Goal: Task Accomplishment & Management: Manage account settings

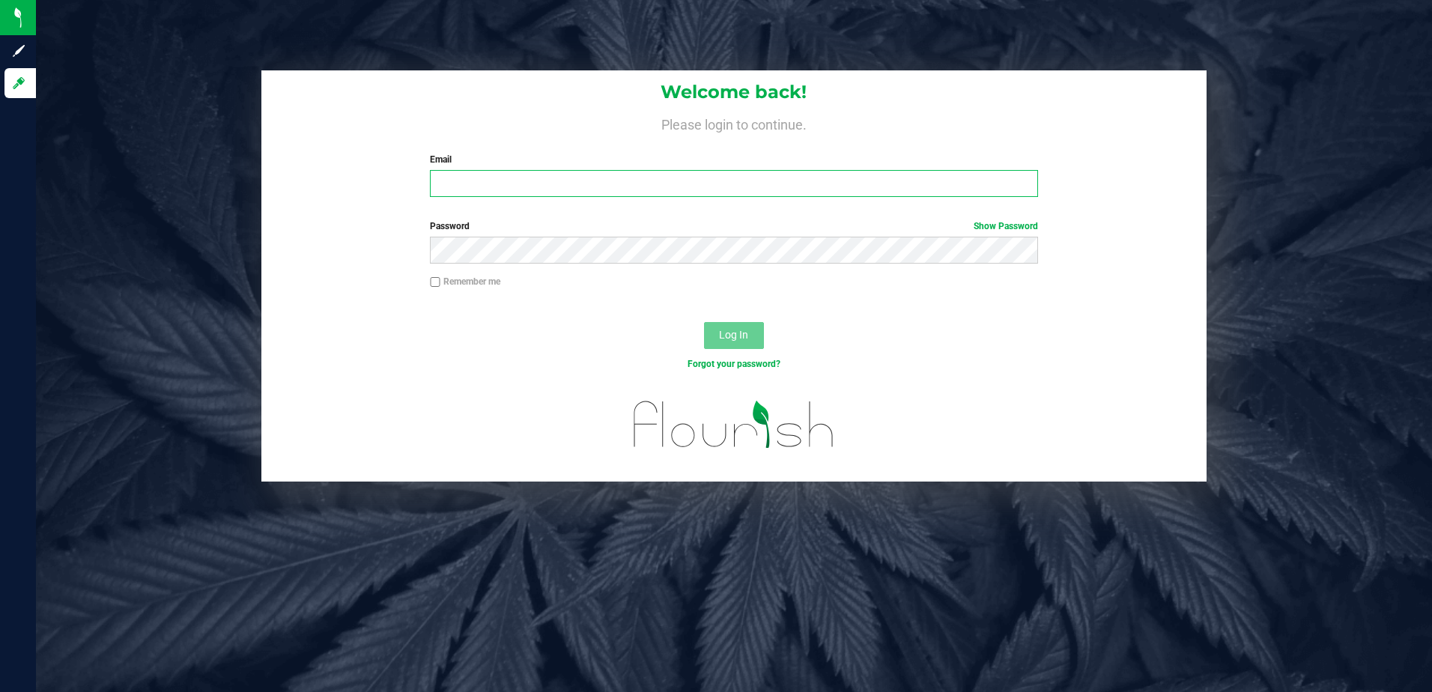
click at [485, 185] on input "Email" at bounding box center [734, 183] width 608 height 27
type input "[PERSON_NAME][EMAIL_ADDRESS][PERSON_NAME][DOMAIN_NAME]"
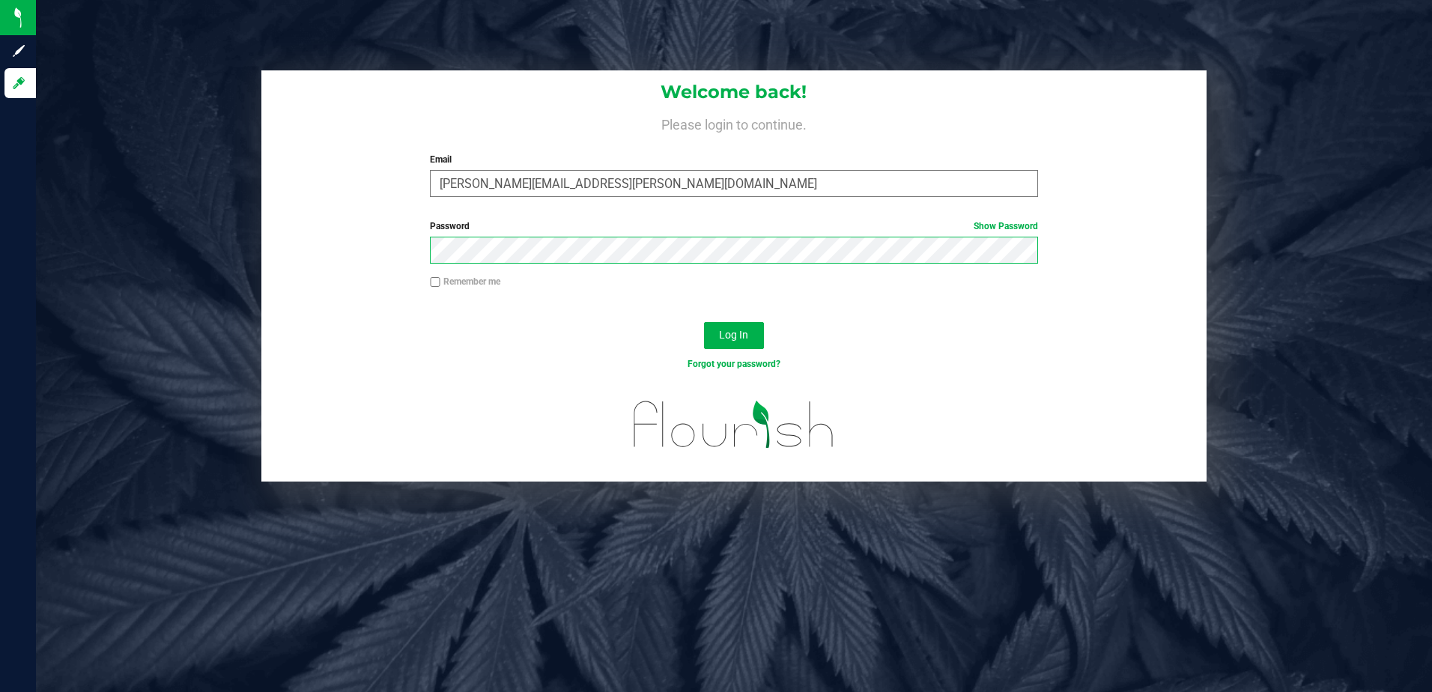
click at [704, 322] on button "Log In" at bounding box center [734, 335] width 60 height 27
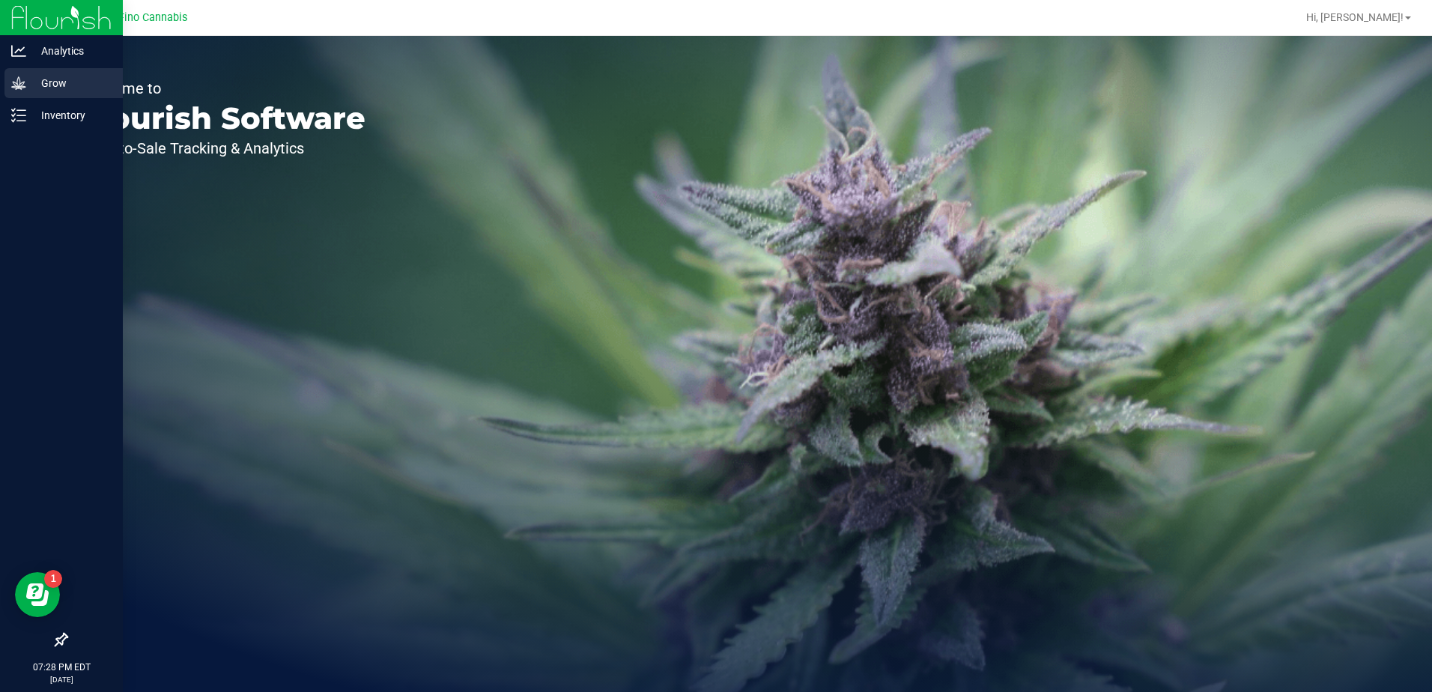
click at [61, 77] on p "Grow" at bounding box center [71, 83] width 90 height 18
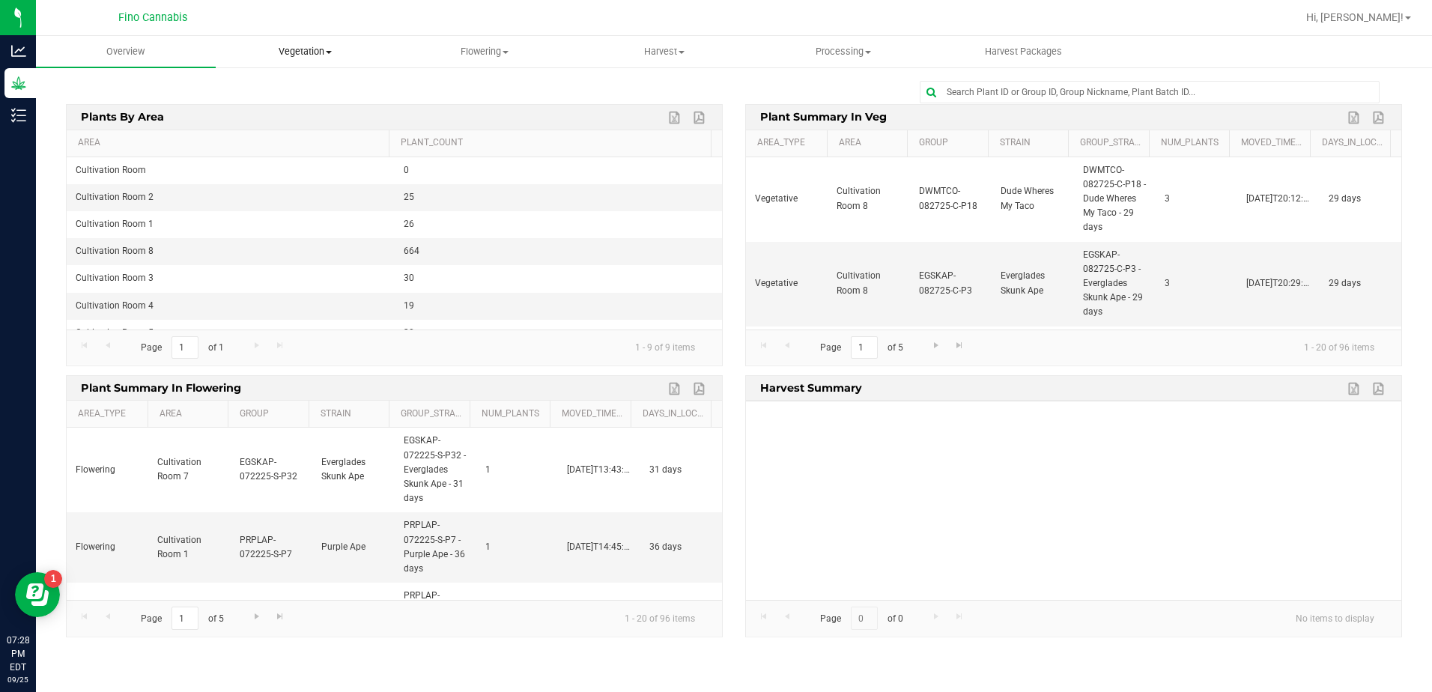
click at [325, 50] on span "Vegetation" at bounding box center [305, 51] width 178 height 13
click at [297, 113] on span "Veg plants" at bounding box center [262, 108] width 92 height 13
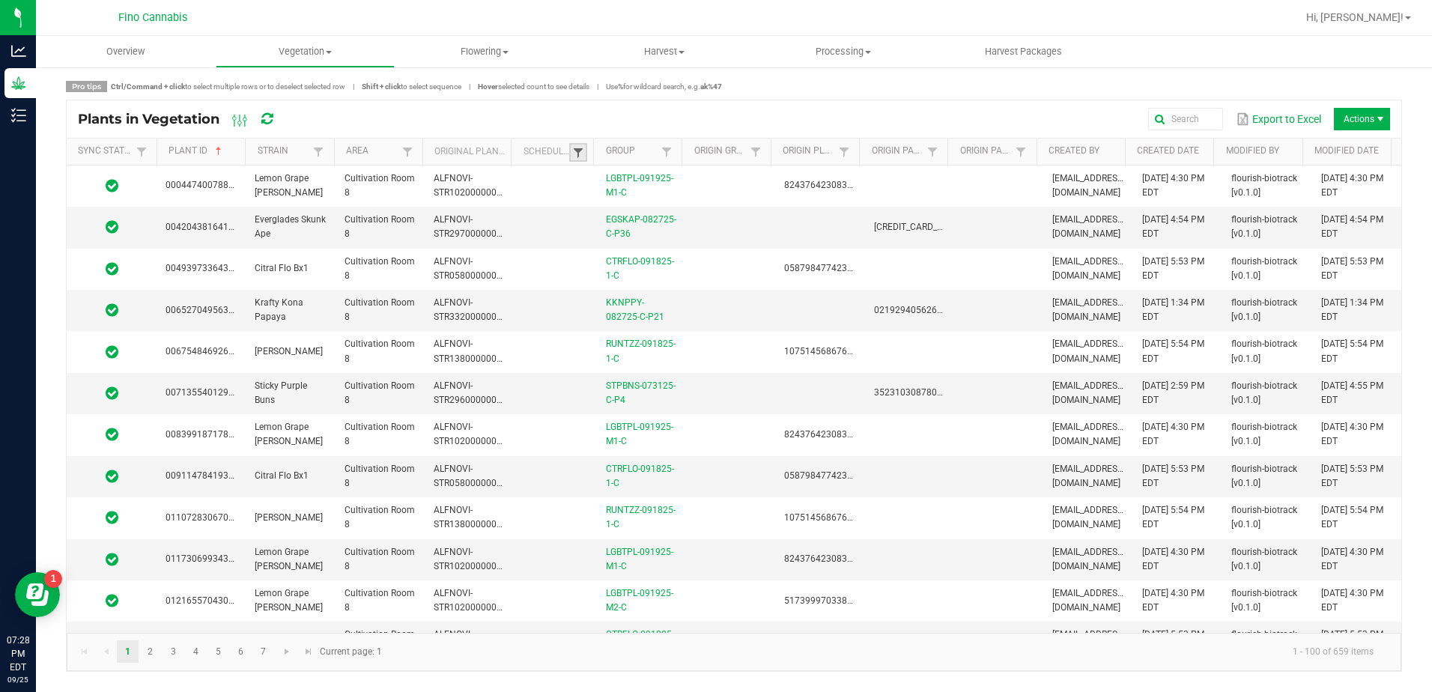
click at [582, 157] on span at bounding box center [578, 153] width 12 height 12
click at [595, 234] on li "Not Scheduled" at bounding box center [651, 234] width 145 height 19
checkbox Scheduled "true"
click at [709, 273] on button "Filter" at bounding box center [695, 267] width 75 height 33
click at [669, 151] on span at bounding box center [667, 152] width 12 height 12
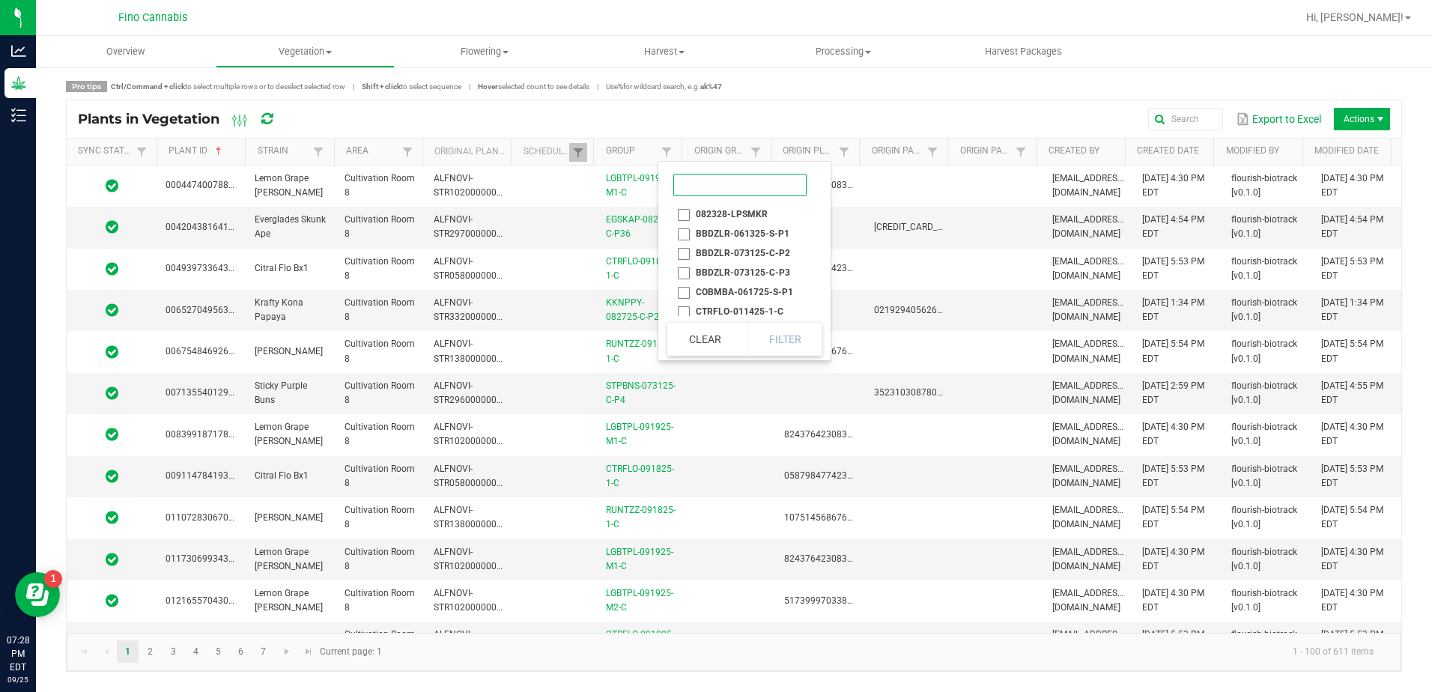
click at [685, 179] on input at bounding box center [739, 185] width 133 height 22
type input "egskap-082725"
click at [781, 338] on div "Clear Filter" at bounding box center [744, 339] width 154 height 34
click at [575, 111] on div "Export to Excel Actions" at bounding box center [844, 118] width 1091 height 25
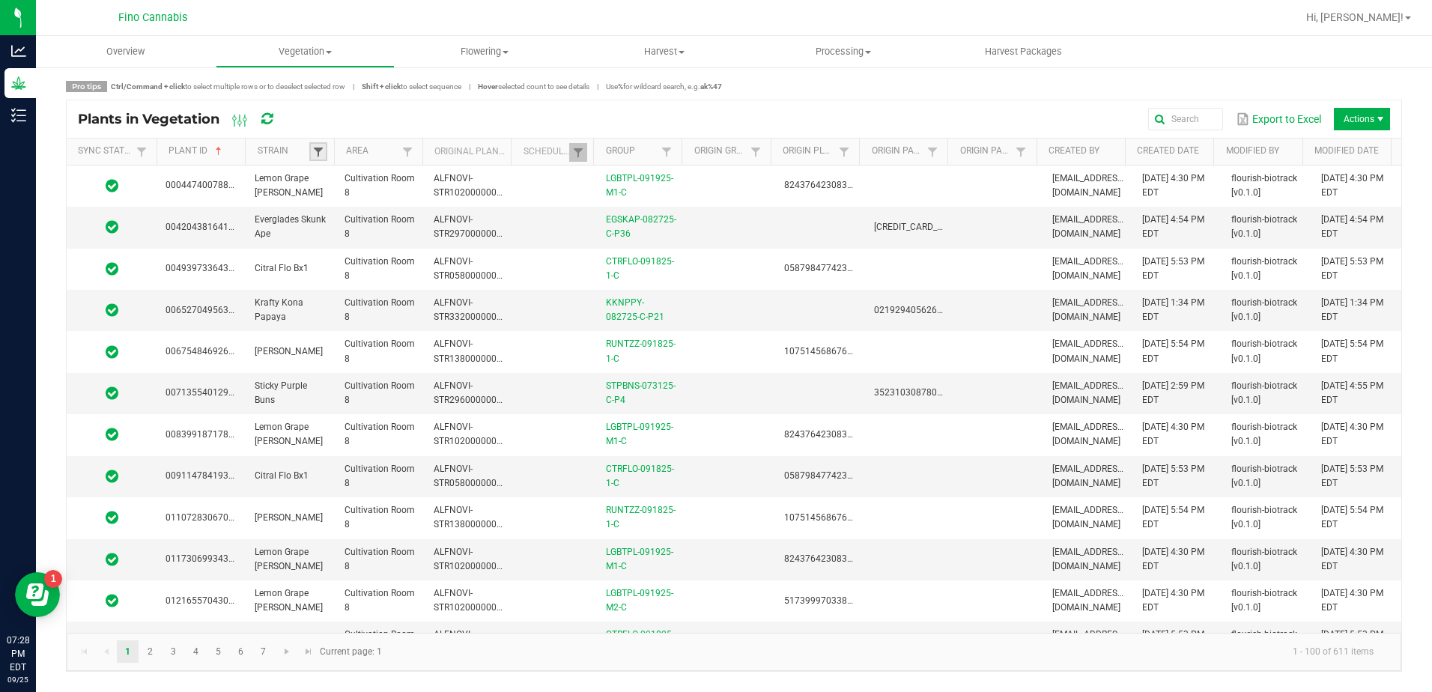
click at [317, 148] on span at bounding box center [318, 152] width 12 height 12
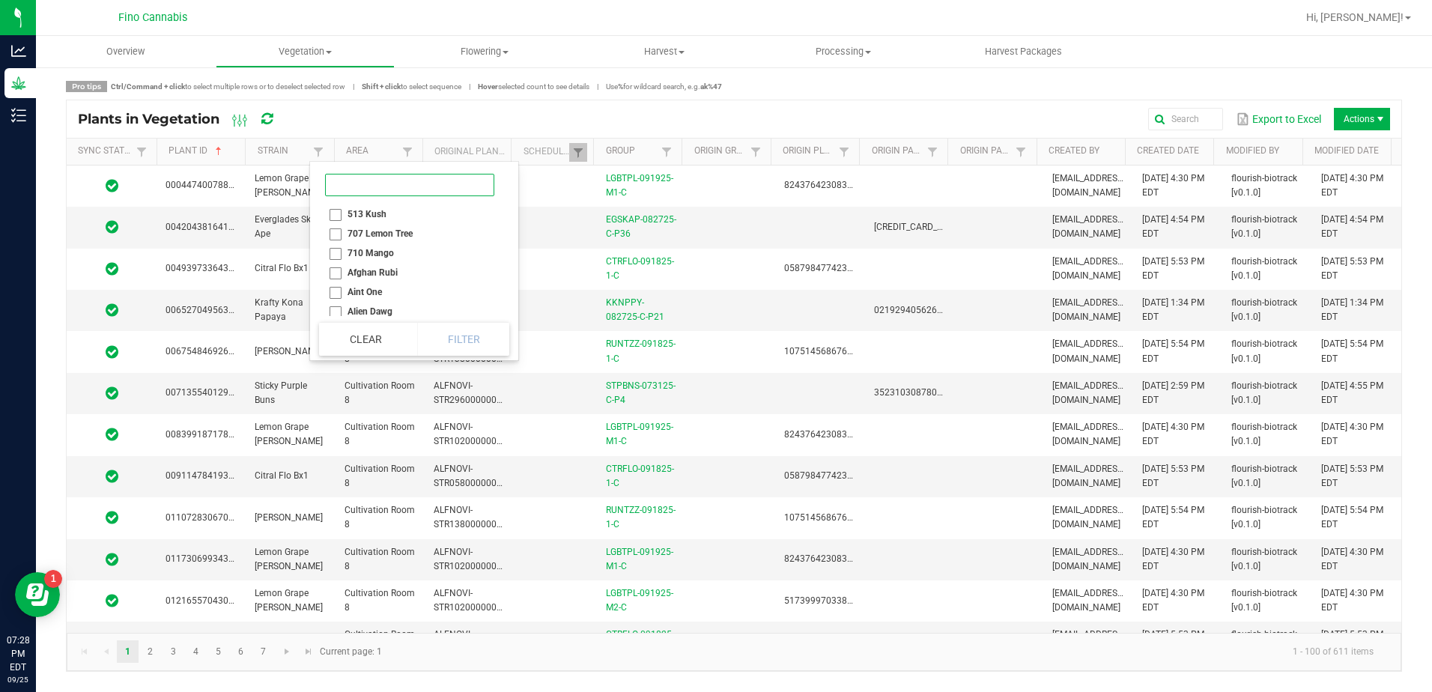
click at [365, 181] on input at bounding box center [409, 185] width 169 height 22
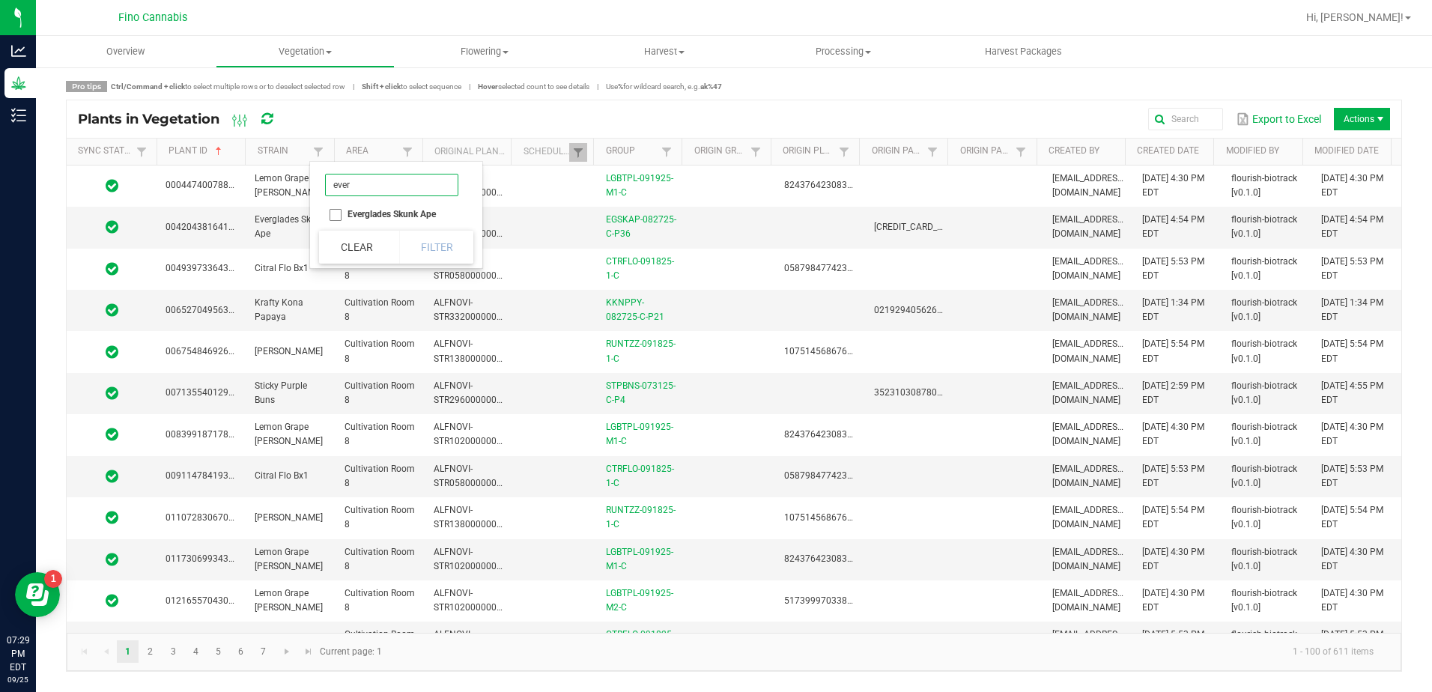
type input "ever"
click at [337, 213] on li "Everglades Skunk Ape" at bounding box center [391, 213] width 145 height 19
checkbox Ape "true"
click at [448, 253] on button "Filter" at bounding box center [436, 247] width 75 height 33
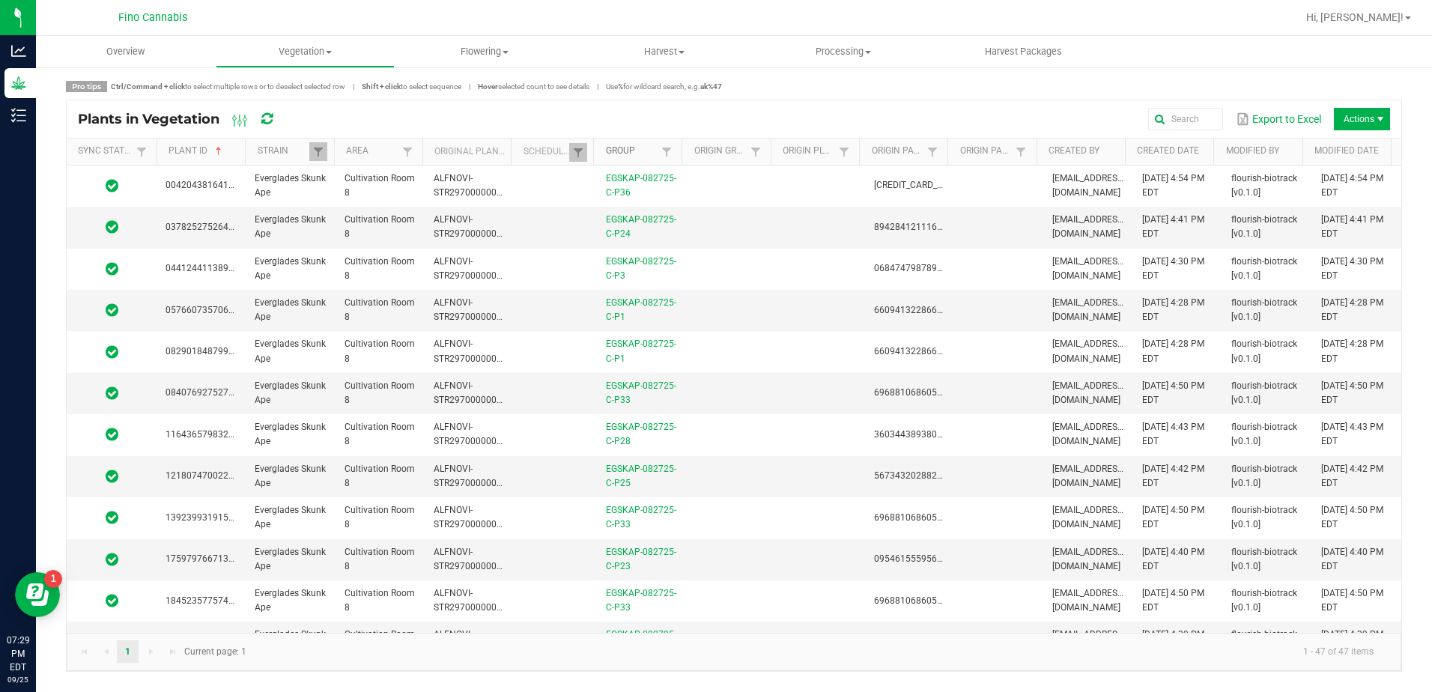
click at [618, 149] on link "Group" at bounding box center [632, 151] width 52 height 12
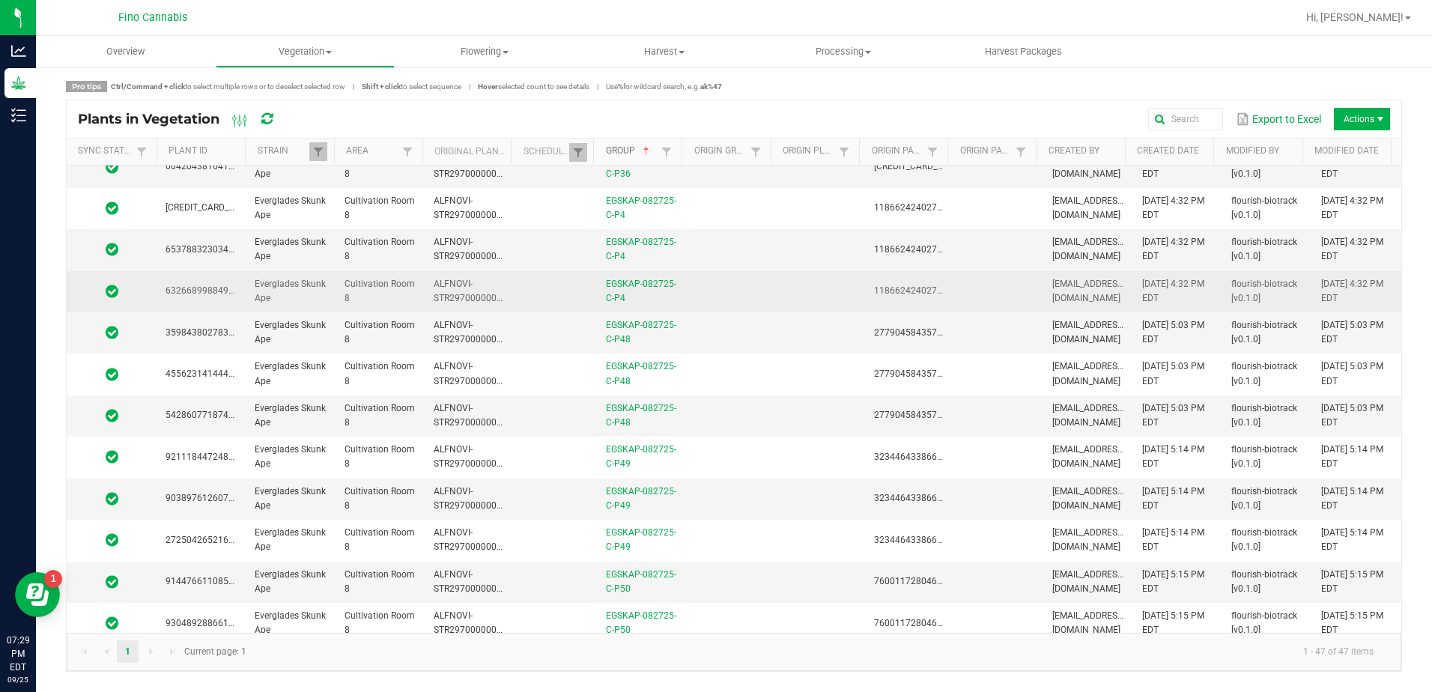
scroll to position [1482, 0]
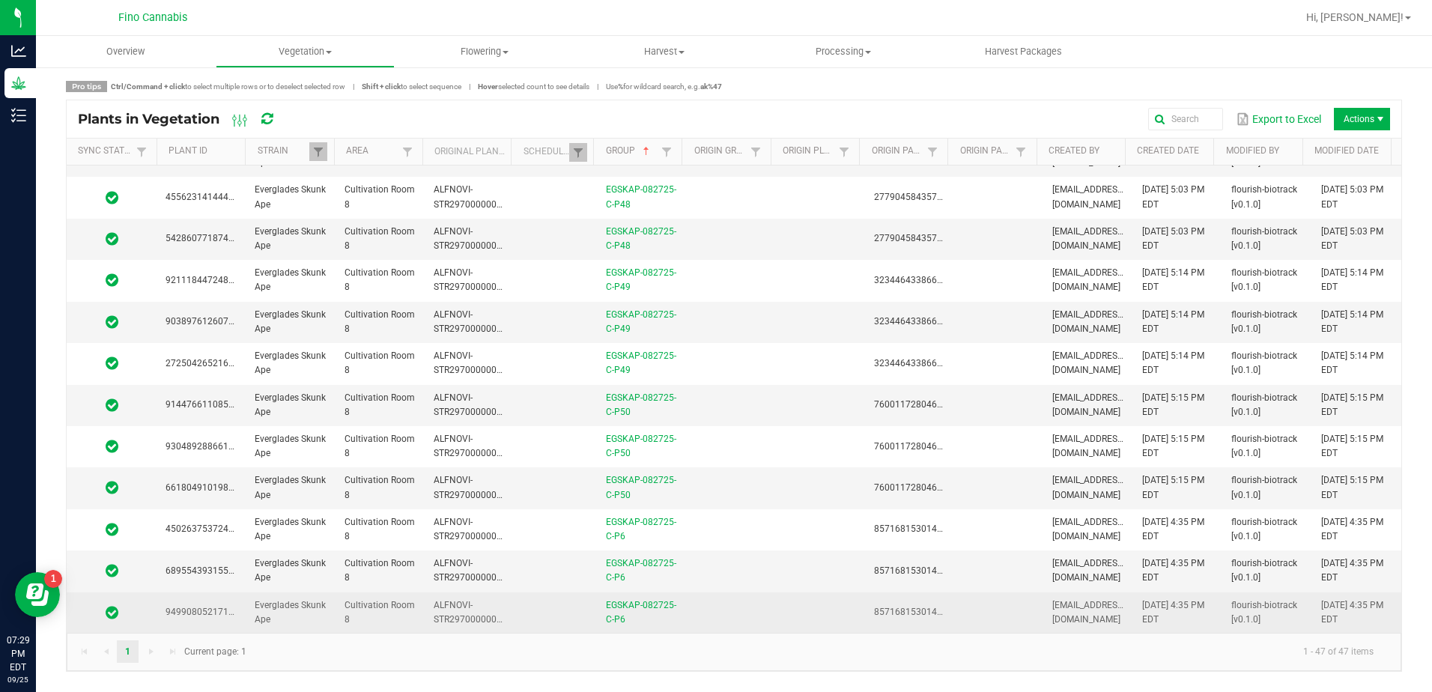
click at [715, 616] on td at bounding box center [730, 613] width 89 height 40
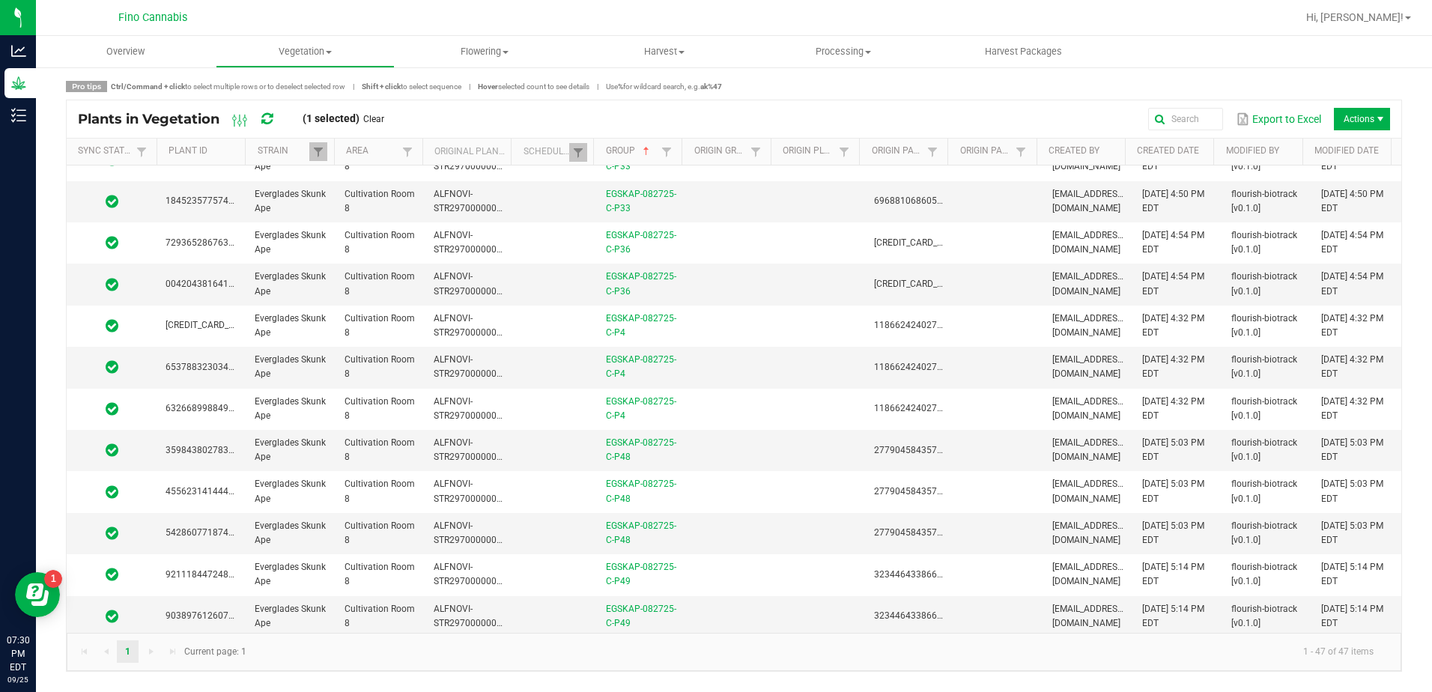
scroll to position [958, 0]
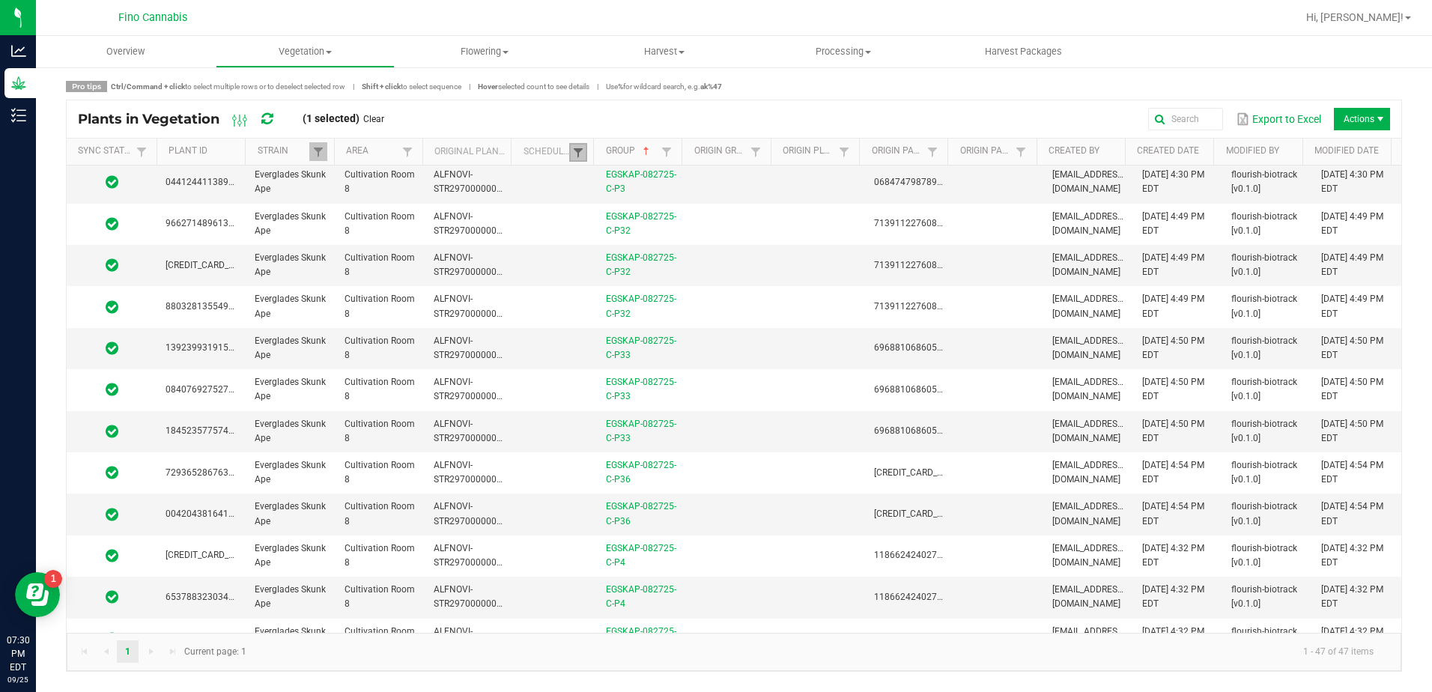
click at [573, 155] on span at bounding box center [578, 153] width 12 height 12
click at [591, 219] on li "Scheduled" at bounding box center [651, 214] width 145 height 19
checkbox input "true"
click at [592, 235] on li "Not Scheduled" at bounding box center [651, 234] width 145 height 19
checkbox Scheduled "false"
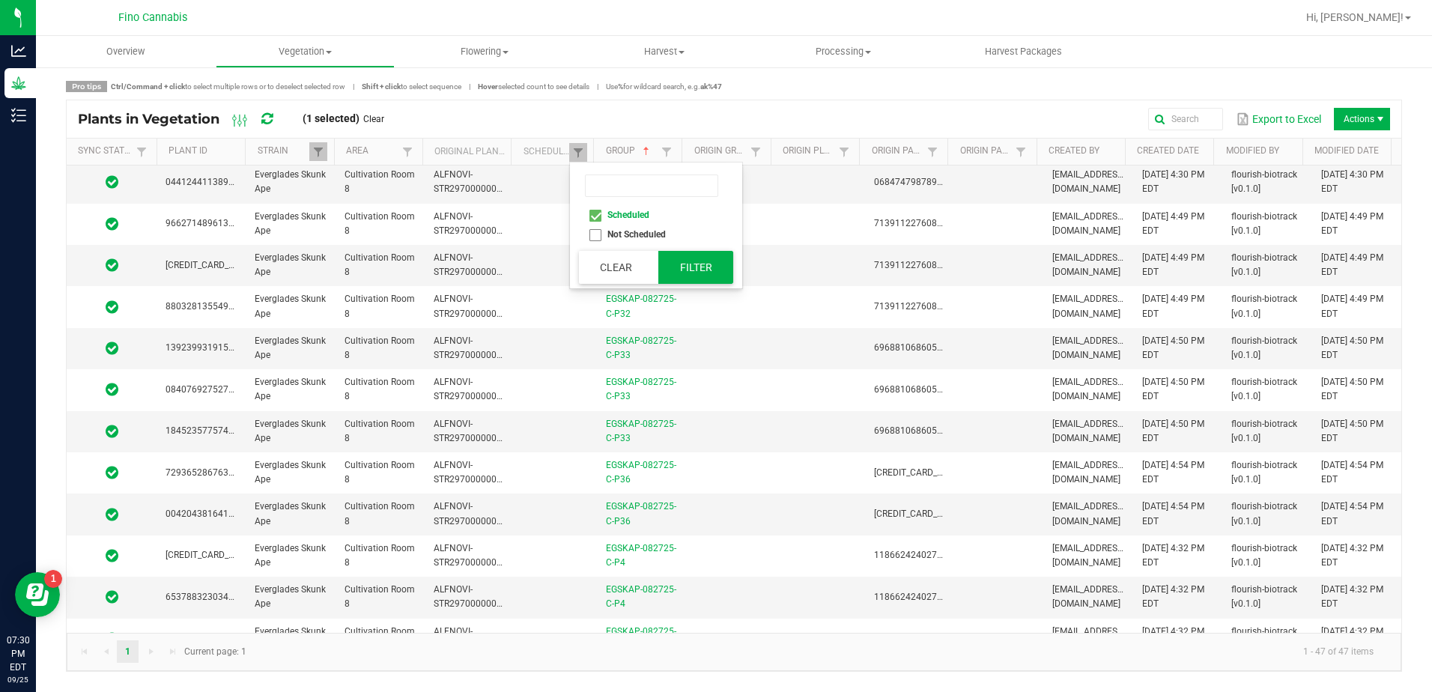
click at [700, 270] on button "Filter" at bounding box center [695, 267] width 75 height 33
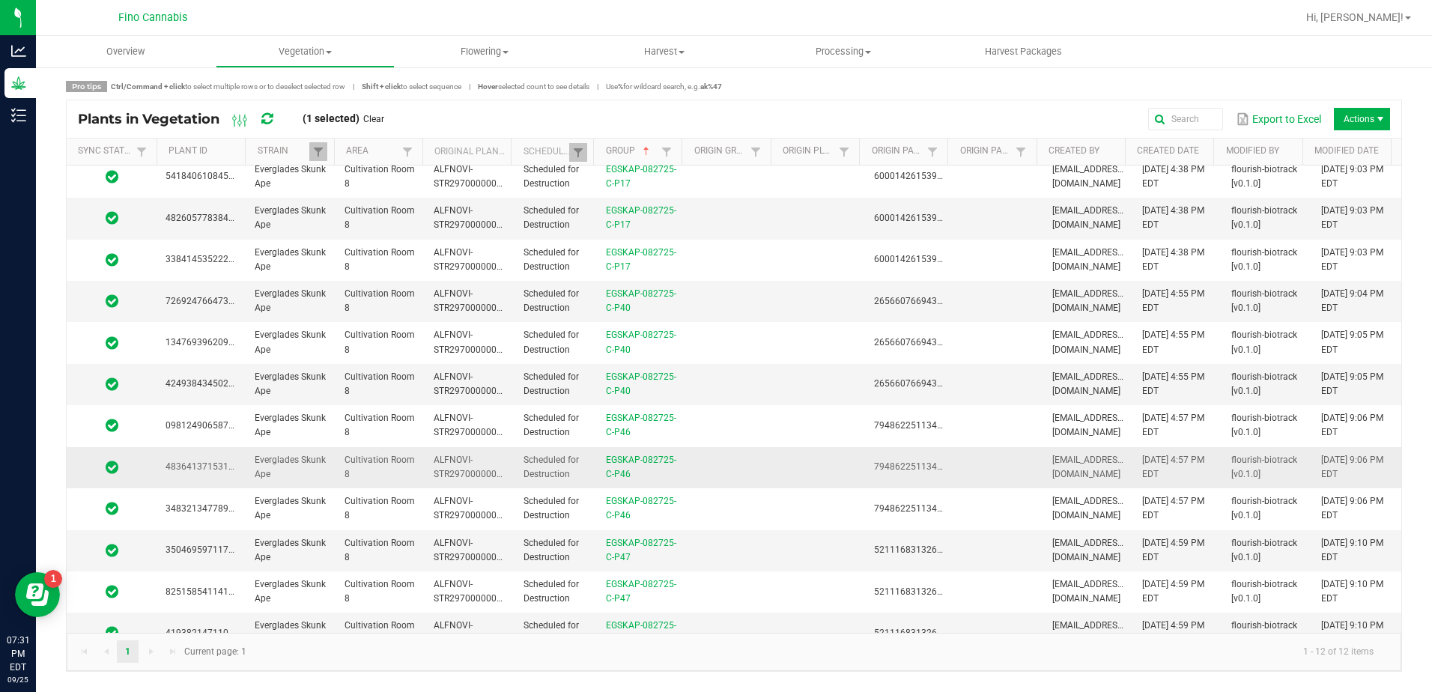
scroll to position [0, 0]
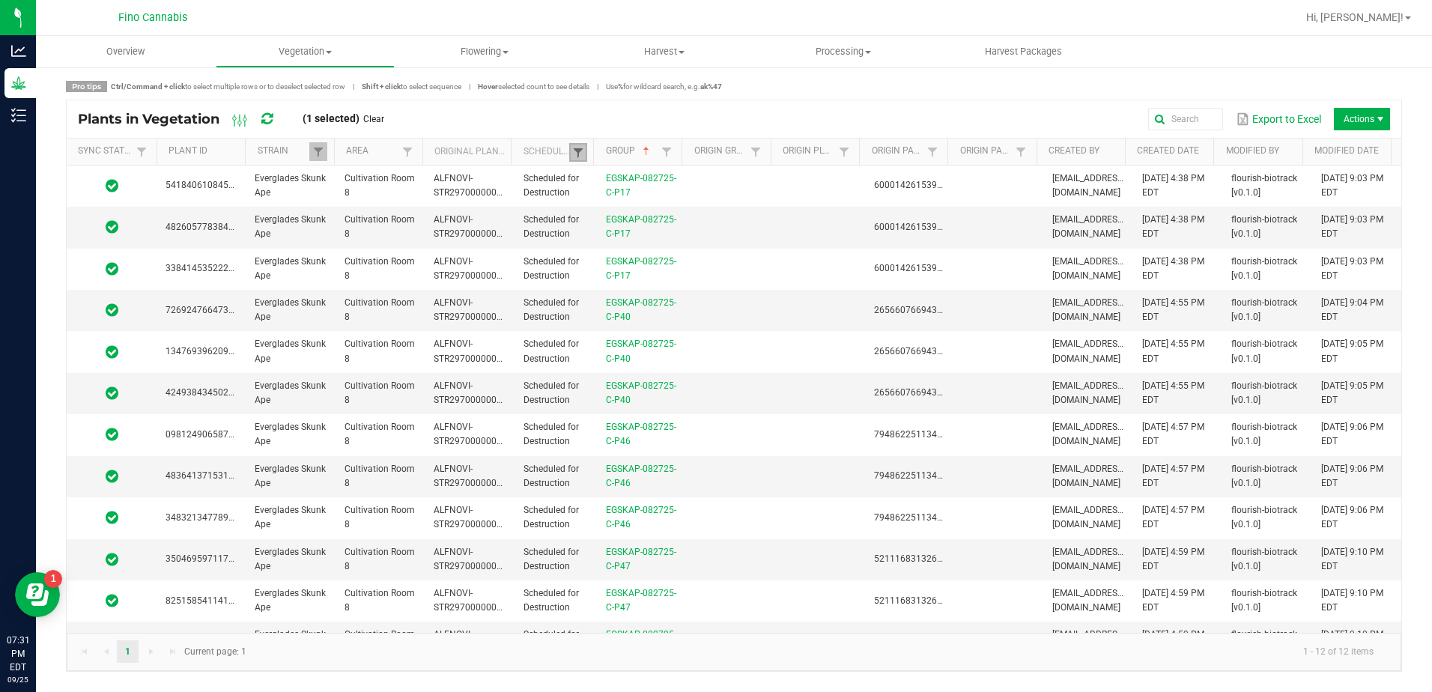
click at [580, 154] on span at bounding box center [578, 153] width 12 height 12
click at [596, 219] on li "Scheduled" at bounding box center [651, 214] width 145 height 19
checkbox input "false"
click at [321, 159] on link at bounding box center [318, 151] width 18 height 19
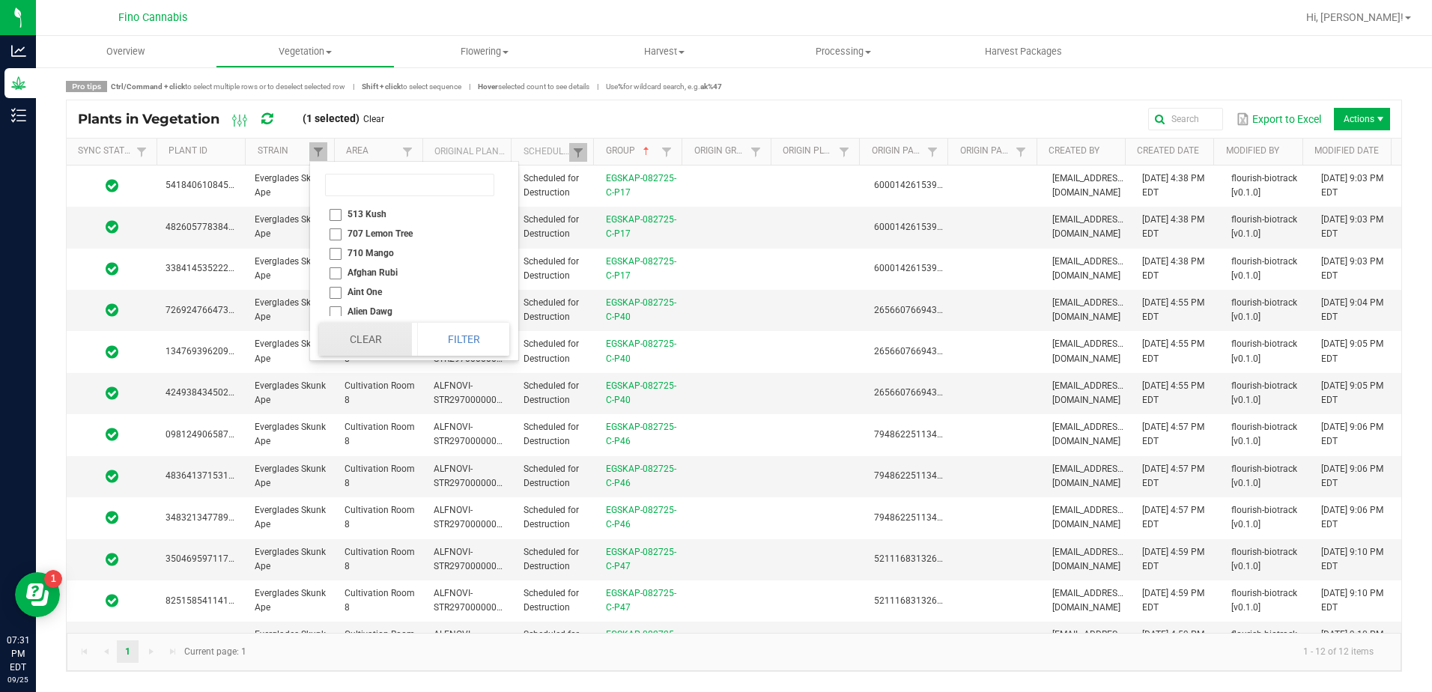
click at [373, 336] on button "Clear" at bounding box center [365, 339] width 92 height 33
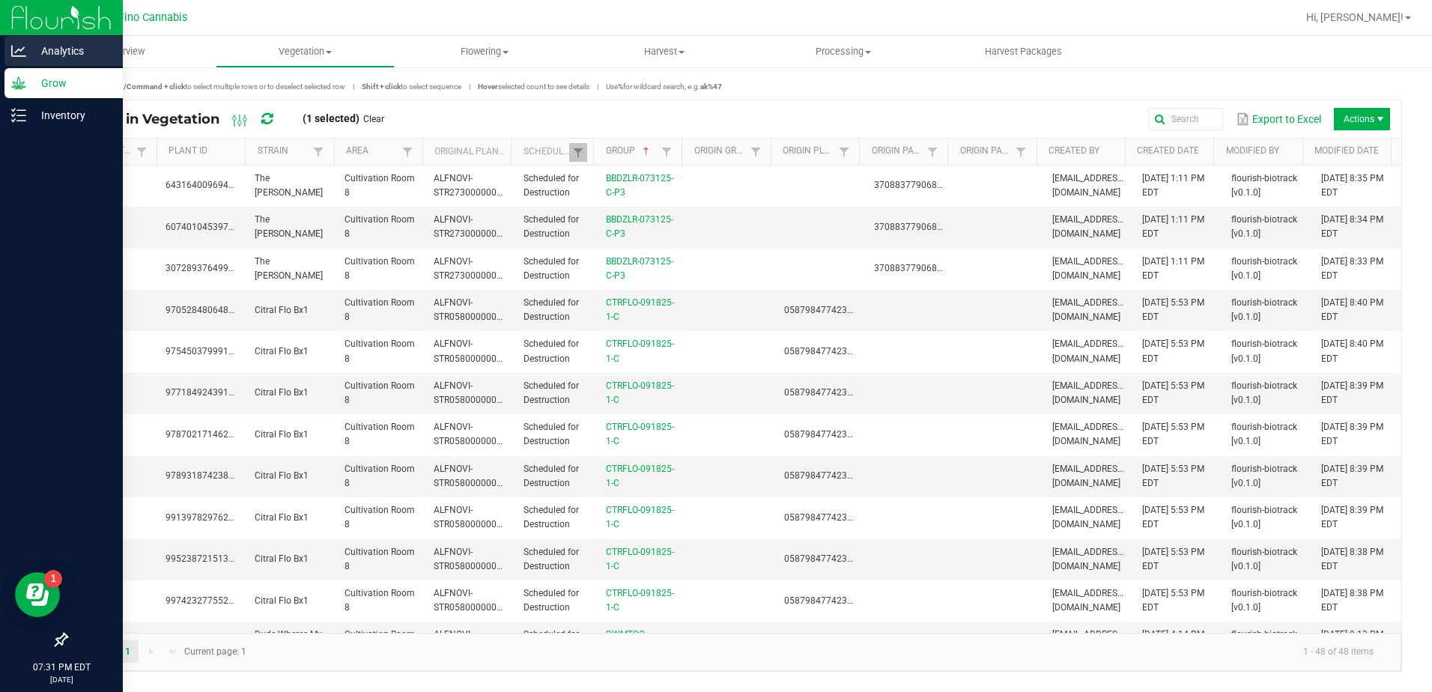
click at [6, 43] on div "Analytics" at bounding box center [63, 51] width 118 height 30
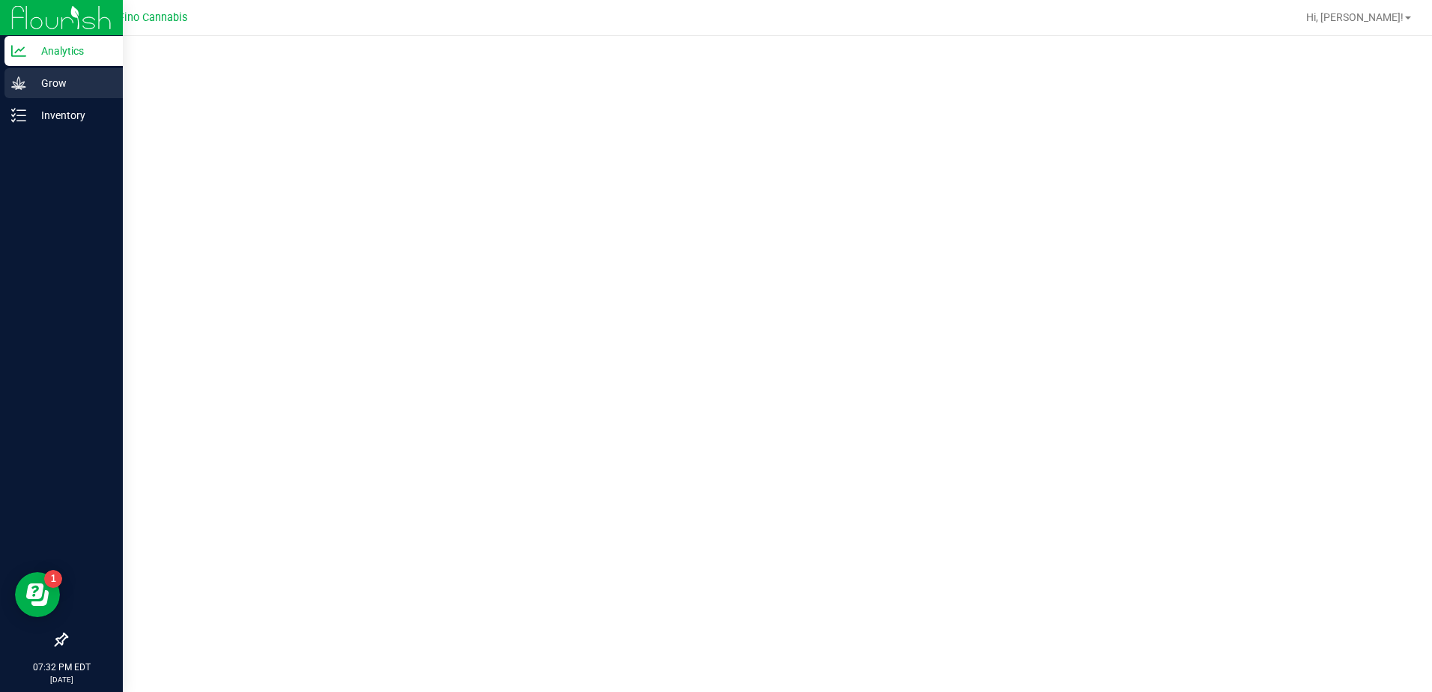
click at [50, 91] on p "Grow" at bounding box center [71, 83] width 90 height 18
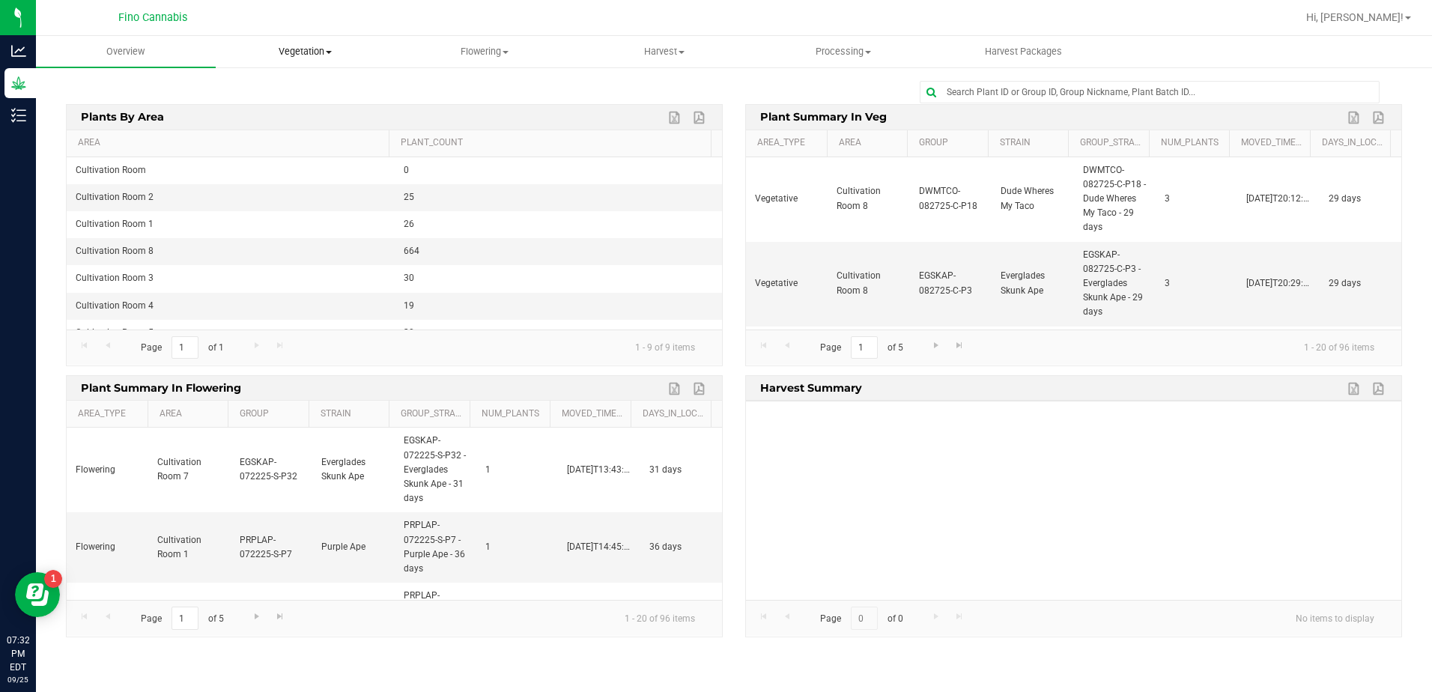
click at [330, 53] on span at bounding box center [329, 52] width 6 height 3
click at [290, 95] on span "Veg groups" at bounding box center [263, 90] width 95 height 13
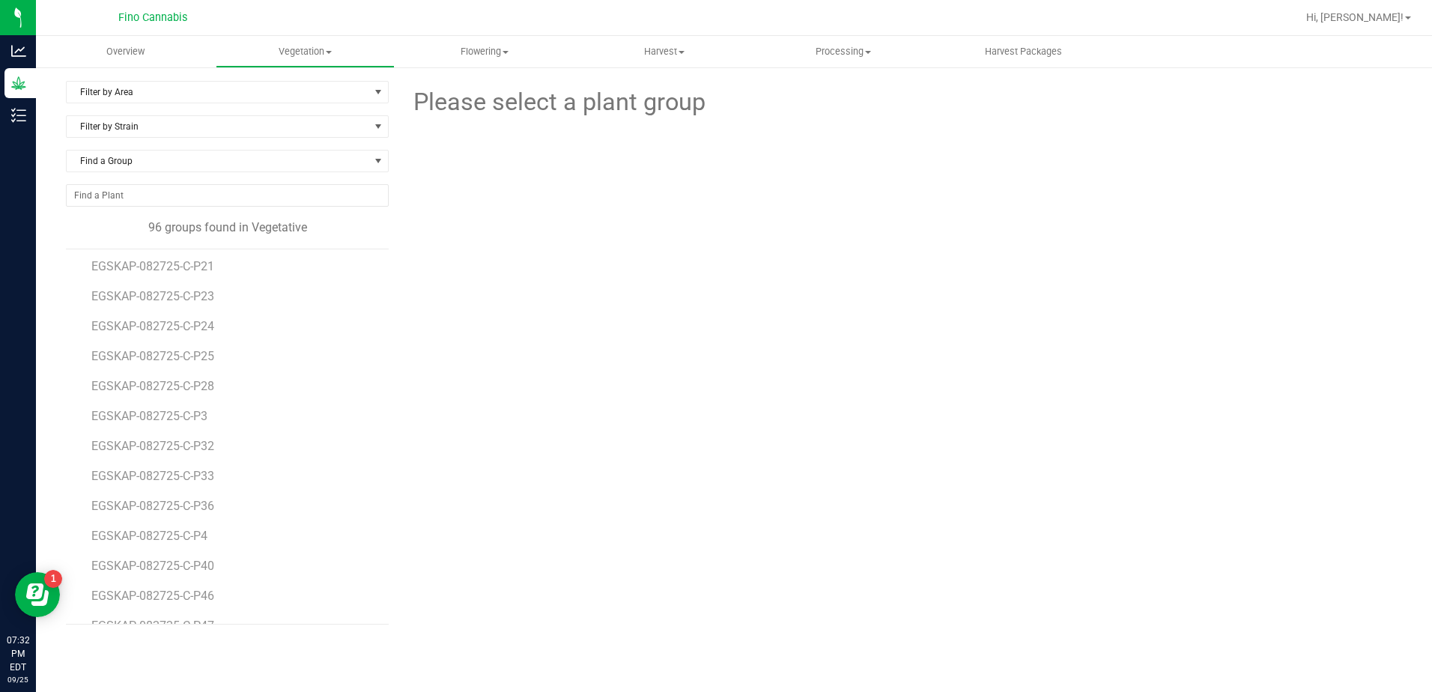
scroll to position [599, 0]
click at [182, 476] on span "EGSKAP-082725-C-P36" at bounding box center [155, 480] width 128 height 14
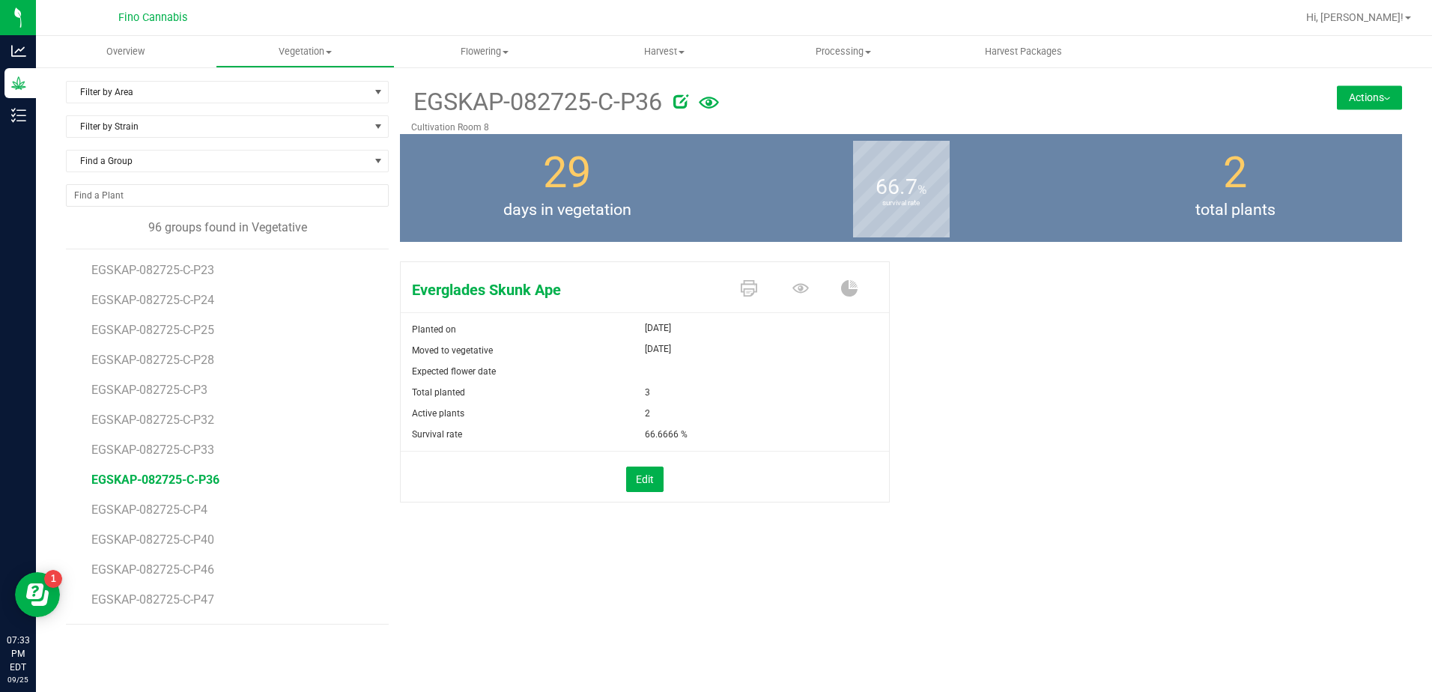
click at [1385, 97] on img at bounding box center [1387, 98] width 6 height 3
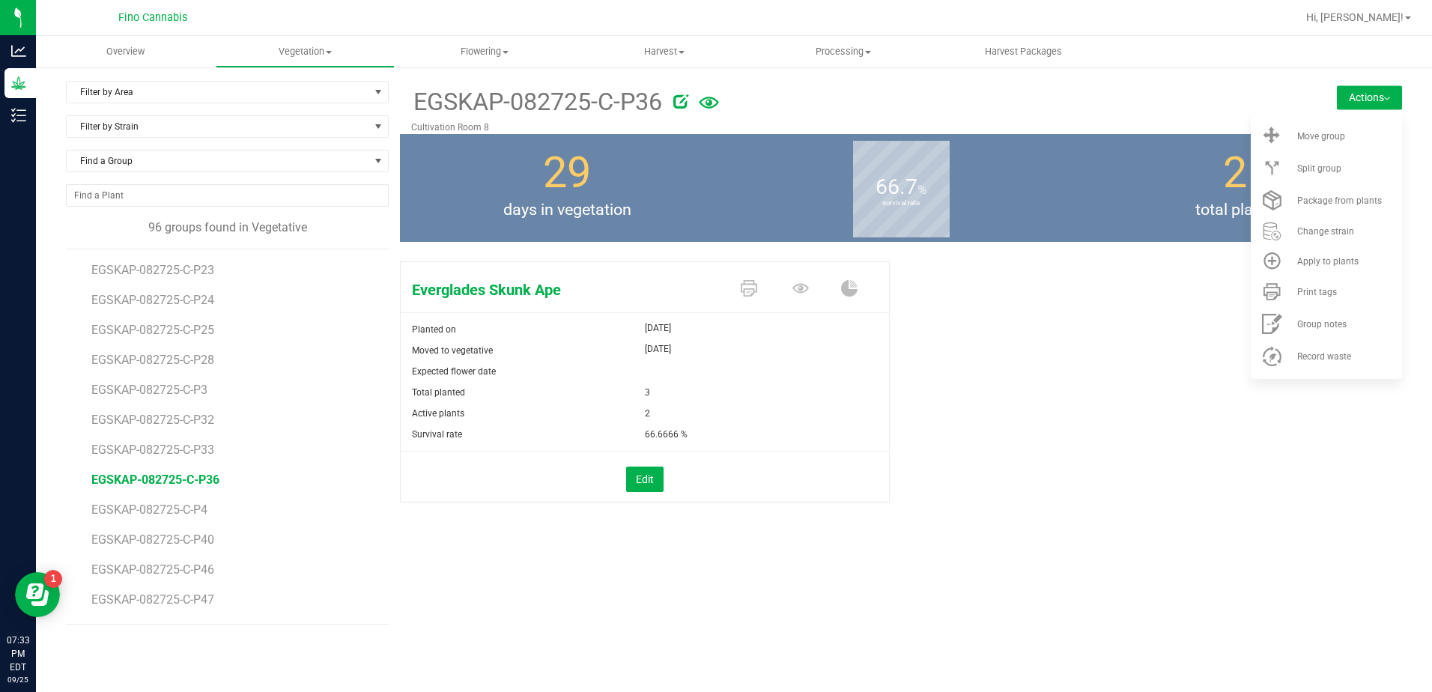
click at [1080, 100] on div at bounding box center [954, 99] width 562 height 30
click at [799, 292] on icon at bounding box center [801, 289] width 16 height 10
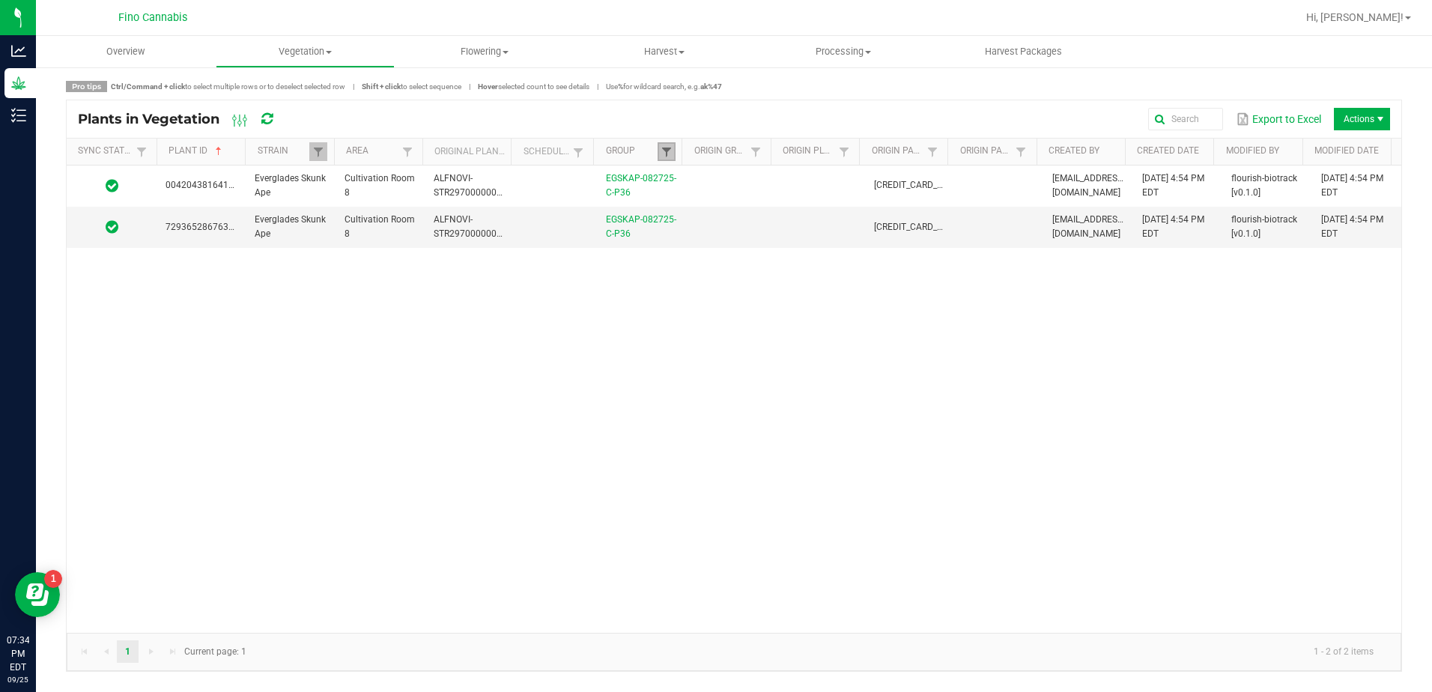
click at [670, 154] on span at bounding box center [667, 152] width 12 height 12
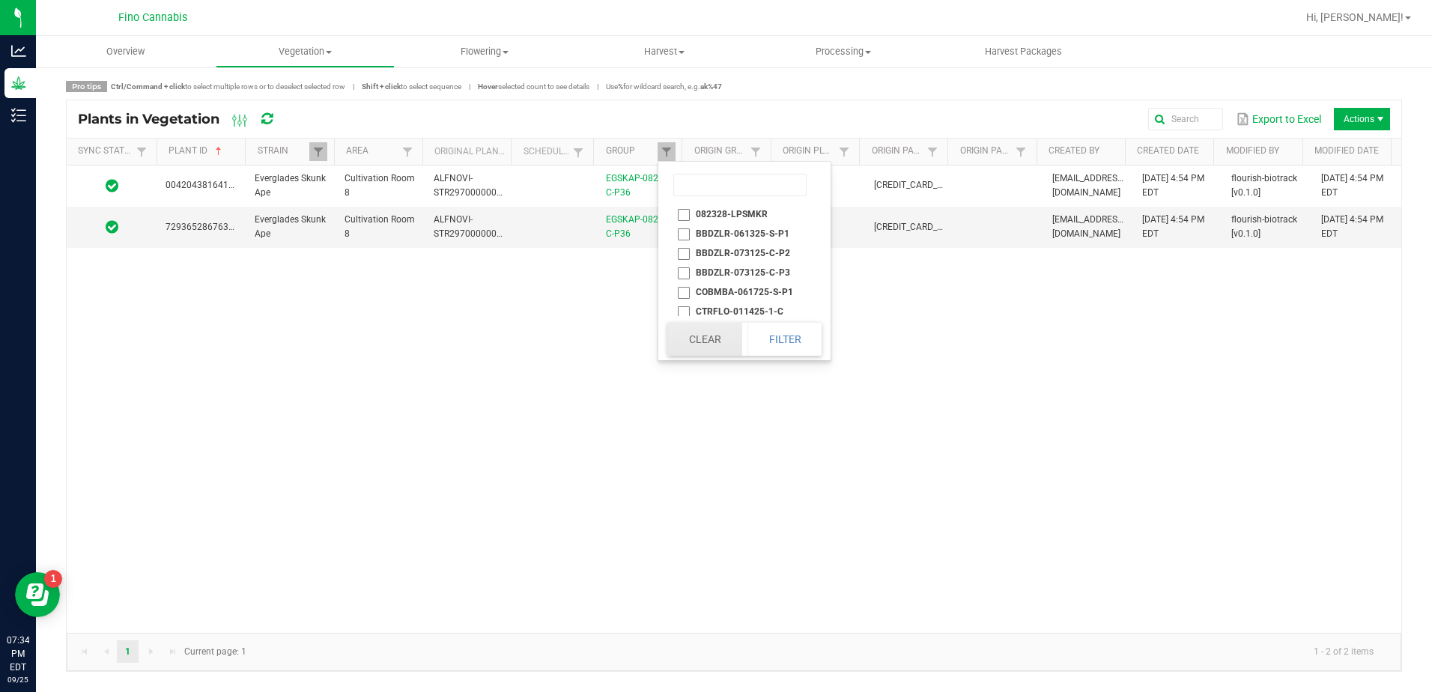
click at [730, 352] on button "Clear" at bounding box center [704, 339] width 74 height 33
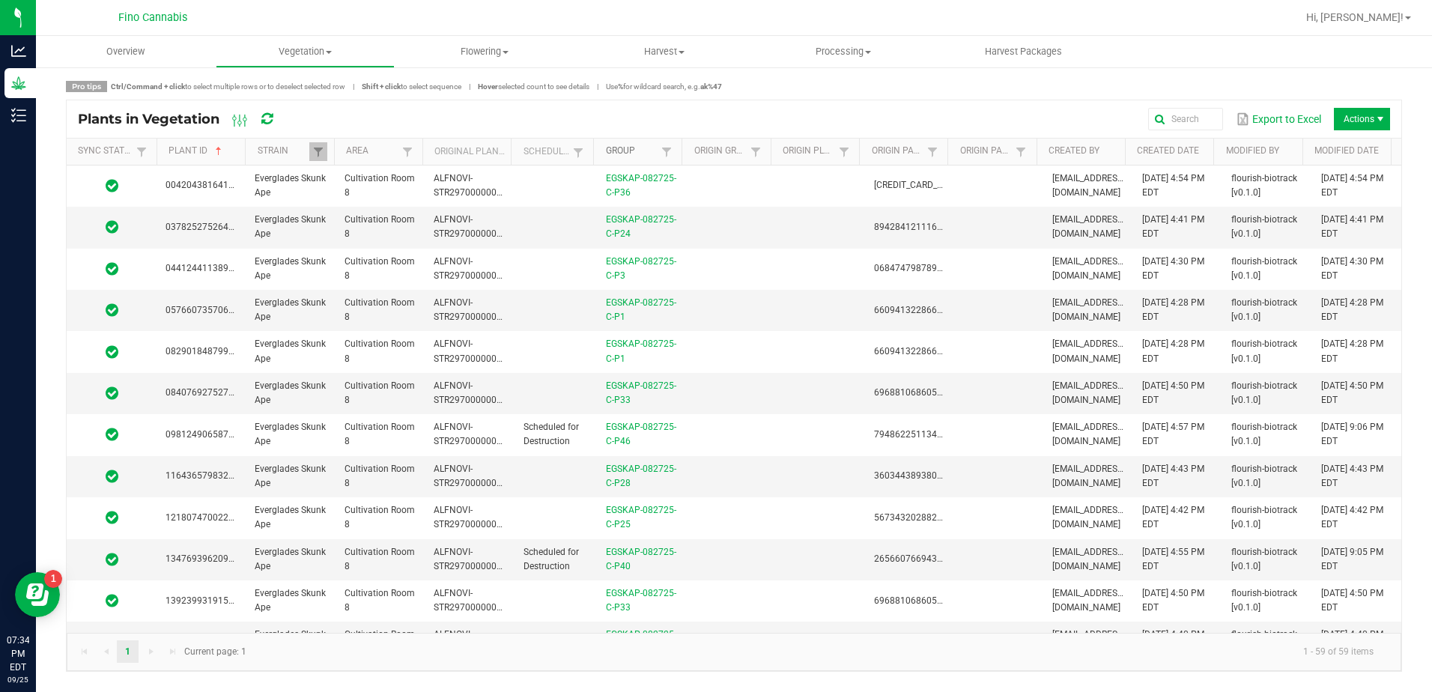
click at [633, 154] on link "Group" at bounding box center [632, 151] width 52 height 12
click at [575, 155] on span at bounding box center [578, 153] width 12 height 12
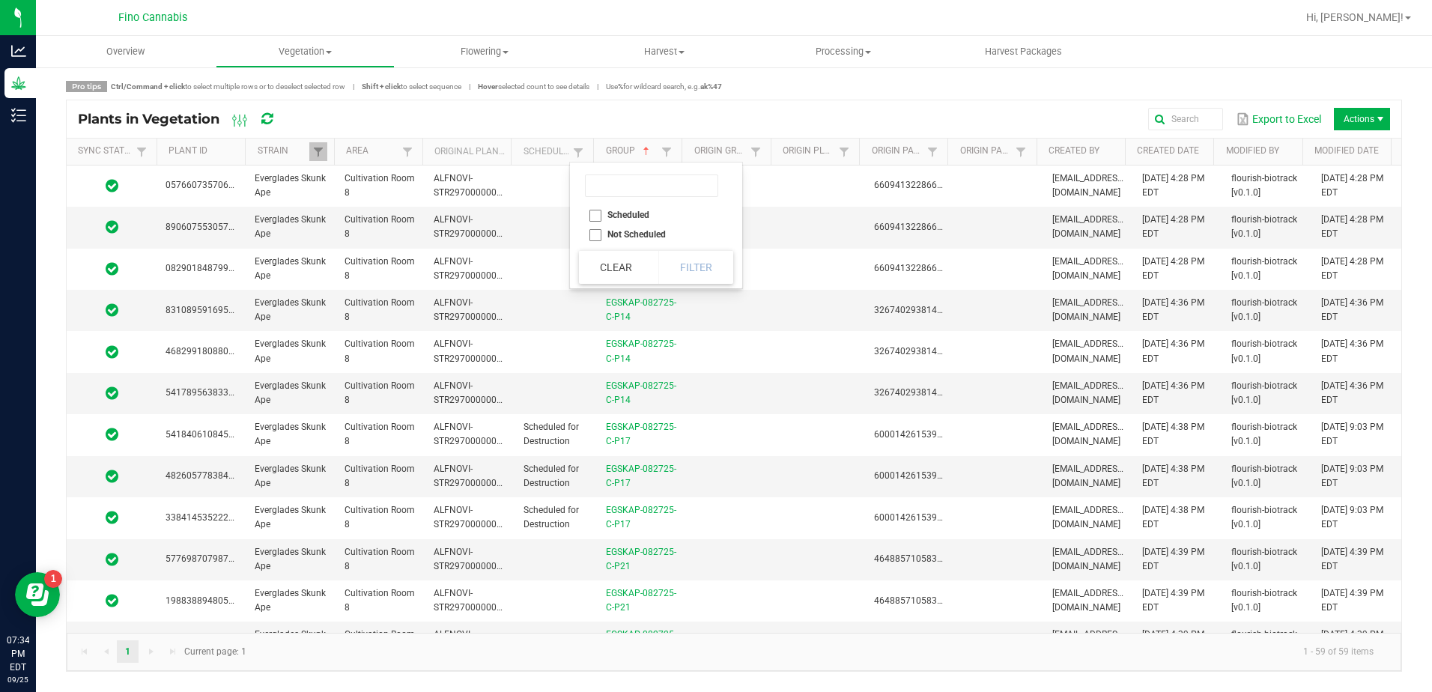
click at [591, 233] on li "Not Scheduled" at bounding box center [651, 234] width 145 height 19
checkbox Scheduled "true"
click at [685, 265] on button "Filter" at bounding box center [695, 267] width 75 height 33
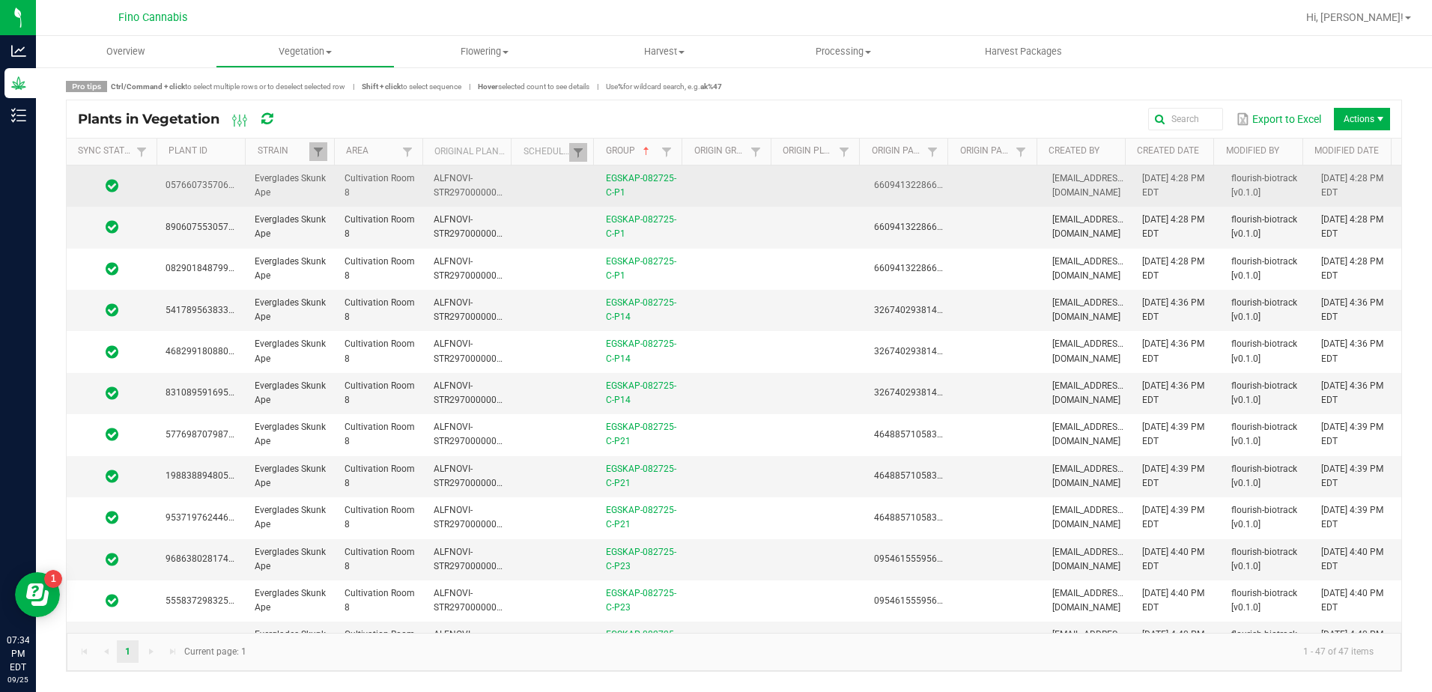
click at [741, 186] on td at bounding box center [730, 186] width 89 height 41
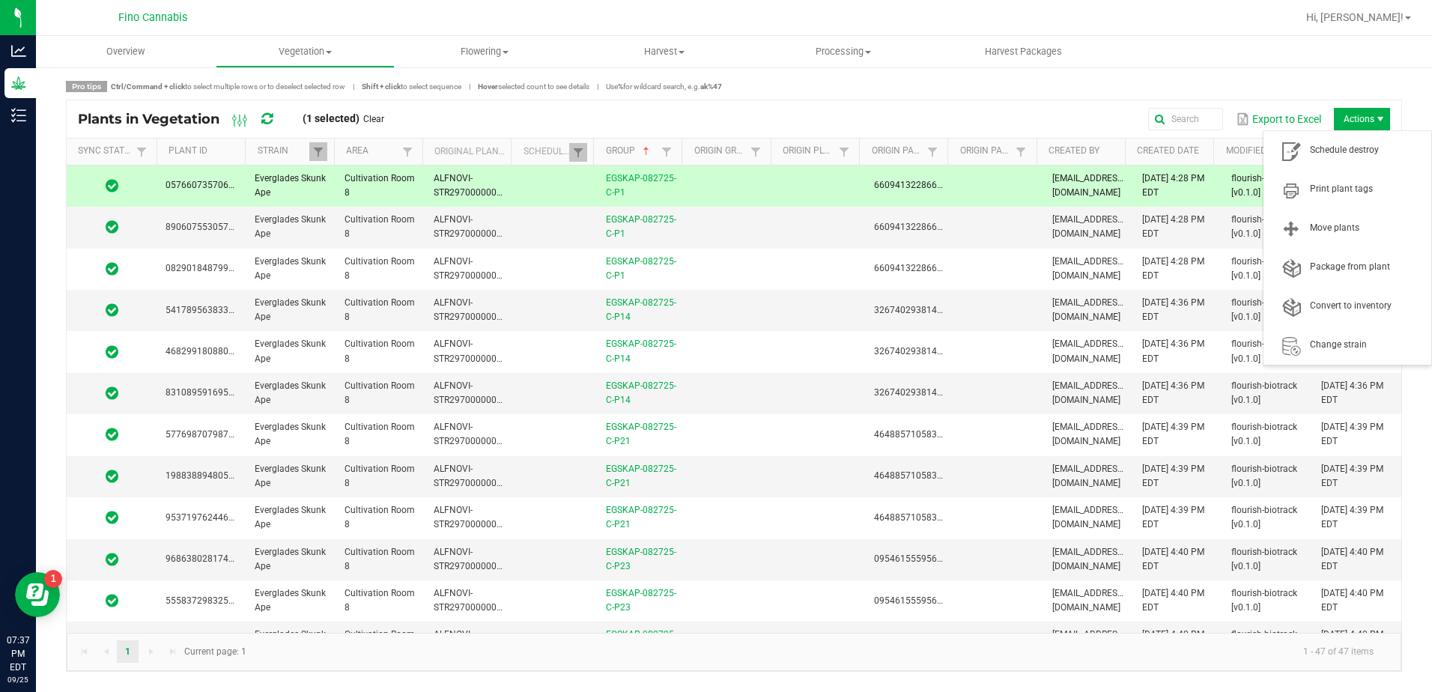
click at [1381, 118] on span "Actions" at bounding box center [1381, 119] width 12 height 12
click at [1371, 141] on span "Schedule destroy" at bounding box center [1348, 151] width 150 height 30
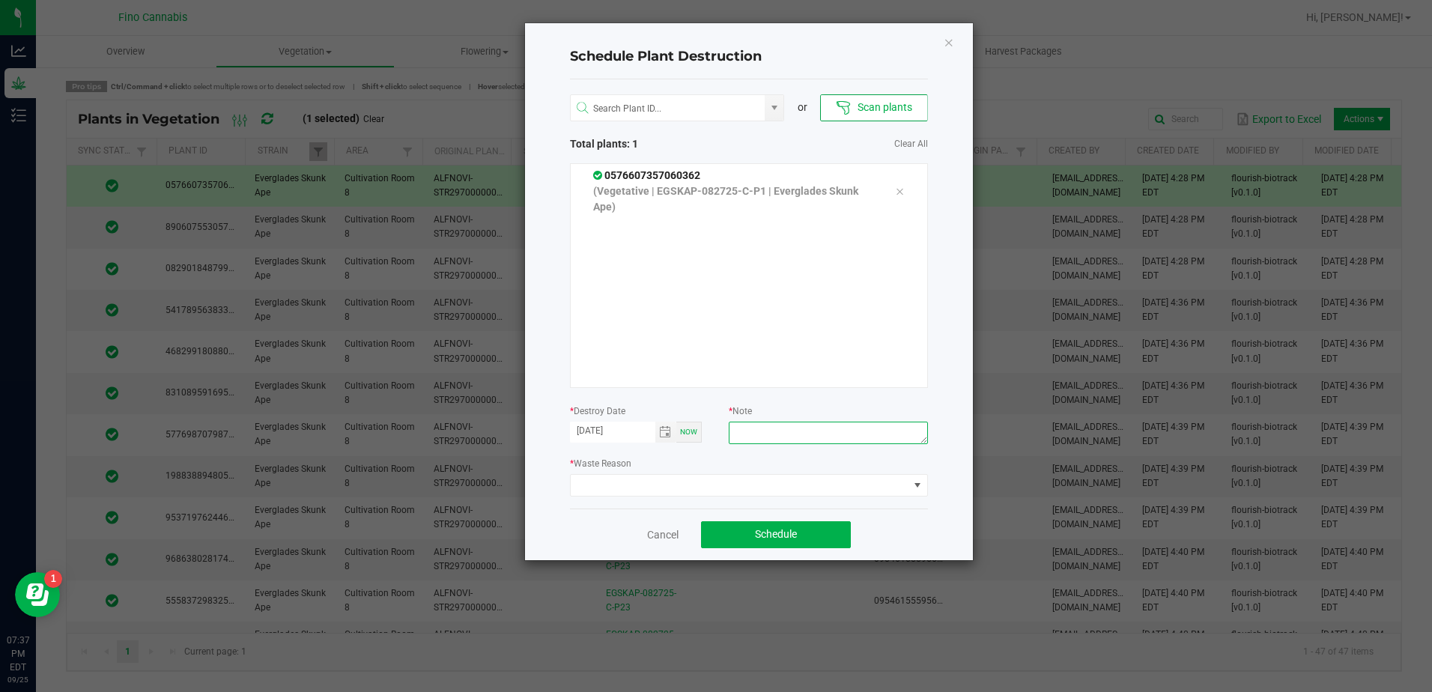
click at [761, 438] on textarea at bounding box center [828, 433] width 199 height 22
drag, startPoint x: 761, startPoint y: 438, endPoint x: 713, endPoint y: 423, distance: 50.2
click at [713, 423] on form "* Destroy Date [DATE] Now * Note Culled Clones from Unacceptable Phenos - 6.66g" at bounding box center [749, 426] width 358 height 46
type textarea "Culled Clones from Unacceptable Phenos - 6.66g"
click at [659, 487] on span at bounding box center [740, 485] width 338 height 21
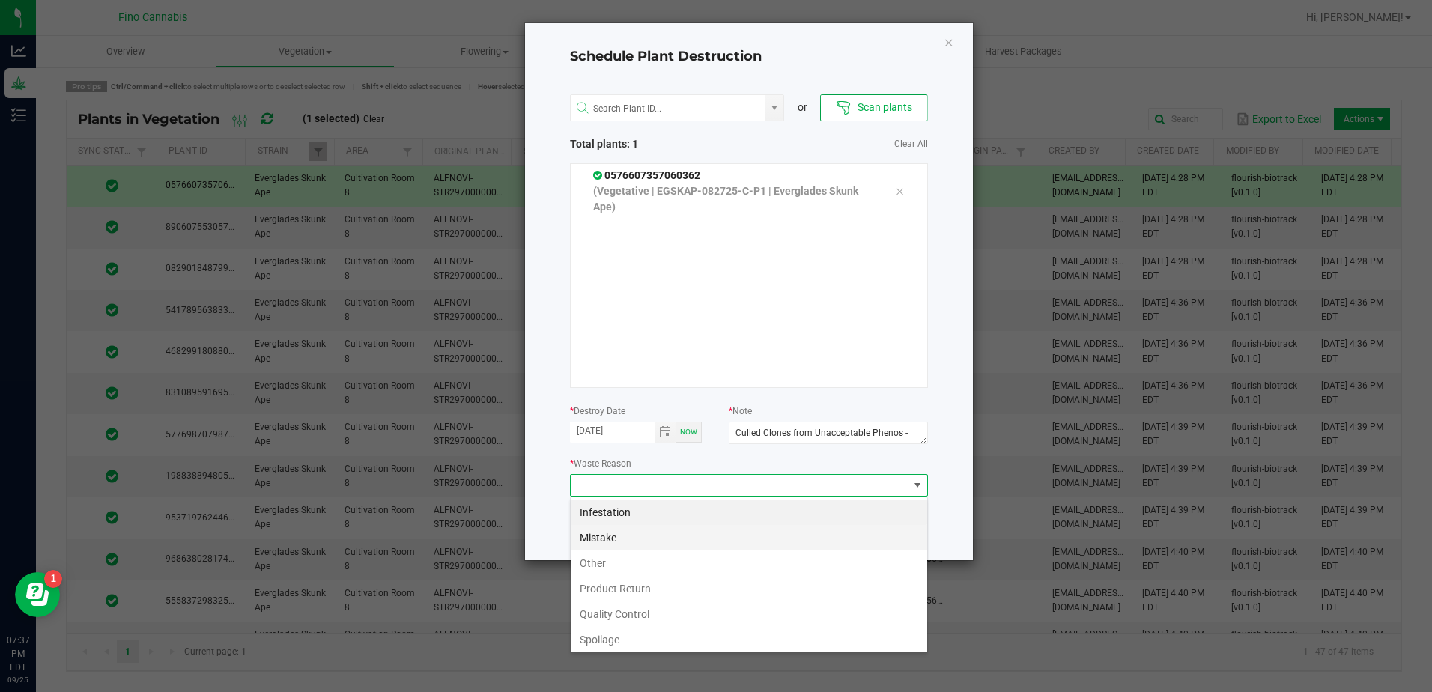
scroll to position [54, 0]
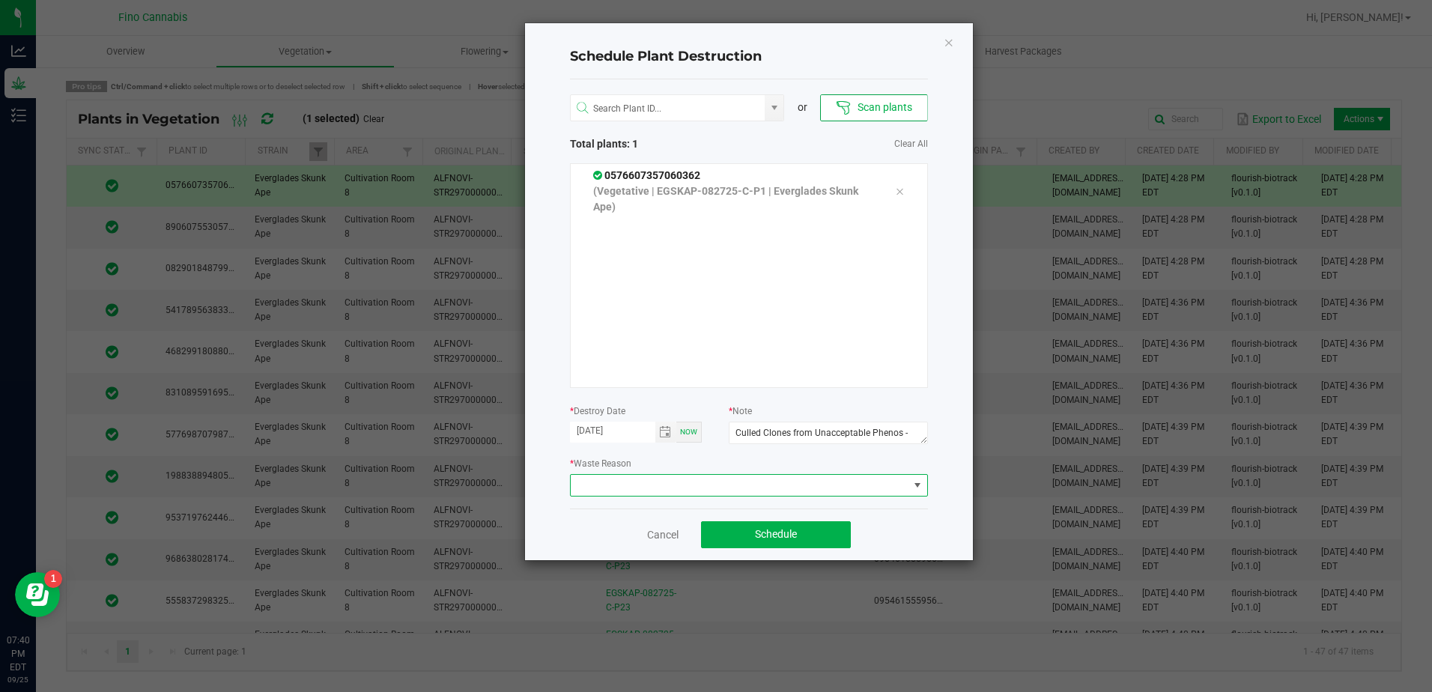
click at [677, 482] on span at bounding box center [740, 485] width 338 height 21
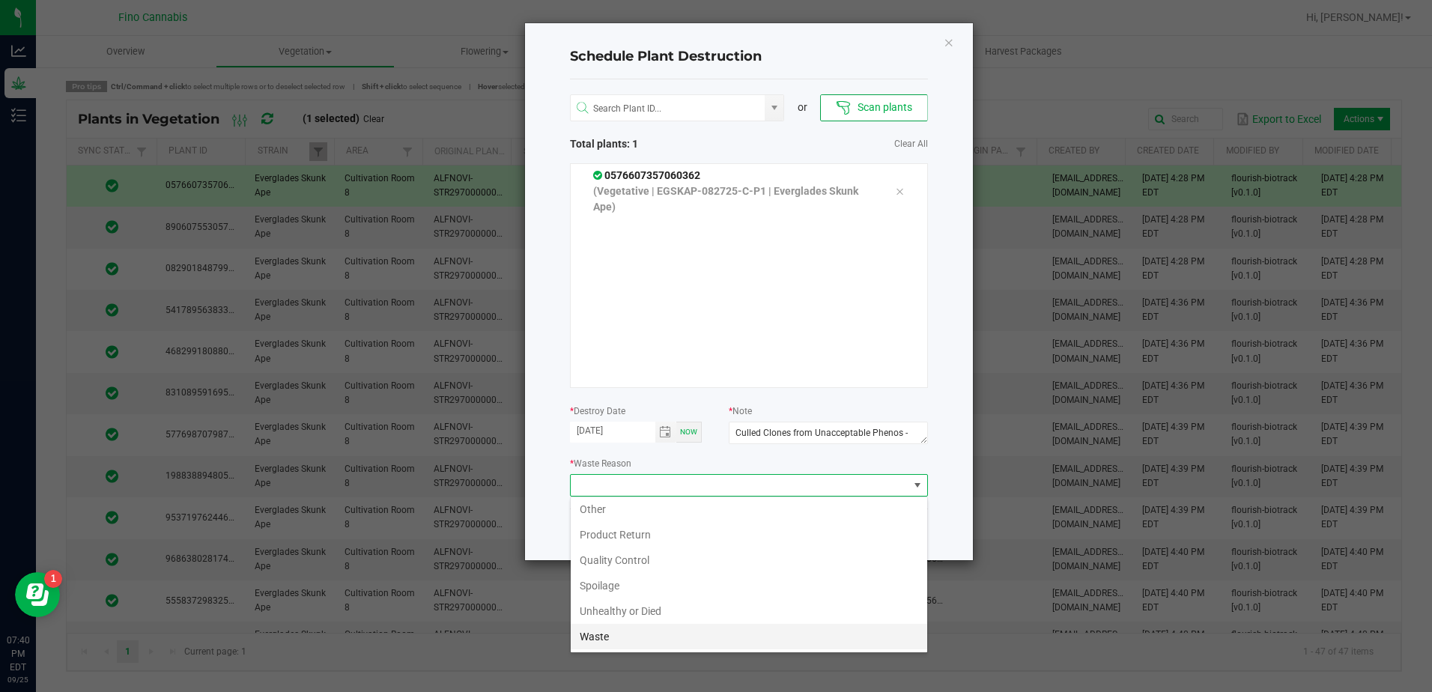
click at [625, 632] on li "Waste" at bounding box center [749, 636] width 357 height 25
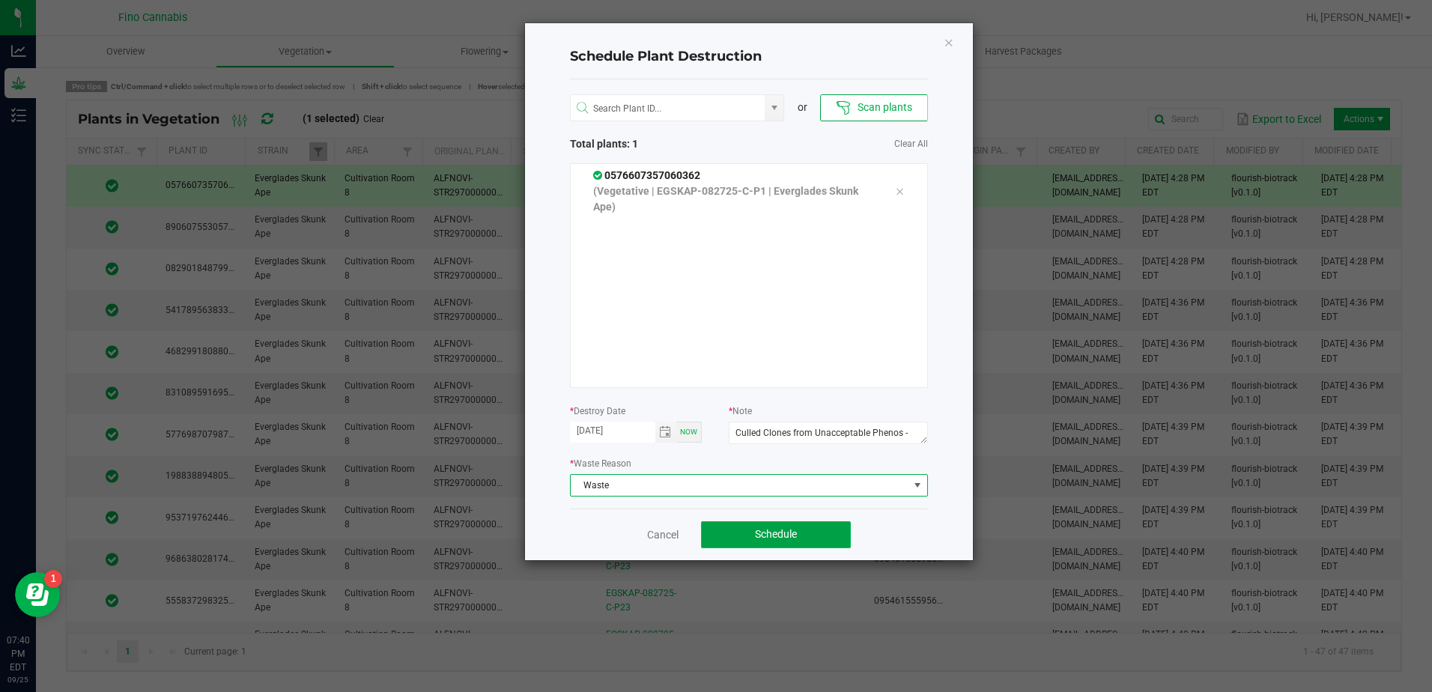
click at [741, 536] on button "Schedule" at bounding box center [776, 534] width 150 height 27
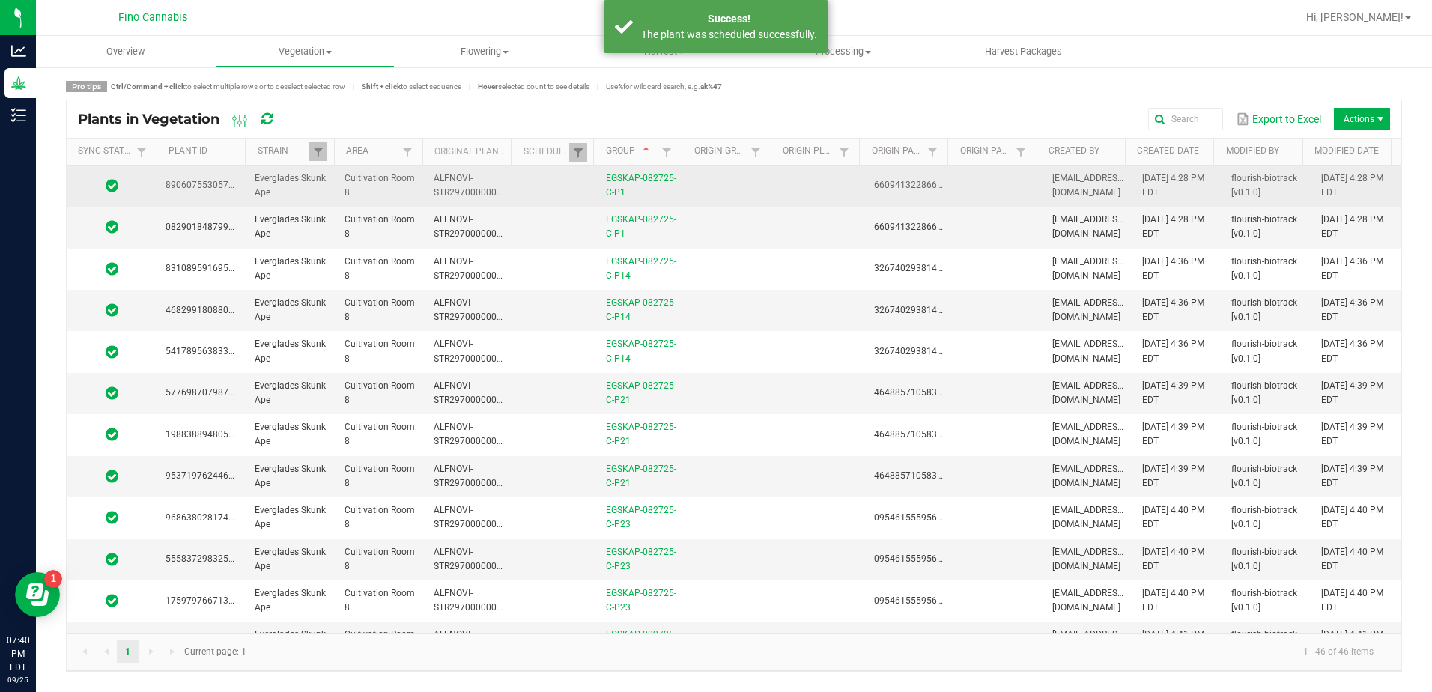
click at [775, 177] on td at bounding box center [819, 186] width 89 height 41
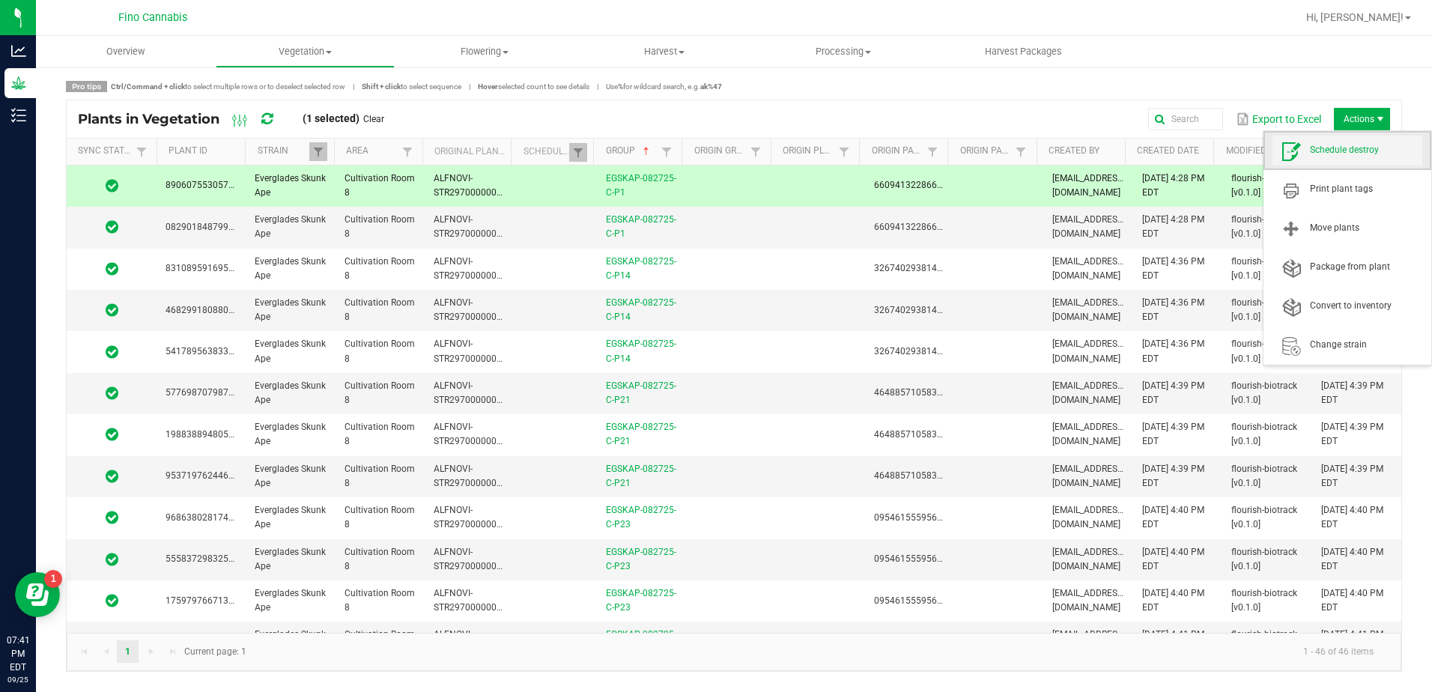
click at [1367, 144] on span "Schedule destroy" at bounding box center [1366, 150] width 112 height 13
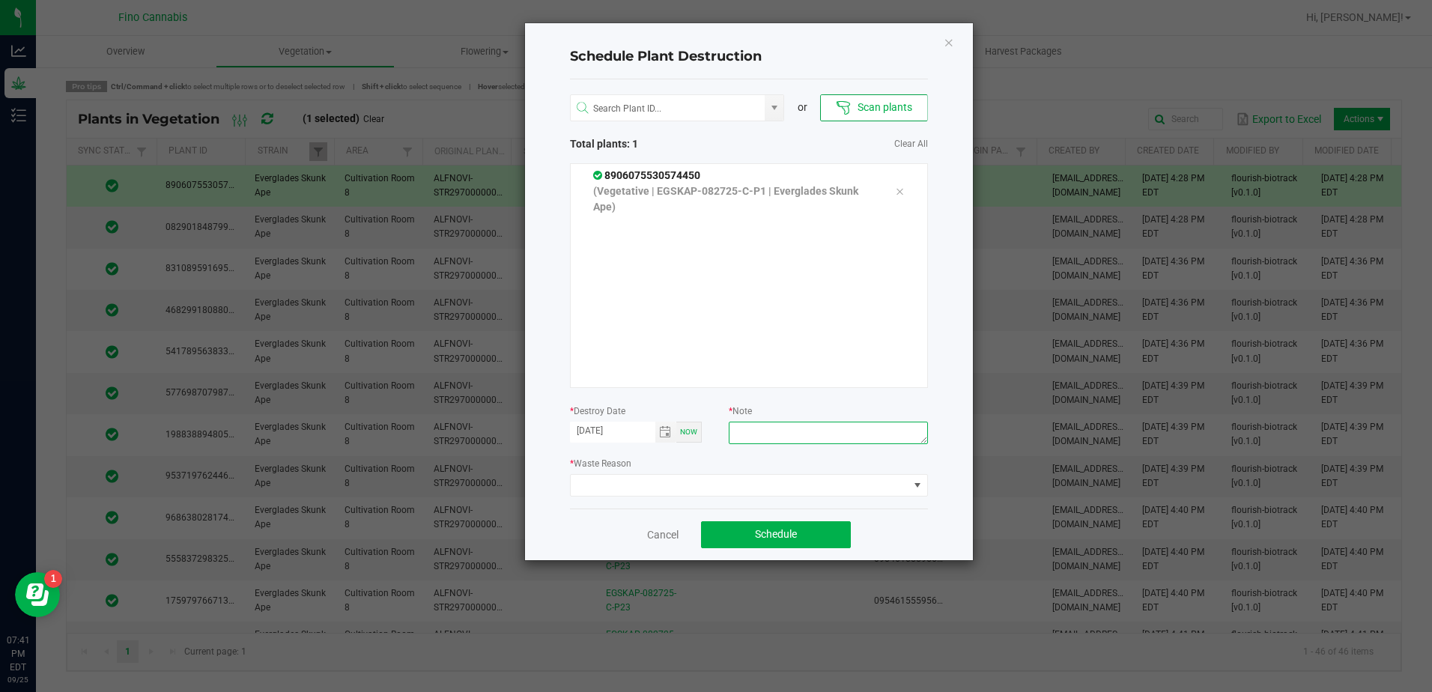
click at [764, 433] on textarea at bounding box center [828, 433] width 199 height 22
paste textarea "Culled Clones from Unacceptable Phenos - 6.66g"
type textarea "Culled Clones from Unacceptable Phenos - 6.66g"
click at [695, 491] on span at bounding box center [740, 485] width 338 height 21
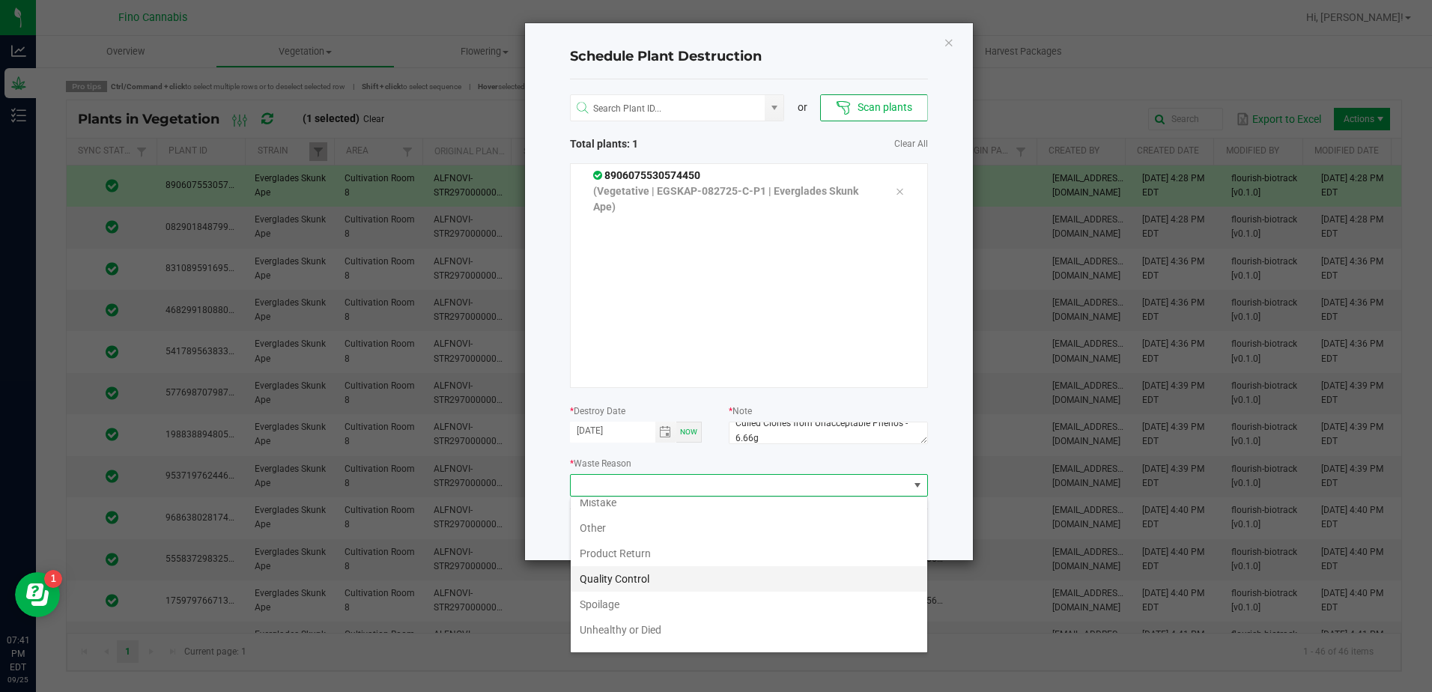
scroll to position [54, 0]
click at [637, 634] on li "Waste" at bounding box center [749, 636] width 357 height 25
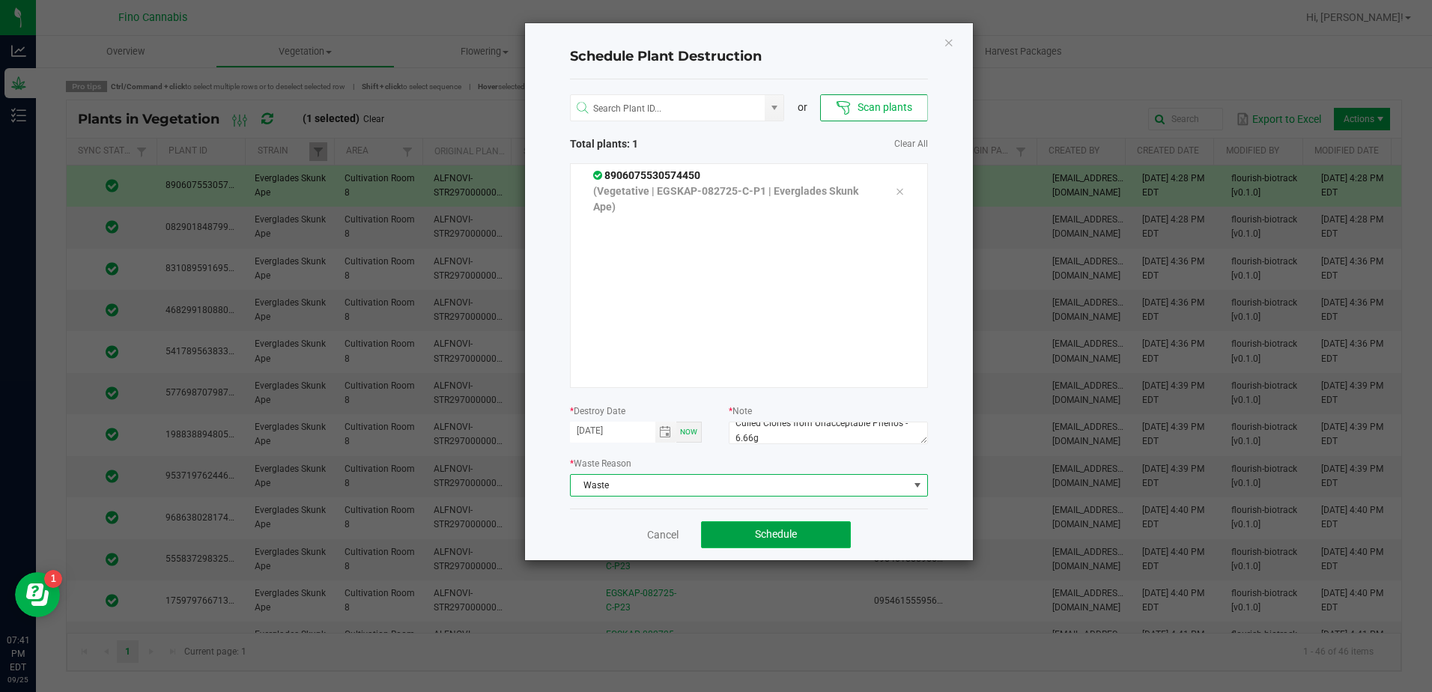
click at [810, 533] on button "Schedule" at bounding box center [776, 534] width 150 height 27
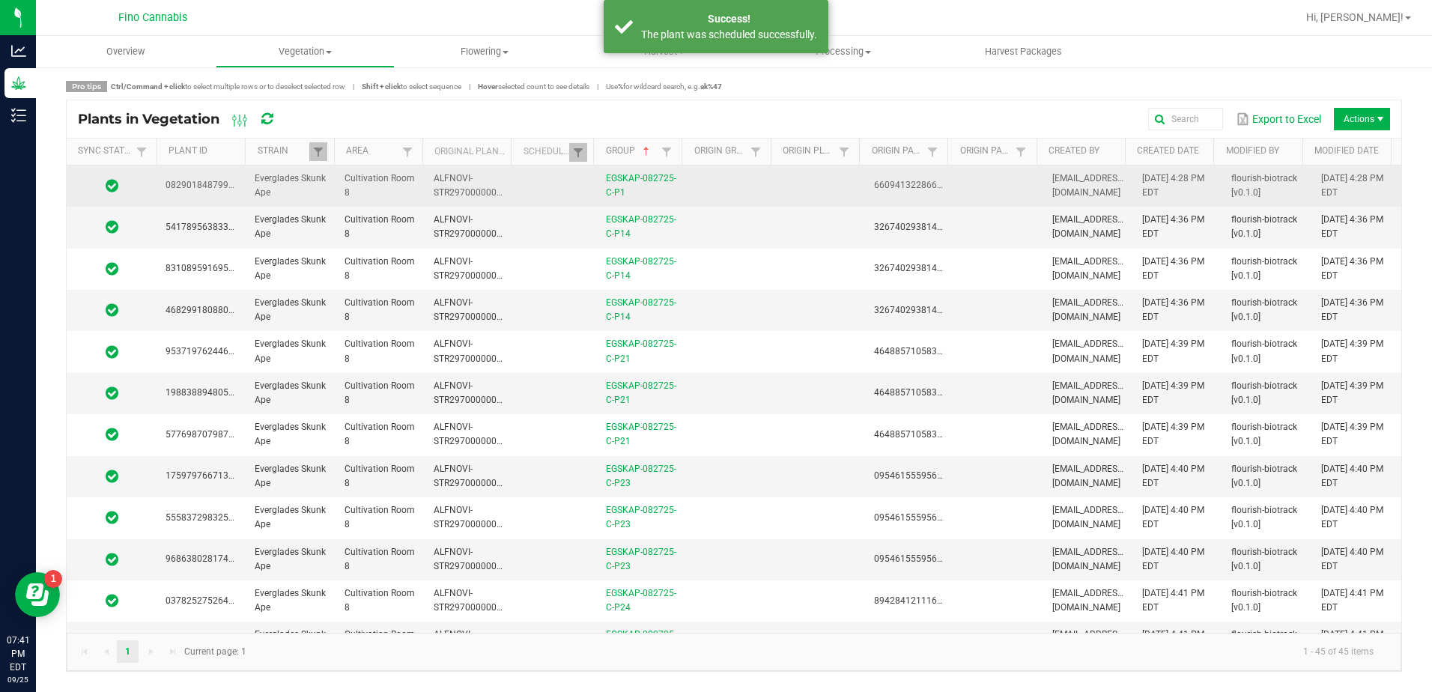
click at [801, 200] on td at bounding box center [819, 186] width 89 height 41
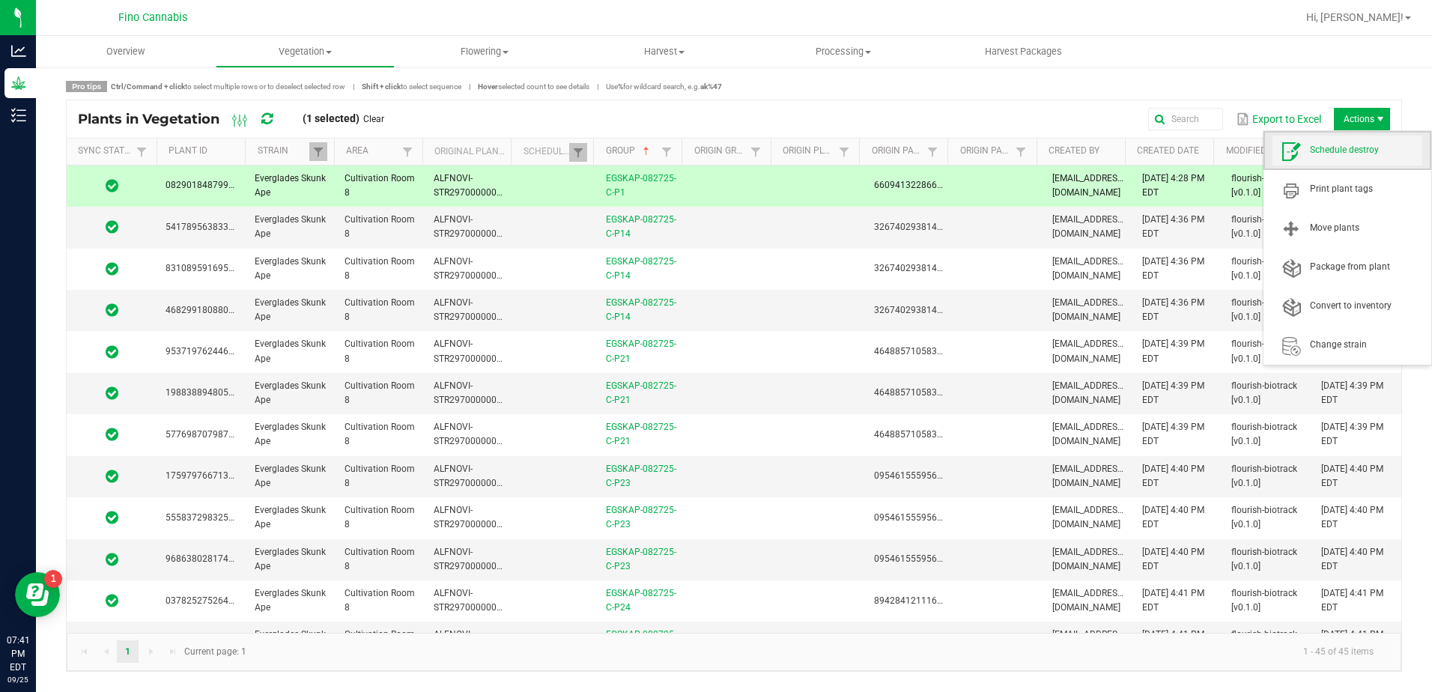
click at [1375, 144] on span "Schedule destroy" at bounding box center [1366, 150] width 112 height 13
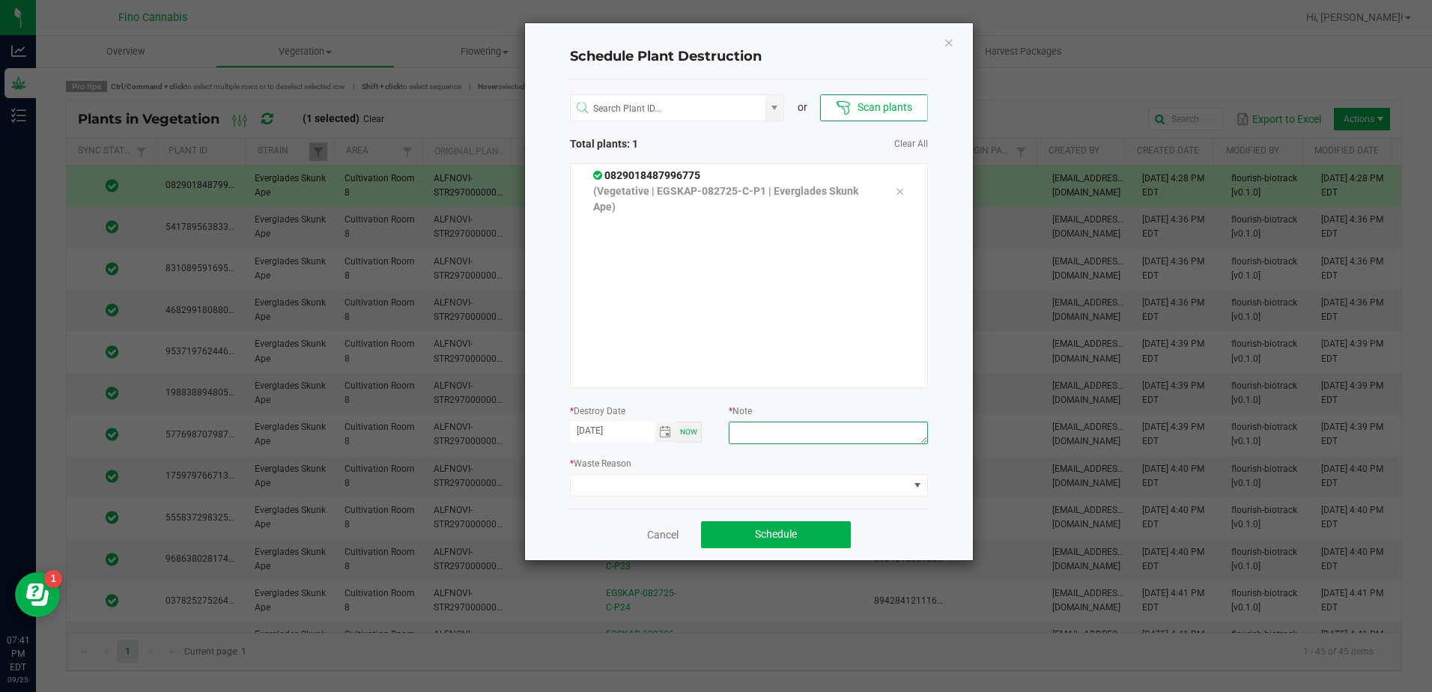
paste textarea "Culled Clones from Unacceptable Phenos - 6.66g"
type textarea "Culled Clones from Unacceptable Phenos - 6.66g"
click at [781, 484] on span at bounding box center [740, 485] width 338 height 21
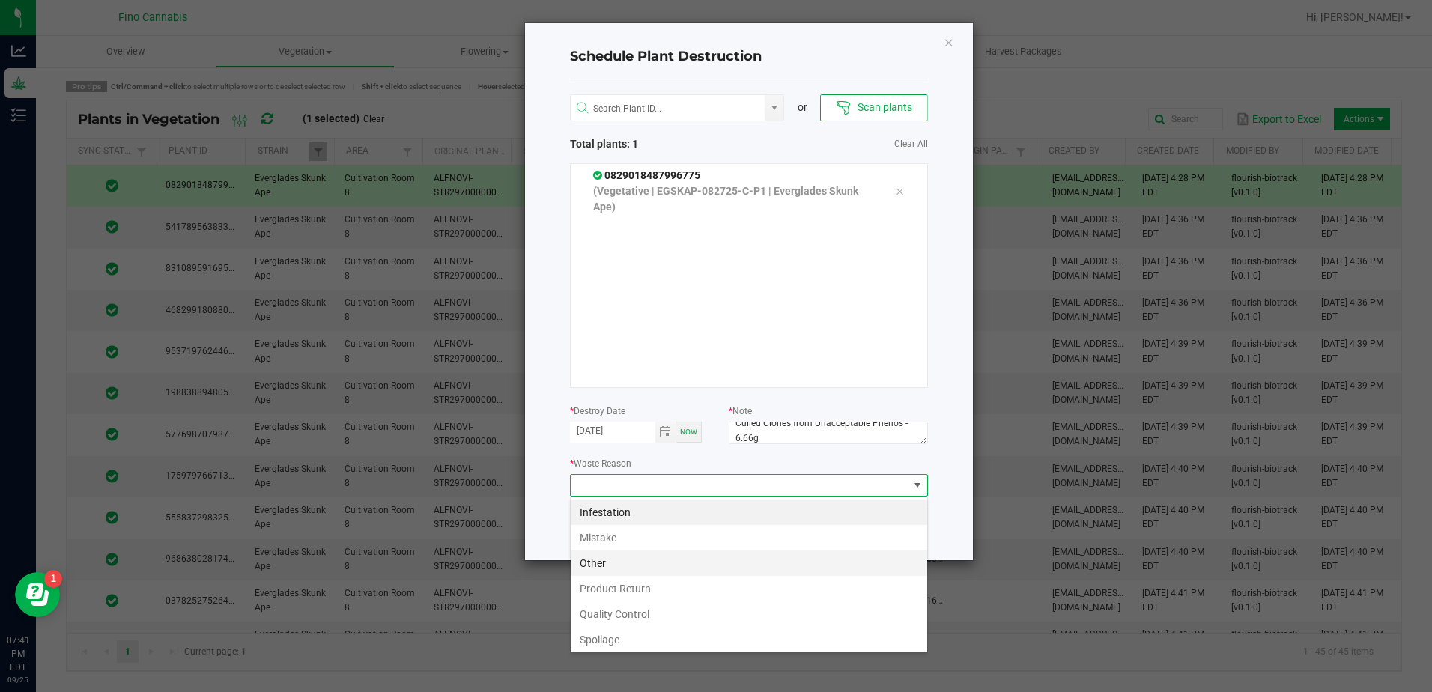
scroll to position [54, 0]
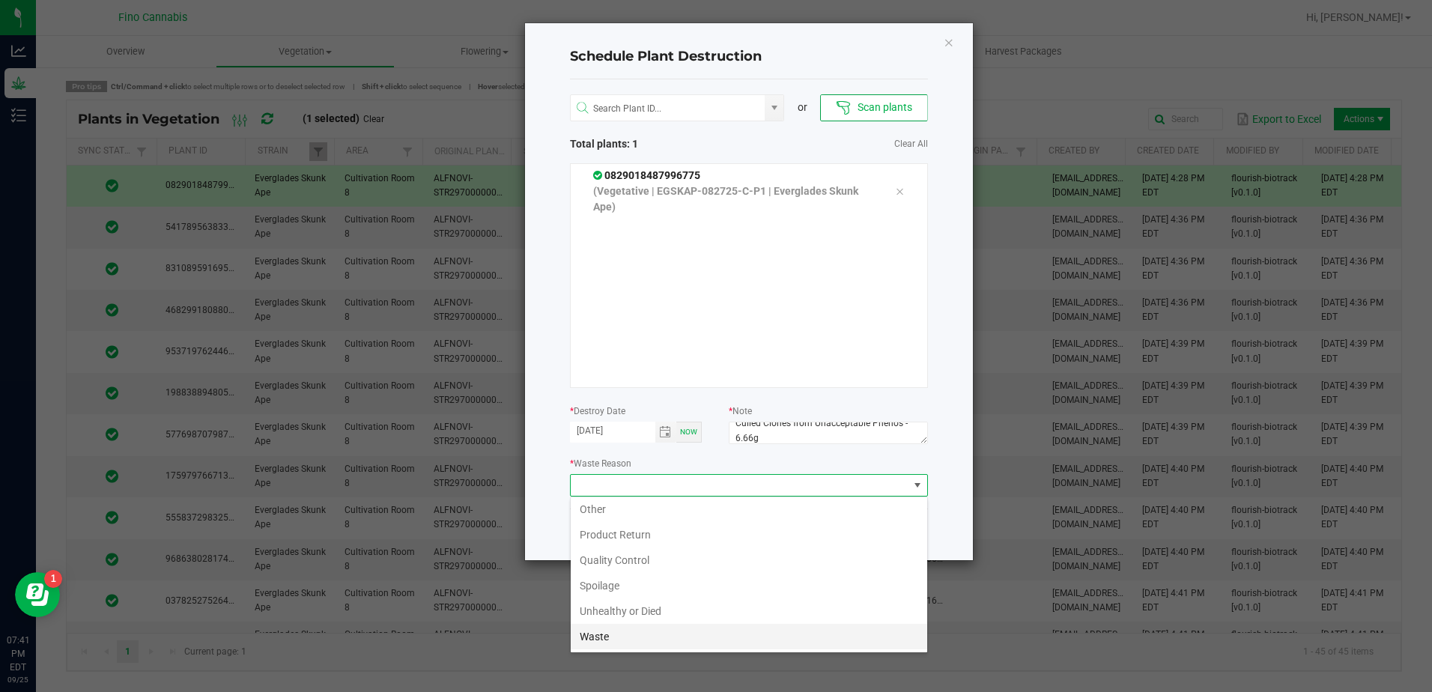
click at [675, 633] on li "Waste" at bounding box center [749, 636] width 357 height 25
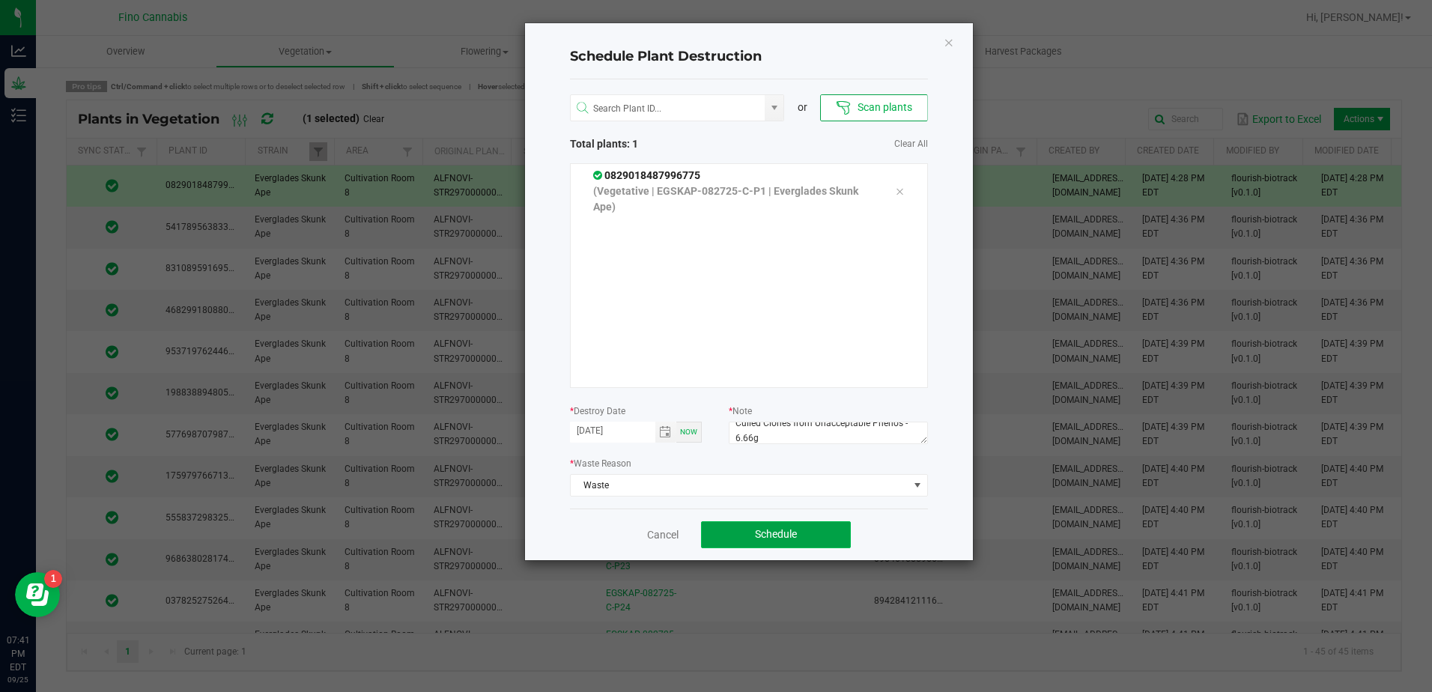
click at [824, 524] on button "Schedule" at bounding box center [776, 534] width 150 height 27
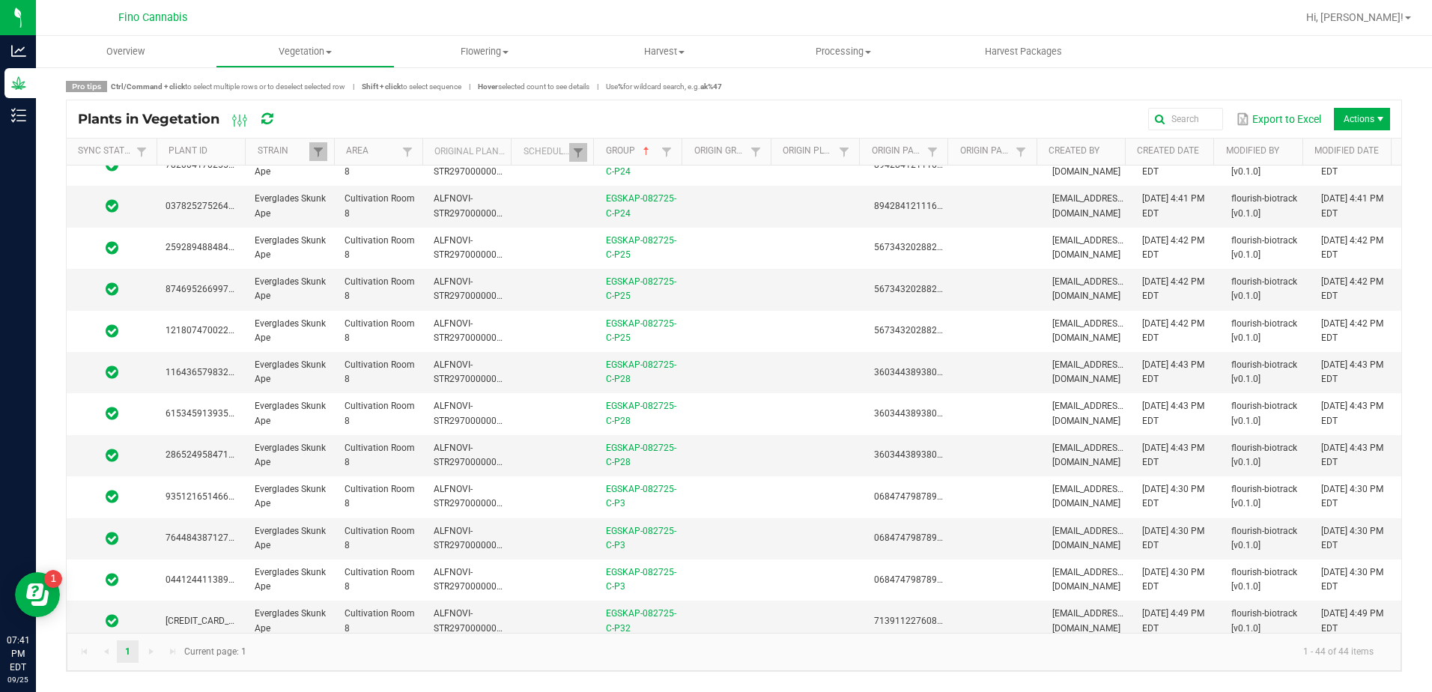
scroll to position [449, 0]
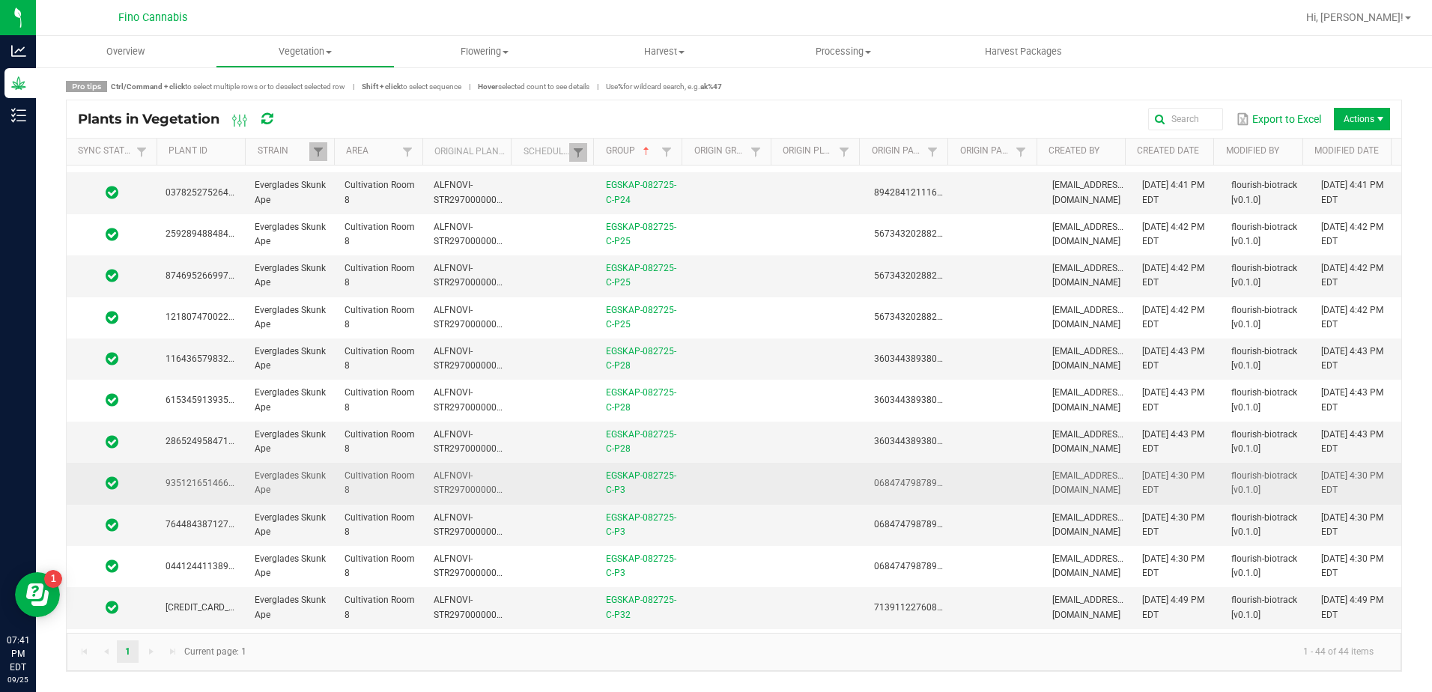
click at [716, 493] on td at bounding box center [730, 483] width 89 height 41
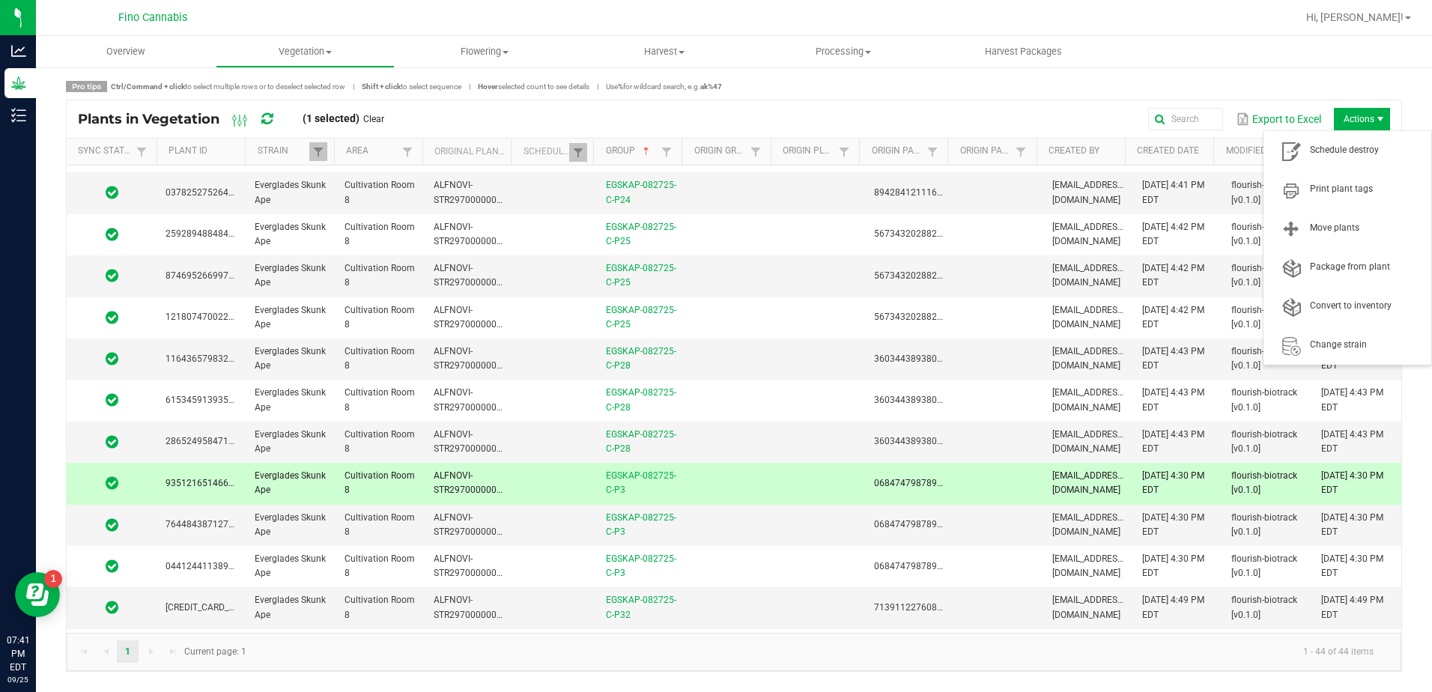
click at [1378, 118] on span "Actions" at bounding box center [1381, 119] width 12 height 12
click at [1372, 145] on span "Schedule destroy" at bounding box center [1366, 150] width 112 height 13
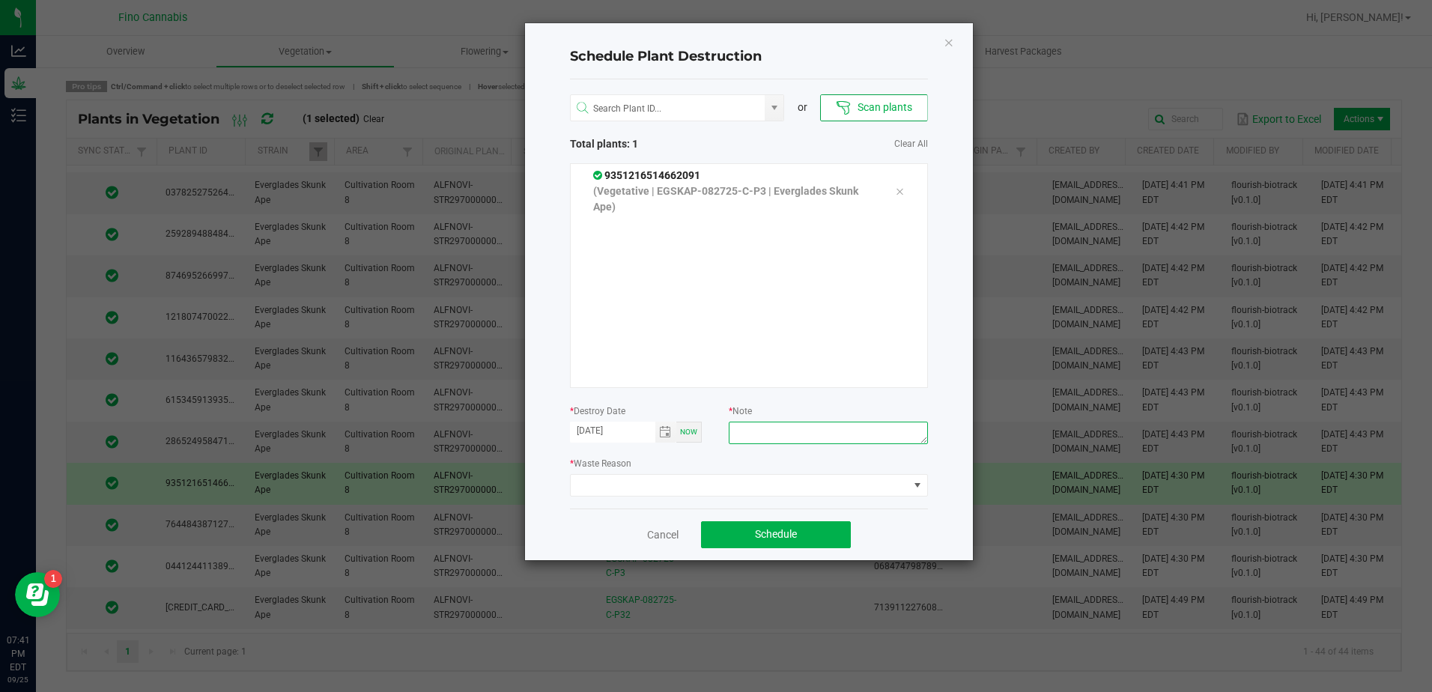
paste textarea "Culled Clones from Unacceptable Phenos - 6.66g"
type textarea "Culled Clones from Unacceptable Phenos - 6.66g"
click at [840, 491] on span at bounding box center [740, 485] width 338 height 21
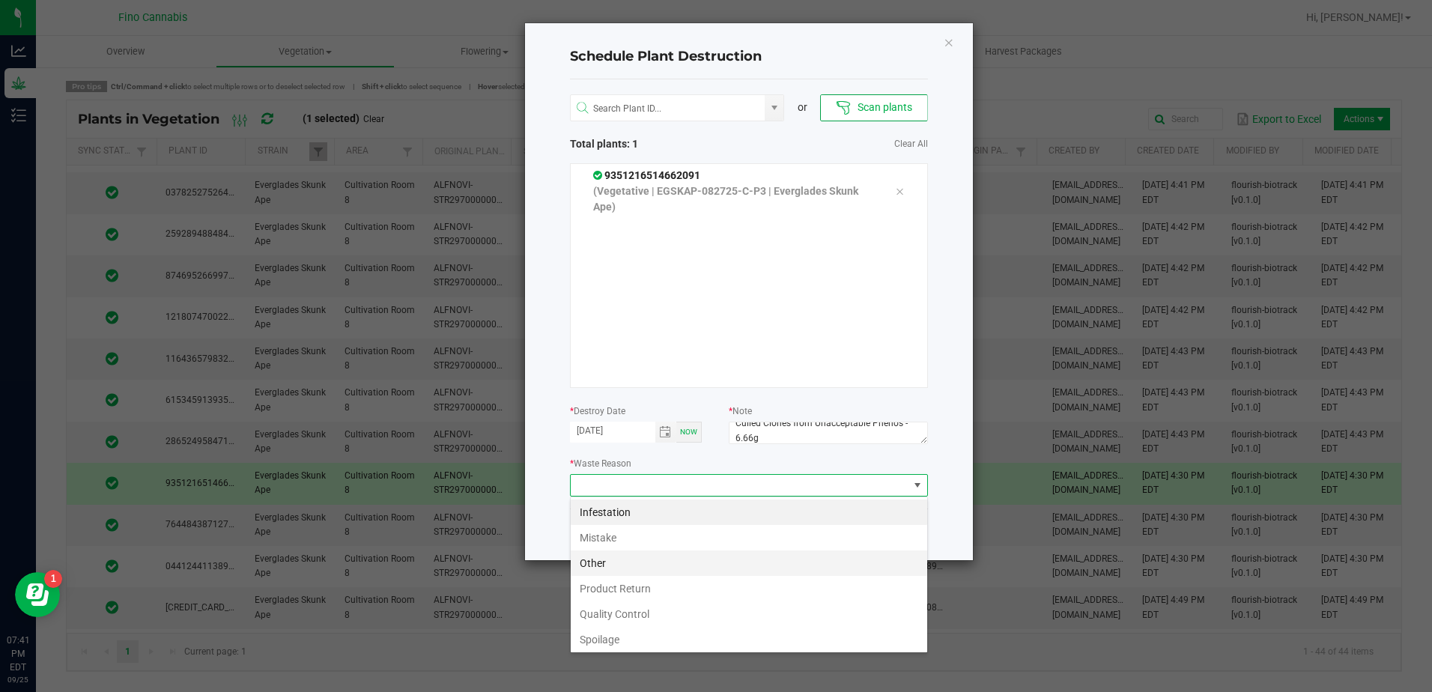
scroll to position [54, 0]
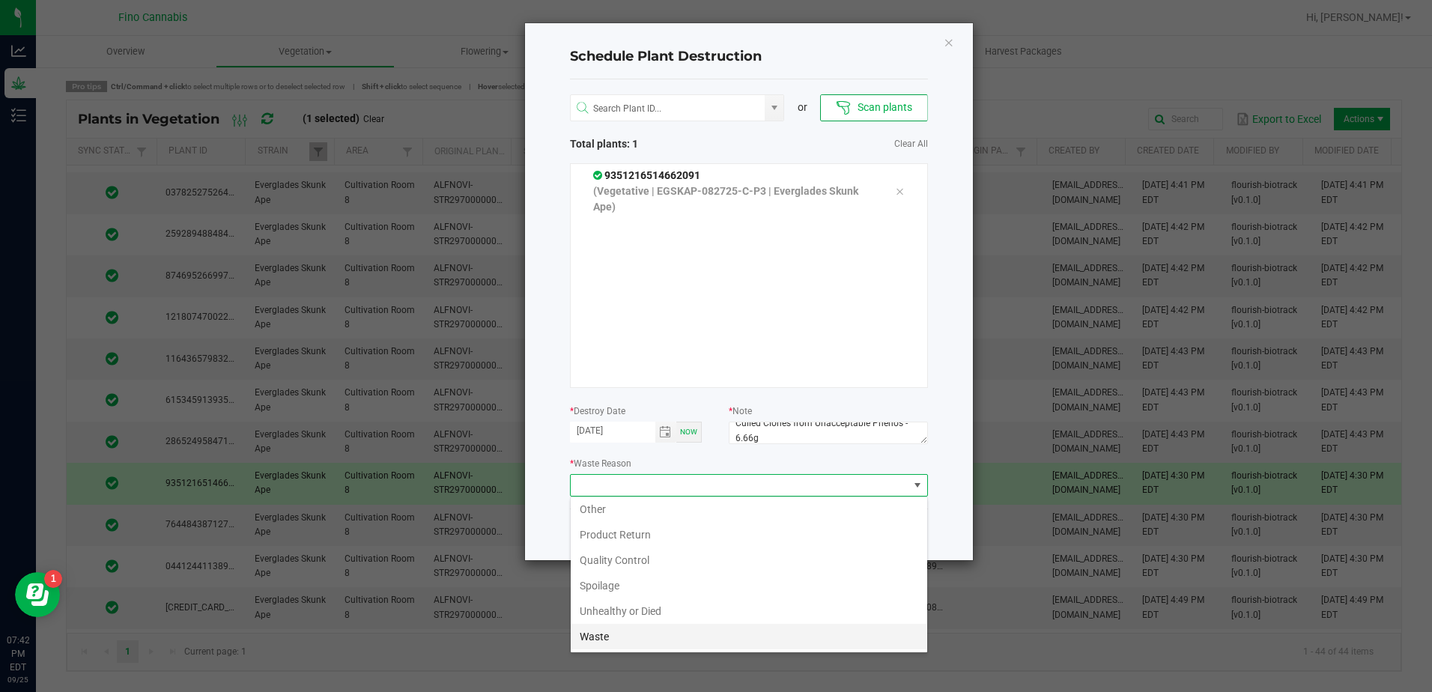
click at [604, 634] on li "Waste" at bounding box center [749, 636] width 357 height 25
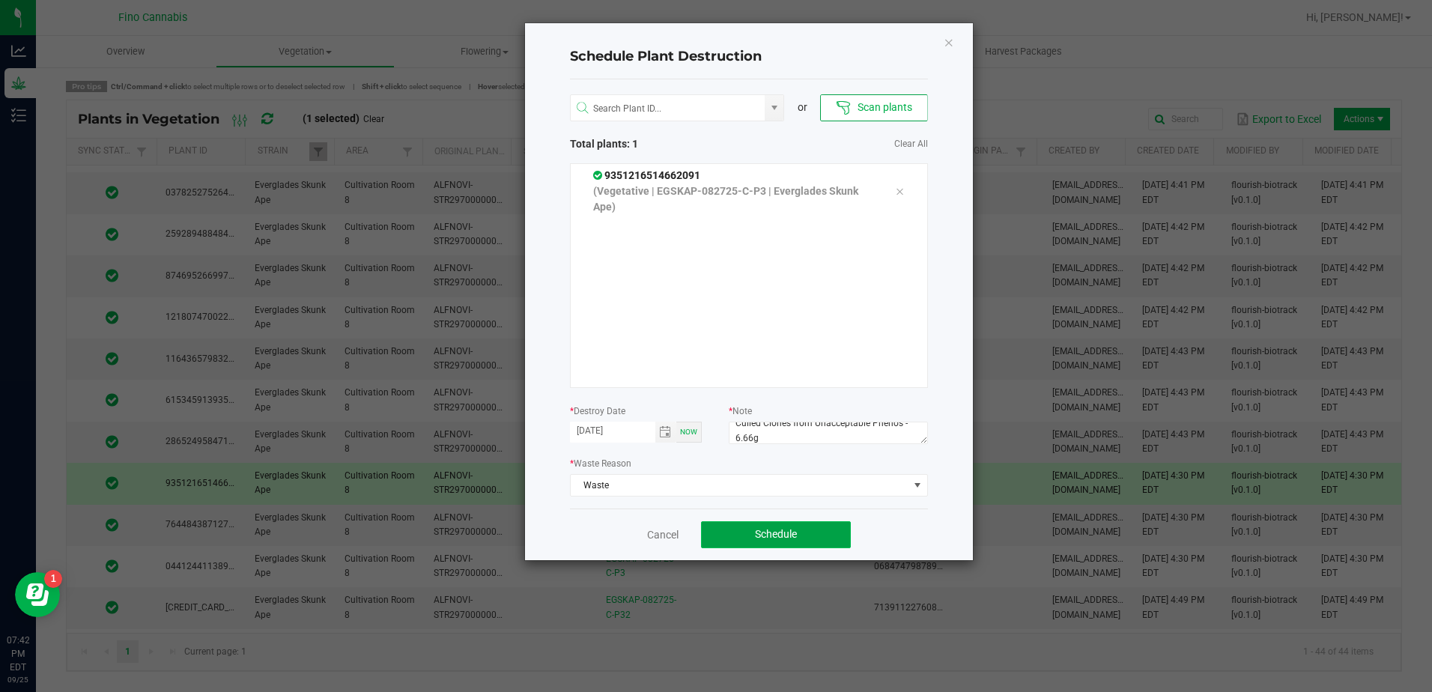
click at [763, 532] on span "Schedule" at bounding box center [776, 534] width 42 height 12
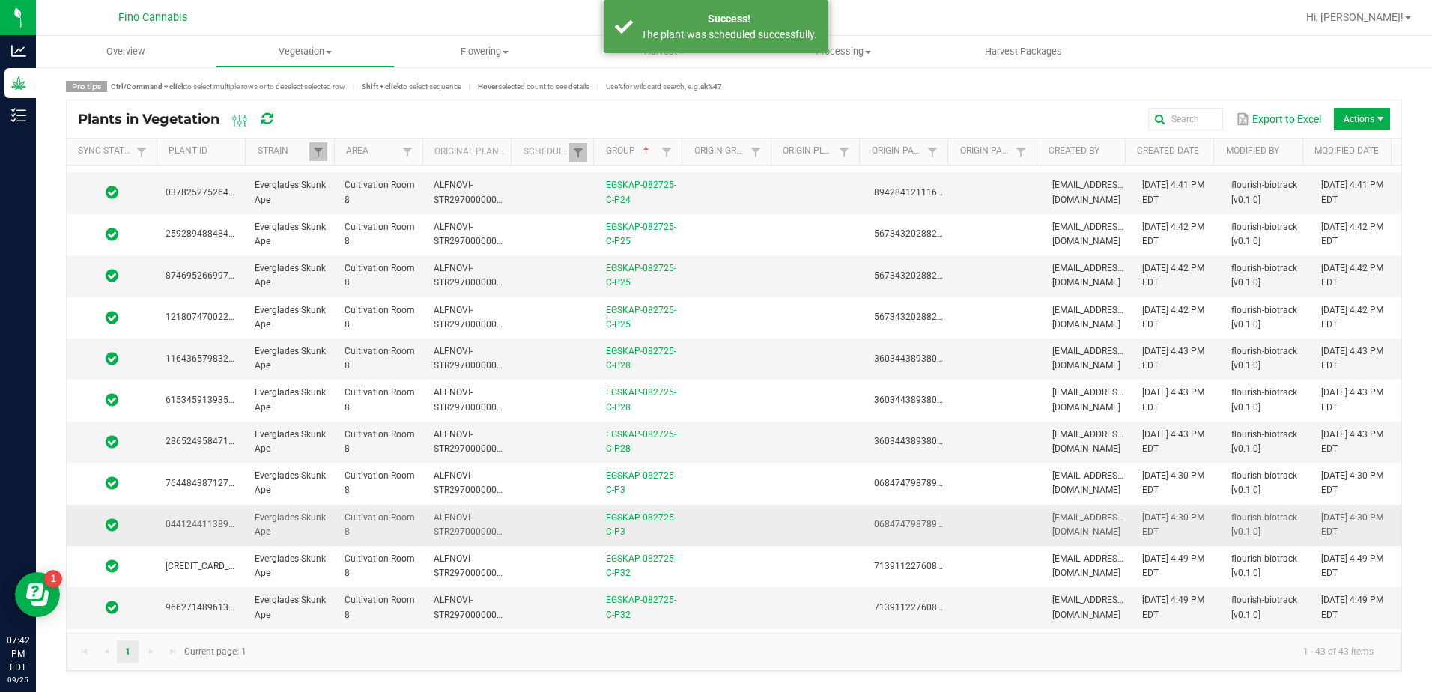
click at [763, 531] on td at bounding box center [730, 525] width 89 height 41
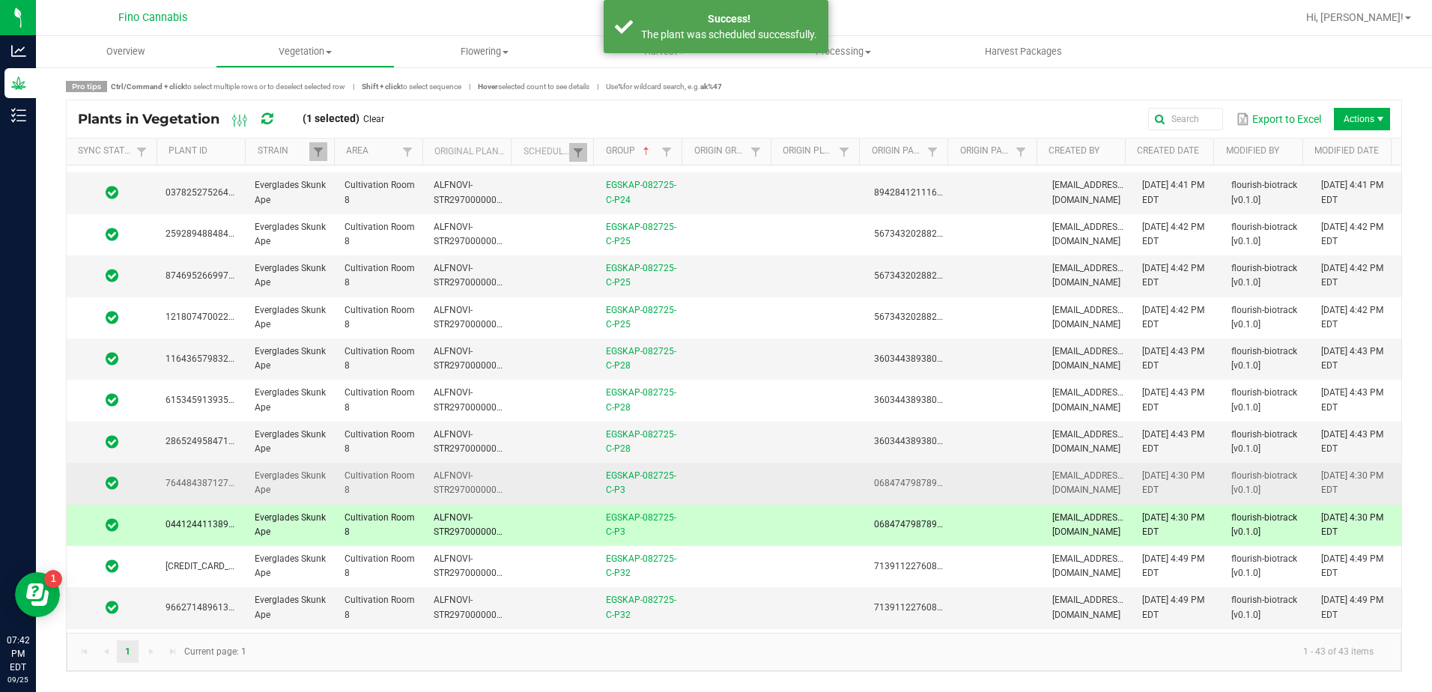
click at [758, 479] on td at bounding box center [730, 483] width 89 height 41
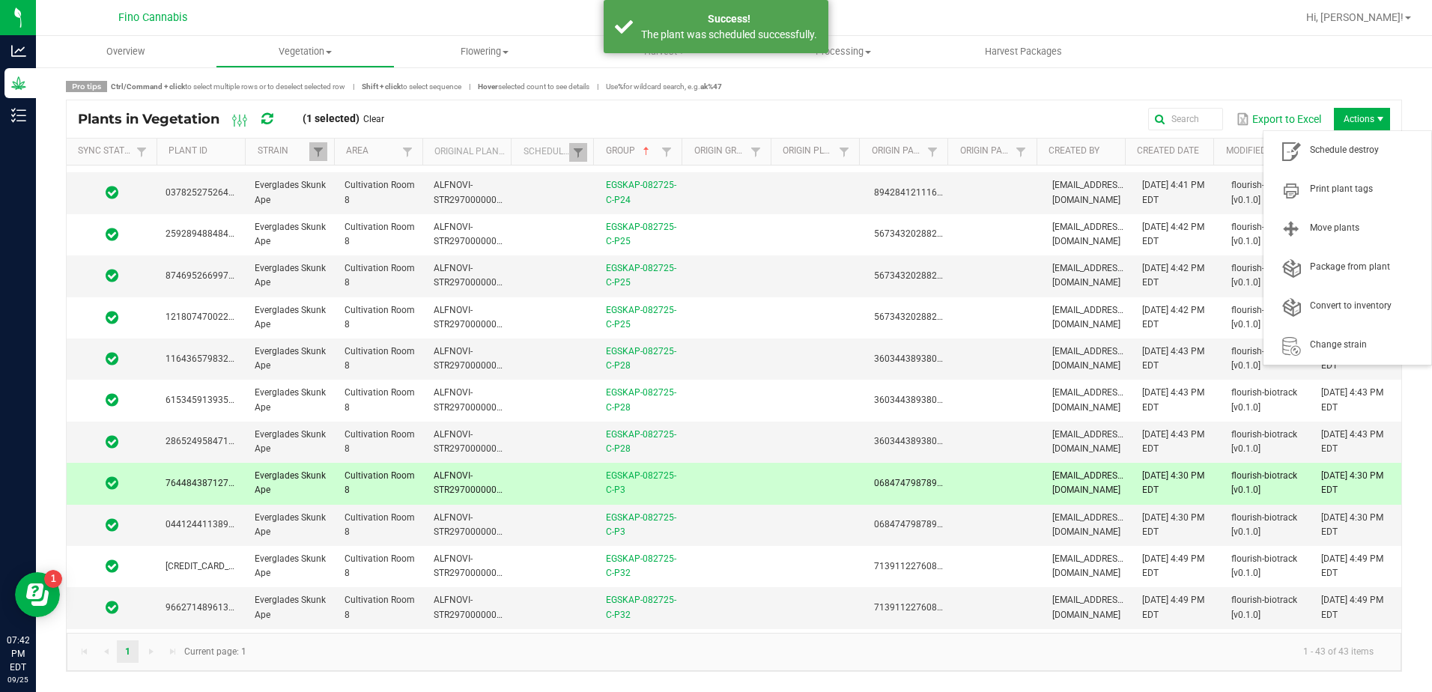
click at [1383, 118] on span "Actions" at bounding box center [1381, 119] width 12 height 12
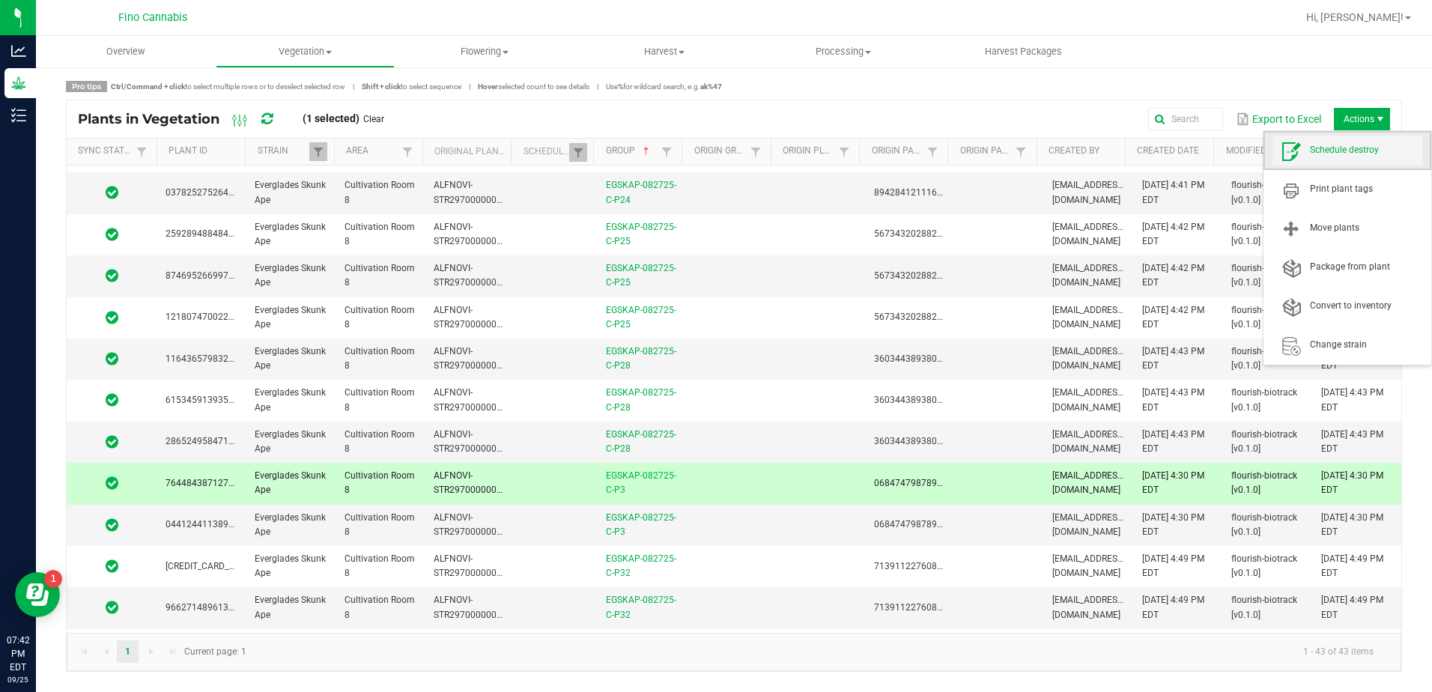
click at [1357, 149] on span "Schedule destroy" at bounding box center [1366, 150] width 112 height 13
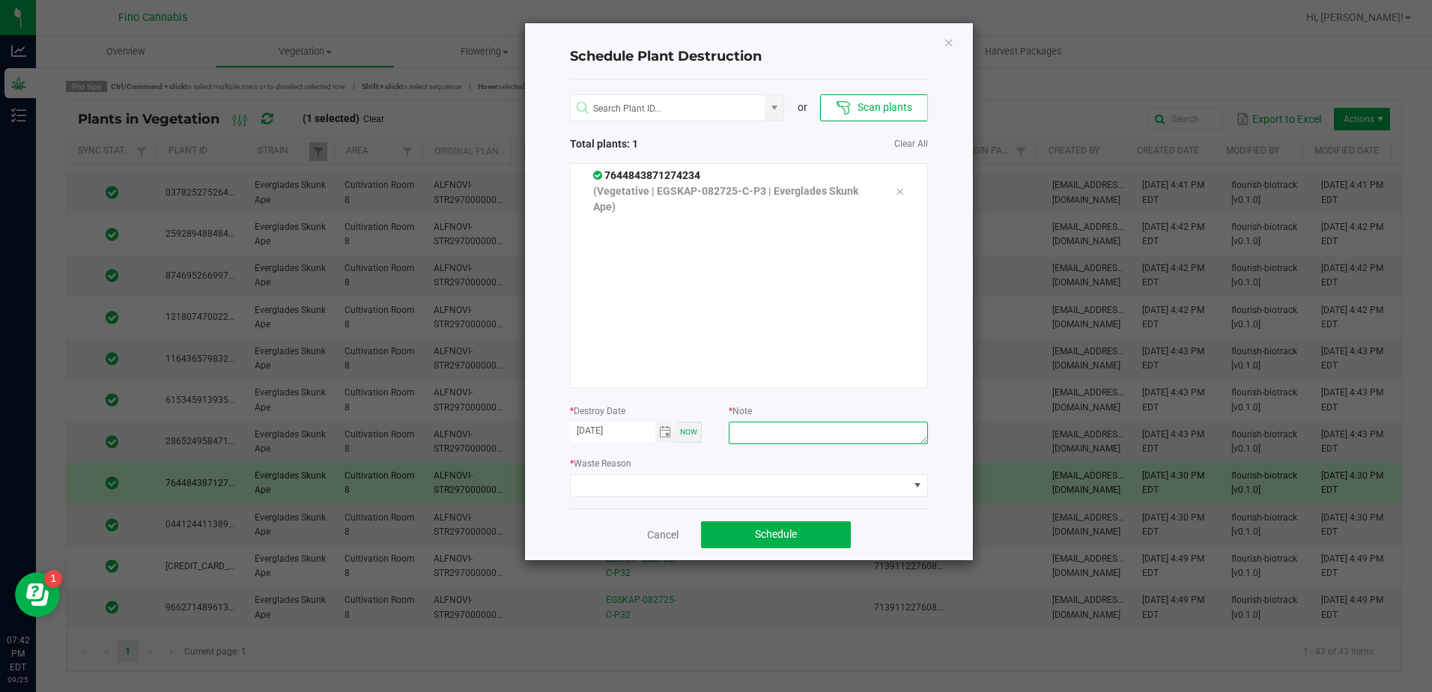
paste textarea "Culled Clones from Unacceptable Phenos - 6.66g"
type textarea "Culled Clones from Unacceptable Phenos - 6.66g"
click at [680, 480] on span at bounding box center [740, 485] width 338 height 21
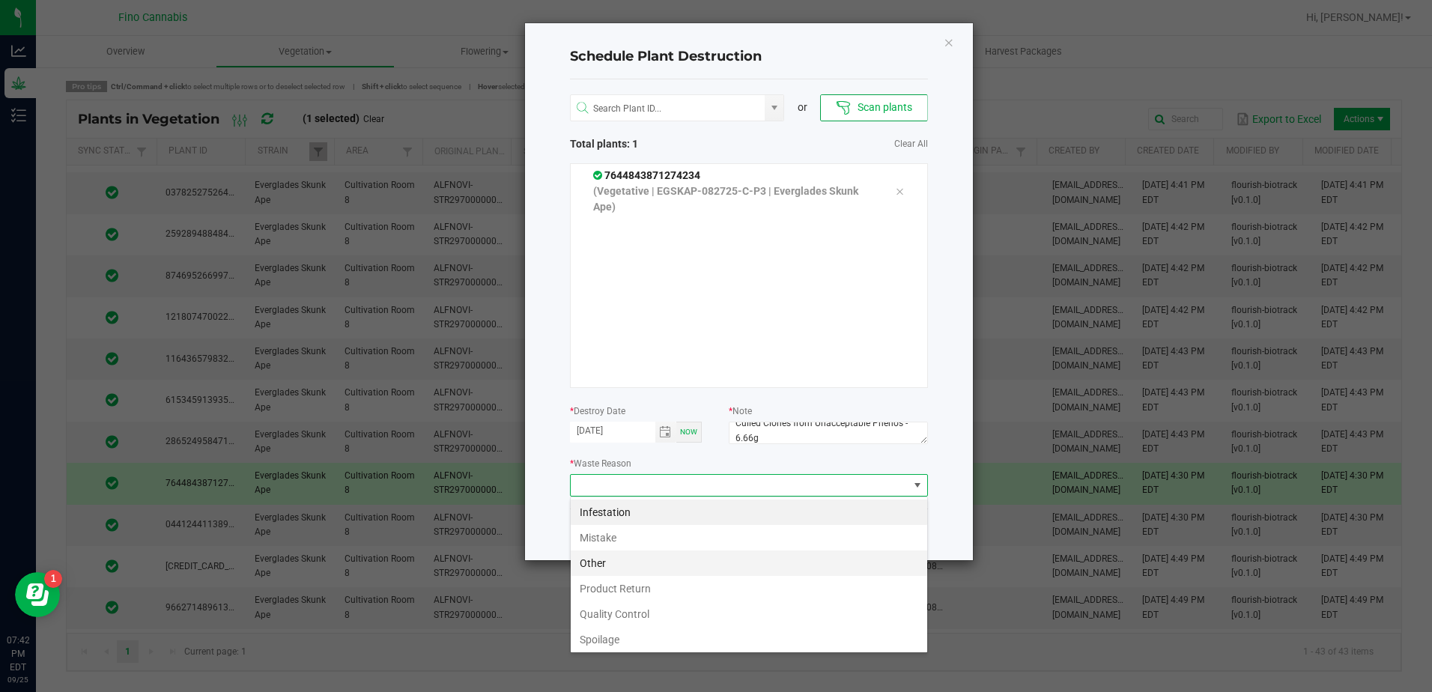
scroll to position [54, 0]
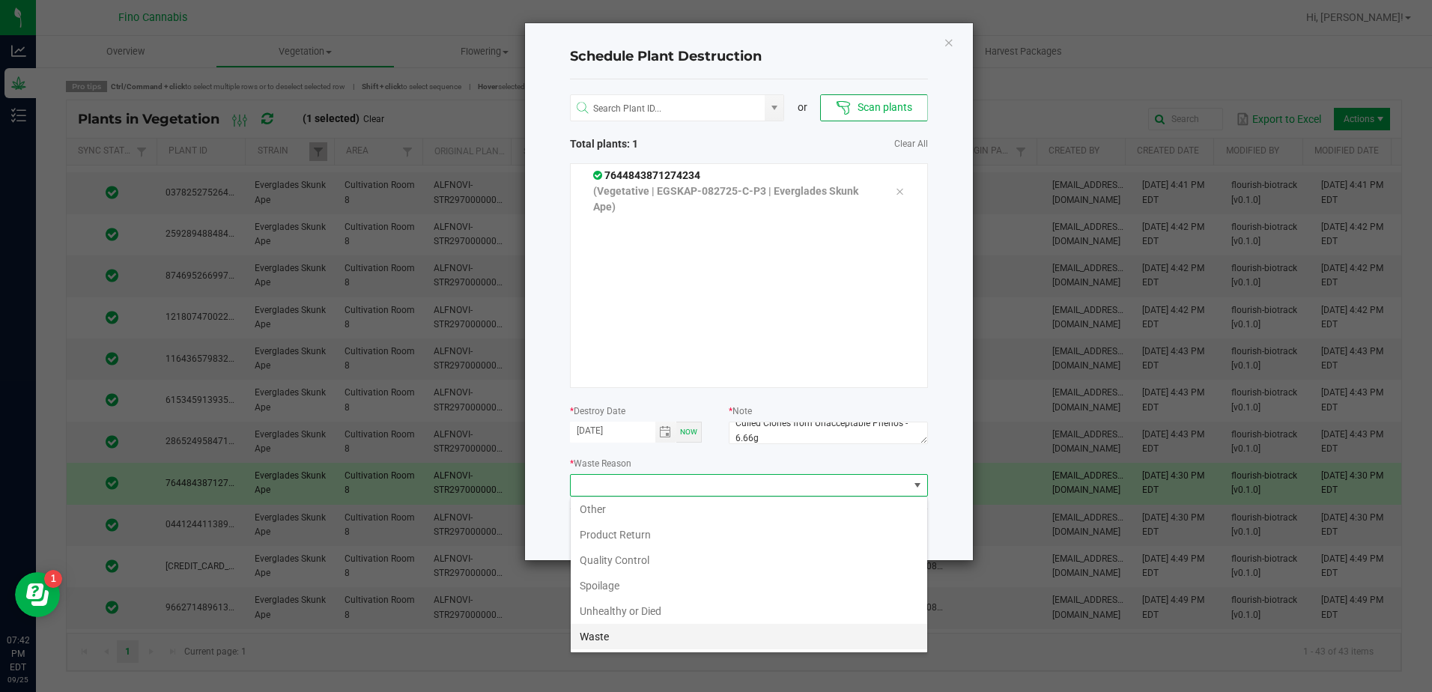
click at [630, 635] on li "Waste" at bounding box center [749, 636] width 357 height 25
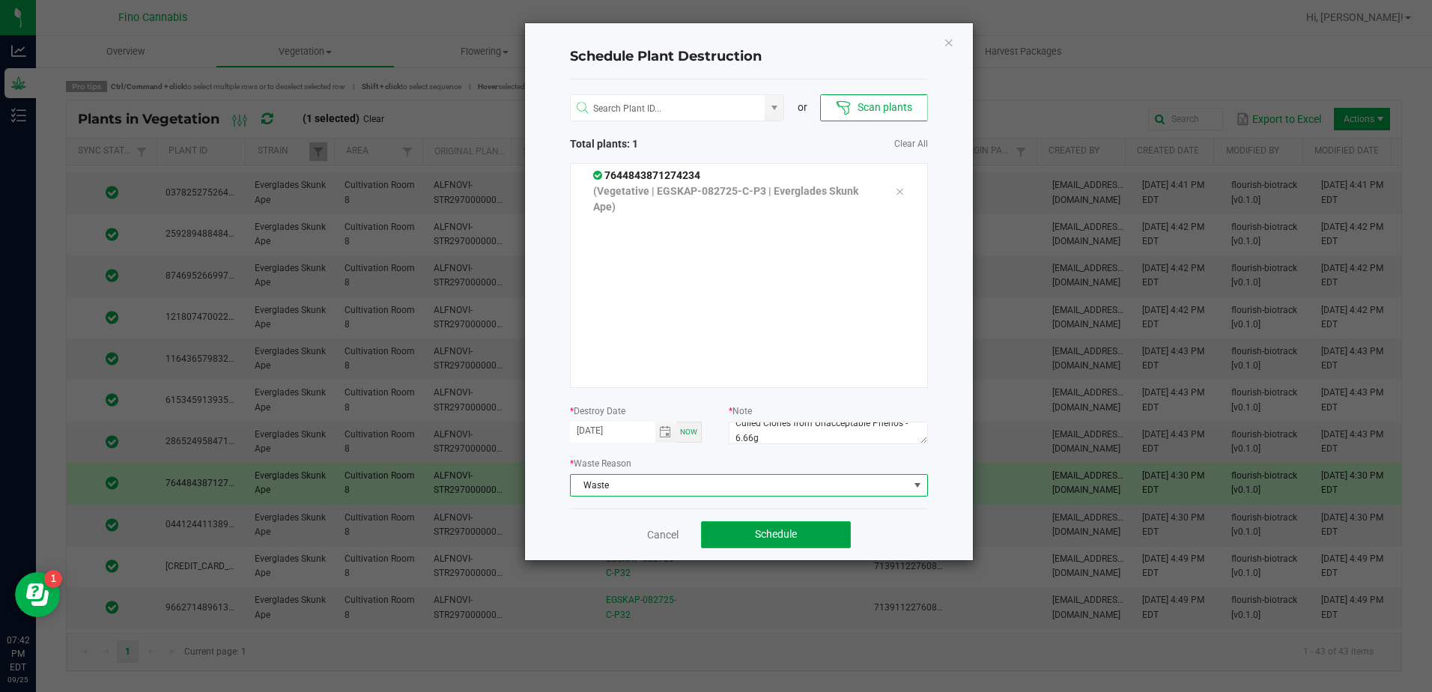
click at [801, 535] on button "Schedule" at bounding box center [776, 534] width 150 height 27
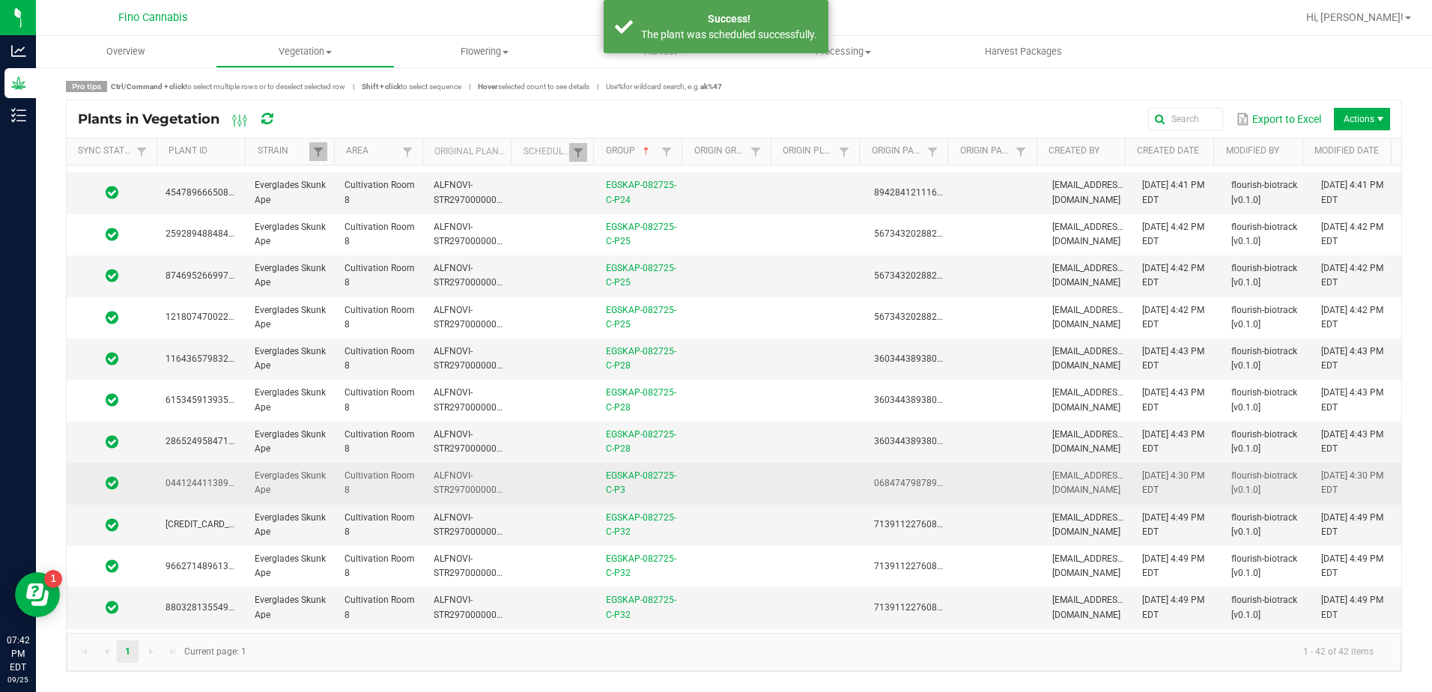
click at [775, 484] on td at bounding box center [819, 483] width 89 height 41
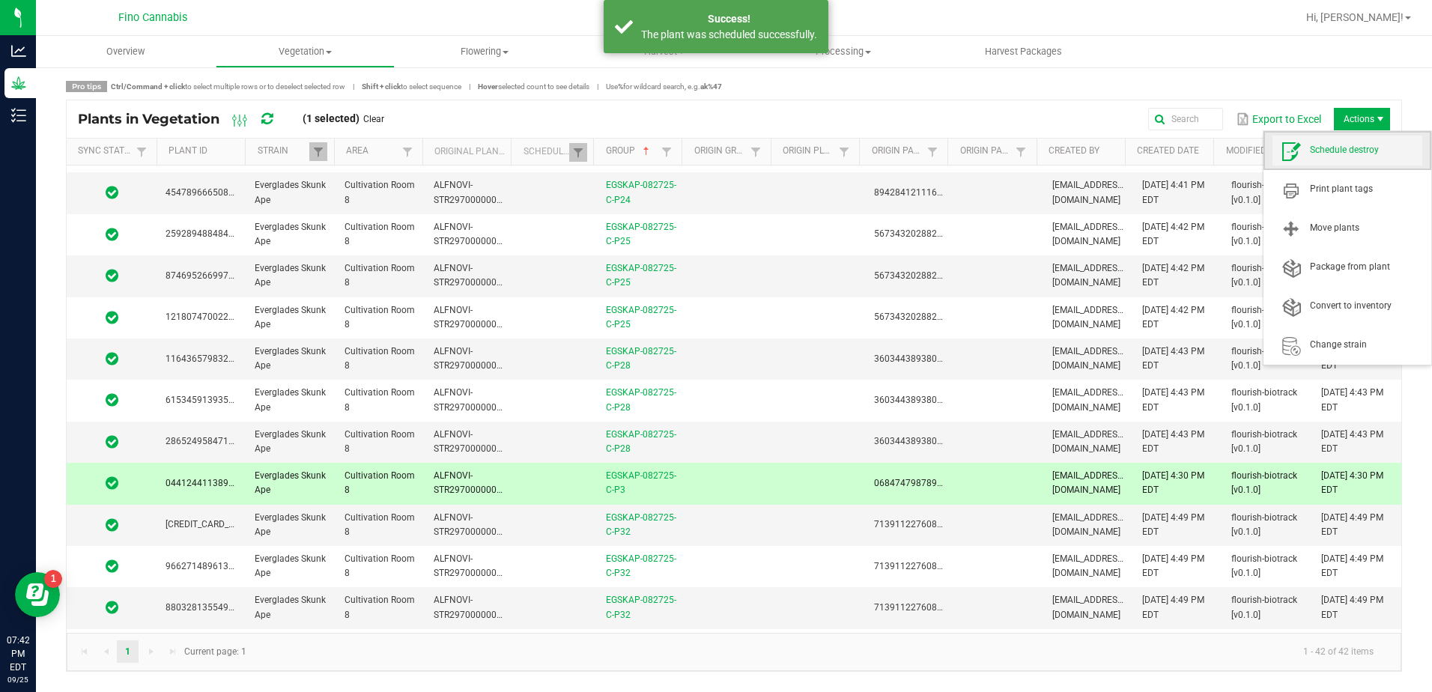
click at [1365, 157] on span "Schedule destroy" at bounding box center [1348, 151] width 150 height 30
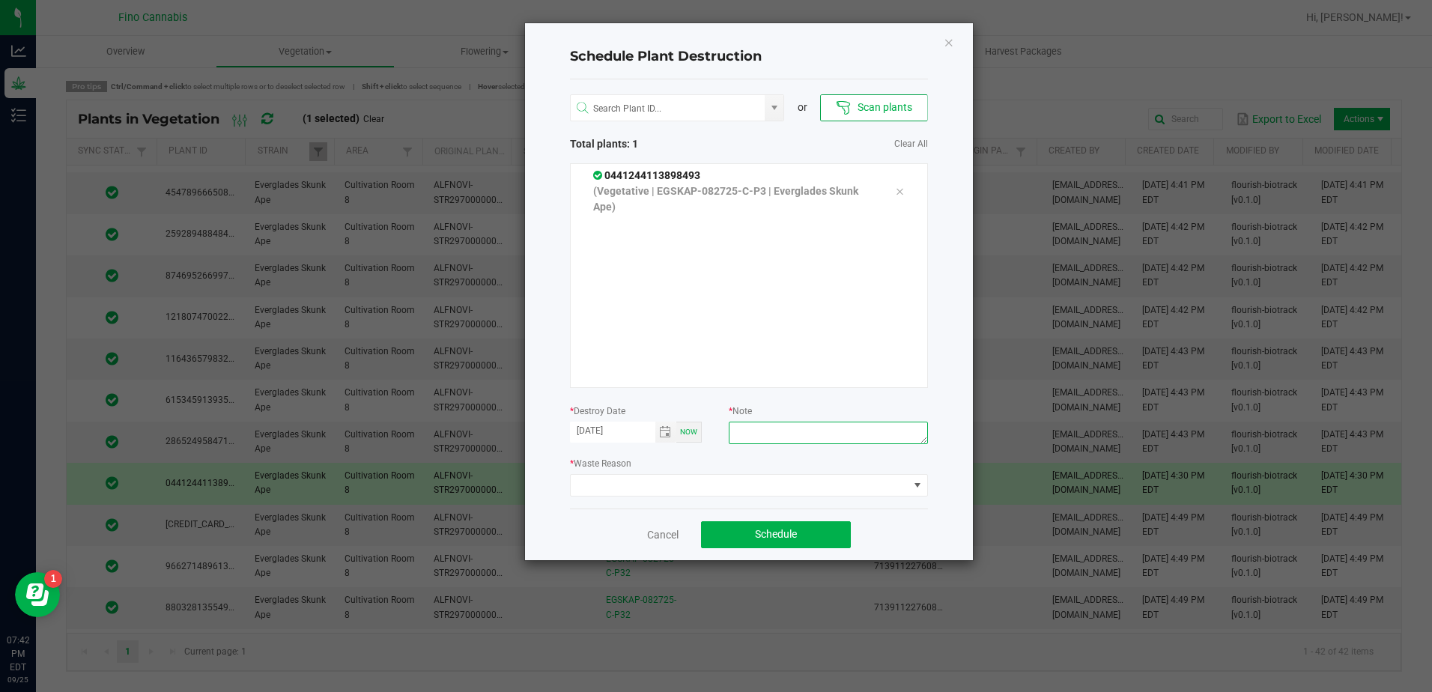
paste textarea "Culled Clones from Unacceptable Phenos - 6.66g"
type textarea "Culled Clones from Unacceptable Phenos - 6.66g"
click at [788, 481] on span at bounding box center [740, 485] width 338 height 21
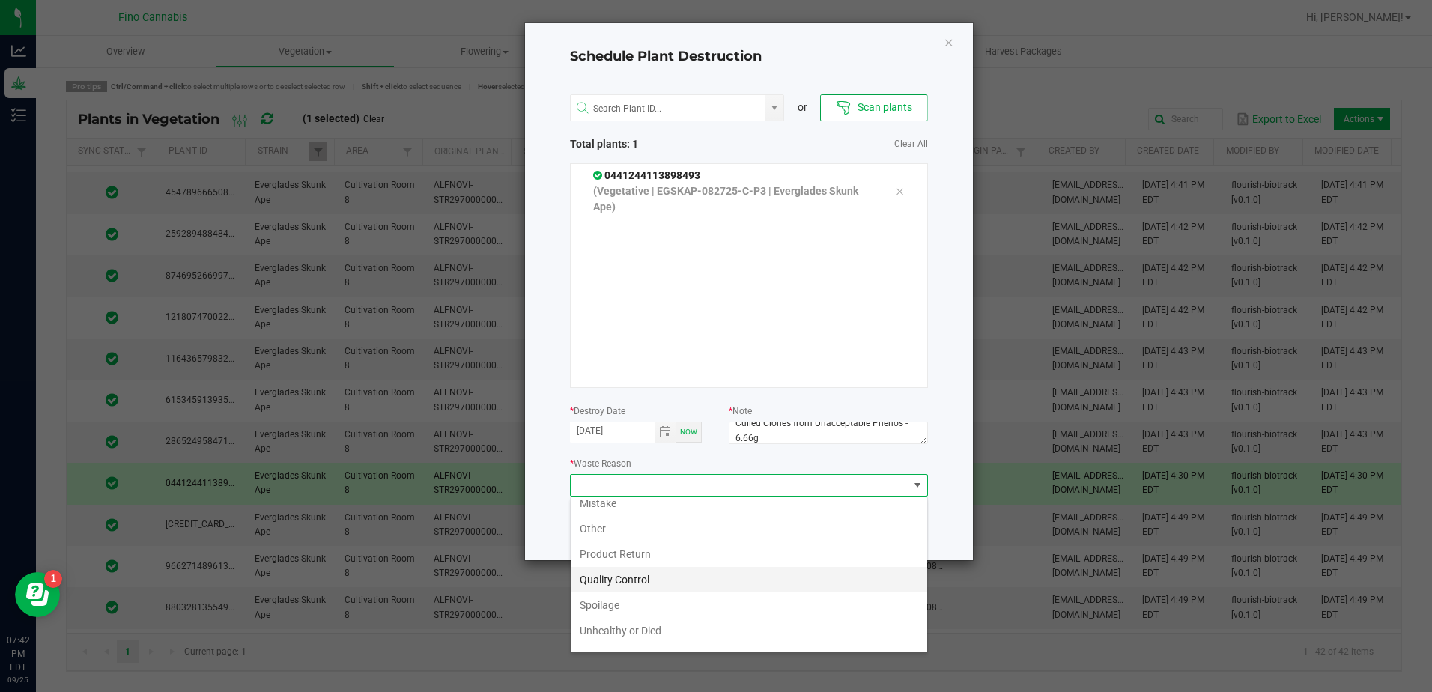
scroll to position [54, 0]
click at [629, 631] on li "Waste" at bounding box center [749, 636] width 357 height 25
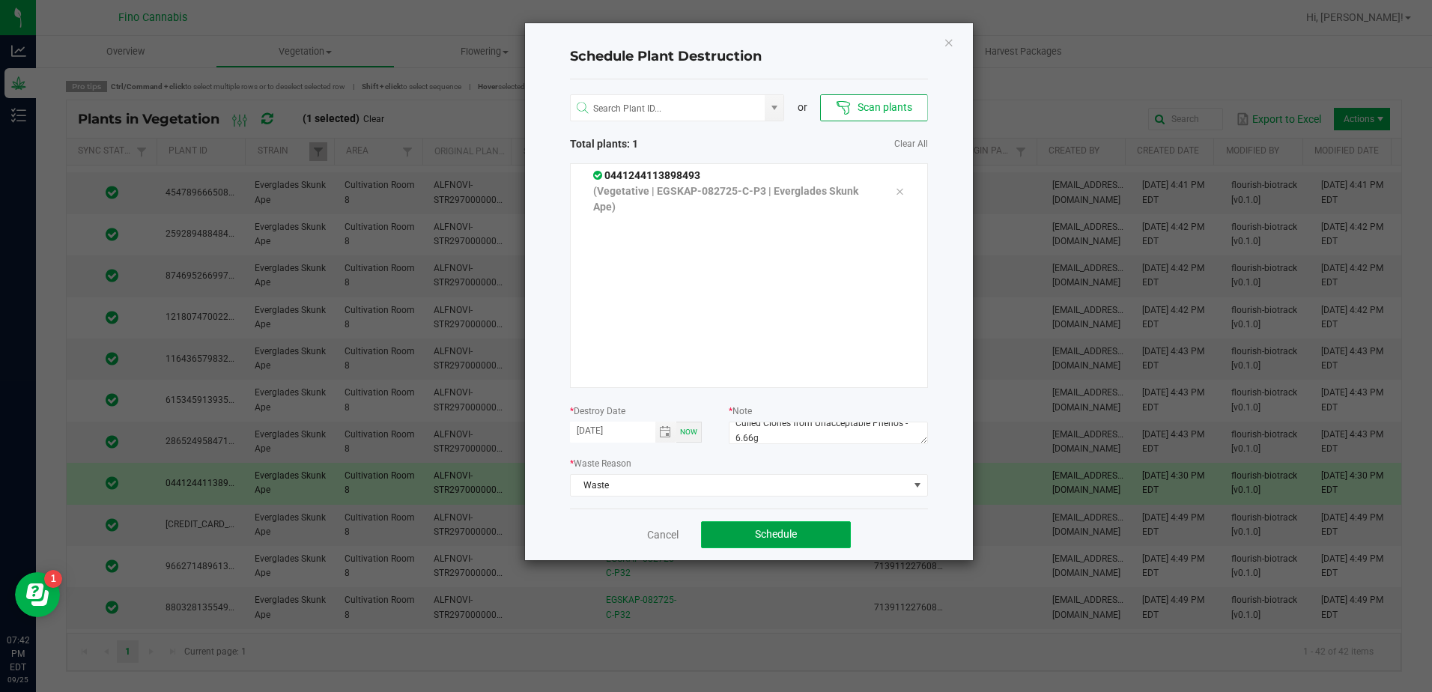
click at [803, 531] on button "Schedule" at bounding box center [776, 534] width 150 height 27
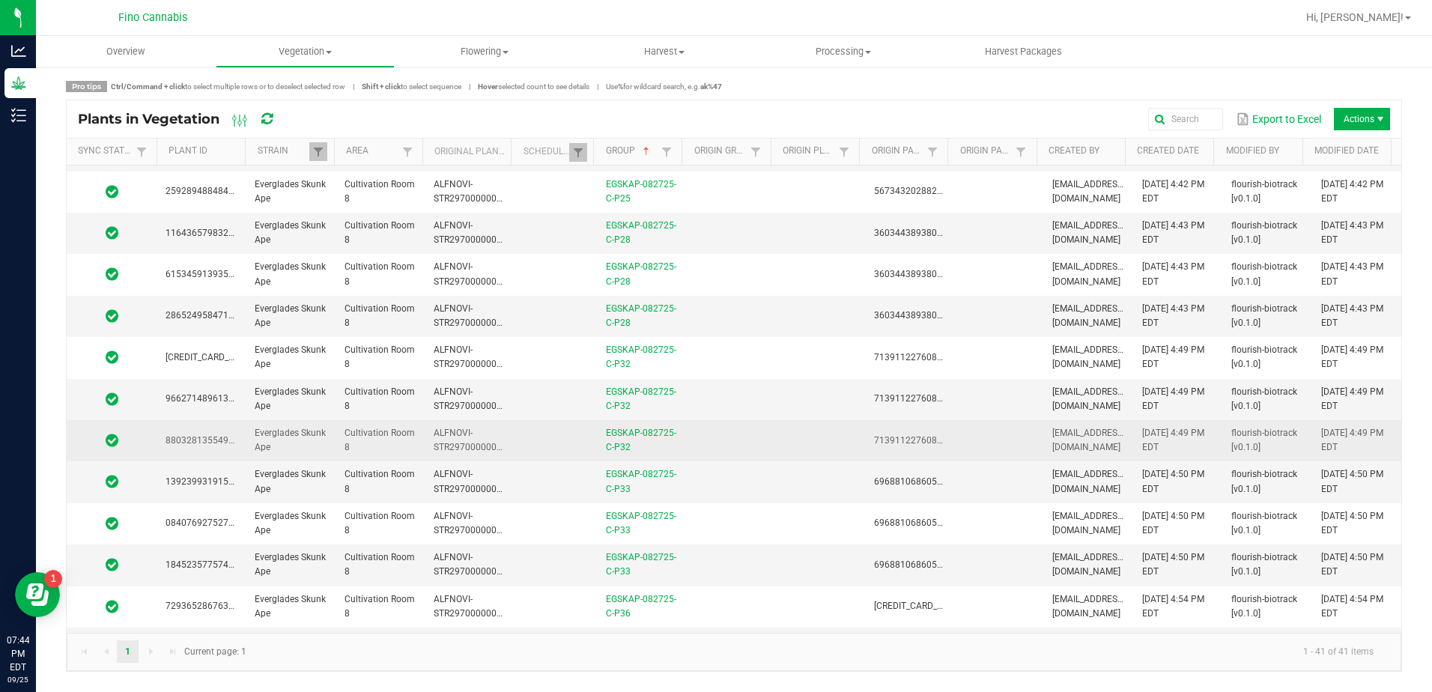
scroll to position [824, 0]
click at [693, 440] on td at bounding box center [730, 440] width 89 height 41
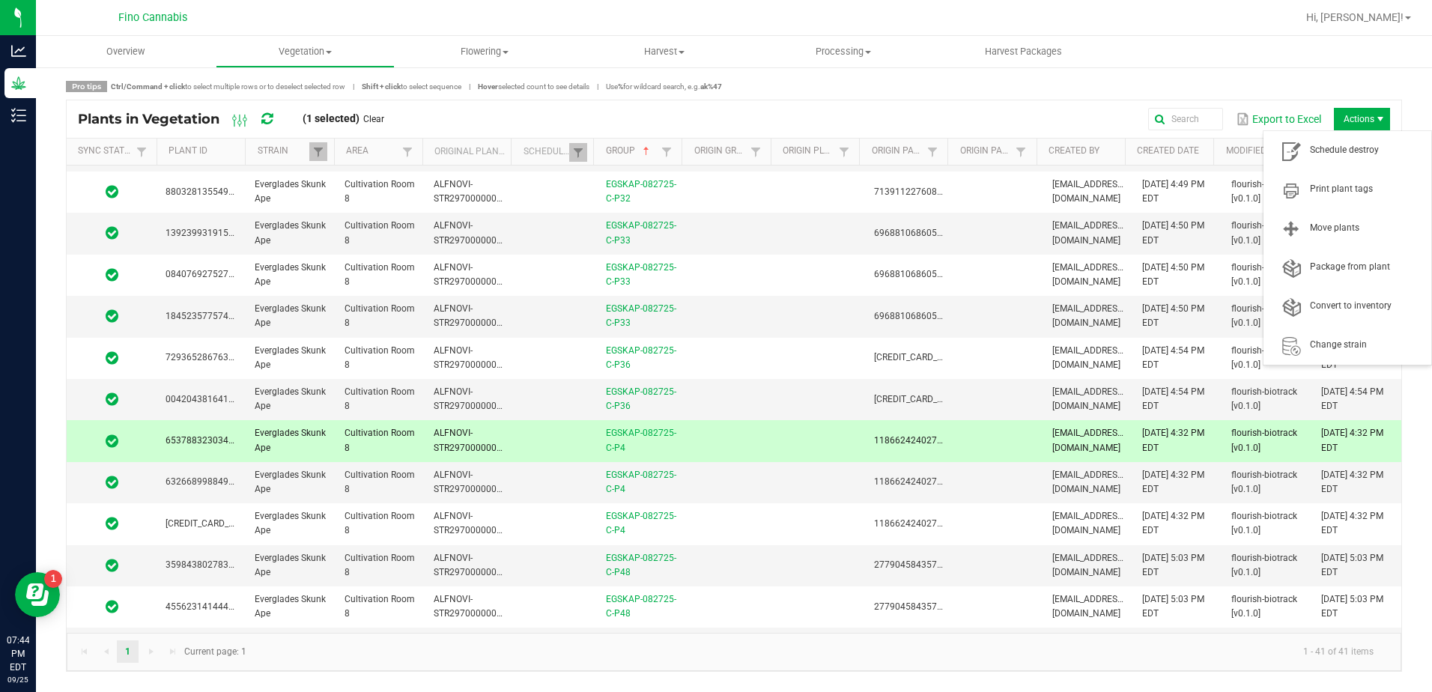
click at [1383, 120] on span "Actions" at bounding box center [1381, 119] width 12 height 12
click at [1357, 155] on span "Schedule destroy" at bounding box center [1366, 150] width 112 height 13
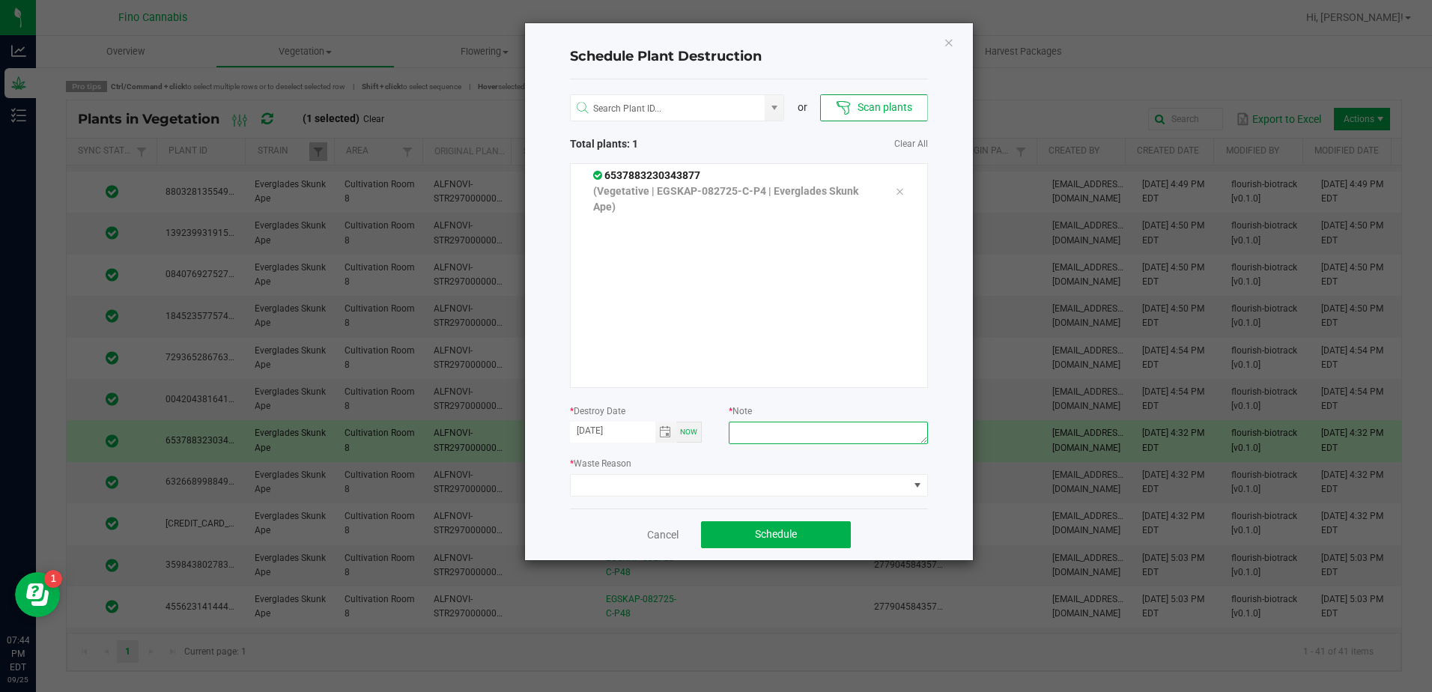
click at [824, 431] on textarea at bounding box center [828, 433] width 199 height 22
paste textarea "Culled Clones from Unacceptable Phenos - 6.66g"
type textarea "Culled Clones from Unacceptable Phenos - 6.66g"
click at [778, 486] on span at bounding box center [740, 485] width 338 height 21
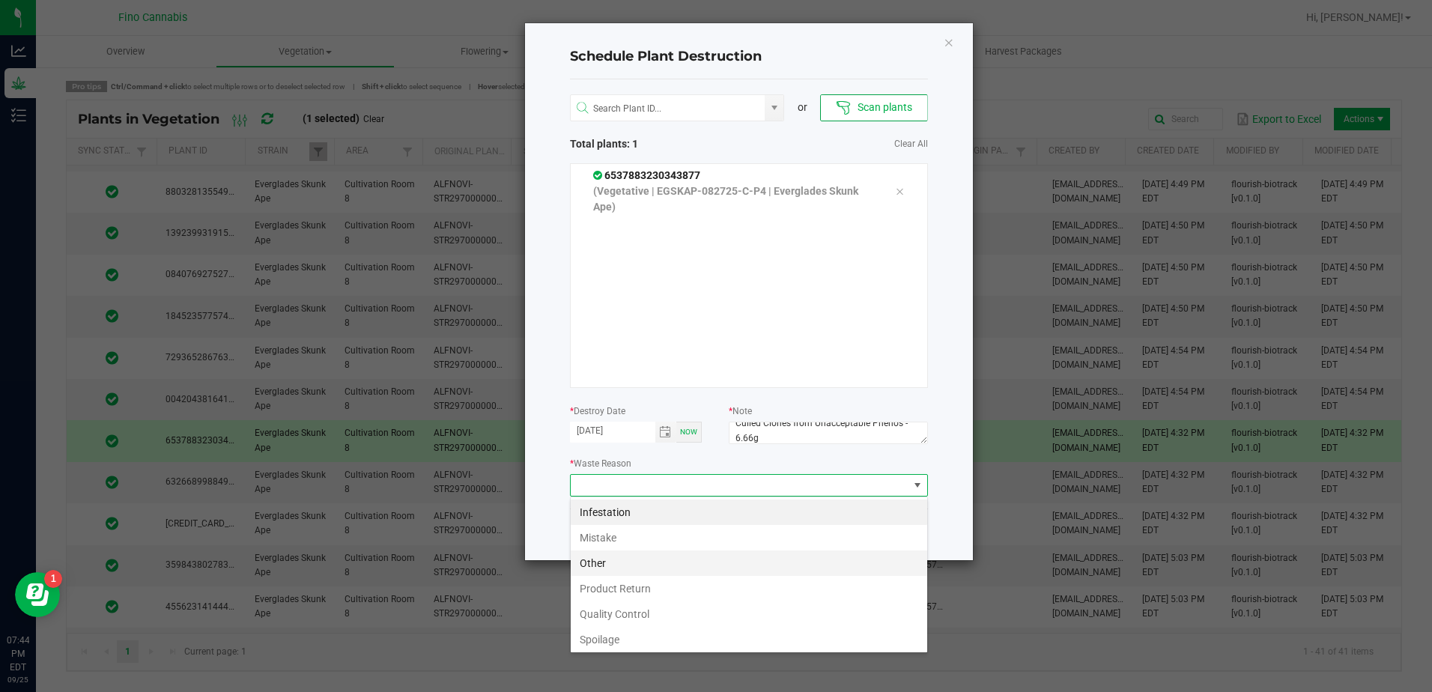
scroll to position [54, 0]
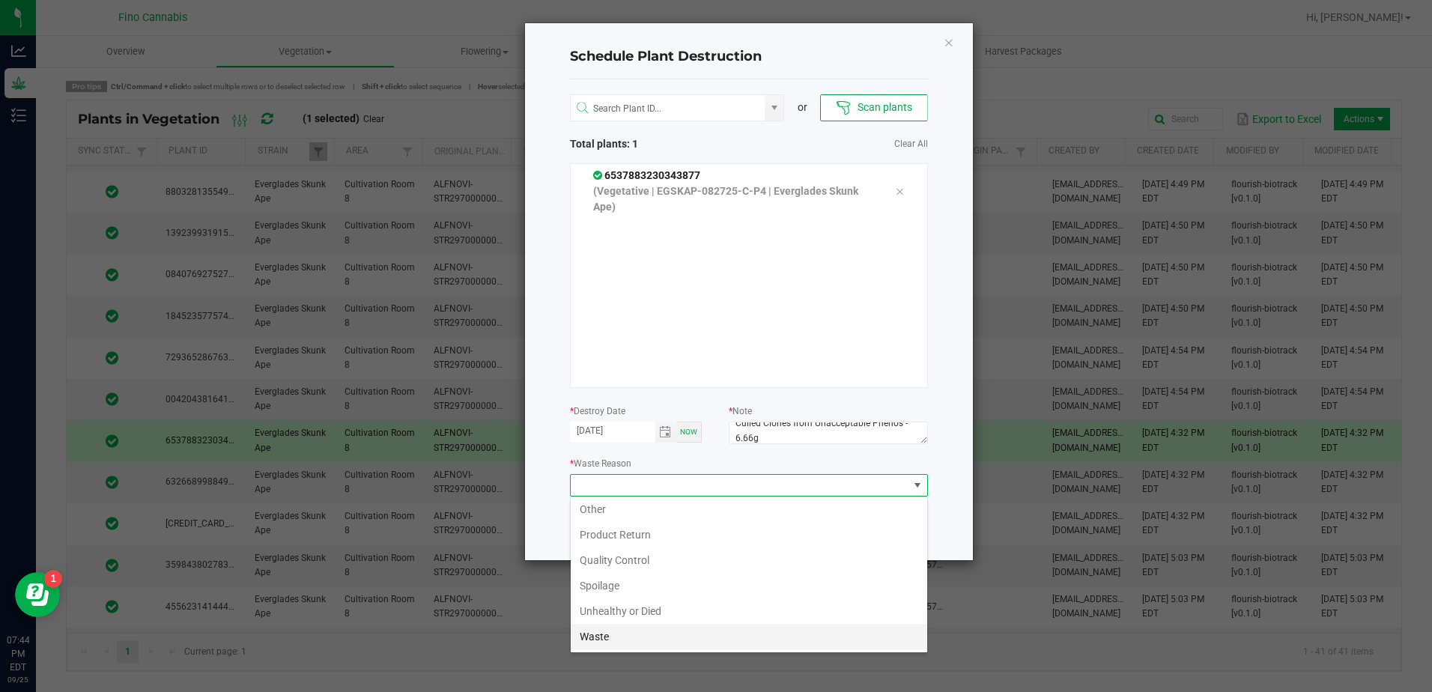
click at [609, 635] on li "Waste" at bounding box center [749, 636] width 357 height 25
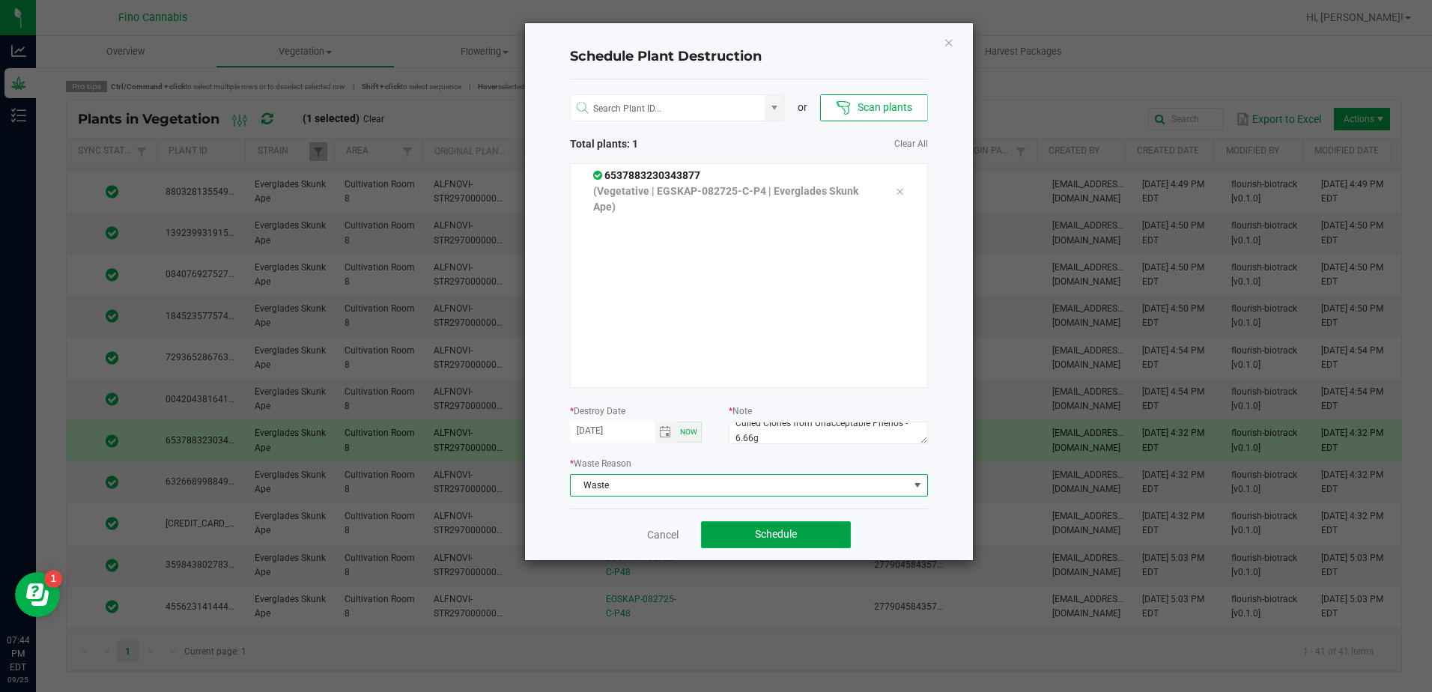
click at [776, 532] on span "Schedule" at bounding box center [776, 534] width 42 height 12
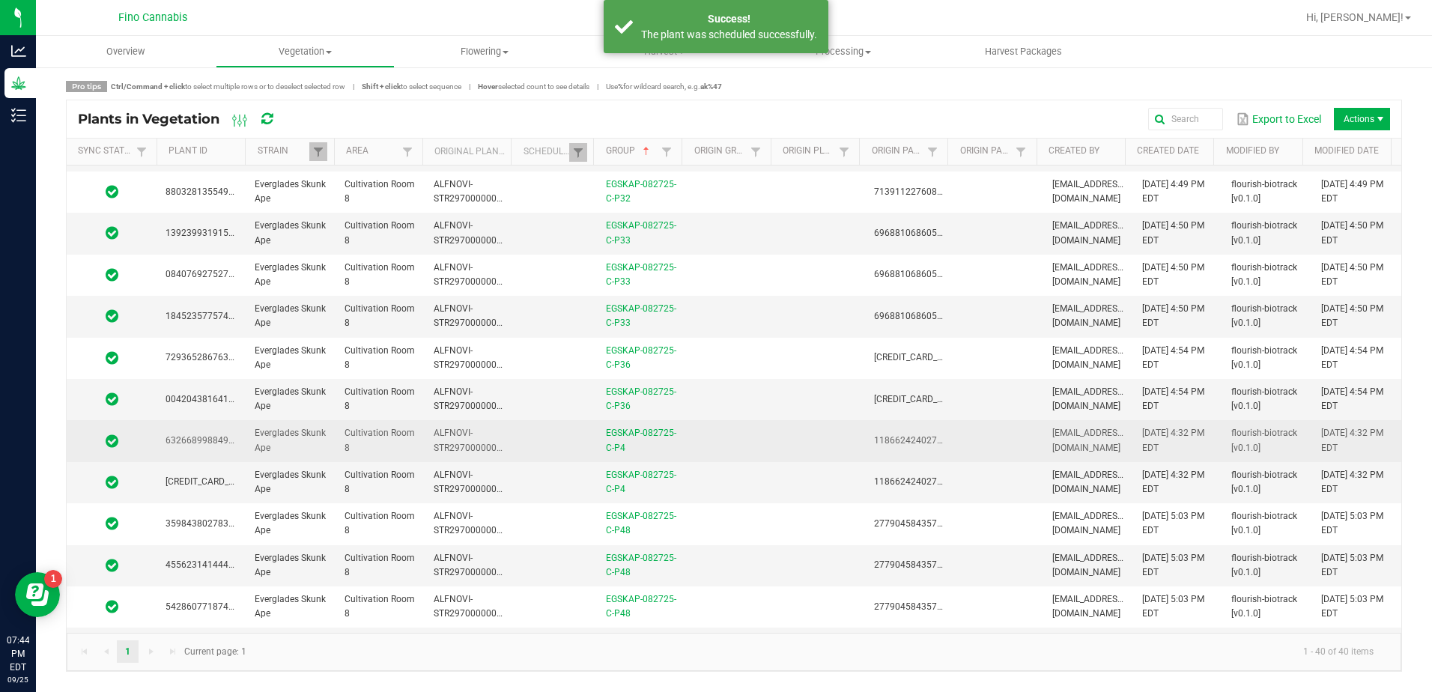
click at [732, 441] on td at bounding box center [730, 440] width 89 height 41
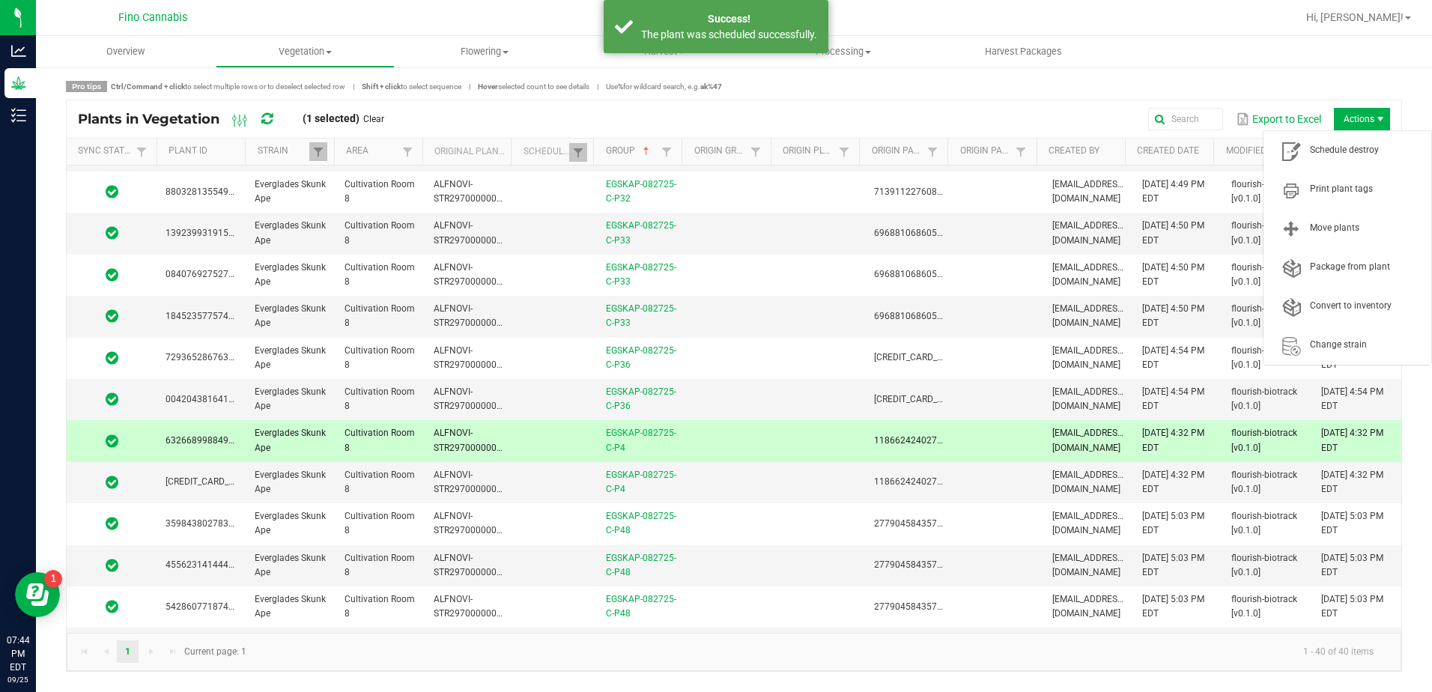
click at [1379, 114] on span "Actions" at bounding box center [1381, 119] width 12 height 12
click at [1367, 139] on span "Schedule destroy" at bounding box center [1348, 151] width 150 height 30
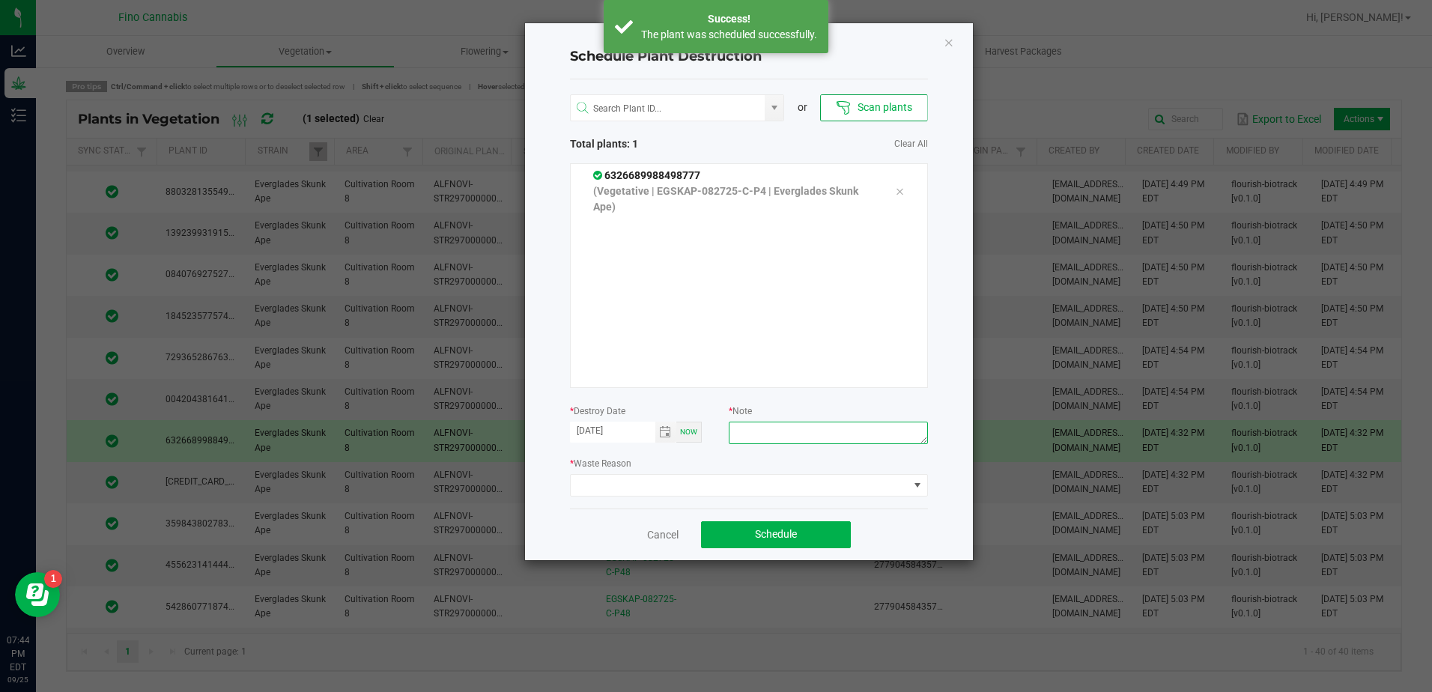
click at [778, 435] on textarea at bounding box center [828, 433] width 199 height 22
paste textarea "Culled Clones from Unacceptable Phenos - 6.66g"
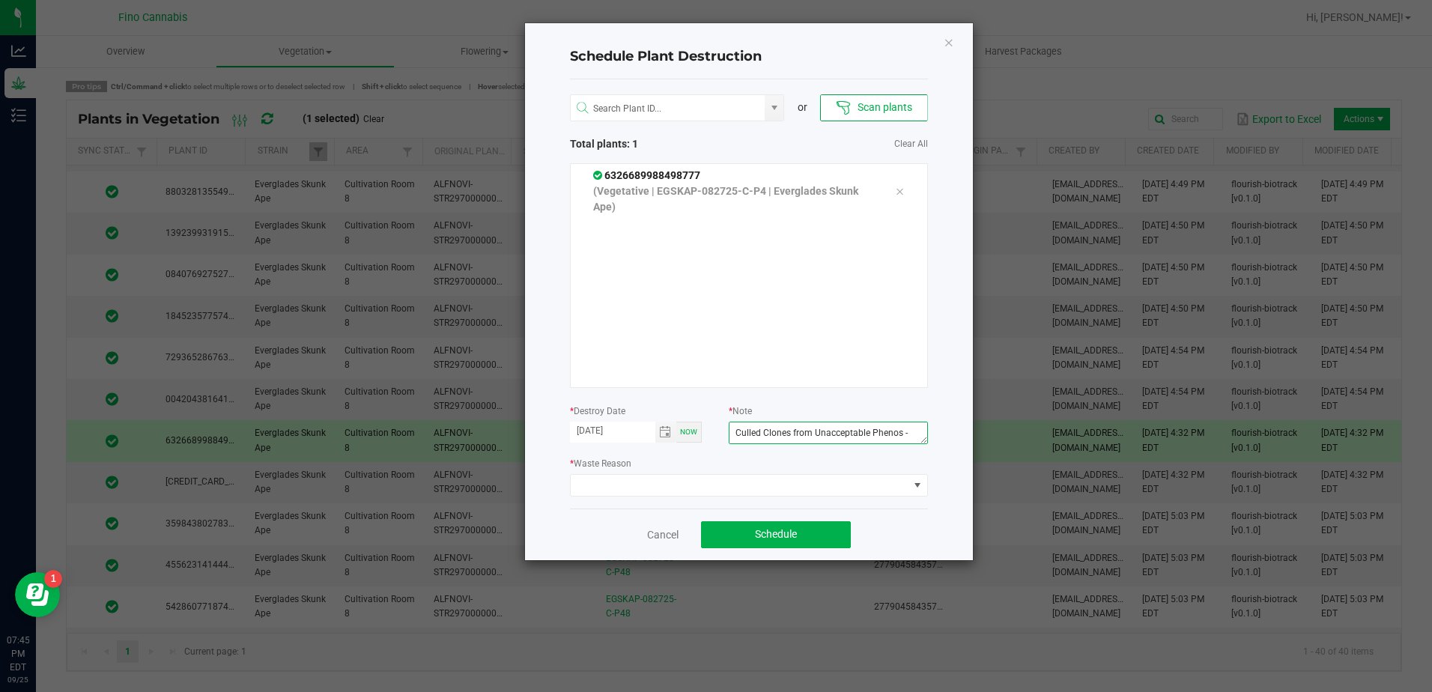
scroll to position [10, 0]
type textarea "Culled Clones from Unacceptable Phenos - 6.66g"
click at [754, 481] on span at bounding box center [740, 485] width 338 height 21
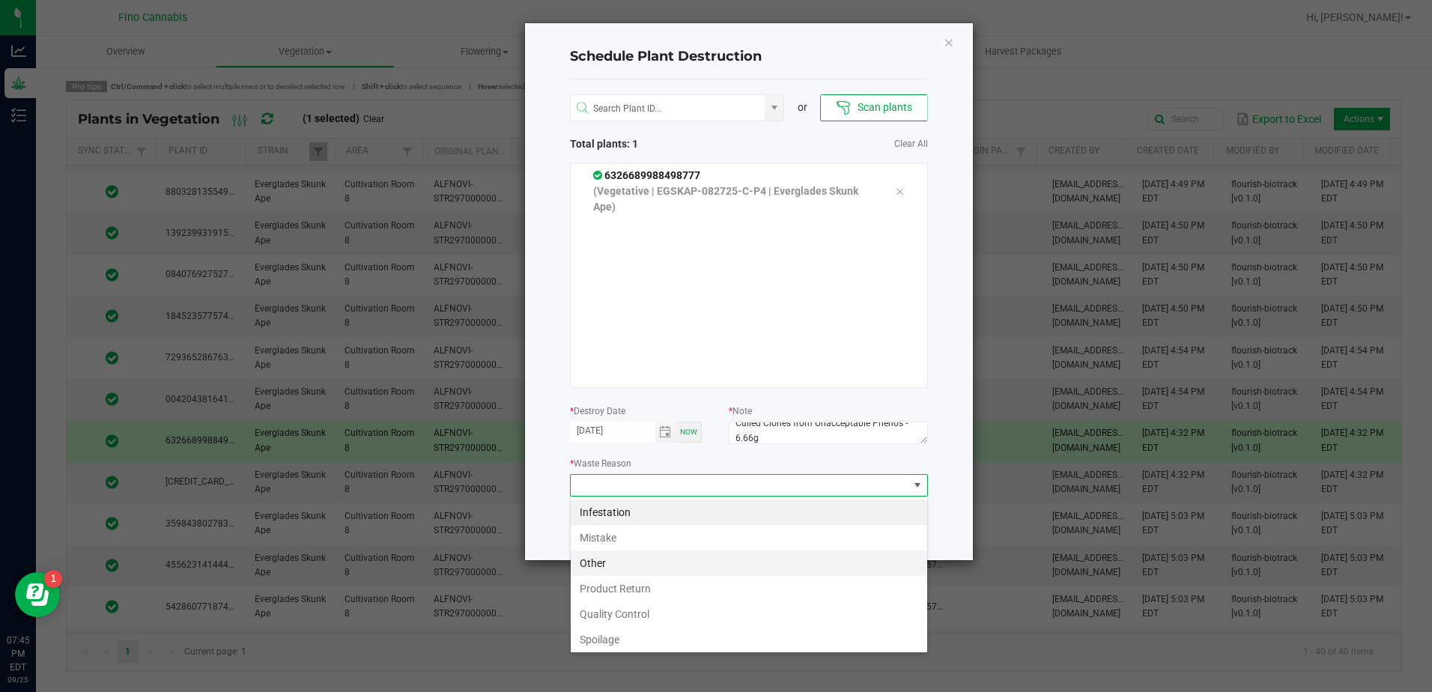
scroll to position [54, 0]
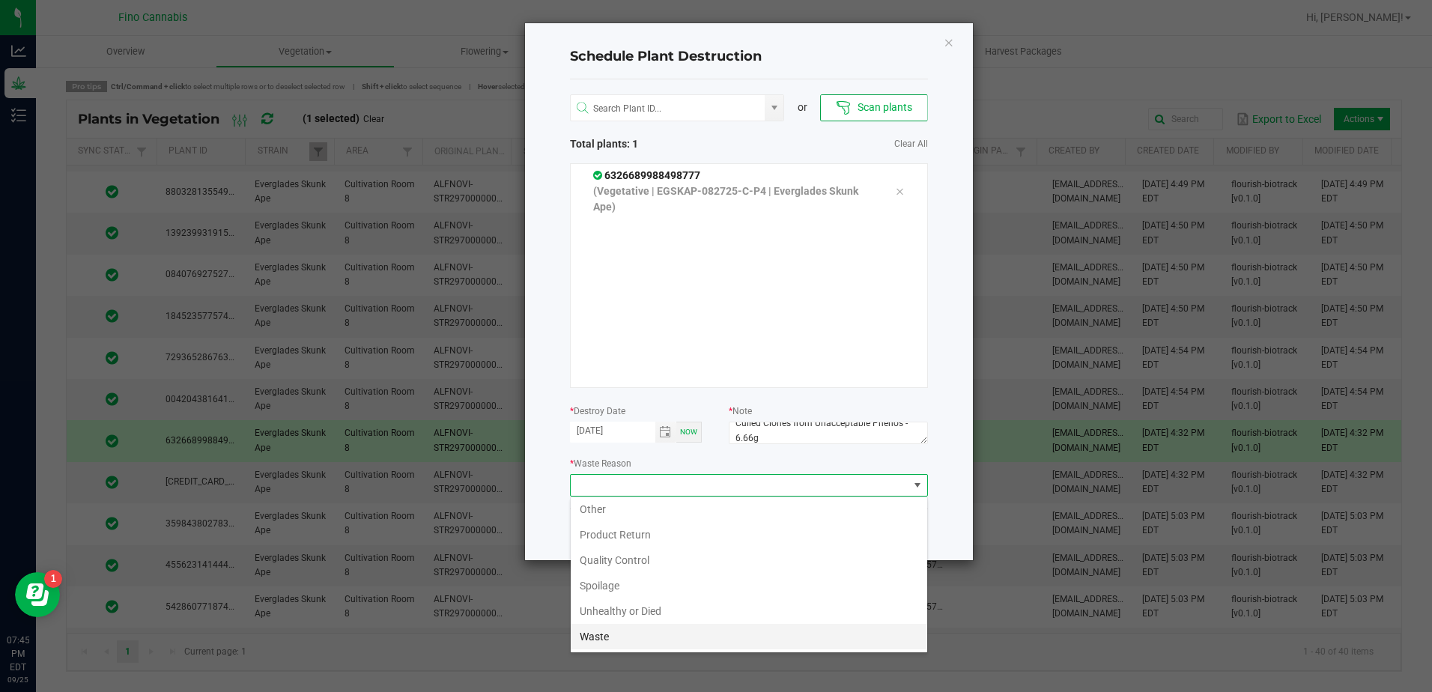
click at [637, 634] on li "Waste" at bounding box center [749, 636] width 357 height 25
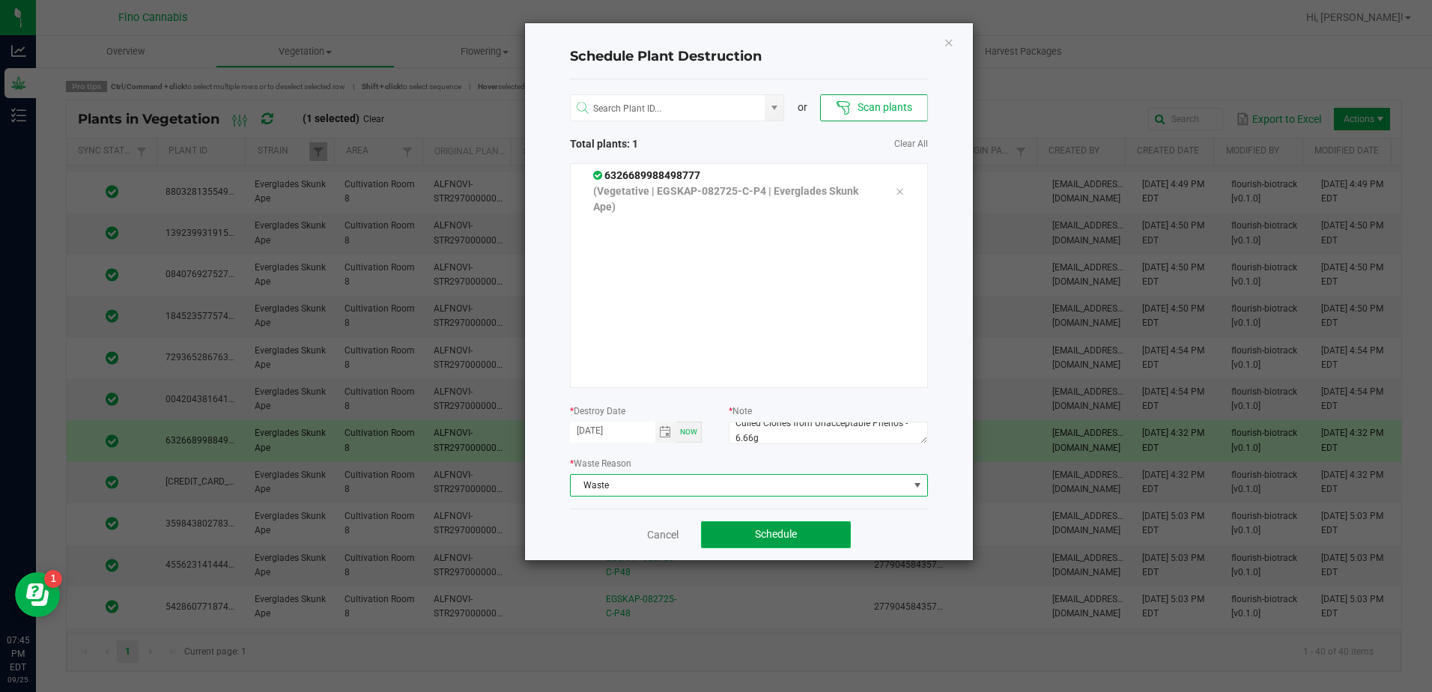
click at [781, 538] on span "Schedule" at bounding box center [776, 534] width 42 height 12
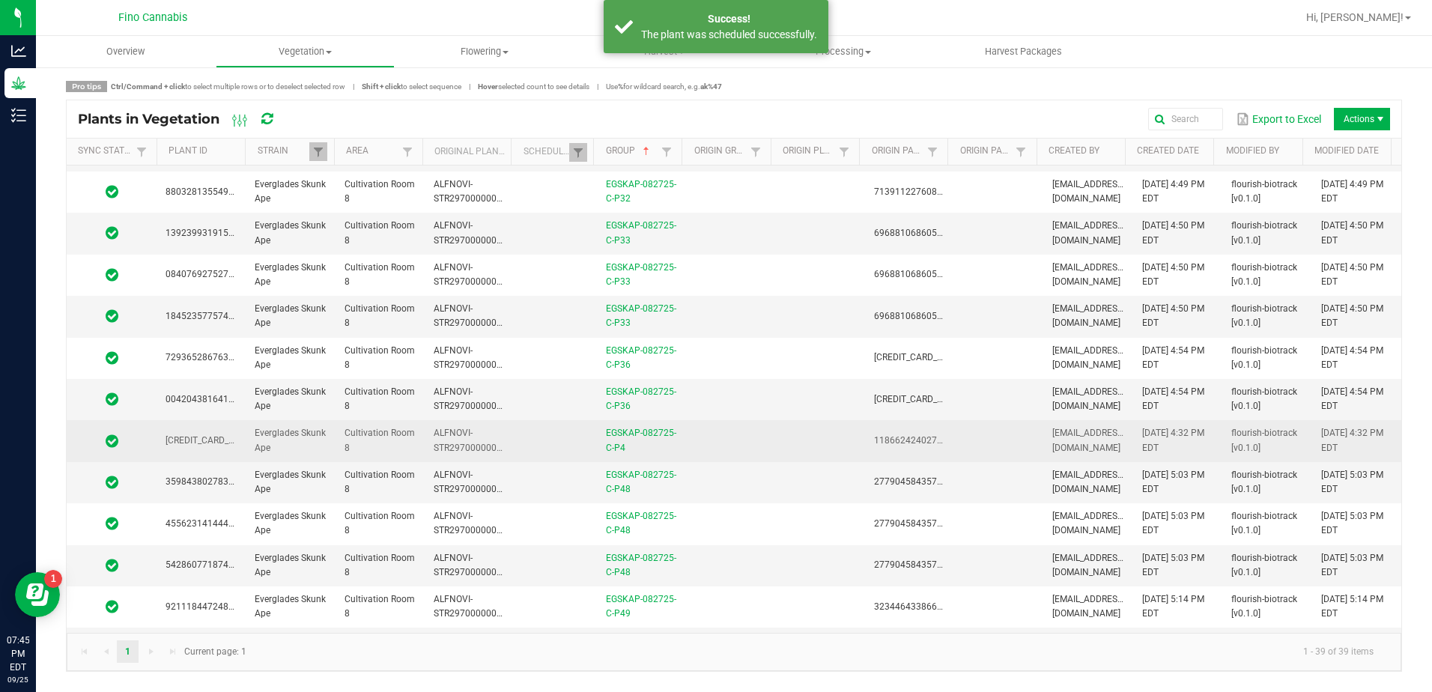
click at [671, 452] on td "EGSKAP-082725-C-P4" at bounding box center [641, 440] width 89 height 41
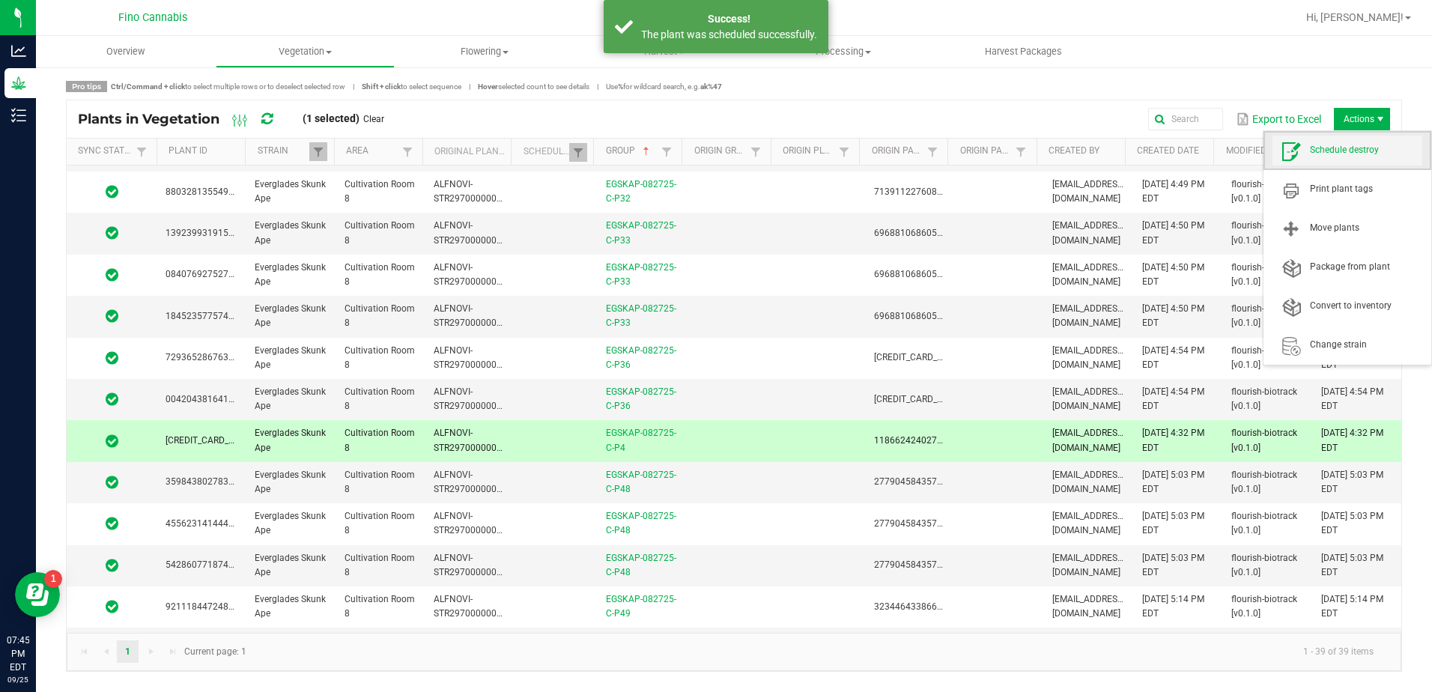
click at [1349, 152] on span "Schedule destroy" at bounding box center [1366, 150] width 112 height 13
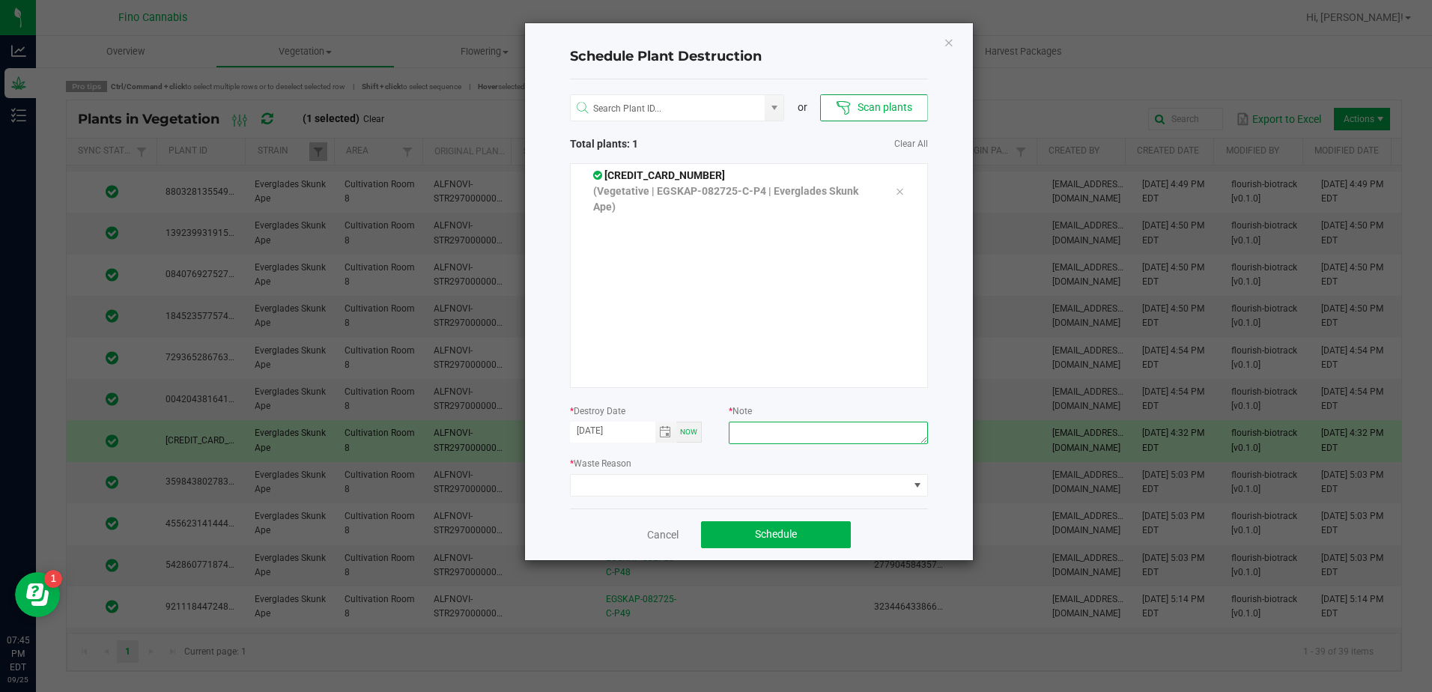
paste textarea "Culled Clones from Unacceptable Phenos - 6.66g"
type textarea "Culled Clones from Unacceptable Phenos - 6.66g"
click at [787, 486] on span at bounding box center [740, 485] width 338 height 21
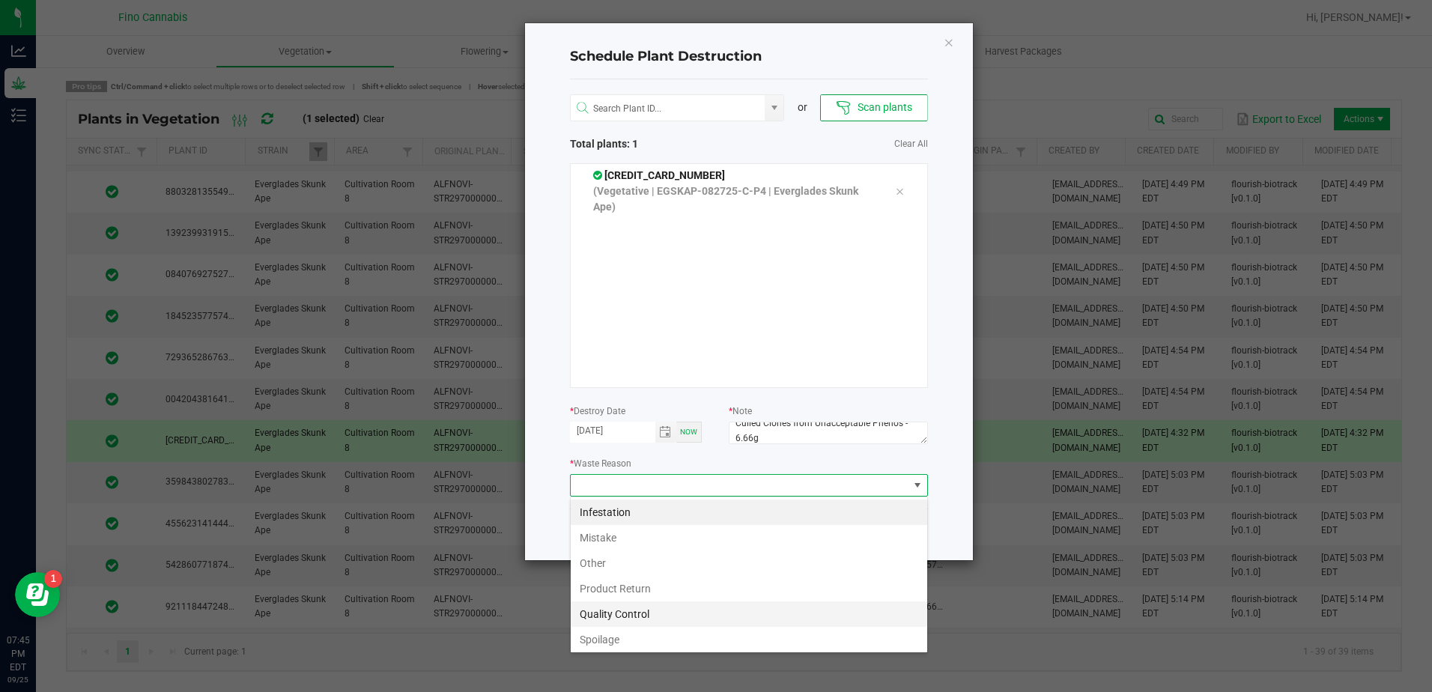
scroll to position [54, 0]
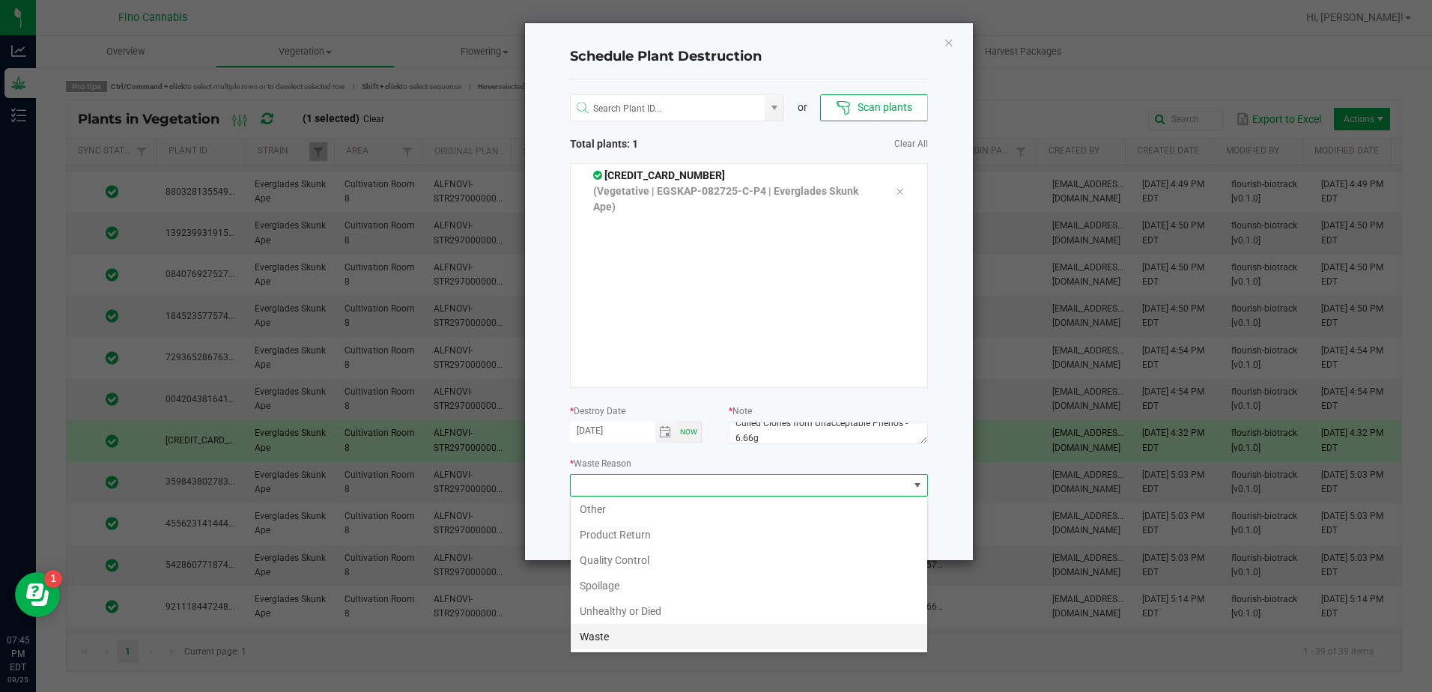
click at [623, 640] on li "Waste" at bounding box center [749, 636] width 357 height 25
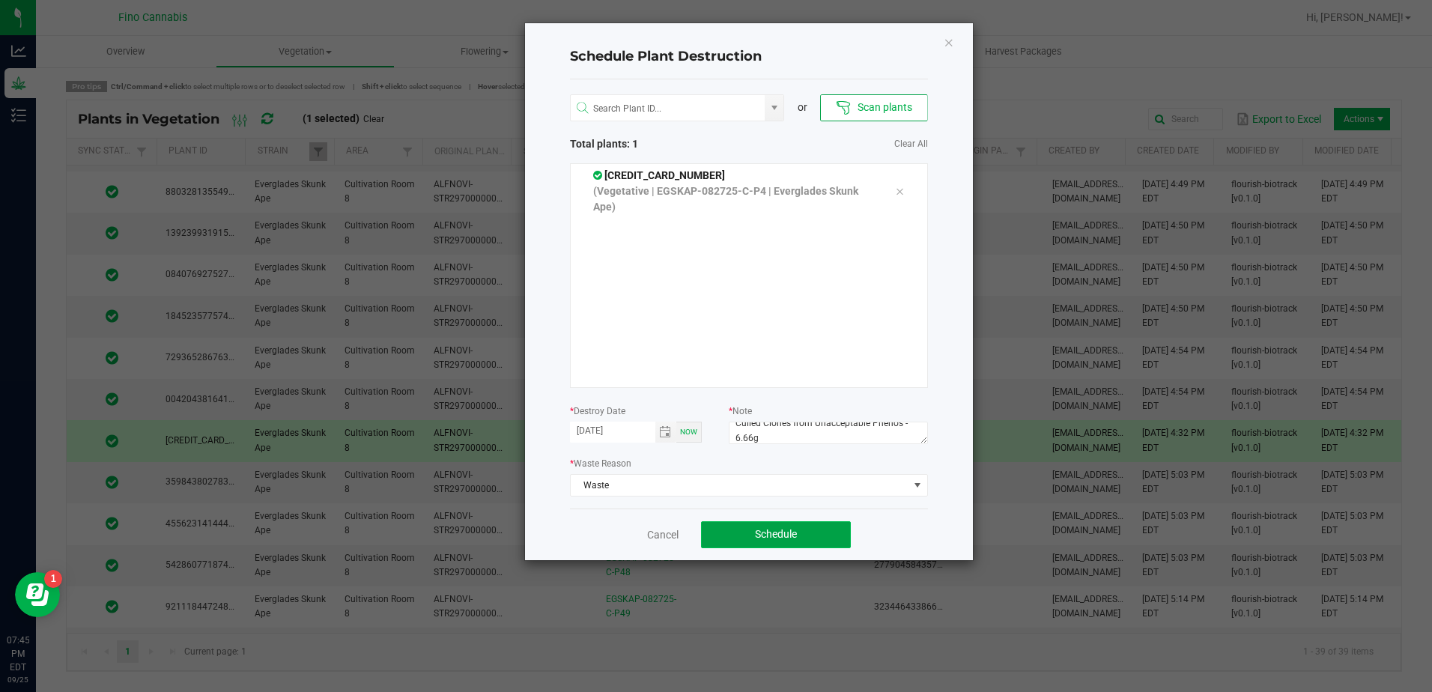
click at [828, 534] on button "Schedule" at bounding box center [776, 534] width 150 height 27
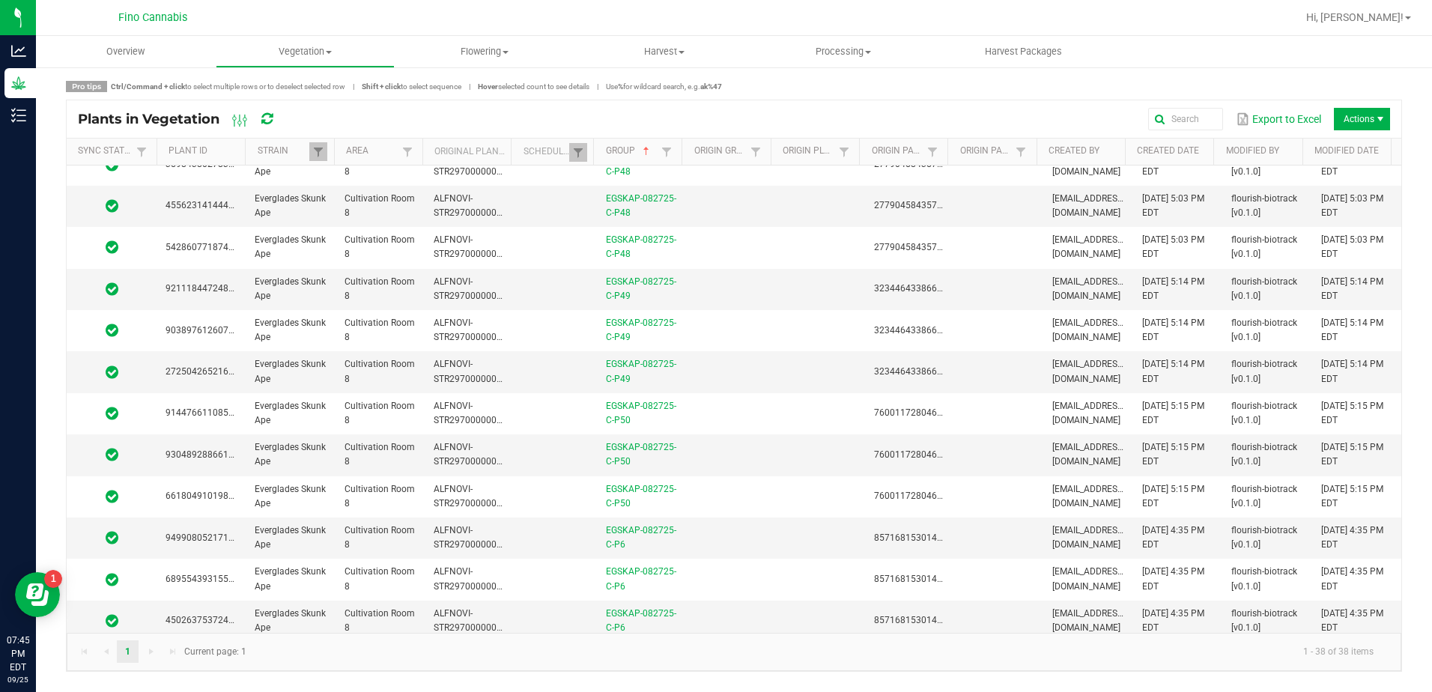
scroll to position [1109, 0]
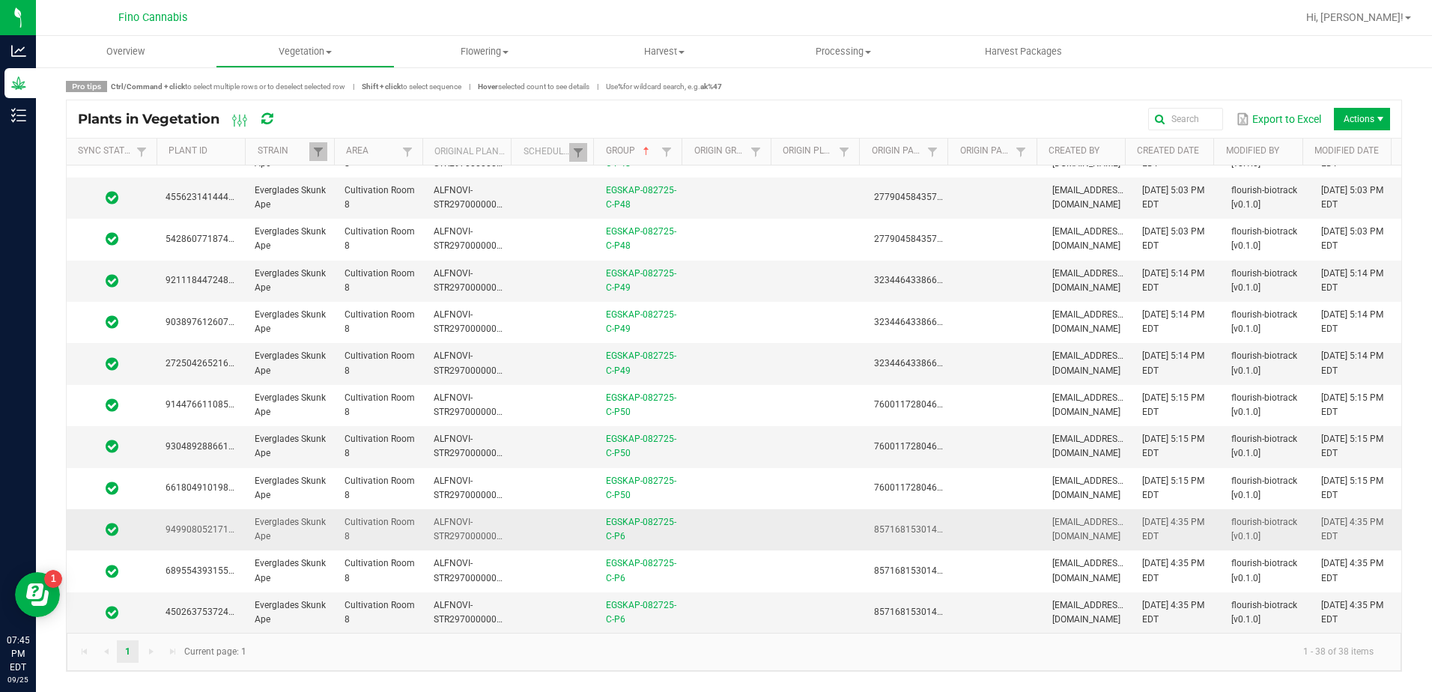
click at [785, 529] on td at bounding box center [819, 529] width 89 height 41
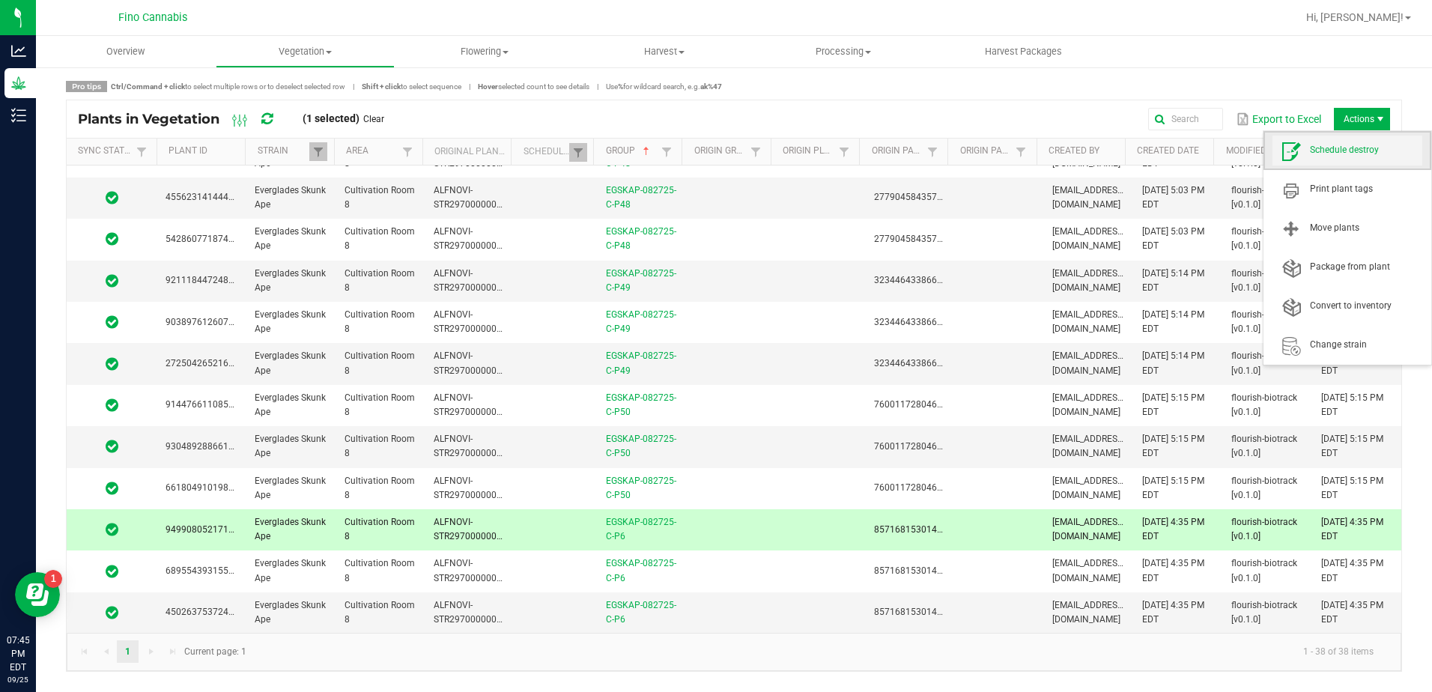
click at [1357, 148] on span "Schedule destroy" at bounding box center [1366, 150] width 112 height 13
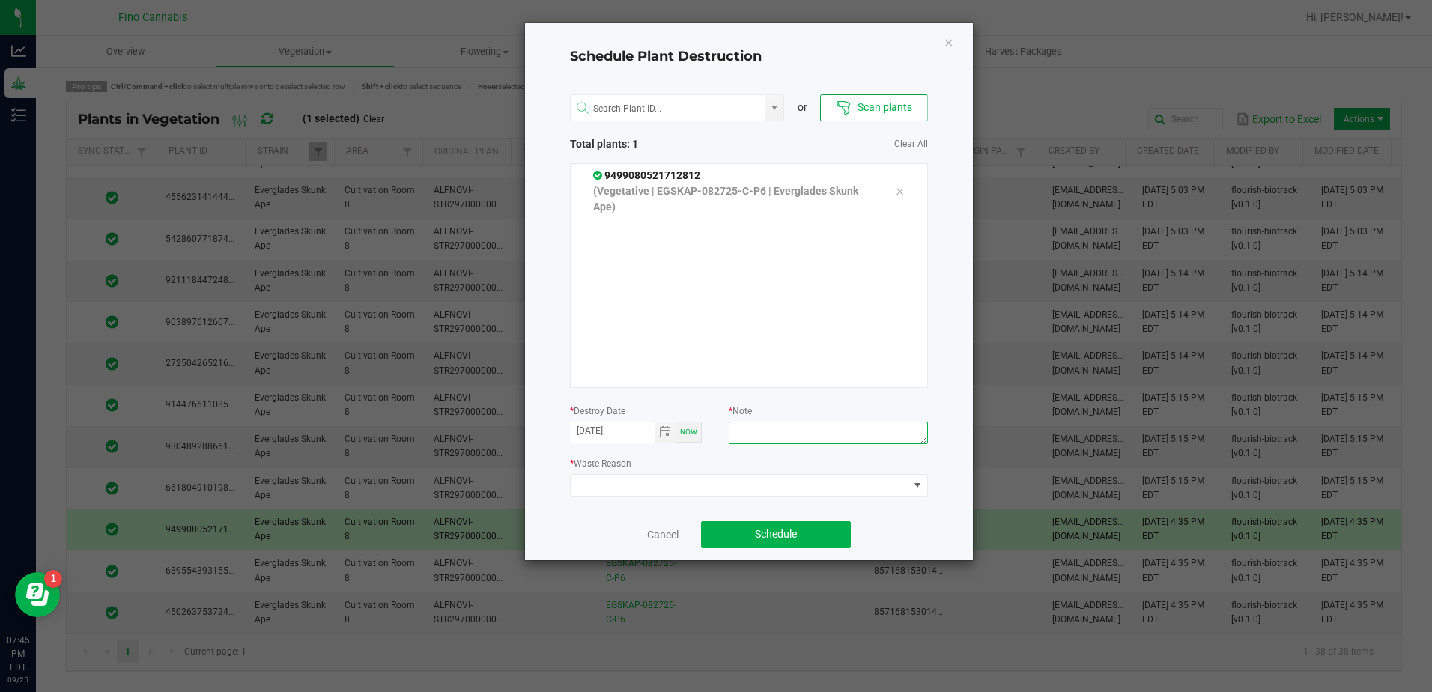
paste textarea "Culled Clones from Unacceptable Phenos - 6.66g"
type textarea "Culled Clones from Unacceptable Phenos - 6.66g"
click at [734, 479] on span at bounding box center [740, 485] width 338 height 21
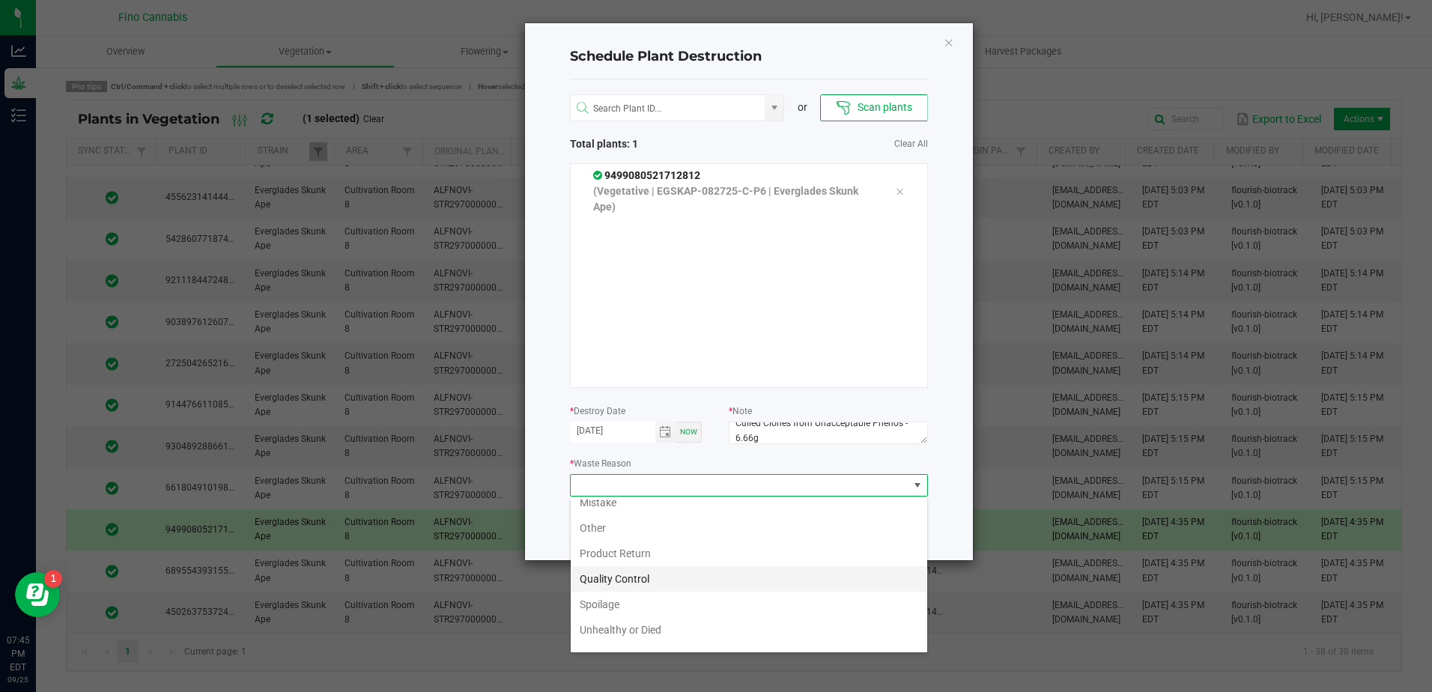
scroll to position [54, 0]
click at [610, 636] on li "Waste" at bounding box center [749, 636] width 357 height 25
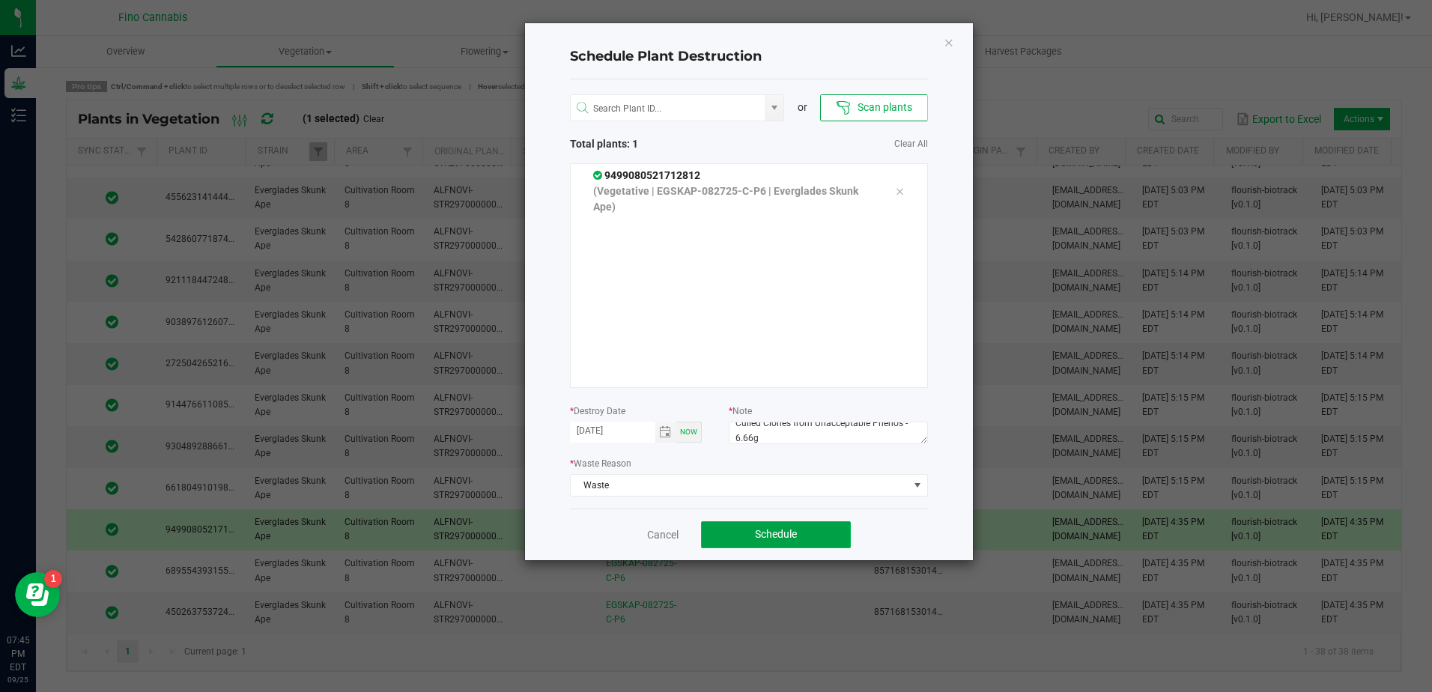
click at [771, 525] on button "Schedule" at bounding box center [776, 534] width 150 height 27
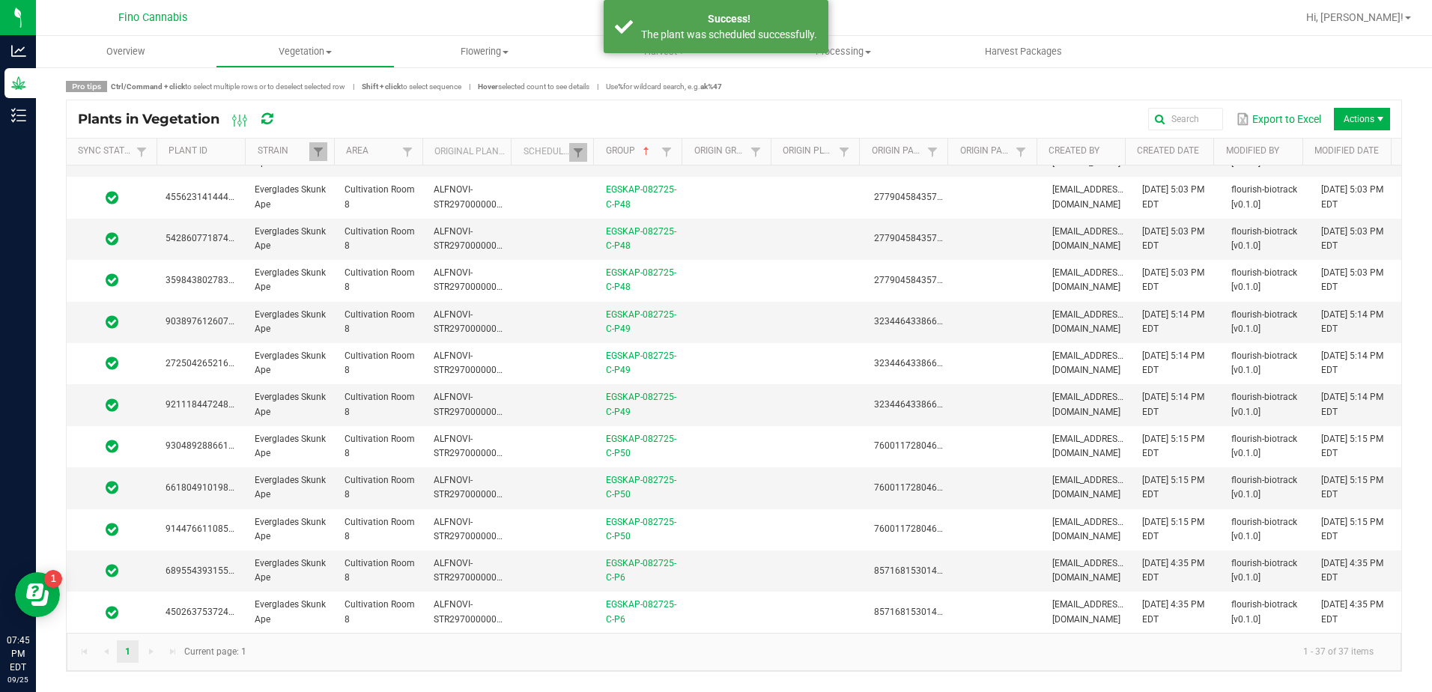
scroll to position [1067, 0]
click at [688, 577] on td at bounding box center [730, 571] width 89 height 41
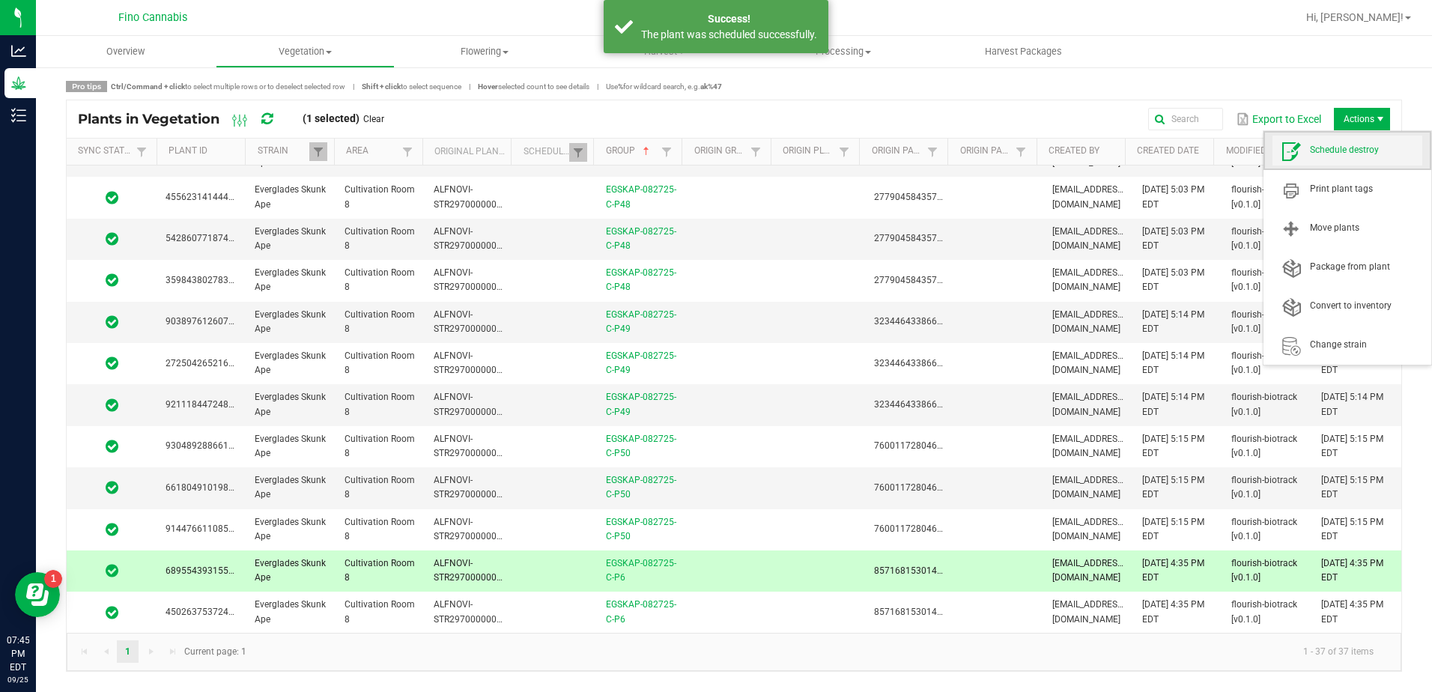
click at [1348, 145] on span "Schedule destroy" at bounding box center [1366, 150] width 112 height 13
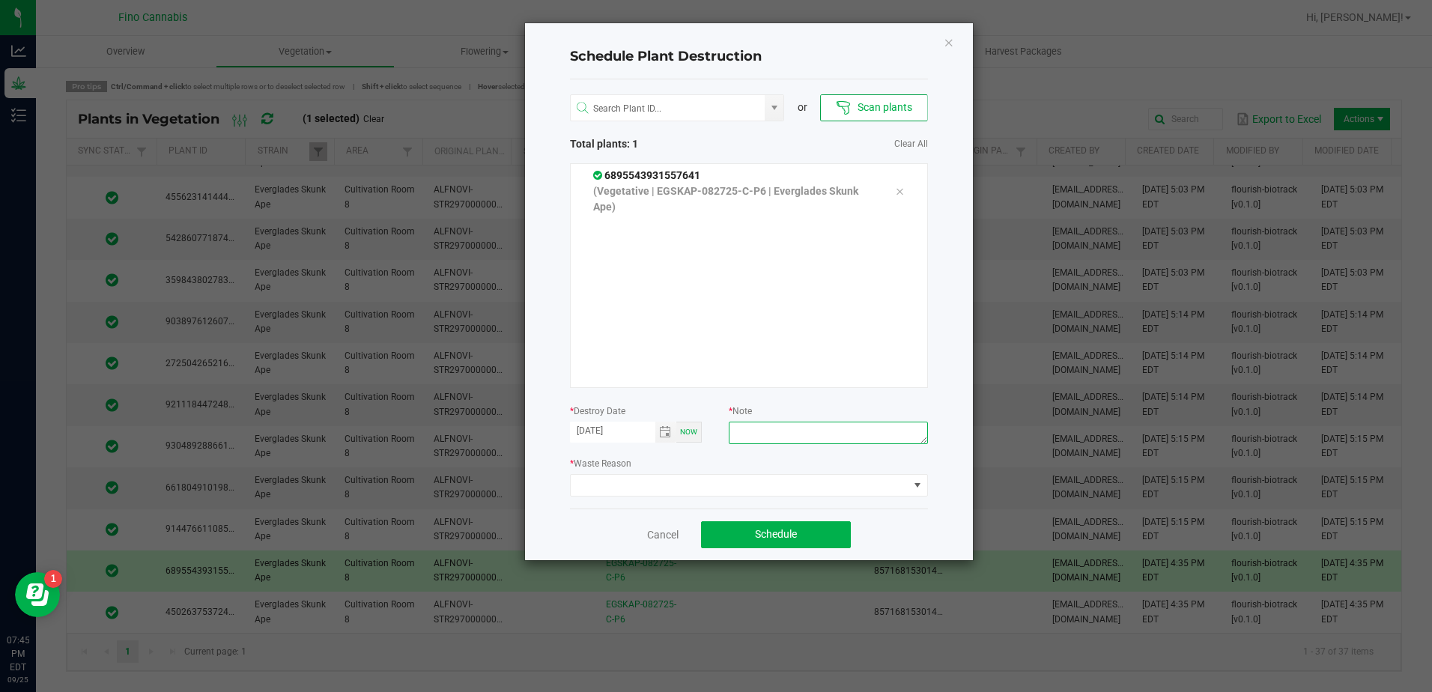
paste textarea "Culled Clones from Unacceptable Phenos - 6.66g"
type textarea "Culled Clones from Unacceptable Phenos - 6.66g"
click at [761, 482] on span at bounding box center [740, 485] width 338 height 21
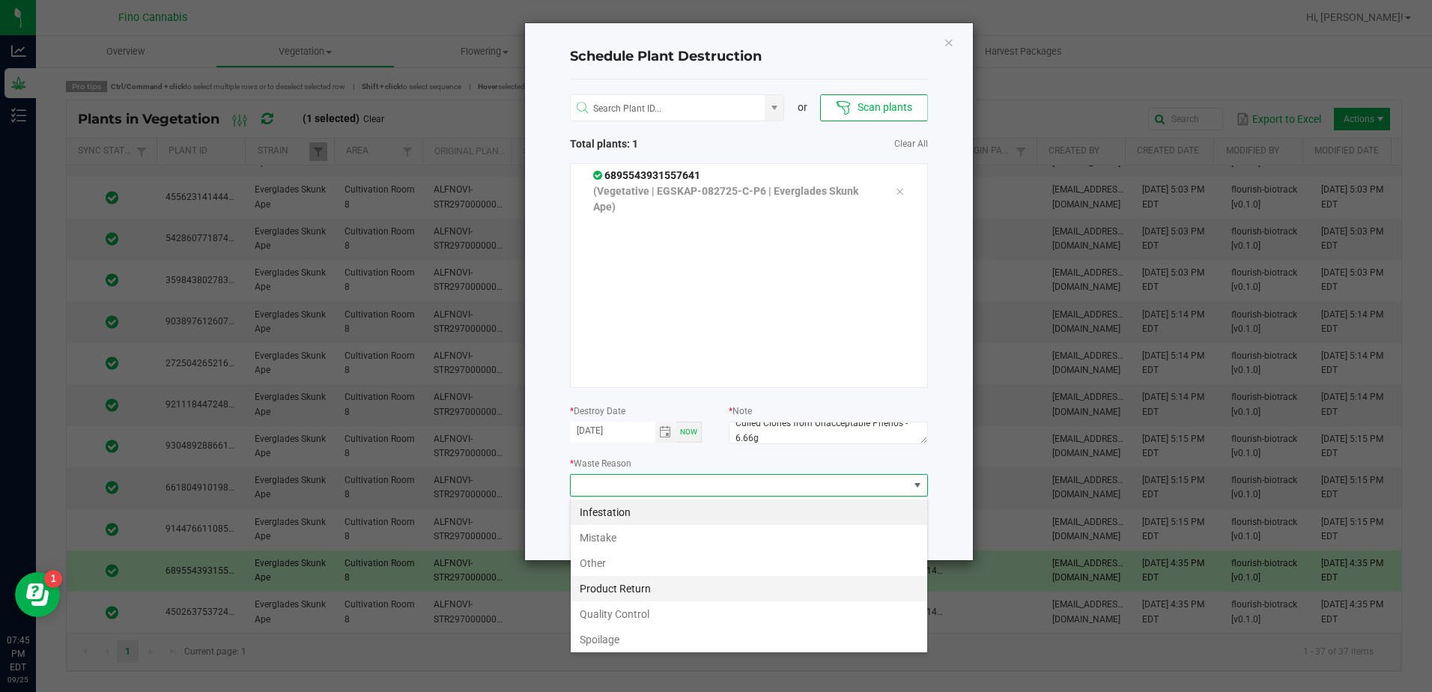
scroll to position [54, 0]
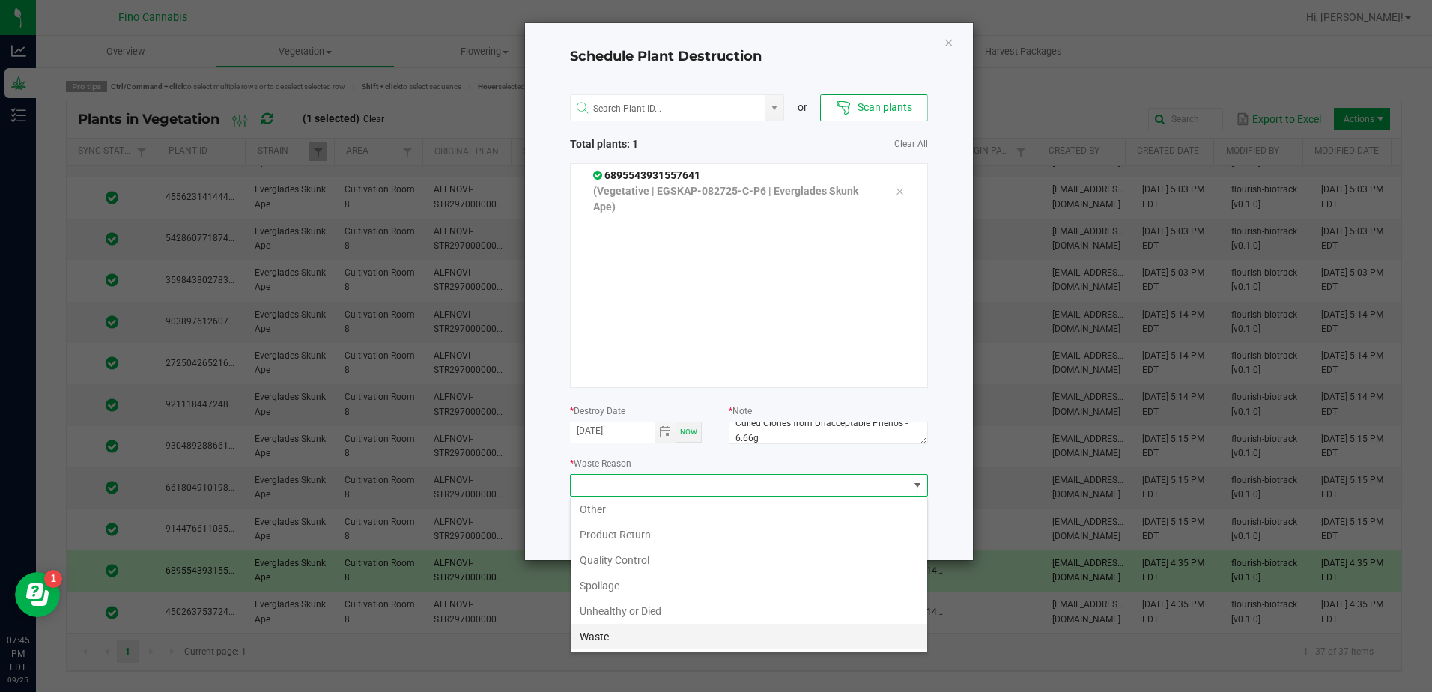
click at [659, 633] on li "Waste" at bounding box center [749, 636] width 357 height 25
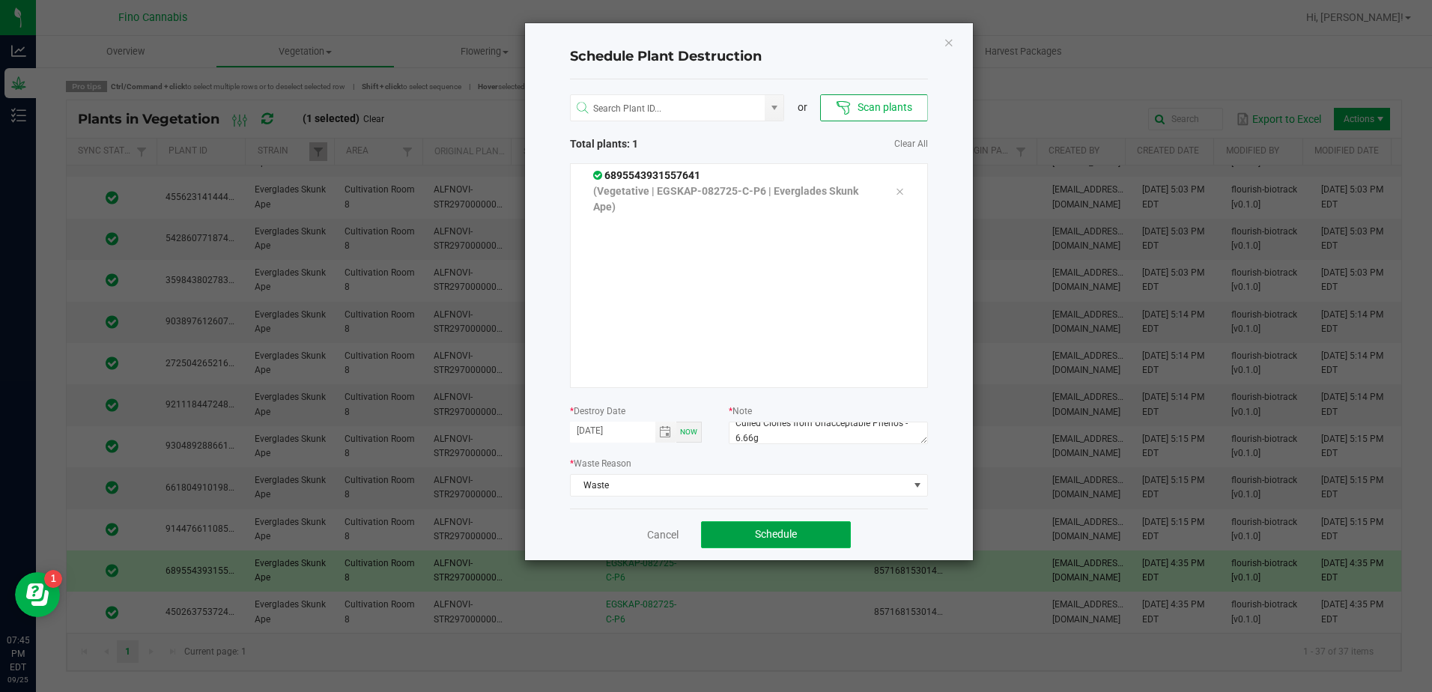
click at [797, 533] on span "Schedule" at bounding box center [776, 534] width 42 height 12
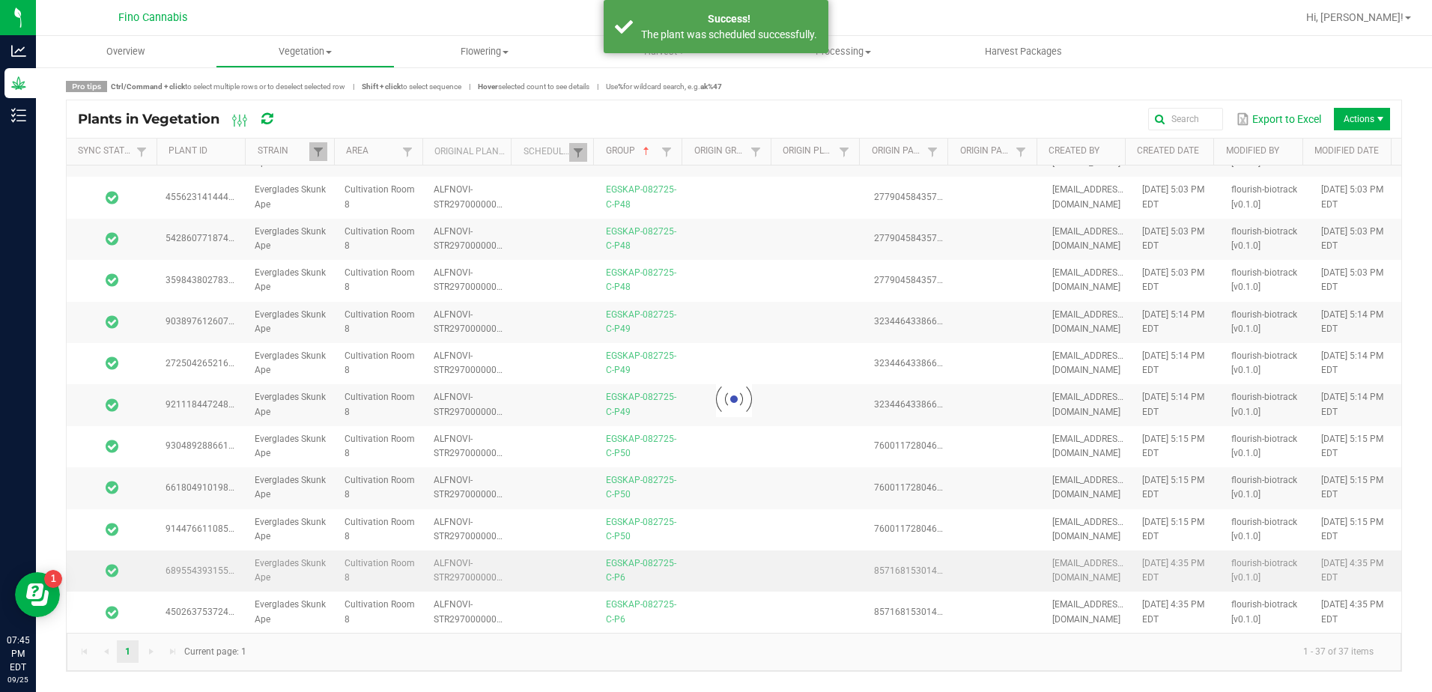
scroll to position [1026, 0]
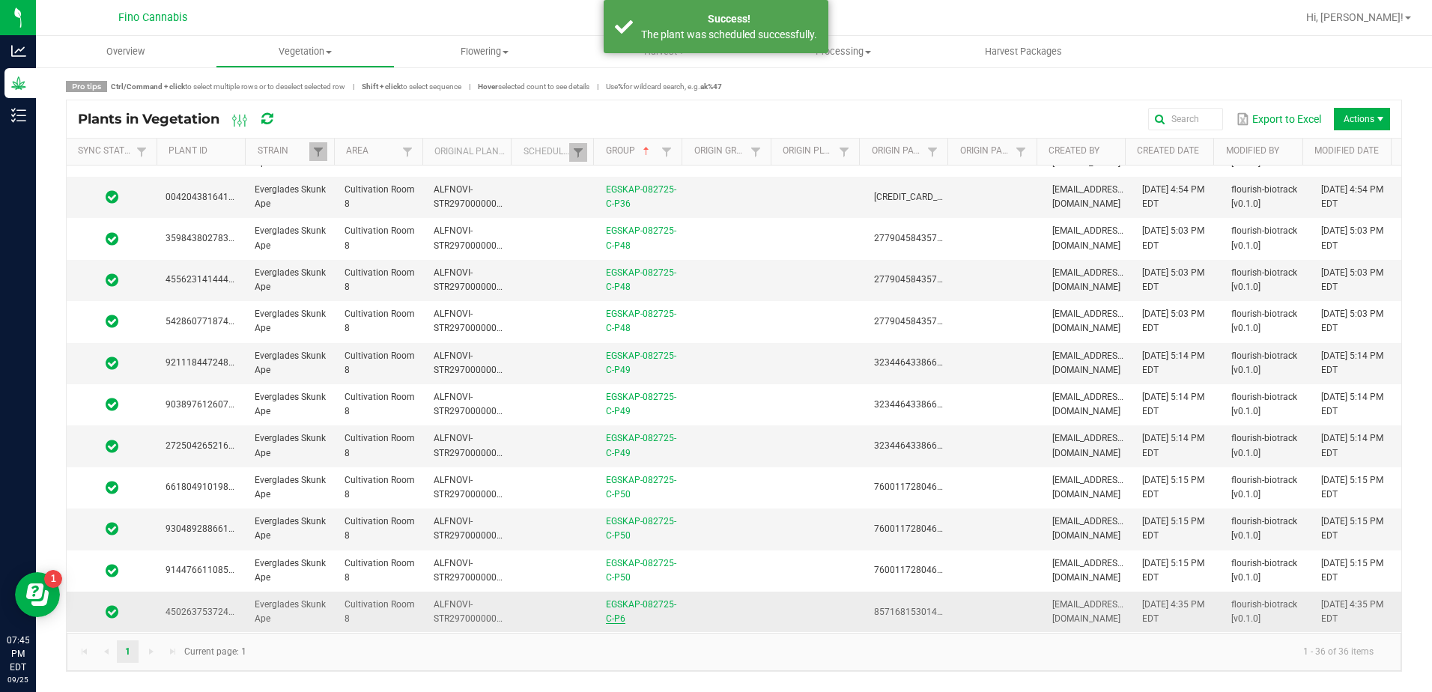
click at [668, 602] on link "EGSKAP-082725-C-P6" at bounding box center [641, 611] width 70 height 25
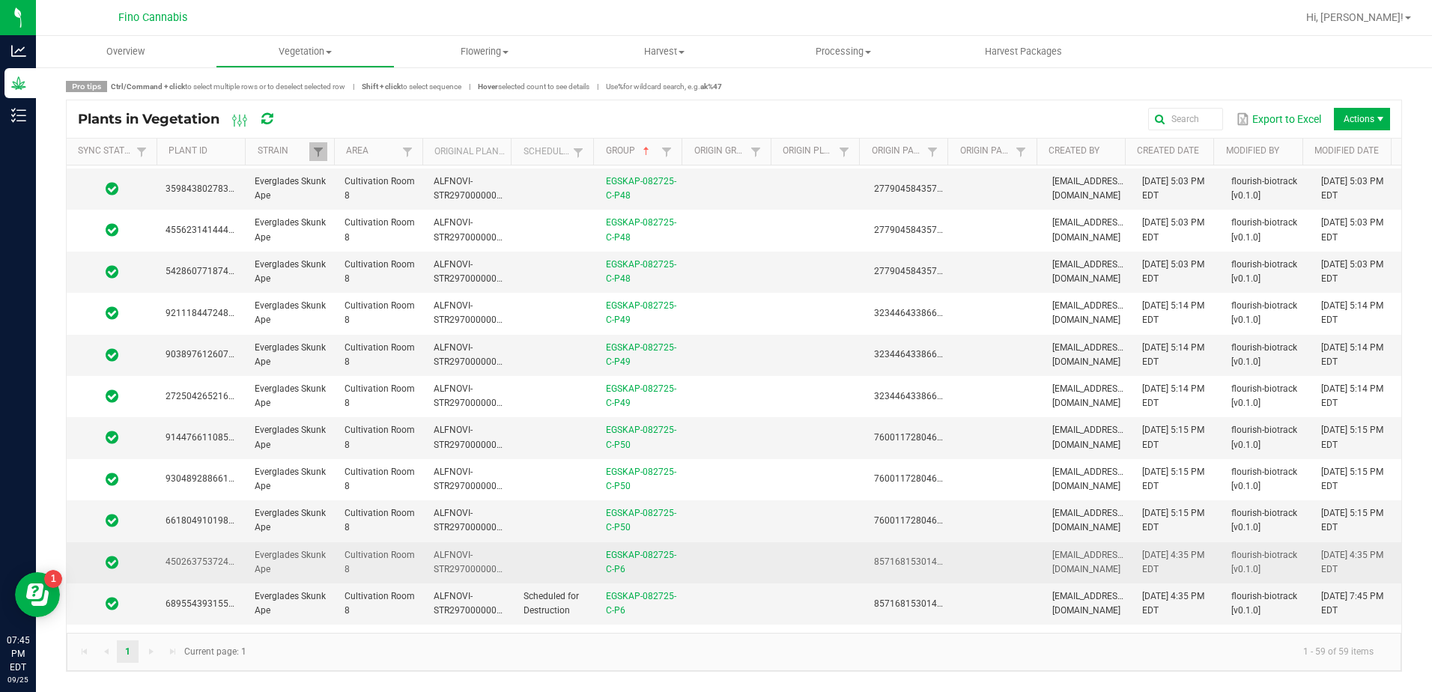
scroll to position [1981, 0]
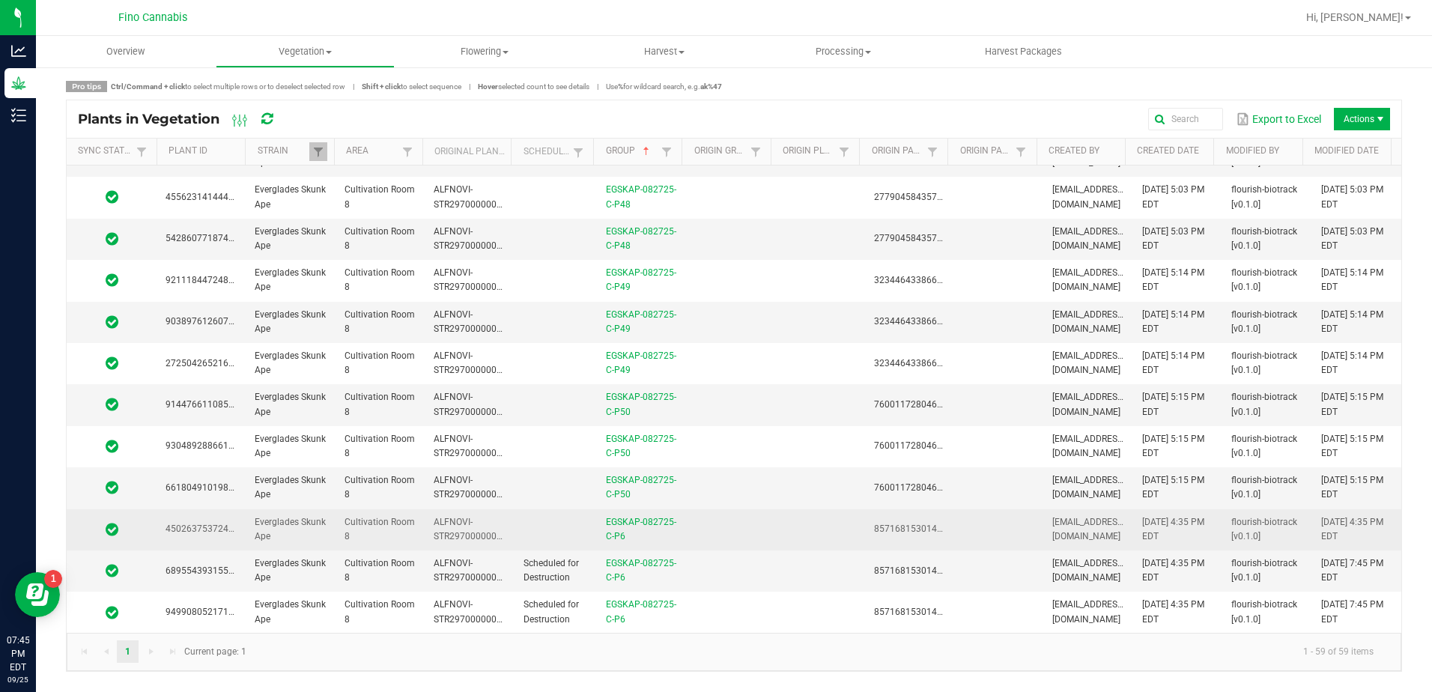
click at [689, 532] on td at bounding box center [730, 529] width 89 height 41
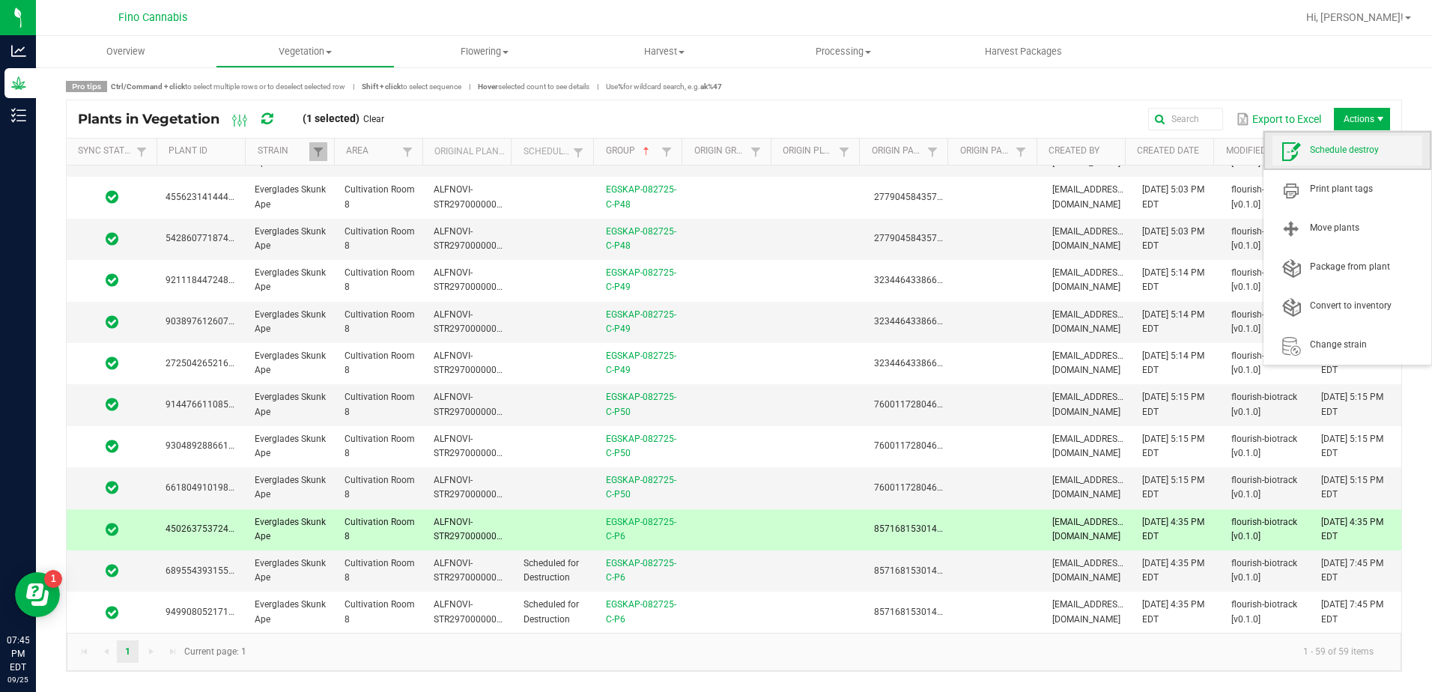
click at [1366, 153] on span "Schedule destroy" at bounding box center [1366, 150] width 112 height 13
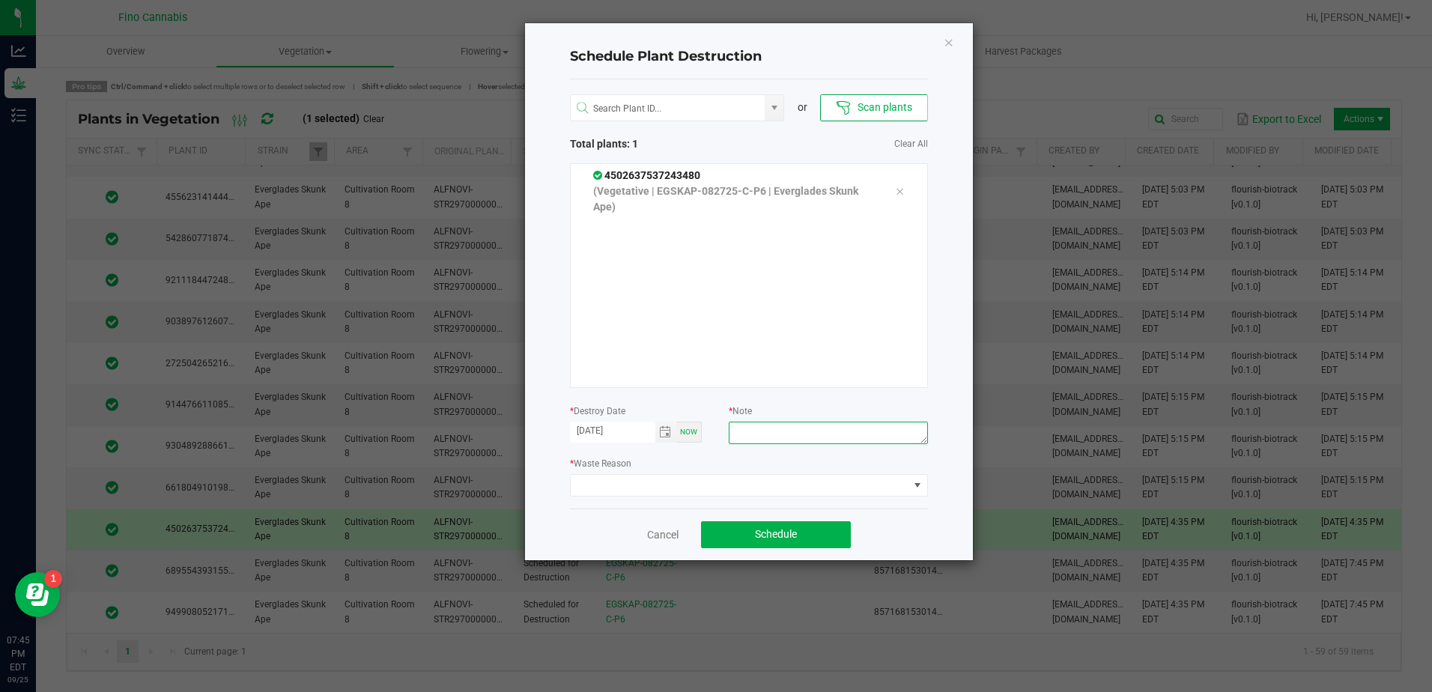
paste textarea "Culled Clones from Unacceptable Phenos - 6.66g"
type textarea "Culled Clones from Unacceptable Phenos - 6.66g"
click at [838, 488] on span at bounding box center [740, 485] width 338 height 21
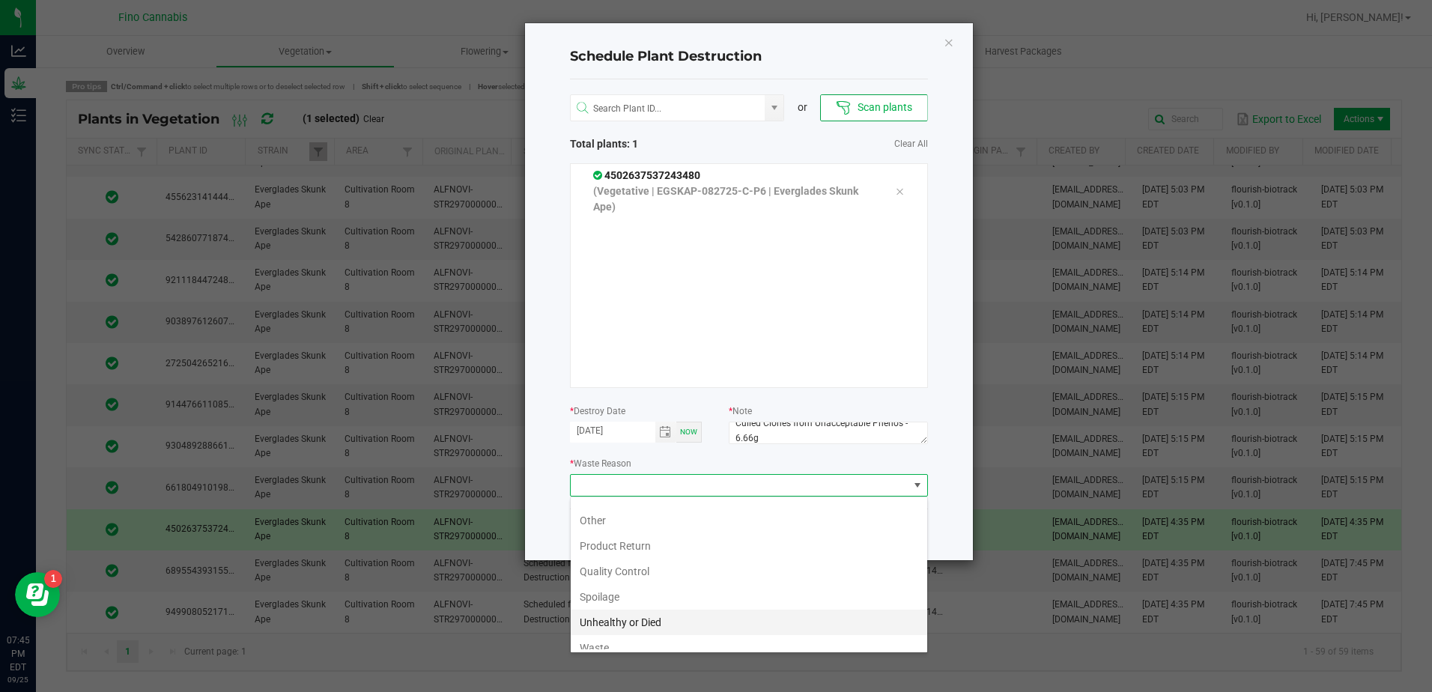
scroll to position [54, 0]
click at [631, 636] on li "Waste" at bounding box center [749, 636] width 357 height 25
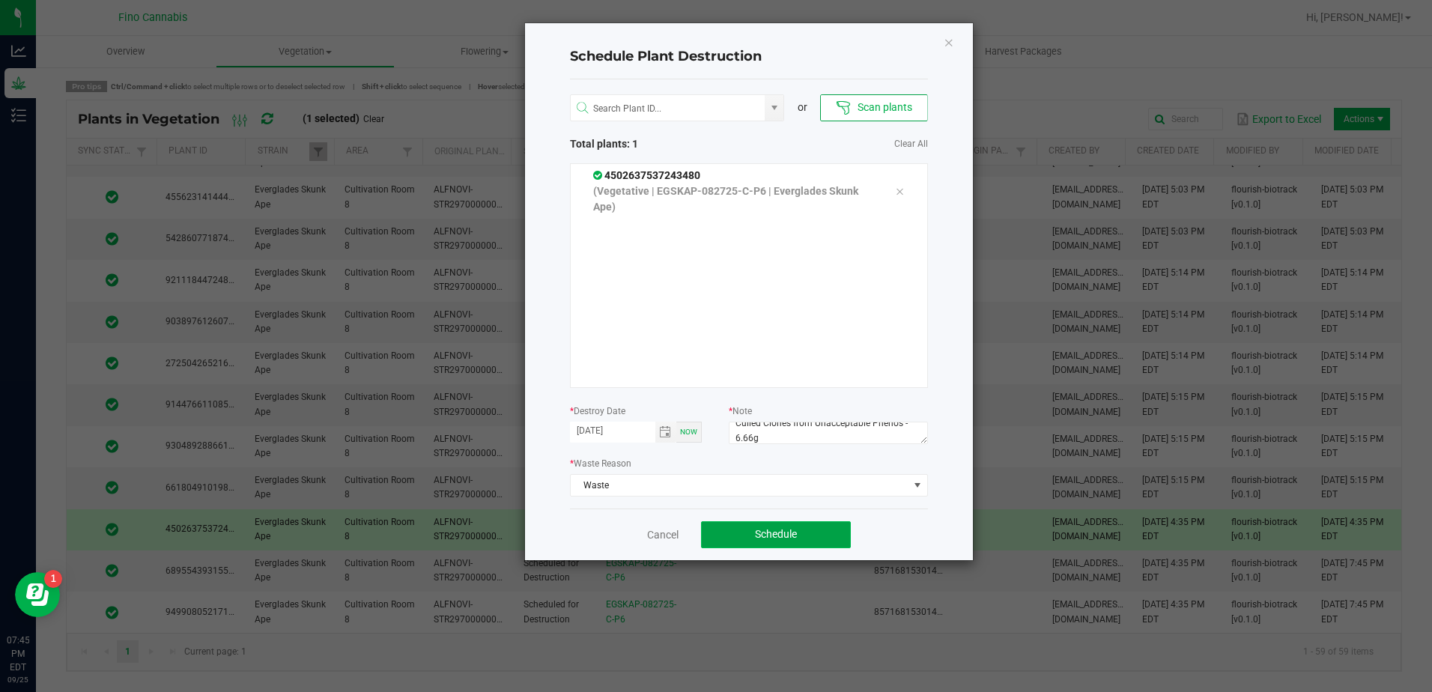
click at [759, 535] on span "Schedule" at bounding box center [776, 534] width 42 height 12
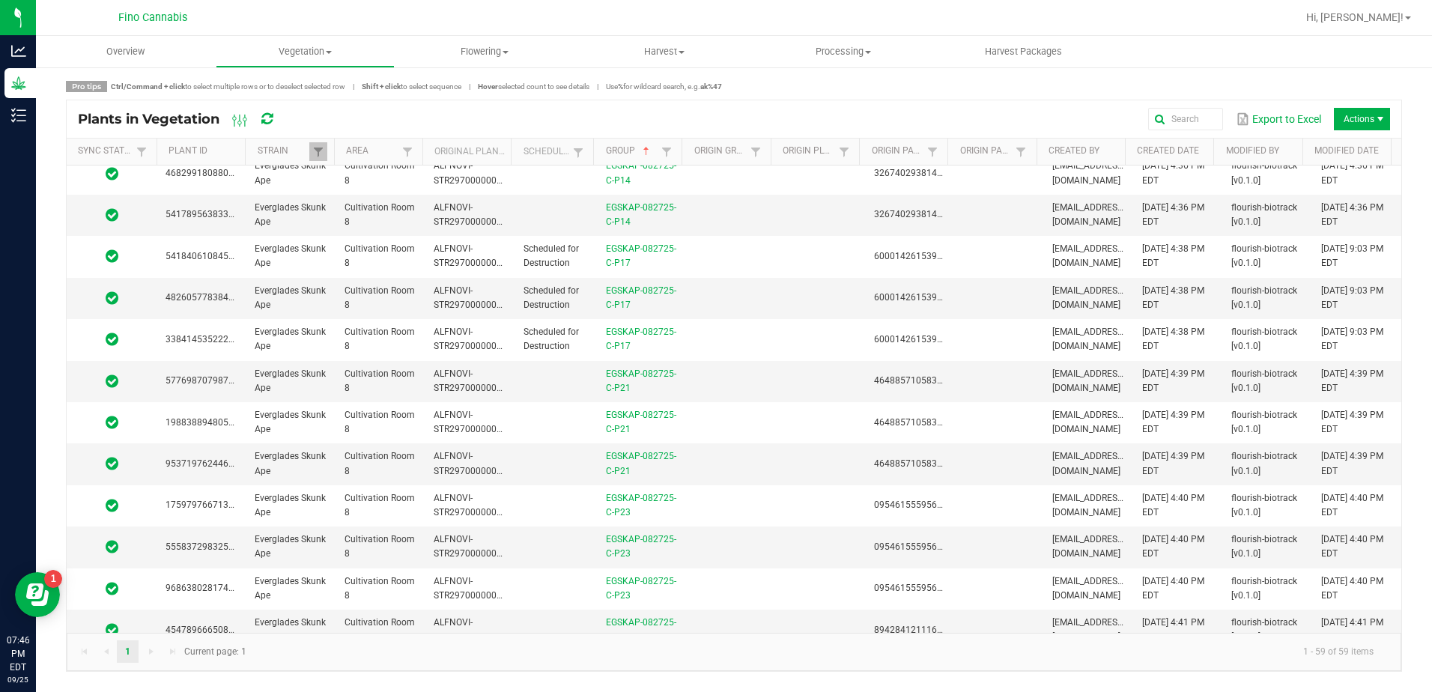
scroll to position [0, 0]
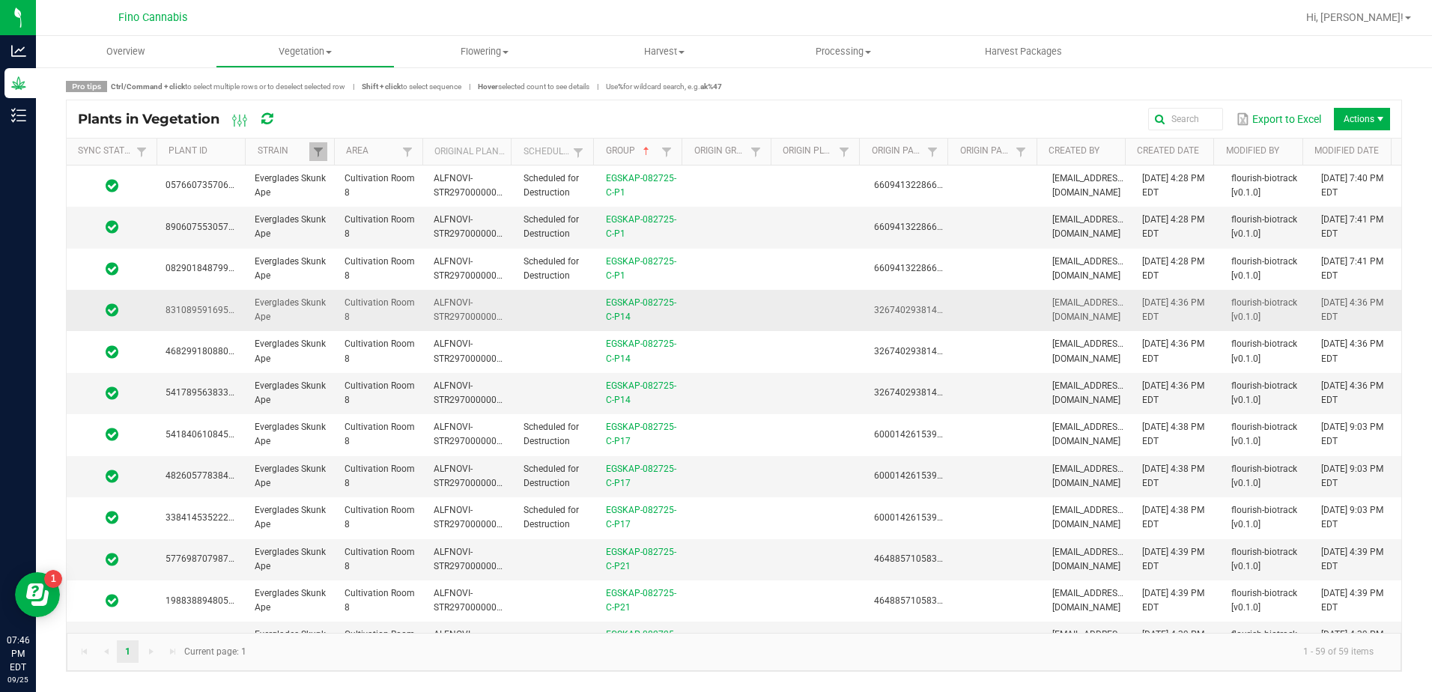
click at [739, 318] on td at bounding box center [730, 310] width 89 height 41
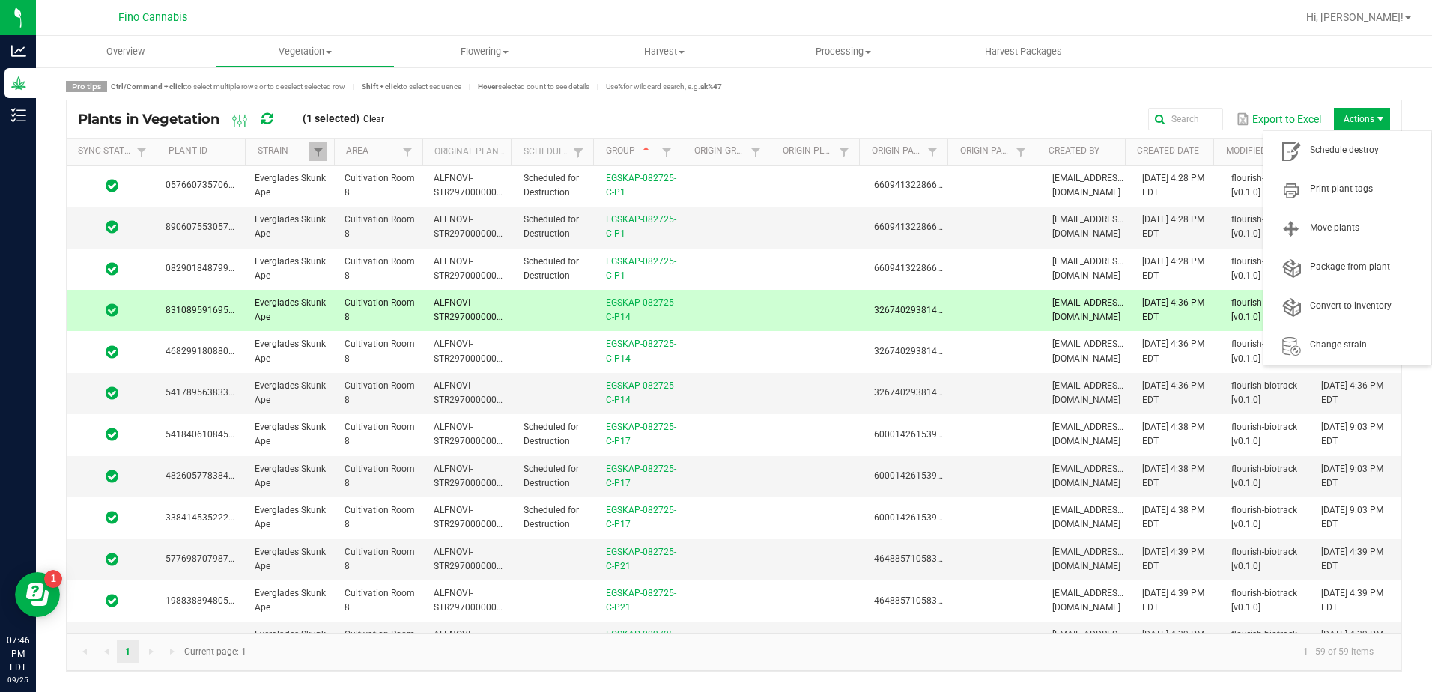
click at [1369, 118] on span "Actions" at bounding box center [1362, 119] width 56 height 22
click at [1356, 154] on span "Schedule destroy" at bounding box center [1366, 150] width 112 height 13
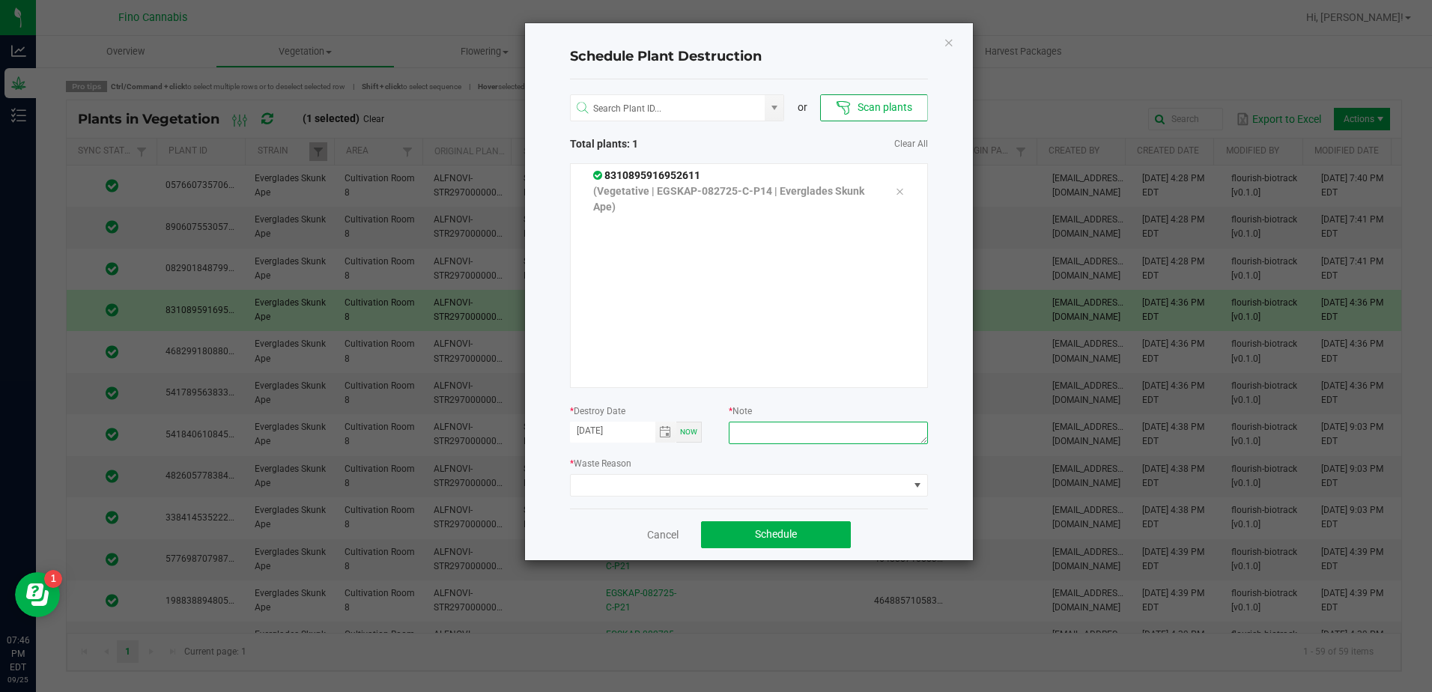
paste textarea "Culled Clones from Unacceptable Phenos - 6.66g"
type textarea "Culled Clones from Unacceptable Phenos - 6.66g"
click at [715, 483] on span at bounding box center [740, 485] width 338 height 21
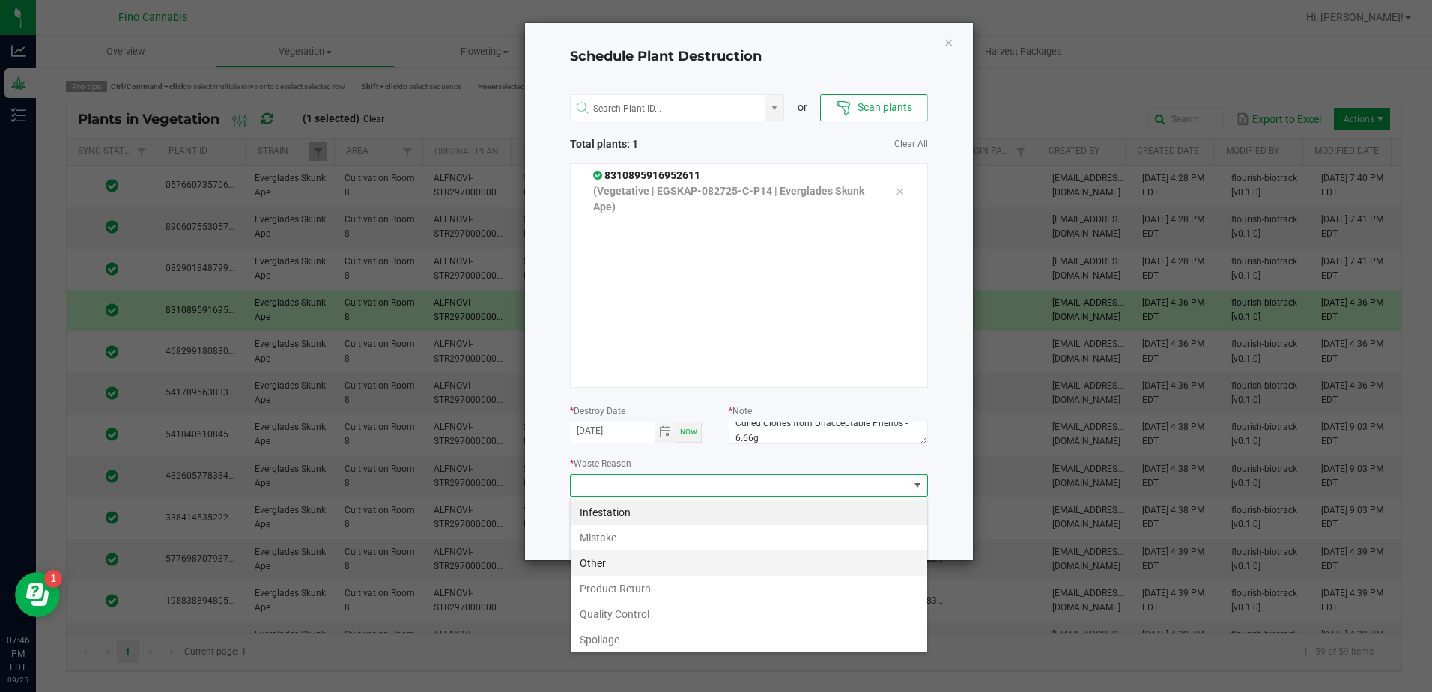
scroll to position [54, 0]
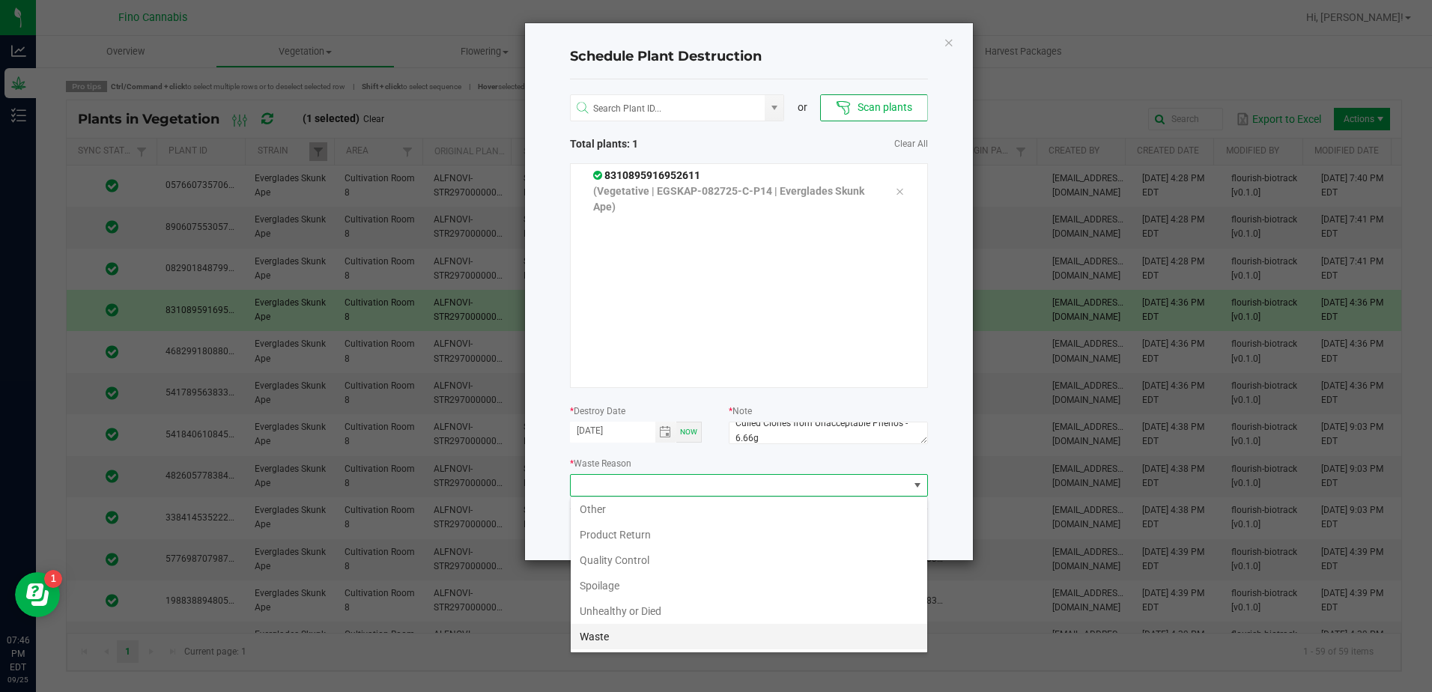
click at [634, 635] on li "Waste" at bounding box center [749, 636] width 357 height 25
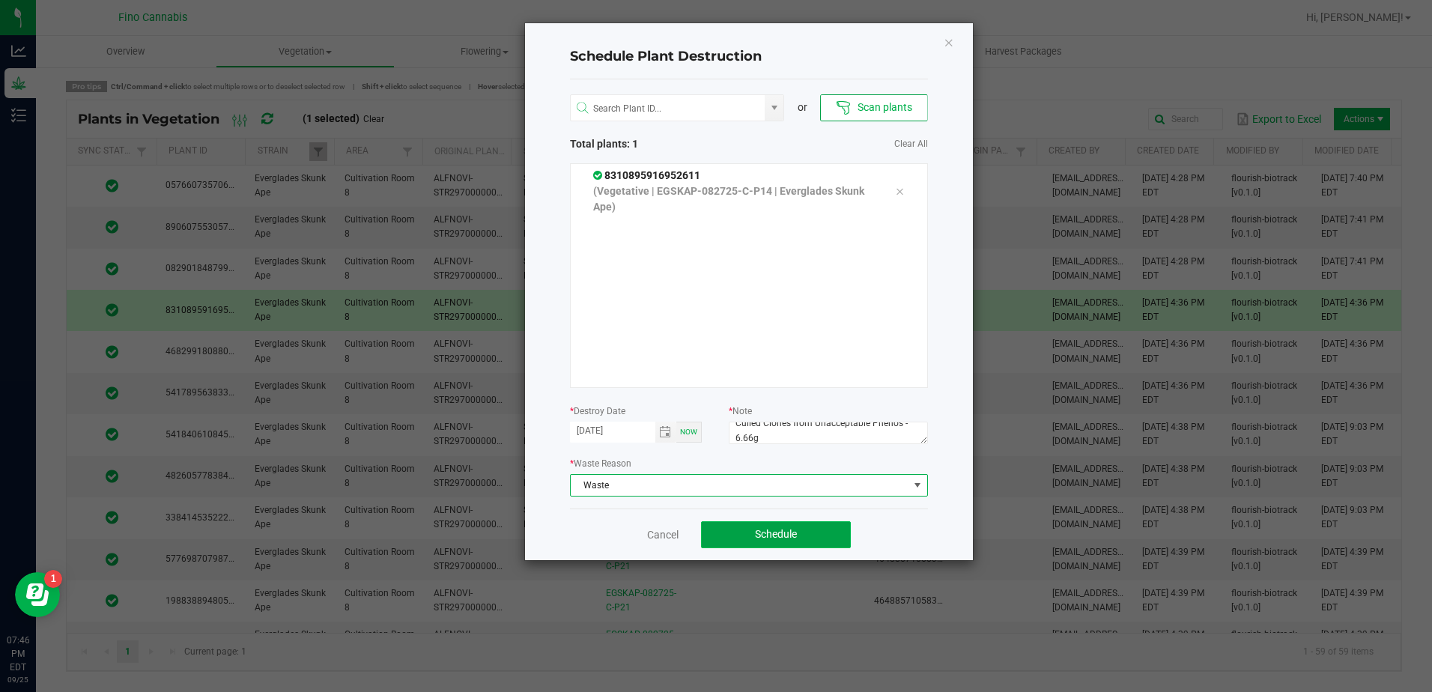
click at [787, 536] on span "Schedule" at bounding box center [776, 534] width 42 height 12
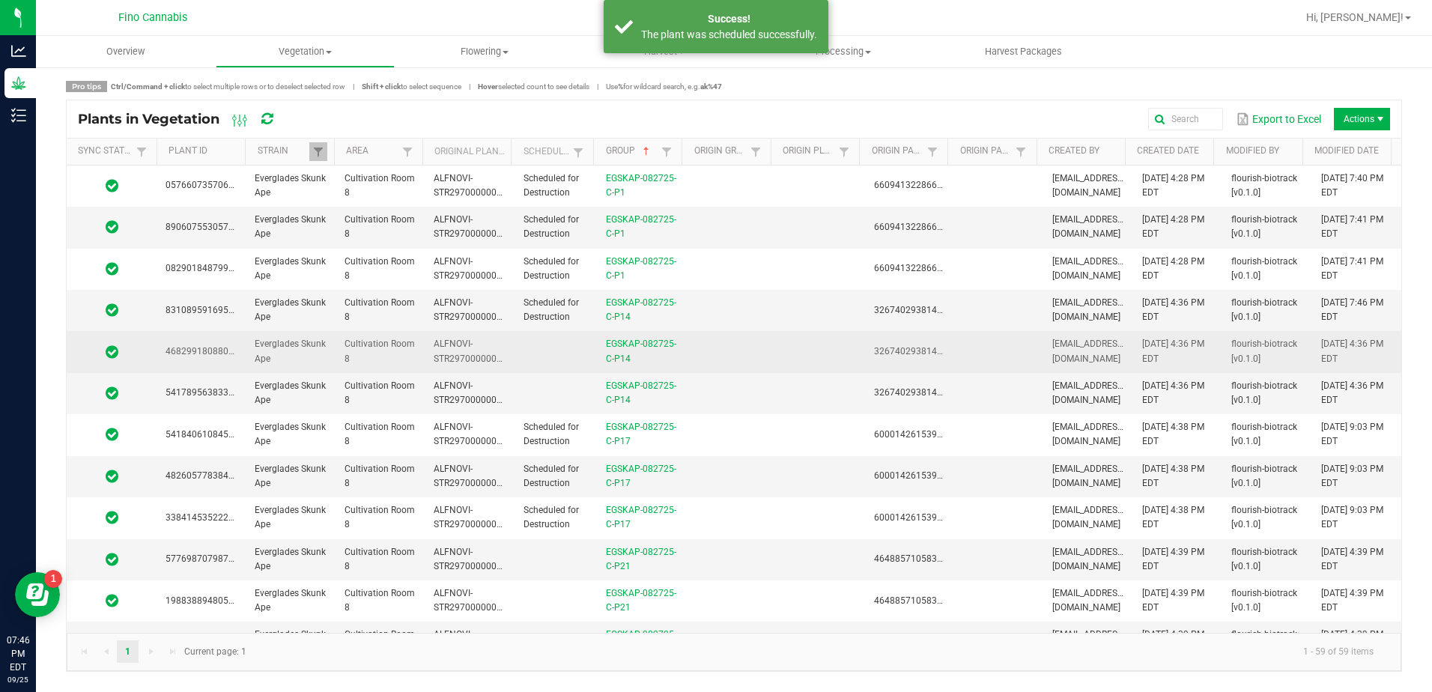
click at [706, 365] on td at bounding box center [730, 351] width 89 height 41
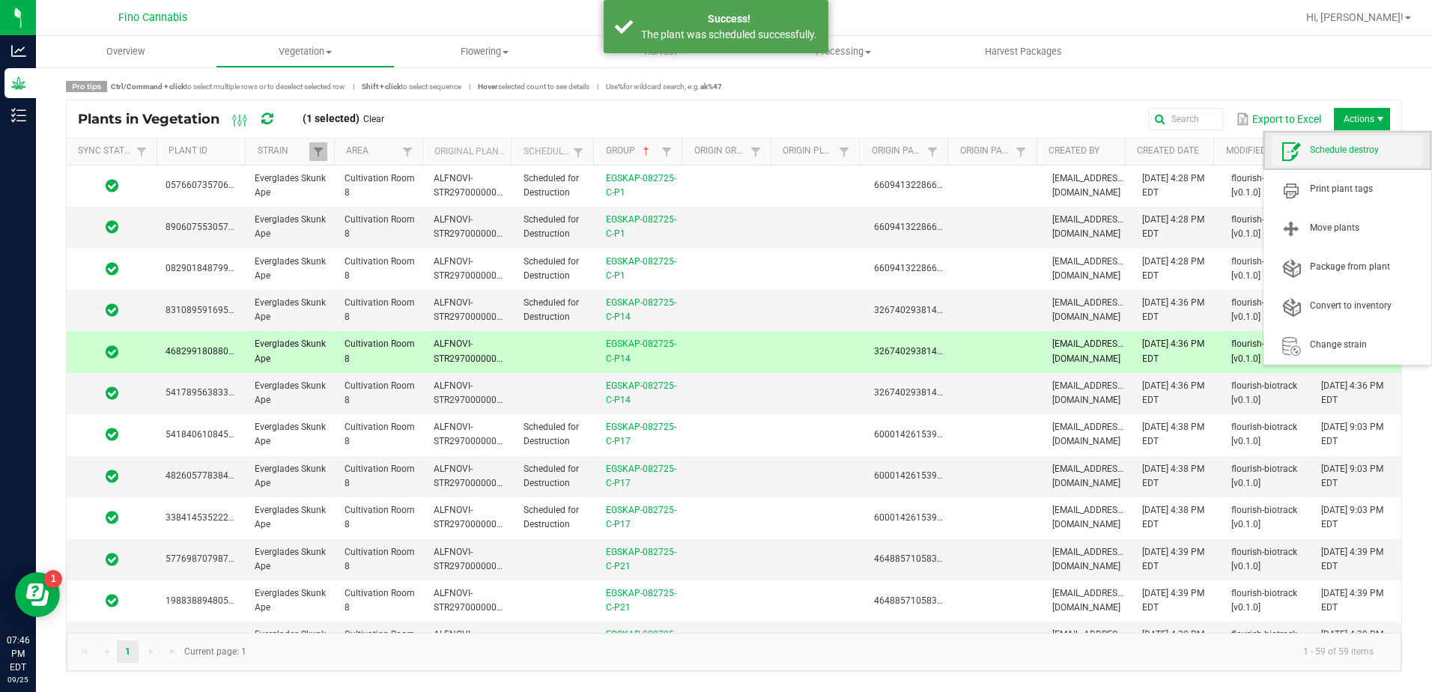
click at [1367, 148] on span "Schedule destroy" at bounding box center [1366, 150] width 112 height 13
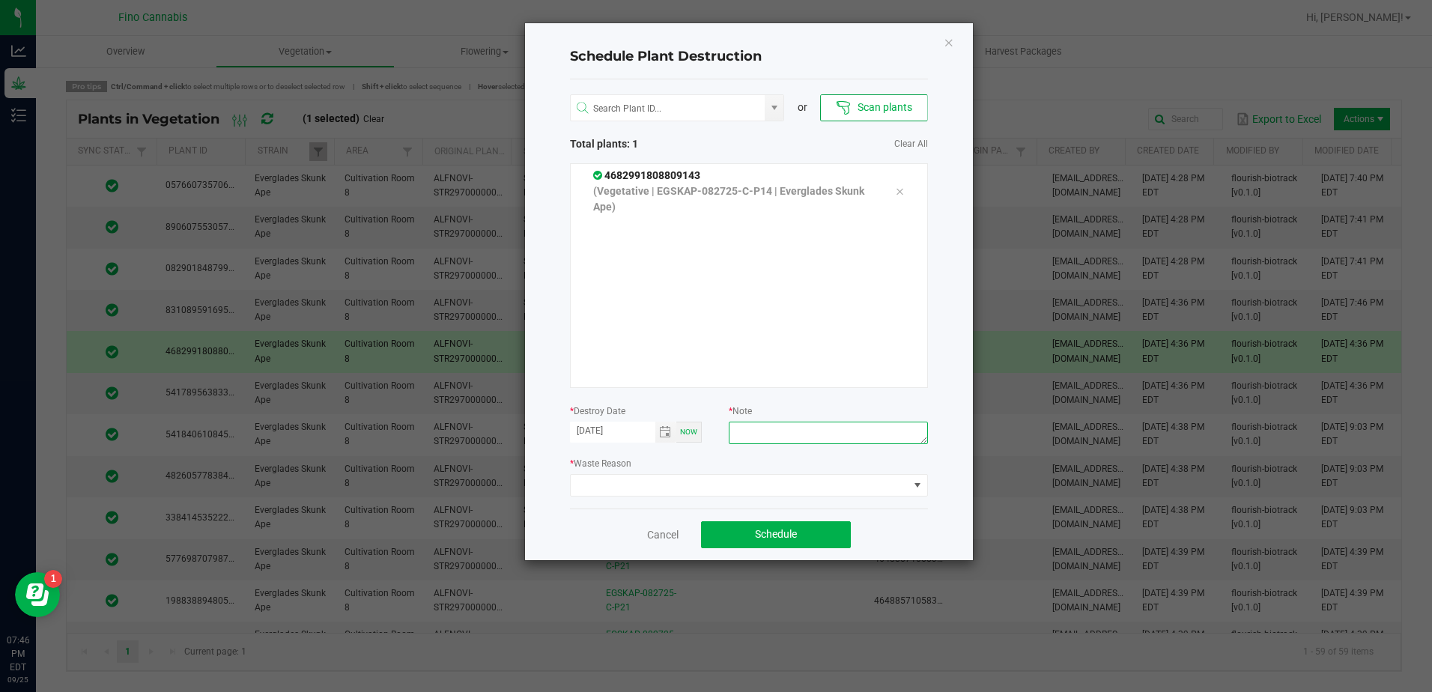
paste textarea "Culled Clones from Unacceptable Phenos - 6.66g"
type textarea "Culled Clones from Unacceptable Phenos - 6.66g"
click at [775, 485] on span at bounding box center [740, 485] width 338 height 21
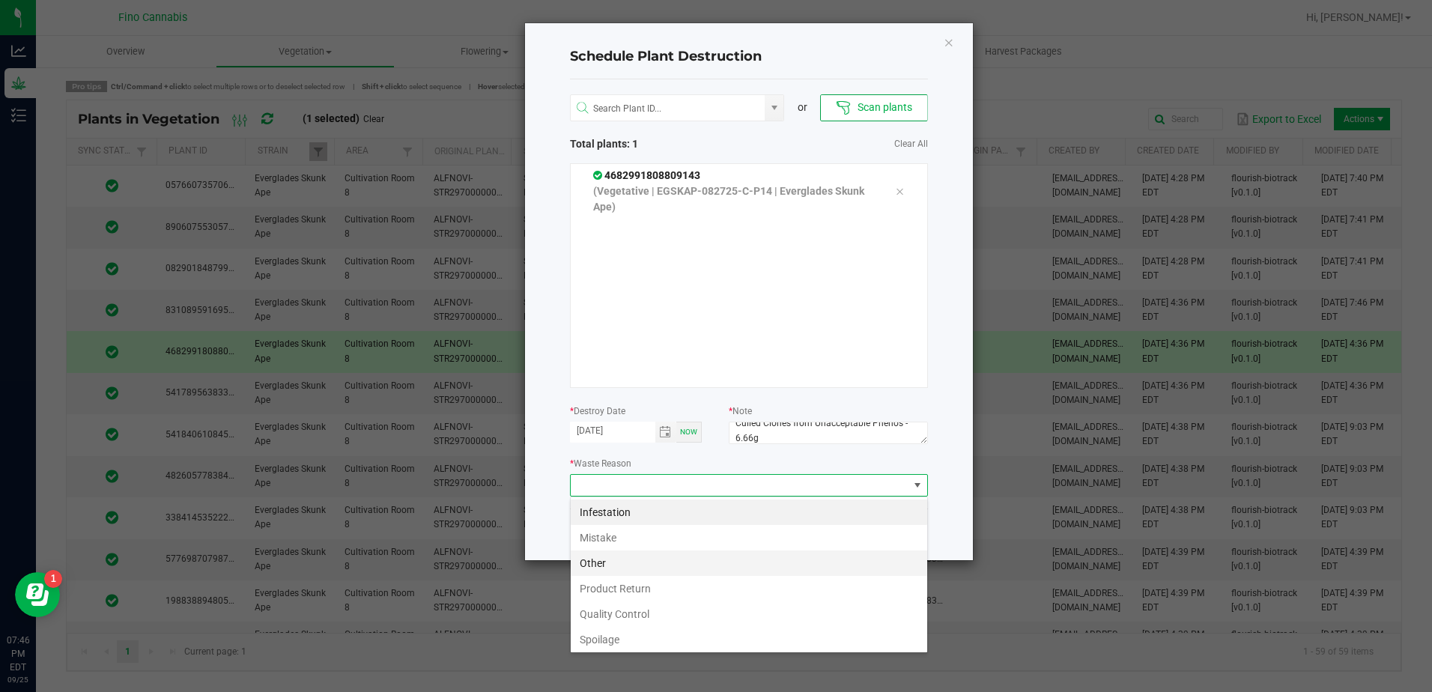
scroll to position [54, 0]
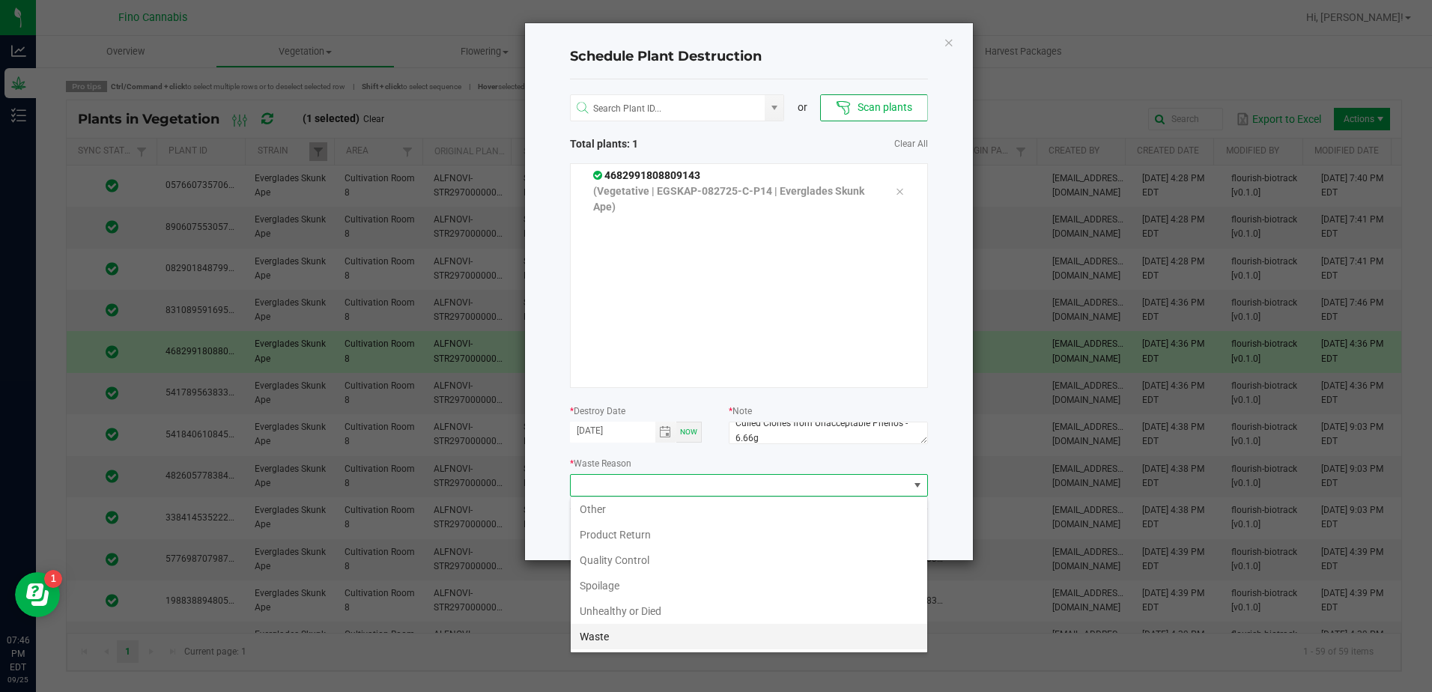
click at [619, 632] on li "Waste" at bounding box center [749, 636] width 357 height 25
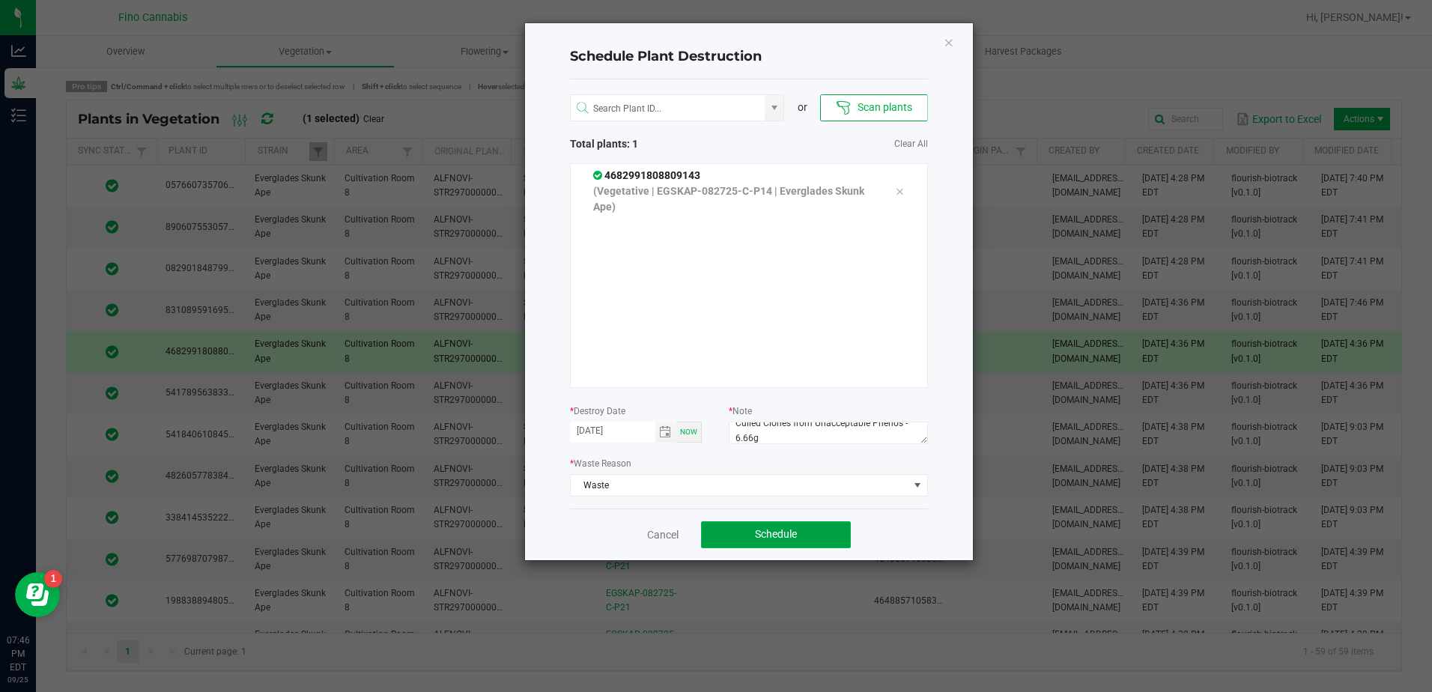
click at [814, 539] on button "Schedule" at bounding box center [776, 534] width 150 height 27
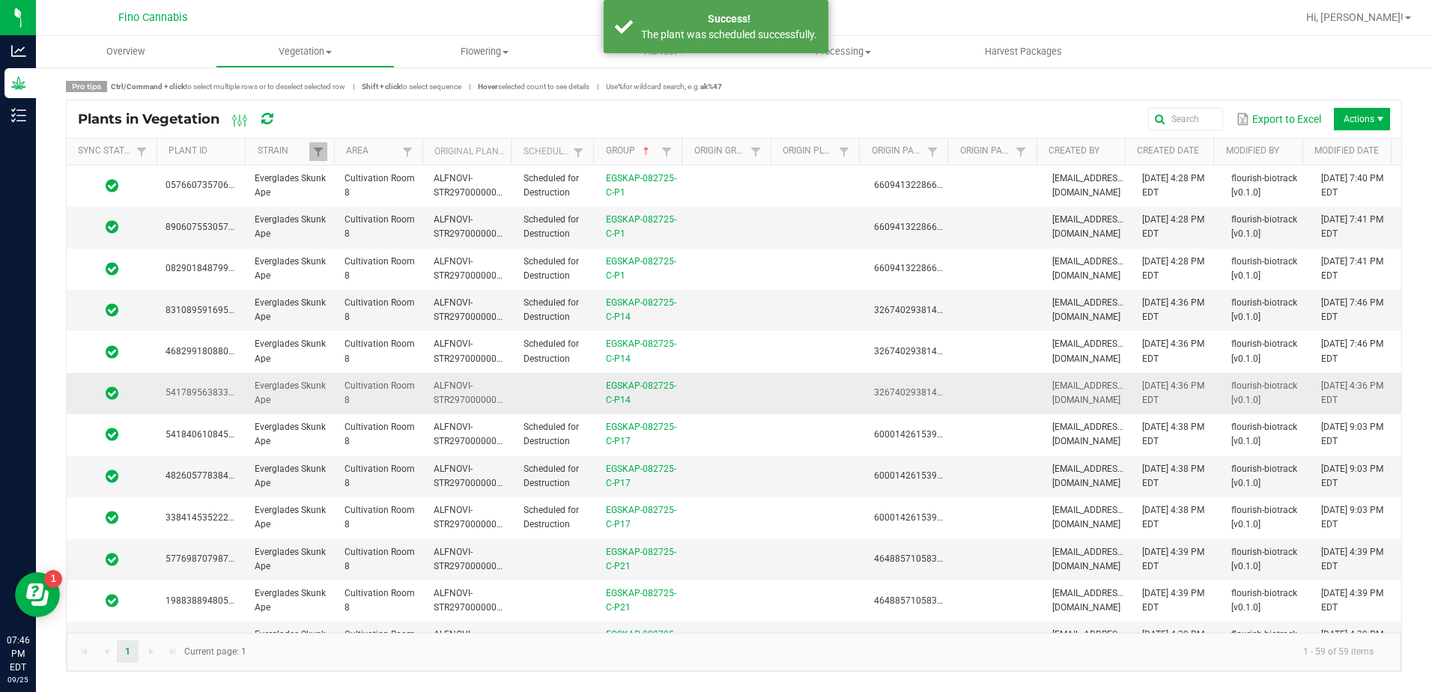
click at [686, 383] on td at bounding box center [730, 393] width 89 height 41
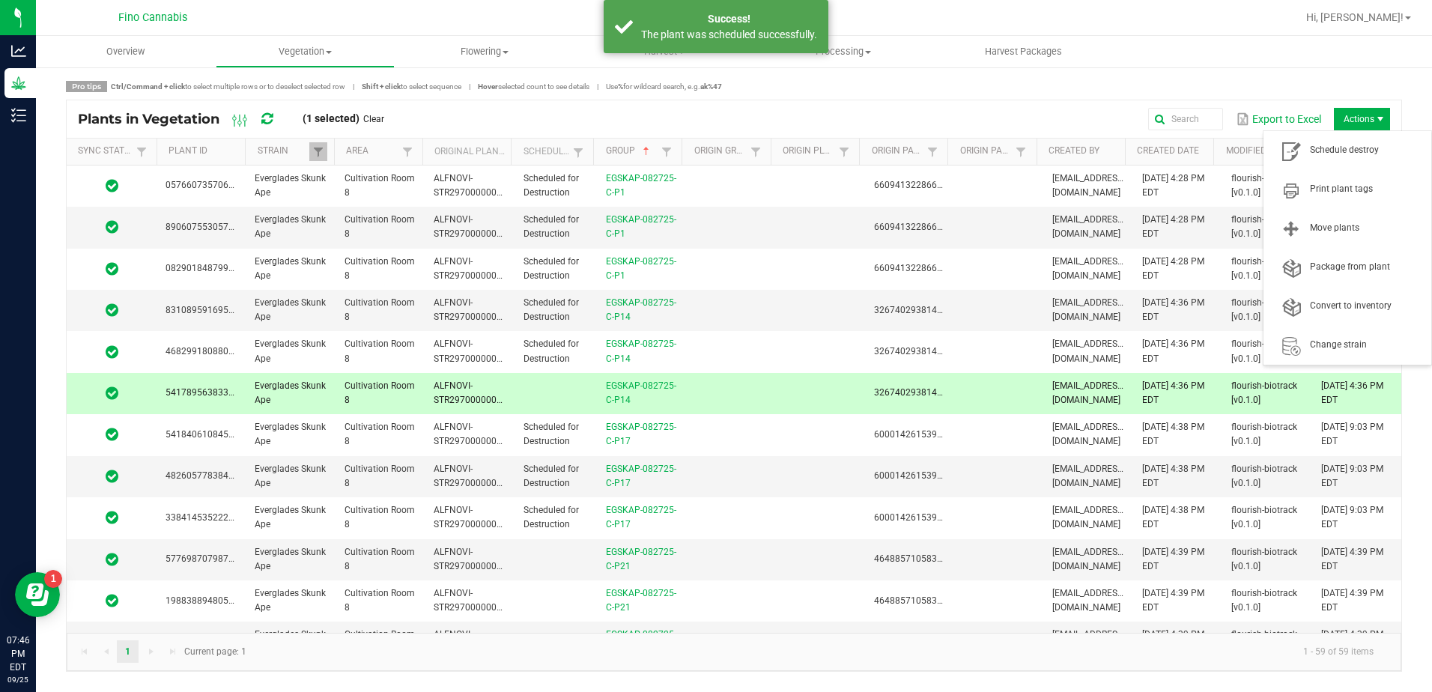
click at [1359, 115] on span "Actions" at bounding box center [1362, 119] width 56 height 22
click at [1355, 142] on span "Schedule destroy" at bounding box center [1348, 151] width 150 height 30
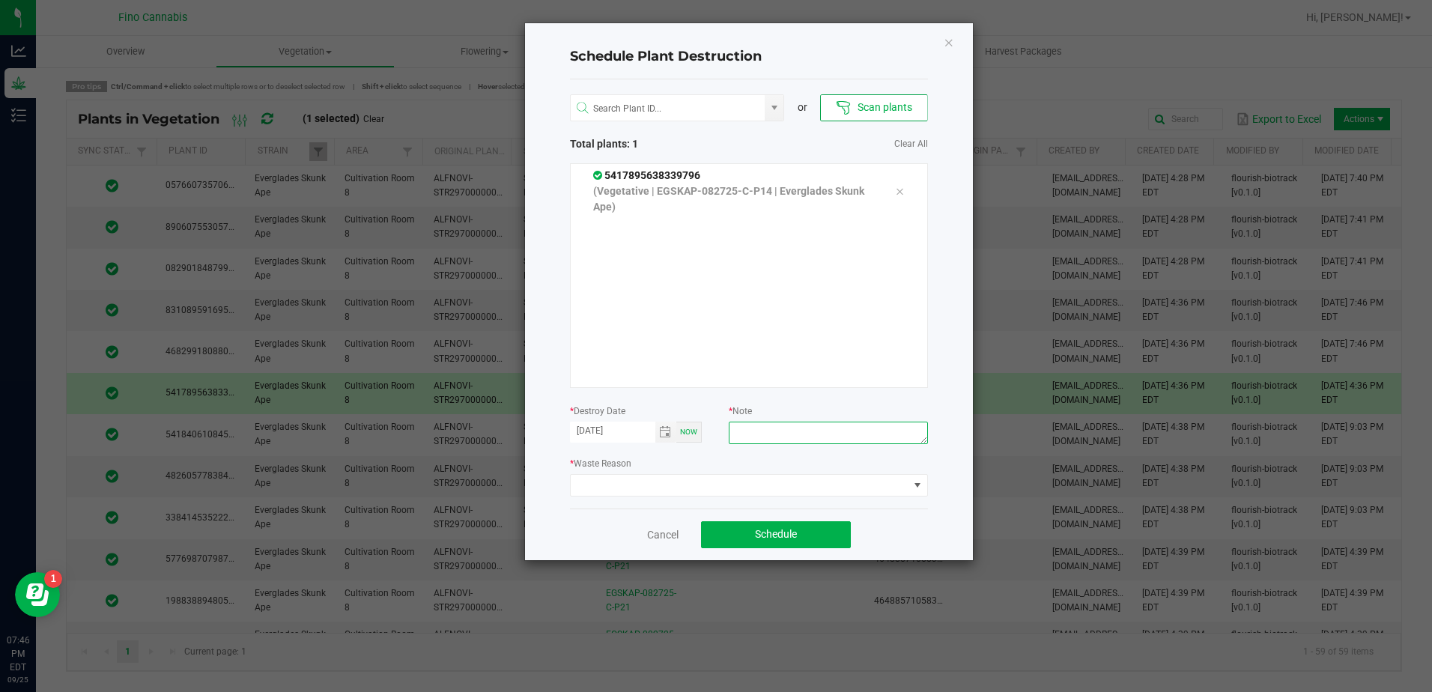
paste textarea "Culled Clones from Unacceptable Phenos - 6.66g"
type textarea "Culled Clones from Unacceptable Phenos - 6.66g"
click at [807, 488] on span at bounding box center [740, 485] width 338 height 21
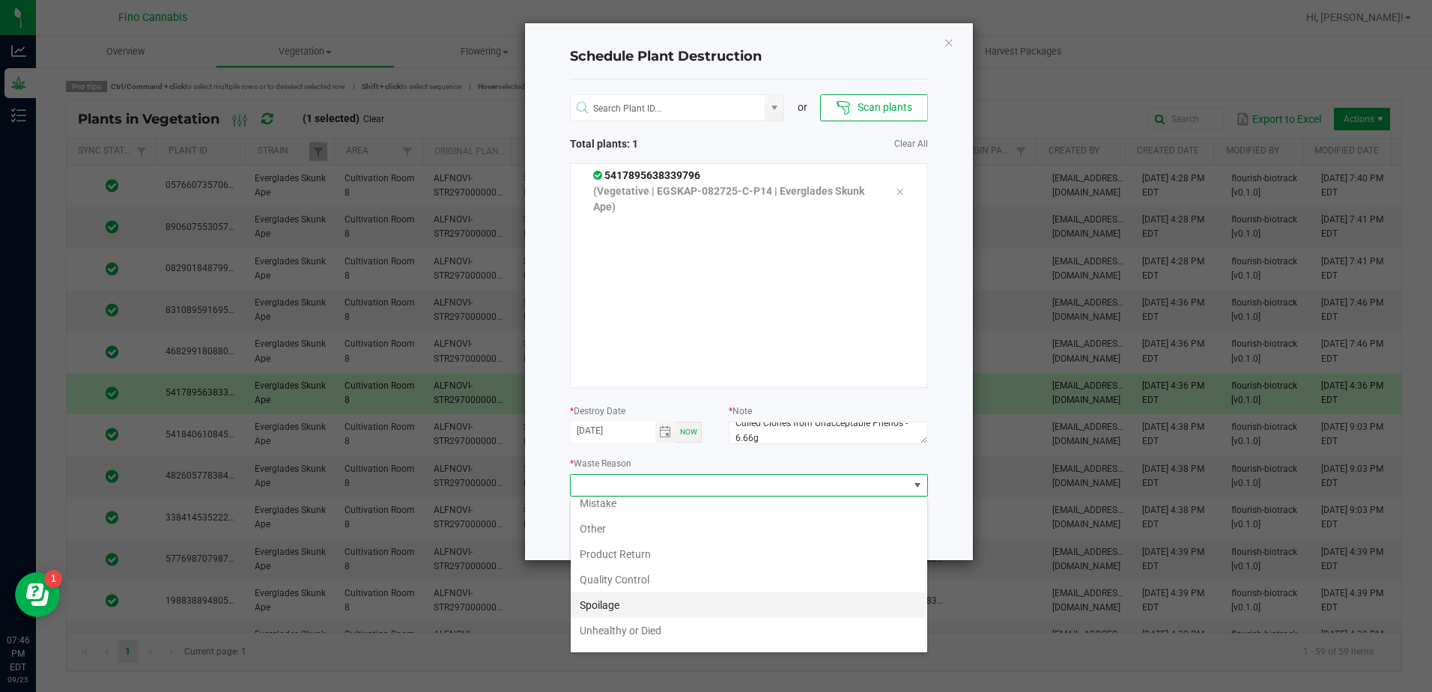
scroll to position [54, 0]
click at [608, 637] on li "Waste" at bounding box center [749, 636] width 357 height 25
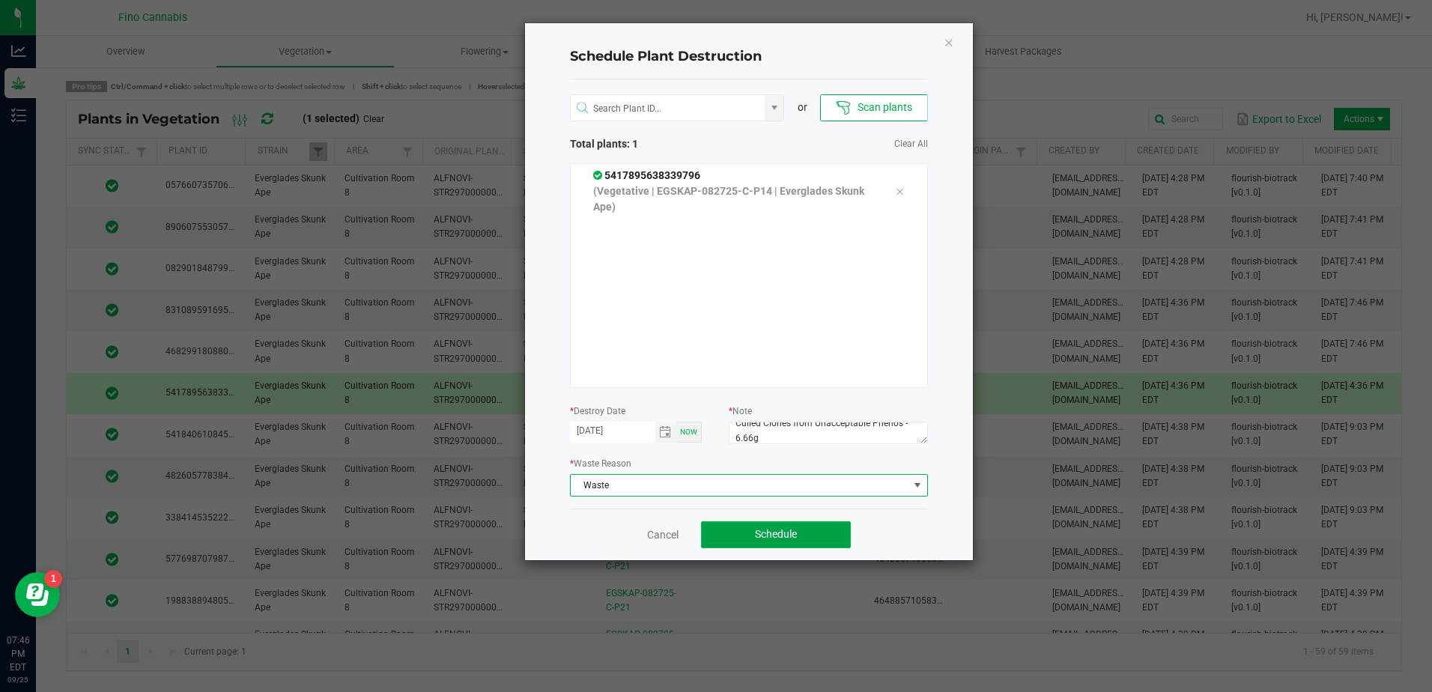
click at [778, 533] on span "Schedule" at bounding box center [776, 534] width 42 height 12
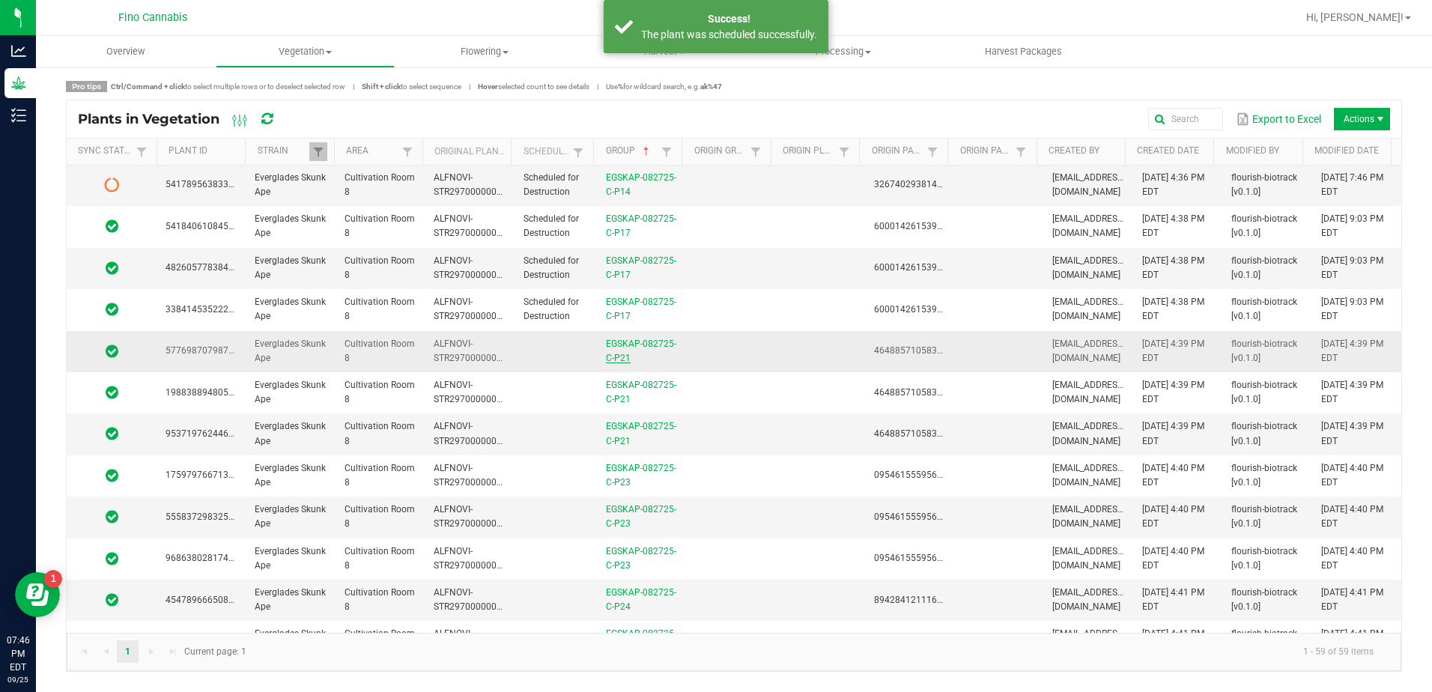
scroll to position [225, 0]
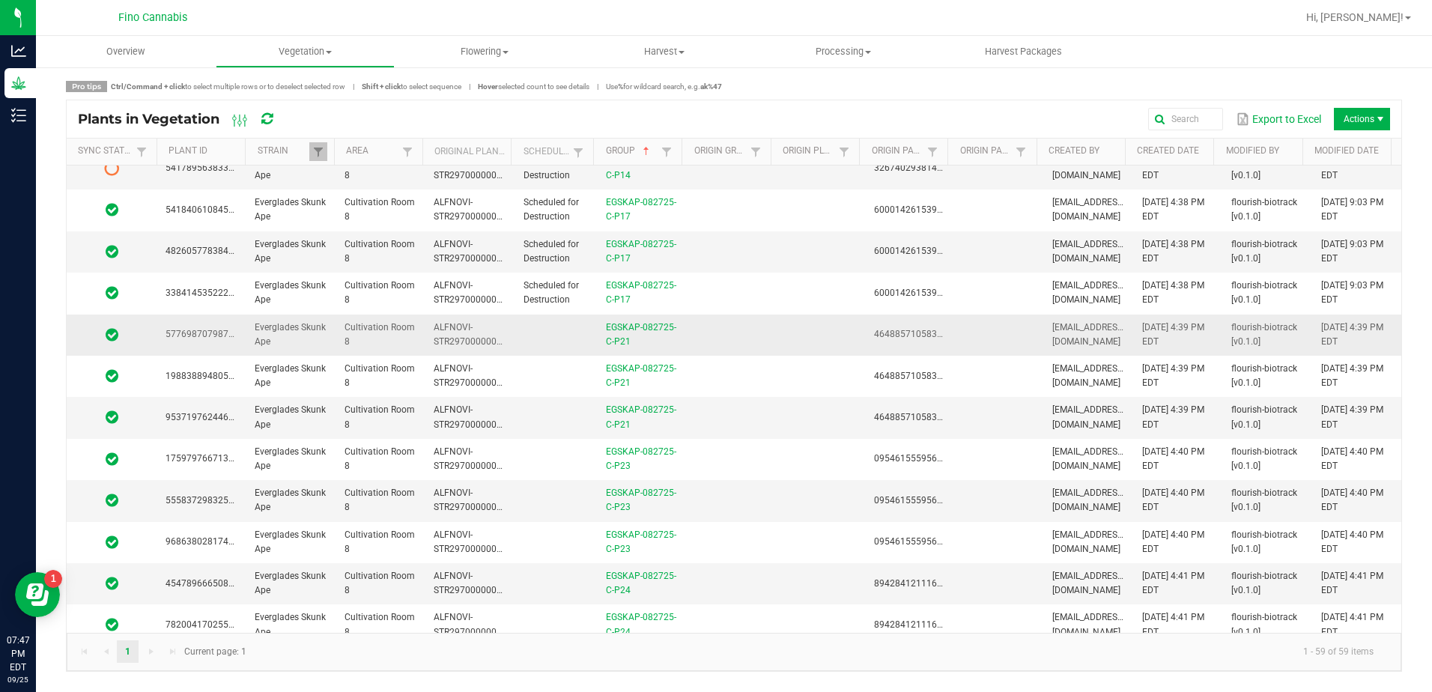
click at [704, 346] on td at bounding box center [730, 335] width 89 height 41
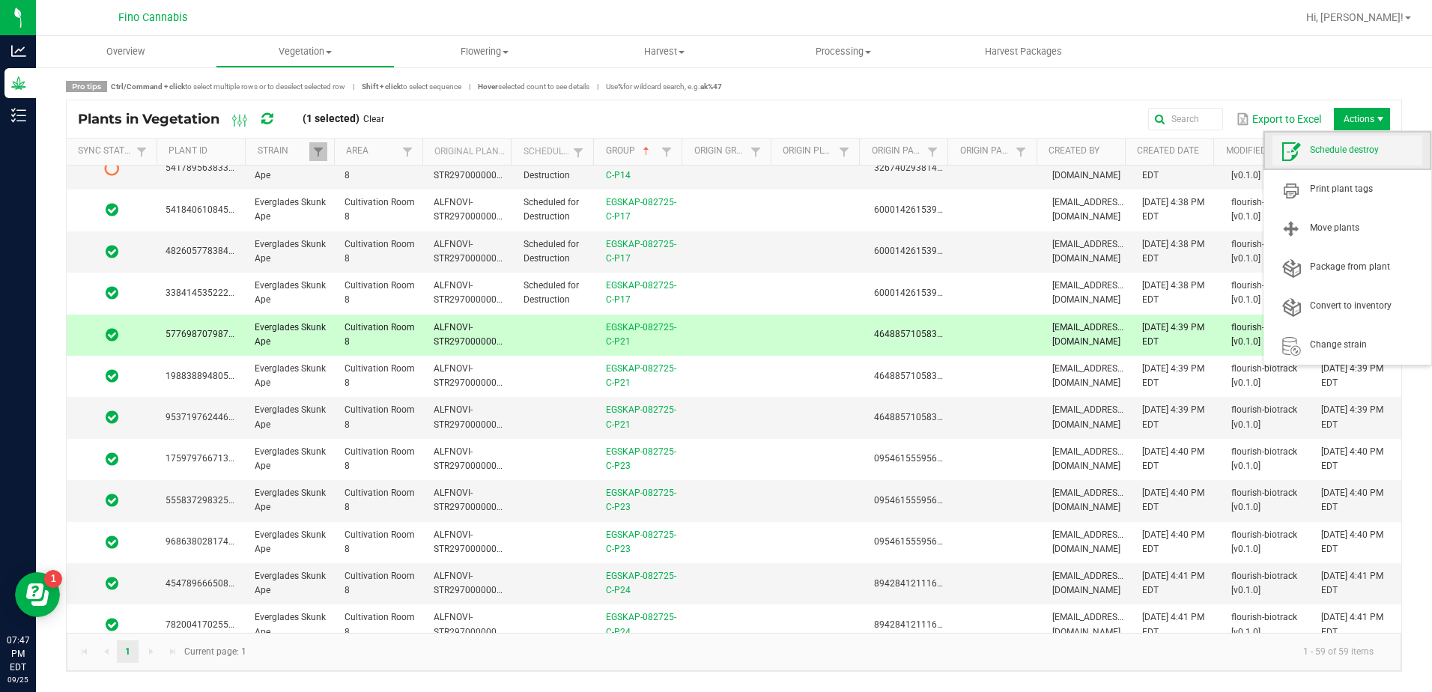
click at [1376, 146] on span "Schedule destroy" at bounding box center [1366, 150] width 112 height 13
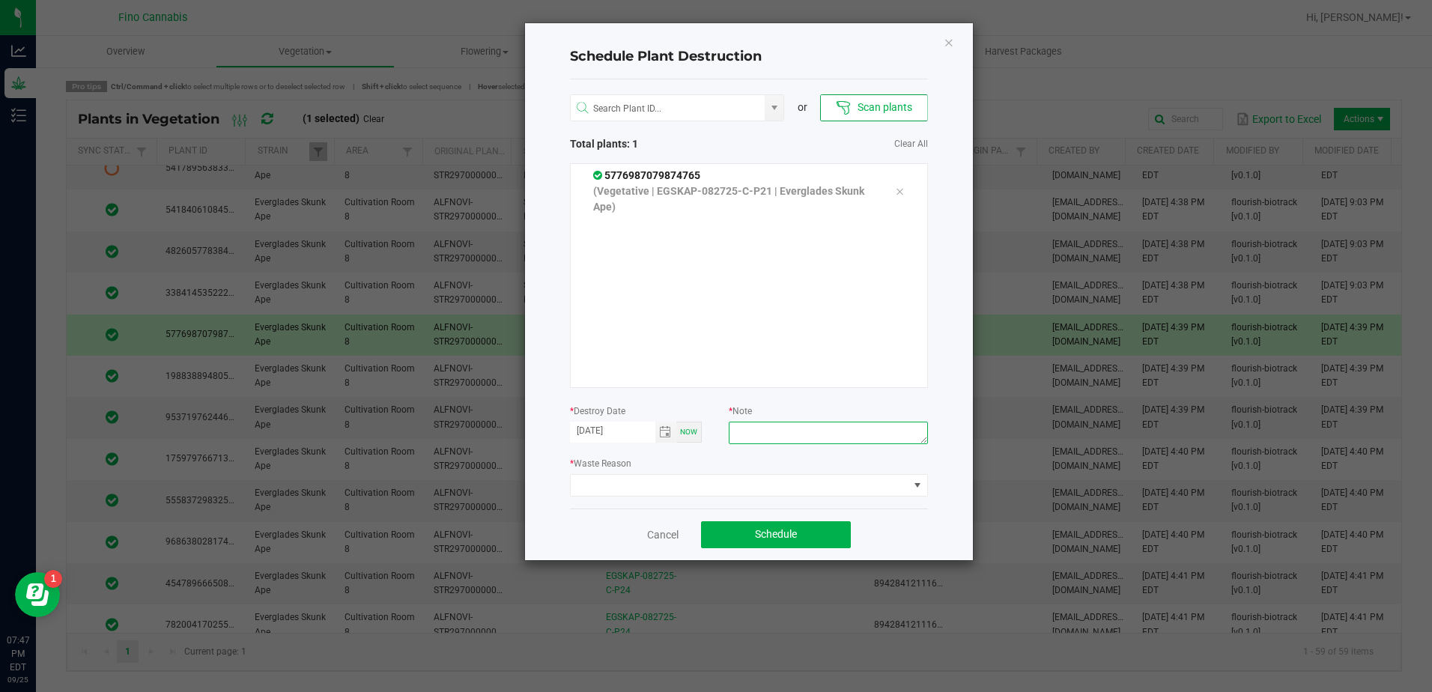
paste textarea "Culled Clones from Unacceptable Phenos - 6.66g"
type textarea "Culled Clones from Unacceptable Phenos - 6.66g"
click at [772, 486] on span at bounding box center [740, 485] width 338 height 21
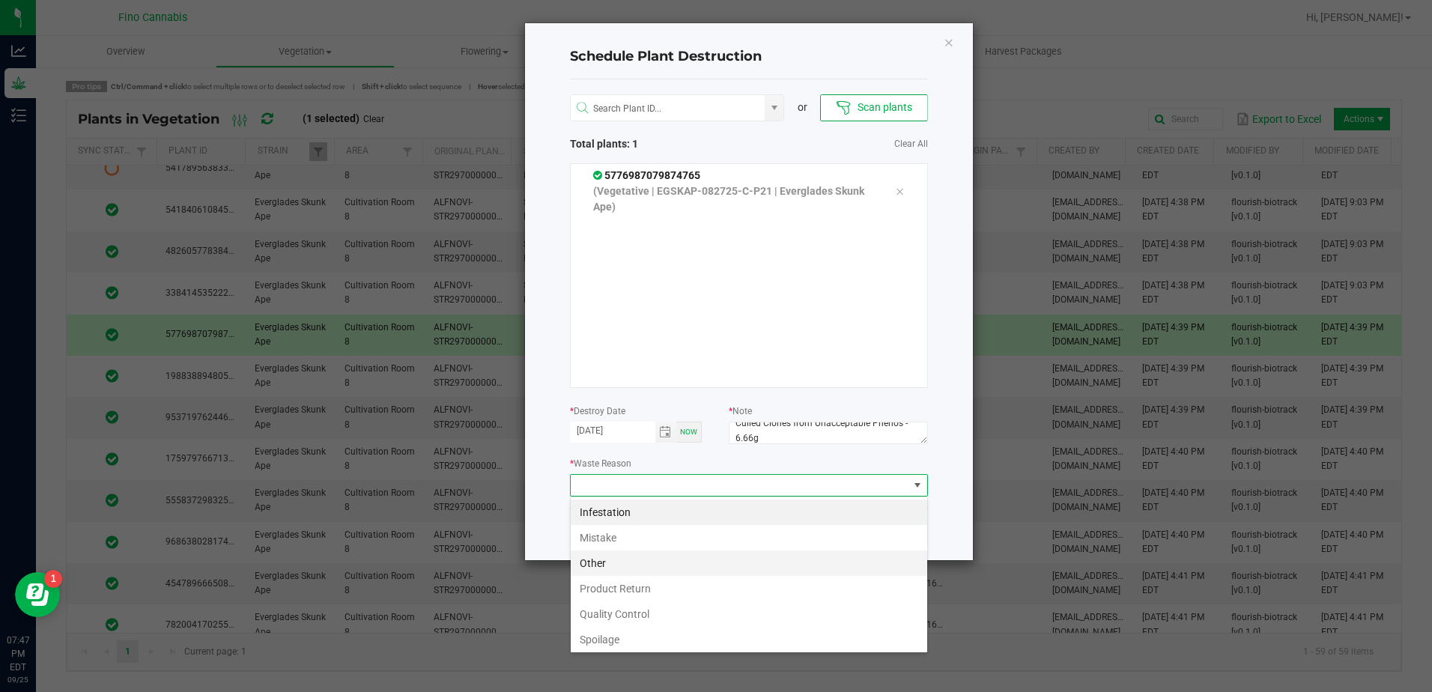
scroll to position [54, 0]
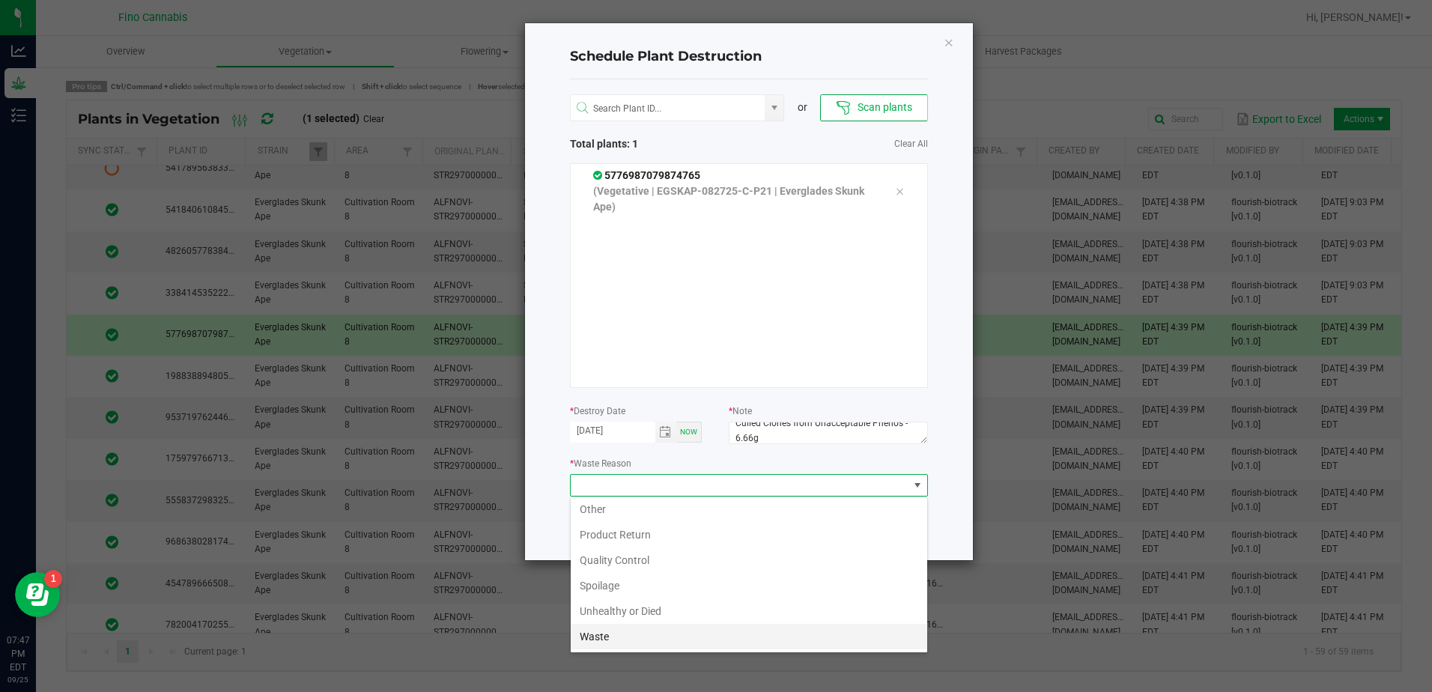
click at [661, 643] on li "Waste" at bounding box center [749, 636] width 357 height 25
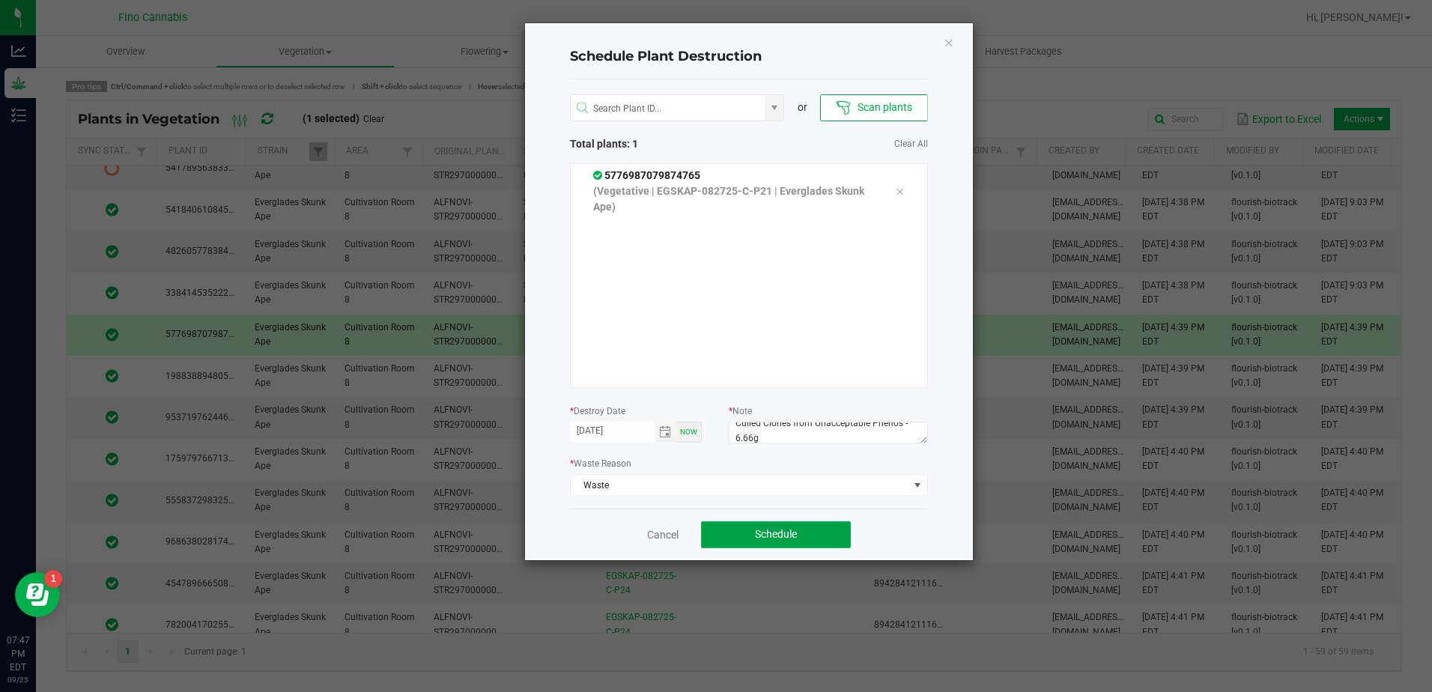
click at [811, 539] on button "Schedule" at bounding box center [776, 534] width 150 height 27
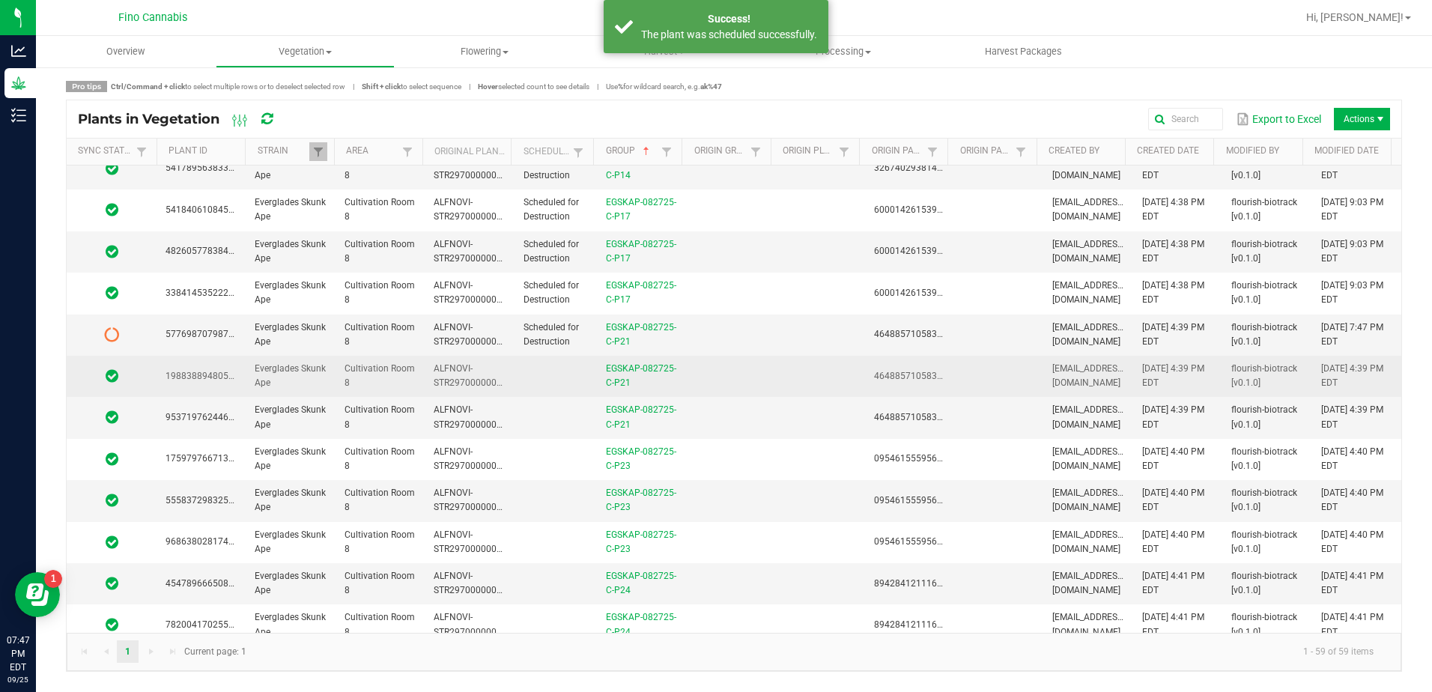
click at [558, 387] on td at bounding box center [556, 376] width 82 height 41
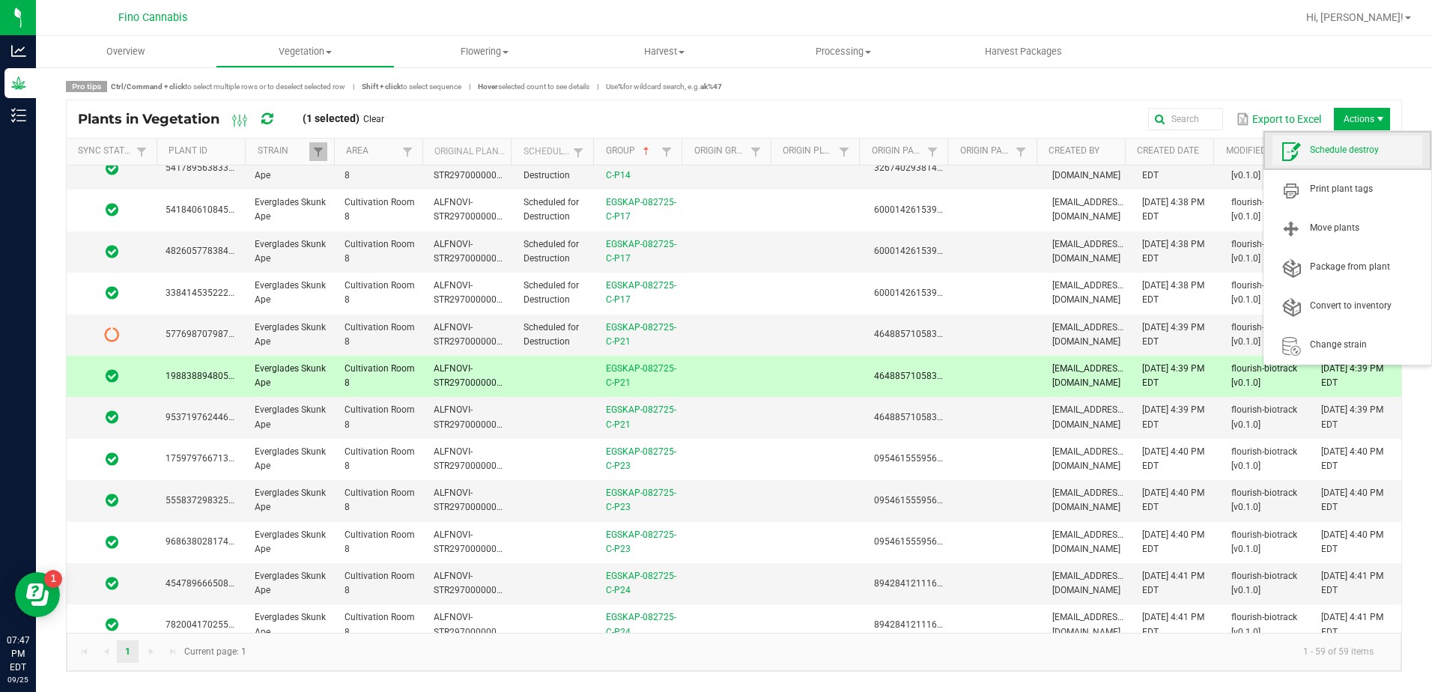
click at [1357, 152] on span "Schedule destroy" at bounding box center [1366, 150] width 112 height 13
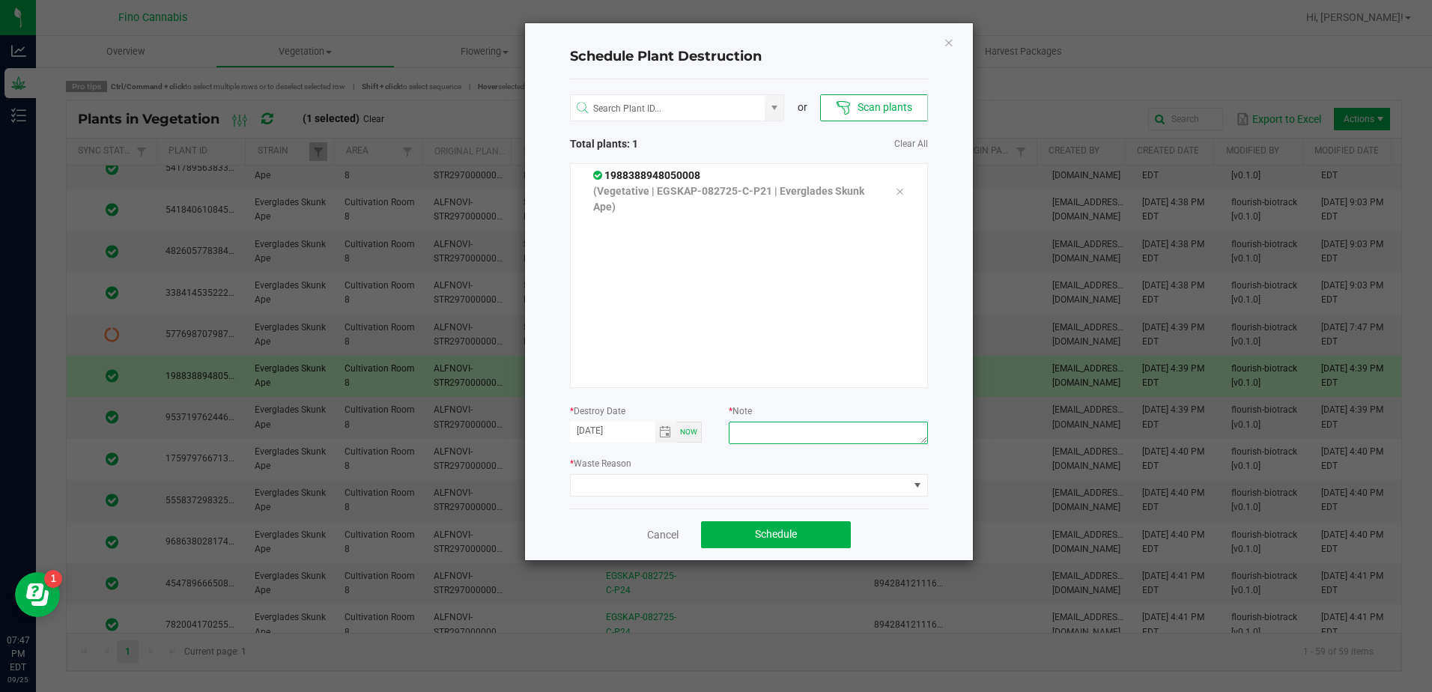
paste textarea "Culled Clones from Unacceptable Phenos - 6.66g"
type textarea "Culled Clones from Unacceptable Phenos - 6.66g"
click at [773, 484] on span at bounding box center [740, 485] width 338 height 21
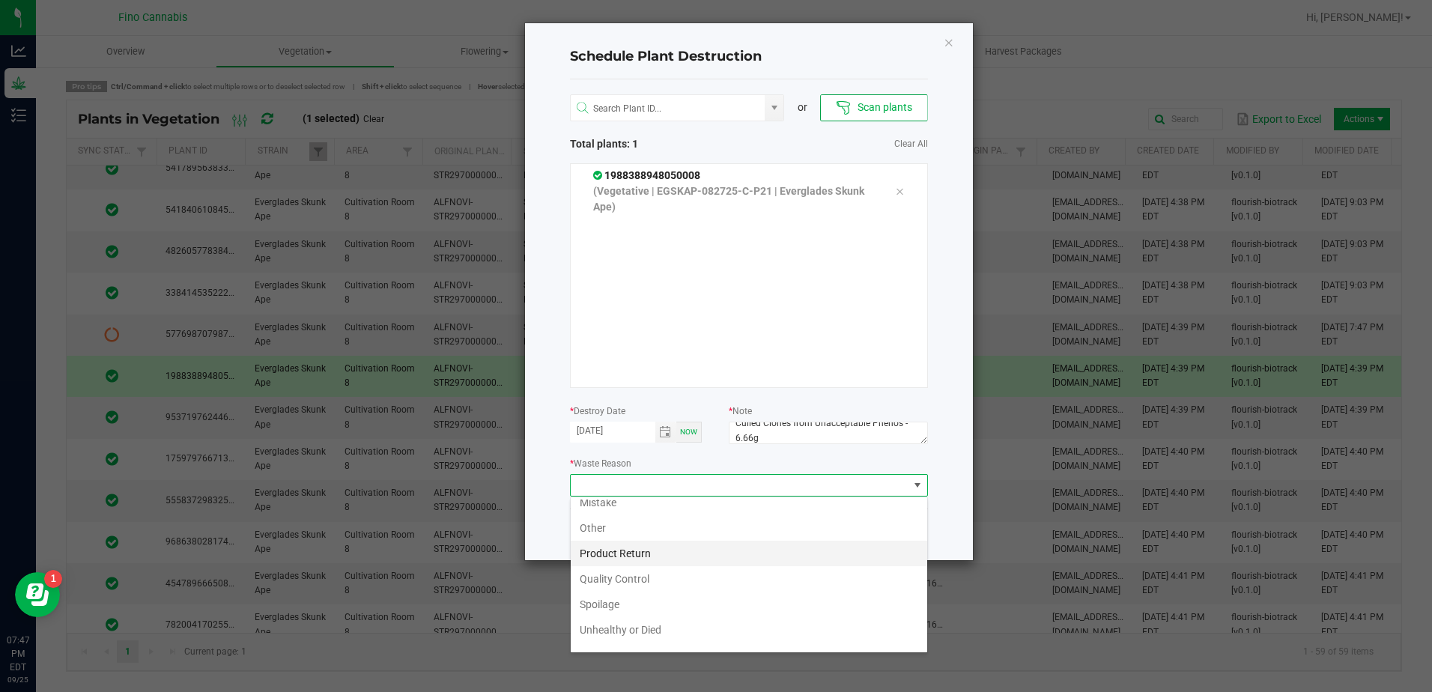
scroll to position [54, 0]
click at [596, 634] on li "Waste" at bounding box center [749, 636] width 357 height 25
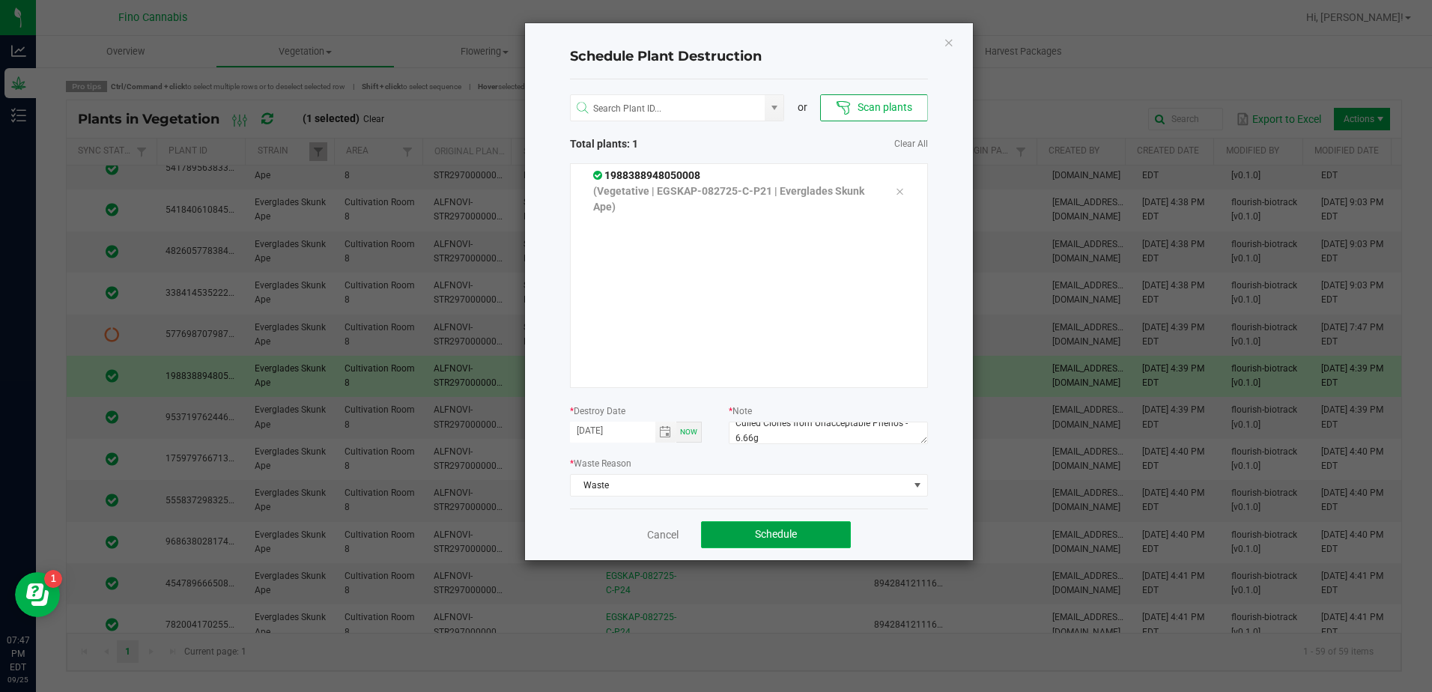
click at [770, 530] on span "Schedule" at bounding box center [776, 534] width 42 height 12
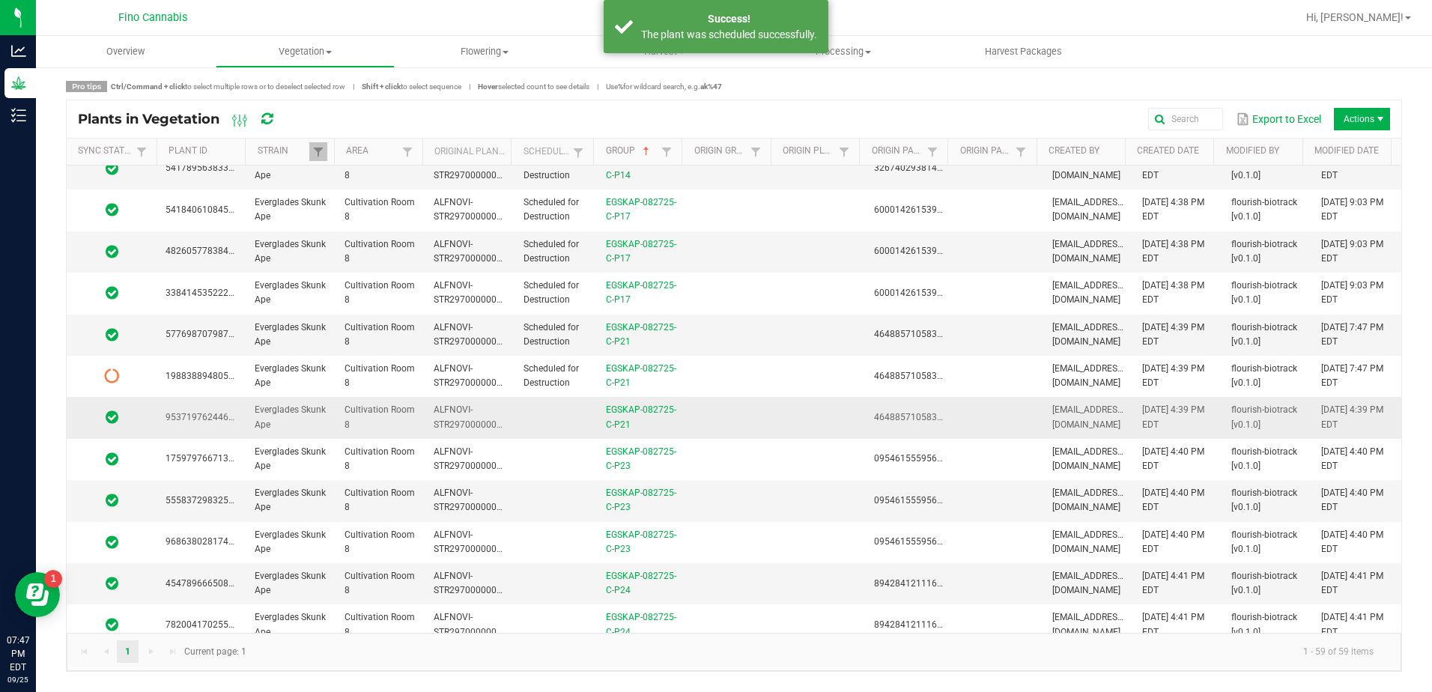
click at [525, 425] on td at bounding box center [556, 417] width 82 height 41
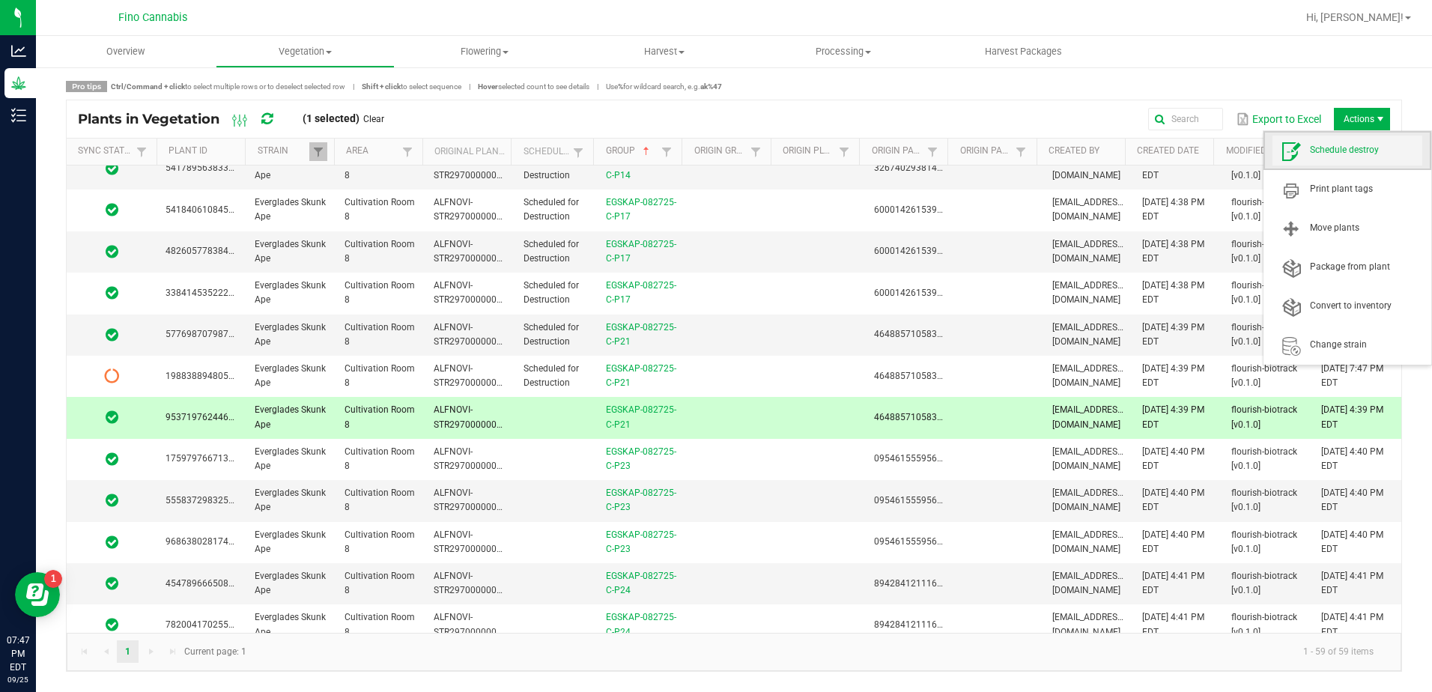
click at [1355, 154] on span "Schedule destroy" at bounding box center [1366, 150] width 112 height 13
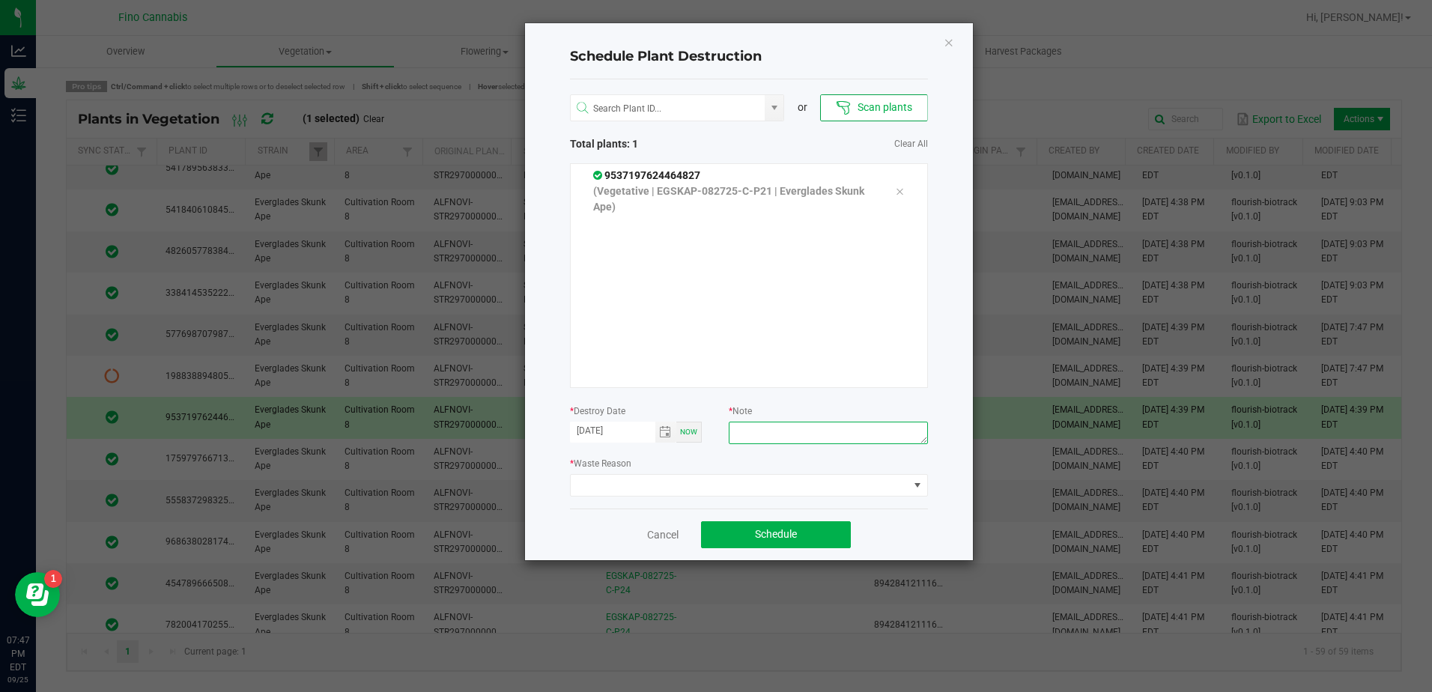
paste textarea "Culled Clones from Unacceptable Phenos - 6.66g"
type textarea "Culled Clones from Unacceptable Phenos - 6.66g"
click at [816, 486] on span at bounding box center [740, 485] width 338 height 21
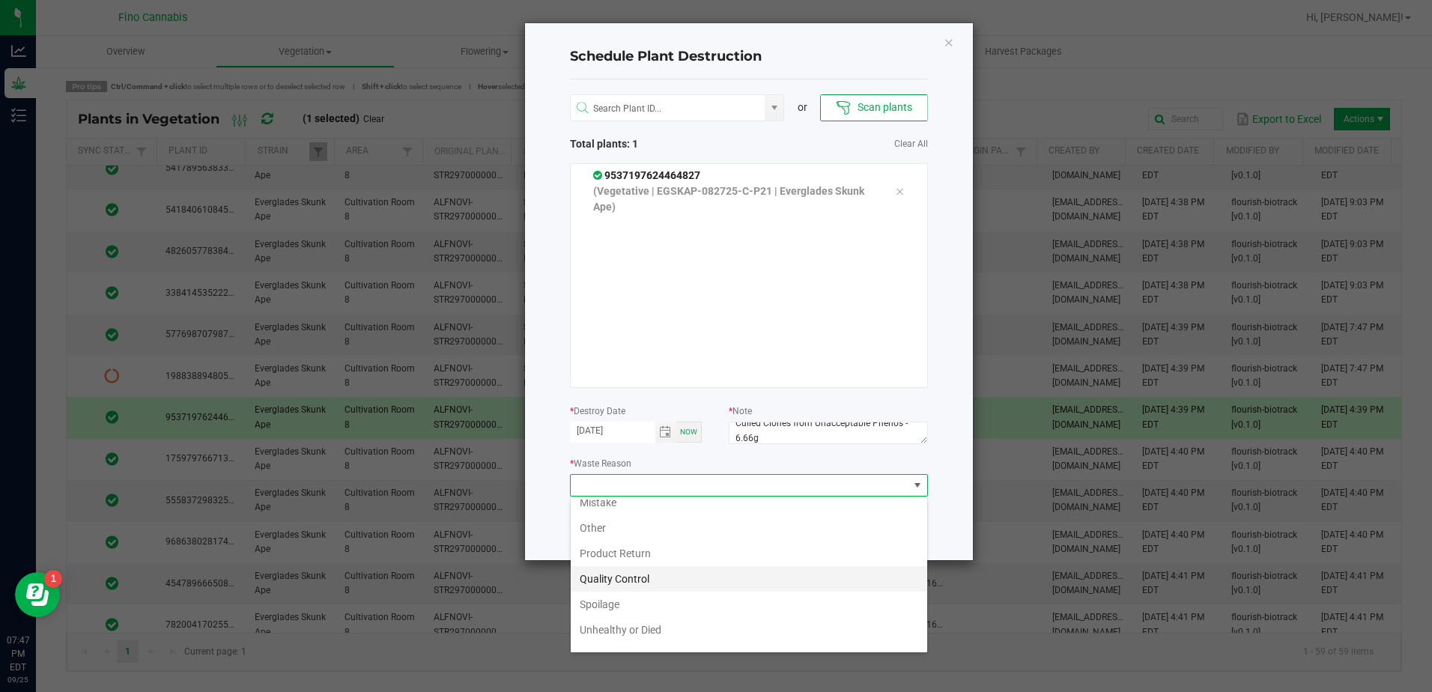
scroll to position [54, 0]
click at [642, 634] on li "Waste" at bounding box center [749, 636] width 357 height 25
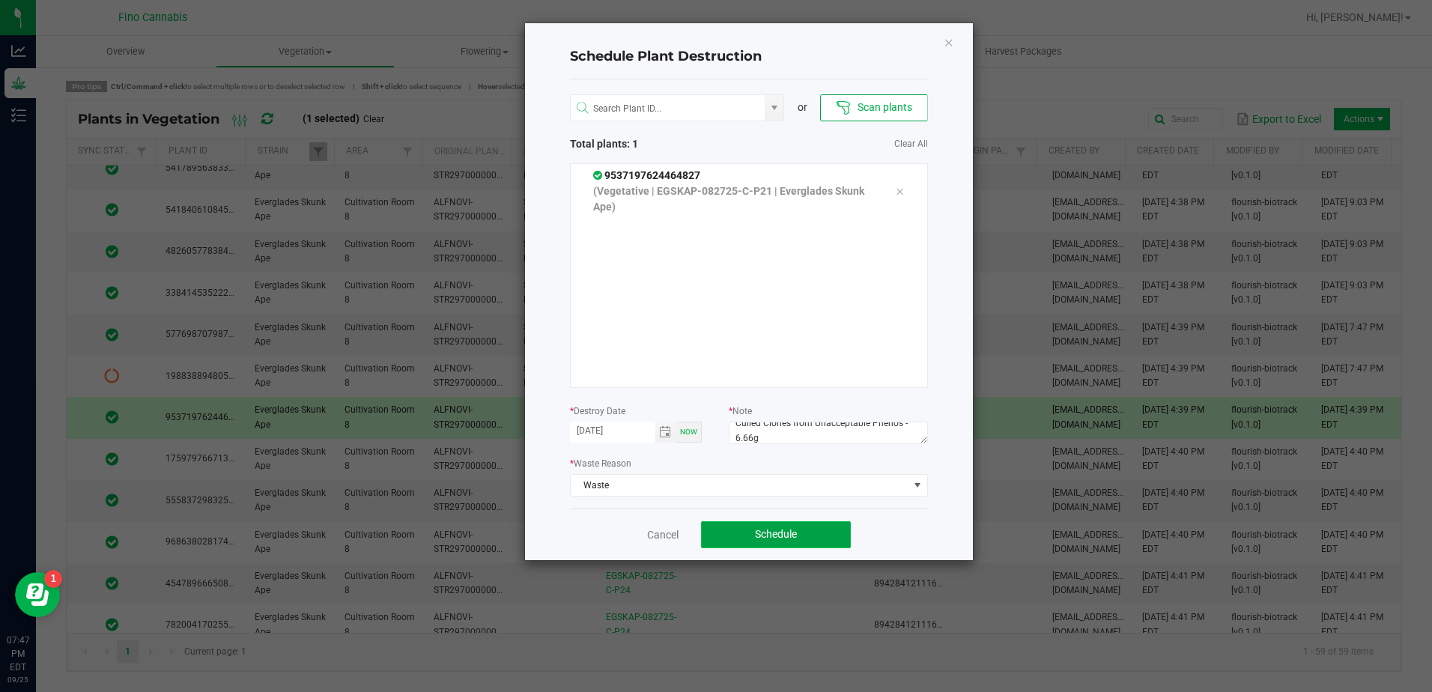
click at [789, 534] on span "Schedule" at bounding box center [776, 534] width 42 height 12
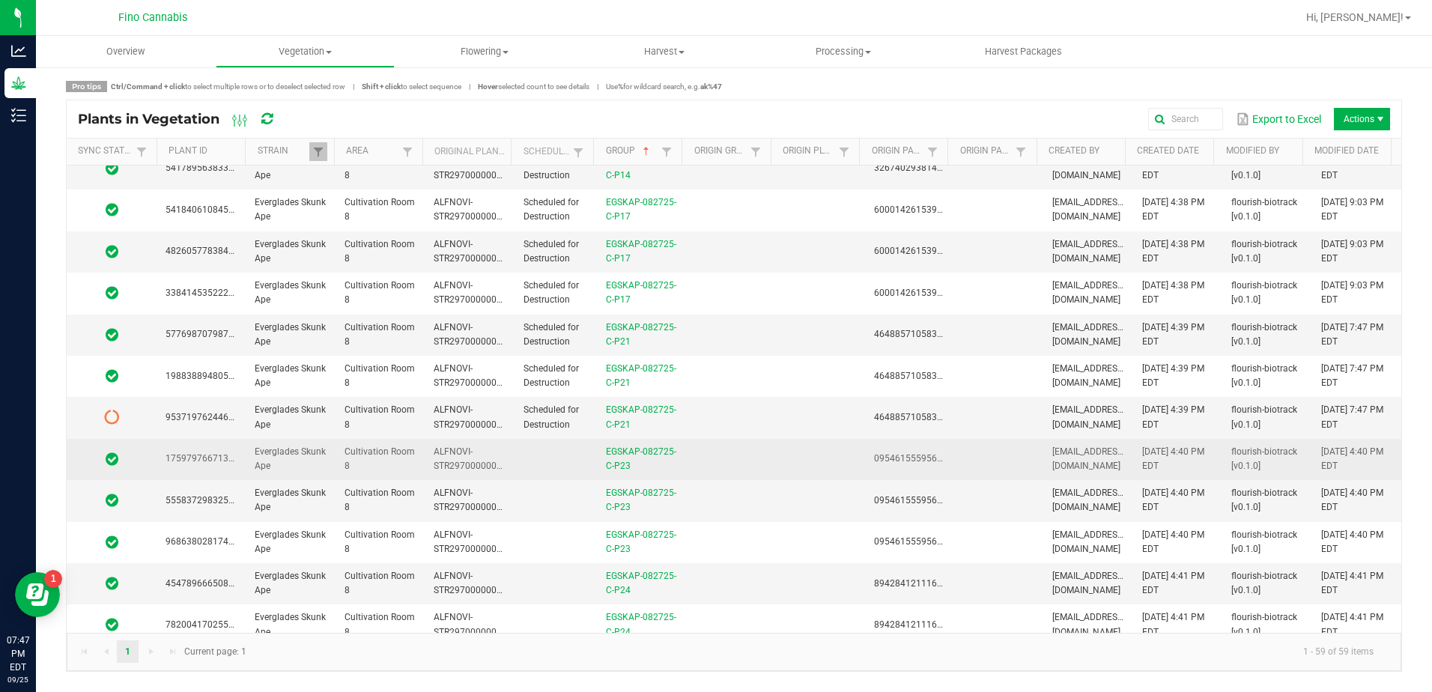
click at [740, 472] on td at bounding box center [730, 459] width 89 height 41
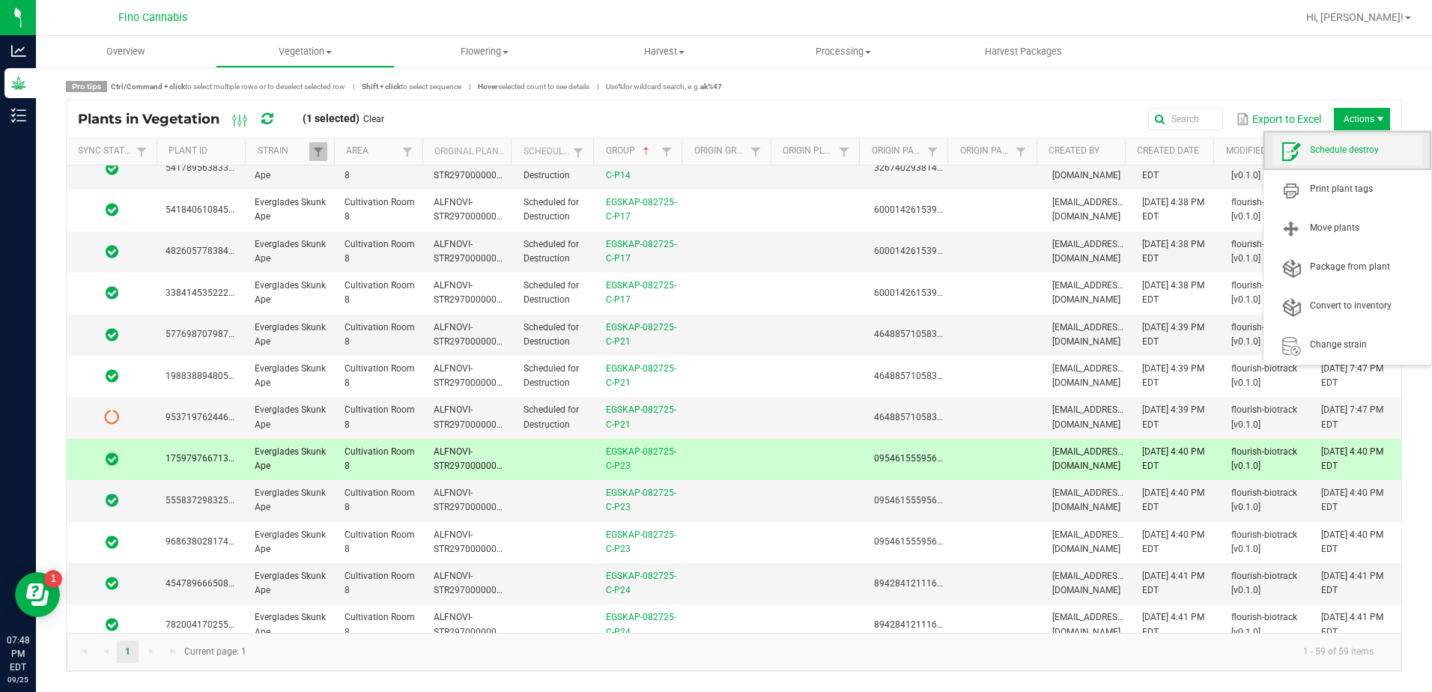
click at [1362, 139] on span "Schedule destroy" at bounding box center [1348, 151] width 150 height 30
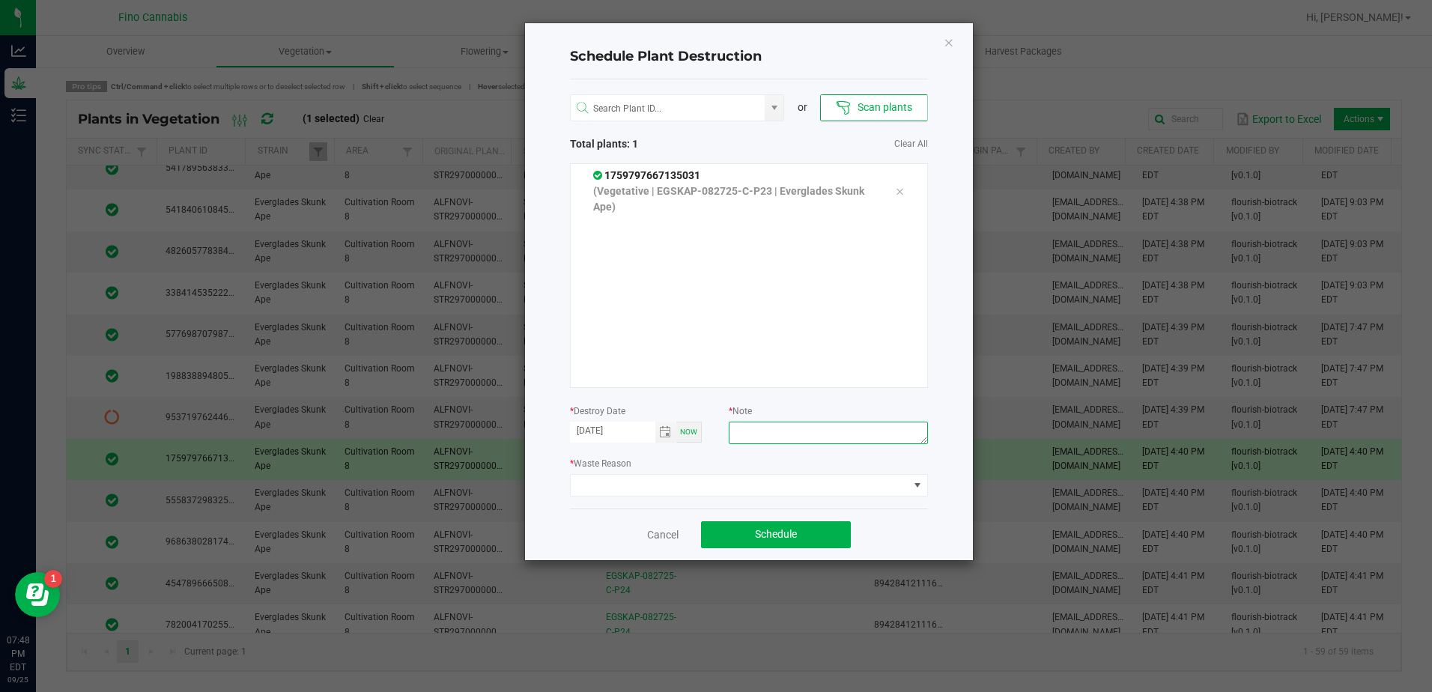
paste textarea "Culled Clones from Unacceptable Phenos - 6.66g"
type textarea "Culled Clones from Unacceptable Phenos - 6.66g"
click at [706, 488] on span at bounding box center [740, 485] width 338 height 21
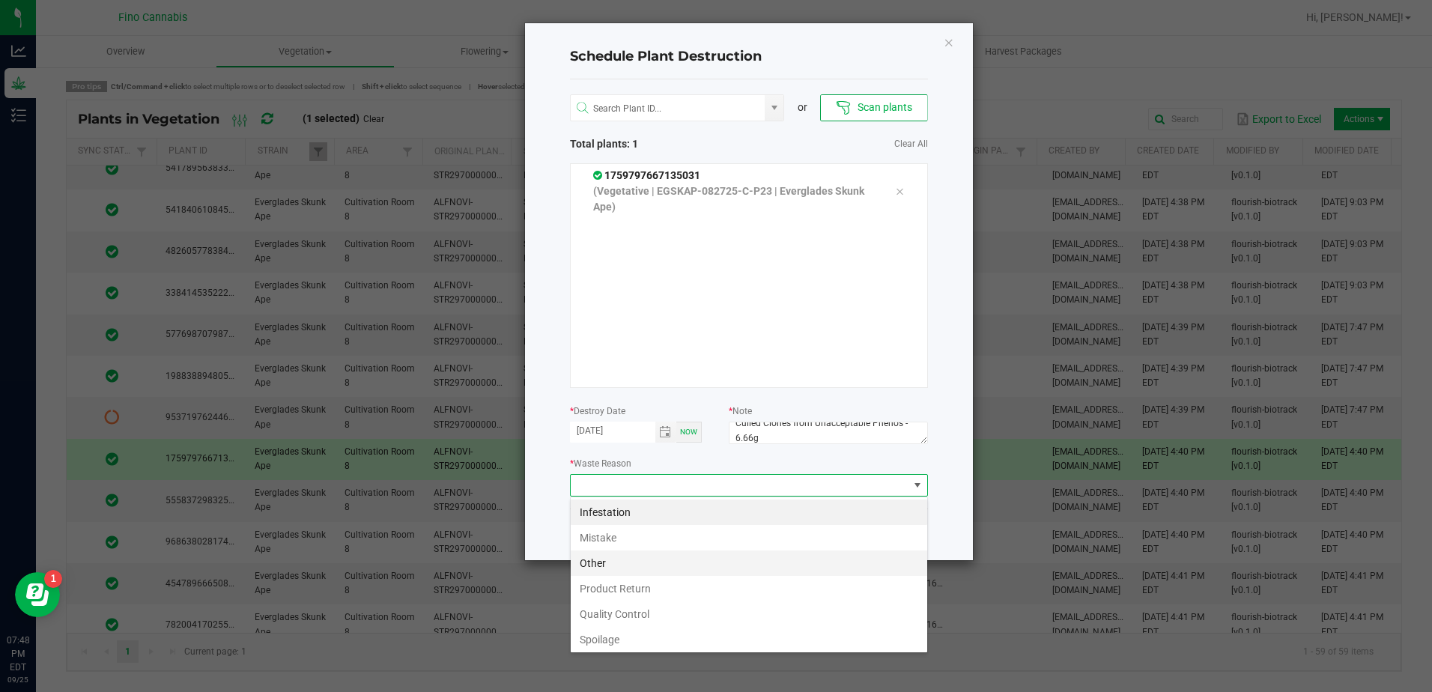
scroll to position [54, 0]
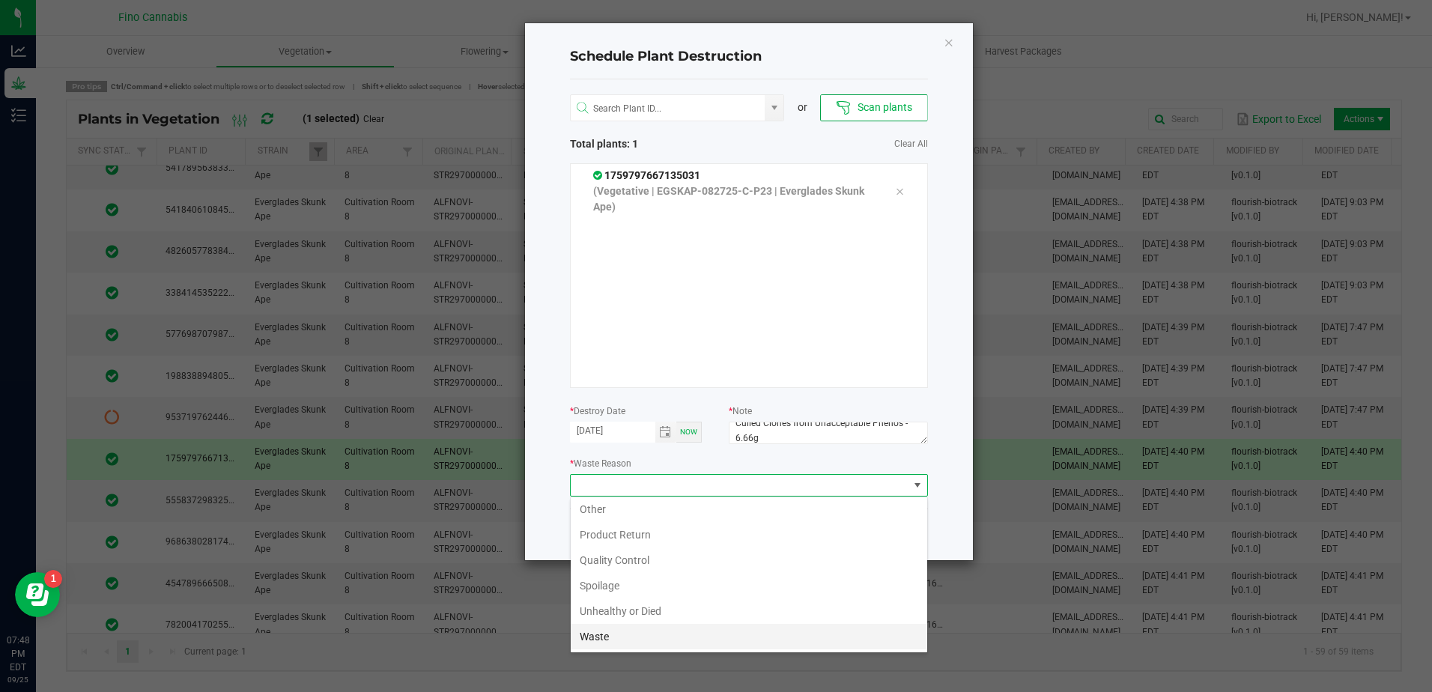
click at [607, 635] on li "Waste" at bounding box center [749, 636] width 357 height 25
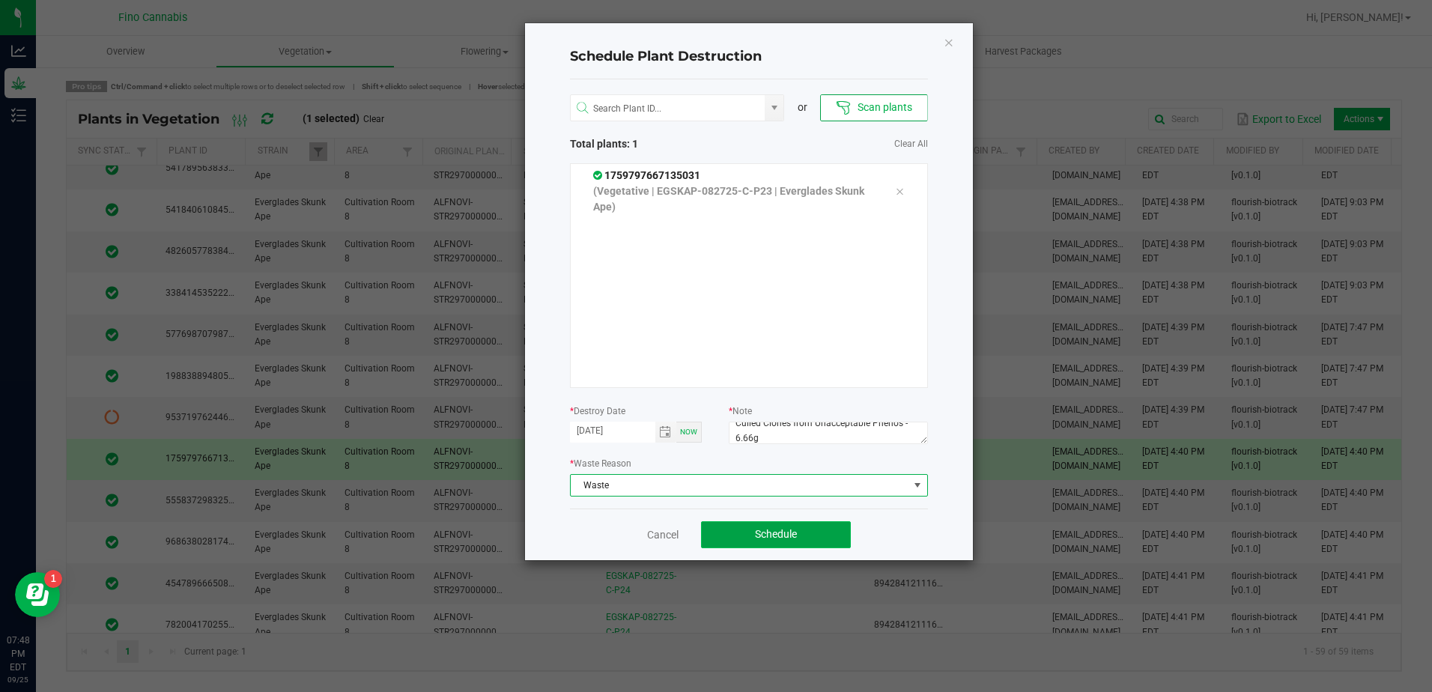
click at [777, 533] on span "Schedule" at bounding box center [776, 534] width 42 height 12
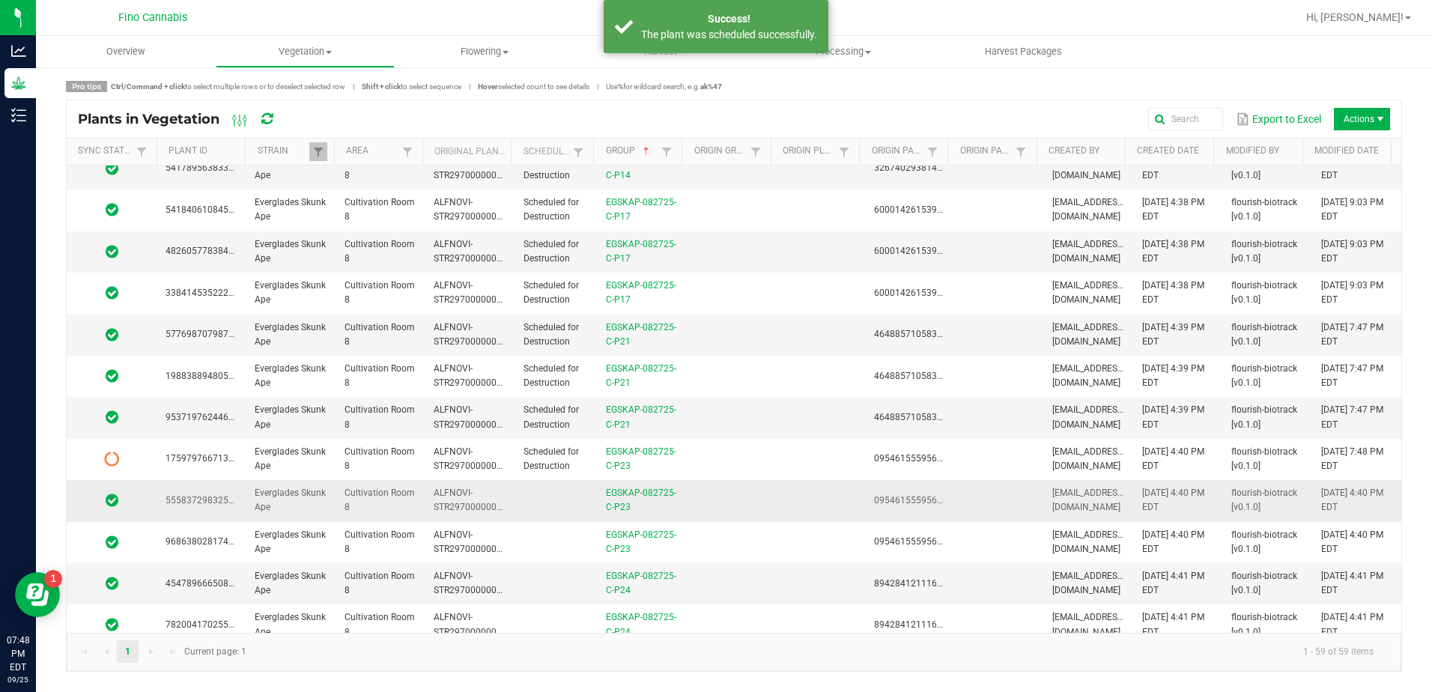
click at [523, 498] on td at bounding box center [556, 500] width 82 height 41
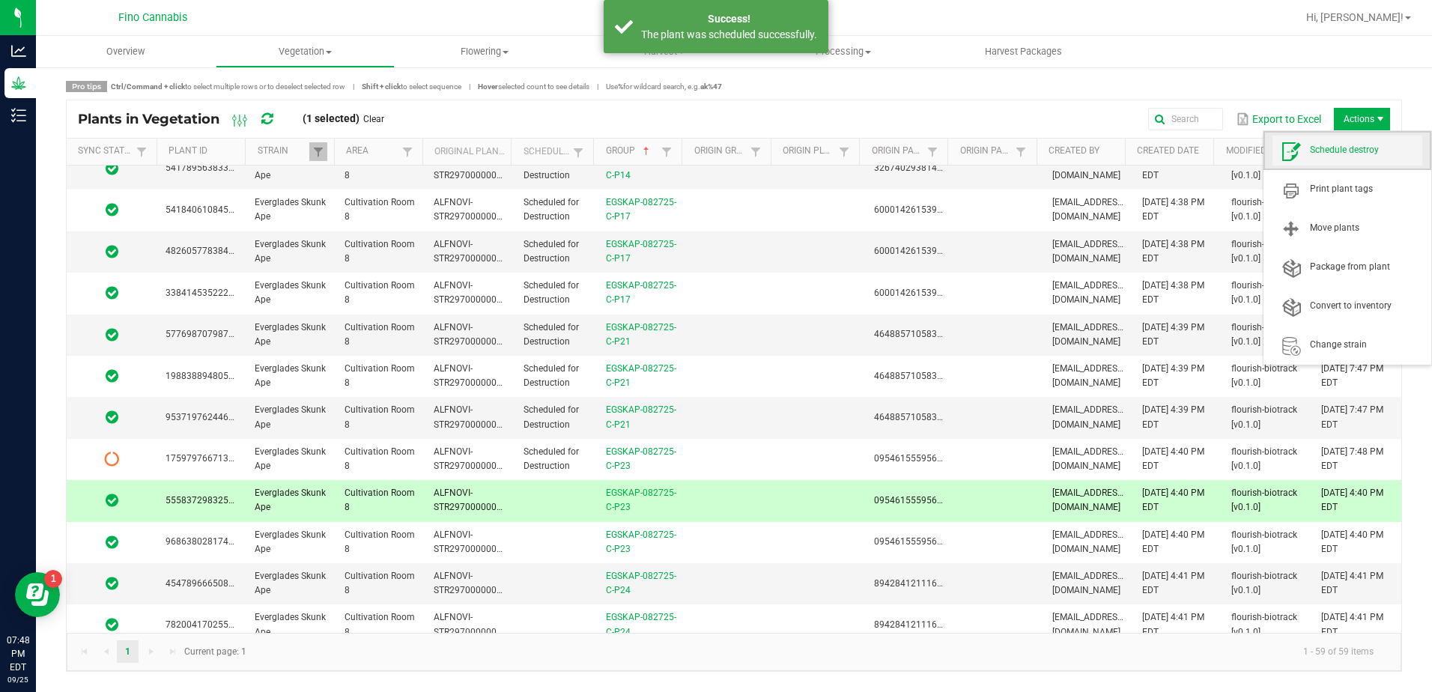
click at [1371, 155] on span "Schedule destroy" at bounding box center [1366, 150] width 112 height 13
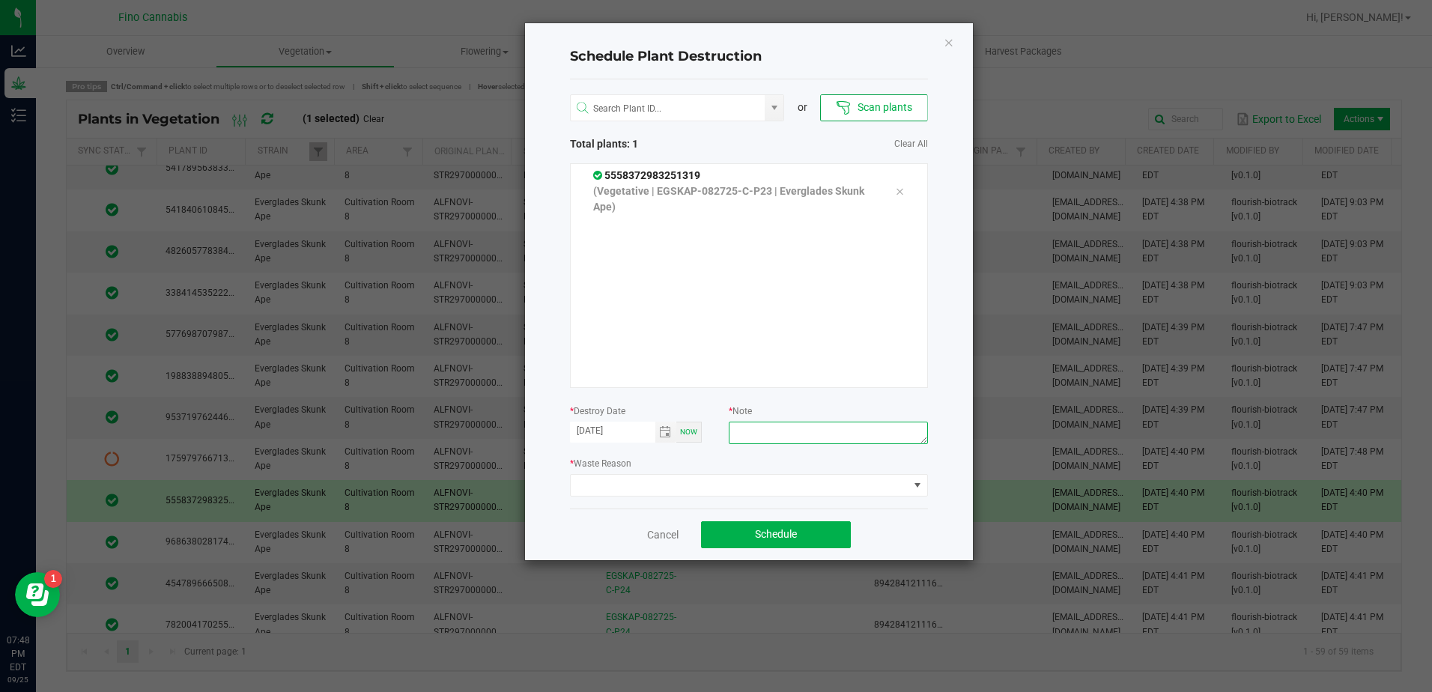
paste textarea "Culled Clones from Unacceptable Phenos - 6.66g"
type textarea "Culled Clones from Unacceptable Phenos - 6.66g"
click at [772, 490] on span at bounding box center [740, 485] width 338 height 21
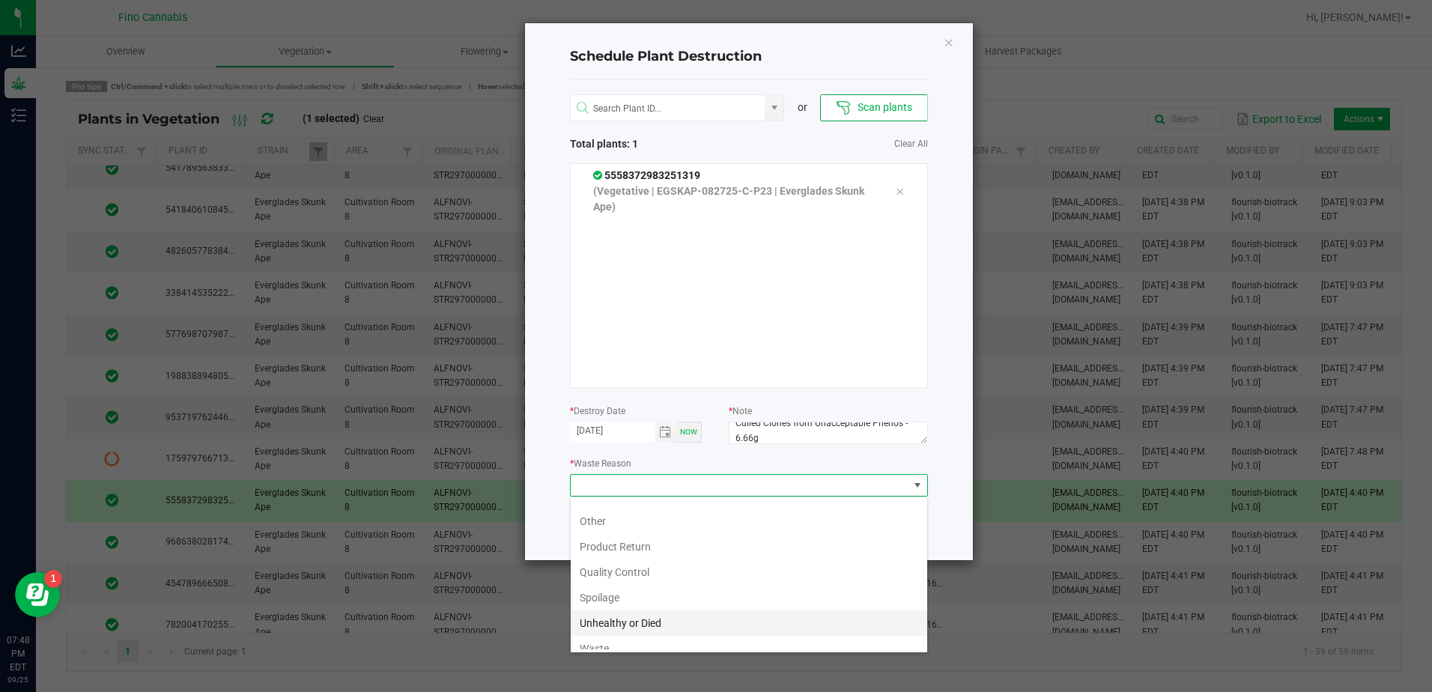
scroll to position [54, 0]
click at [610, 635] on li "Waste" at bounding box center [749, 636] width 357 height 25
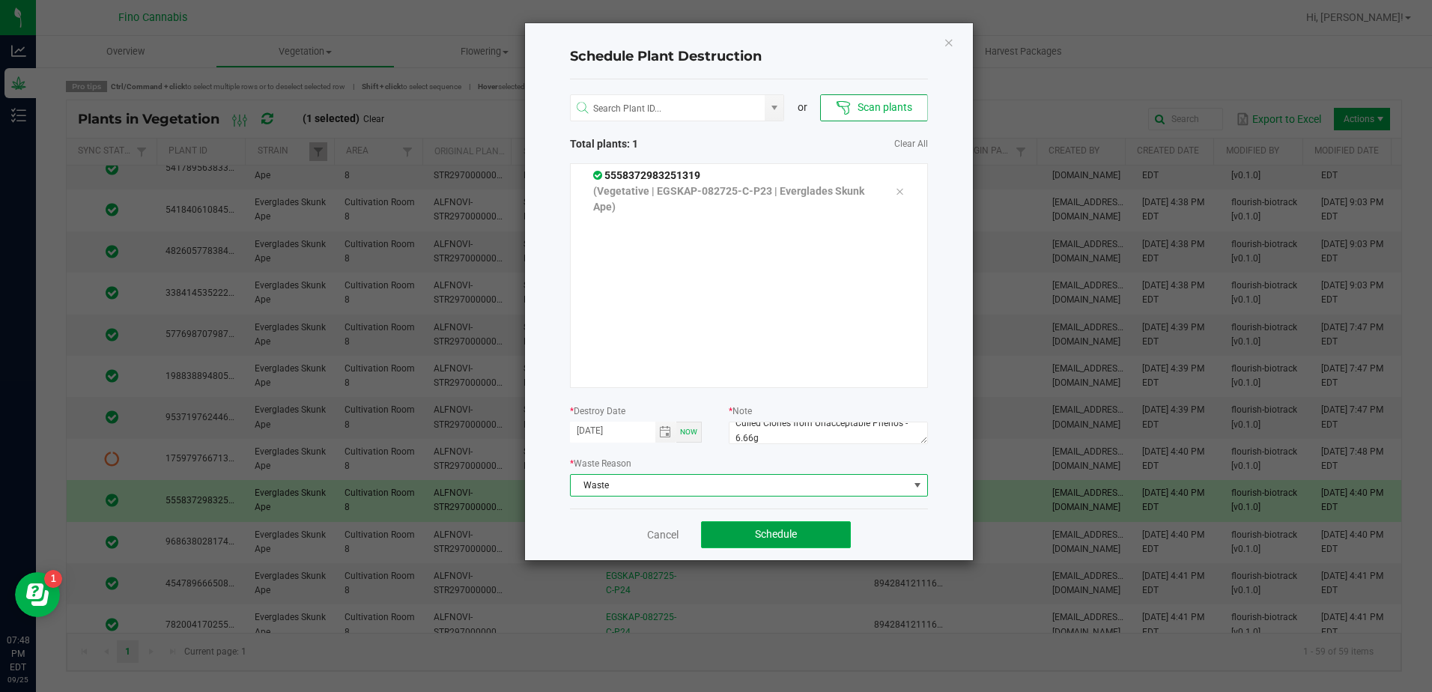
click at [823, 533] on button "Schedule" at bounding box center [776, 534] width 150 height 27
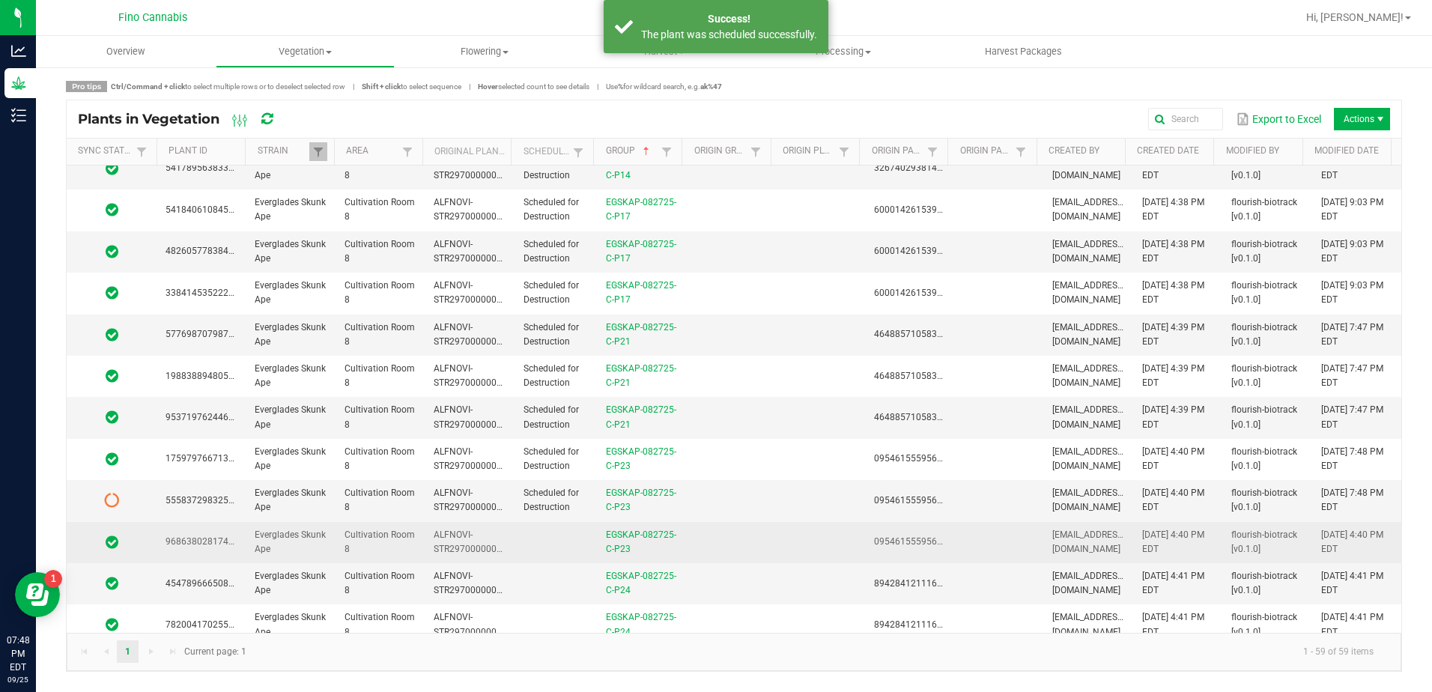
click at [530, 548] on td at bounding box center [556, 542] width 82 height 41
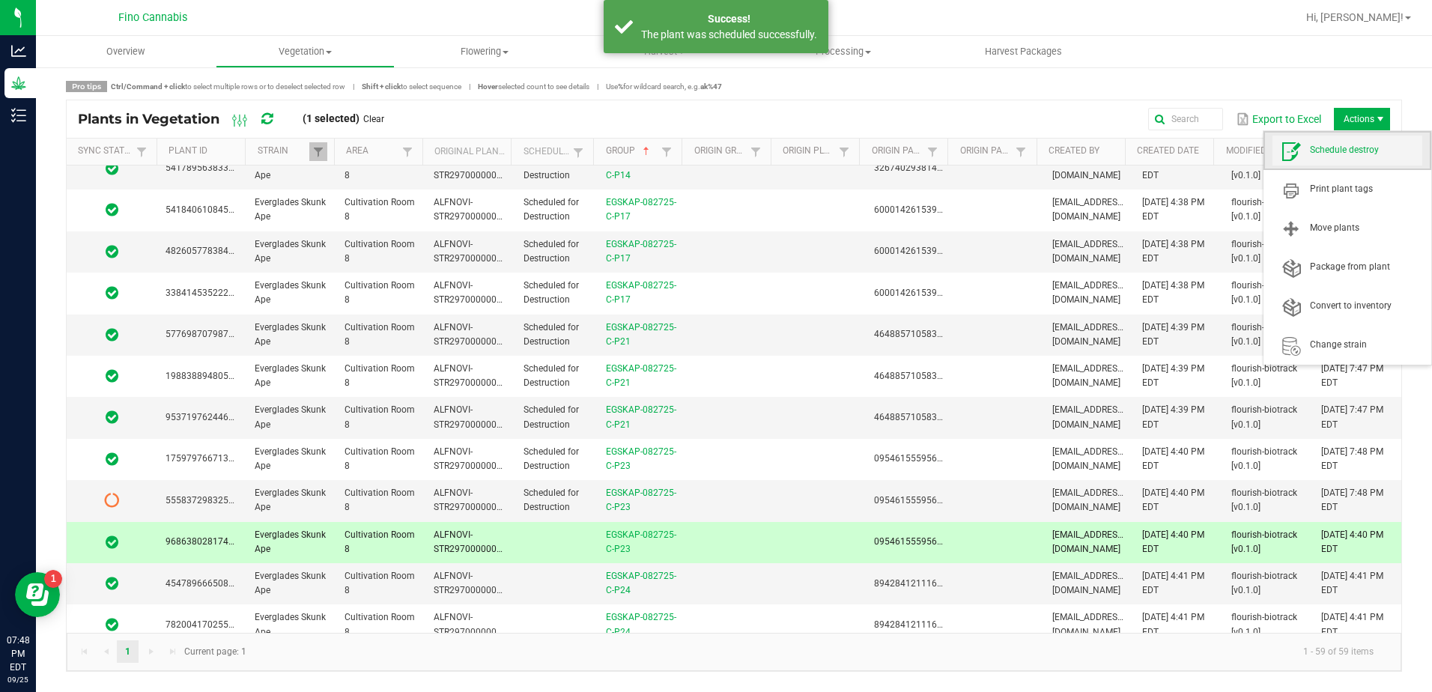
click at [1358, 155] on span "Schedule destroy" at bounding box center [1366, 150] width 112 height 13
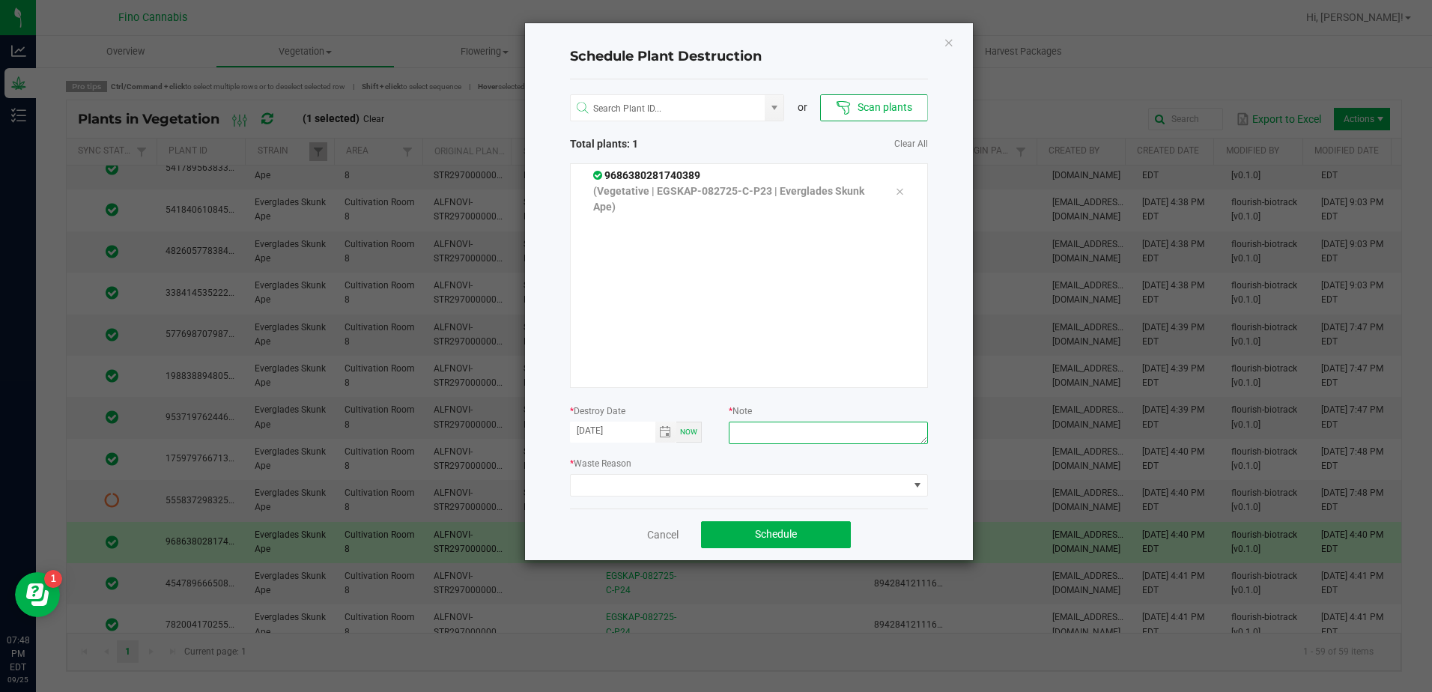
paste textarea "Culled Clones from Unacceptable Phenos - 6.66g"
type textarea "Culled Clones from Unacceptable Phenos - 6.66g"
click at [678, 491] on span at bounding box center [740, 485] width 338 height 21
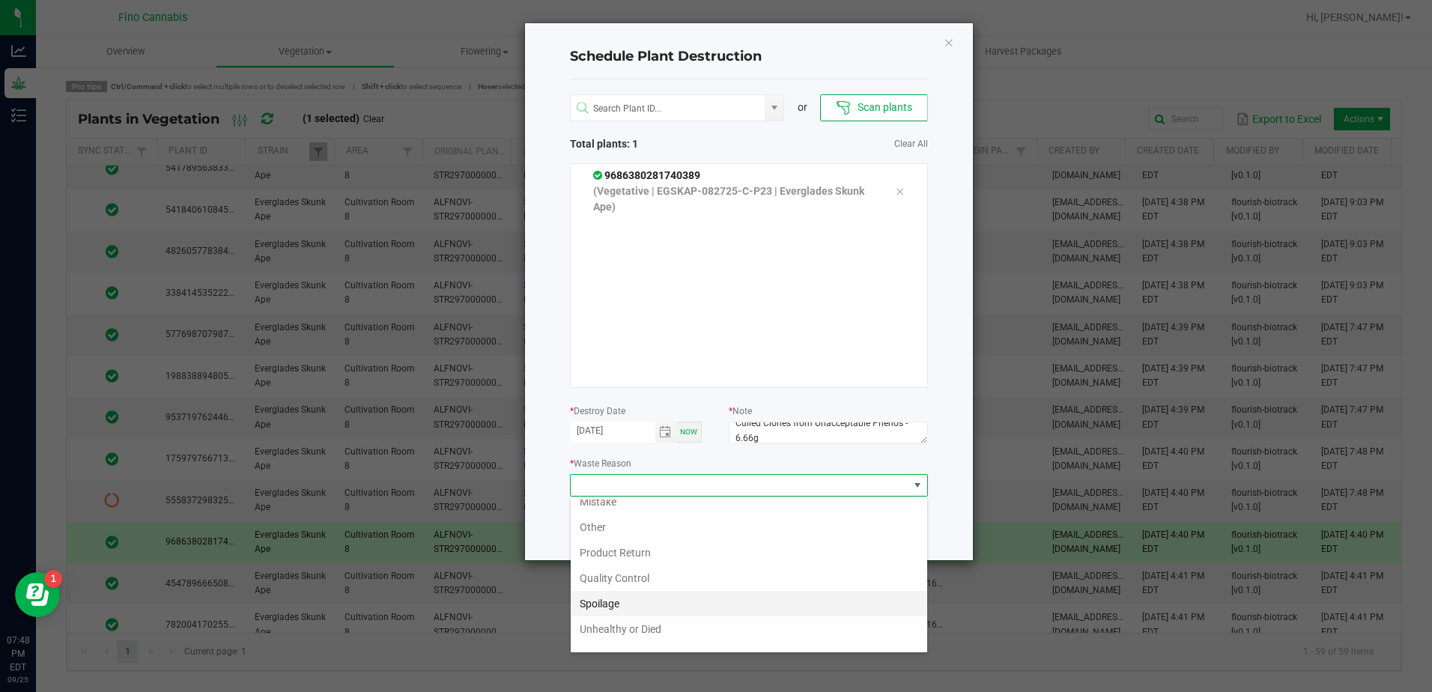
scroll to position [54, 0]
click at [631, 637] on li "Waste" at bounding box center [749, 636] width 357 height 25
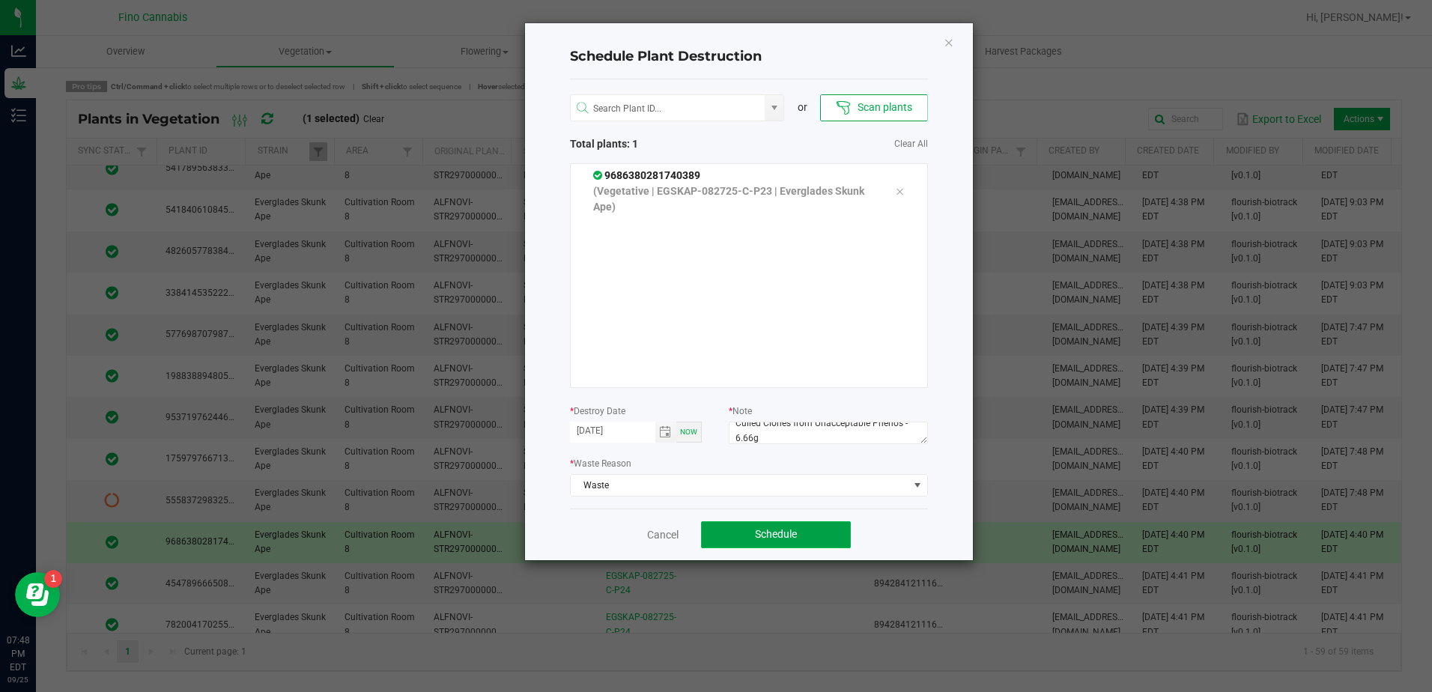
click at [778, 530] on span "Schedule" at bounding box center [776, 534] width 42 height 12
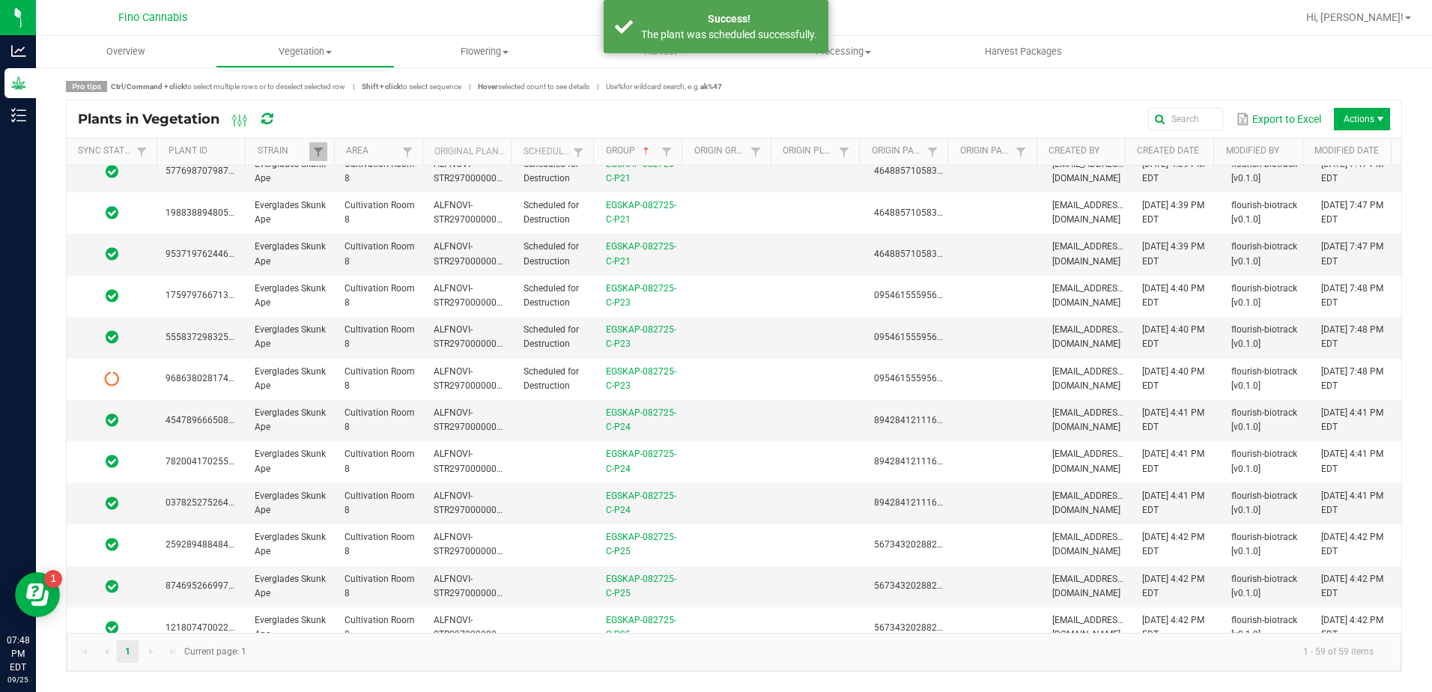
scroll to position [449, 0]
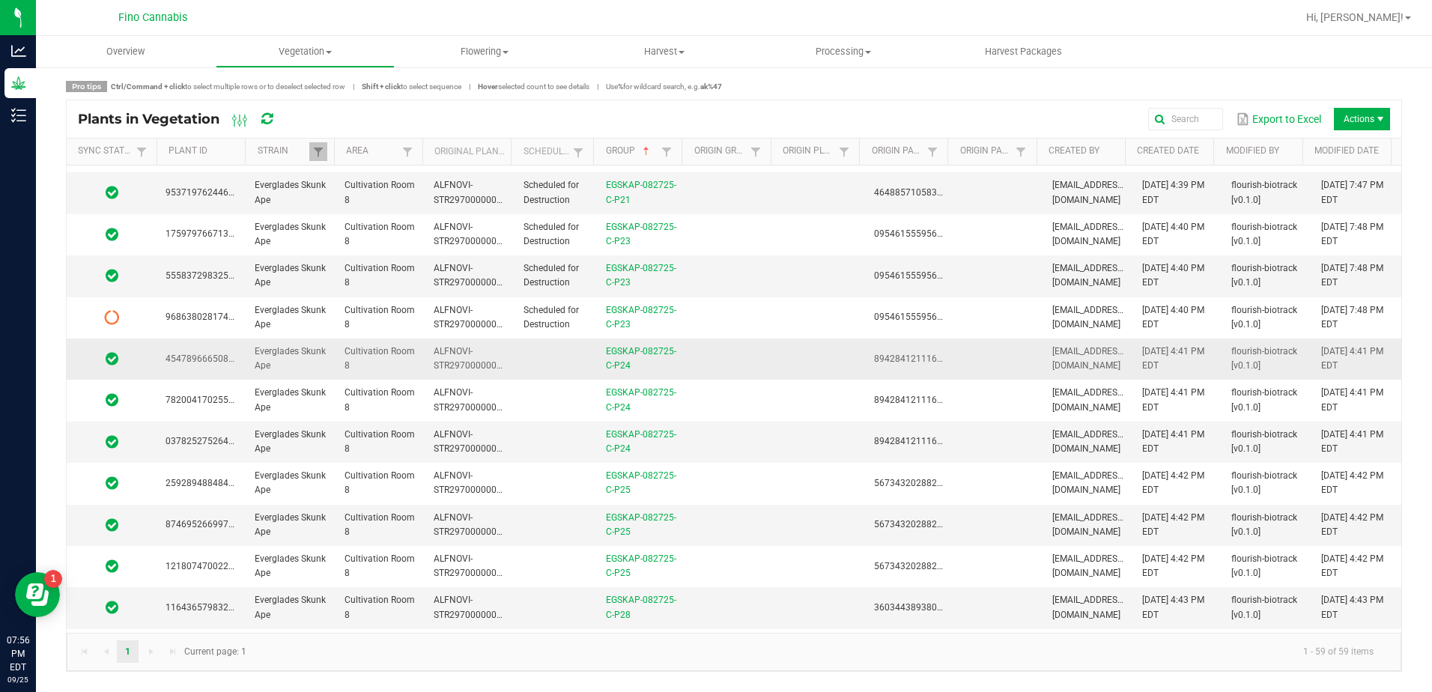
click at [764, 365] on td at bounding box center [730, 359] width 89 height 41
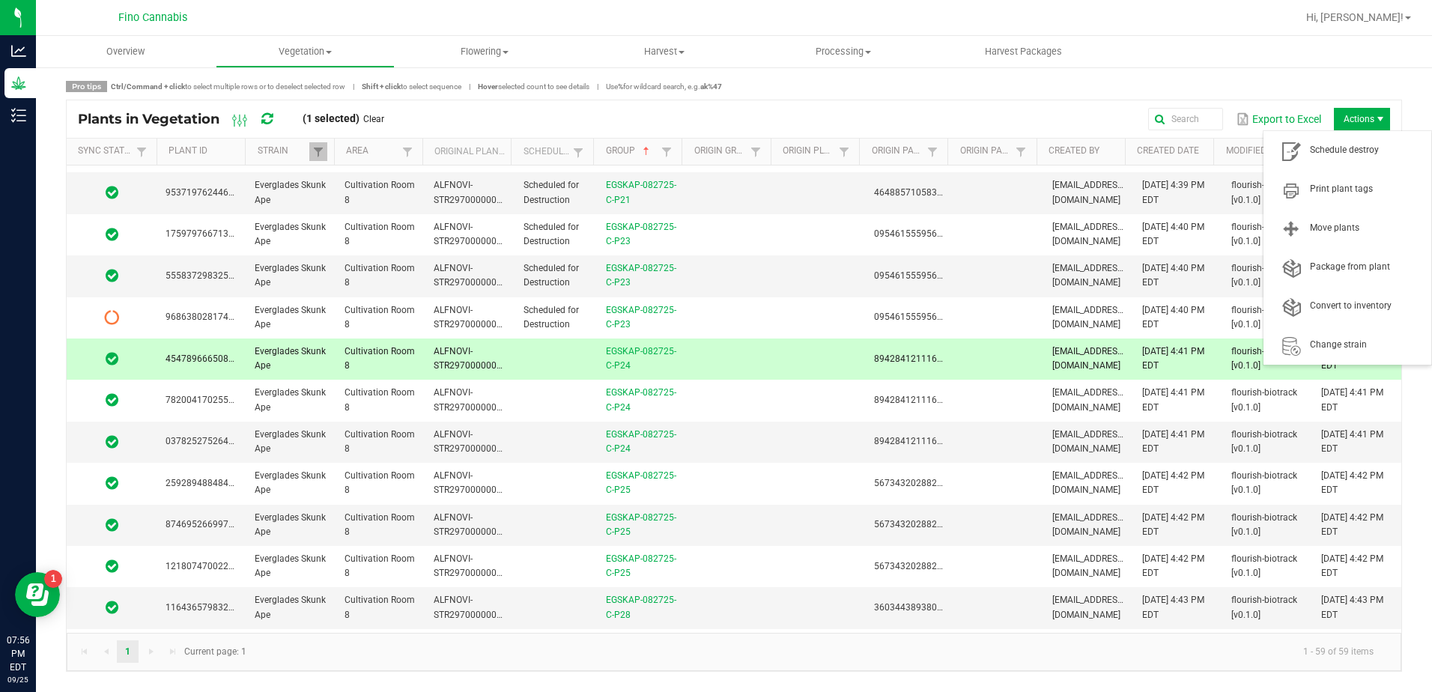
click at [1357, 121] on span "Actions" at bounding box center [1362, 119] width 56 height 22
click at [1351, 153] on span "Schedule destroy" at bounding box center [1366, 150] width 112 height 13
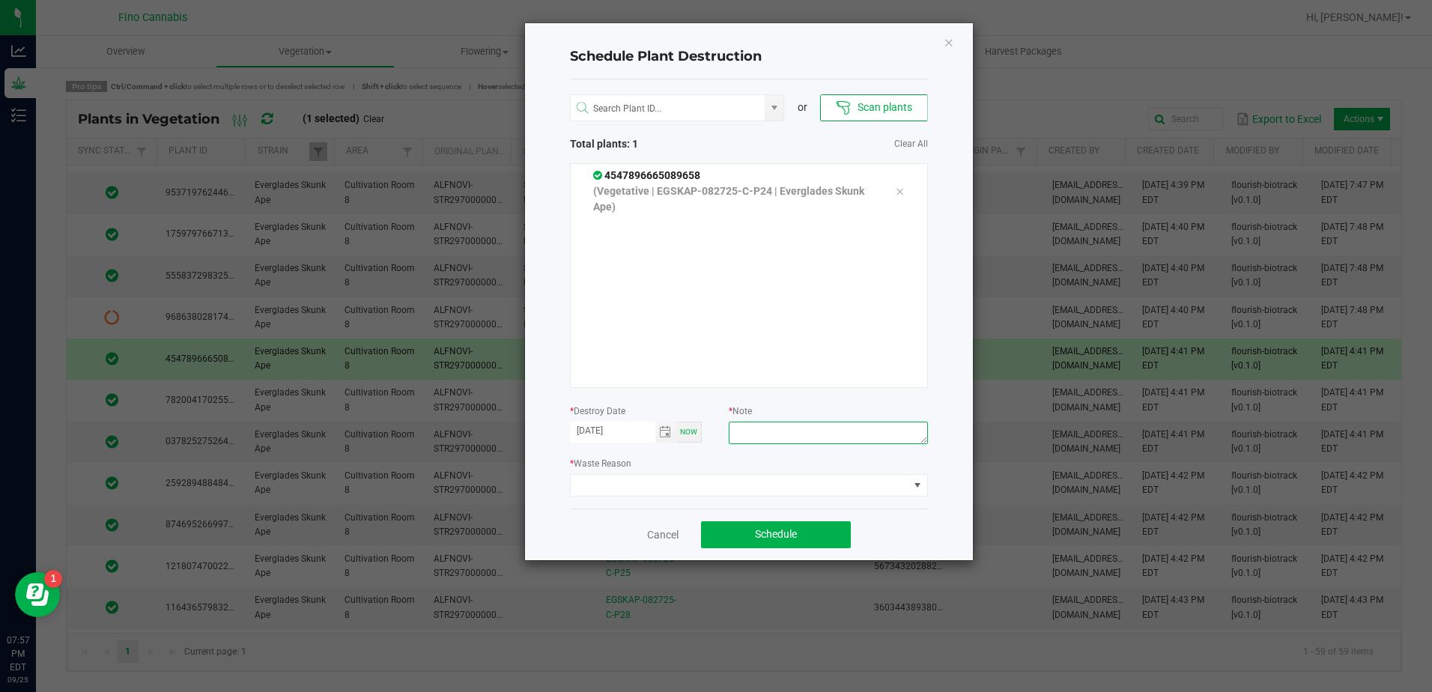
paste textarea "Culled Clones from Unacceptable Phenos - 6.66g"
type textarea "Culled Clones from Unacceptable Phenos - 6.66g"
click at [766, 486] on span at bounding box center [740, 485] width 338 height 21
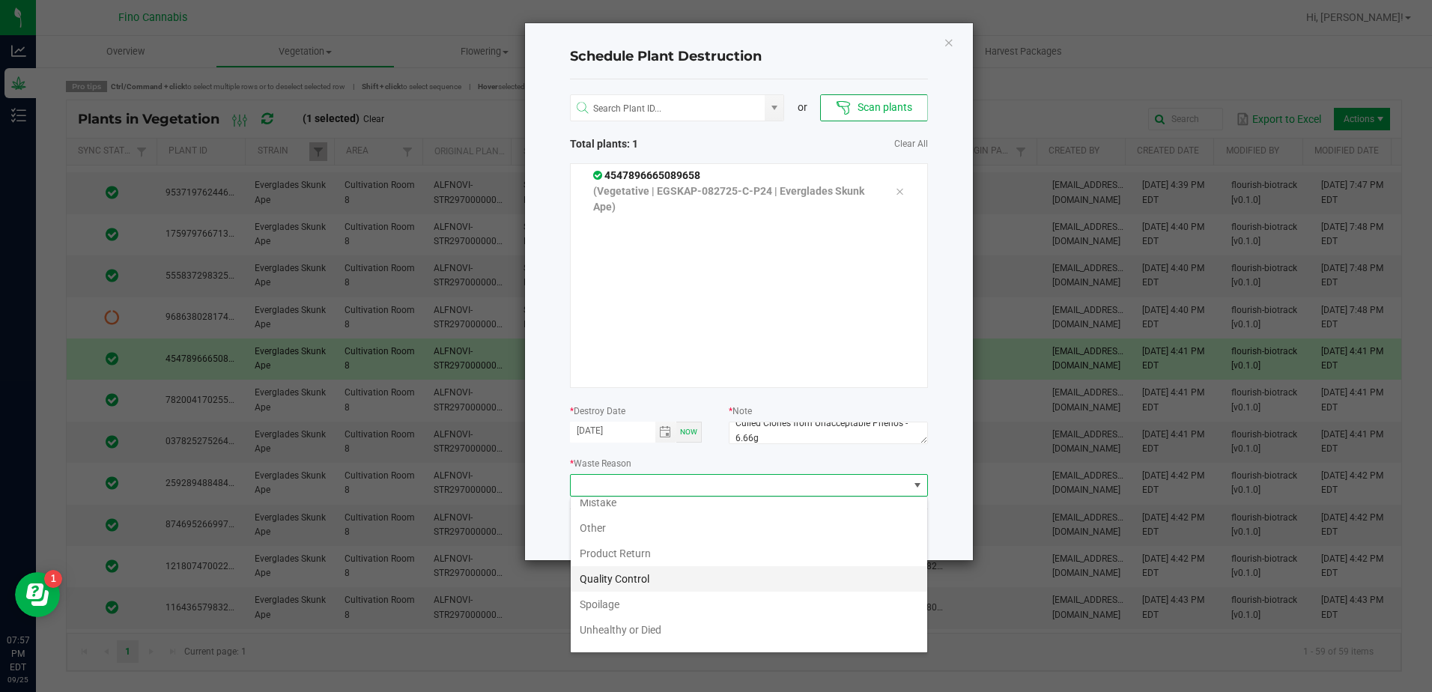
scroll to position [54, 0]
click at [585, 634] on li "Waste" at bounding box center [749, 636] width 357 height 25
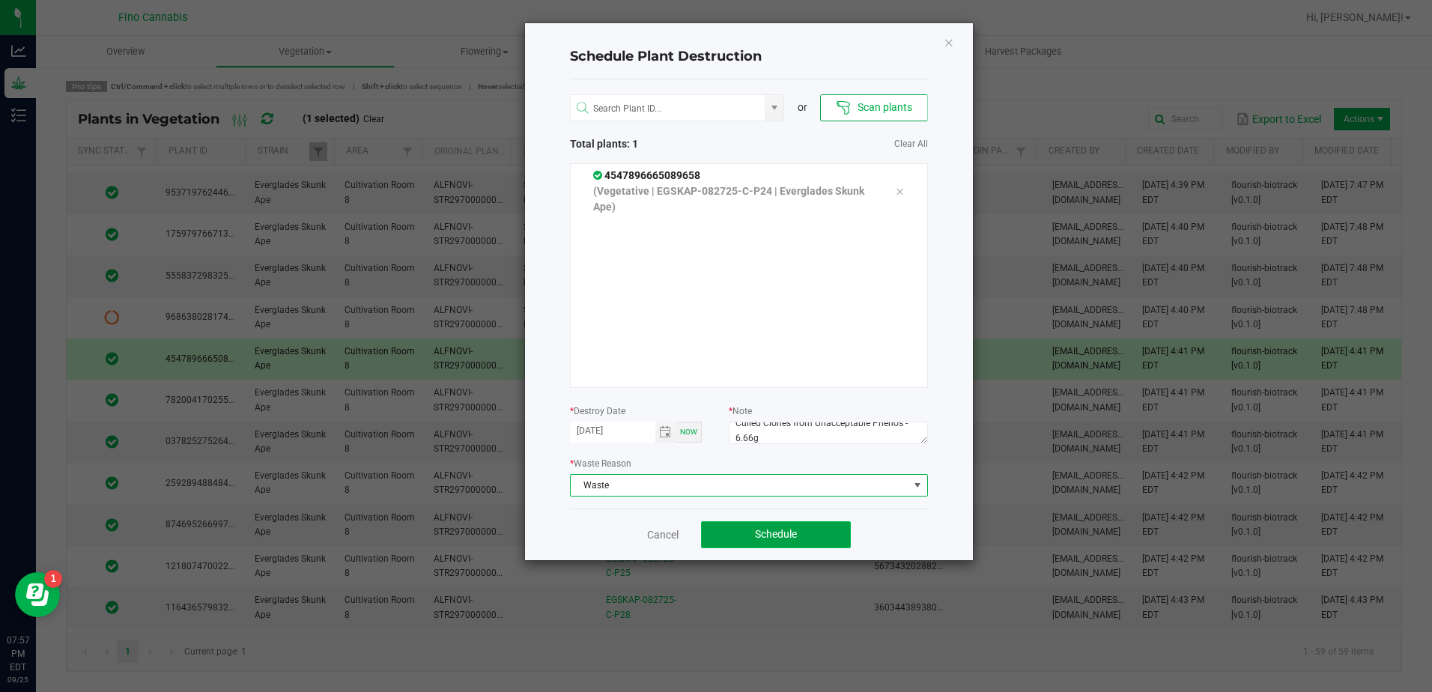
click at [756, 523] on button "Schedule" at bounding box center [776, 534] width 150 height 27
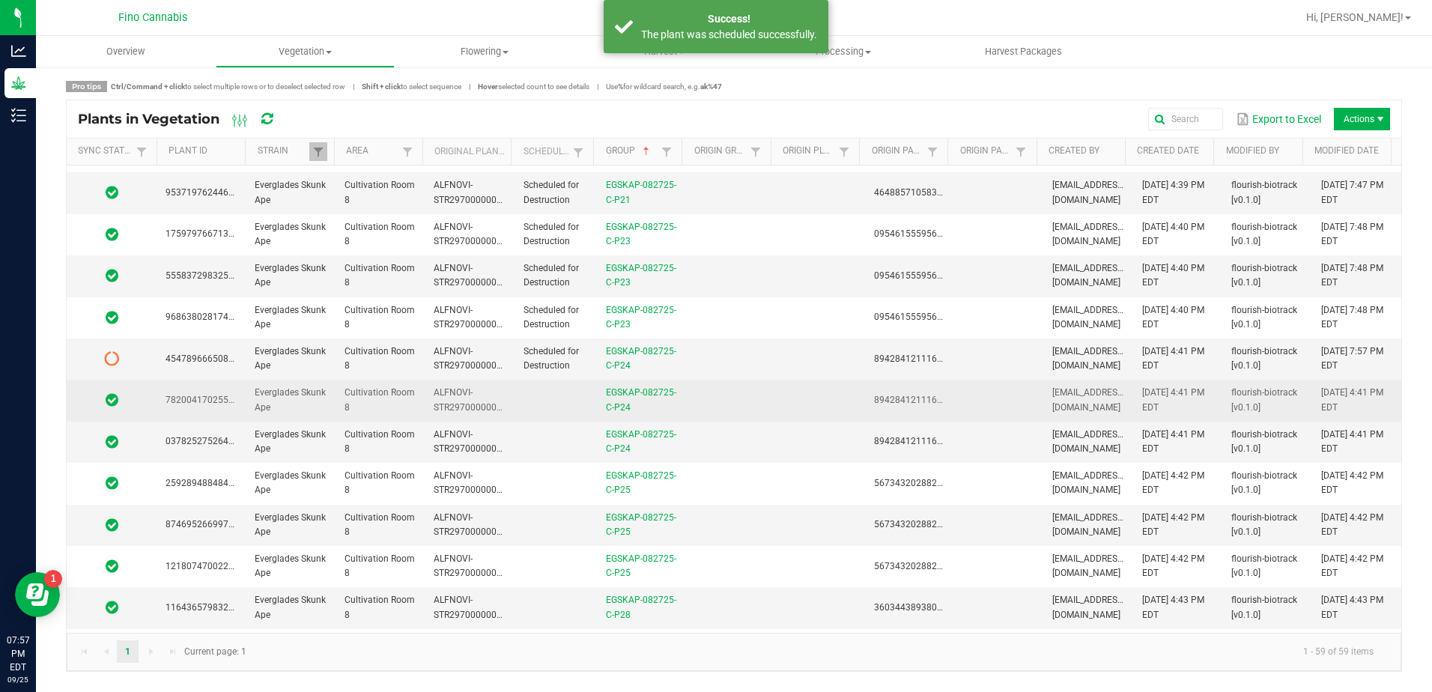
click at [739, 400] on td at bounding box center [730, 400] width 89 height 41
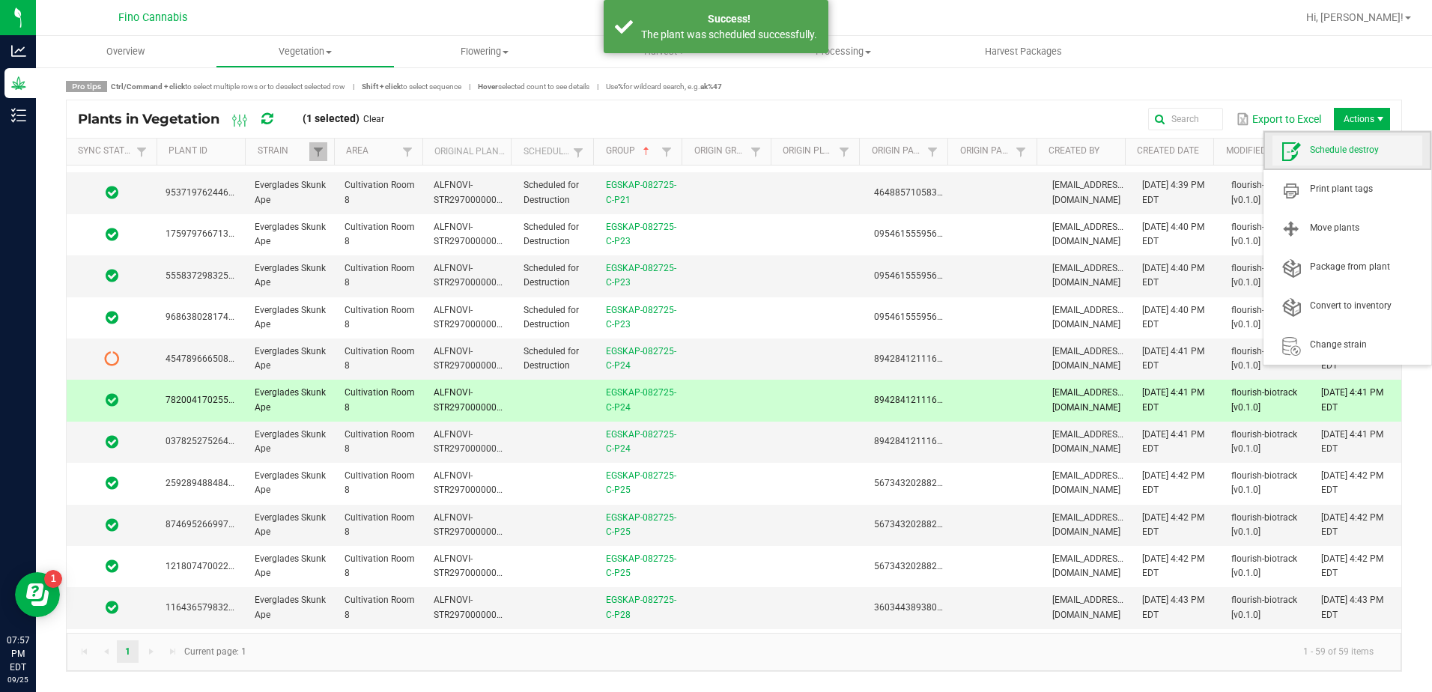
click at [1354, 149] on span "Schedule destroy" at bounding box center [1366, 150] width 112 height 13
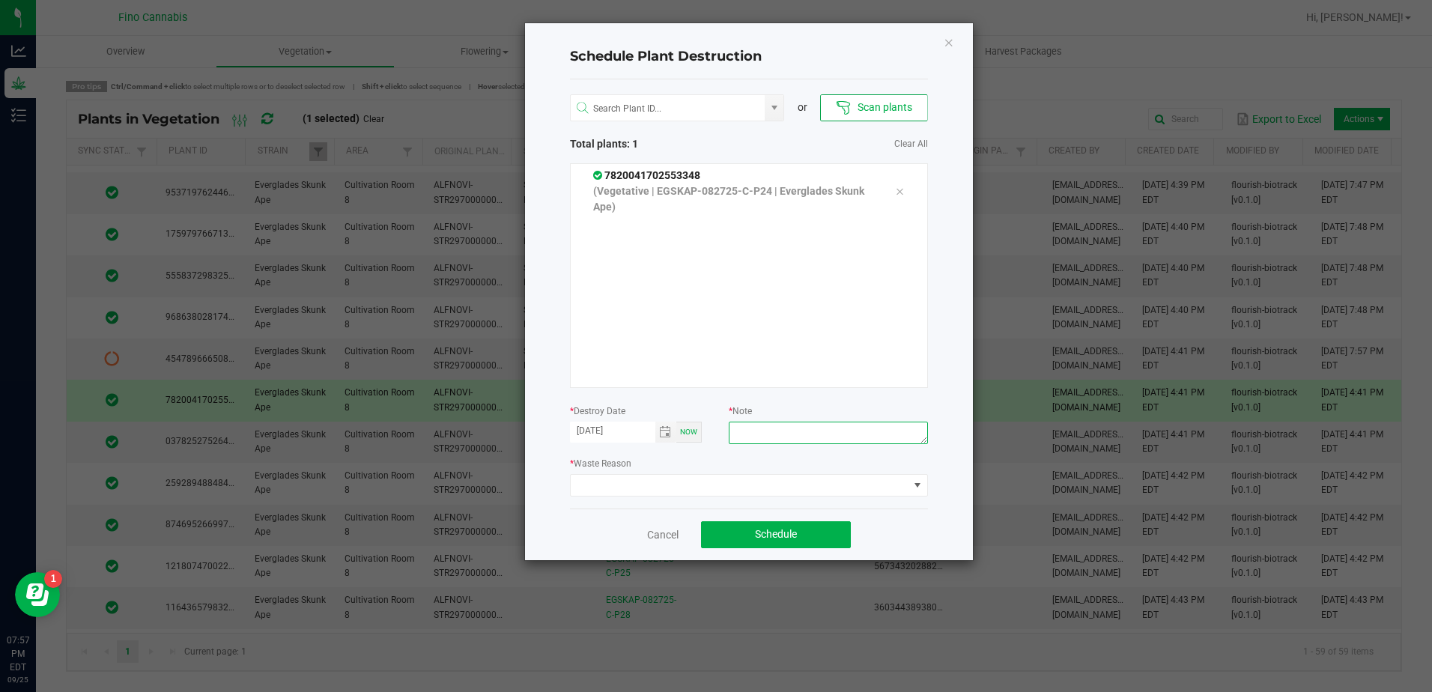
paste textarea "Culled Clones from Unacceptable Phenos - 6.66g"
type textarea "Culled Clones from Unacceptable Phenos - 6.66g"
click at [745, 482] on span at bounding box center [740, 485] width 338 height 21
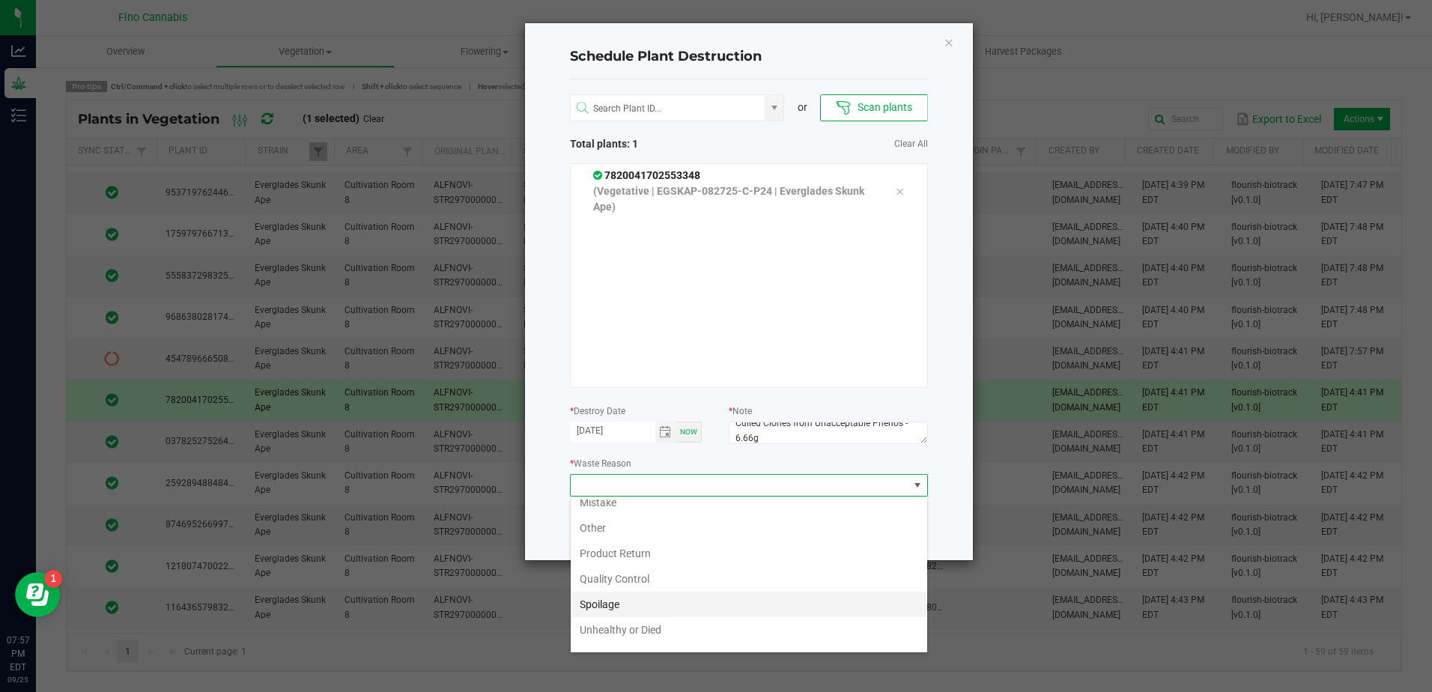
scroll to position [54, 0]
click at [633, 634] on li "Waste" at bounding box center [749, 636] width 357 height 25
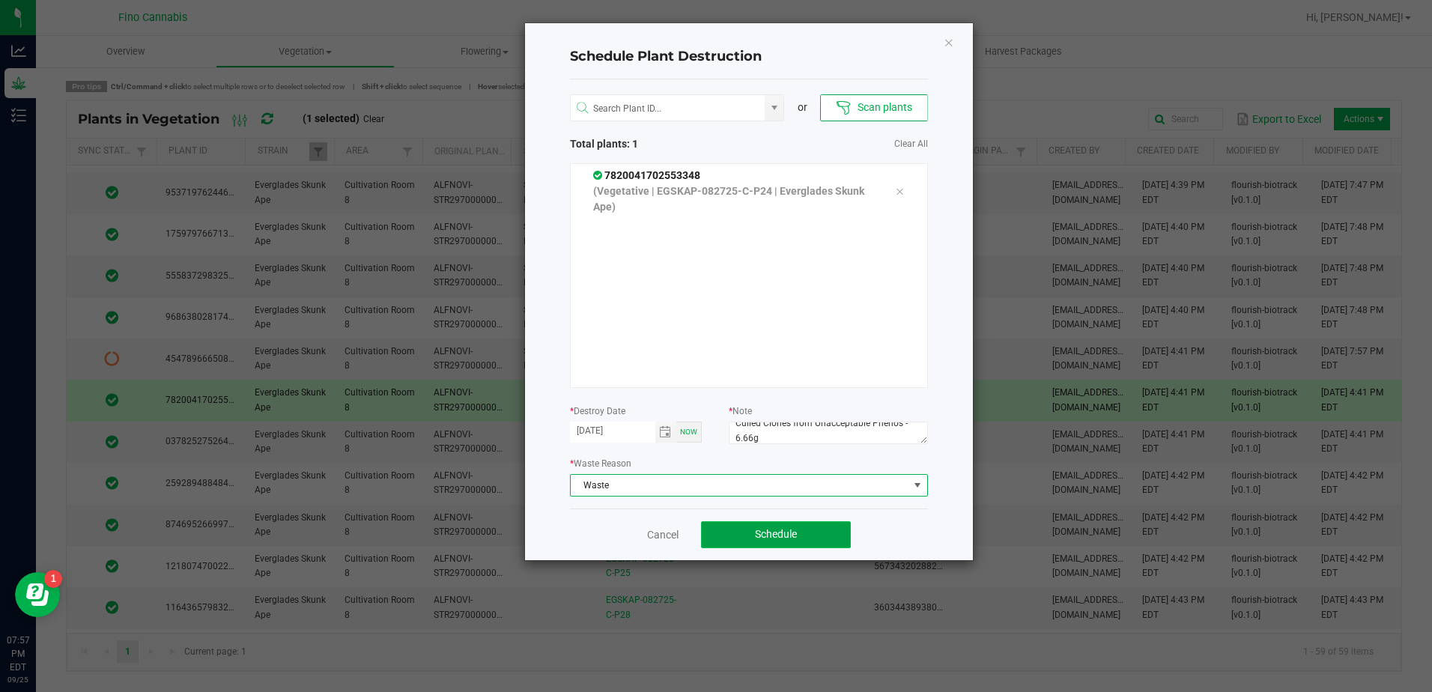
click at [766, 525] on button "Schedule" at bounding box center [776, 534] width 150 height 27
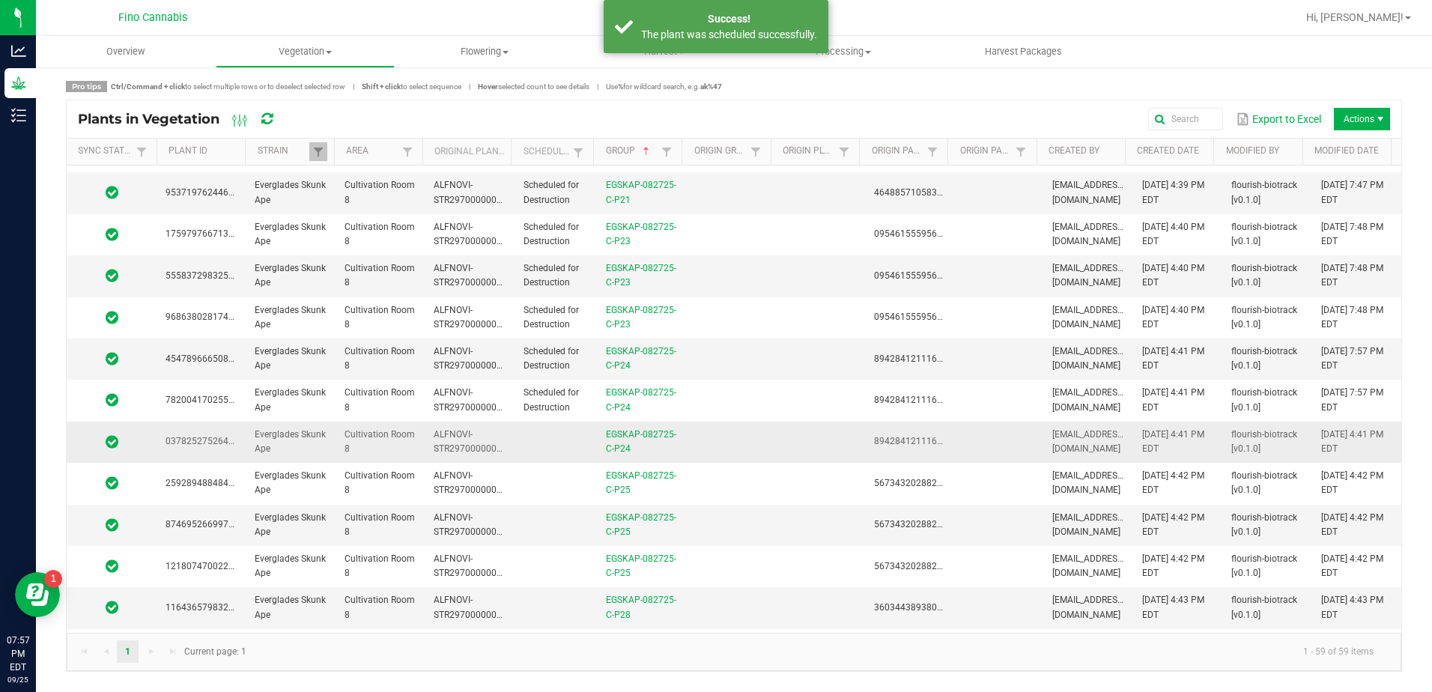
click at [549, 441] on td at bounding box center [556, 442] width 82 height 41
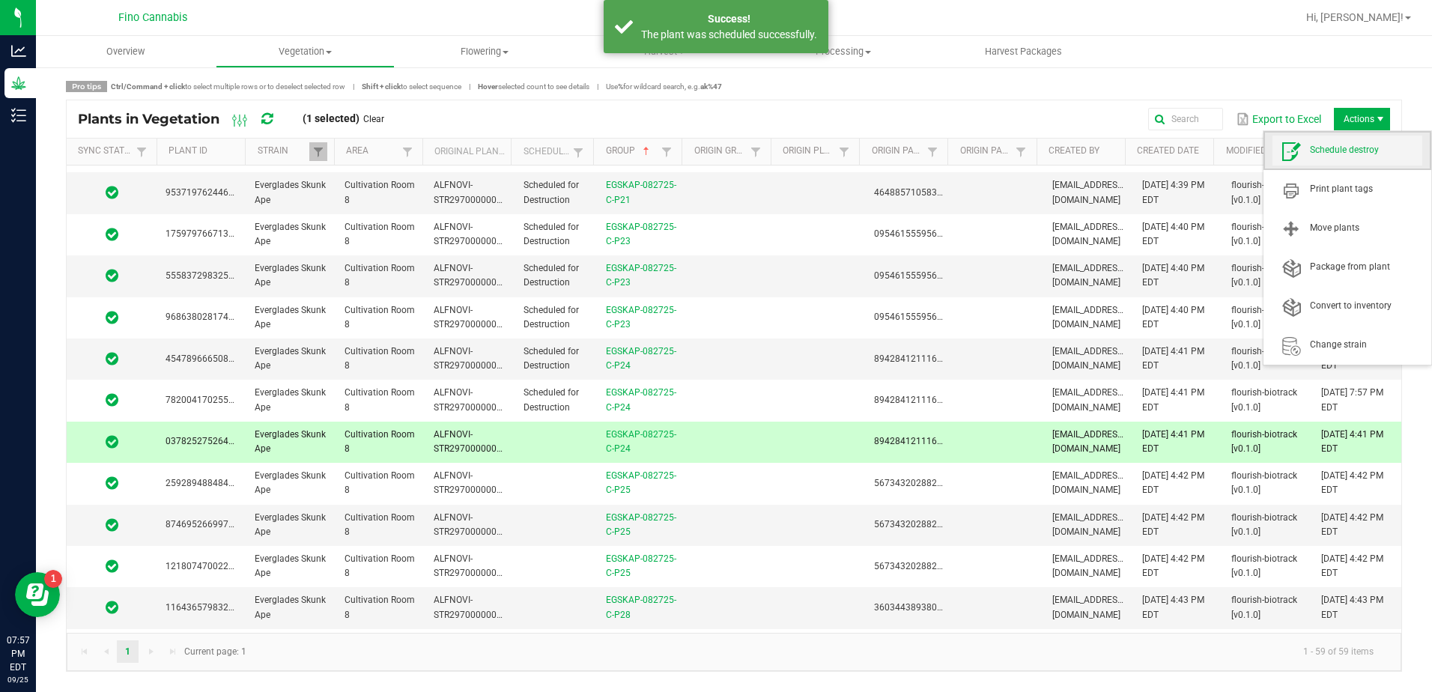
click at [1374, 151] on span "Schedule destroy" at bounding box center [1366, 150] width 112 height 13
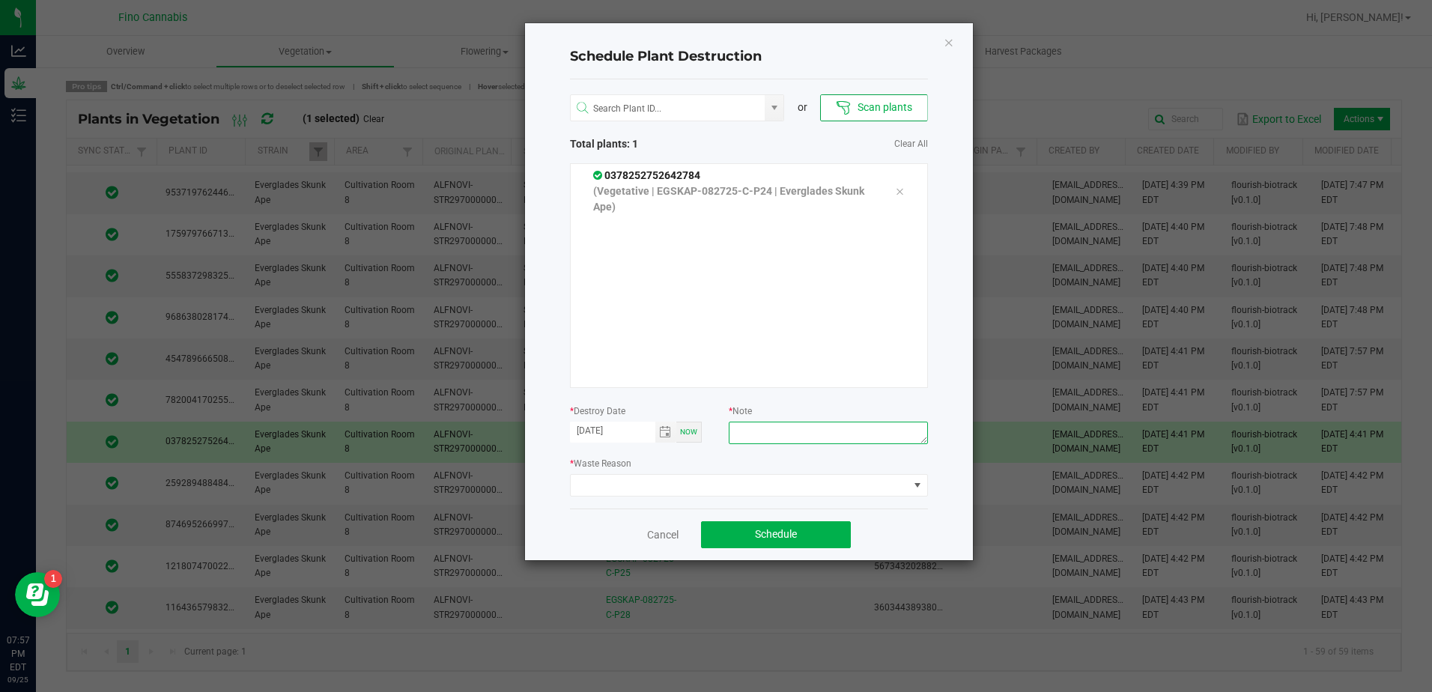
paste textarea "Culled Clones from Unacceptable Phenos - 6.66g"
type textarea "Culled Clones from Unacceptable Phenos - 6.66g"
click at [748, 487] on span at bounding box center [740, 485] width 338 height 21
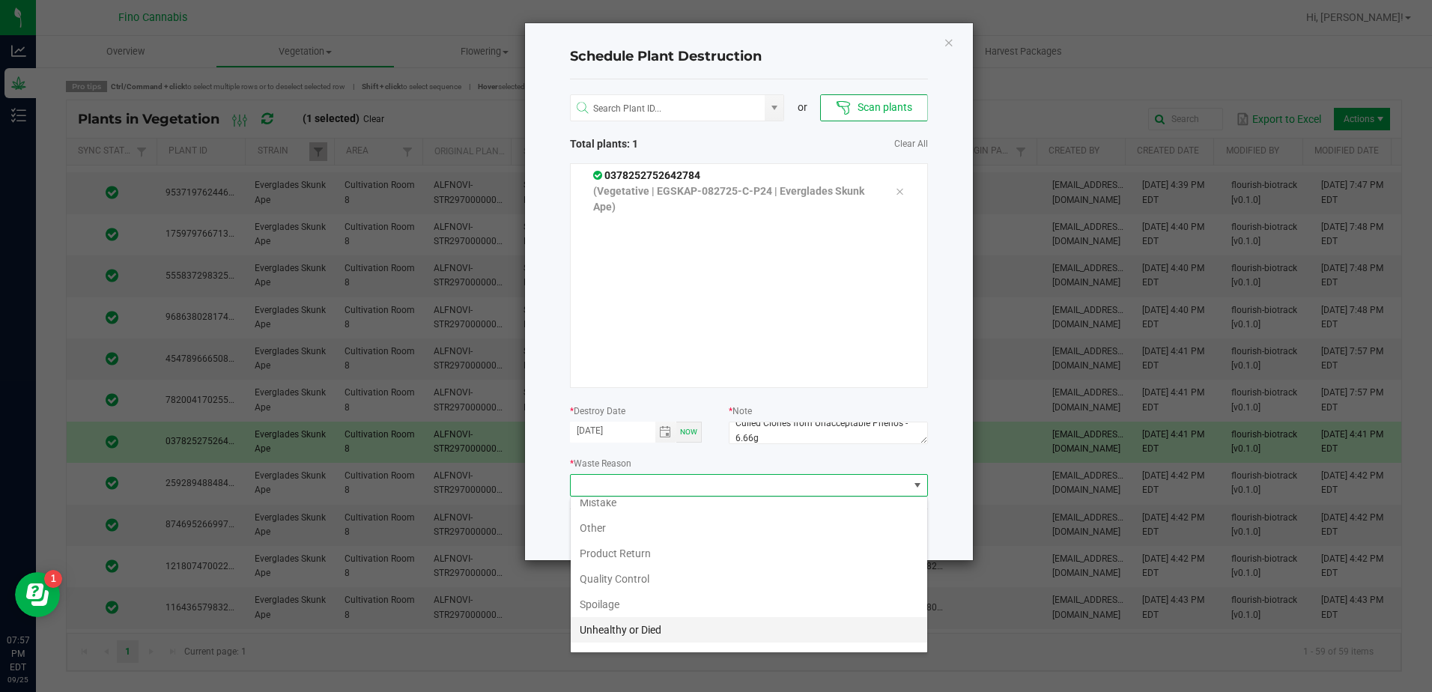
scroll to position [54, 0]
click at [581, 638] on li "Waste" at bounding box center [749, 636] width 357 height 25
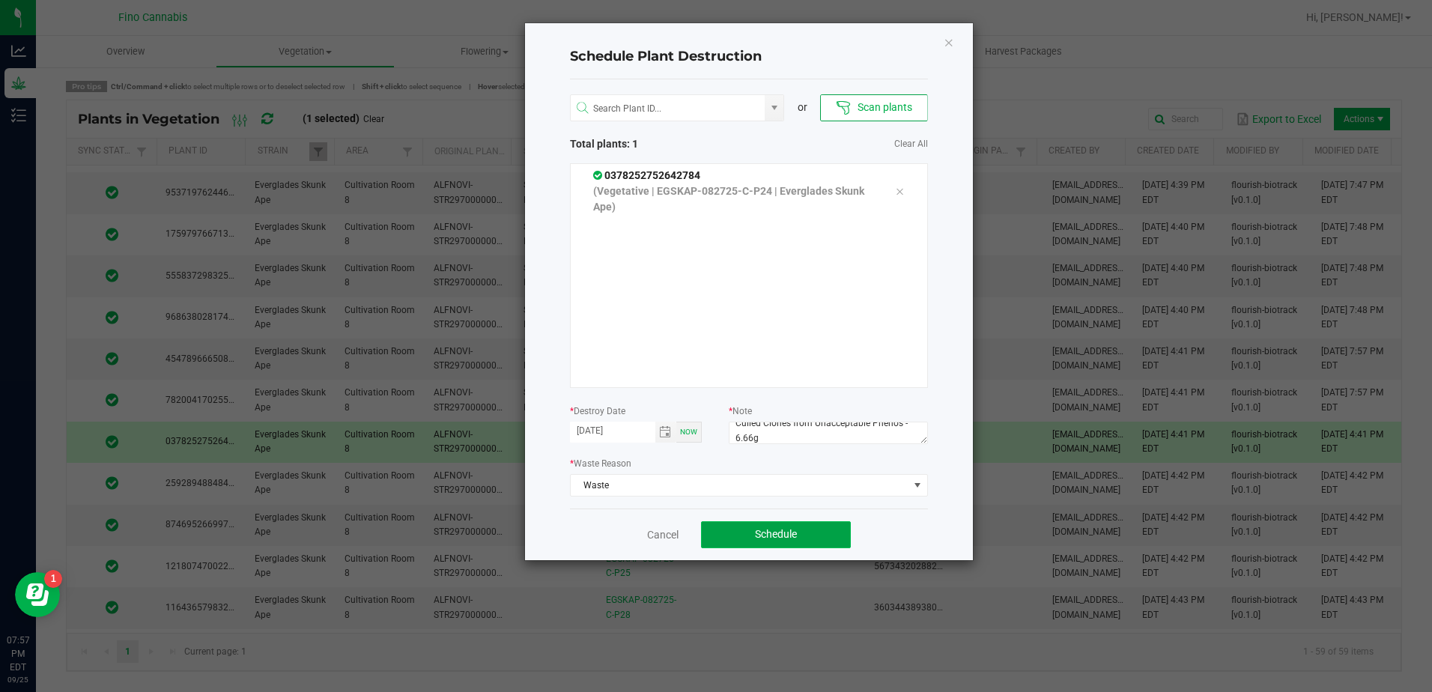
click at [754, 533] on button "Schedule" at bounding box center [776, 534] width 150 height 27
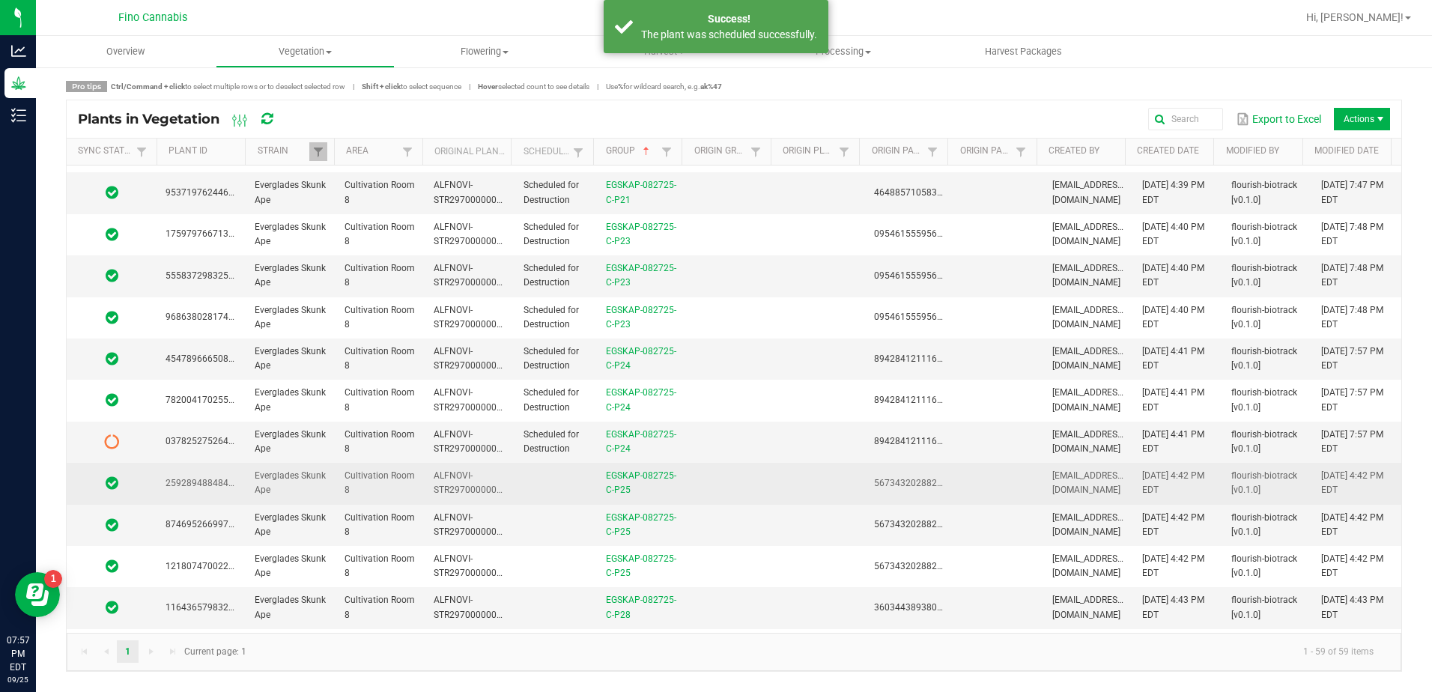
click at [555, 482] on td at bounding box center [556, 483] width 82 height 41
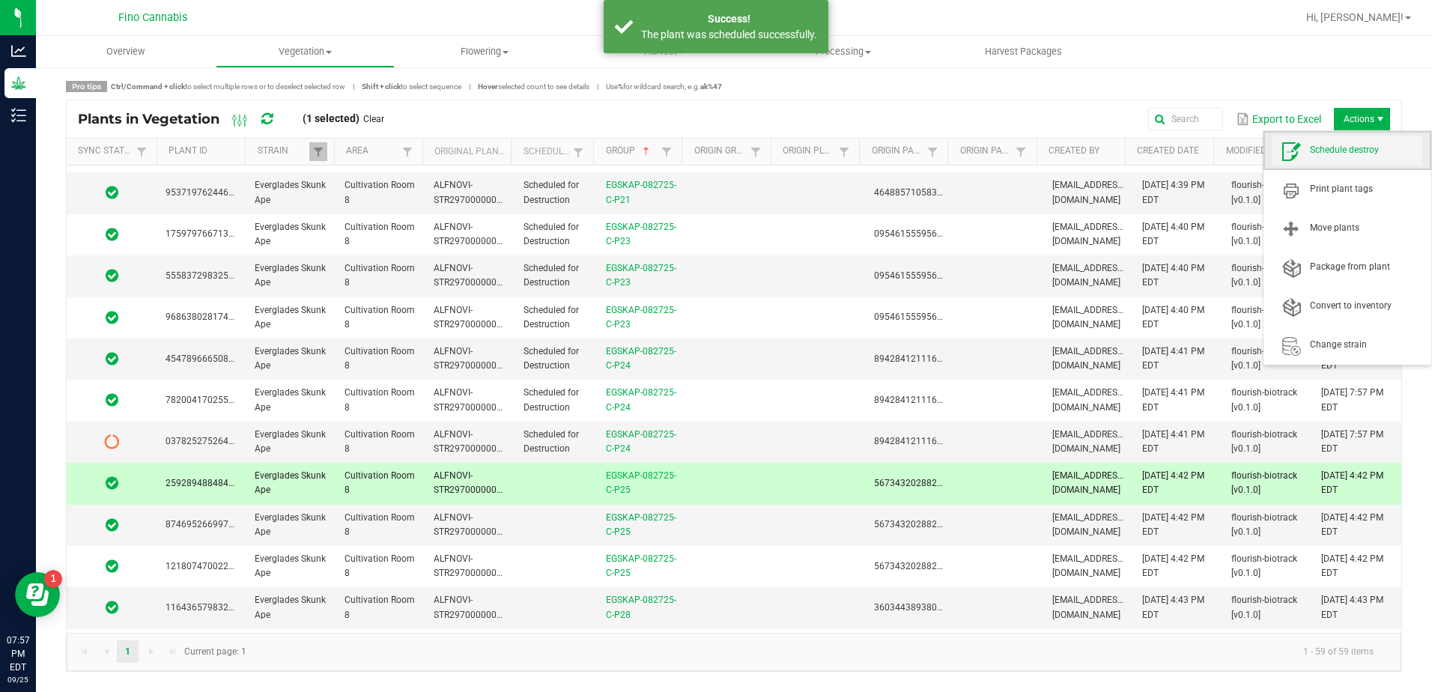
click at [1368, 152] on span "Schedule destroy" at bounding box center [1366, 150] width 112 height 13
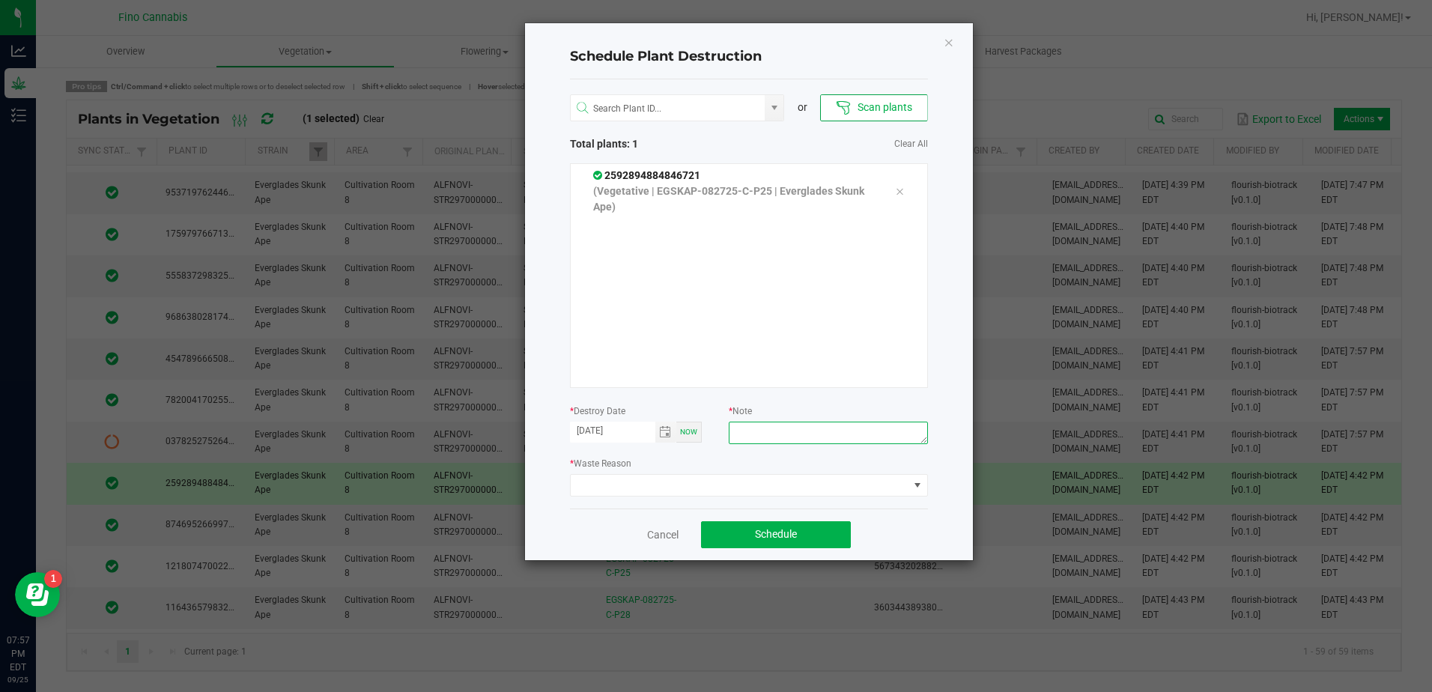
paste textarea "Culled Clones from Unacceptable Phenos - 6.66g"
type textarea "Culled Clones from Unacceptable Phenos - 6.66g"
click at [777, 479] on span at bounding box center [740, 485] width 338 height 21
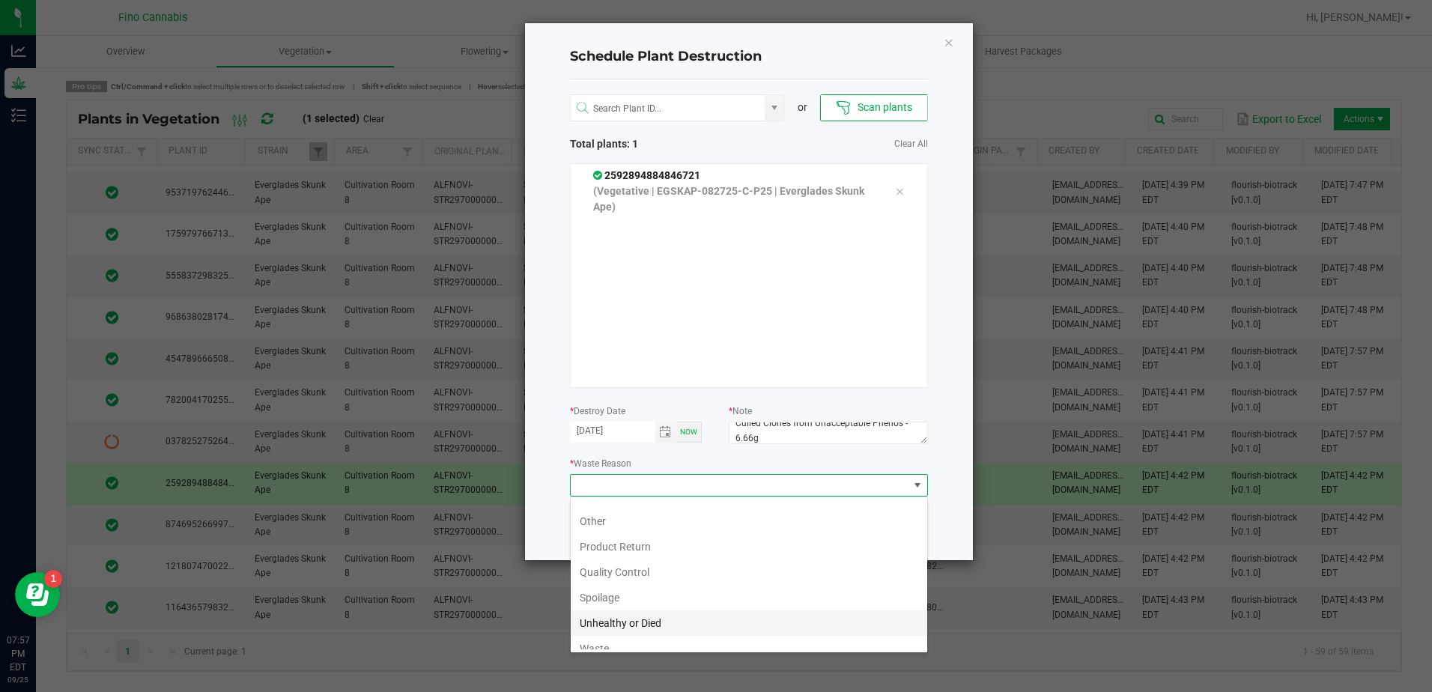
scroll to position [54, 0]
click at [599, 634] on li "Waste" at bounding box center [749, 636] width 357 height 25
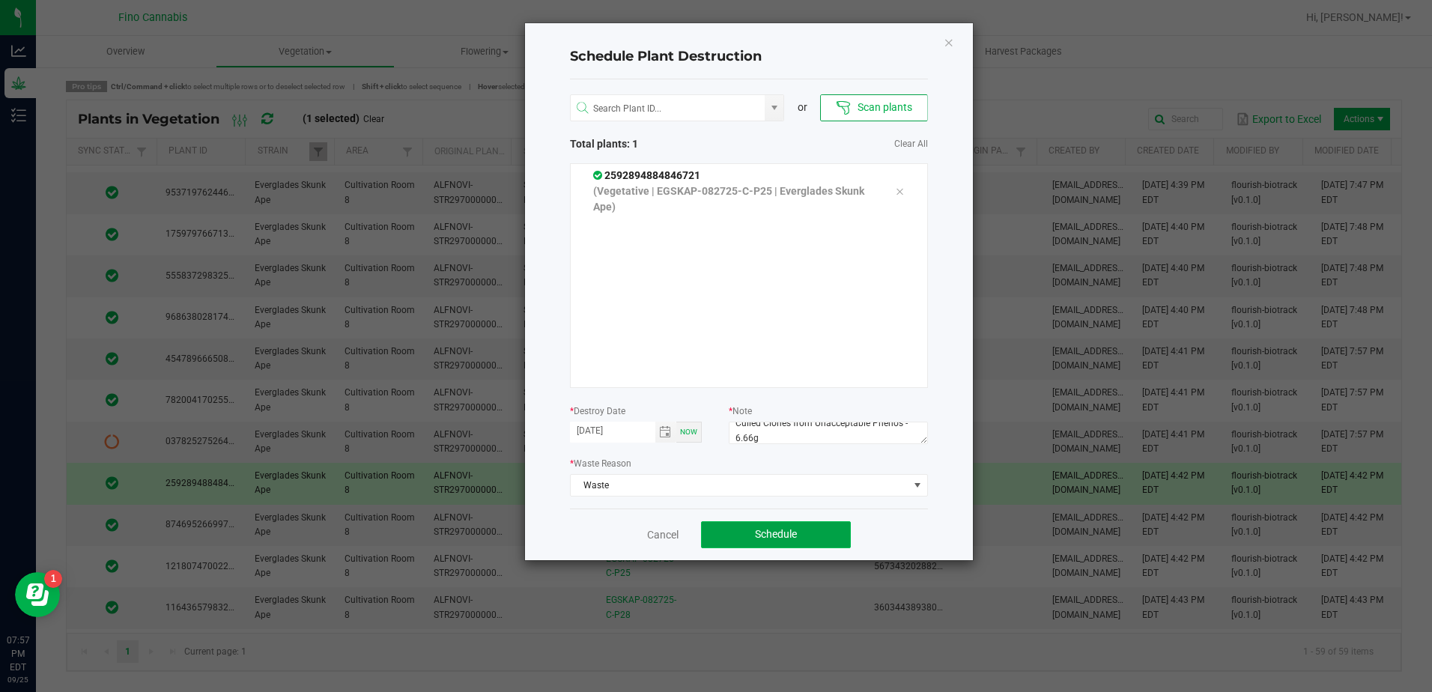
click at [732, 535] on button "Schedule" at bounding box center [776, 534] width 150 height 27
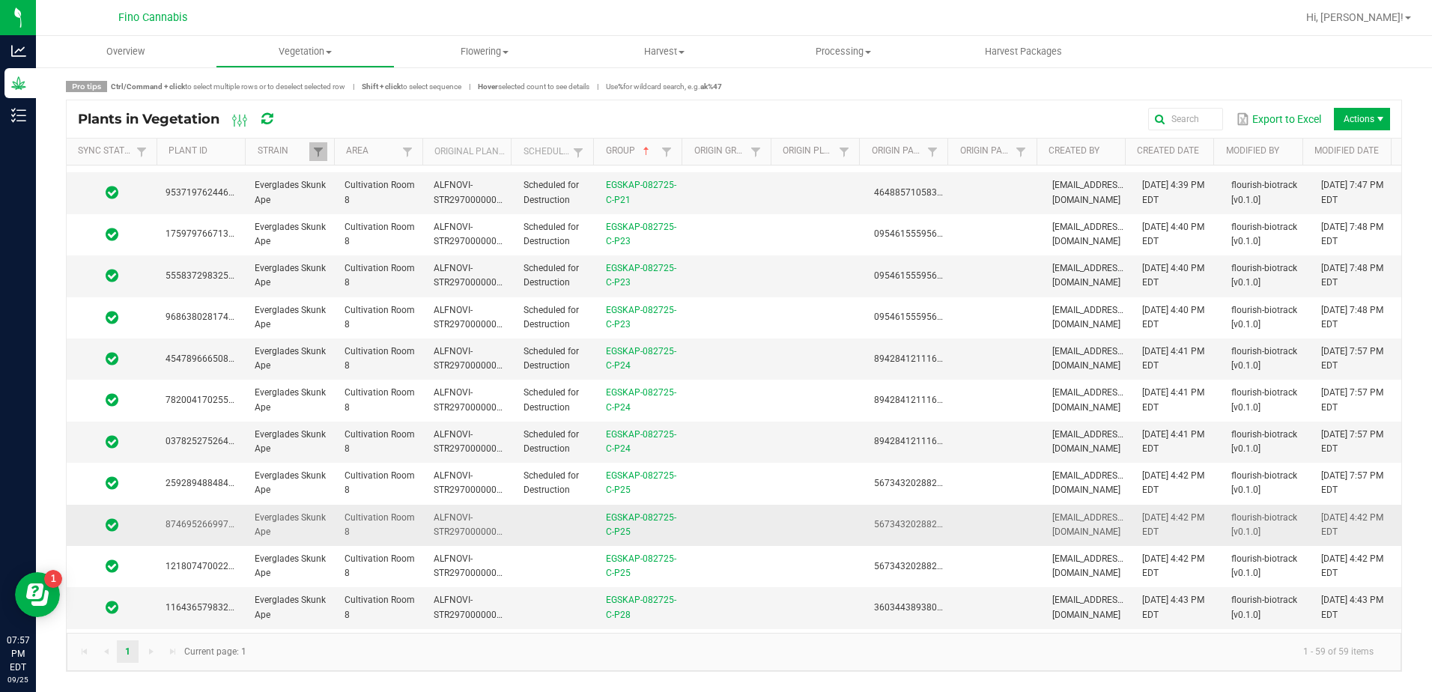
click at [564, 527] on td at bounding box center [556, 525] width 82 height 41
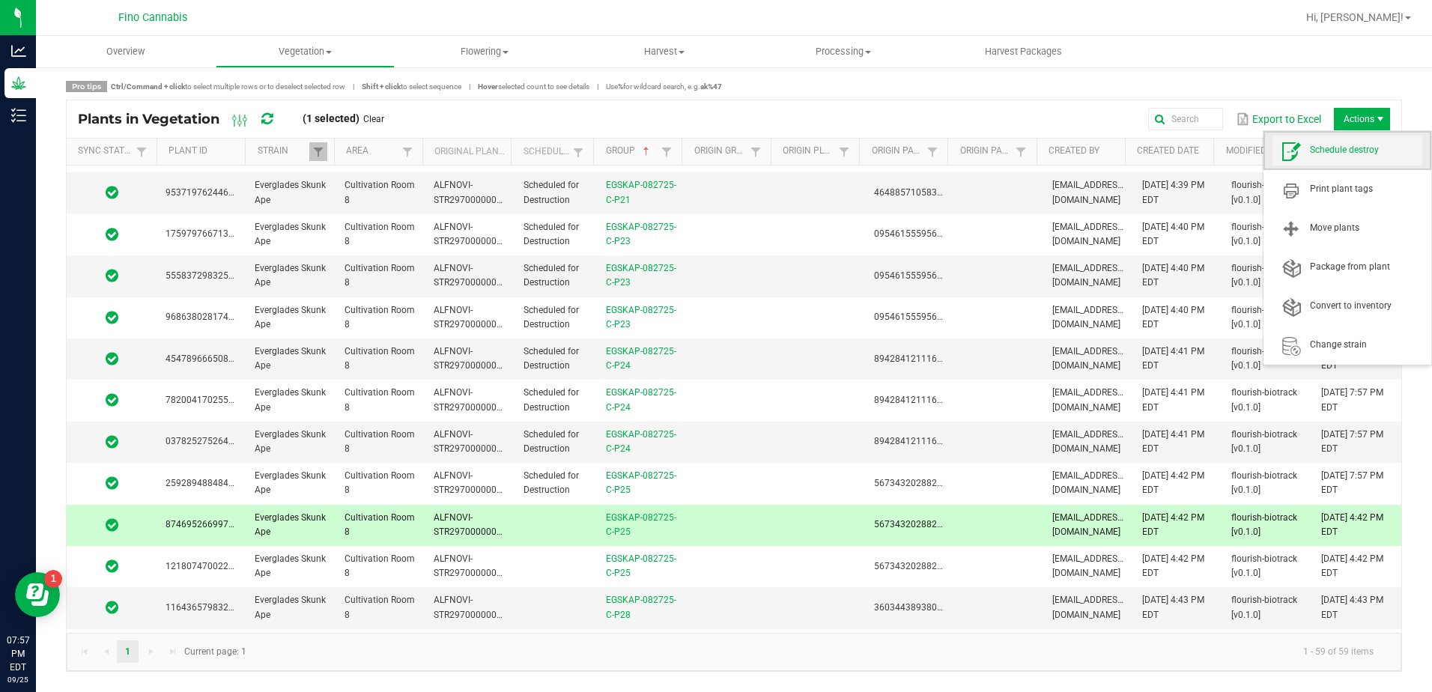
click at [1353, 151] on span "Schedule destroy" at bounding box center [1366, 150] width 112 height 13
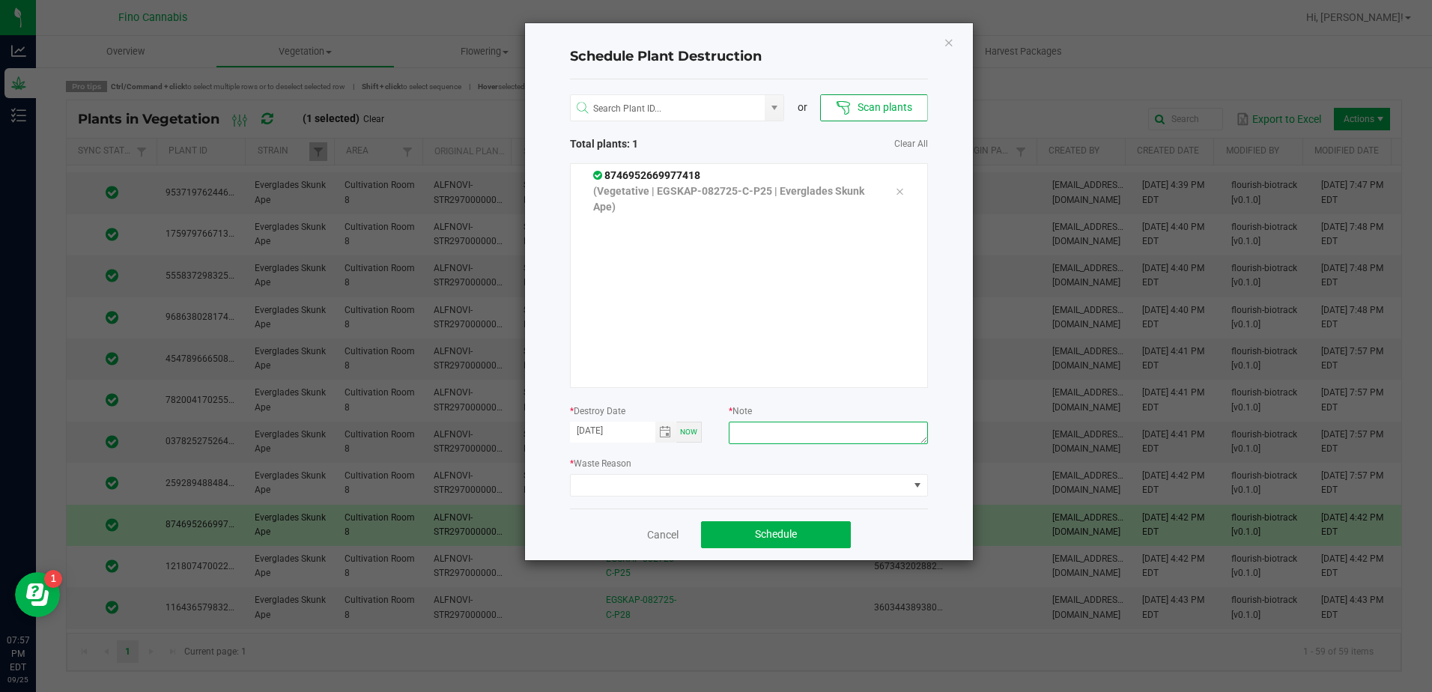
paste textarea "Culled Clones from Unacceptable Phenos - 6.66g"
type textarea "Culled Clones from Unacceptable Phenos - 6.66g"
click at [820, 487] on span at bounding box center [740, 485] width 338 height 21
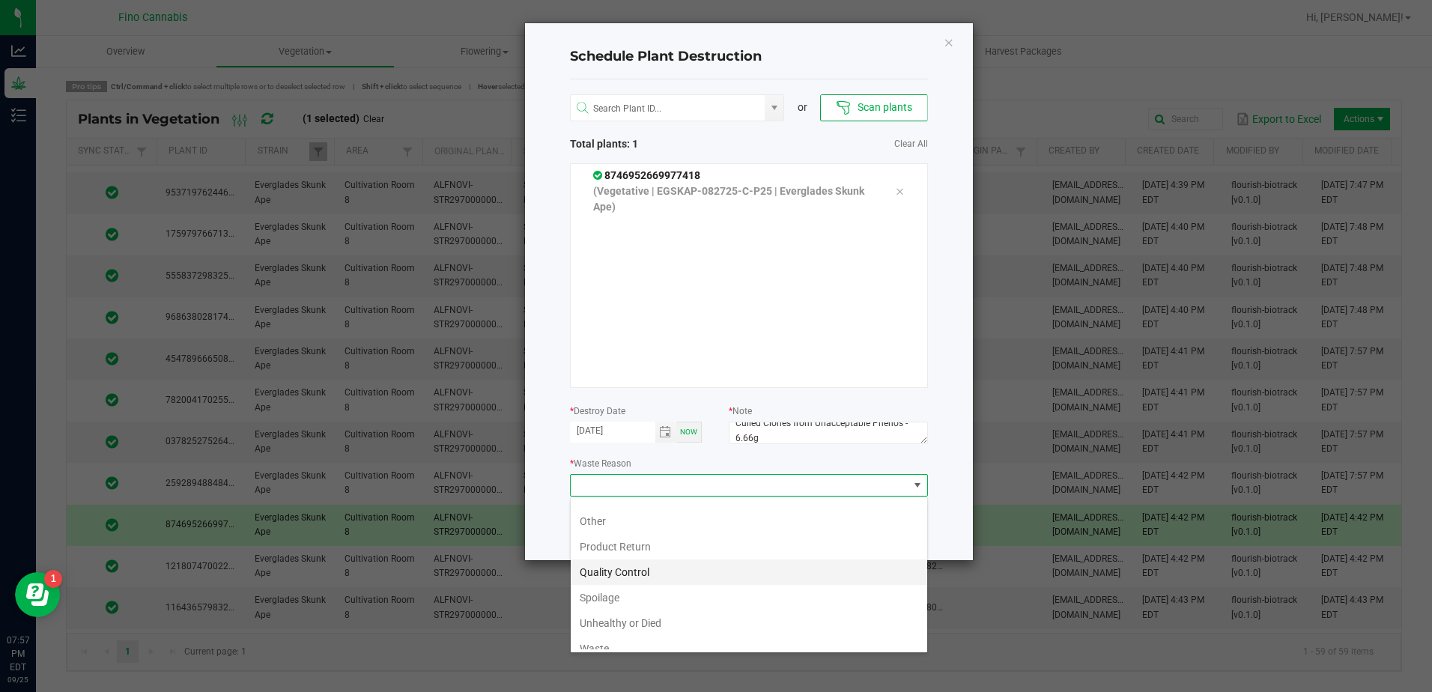
scroll to position [54, 0]
click at [601, 637] on li "Waste" at bounding box center [749, 636] width 357 height 25
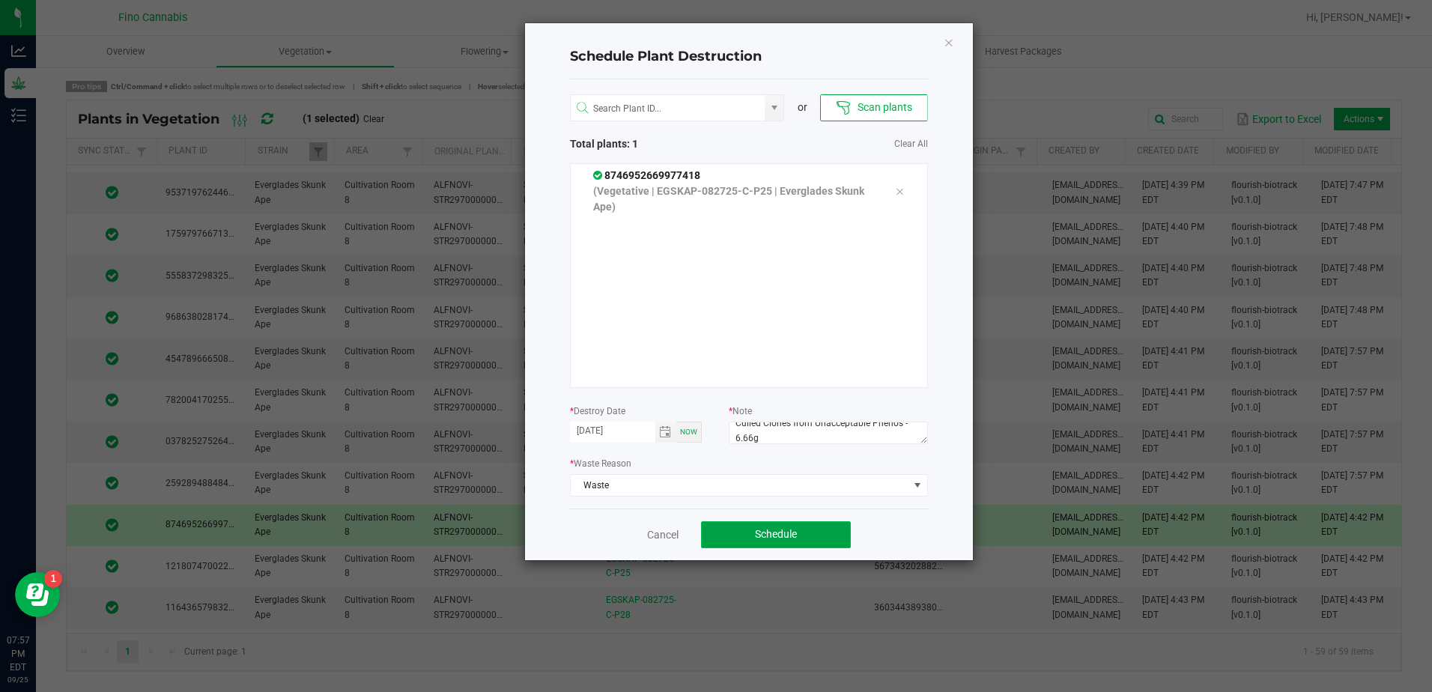
click at [723, 537] on button "Schedule" at bounding box center [776, 534] width 150 height 27
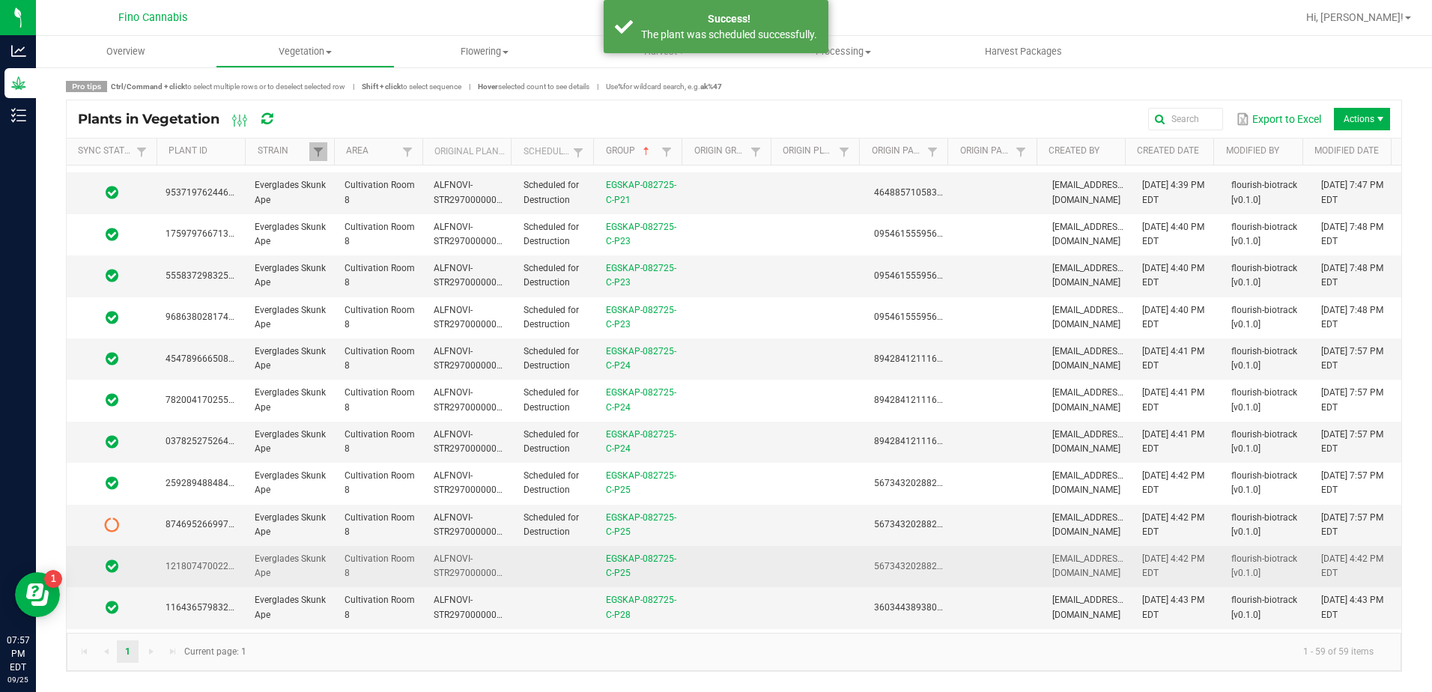
click at [726, 561] on td at bounding box center [730, 566] width 89 height 41
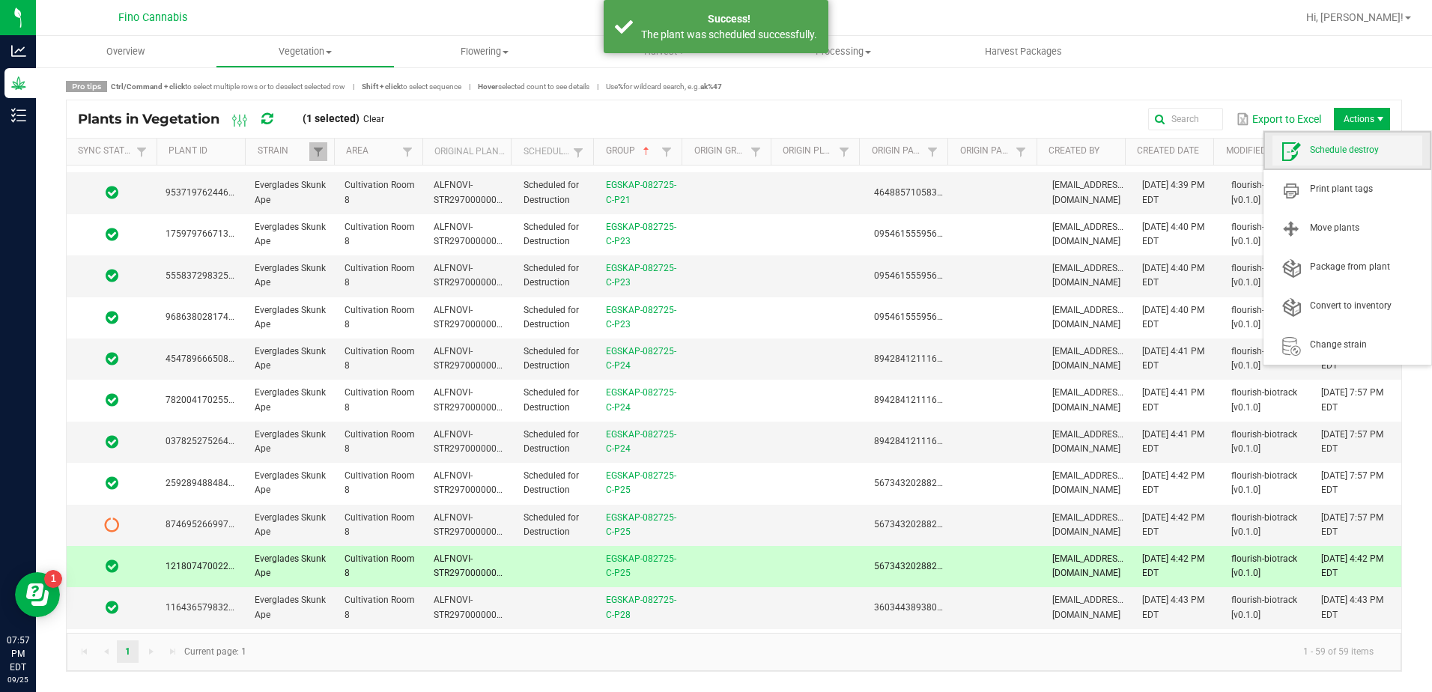
click at [1381, 142] on span "Schedule destroy" at bounding box center [1348, 151] width 150 height 30
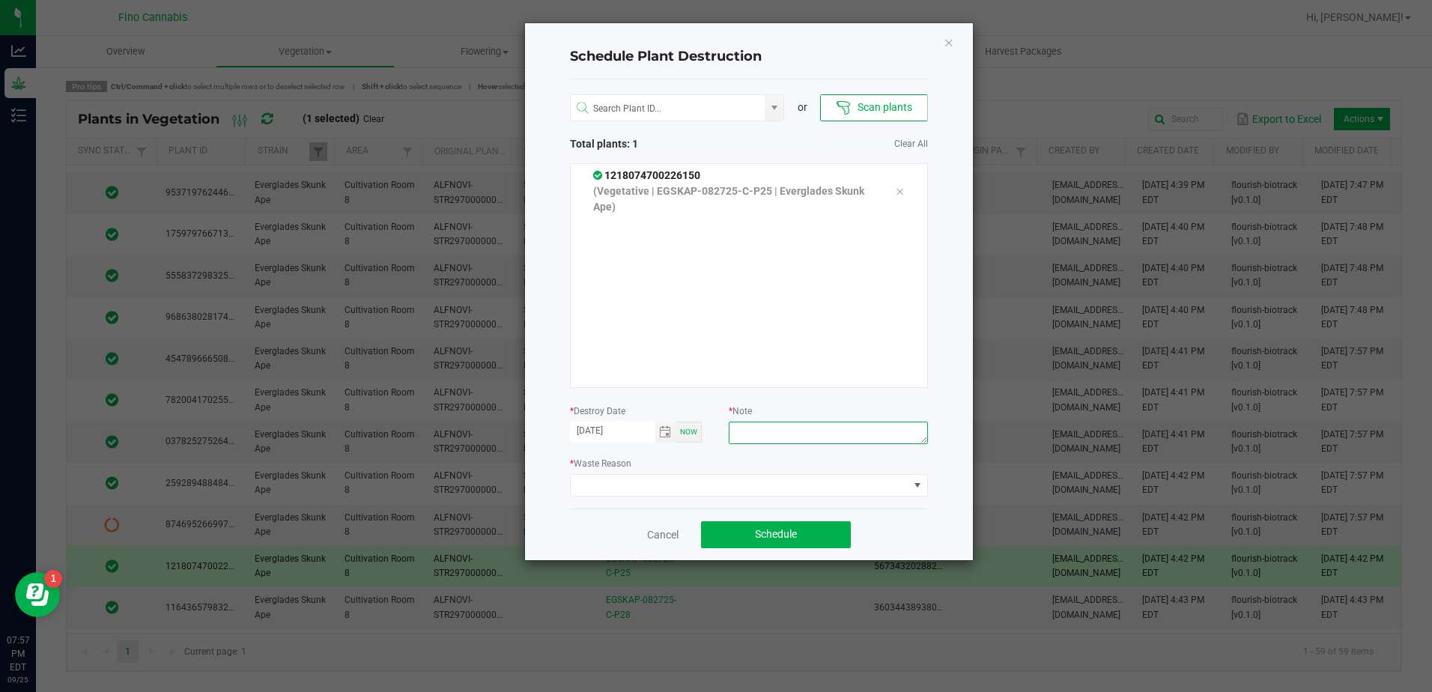
paste textarea "Culled Clones from Unacceptable Phenos - 6.66g"
type textarea "Culled Clones from Unacceptable Phenos - 6.66g"
click at [830, 485] on span at bounding box center [740, 485] width 338 height 21
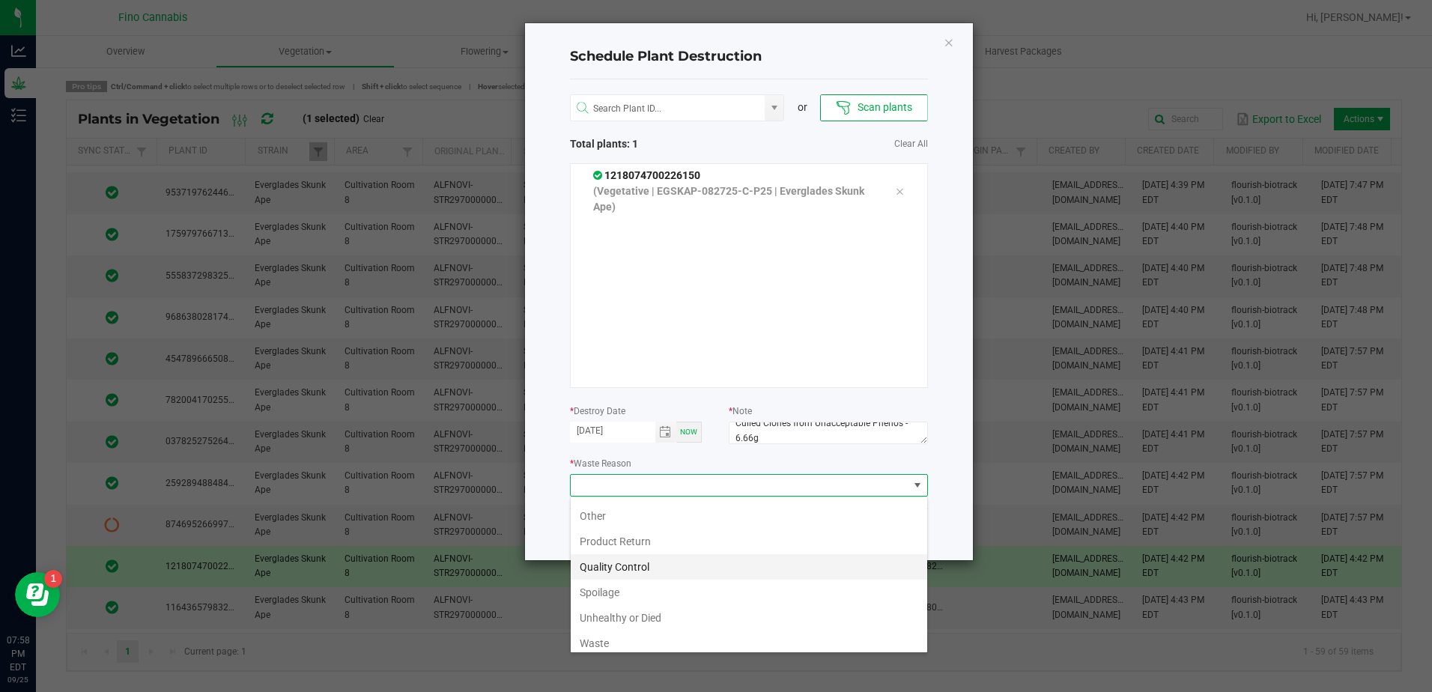
scroll to position [54, 0]
click at [619, 631] on li "Waste" at bounding box center [749, 636] width 357 height 25
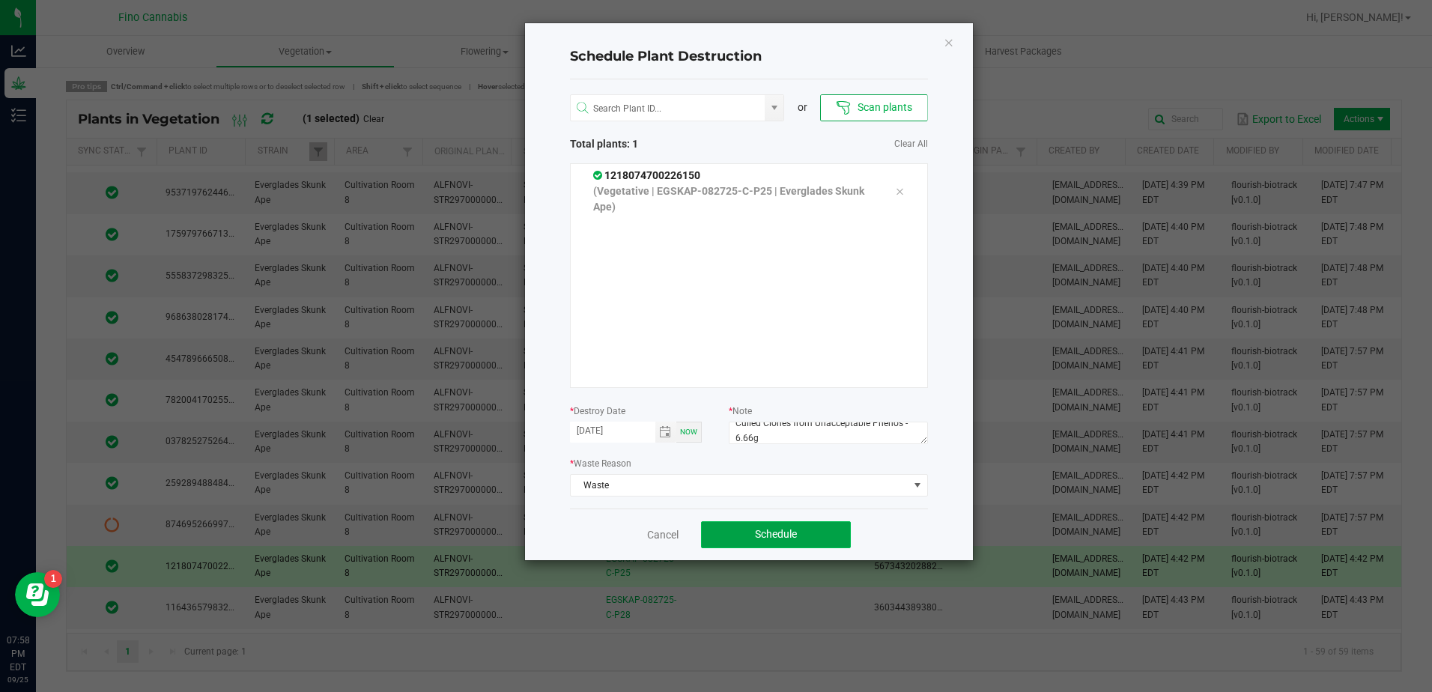
click at [769, 543] on button "Schedule" at bounding box center [776, 534] width 150 height 27
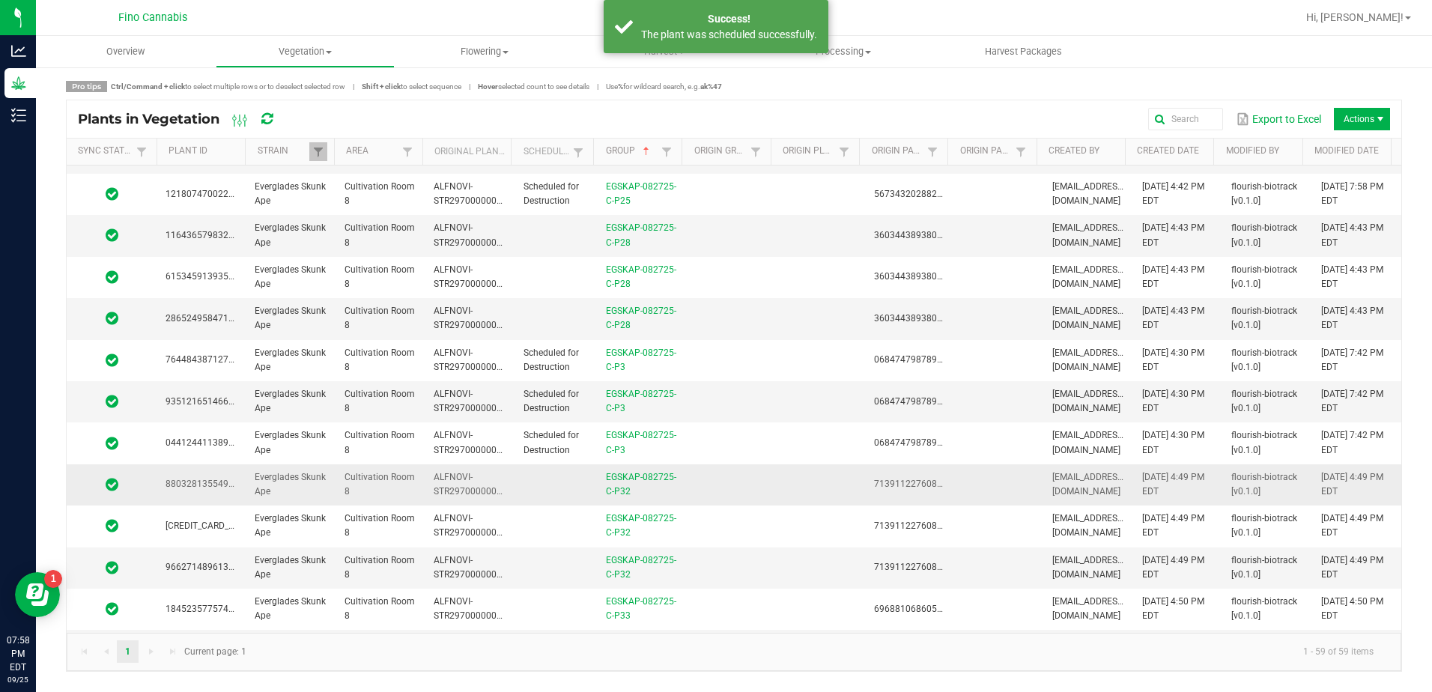
scroll to position [824, 0]
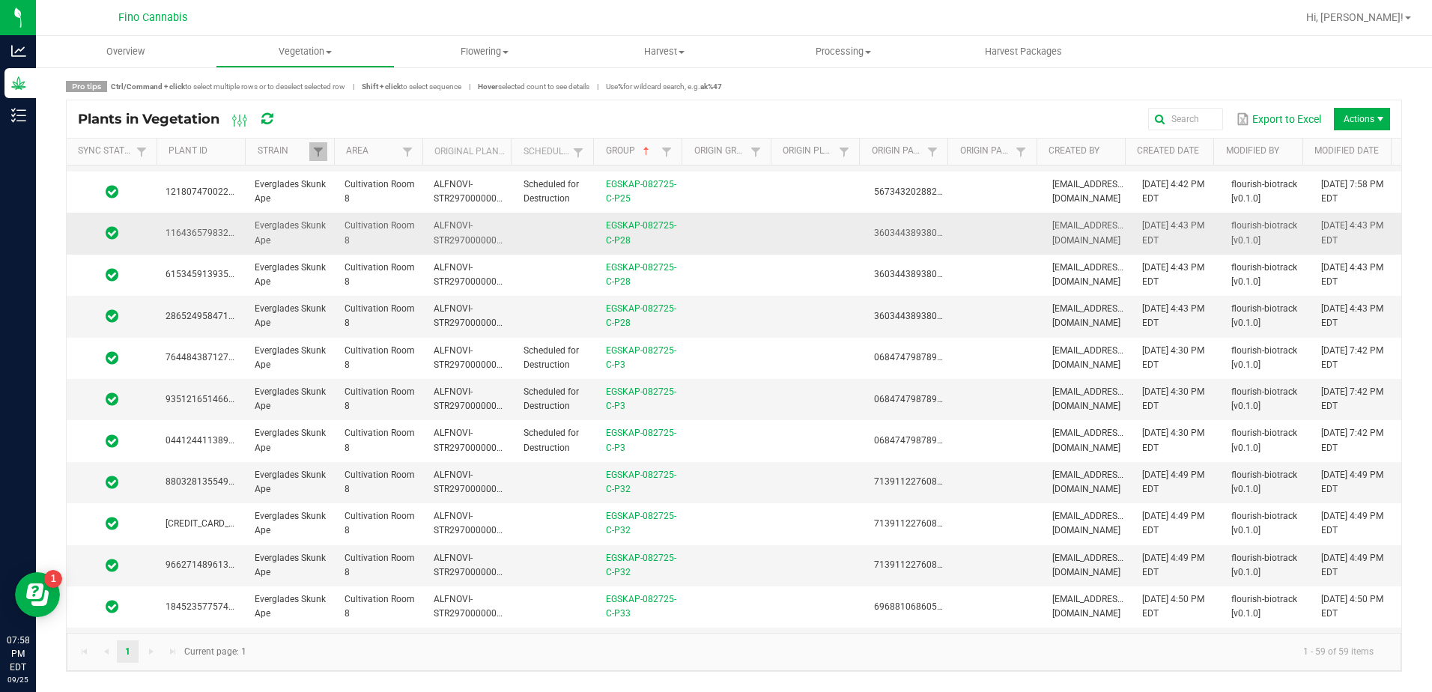
click at [744, 238] on td at bounding box center [730, 233] width 89 height 41
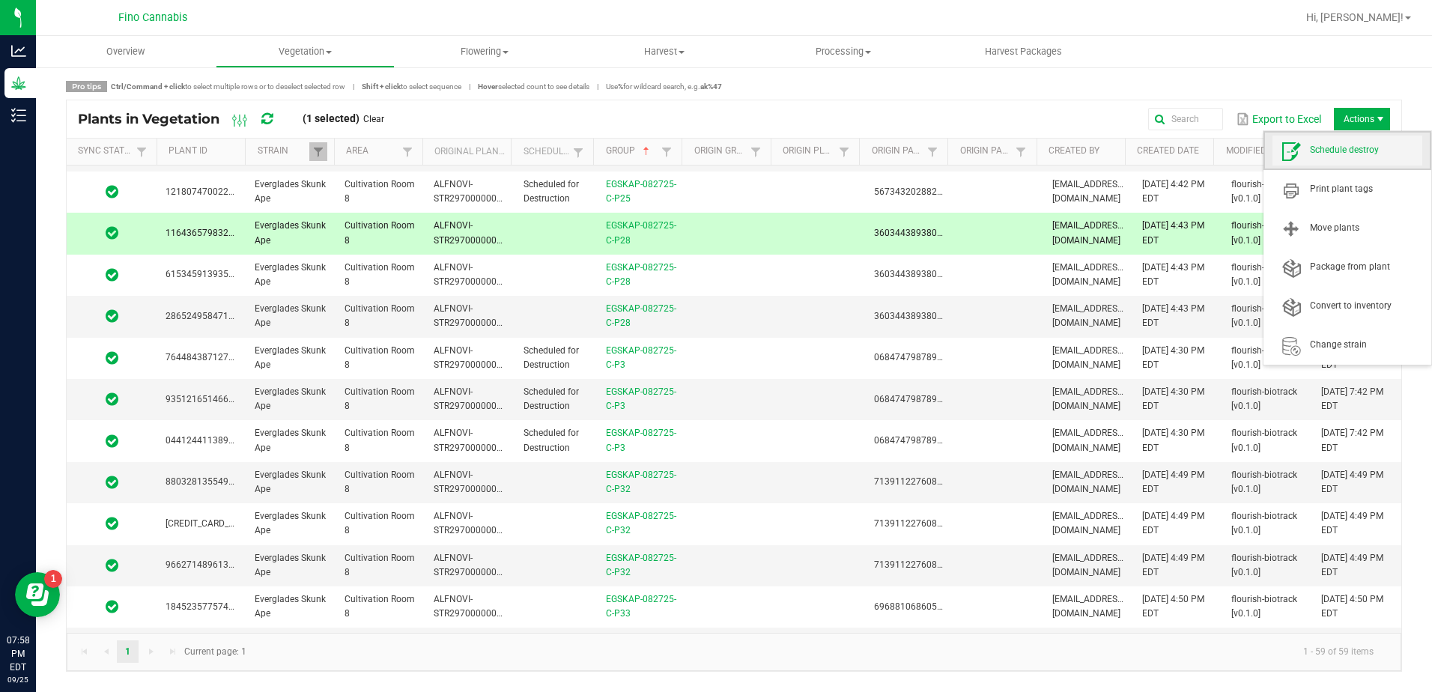
click at [1364, 159] on span "Schedule destroy" at bounding box center [1348, 151] width 150 height 30
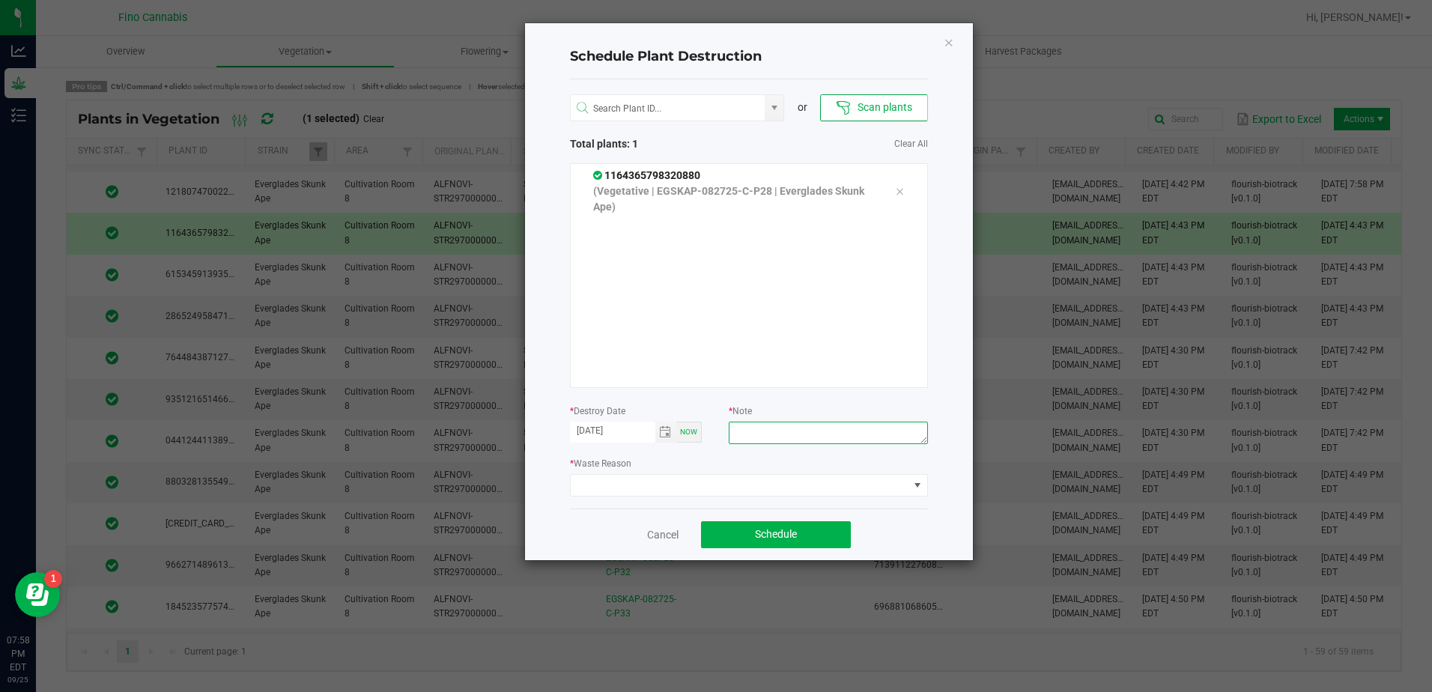
paste textarea "Culled Clones from Unacceptable Phenos - 6.66g"
type textarea "Culled Clones from Unacceptable Phenos - 6.66g"
click at [750, 483] on span at bounding box center [740, 485] width 338 height 21
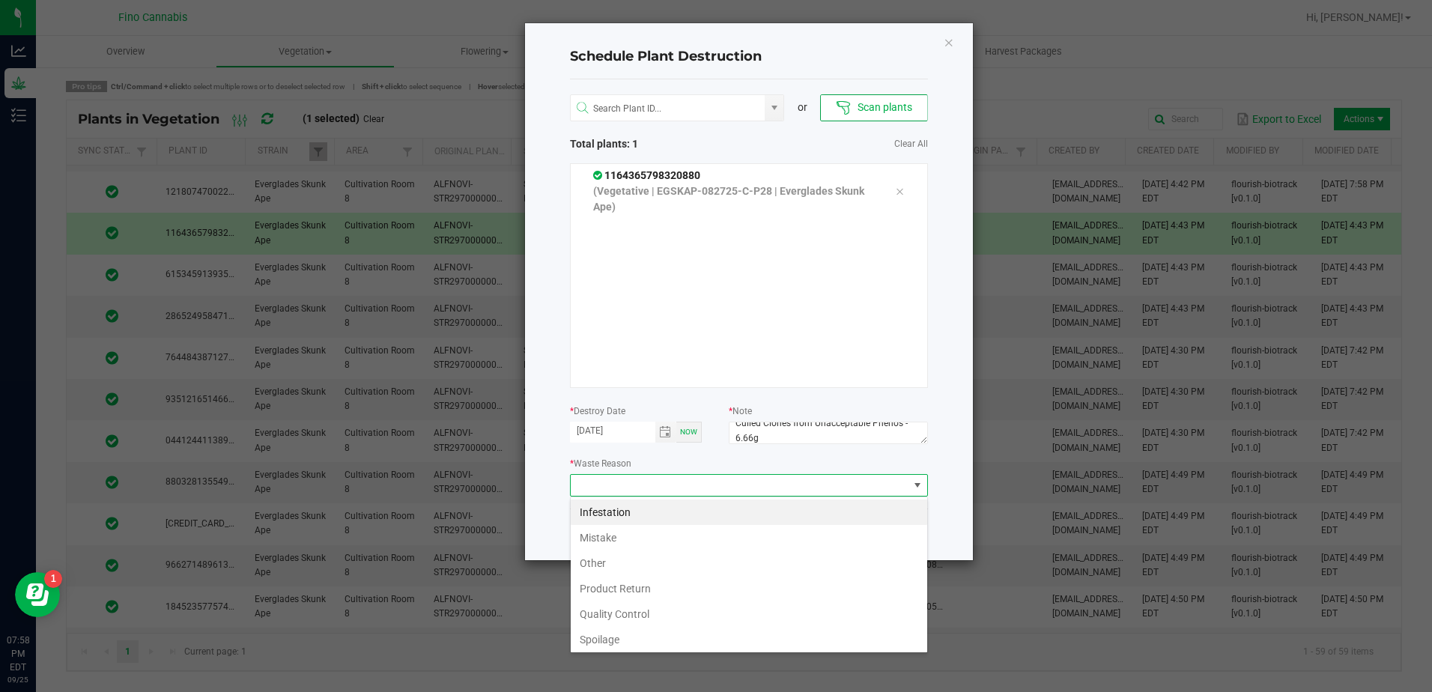
scroll to position [54, 0]
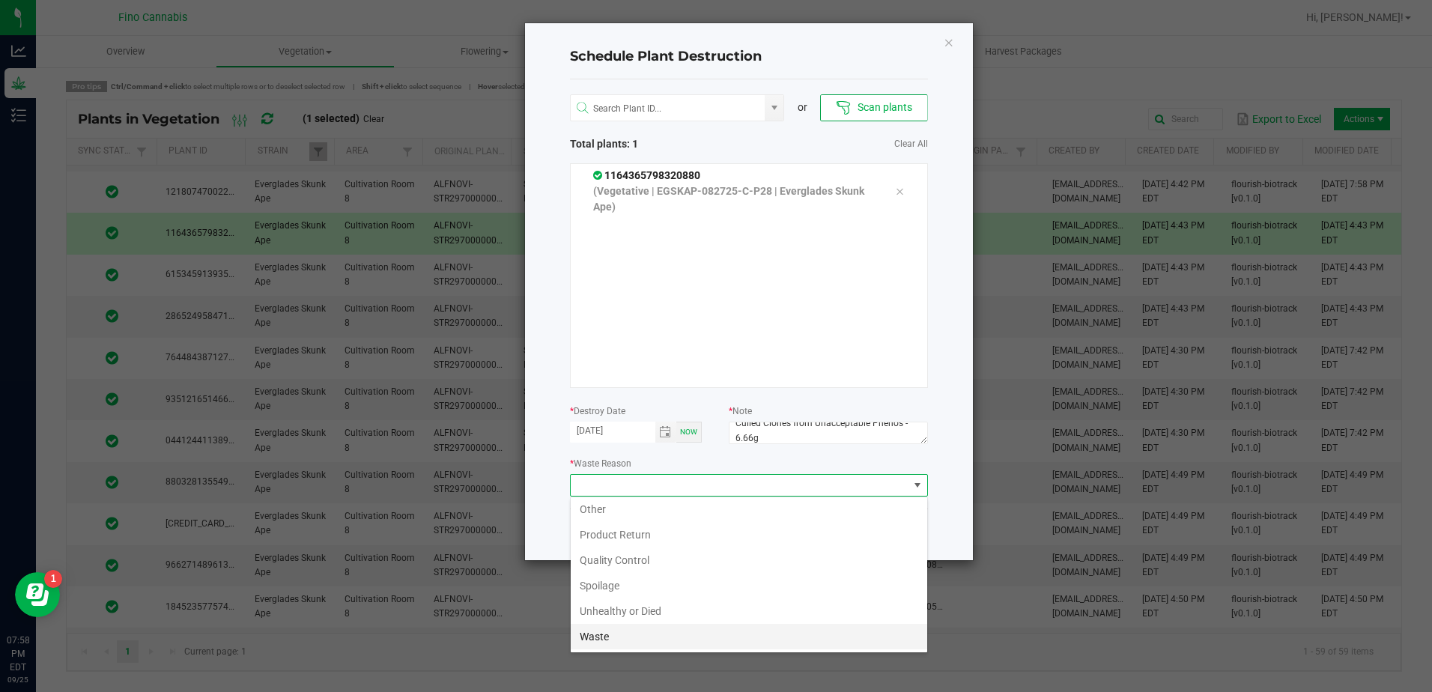
click at [619, 635] on li "Waste" at bounding box center [749, 636] width 357 height 25
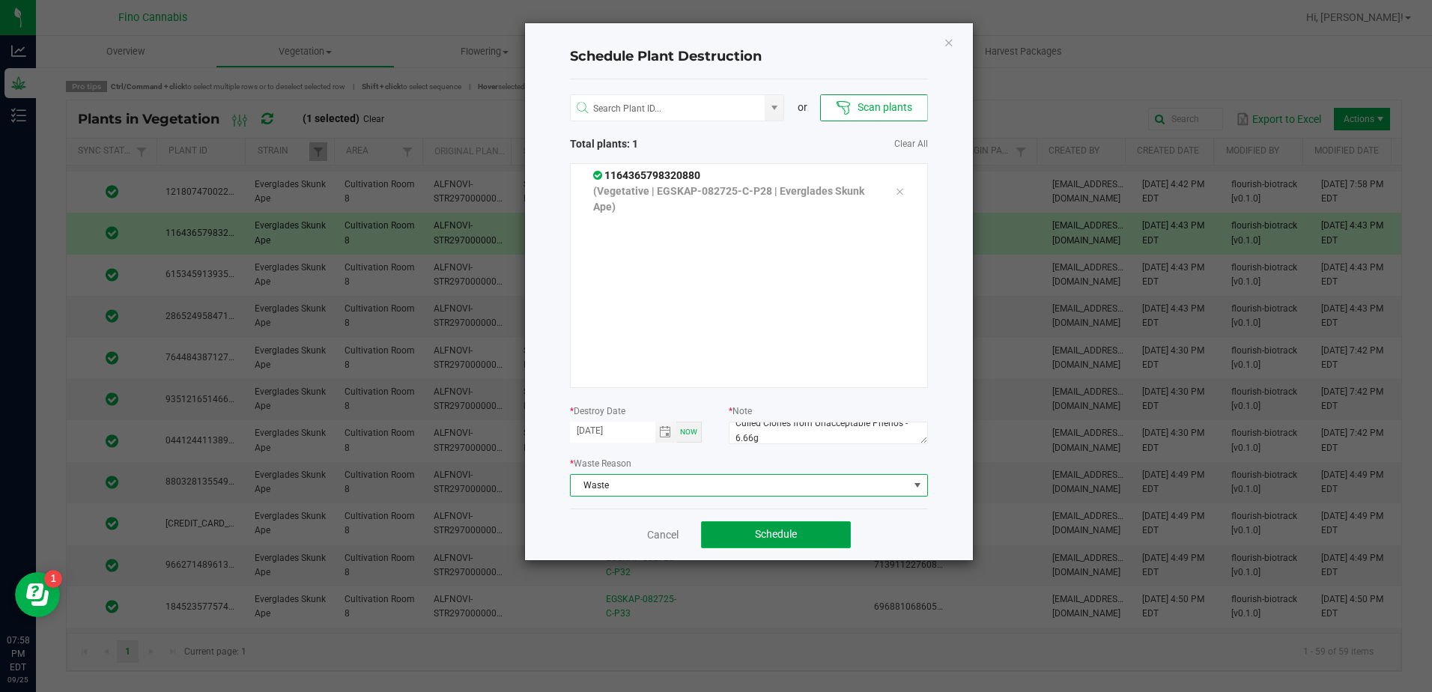
click at [804, 536] on button "Schedule" at bounding box center [776, 534] width 150 height 27
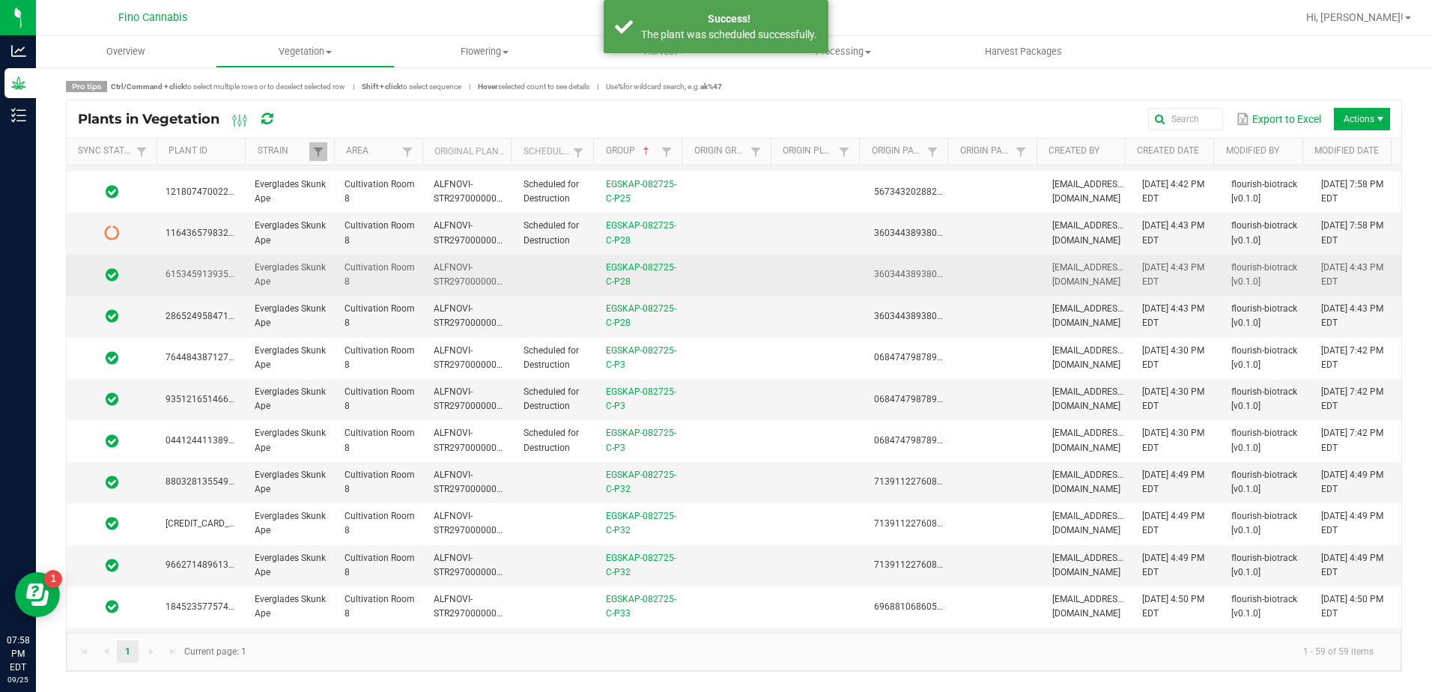
click at [581, 273] on td at bounding box center [556, 275] width 82 height 41
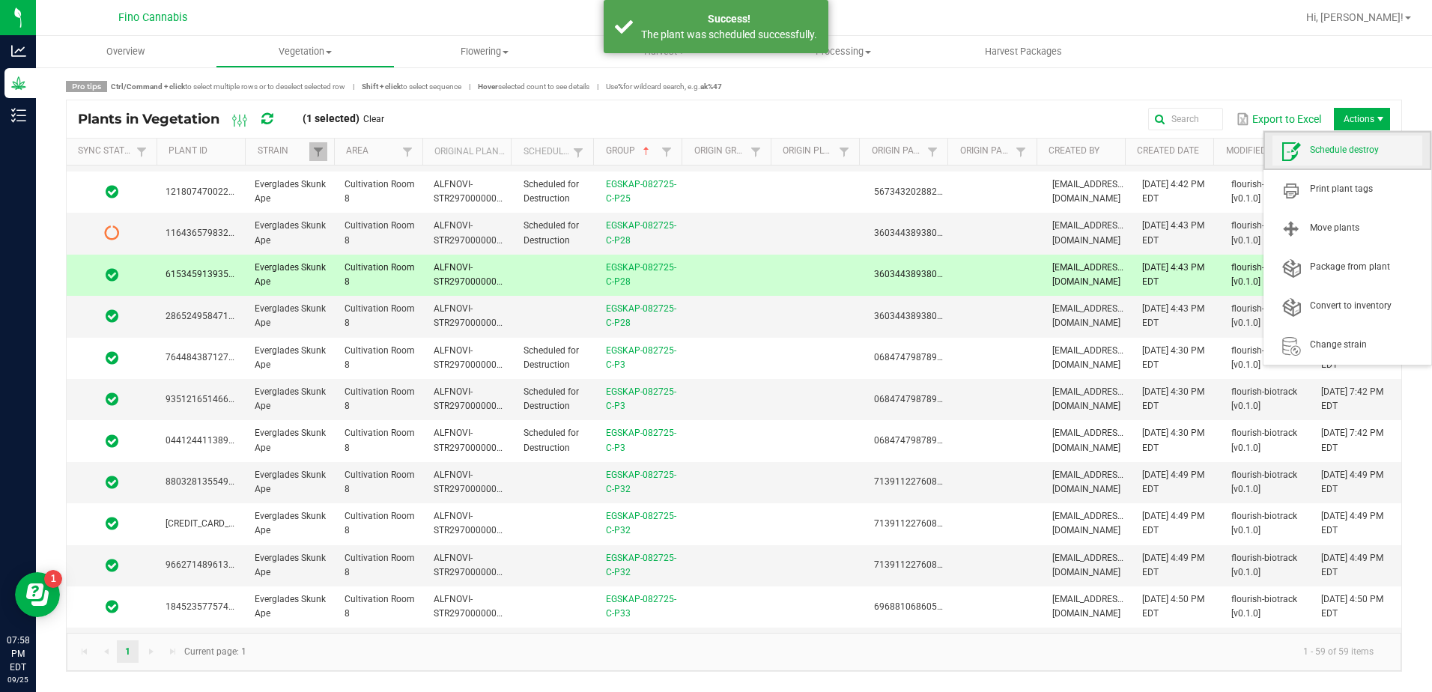
click at [1368, 144] on span "Schedule destroy" at bounding box center [1366, 150] width 112 height 13
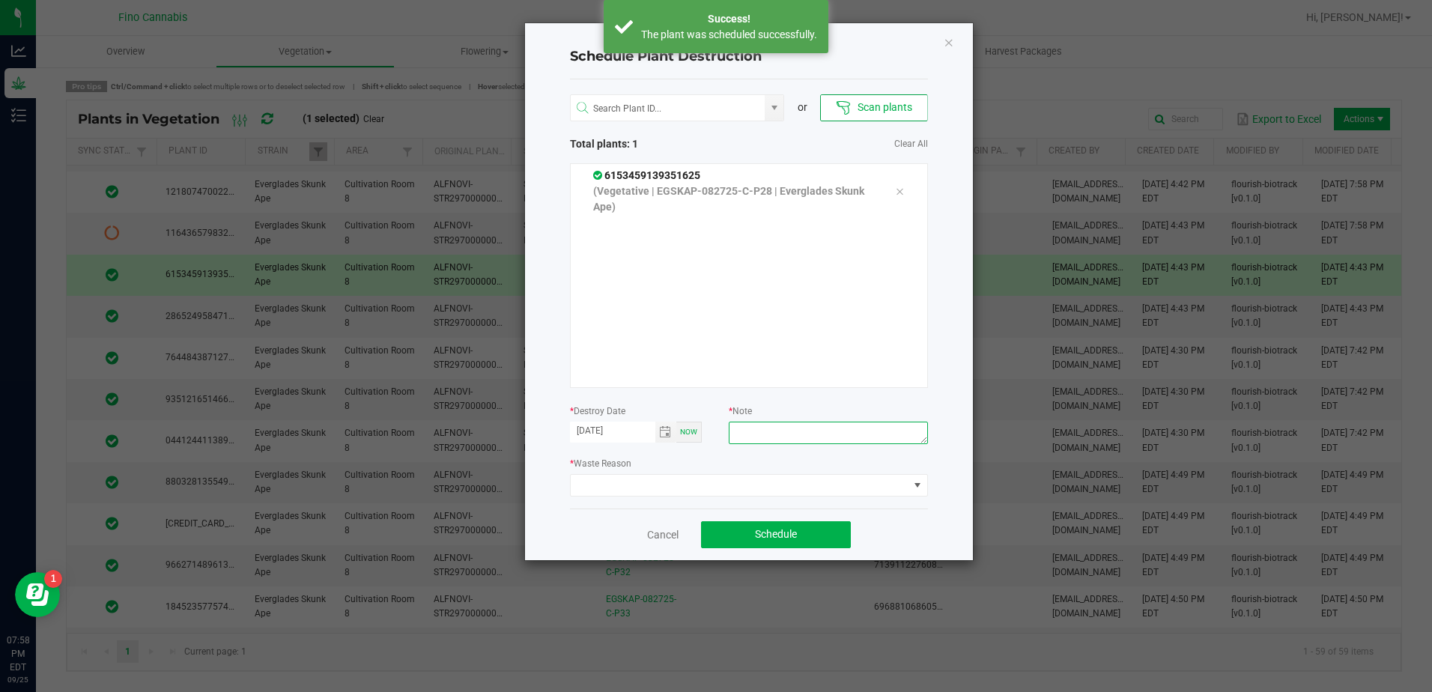
paste textarea "Culled Clones from Unacceptable Phenos - 6.66g"
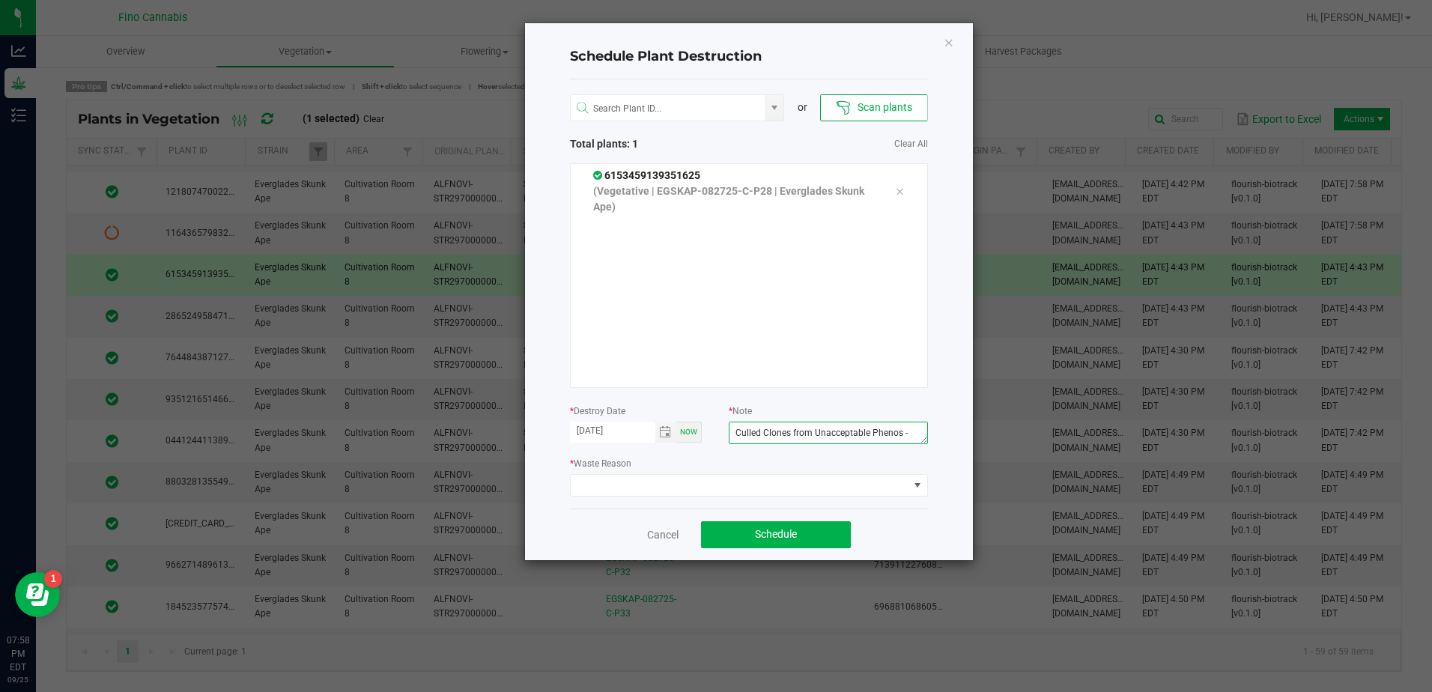
scroll to position [10, 0]
type textarea "Culled Clones from Unacceptable Phenos - 6.66g"
click at [784, 484] on span at bounding box center [740, 485] width 338 height 21
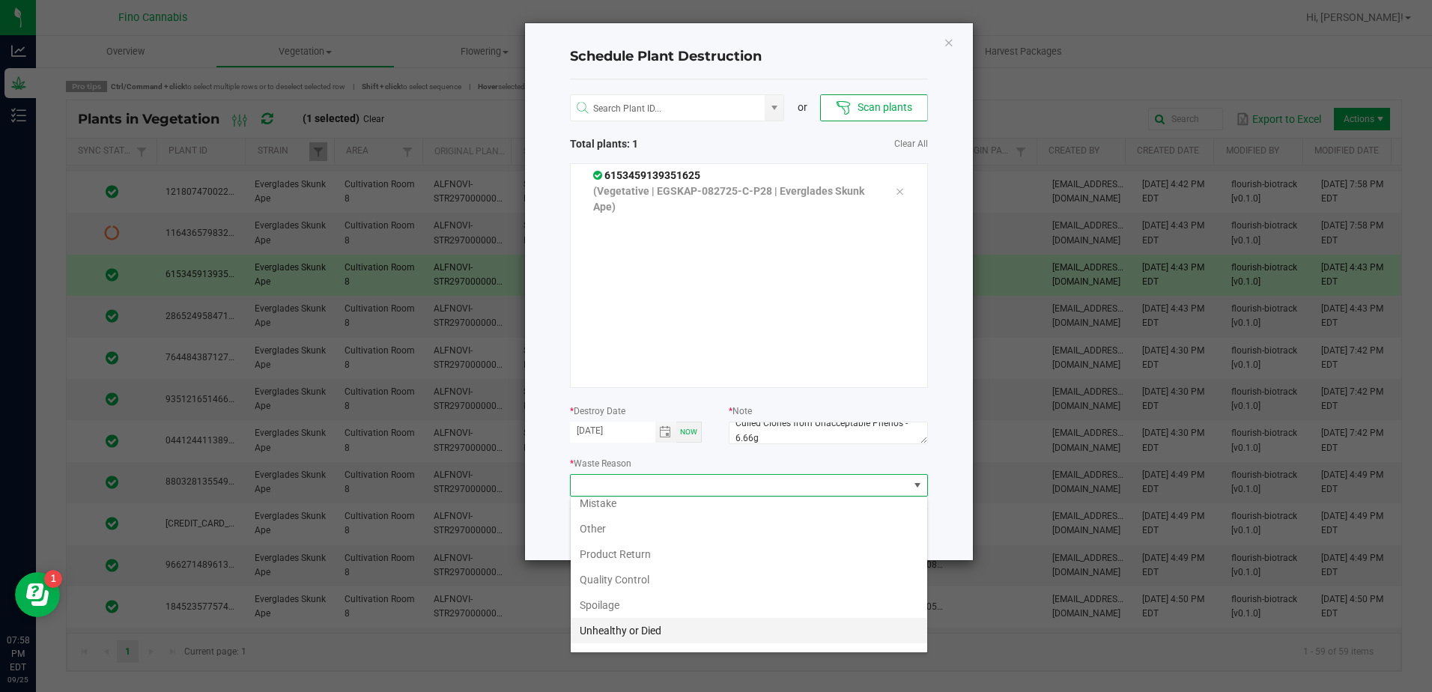
scroll to position [54, 0]
click at [655, 640] on li "Waste" at bounding box center [749, 636] width 357 height 25
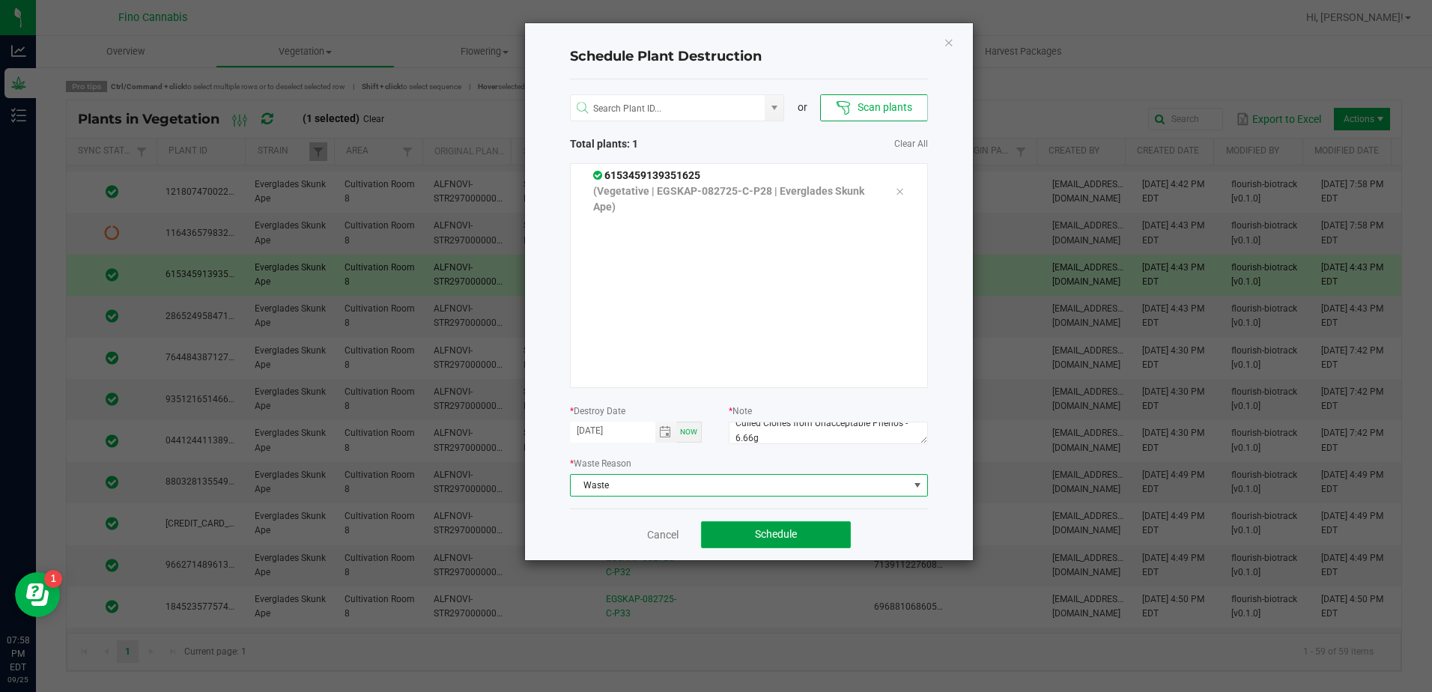
click at [799, 530] on button "Schedule" at bounding box center [776, 534] width 150 height 27
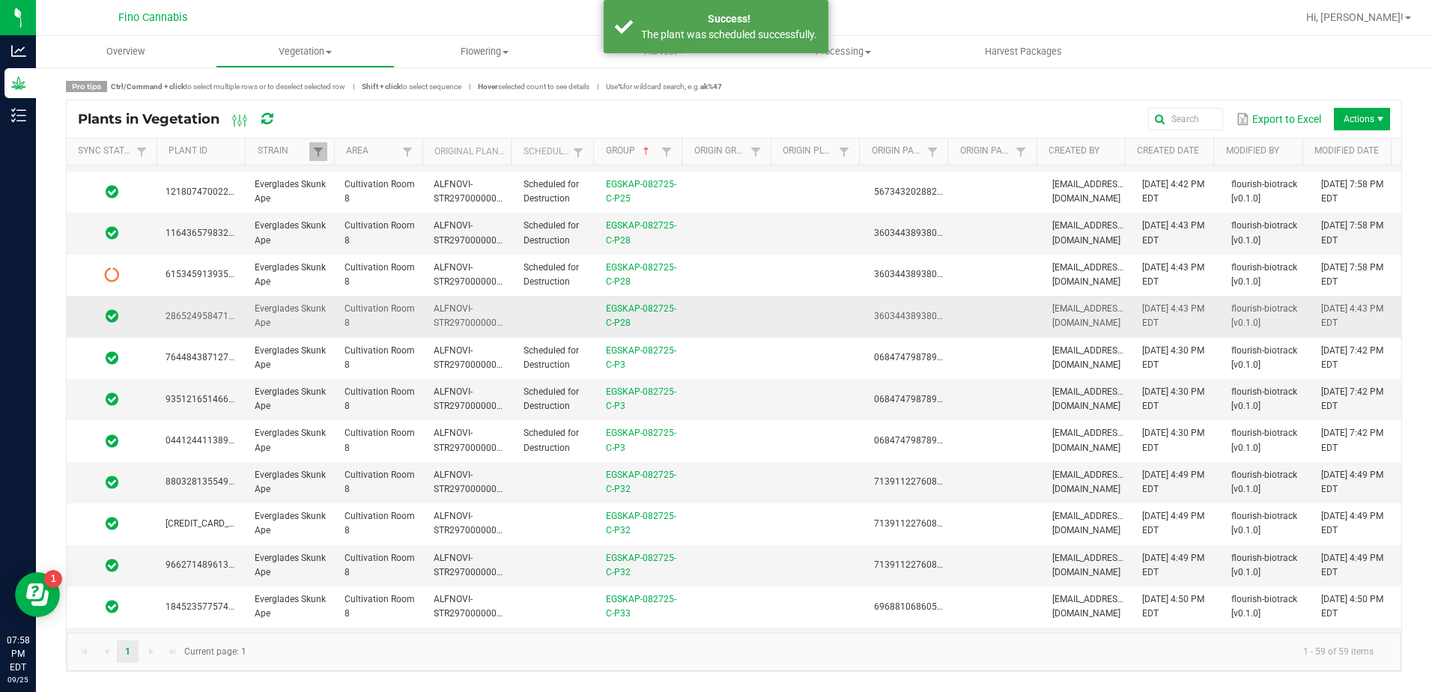
click at [569, 321] on td at bounding box center [556, 316] width 82 height 41
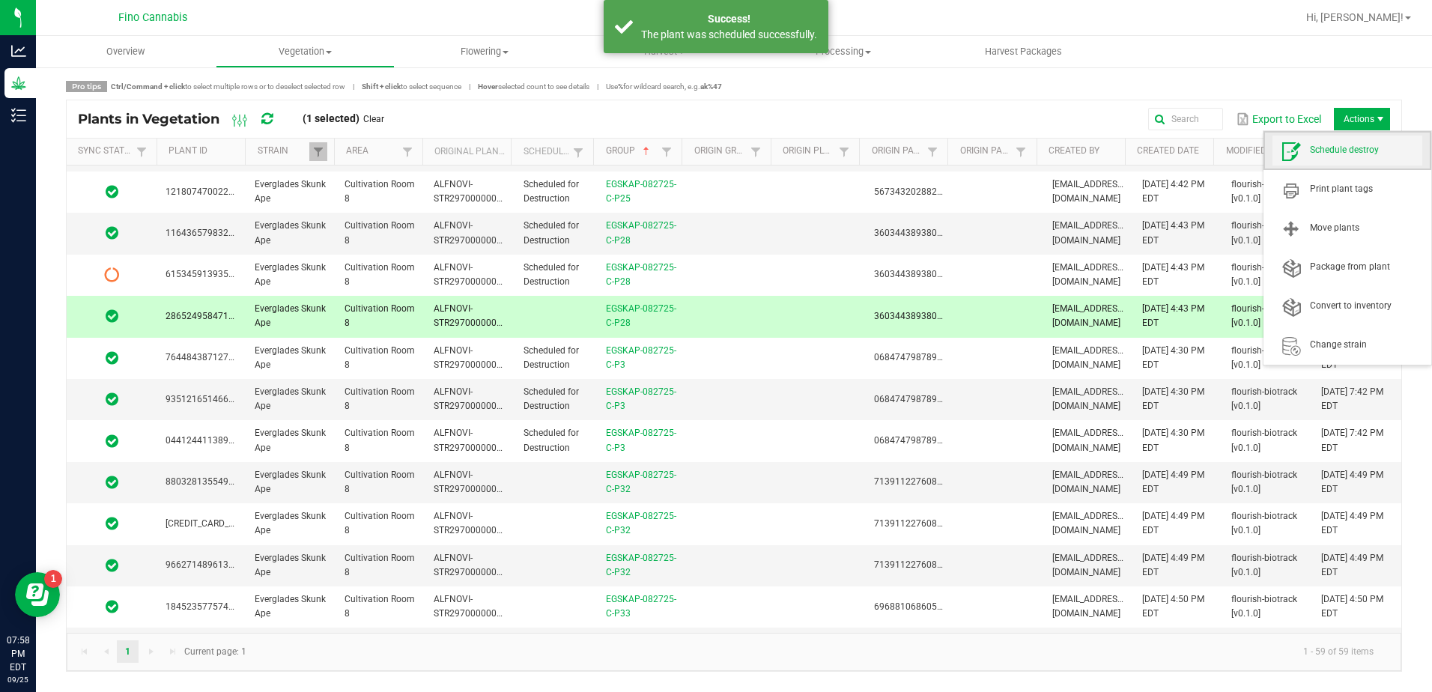
click at [1365, 144] on span "Schedule destroy" at bounding box center [1366, 150] width 112 height 13
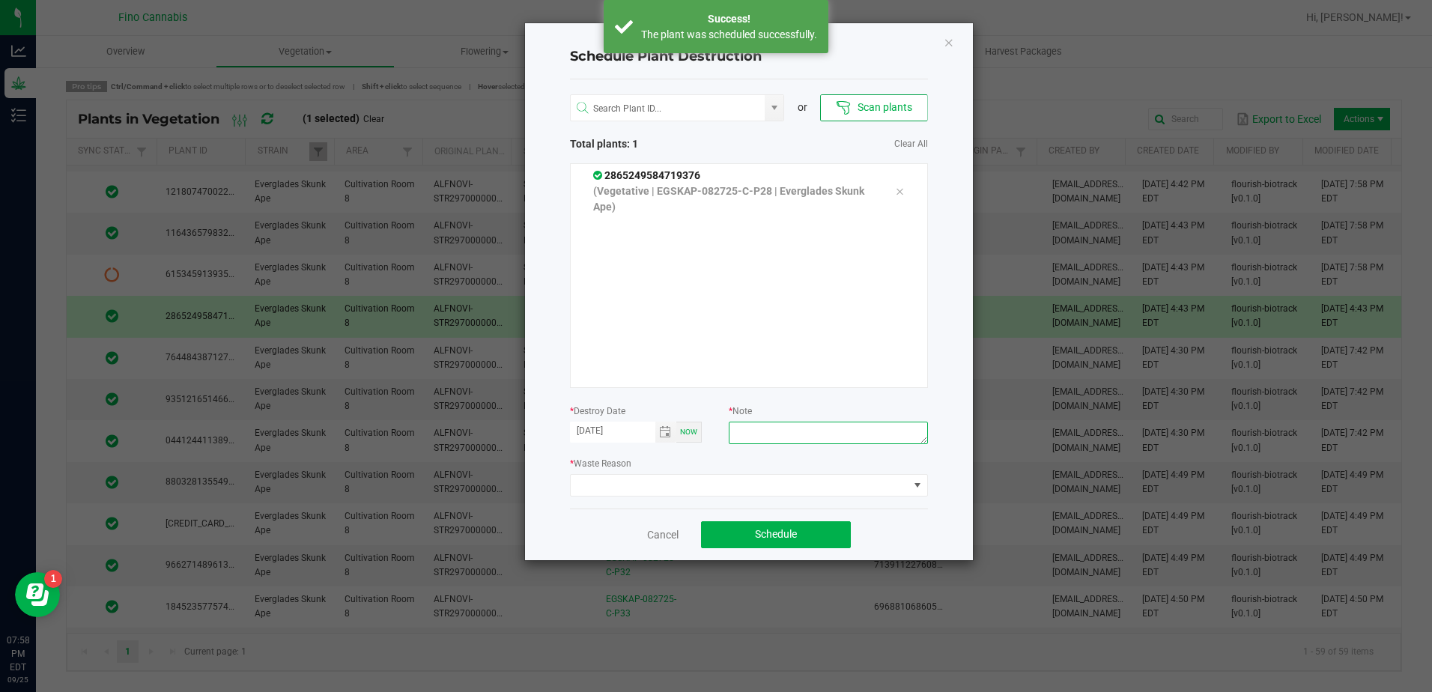
paste textarea "Culled Clones from Unacceptable Phenos - 6.66g"
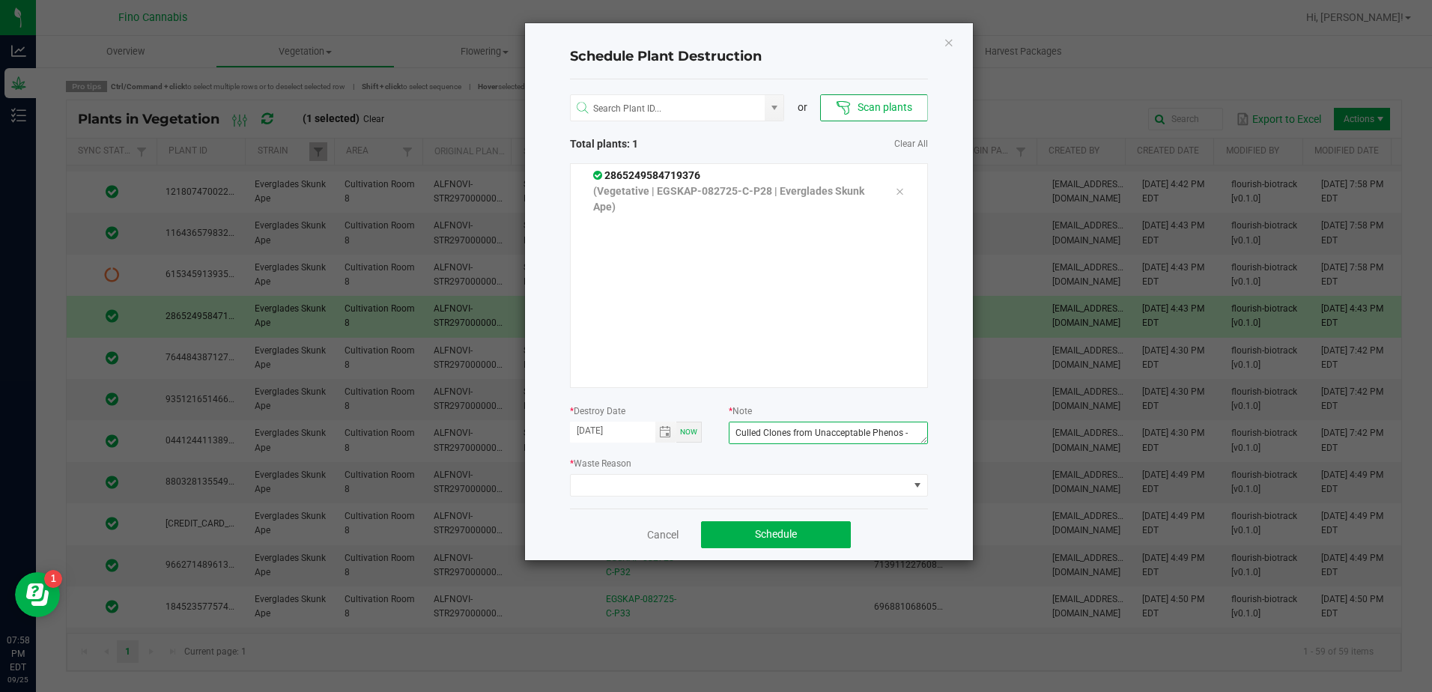
scroll to position [10, 0]
type textarea "Culled Clones from Unacceptable Phenos - 6.66g"
click at [875, 485] on span at bounding box center [740, 485] width 338 height 21
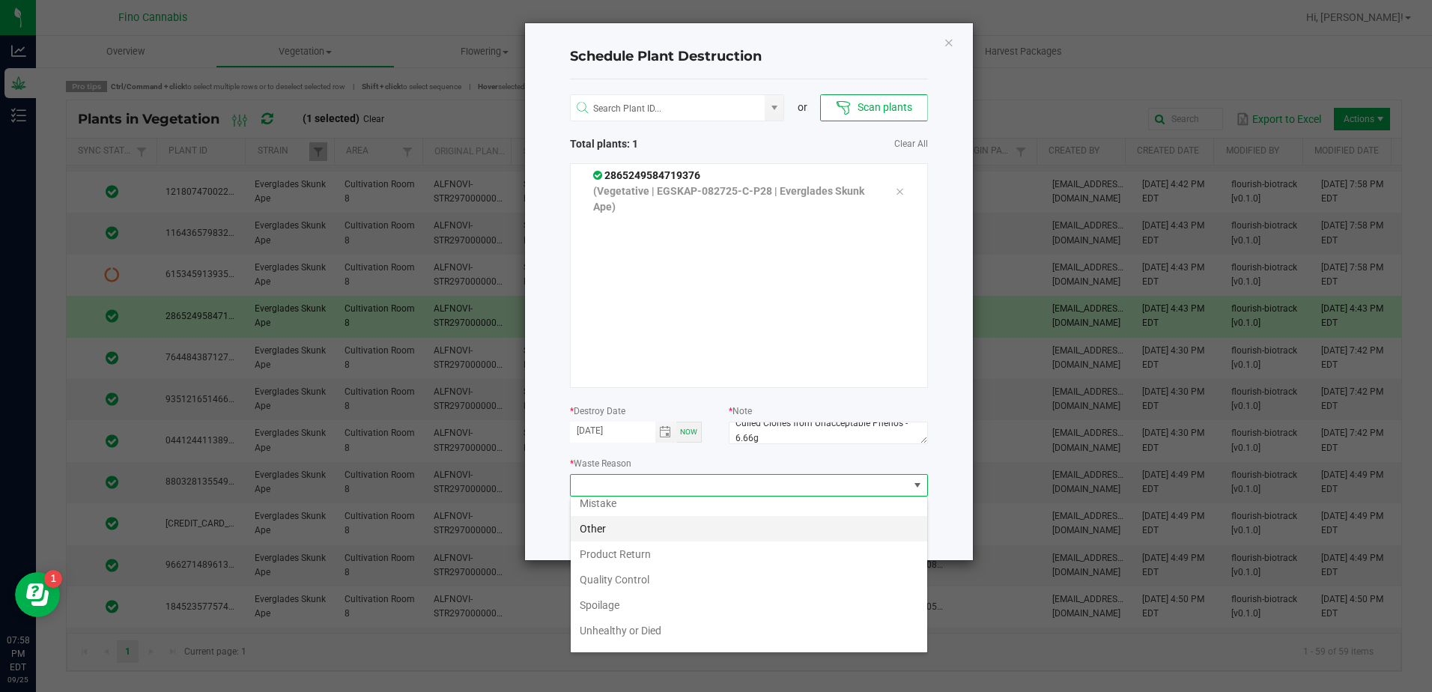
scroll to position [54, 0]
click at [602, 628] on li "Waste" at bounding box center [749, 636] width 357 height 25
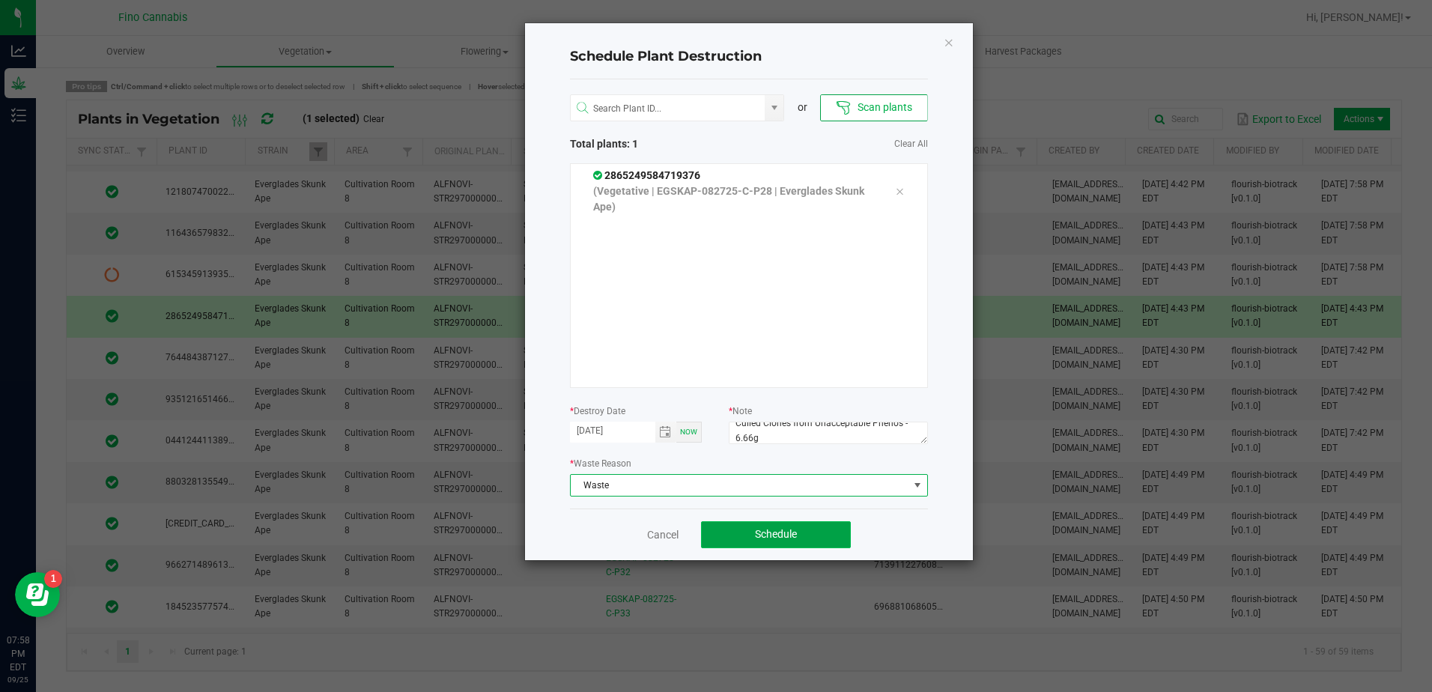
click at [751, 533] on button "Schedule" at bounding box center [776, 534] width 150 height 27
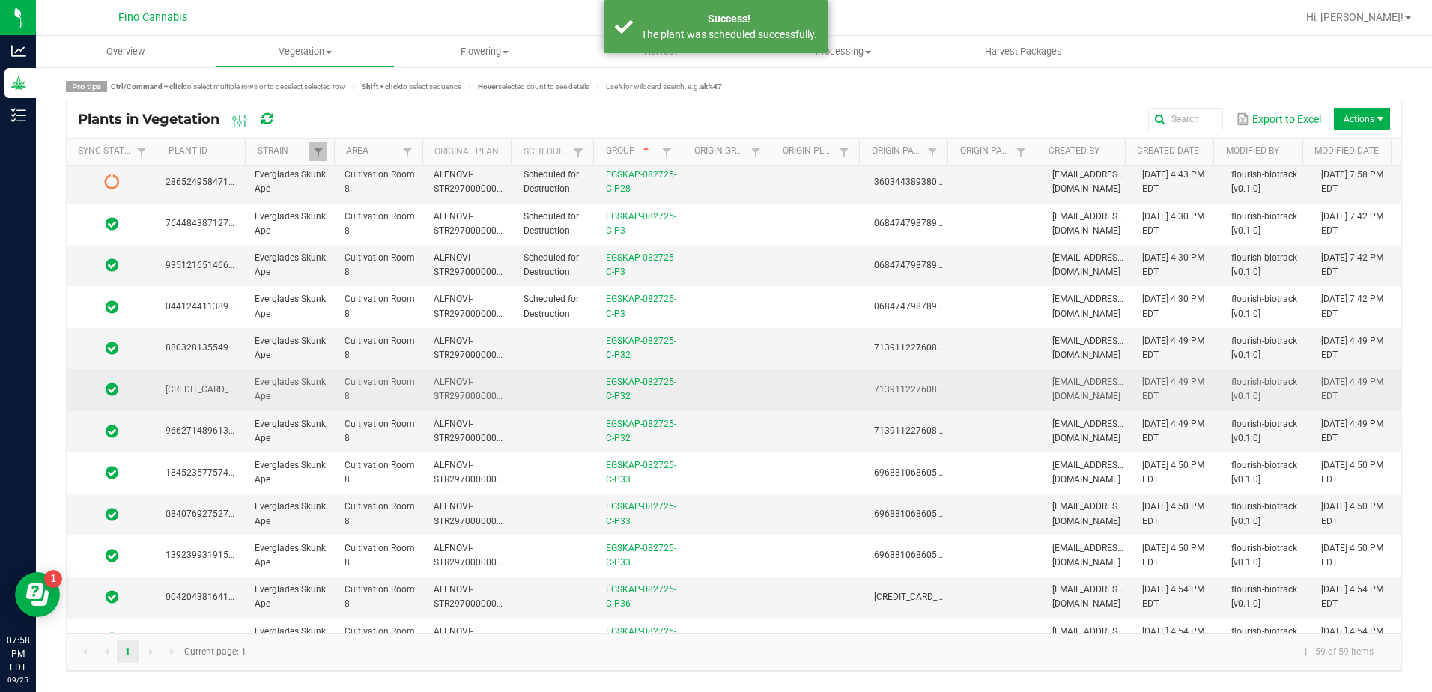
scroll to position [974, 0]
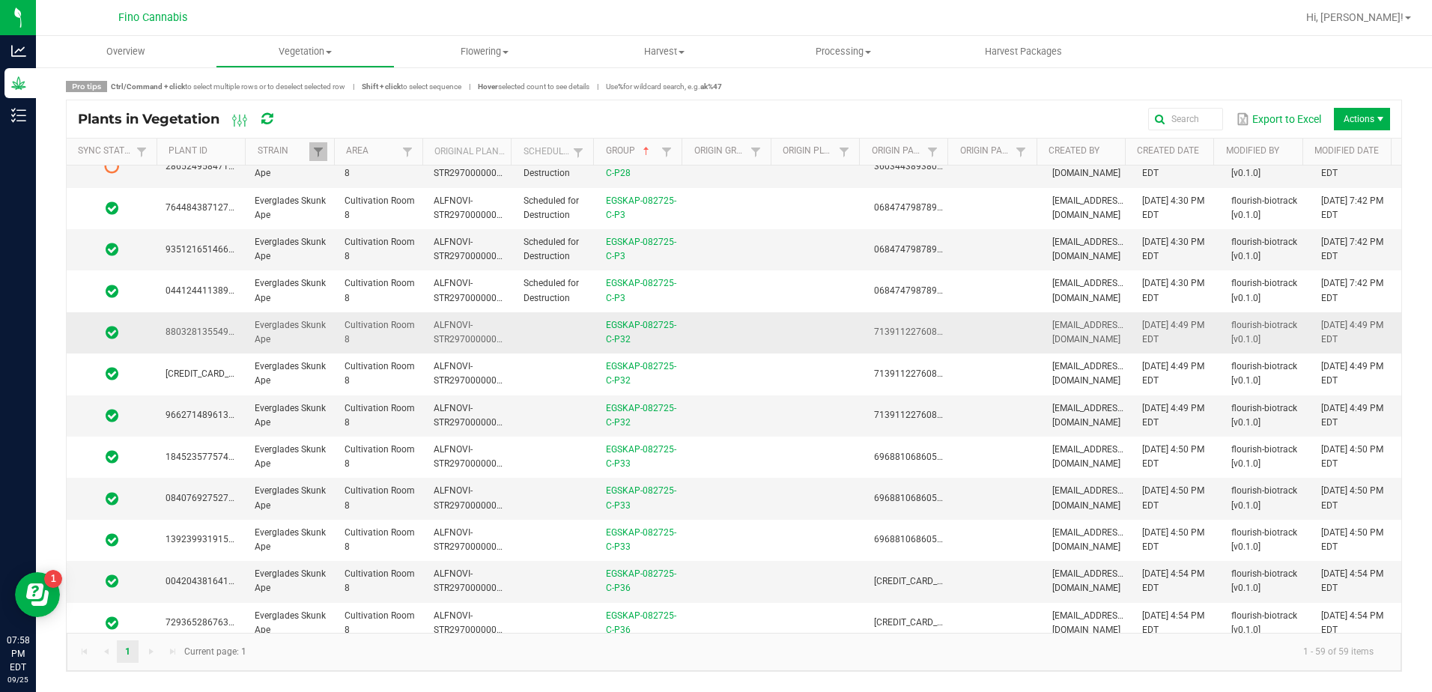
click at [678, 339] on td "EGSKAP-082725-C-P32" at bounding box center [641, 332] width 89 height 41
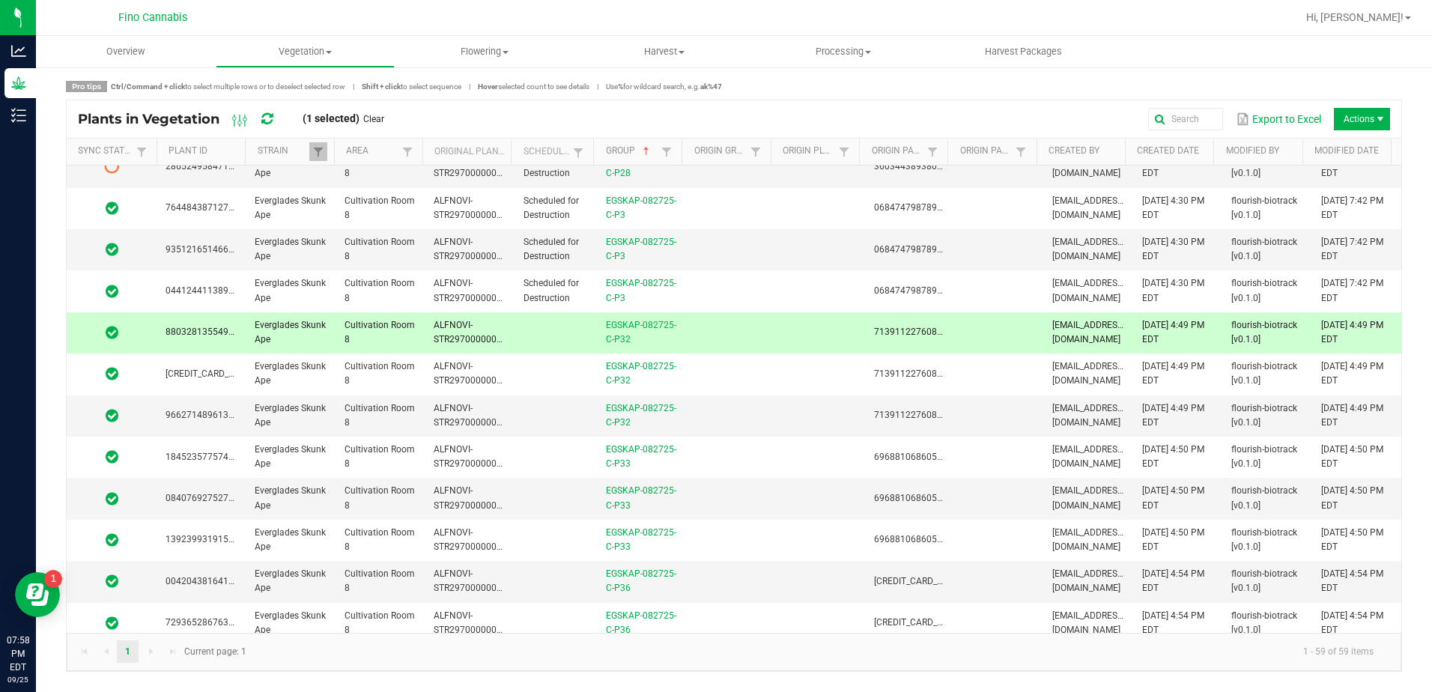
click at [678, 339] on td "EGSKAP-082725-C-P32" at bounding box center [641, 332] width 89 height 41
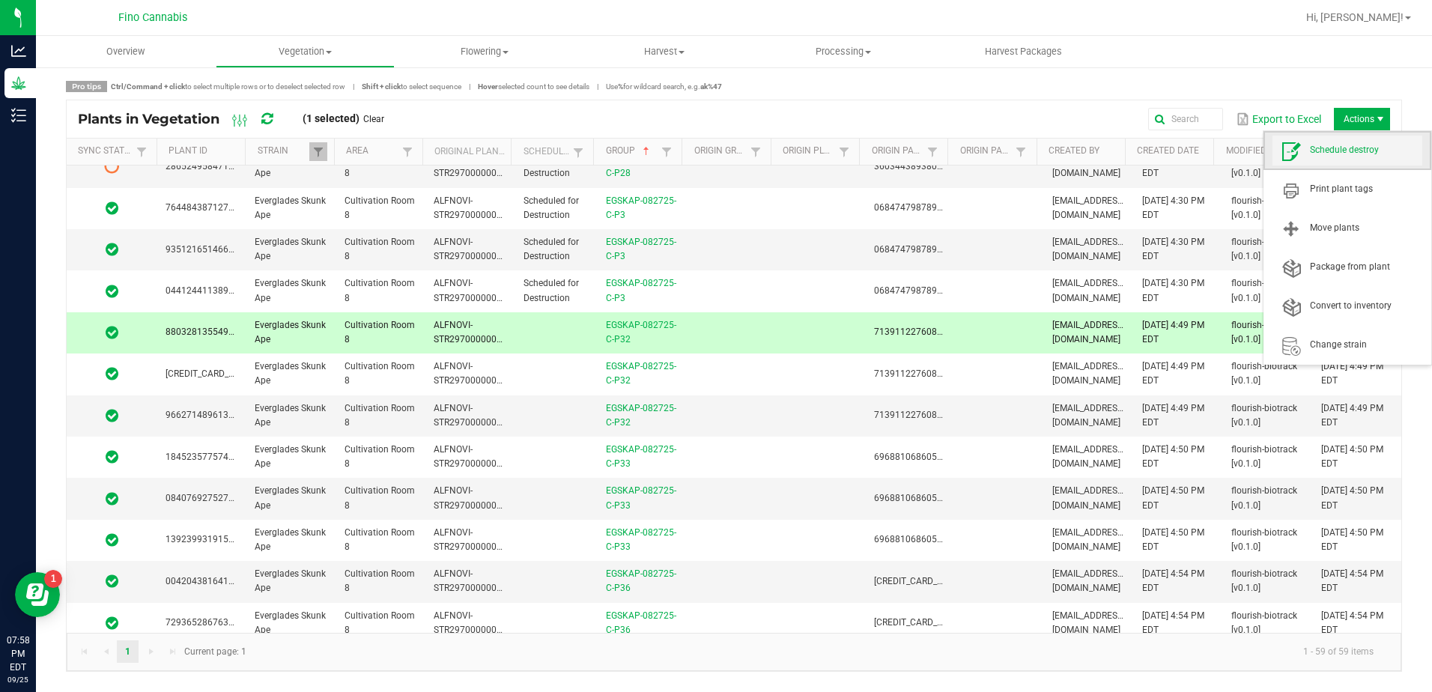
click at [1372, 145] on span "Schedule destroy" at bounding box center [1366, 150] width 112 height 13
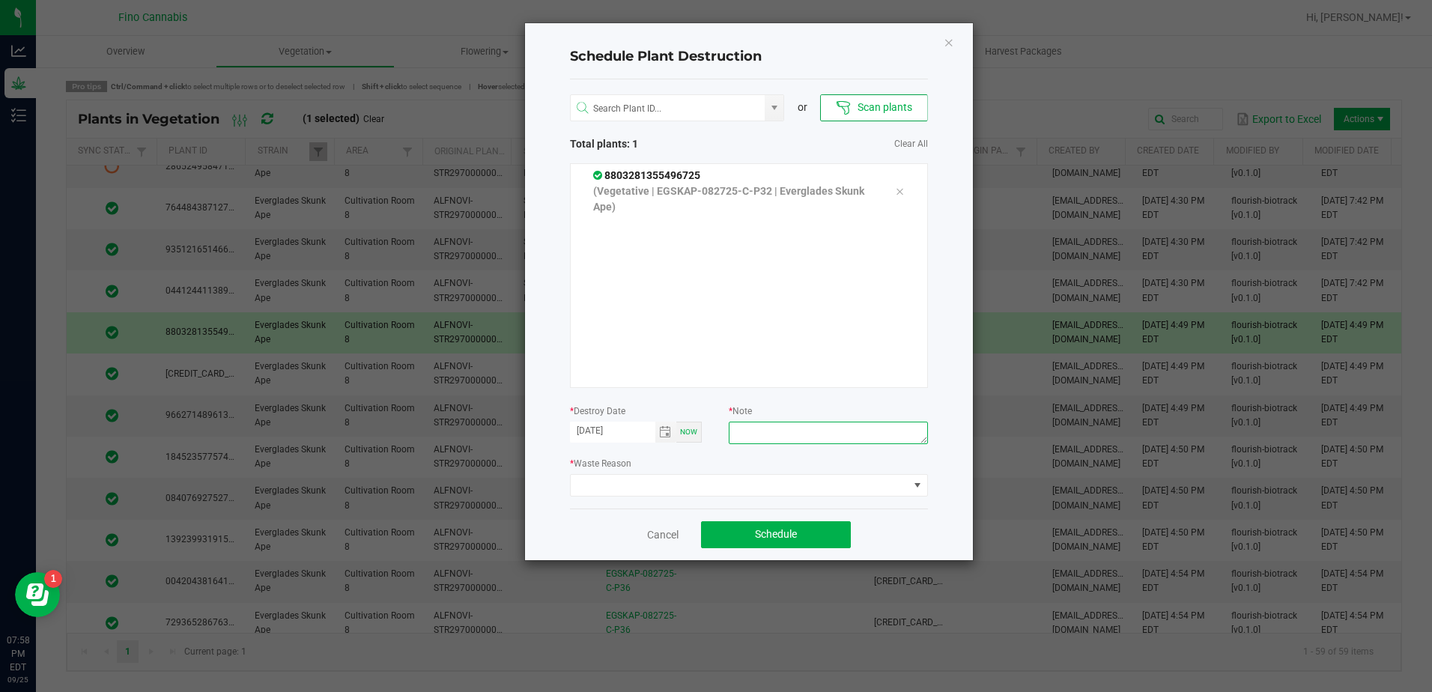
paste textarea "Culled Clones from Unacceptable Phenos - 6.66g"
type textarea "Culled Clones from Unacceptable Phenos - 6.66g"
click at [755, 487] on span at bounding box center [740, 485] width 338 height 21
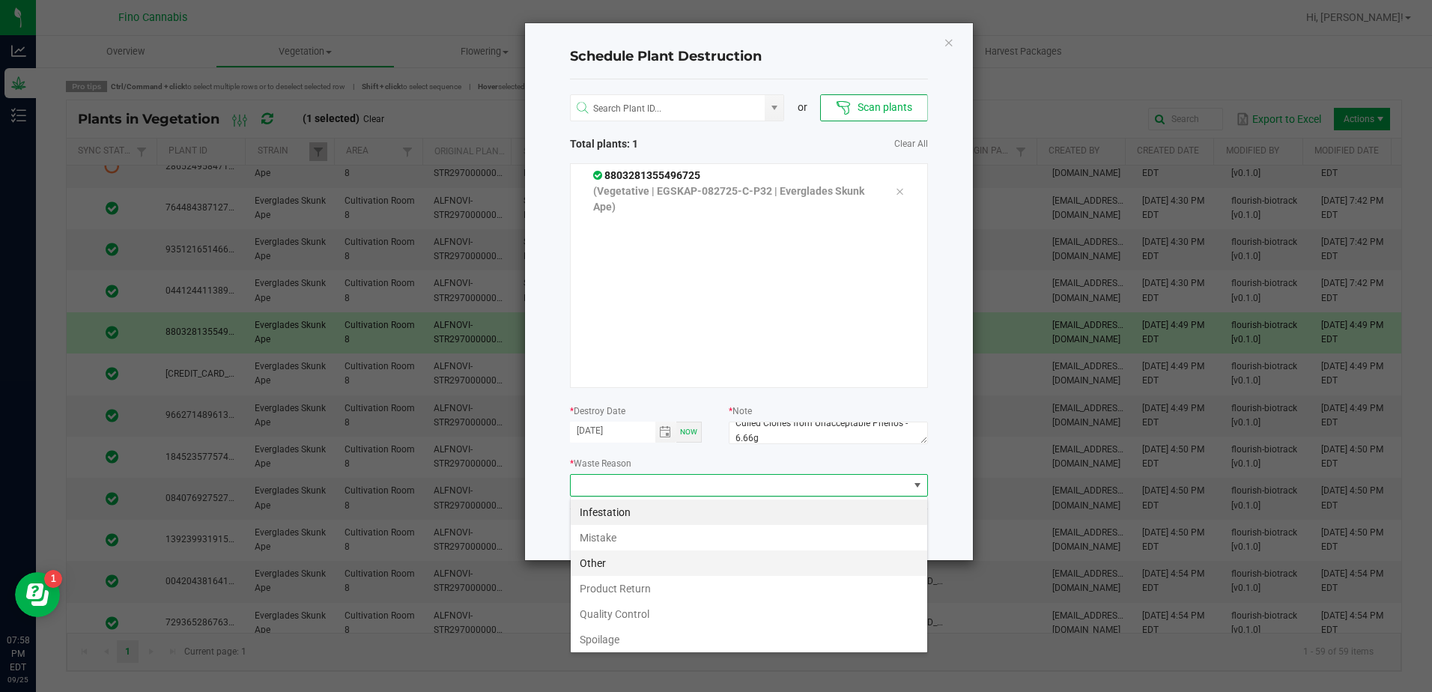
scroll to position [54, 0]
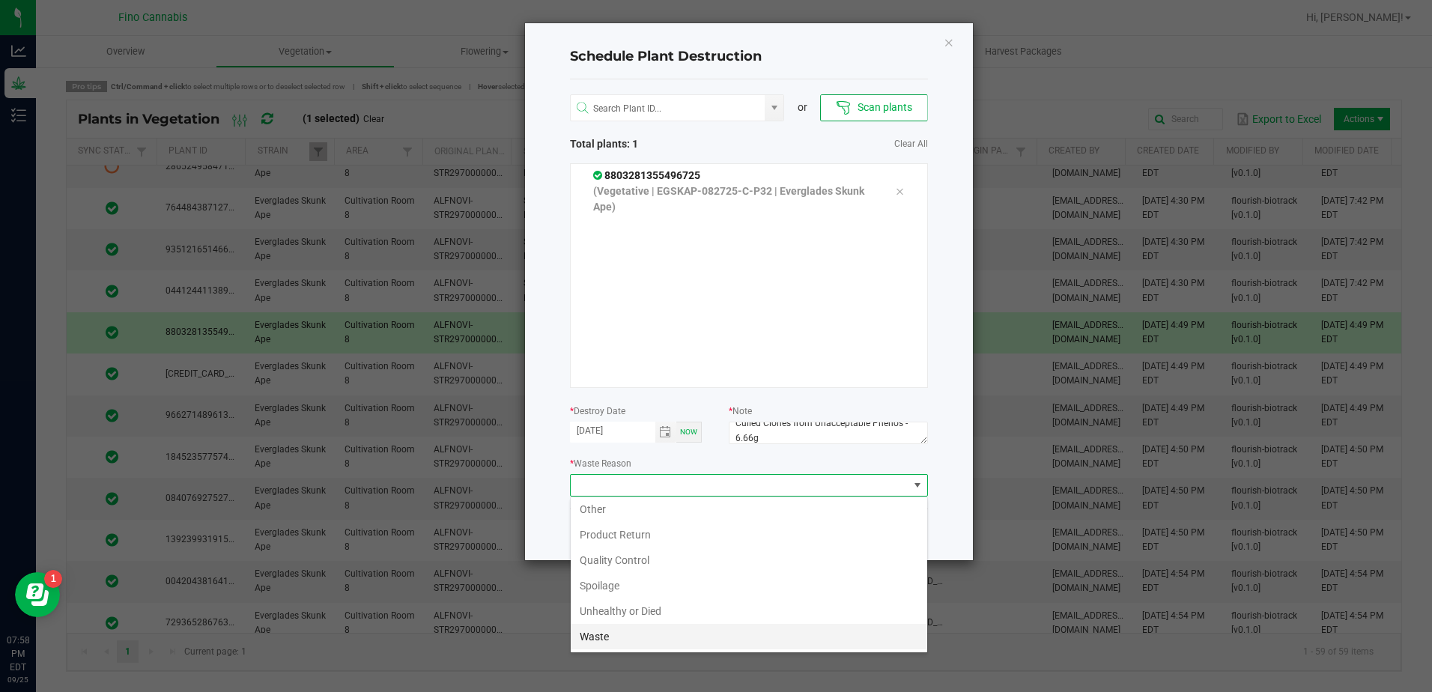
click at [602, 639] on li "Waste" at bounding box center [749, 636] width 357 height 25
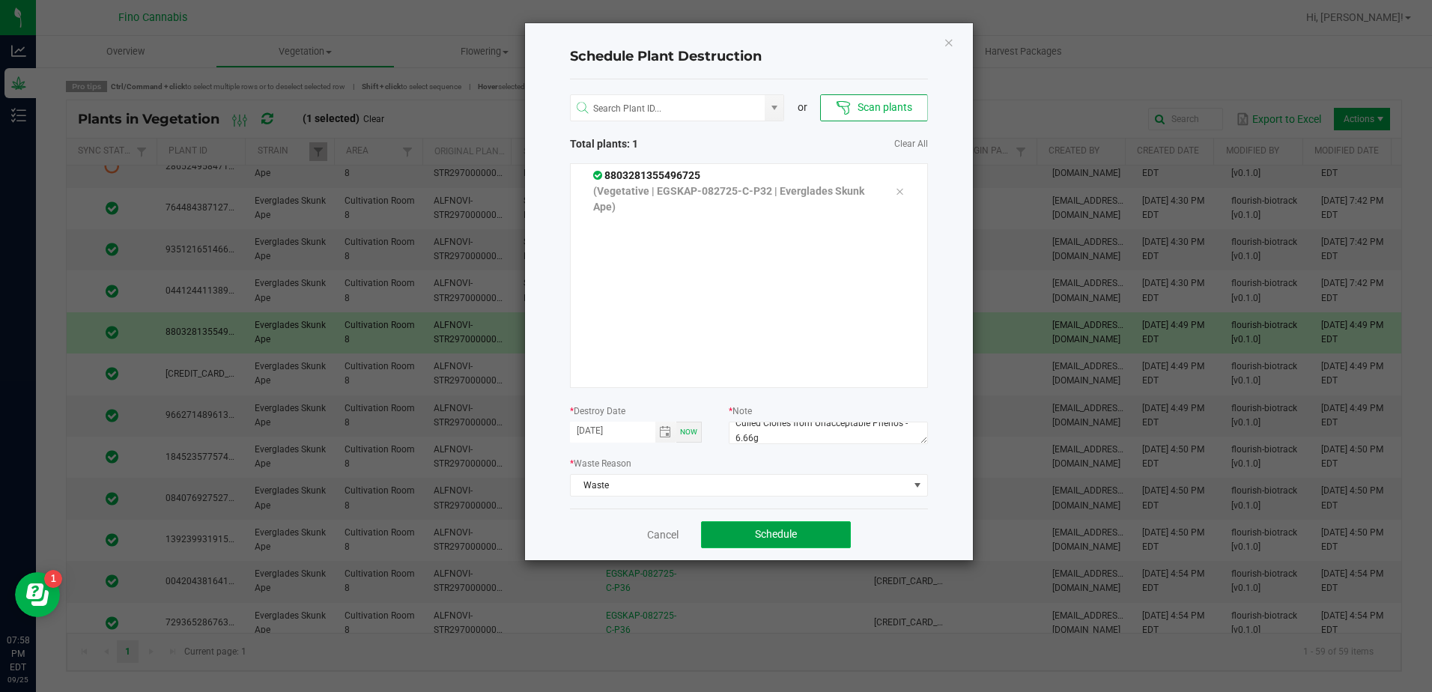
click at [776, 530] on span "Schedule" at bounding box center [776, 534] width 42 height 12
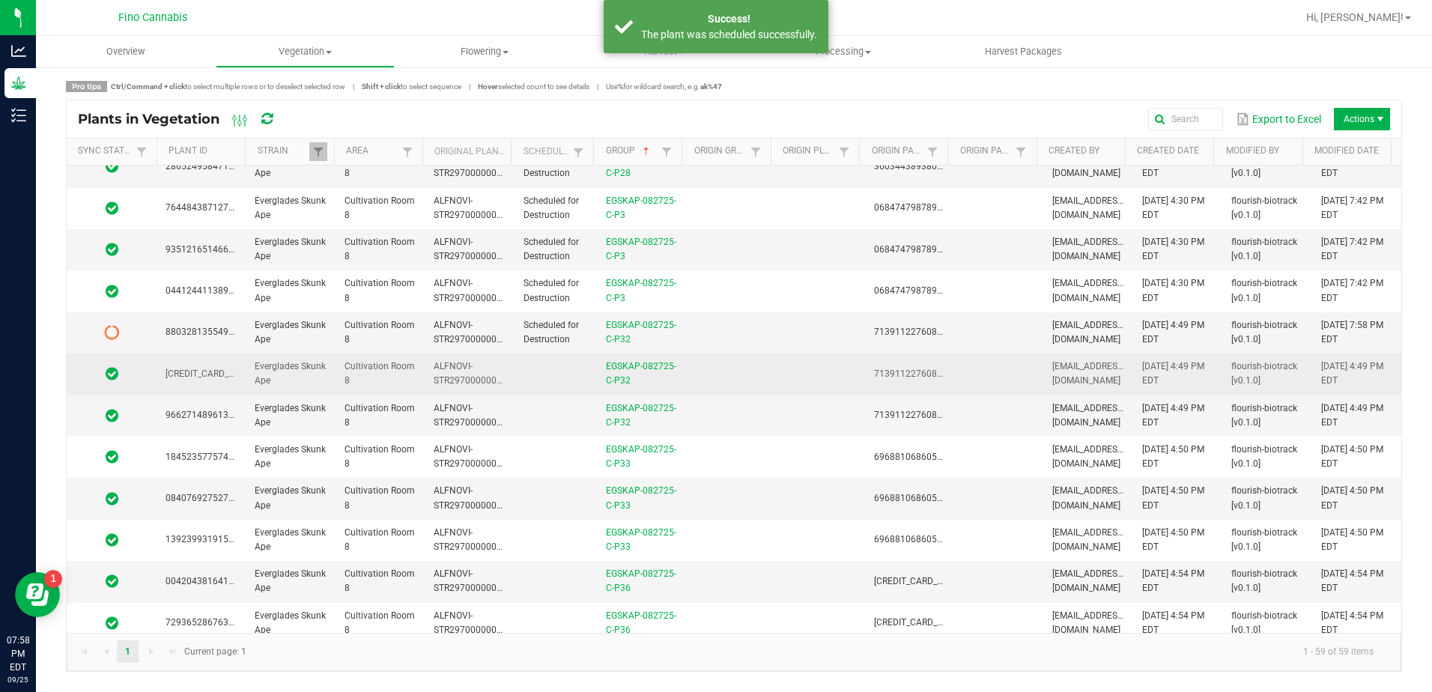
click at [572, 378] on td at bounding box center [556, 374] width 82 height 41
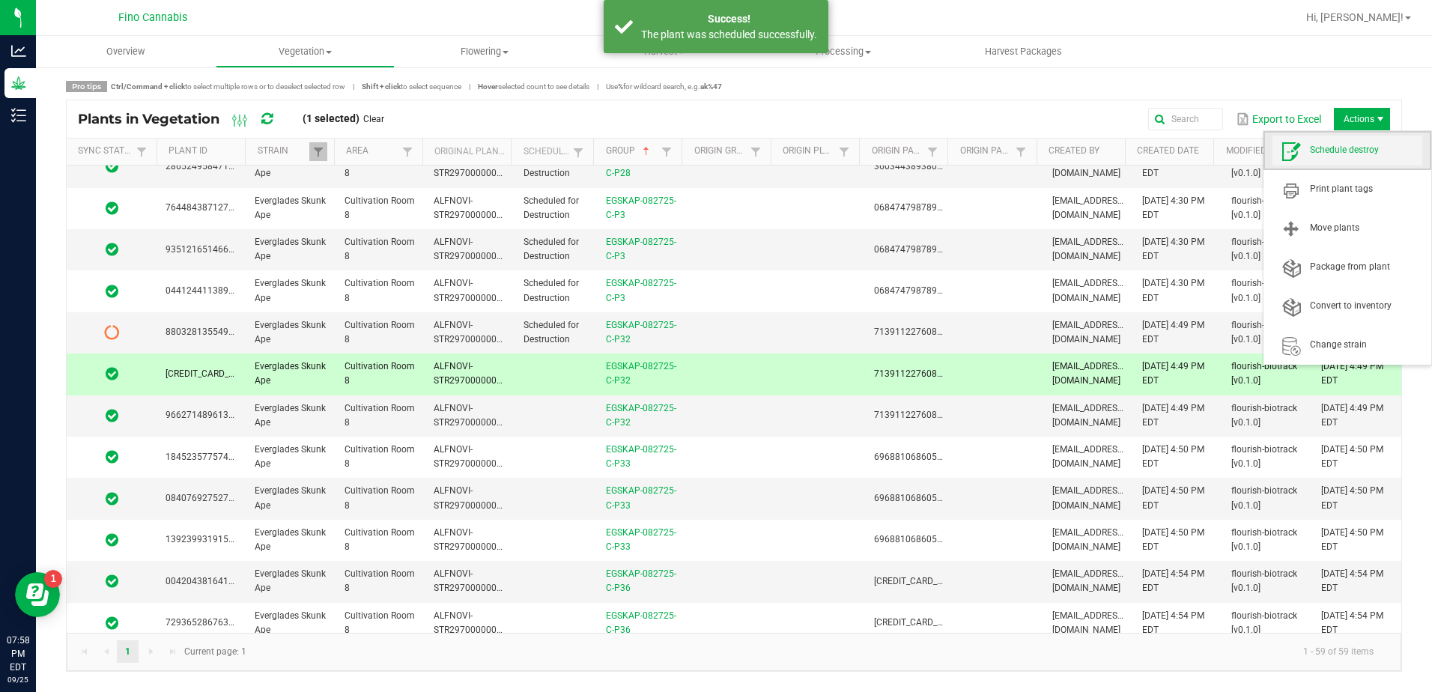
click at [1352, 154] on span "Schedule destroy" at bounding box center [1366, 150] width 112 height 13
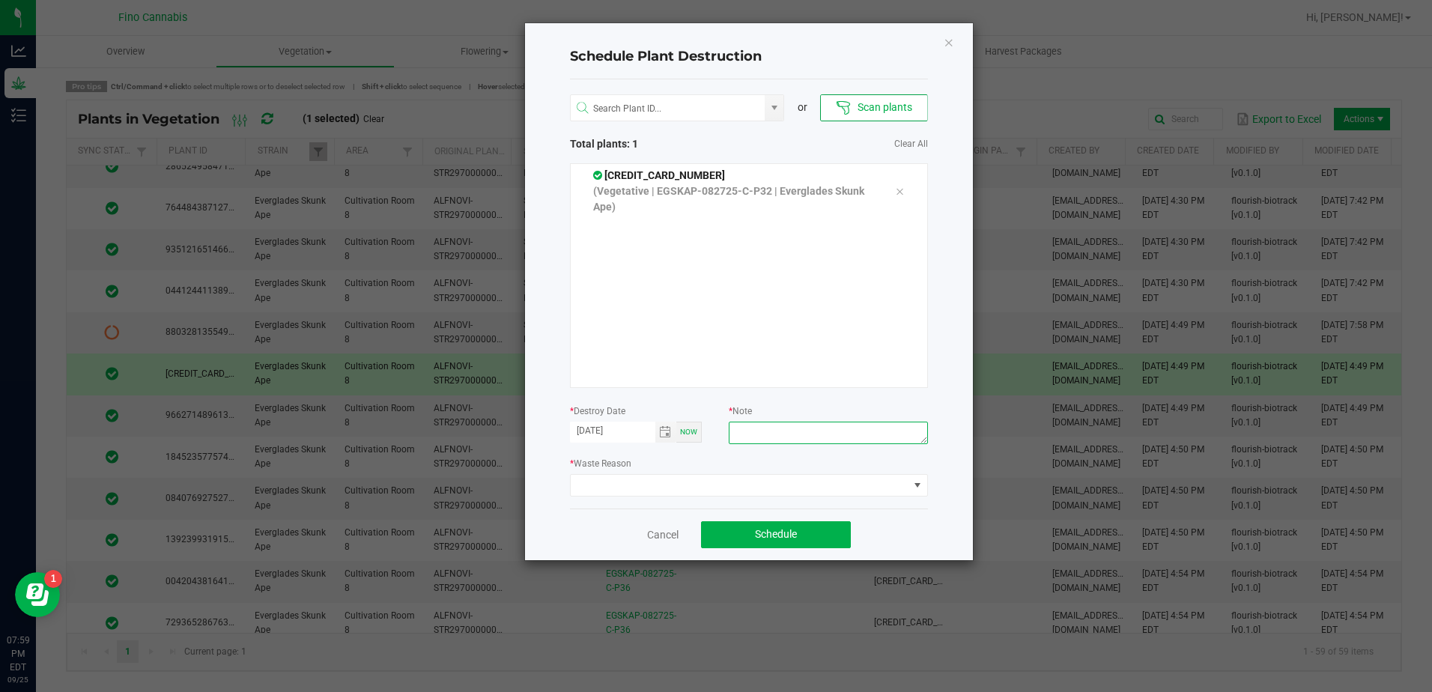
paste textarea "Culled Clones from Unacceptable Phenos - 6.66g"
type textarea "Culled Clones from Unacceptable Phenos - 6.66g"
click at [736, 489] on span at bounding box center [740, 485] width 338 height 21
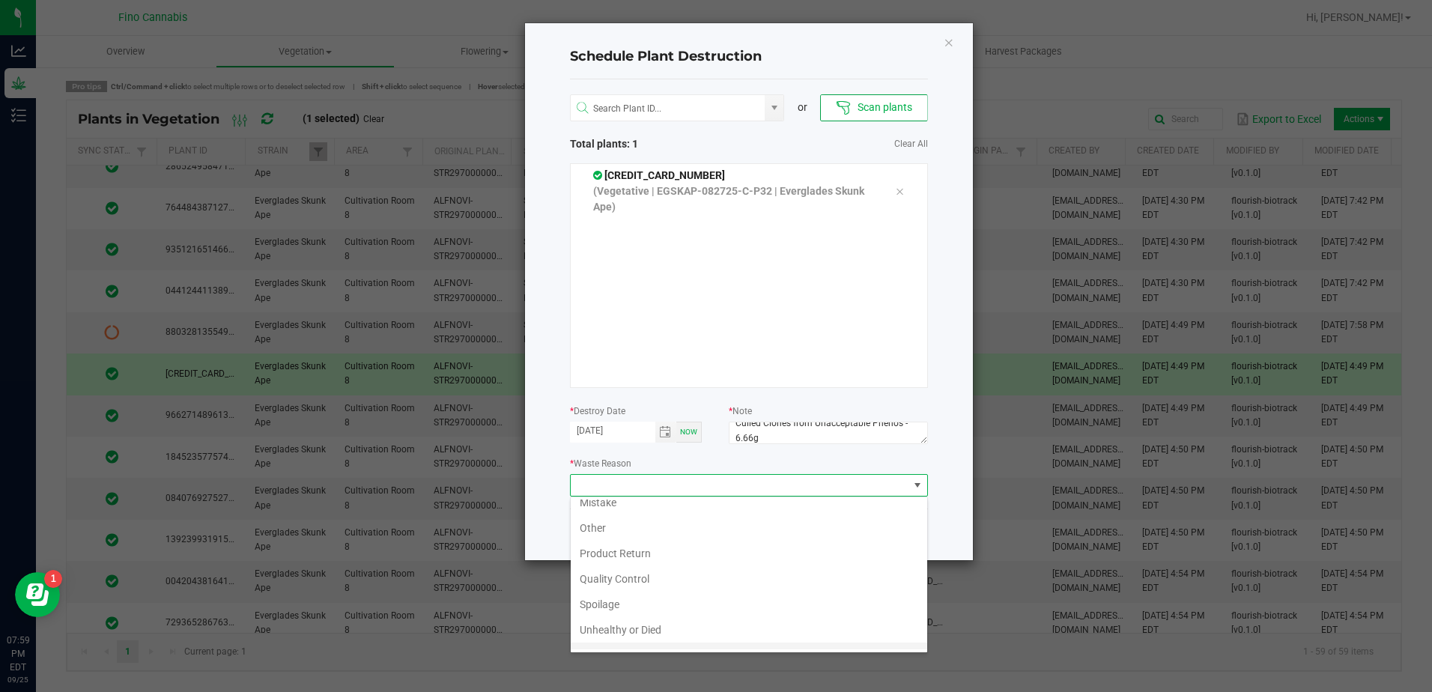
scroll to position [54, 0]
click at [613, 636] on li "Waste" at bounding box center [749, 636] width 357 height 25
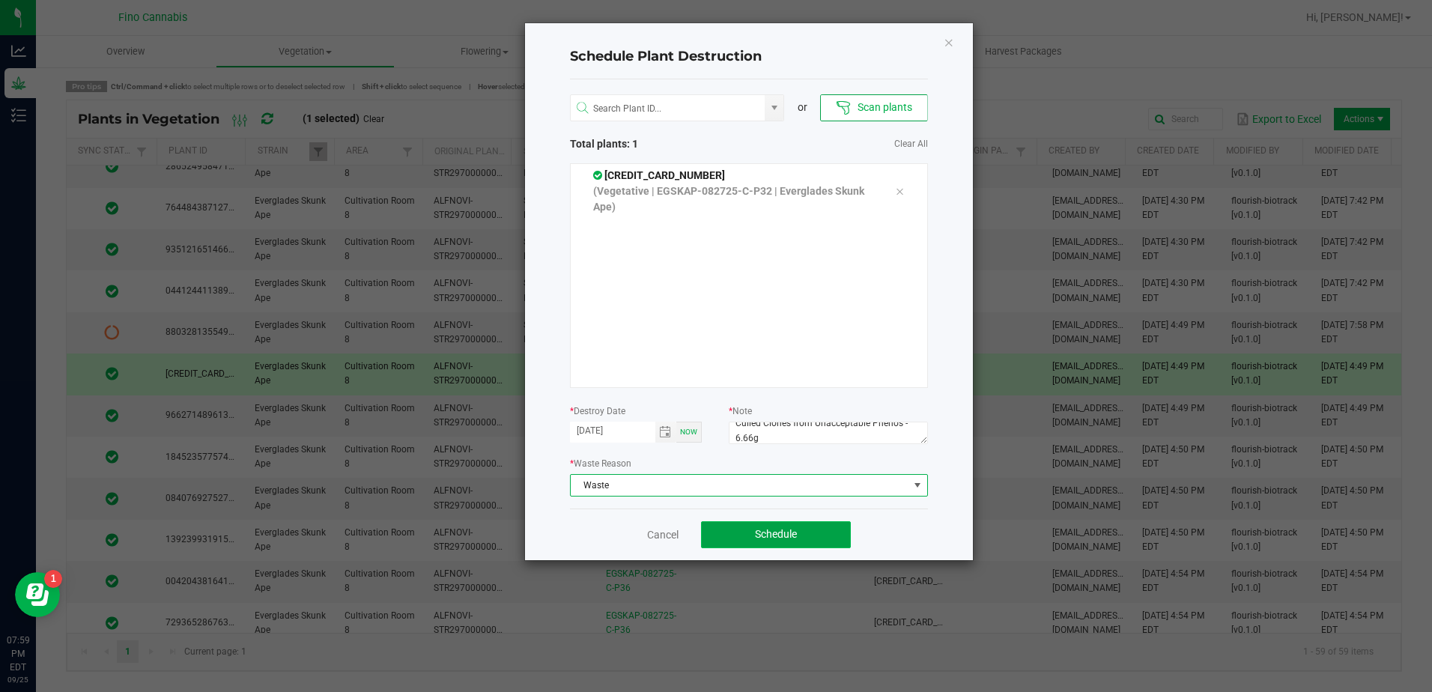
click at [826, 532] on button "Schedule" at bounding box center [776, 534] width 150 height 27
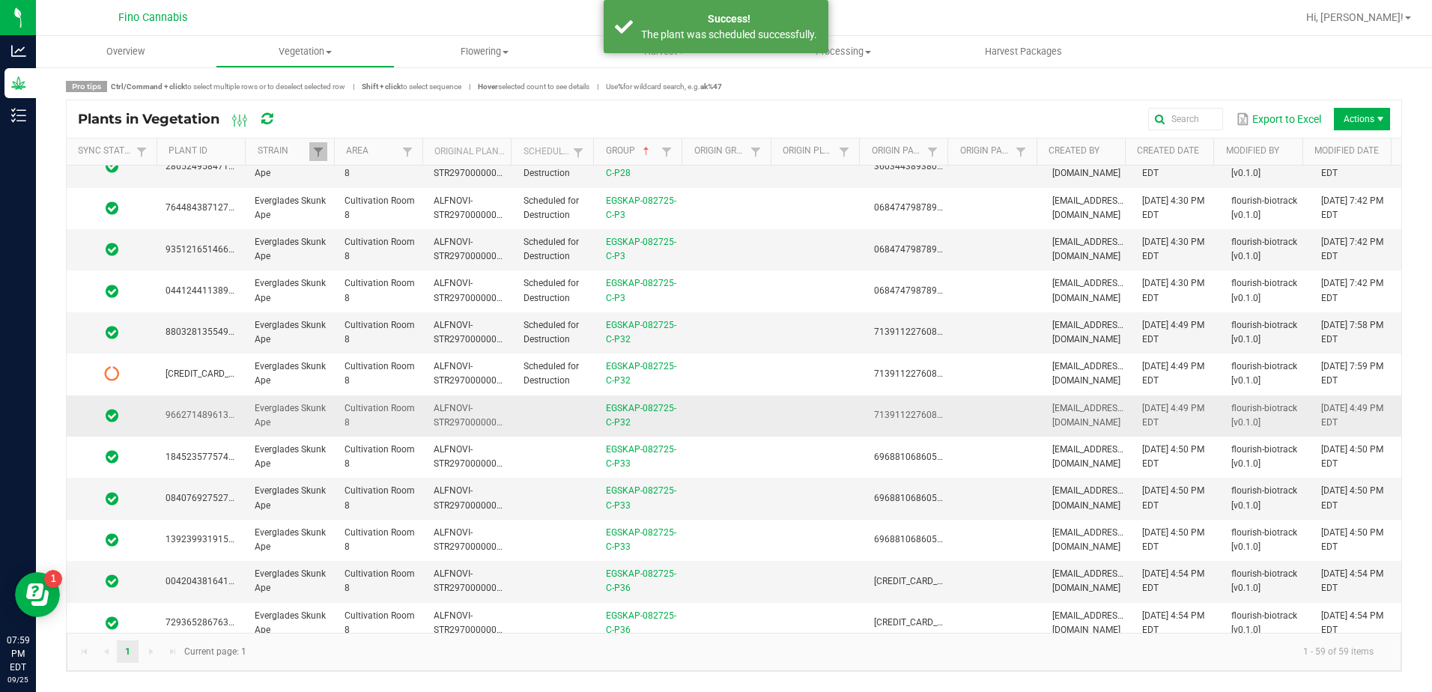
click at [534, 415] on td at bounding box center [556, 416] width 82 height 41
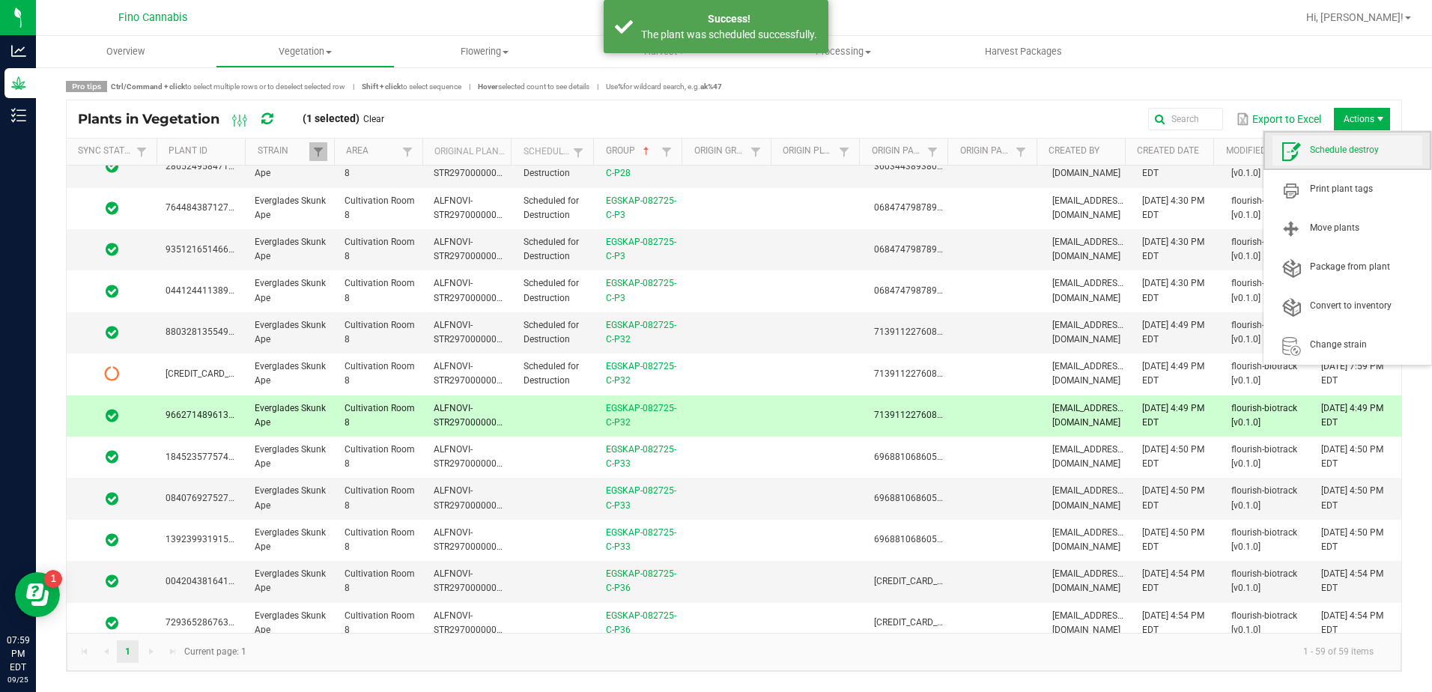
click at [1355, 158] on span "Schedule destroy" at bounding box center [1348, 151] width 150 height 30
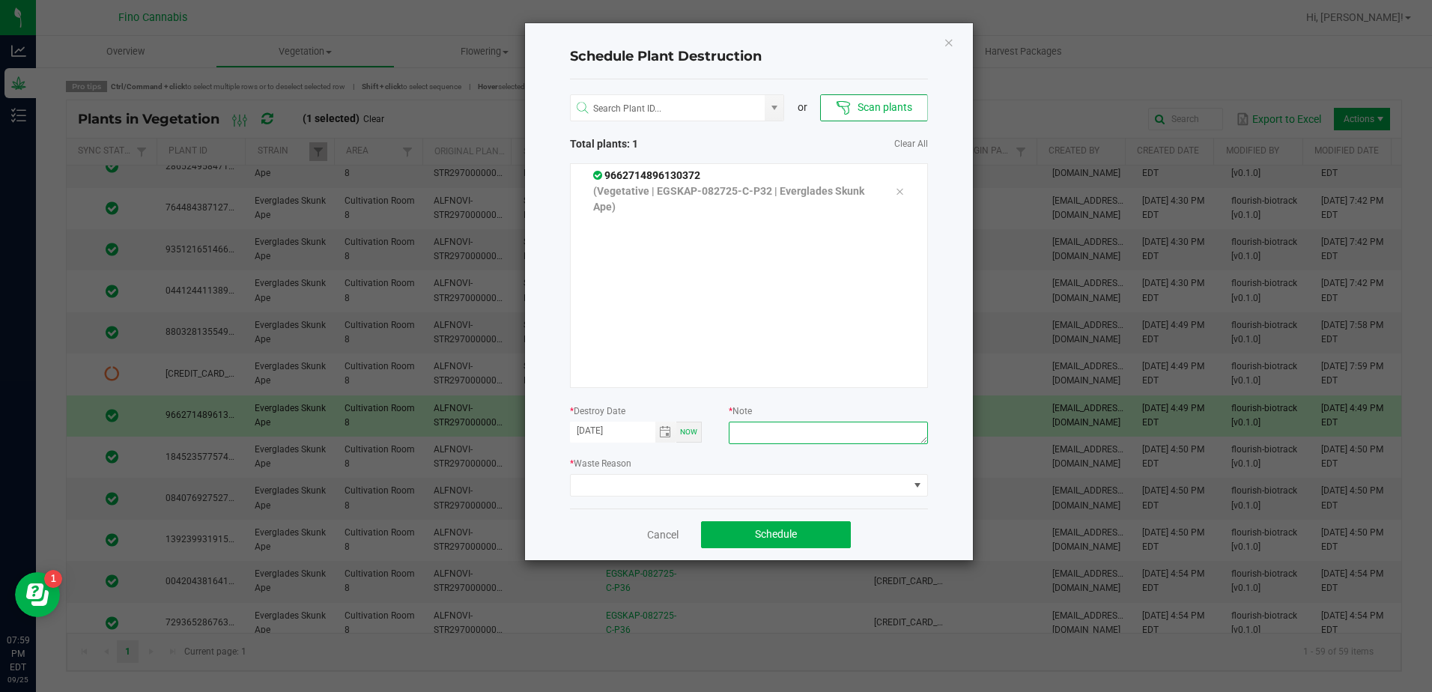
paste textarea "Culled Clones from Unacceptable Phenos - 6.66g"
type textarea "Culled Clones from Unacceptable Phenos - 6.66g"
click at [842, 488] on span at bounding box center [740, 485] width 338 height 21
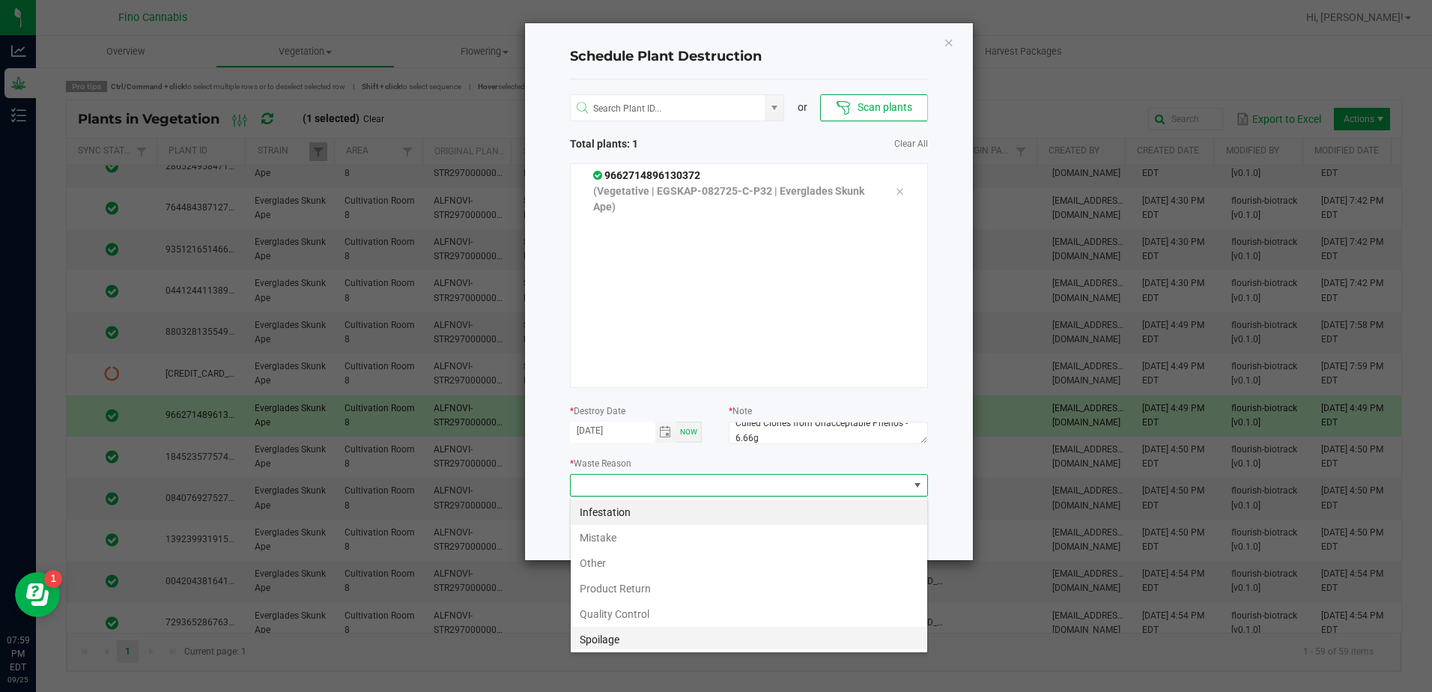
scroll to position [54, 0]
drag, startPoint x: 626, startPoint y: 640, endPoint x: 703, endPoint y: 588, distance: 92.9
click at [626, 639] on li "Waste" at bounding box center [749, 636] width 357 height 25
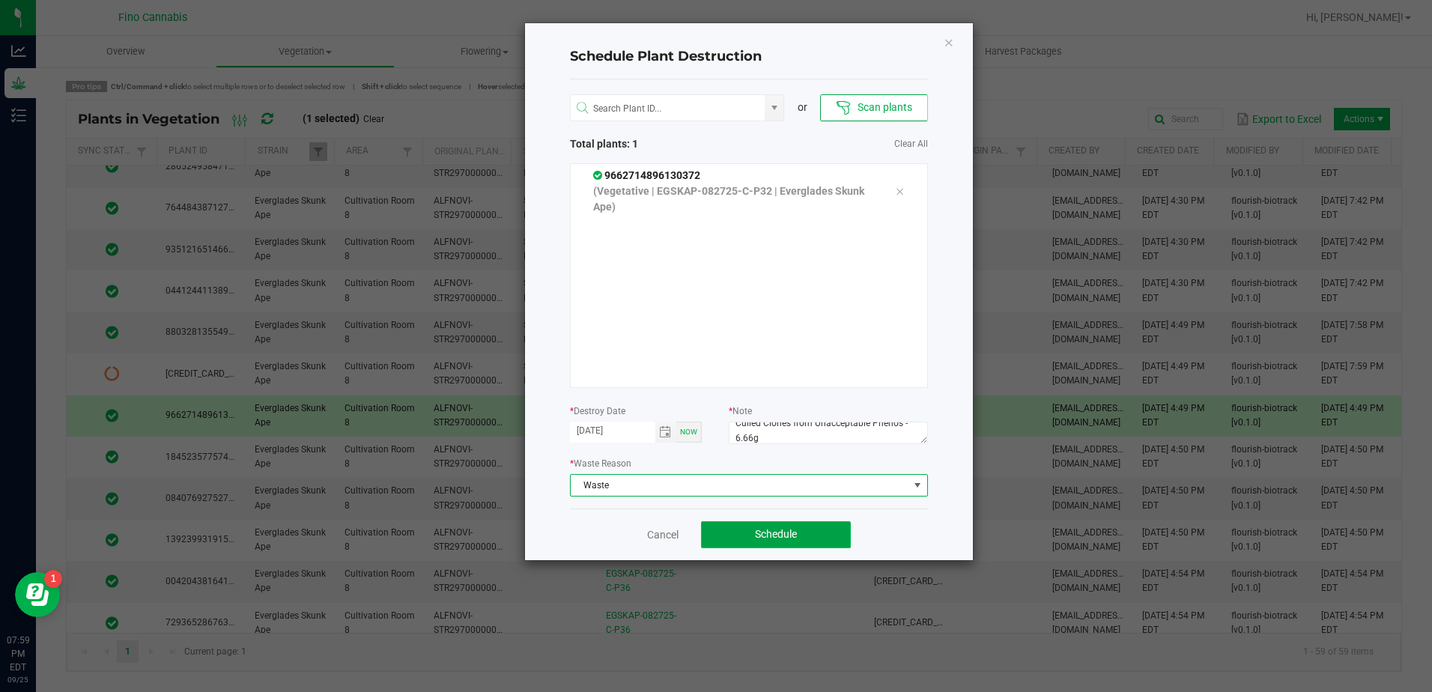
click at [823, 530] on button "Schedule" at bounding box center [776, 534] width 150 height 27
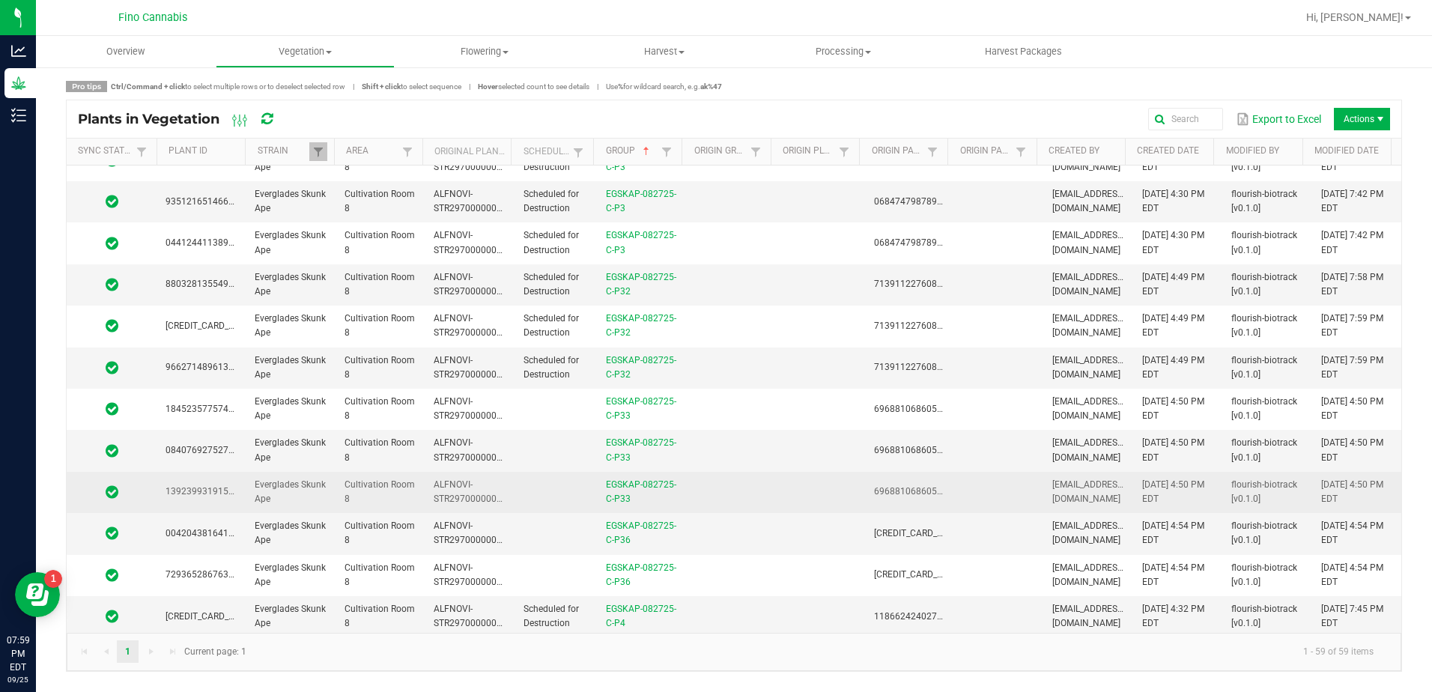
scroll to position [1049, 0]
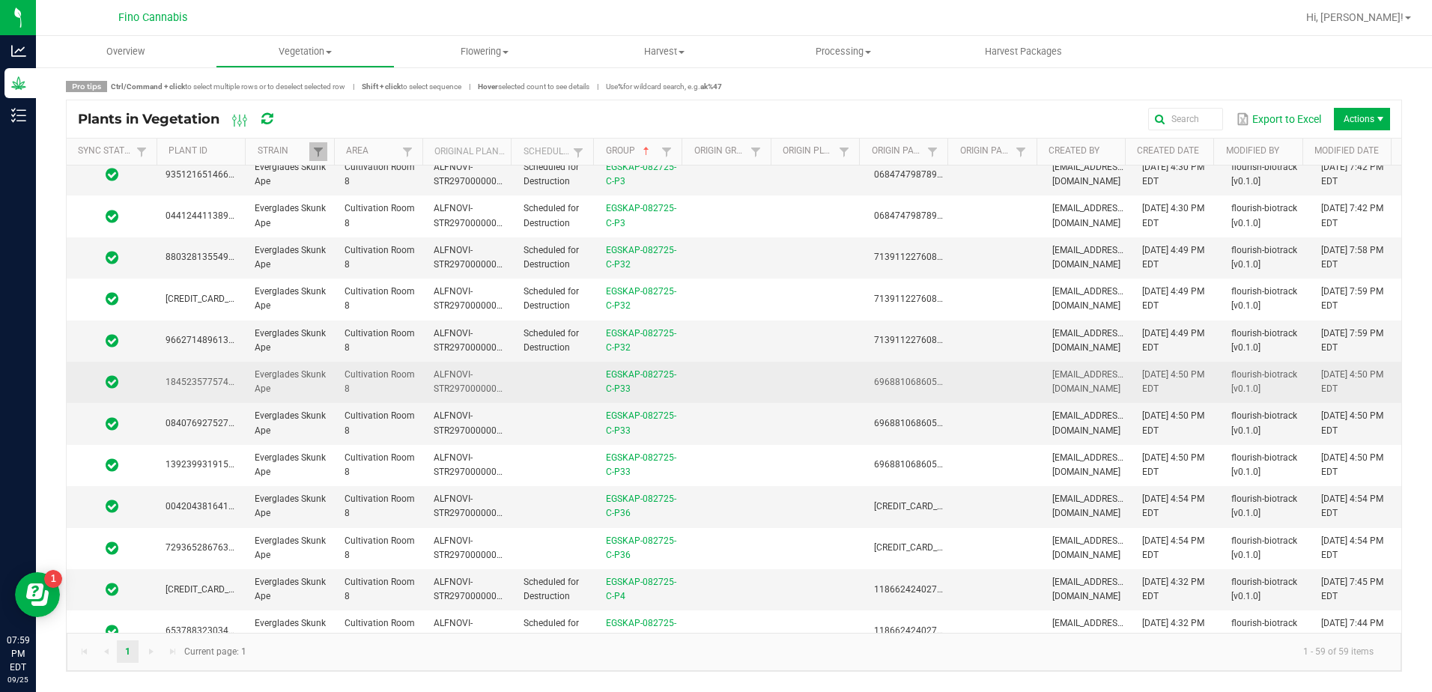
click at [712, 393] on td at bounding box center [730, 382] width 89 height 41
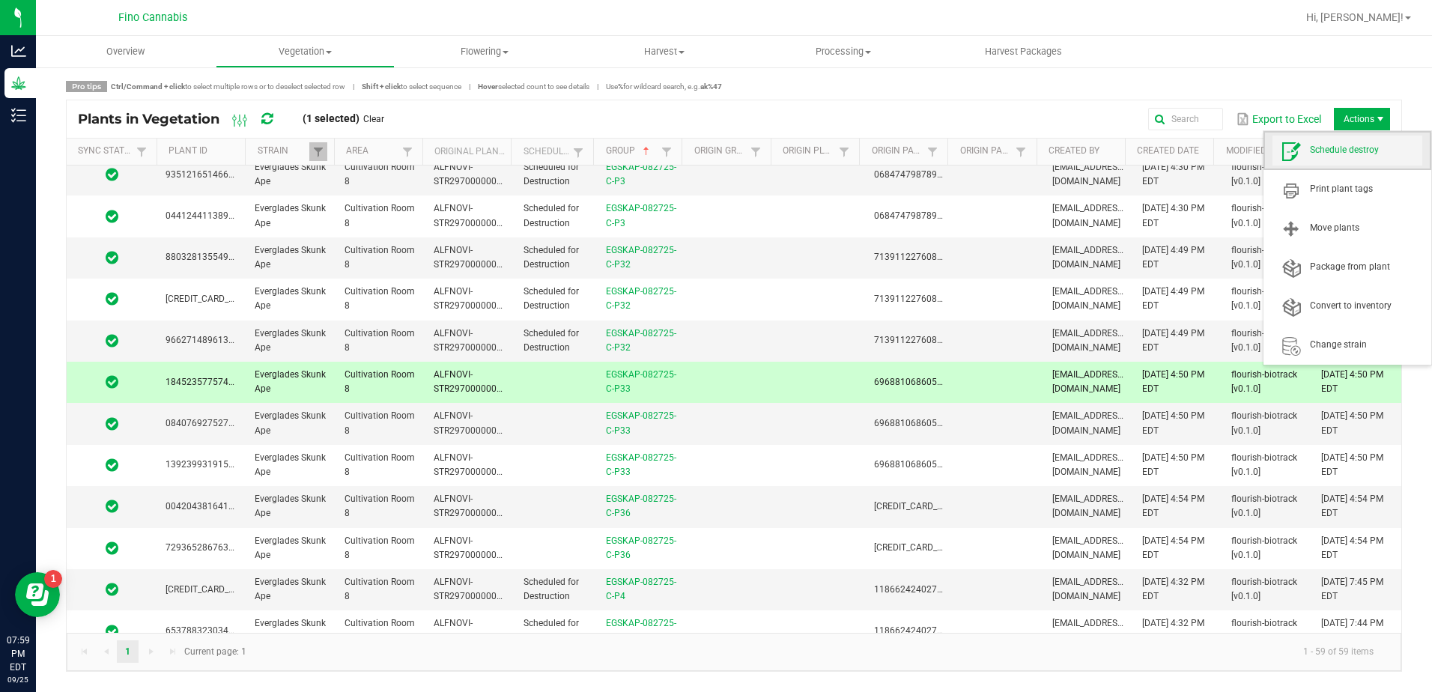
click at [1354, 148] on span "Schedule destroy" at bounding box center [1366, 150] width 112 height 13
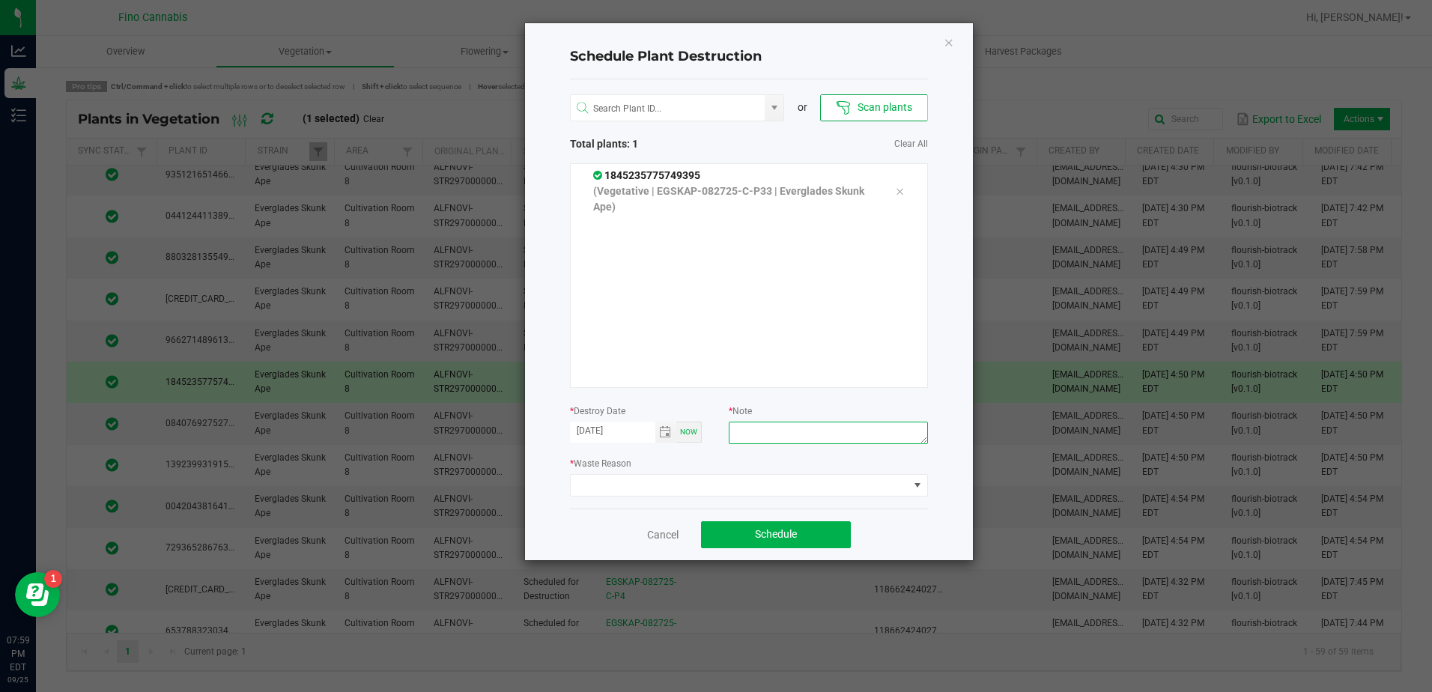
paste textarea "Culled Clones from Unacceptable Phenos - 6.66g"
type textarea "Culled Clones from Unacceptable Phenos - 6.66g"
click at [781, 484] on span at bounding box center [740, 485] width 338 height 21
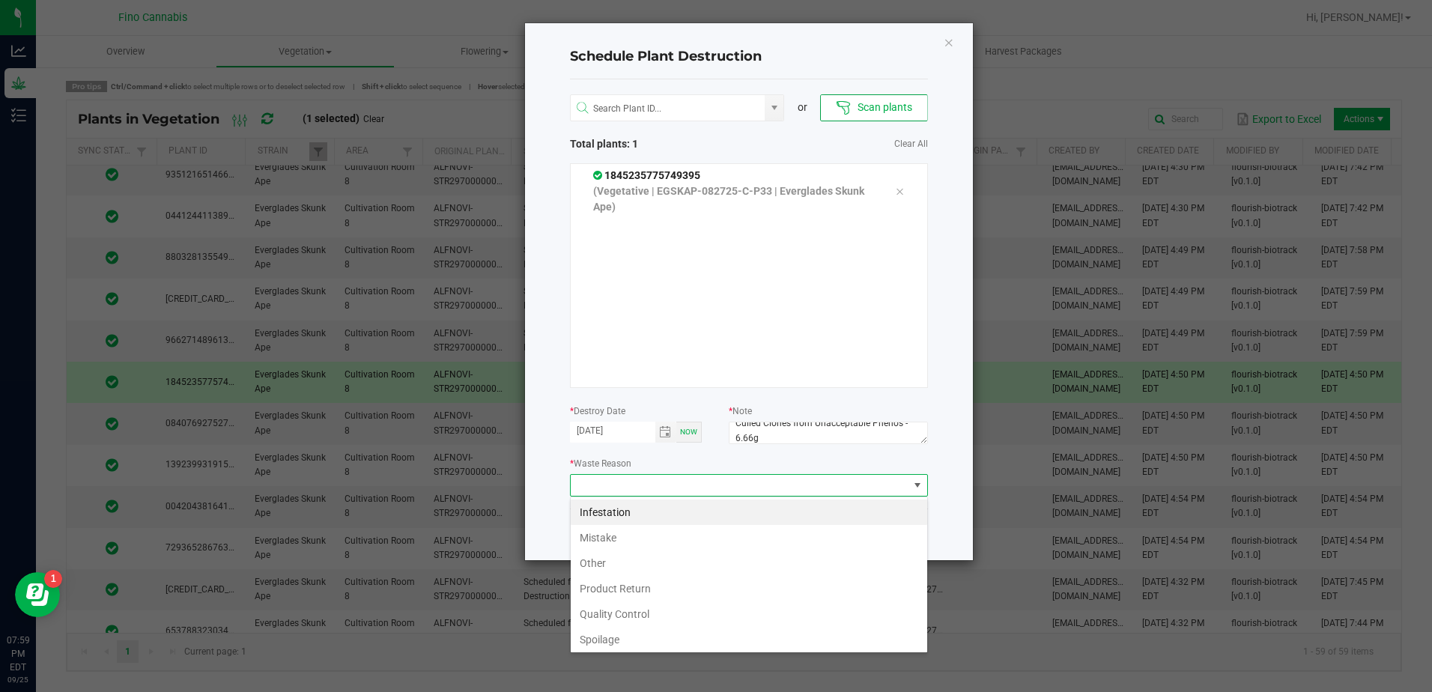
scroll to position [54, 0]
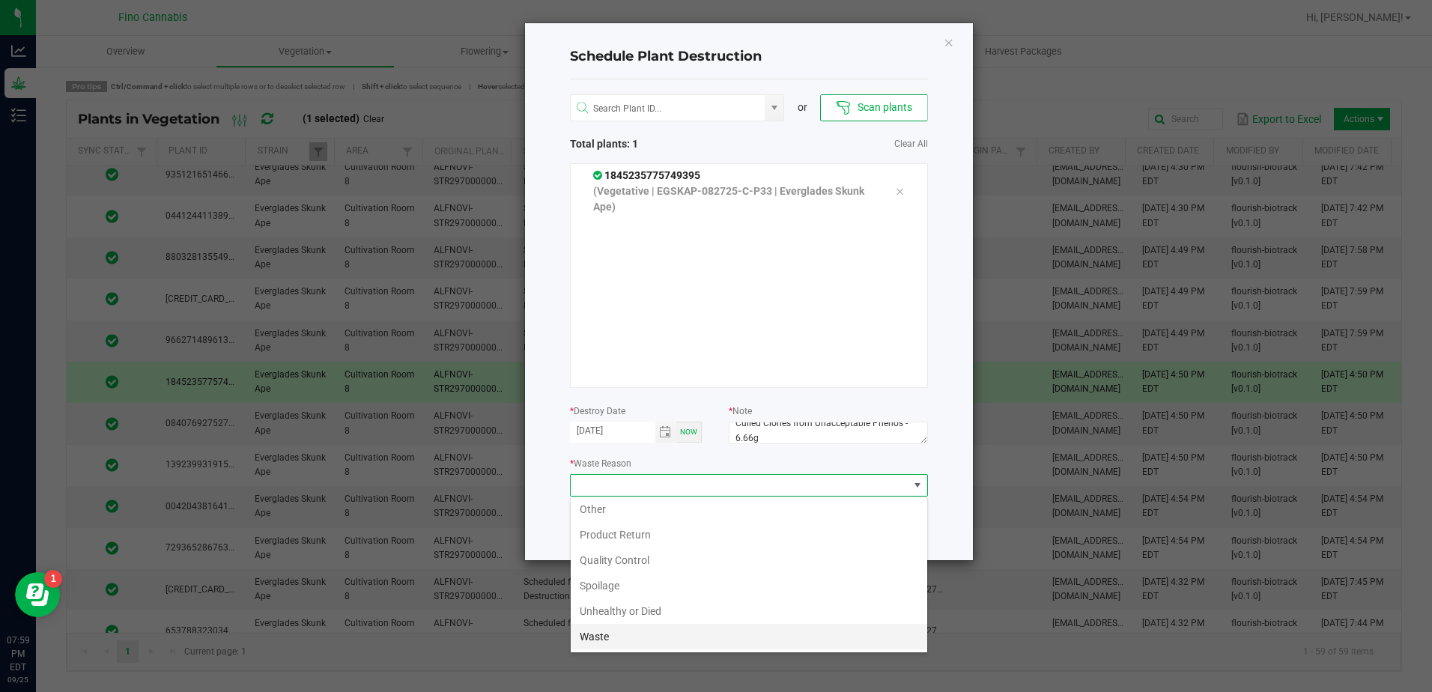
click at [660, 643] on li "Waste" at bounding box center [749, 636] width 357 height 25
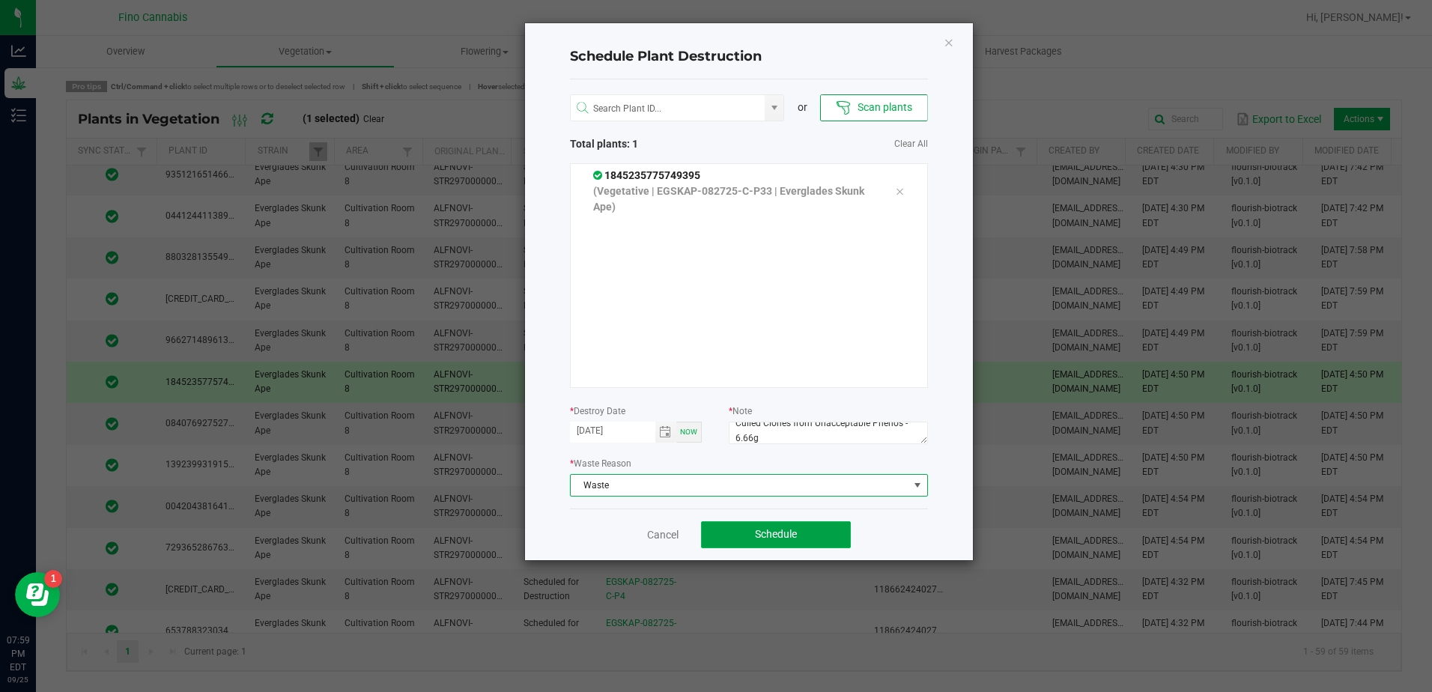
click at [816, 527] on button "Schedule" at bounding box center [776, 534] width 150 height 27
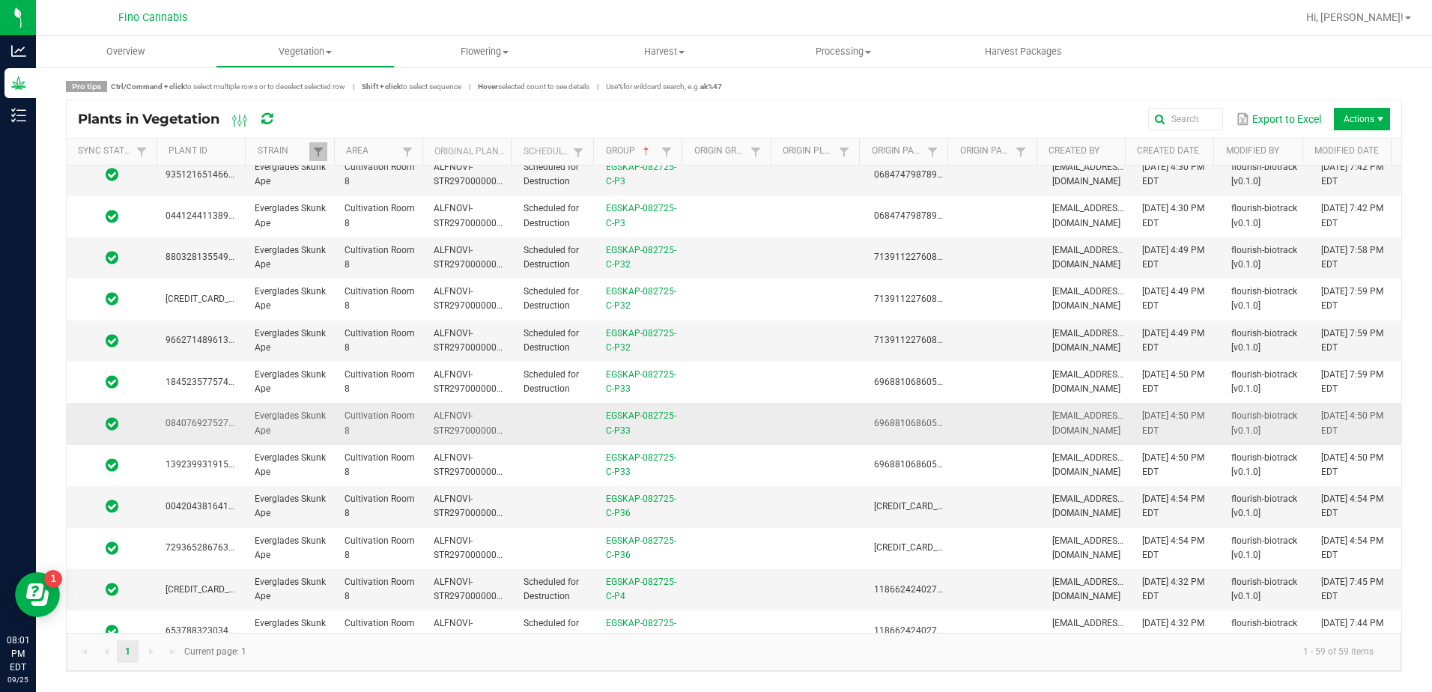
click at [701, 416] on td at bounding box center [730, 423] width 89 height 41
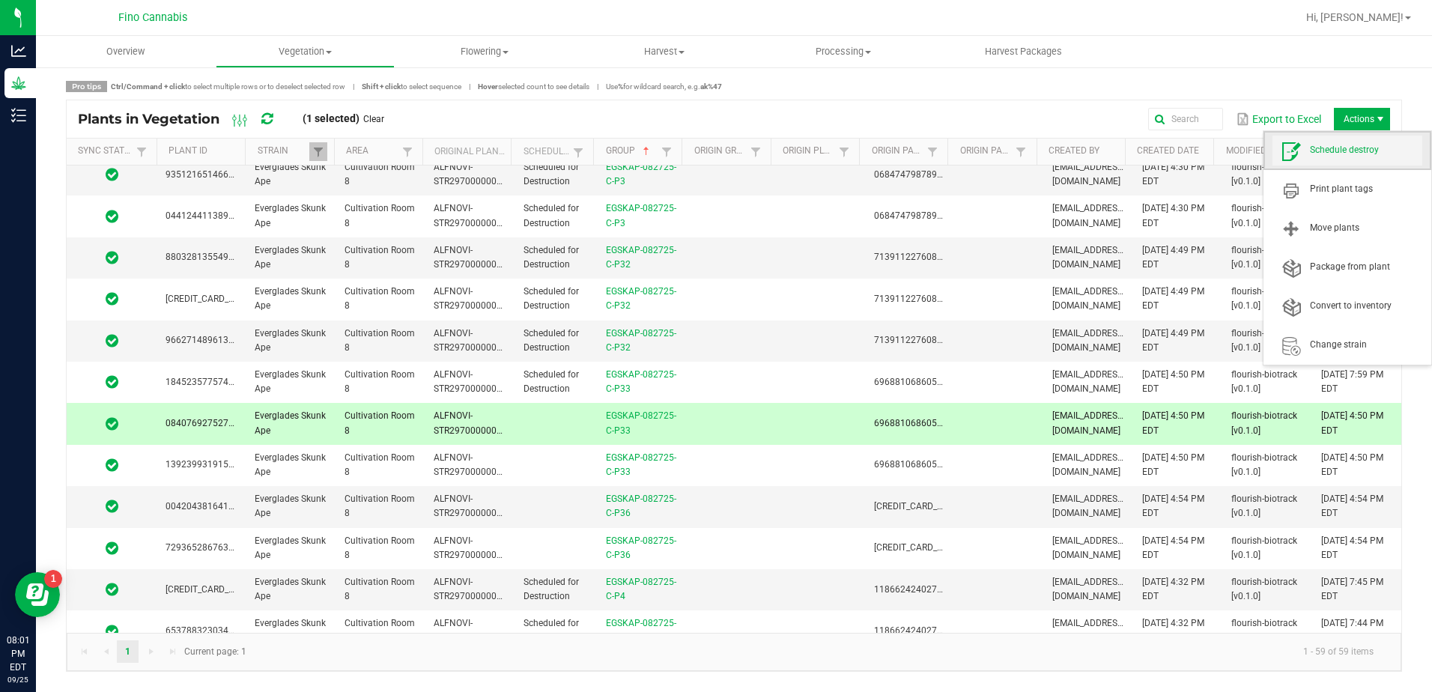
click at [1337, 143] on span "Schedule destroy" at bounding box center [1348, 151] width 150 height 30
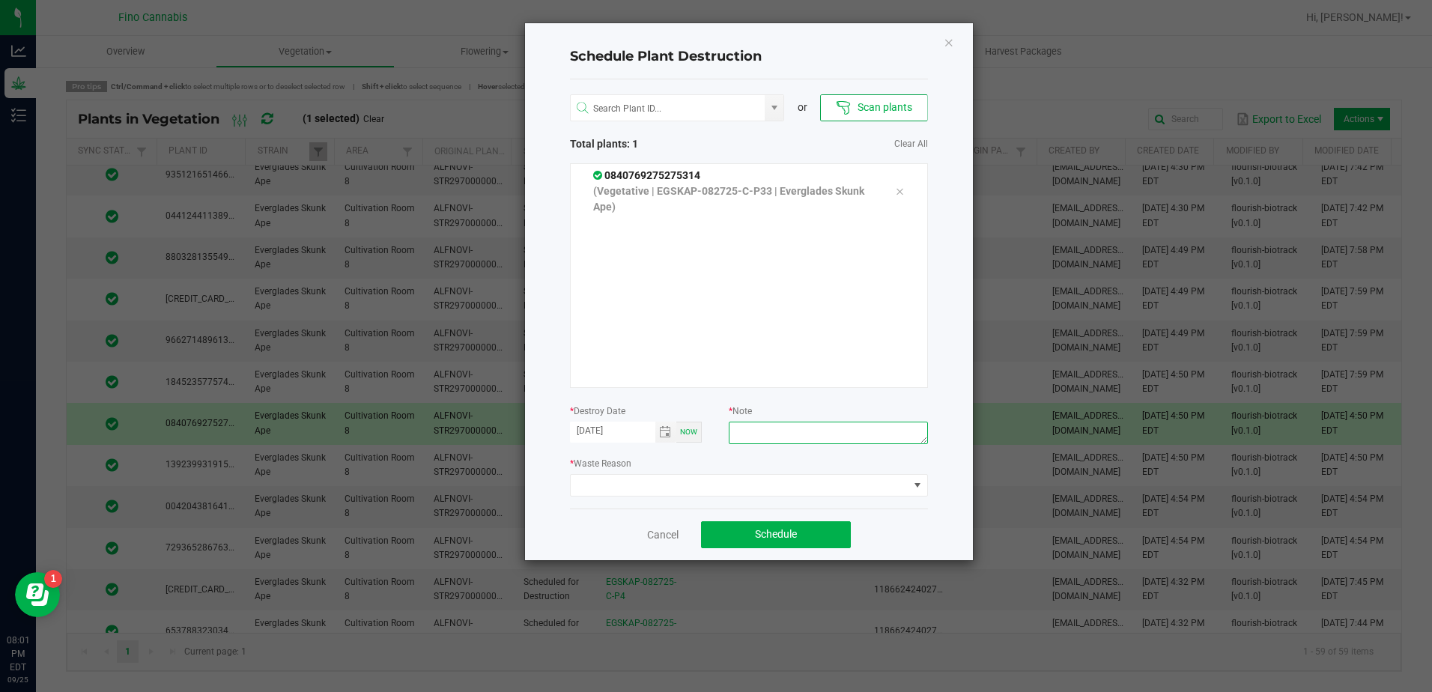
paste textarea "Culled Clones from Unacceptable Phenos - 6.66g"
type textarea "Culled Clones from Unacceptable Phenos - 6.66g"
click at [738, 485] on span at bounding box center [740, 485] width 338 height 21
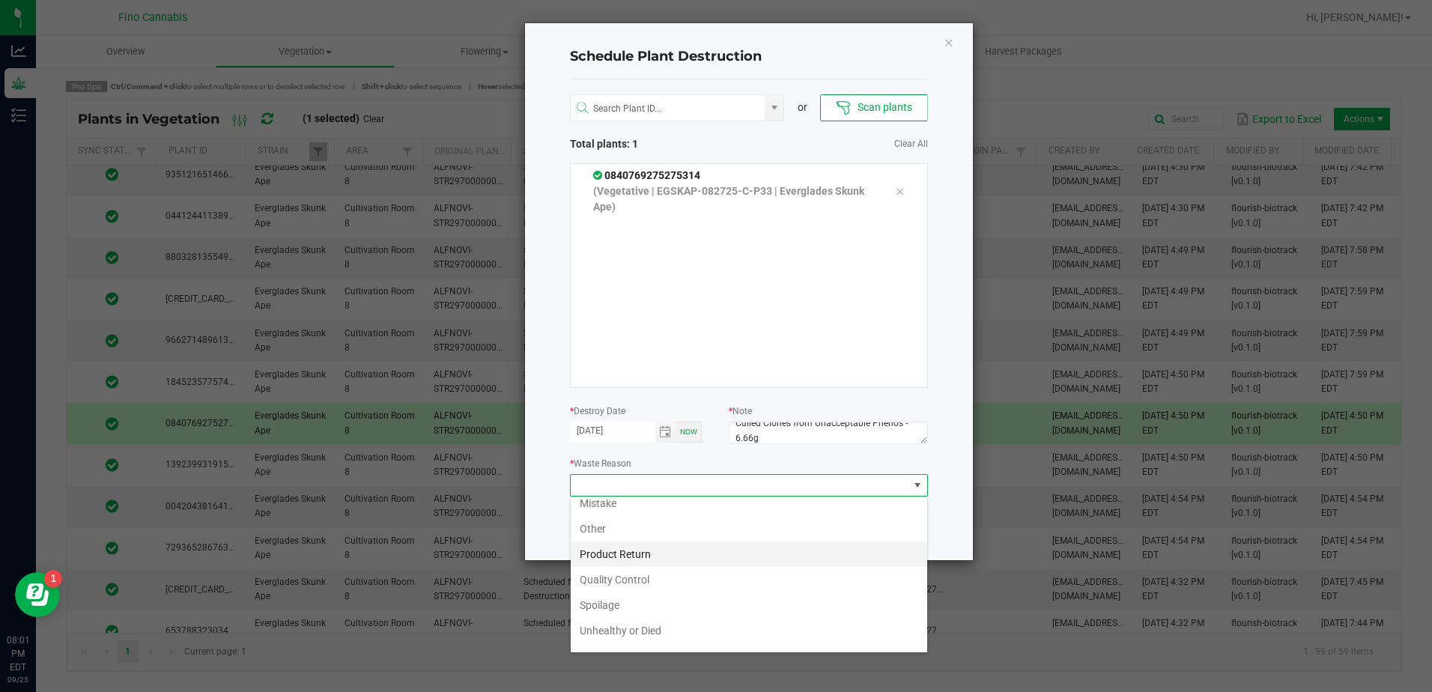
scroll to position [54, 0]
click at [619, 631] on li "Waste" at bounding box center [749, 636] width 357 height 25
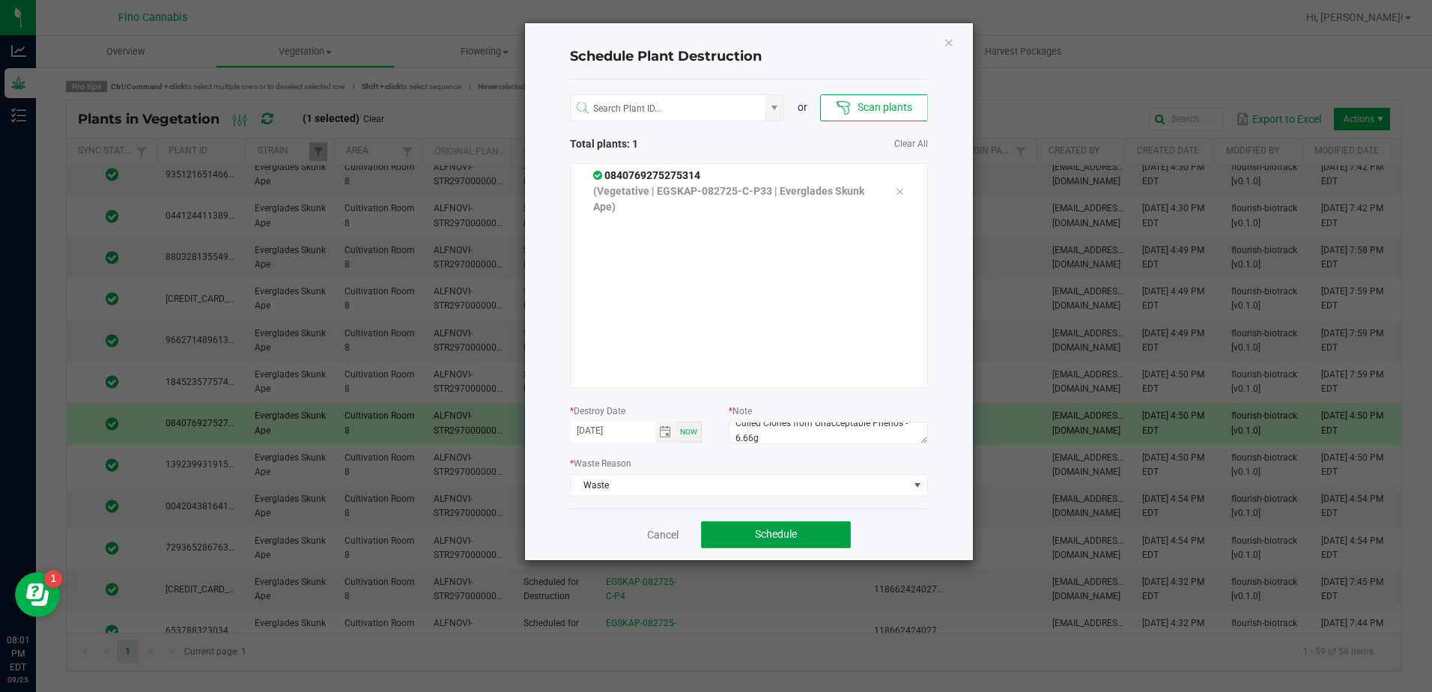
click at [773, 529] on span "Schedule" at bounding box center [776, 534] width 42 height 12
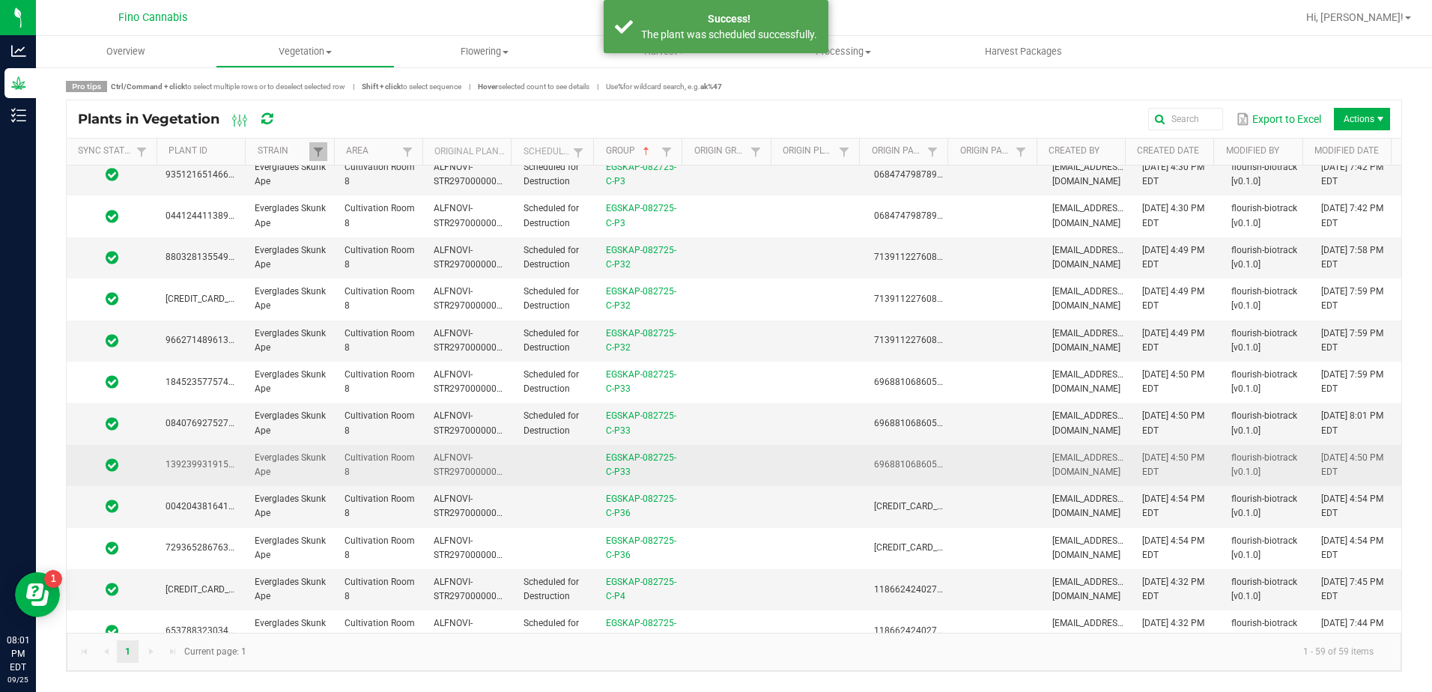
click at [735, 455] on td at bounding box center [730, 465] width 89 height 41
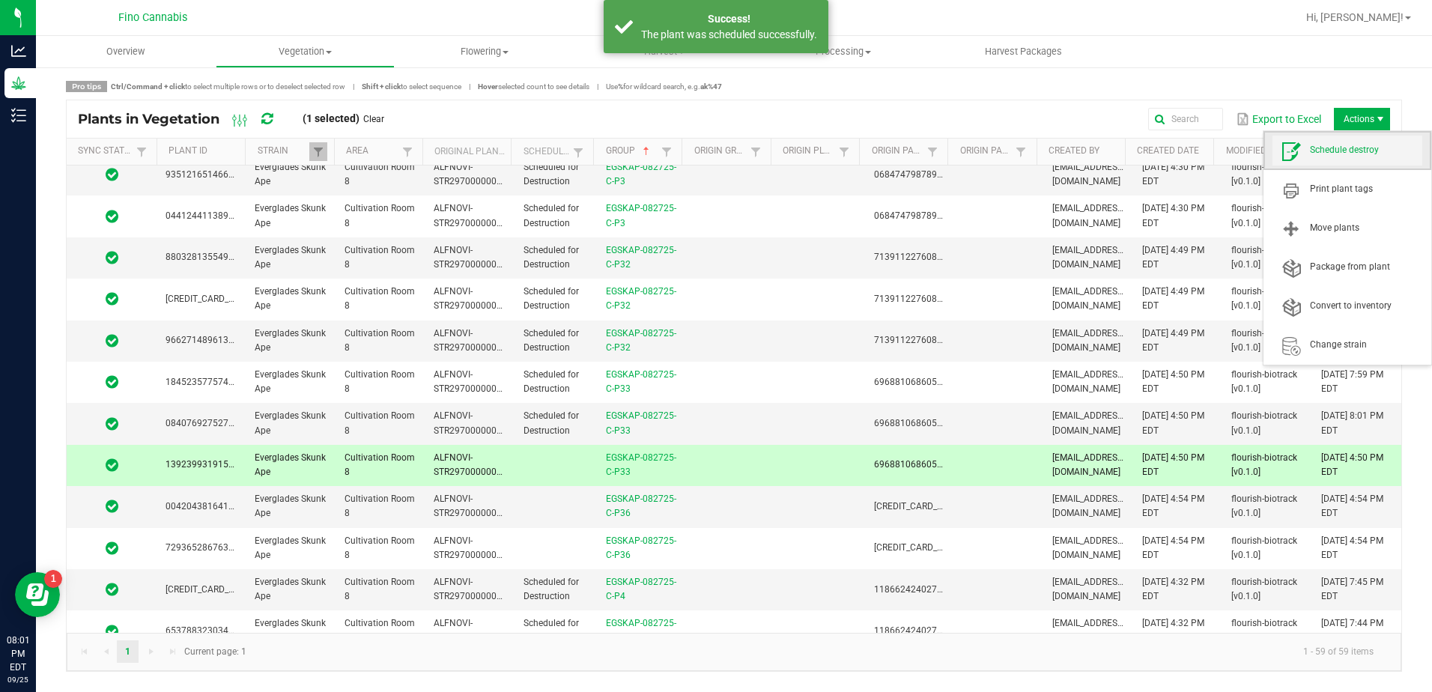
click at [1366, 146] on span "Schedule destroy" at bounding box center [1366, 150] width 112 height 13
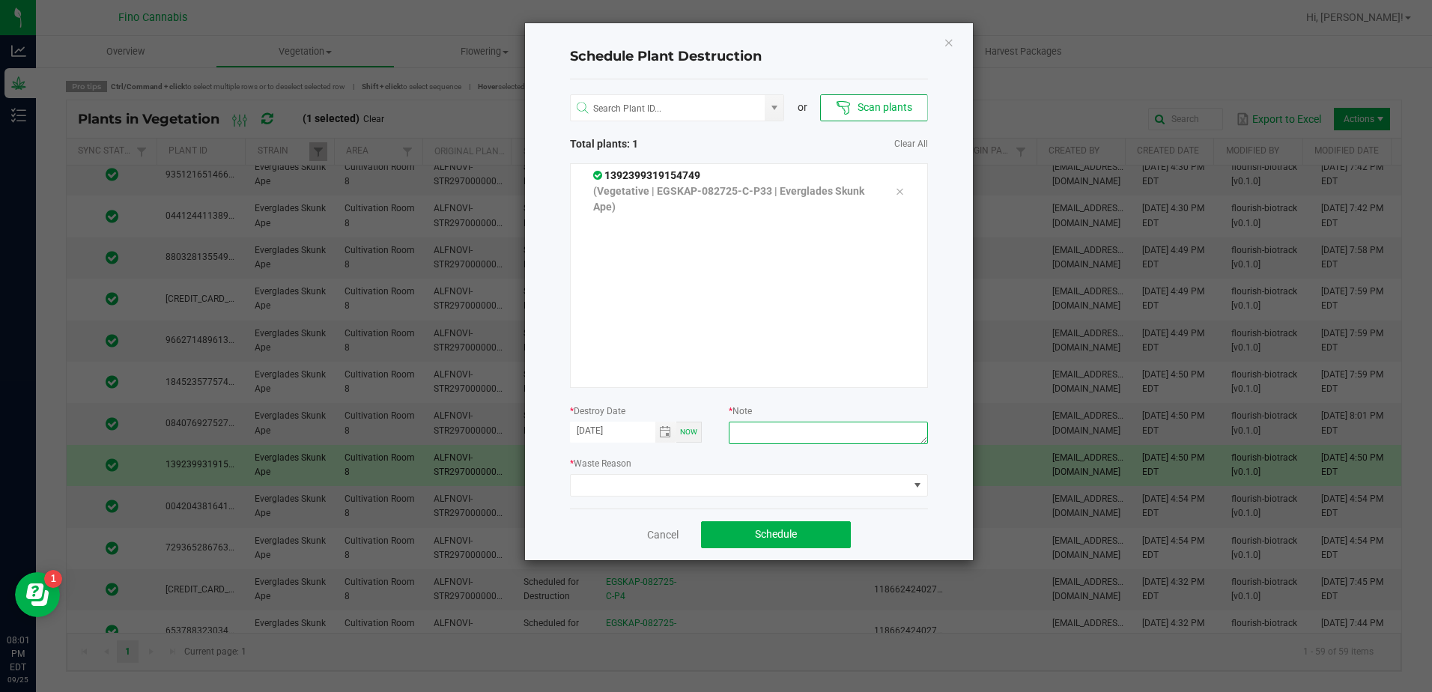
paste textarea "Culled Clones from Unacceptable Phenos - 6.66g"
type textarea "Culled Clones from Unacceptable Phenos - 6.66g"
click at [809, 488] on span at bounding box center [740, 485] width 338 height 21
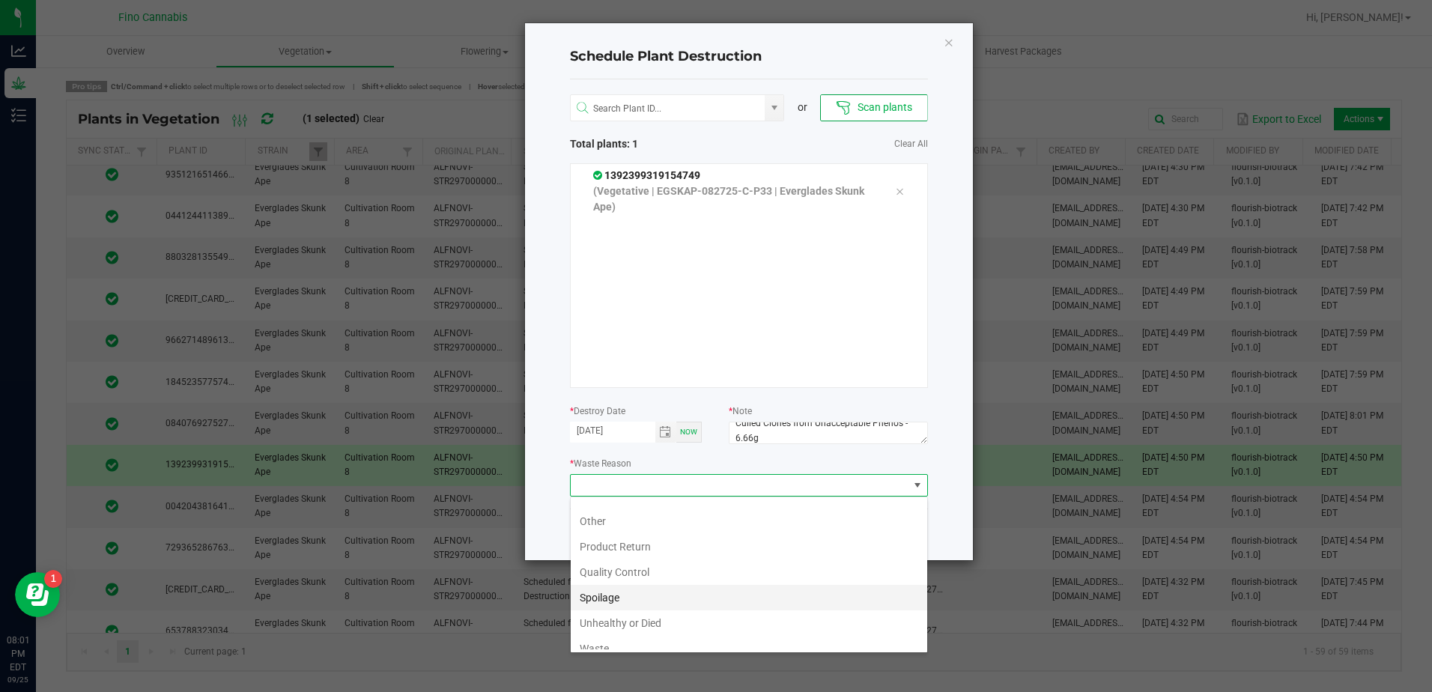
scroll to position [54, 0]
click at [590, 638] on li "Waste" at bounding box center [749, 636] width 357 height 25
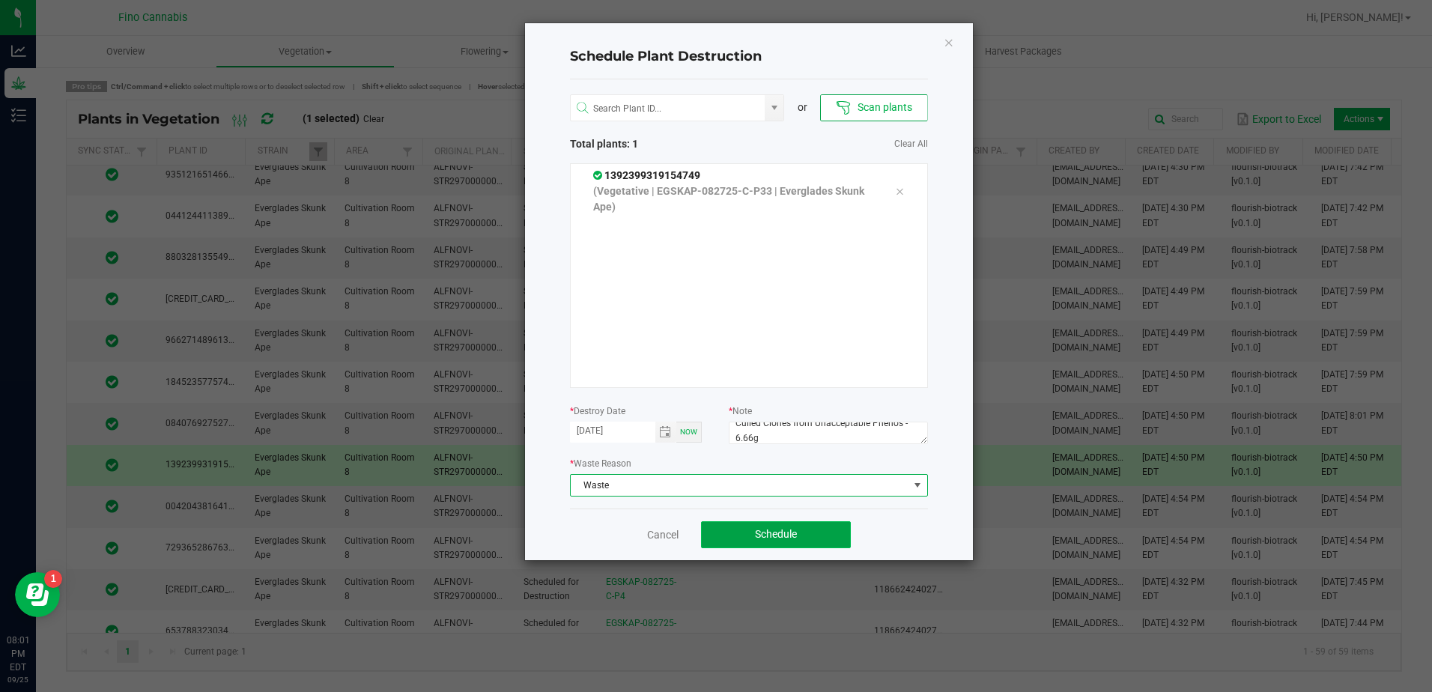
click at [795, 530] on span "Schedule" at bounding box center [776, 534] width 42 height 12
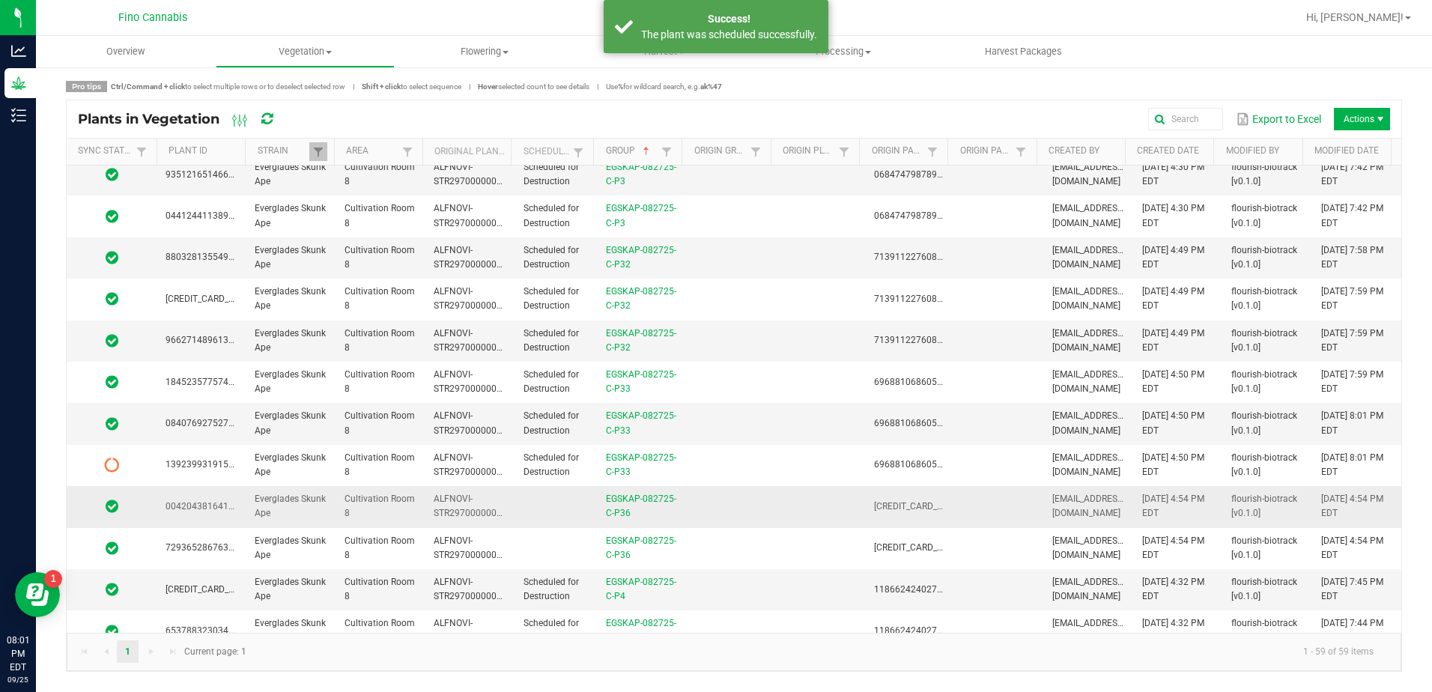
click at [565, 515] on td at bounding box center [556, 506] width 82 height 41
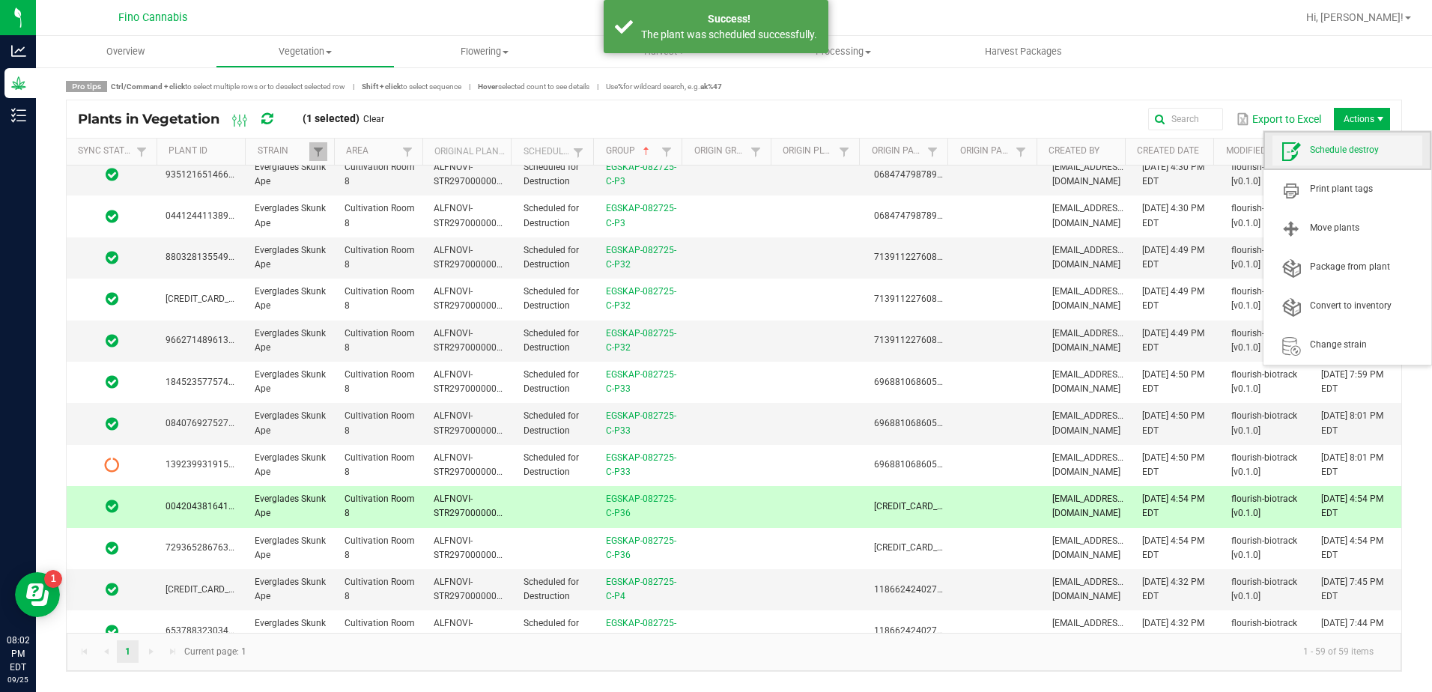
click at [1345, 148] on span "Schedule destroy" at bounding box center [1366, 150] width 112 height 13
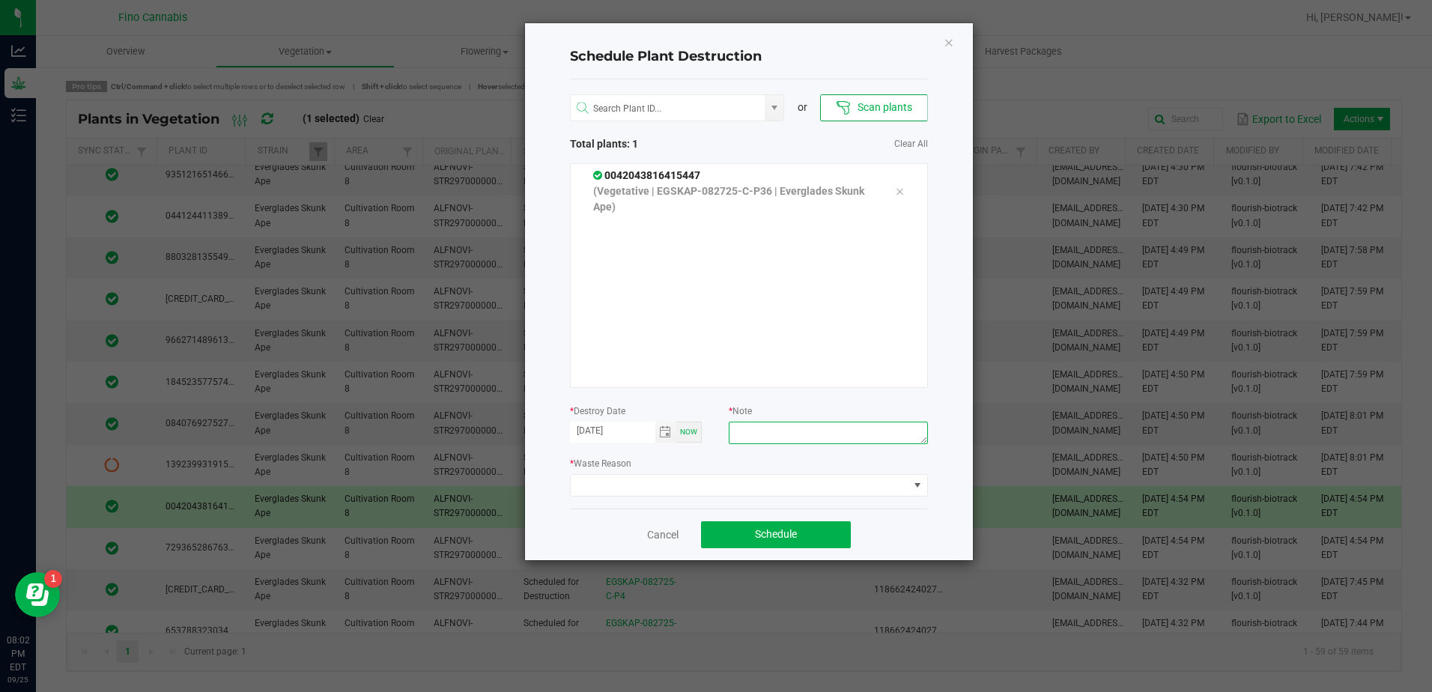
paste textarea "Culled Clones from Unacceptable Phenos - 6.66g"
type textarea "Culled Clones from Unacceptable Phenos - 6.66g"
click at [748, 482] on span at bounding box center [740, 485] width 338 height 21
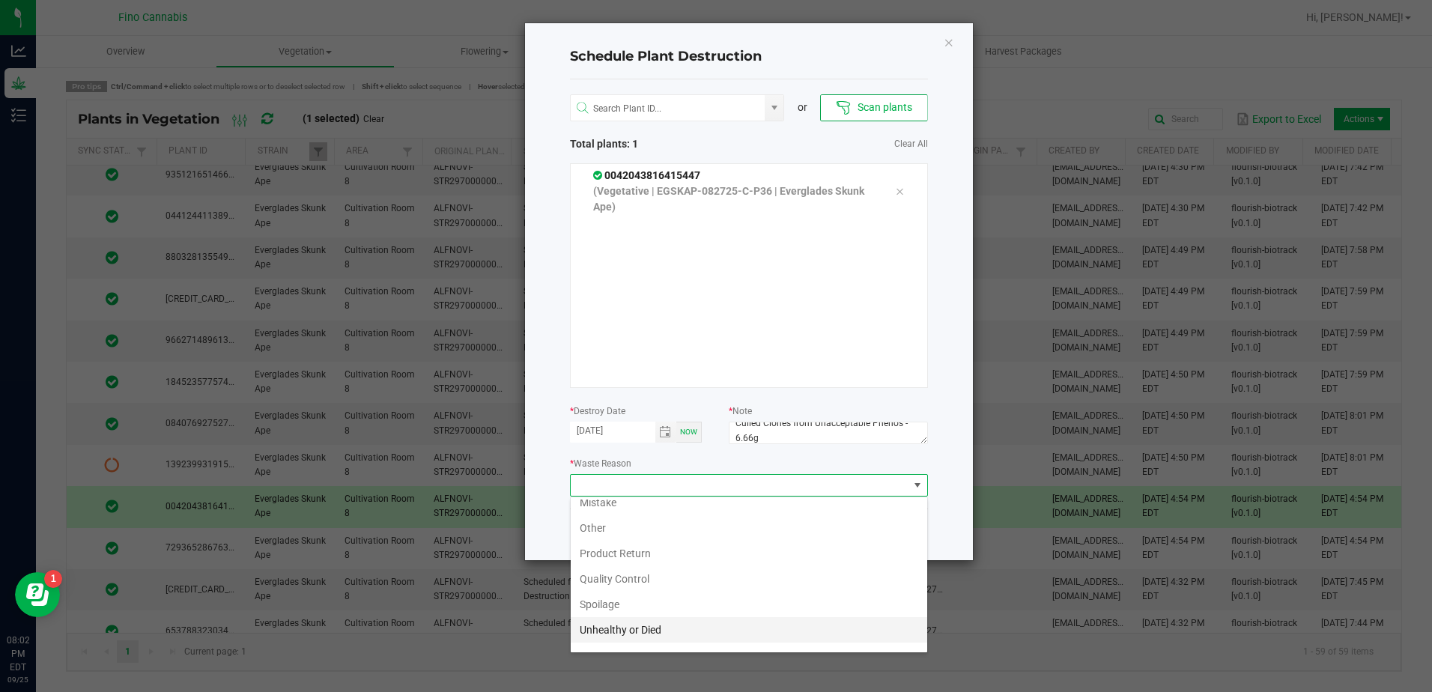
scroll to position [54, 0]
click at [597, 635] on li "Waste" at bounding box center [749, 636] width 357 height 25
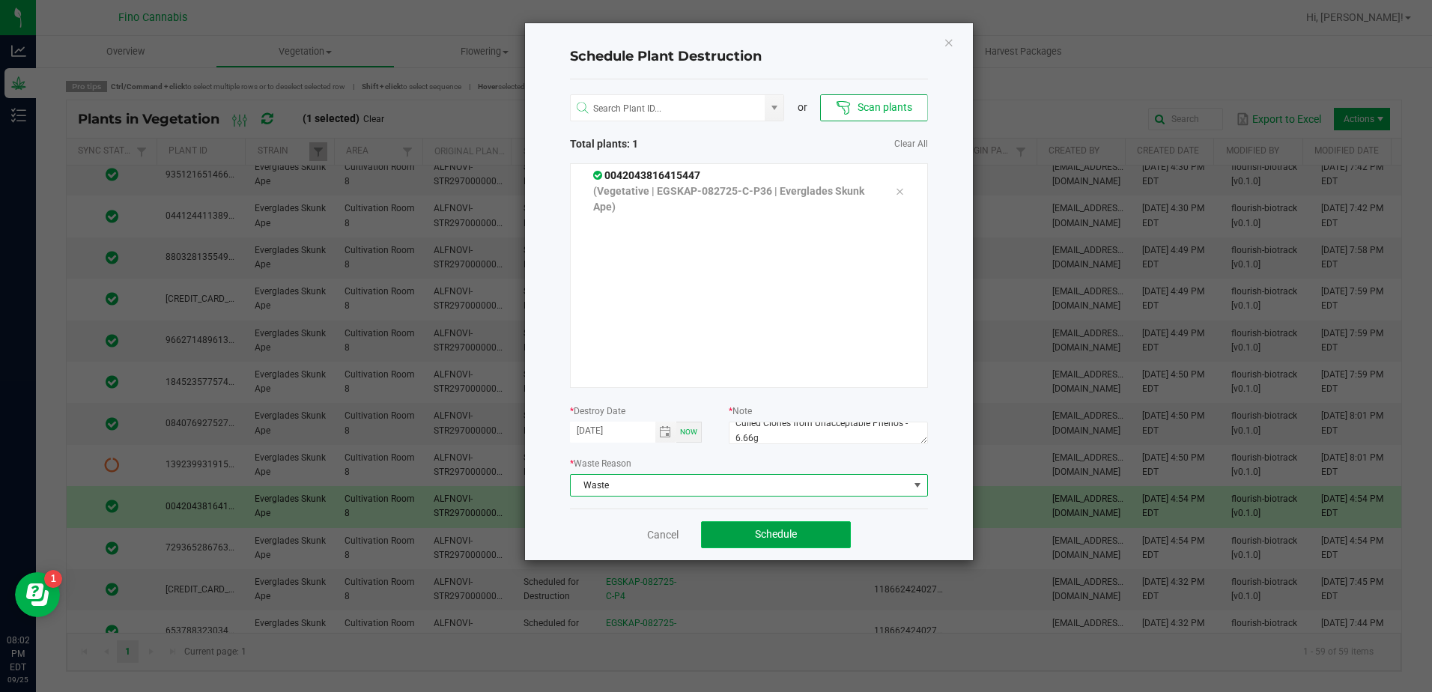
click at [730, 539] on button "Schedule" at bounding box center [776, 534] width 150 height 27
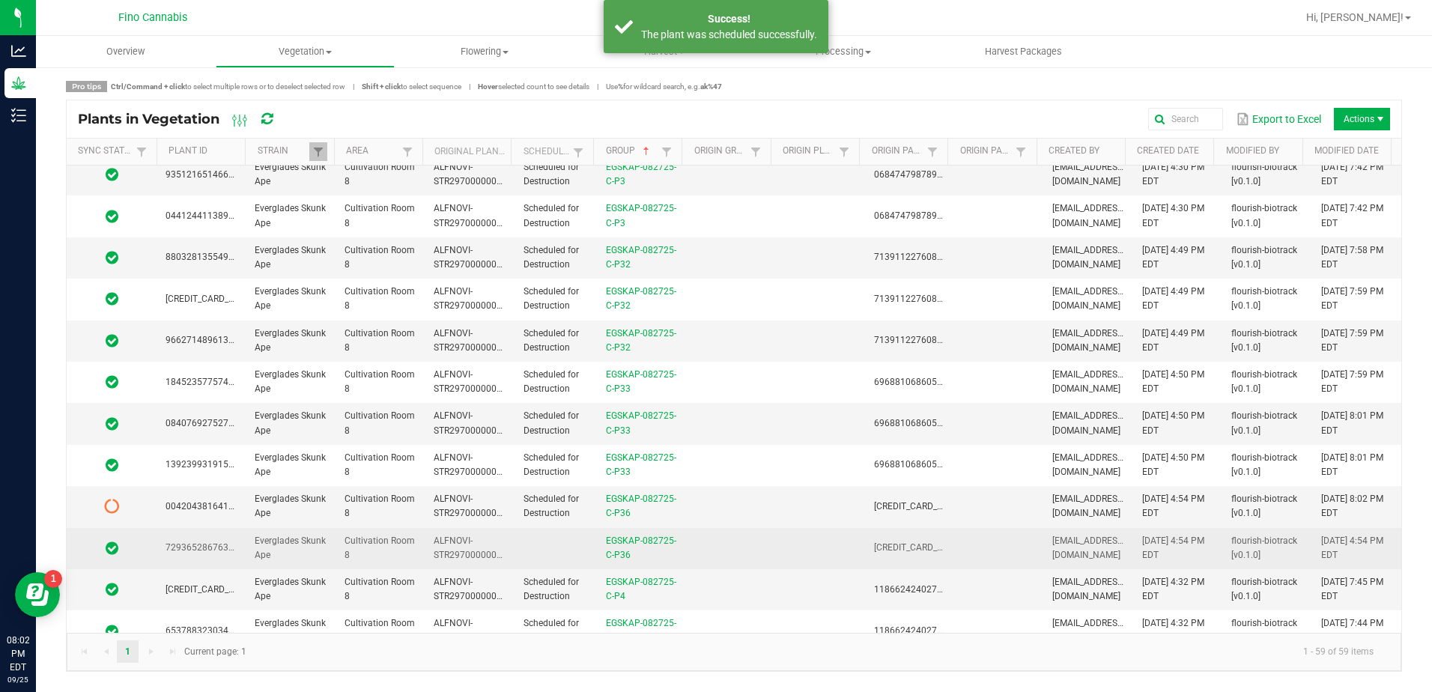
click at [563, 550] on td at bounding box center [556, 548] width 82 height 41
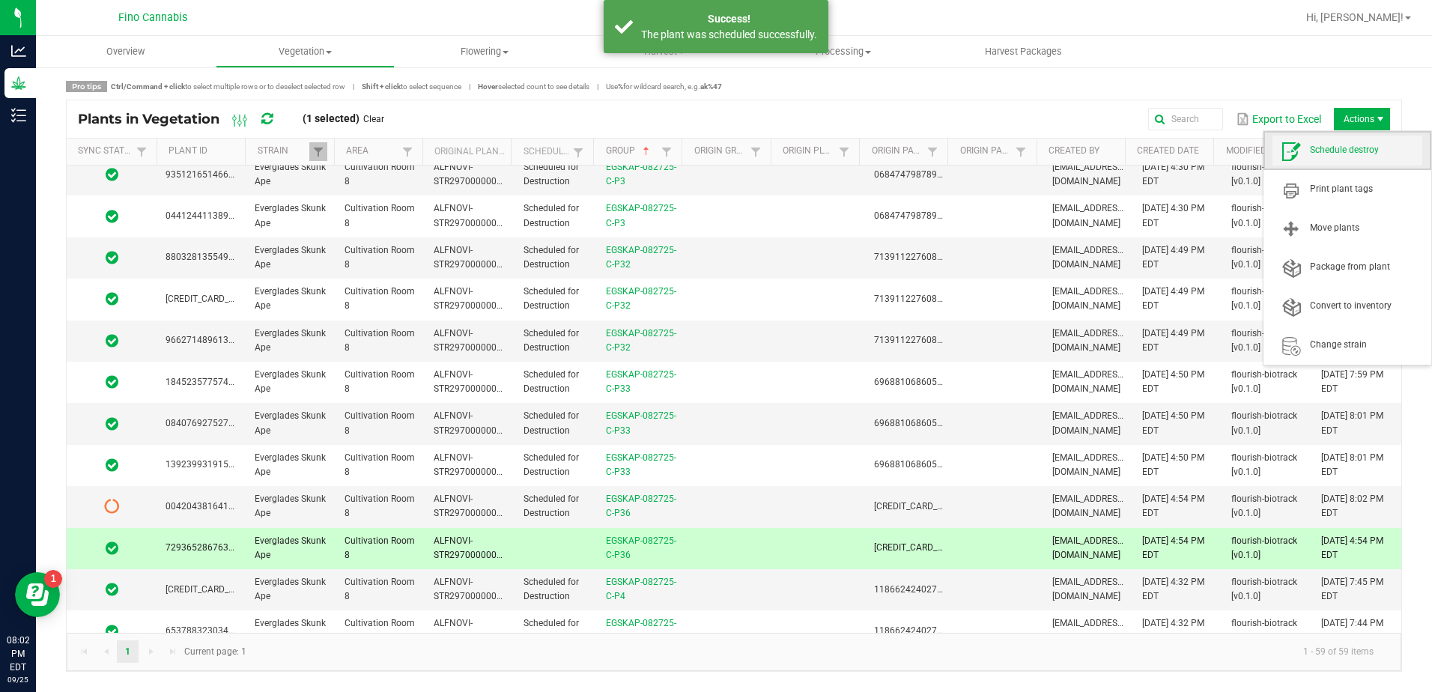
click at [1343, 150] on span "Schedule destroy" at bounding box center [1366, 150] width 112 height 13
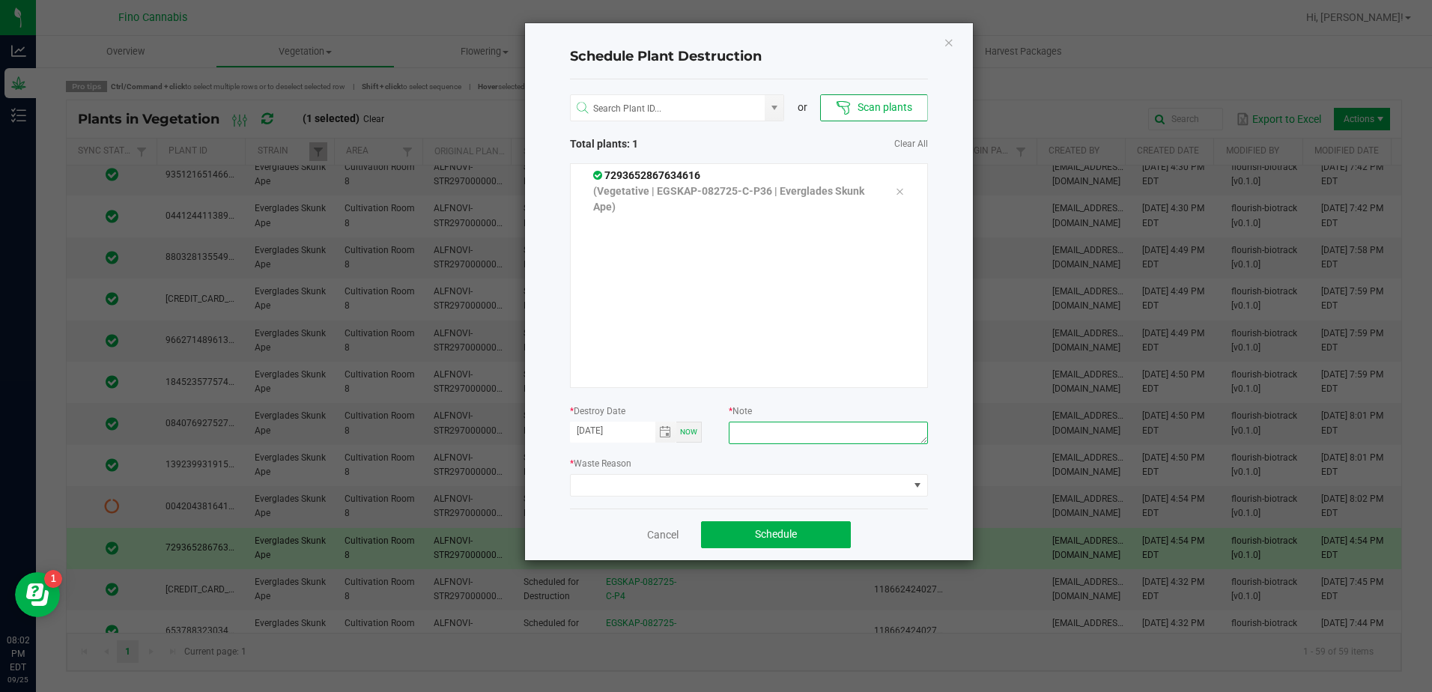
paste textarea "Culled Clones from Unacceptable Phenos - 6.66g"
type textarea "Culled Clones from Unacceptable Phenos - 6.66g"
click at [787, 486] on span at bounding box center [740, 485] width 338 height 21
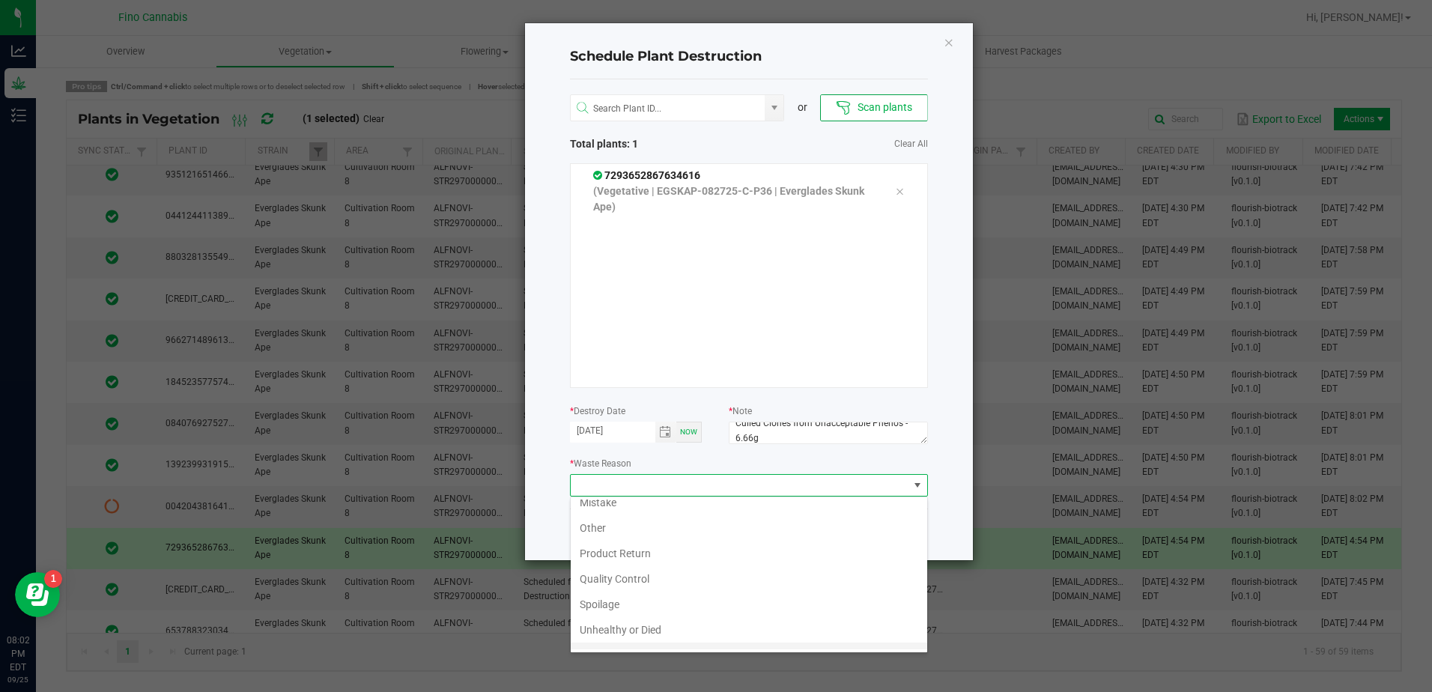
scroll to position [54, 0]
click at [634, 639] on li "Waste" at bounding box center [749, 636] width 357 height 25
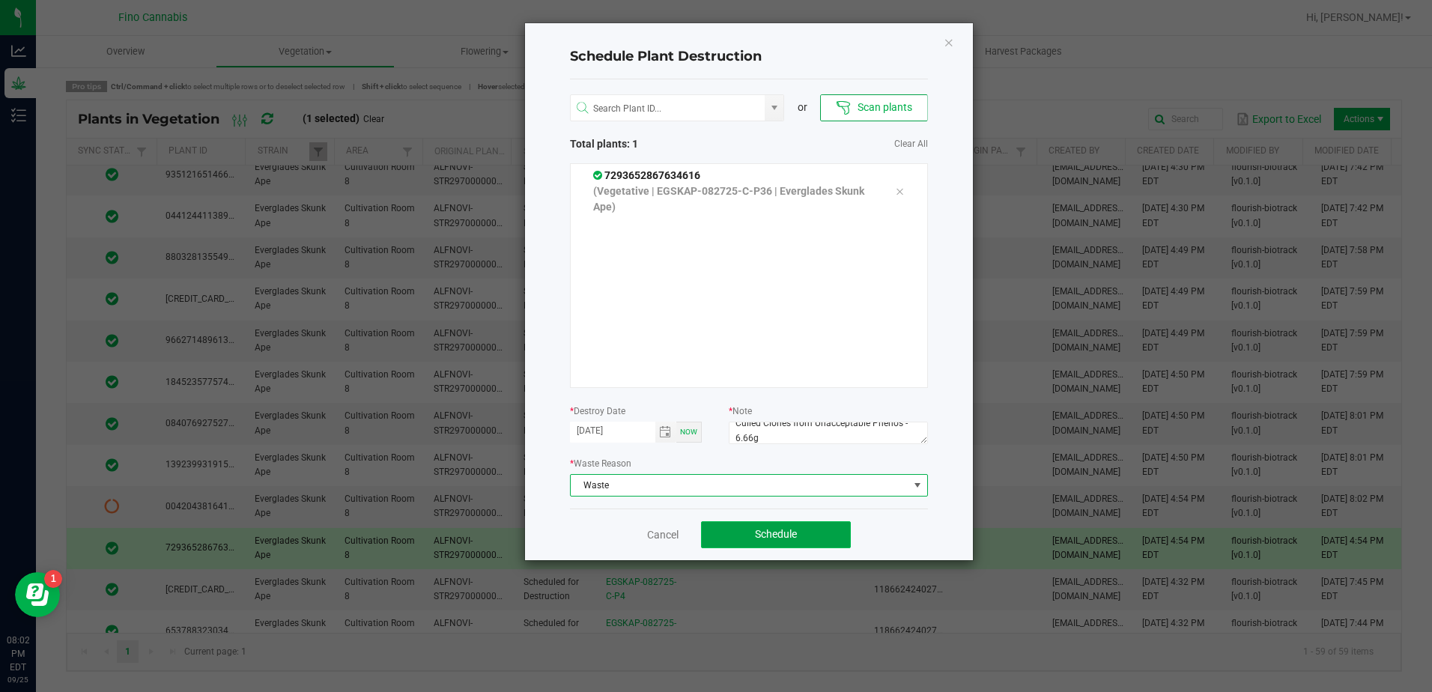
click at [778, 537] on span "Schedule" at bounding box center [776, 534] width 42 height 12
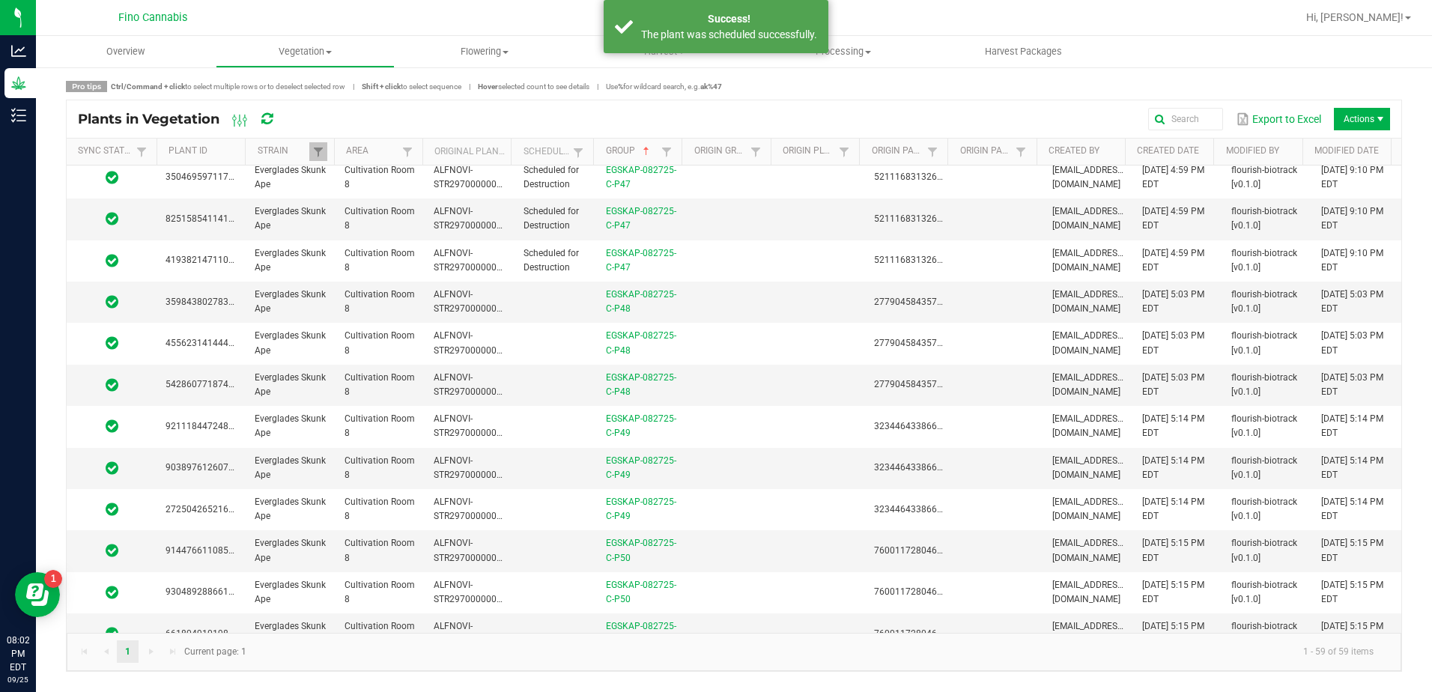
scroll to position [1873, 0]
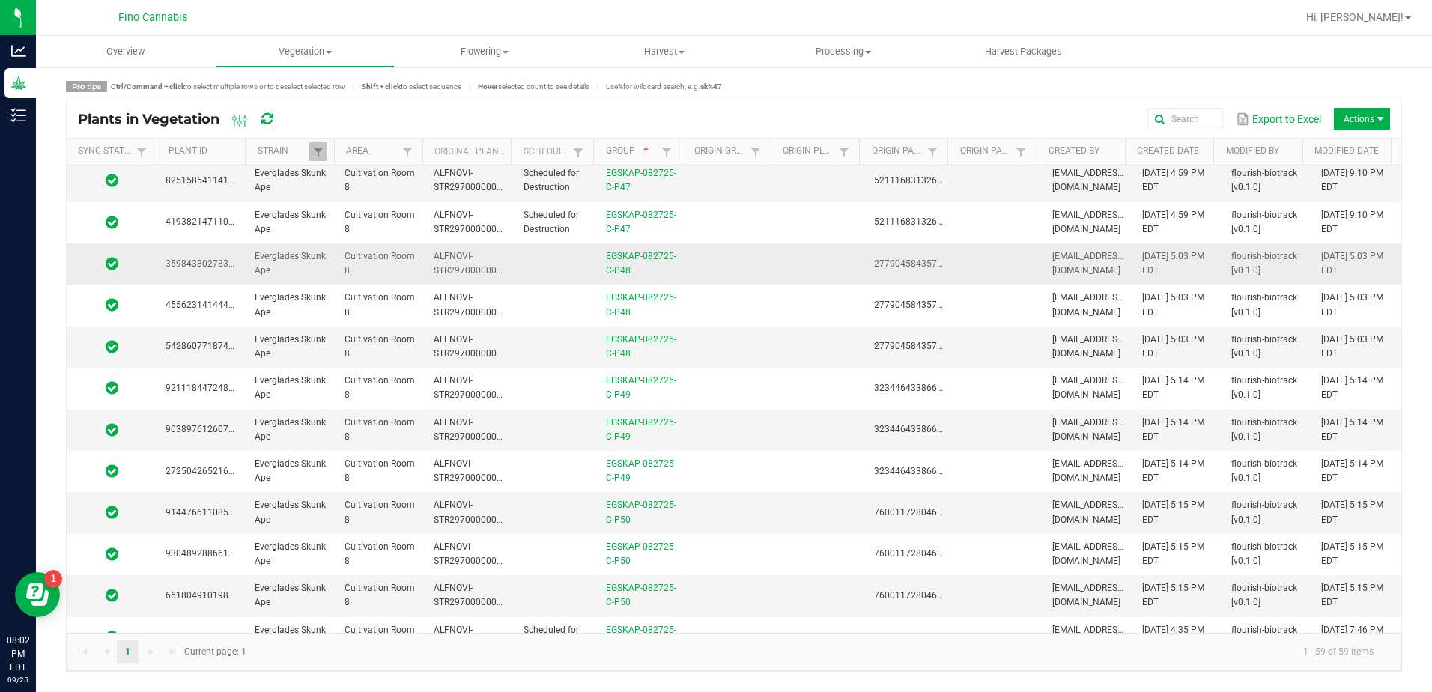
click at [706, 255] on td at bounding box center [730, 263] width 89 height 41
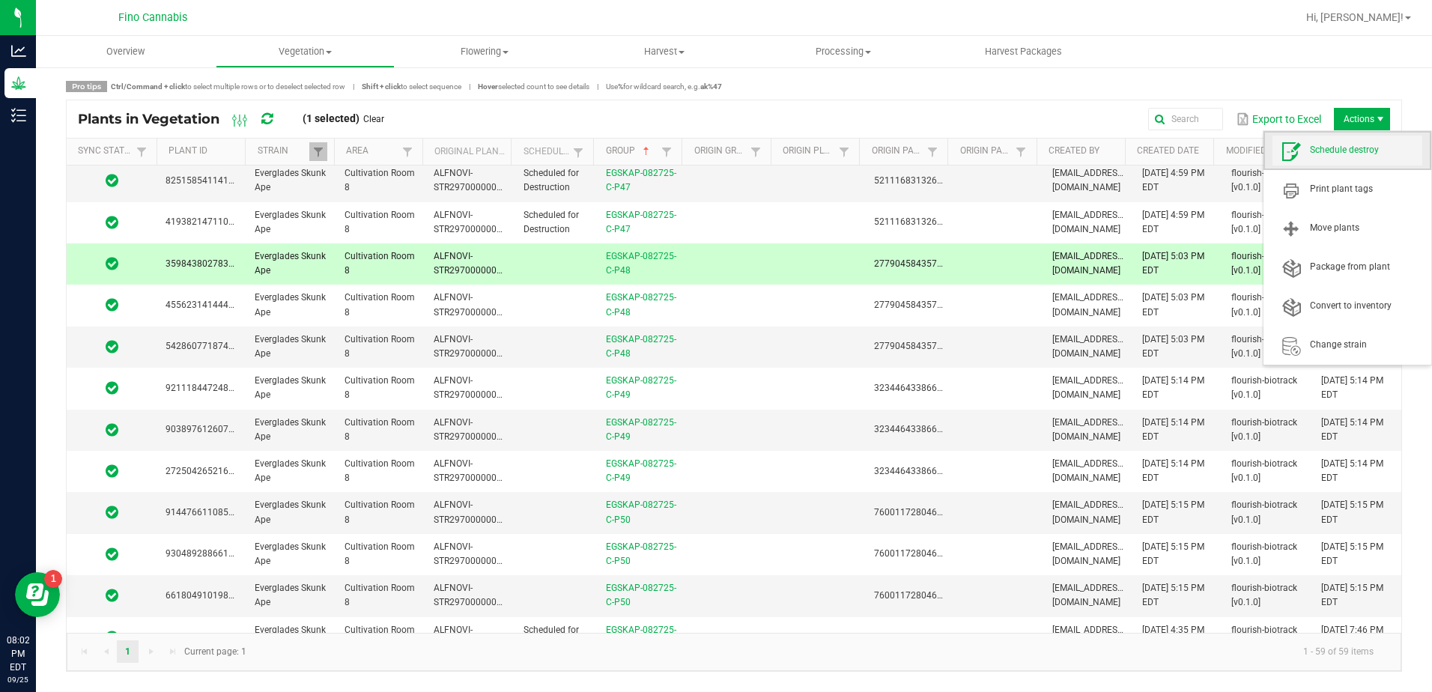
click at [1364, 149] on span "Schedule destroy" at bounding box center [1366, 150] width 112 height 13
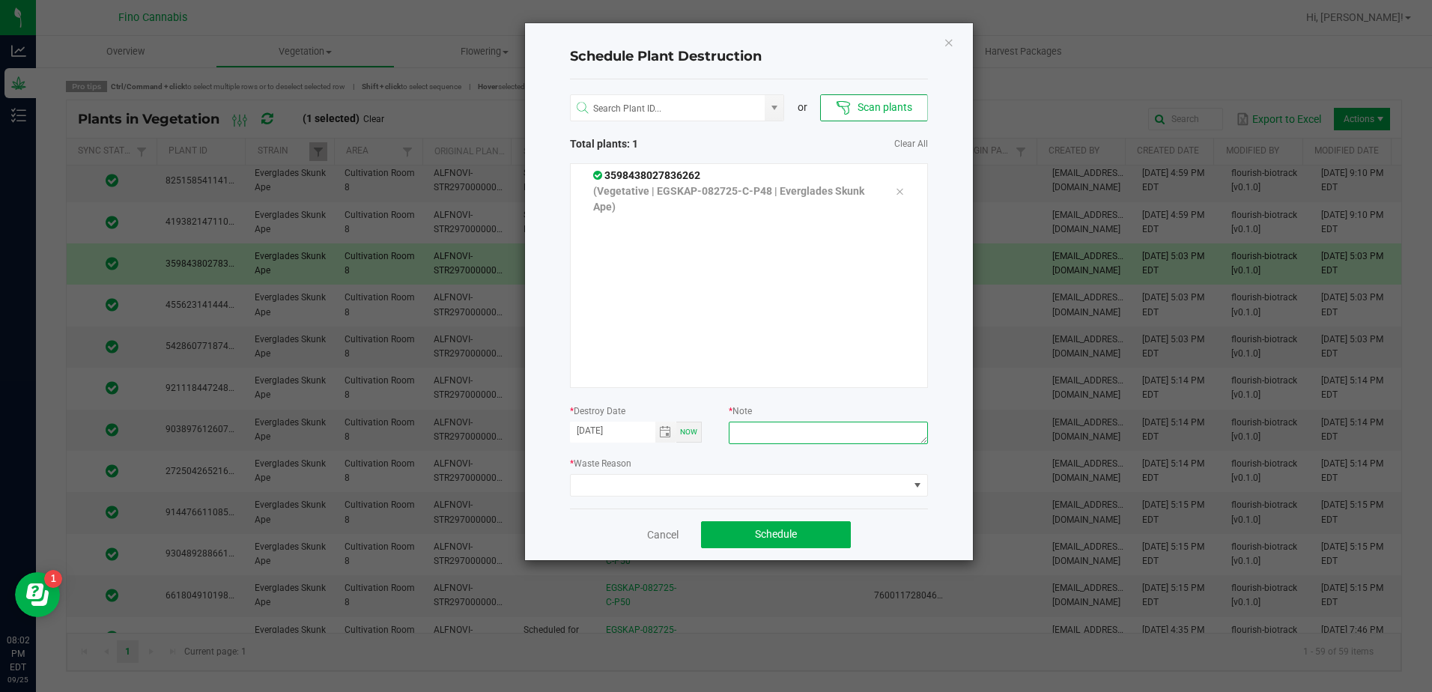
paste textarea "Culled Clones from Unacceptable Phenos - 6.66g"
type textarea "Culled Clones from Unacceptable Phenos - 6.66g"
click at [789, 487] on span at bounding box center [740, 485] width 338 height 21
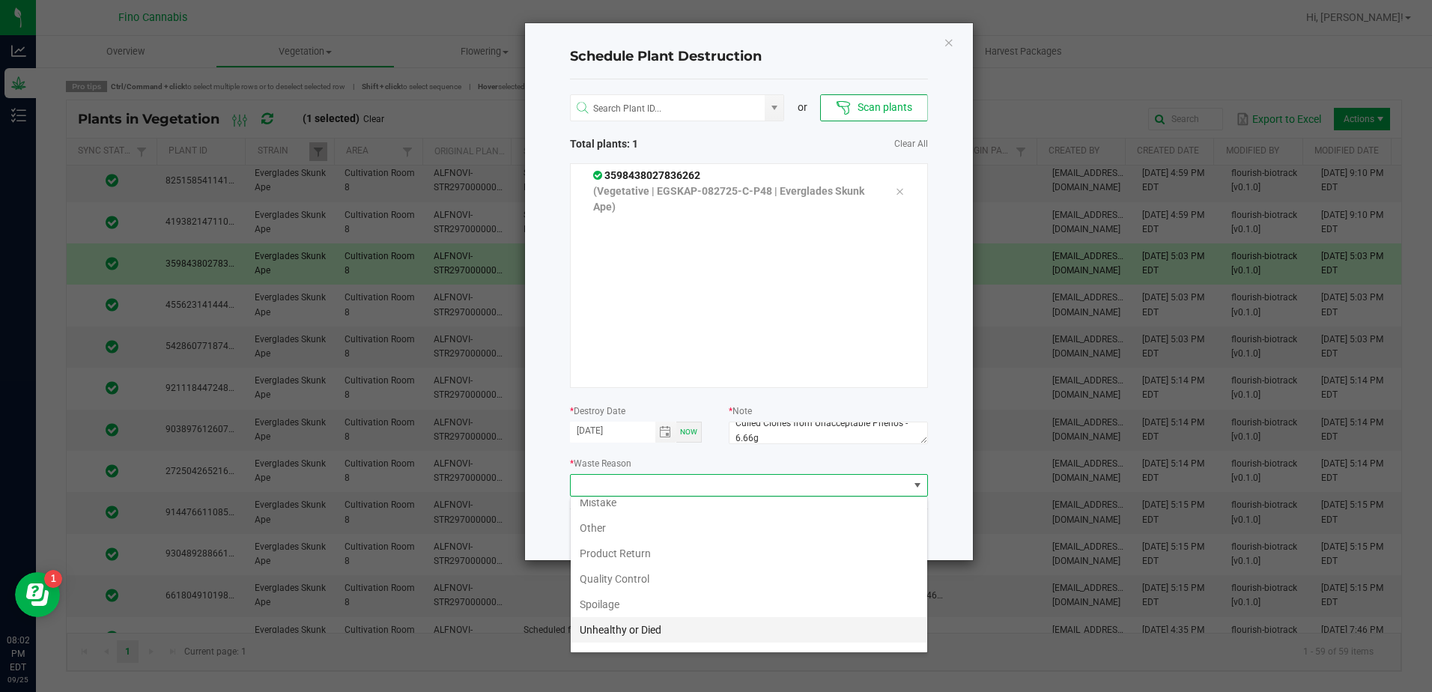
scroll to position [54, 0]
click at [624, 637] on li "Waste" at bounding box center [749, 636] width 357 height 25
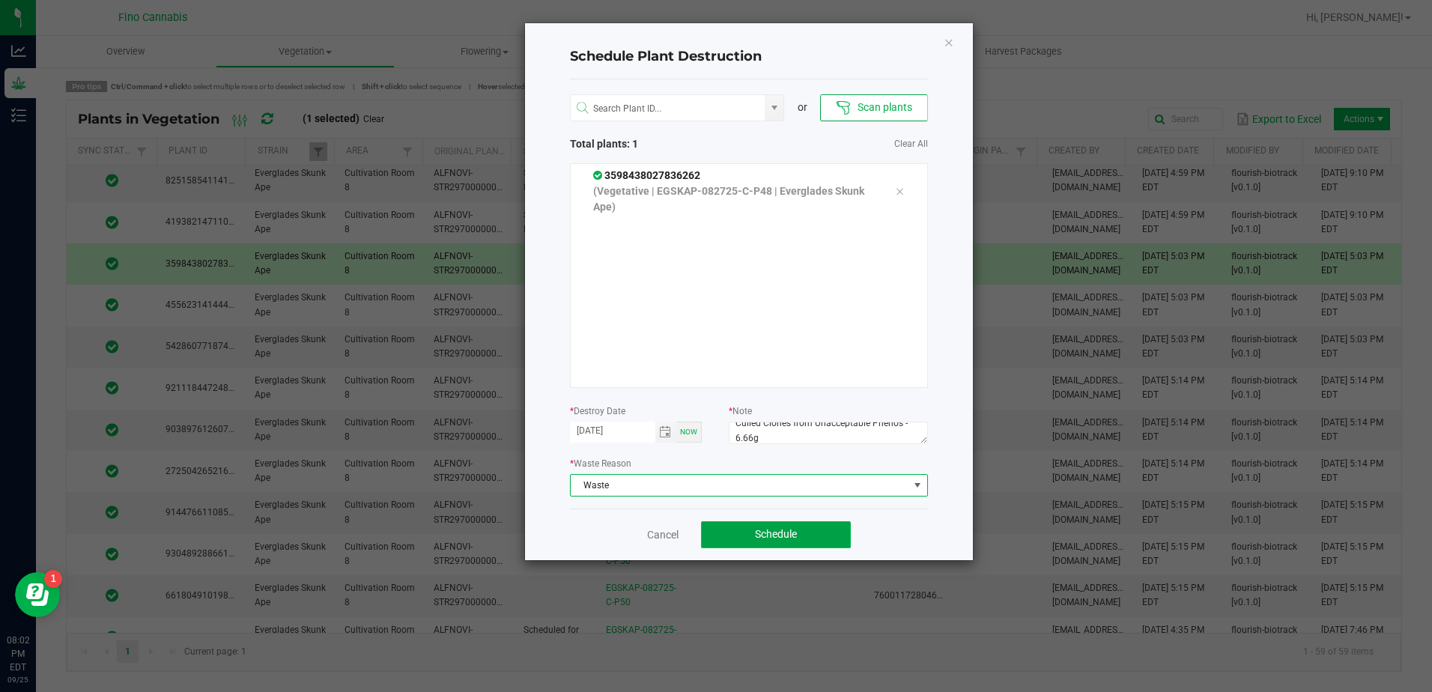
click at [808, 530] on button "Schedule" at bounding box center [776, 534] width 150 height 27
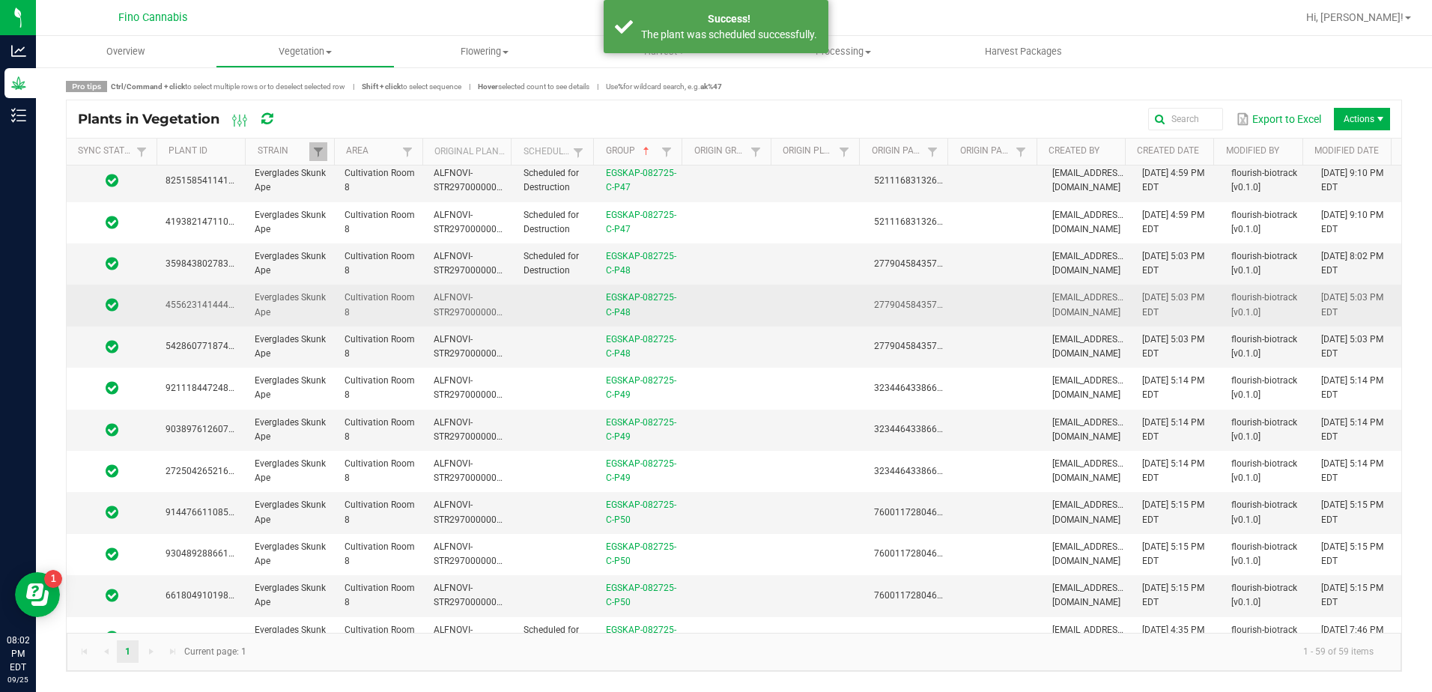
click at [750, 318] on td at bounding box center [730, 305] width 89 height 41
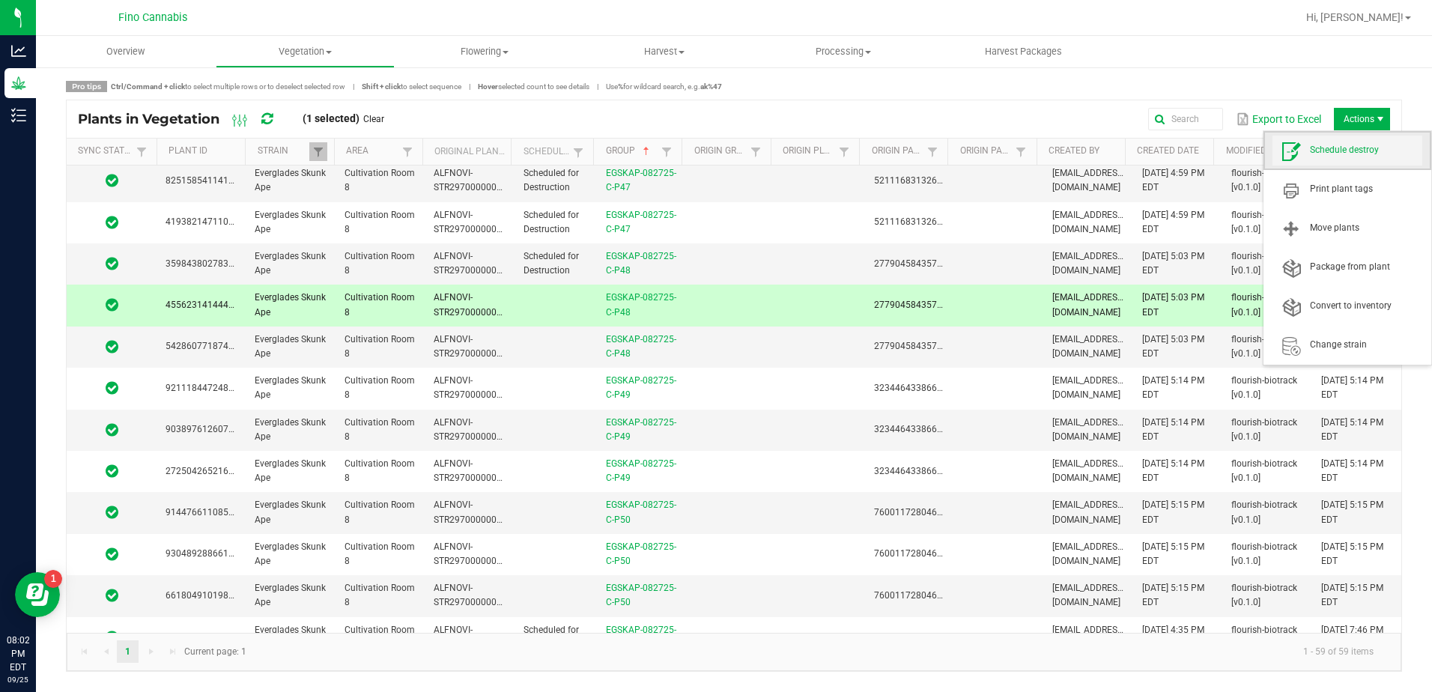
click at [1368, 157] on span "Schedule destroy" at bounding box center [1366, 150] width 112 height 13
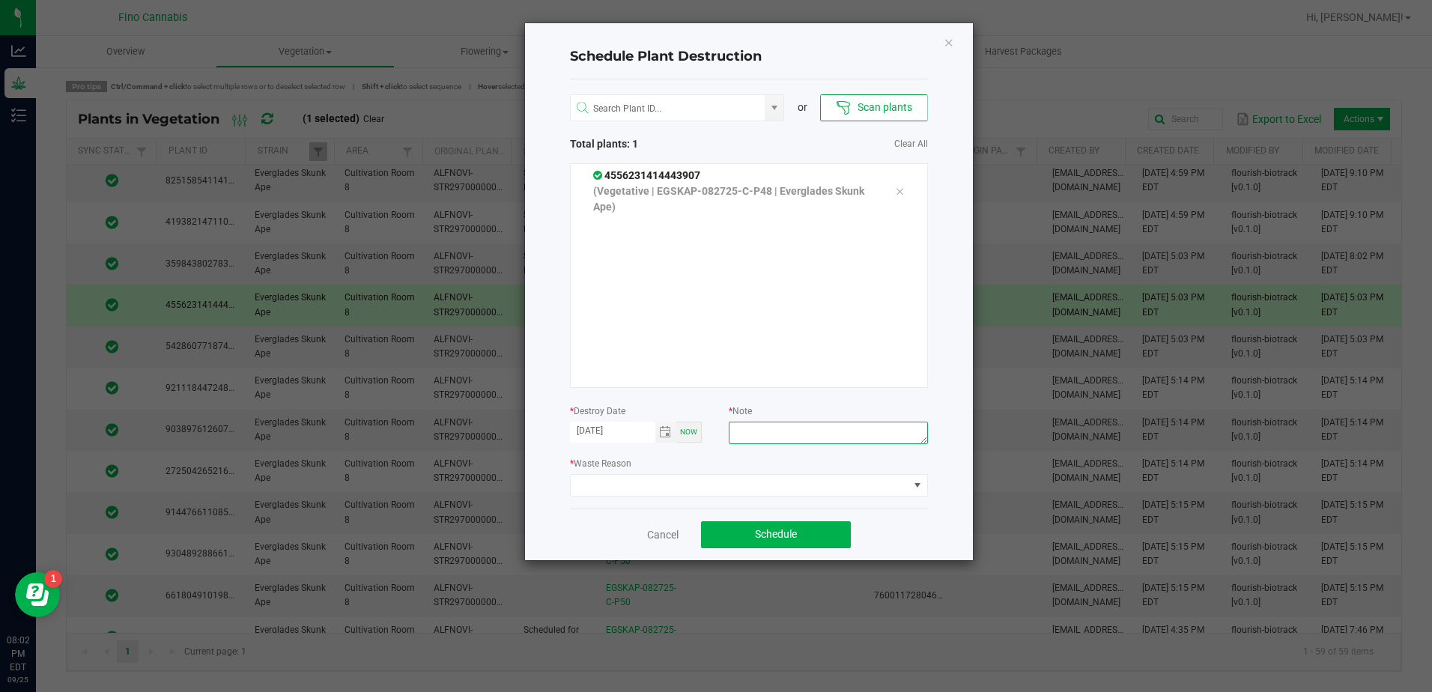
paste textarea "Culled Clones from Unacceptable Phenos - 6.66g"
type textarea "Culled Clones from Unacceptable Phenos - 6.66g"
click at [739, 491] on span at bounding box center [740, 485] width 338 height 21
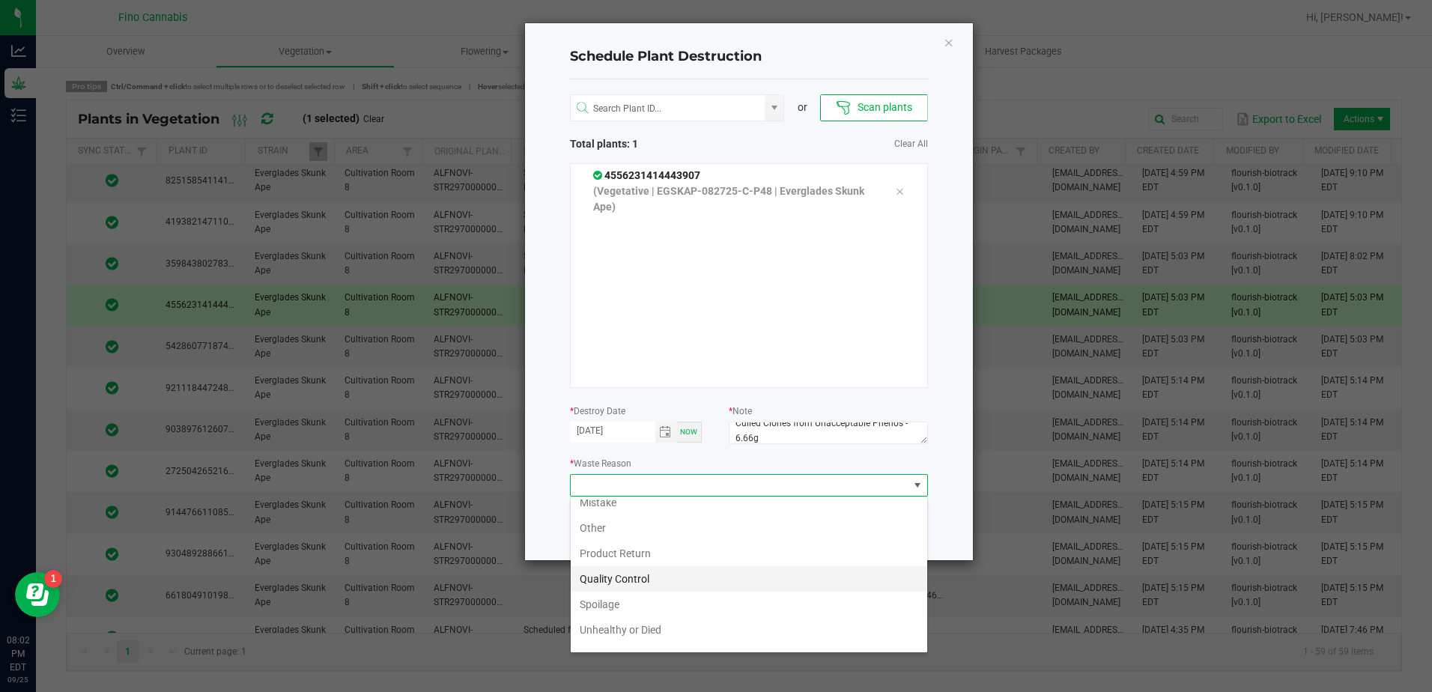
scroll to position [54, 0]
click at [620, 634] on li "Waste" at bounding box center [749, 636] width 357 height 25
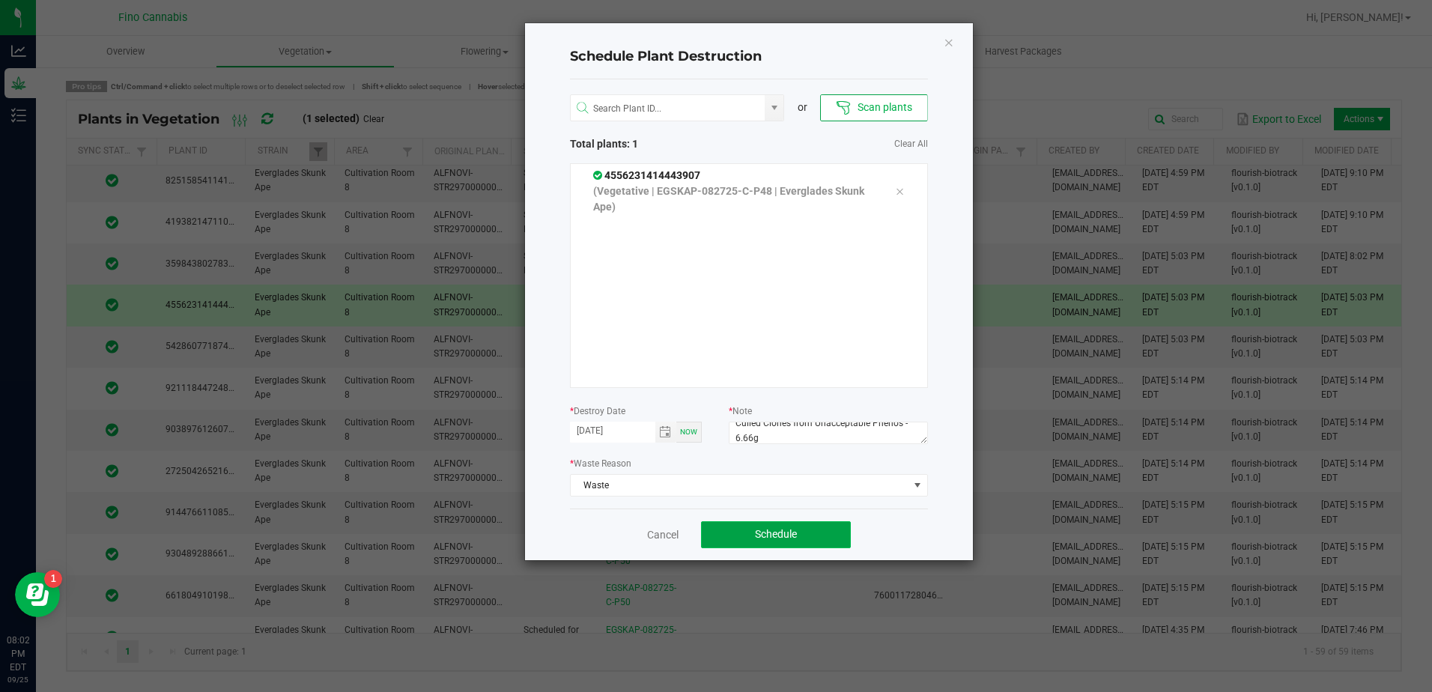
click at [834, 535] on button "Schedule" at bounding box center [776, 534] width 150 height 27
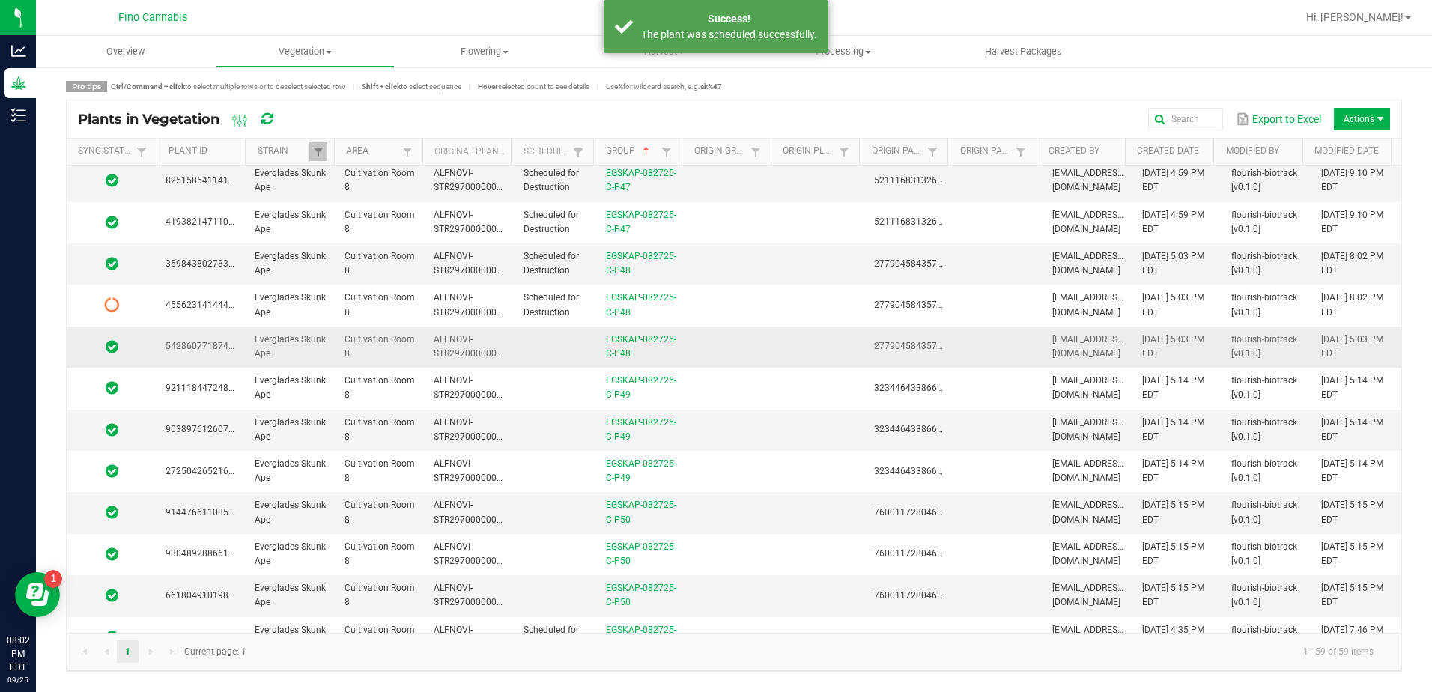
click at [544, 340] on td at bounding box center [556, 347] width 82 height 41
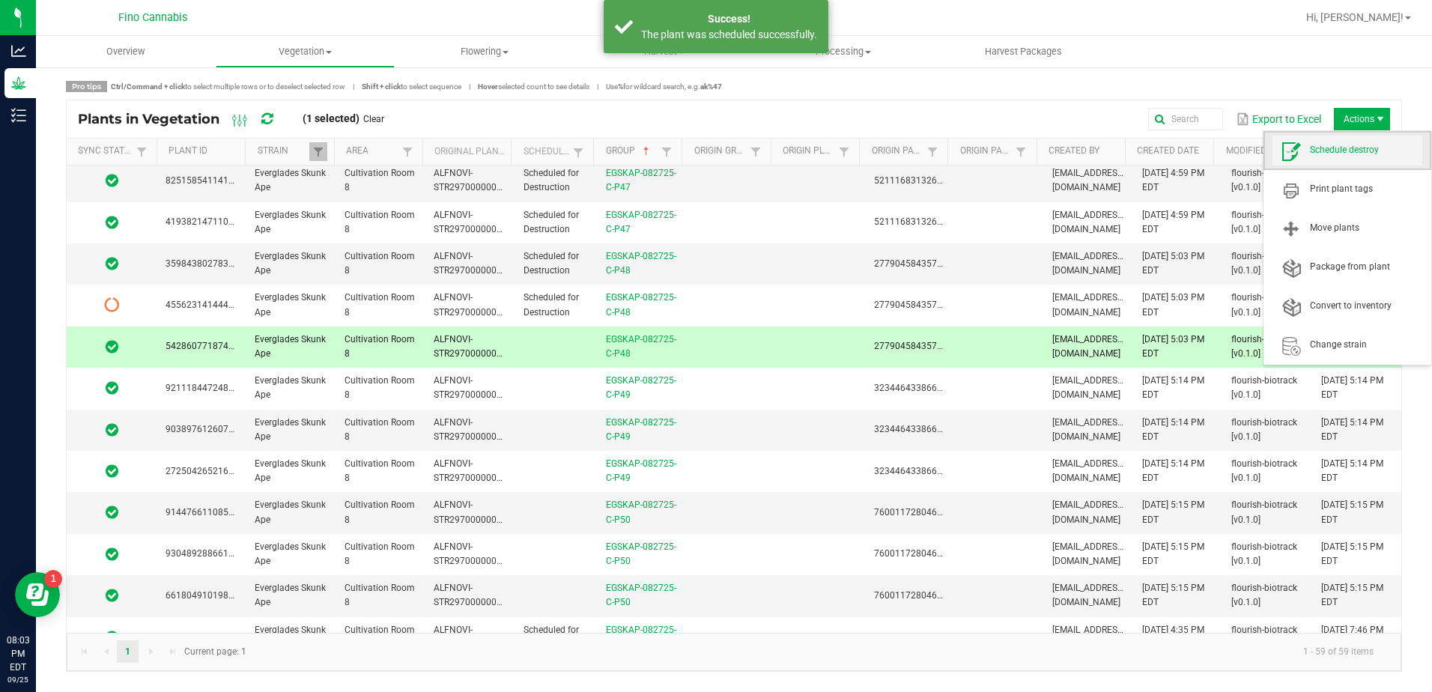
click at [1353, 154] on span "Schedule destroy" at bounding box center [1366, 150] width 112 height 13
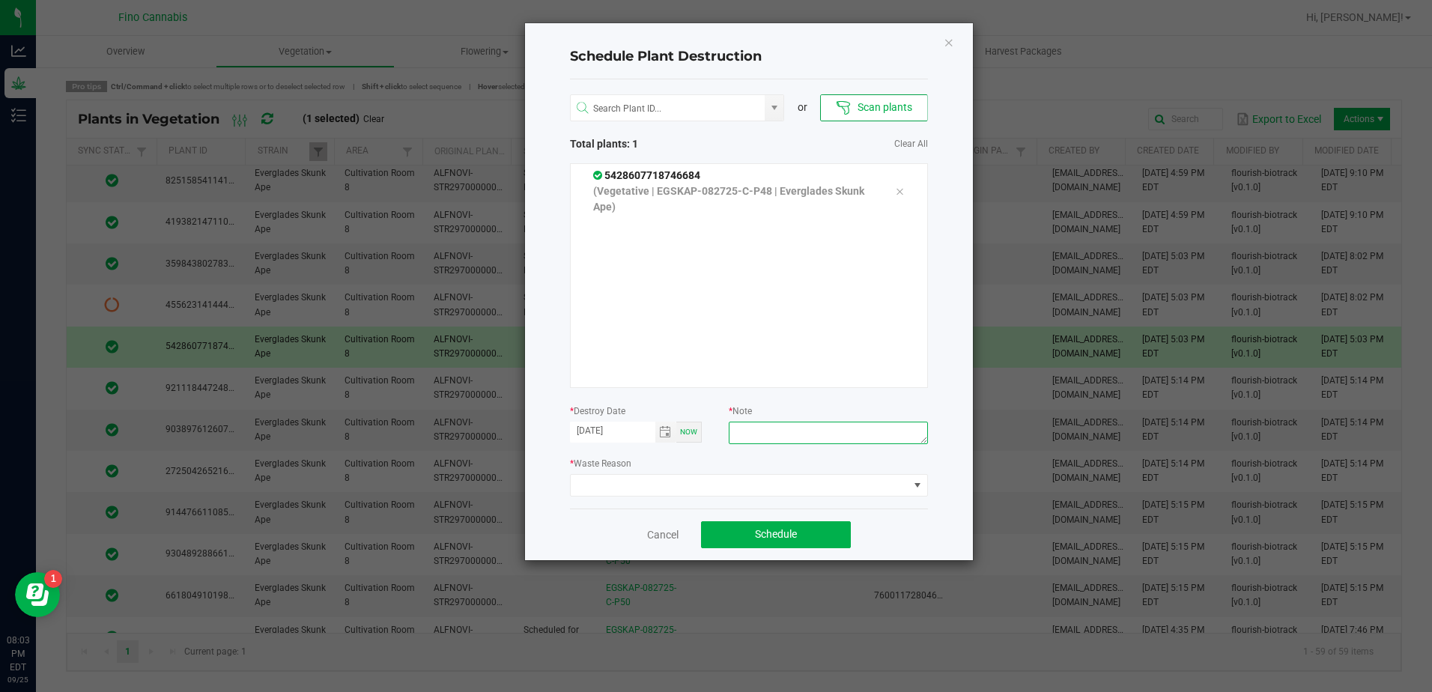
paste textarea "Culled Clones from Unacceptable Phenos - 6.66g"
type textarea "Culled Clones from Unacceptable Phenos - 6.66g"
click at [792, 482] on span at bounding box center [740, 485] width 338 height 21
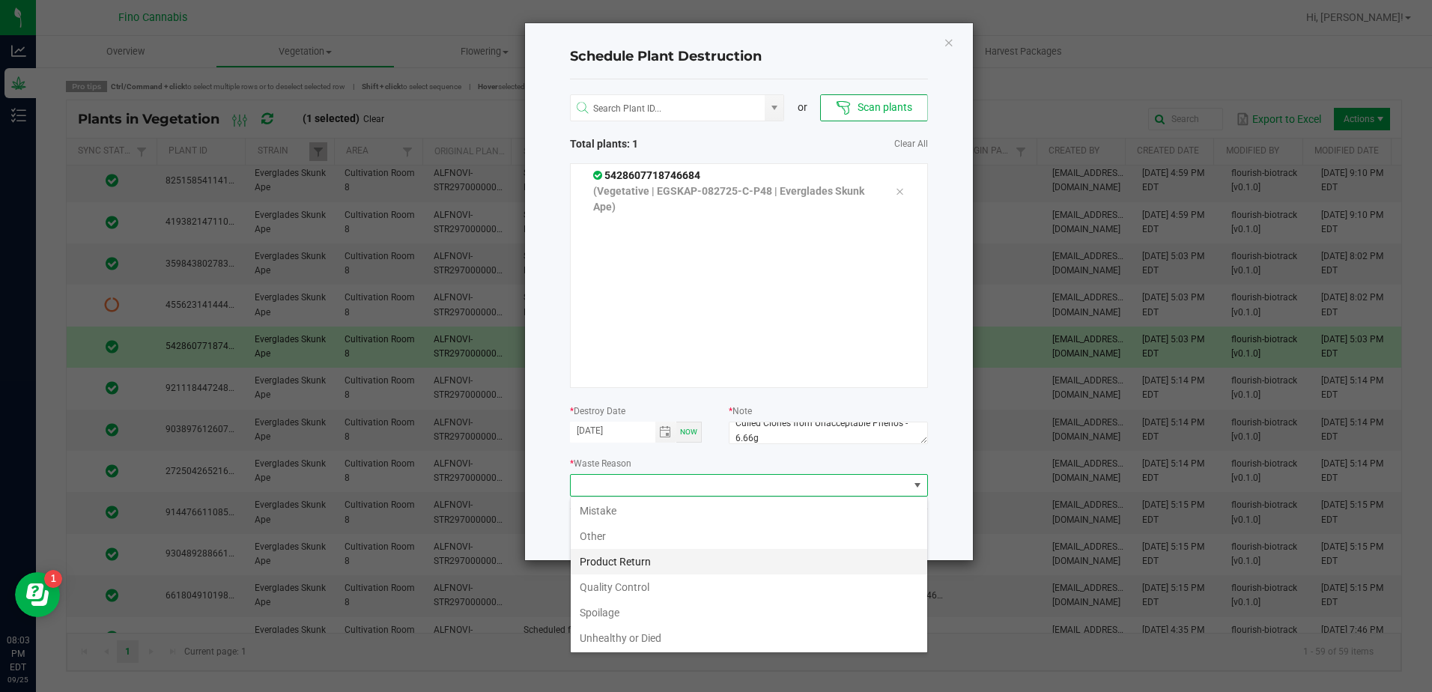
scroll to position [54, 0]
click at [604, 628] on li "Waste" at bounding box center [749, 636] width 357 height 25
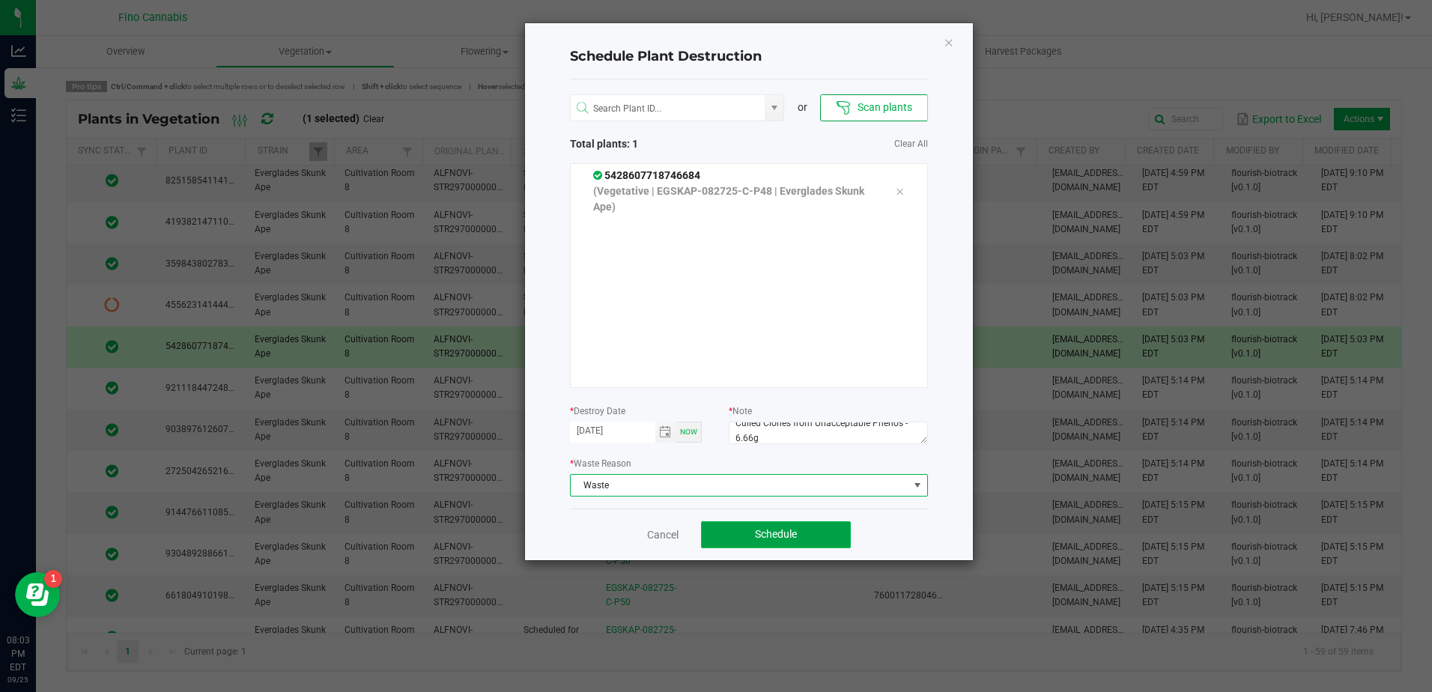
click at [721, 524] on button "Schedule" at bounding box center [776, 534] width 150 height 27
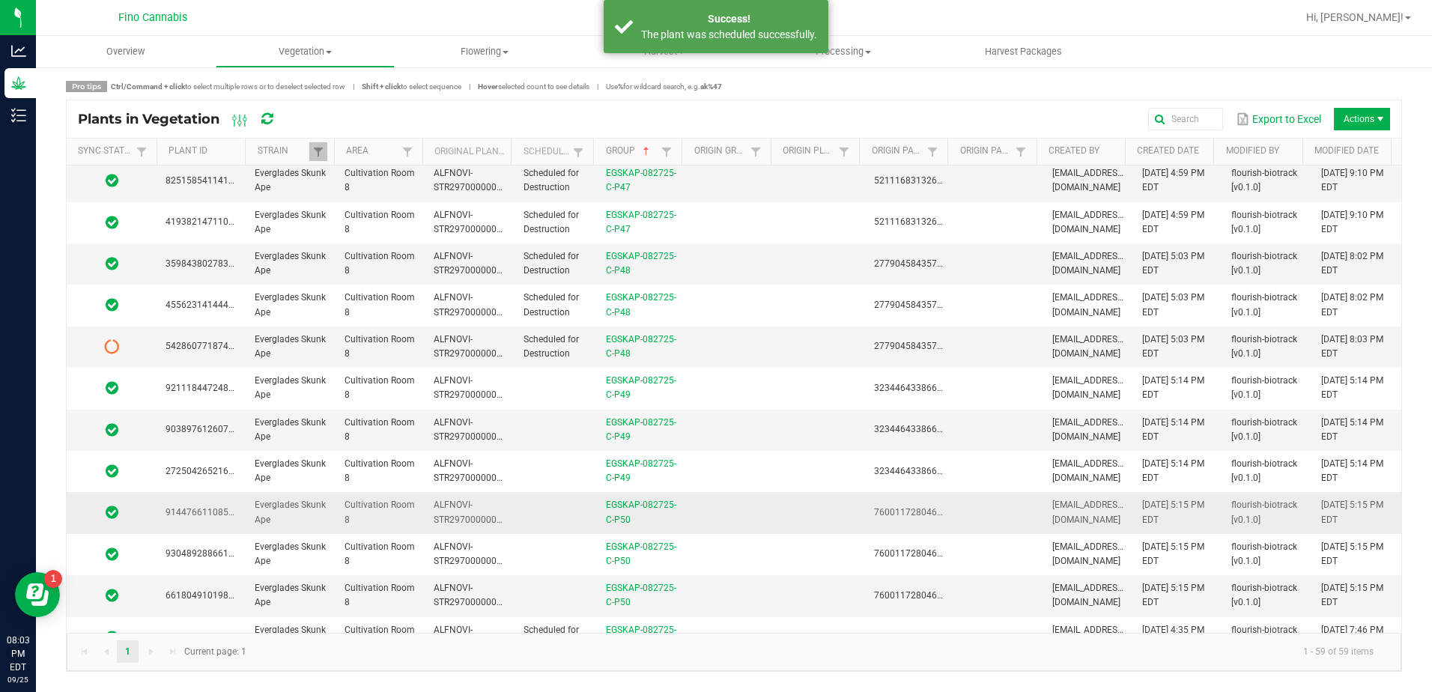
click at [561, 512] on td at bounding box center [556, 512] width 82 height 41
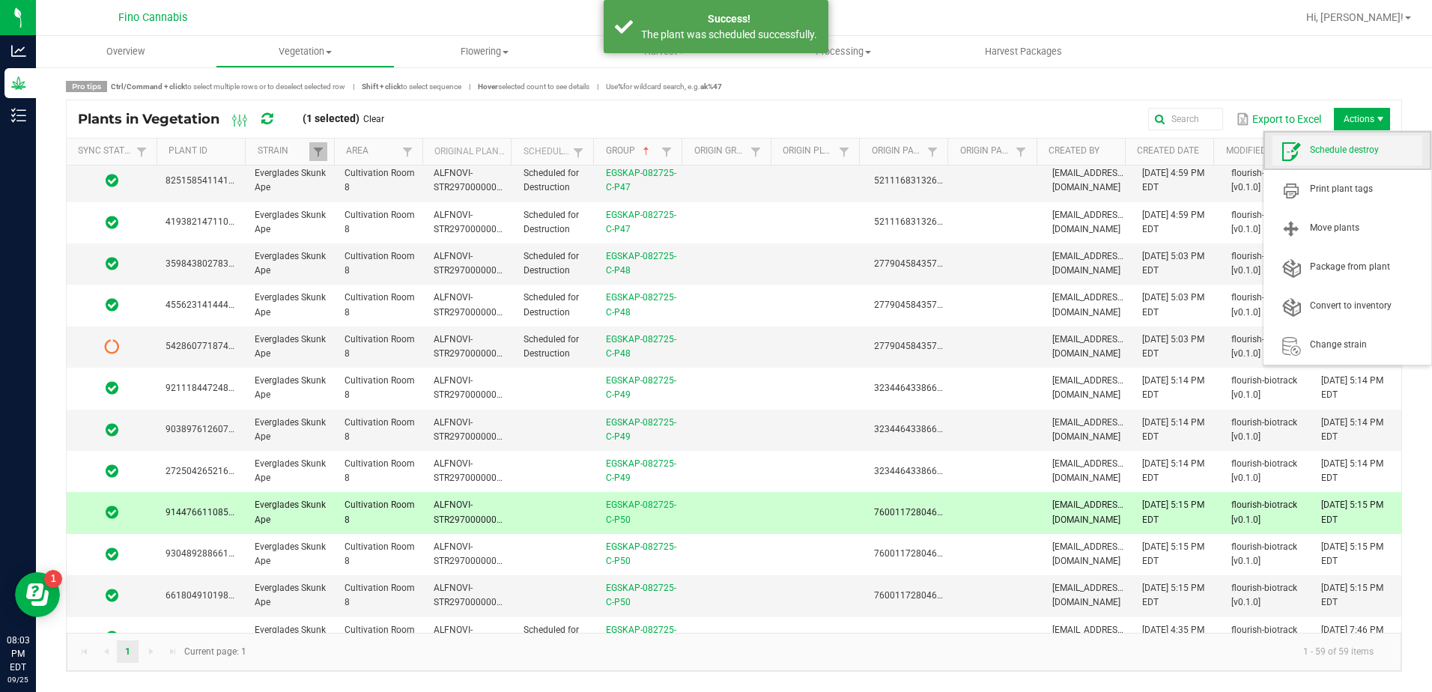
click at [1372, 148] on span "Schedule destroy" at bounding box center [1366, 150] width 112 height 13
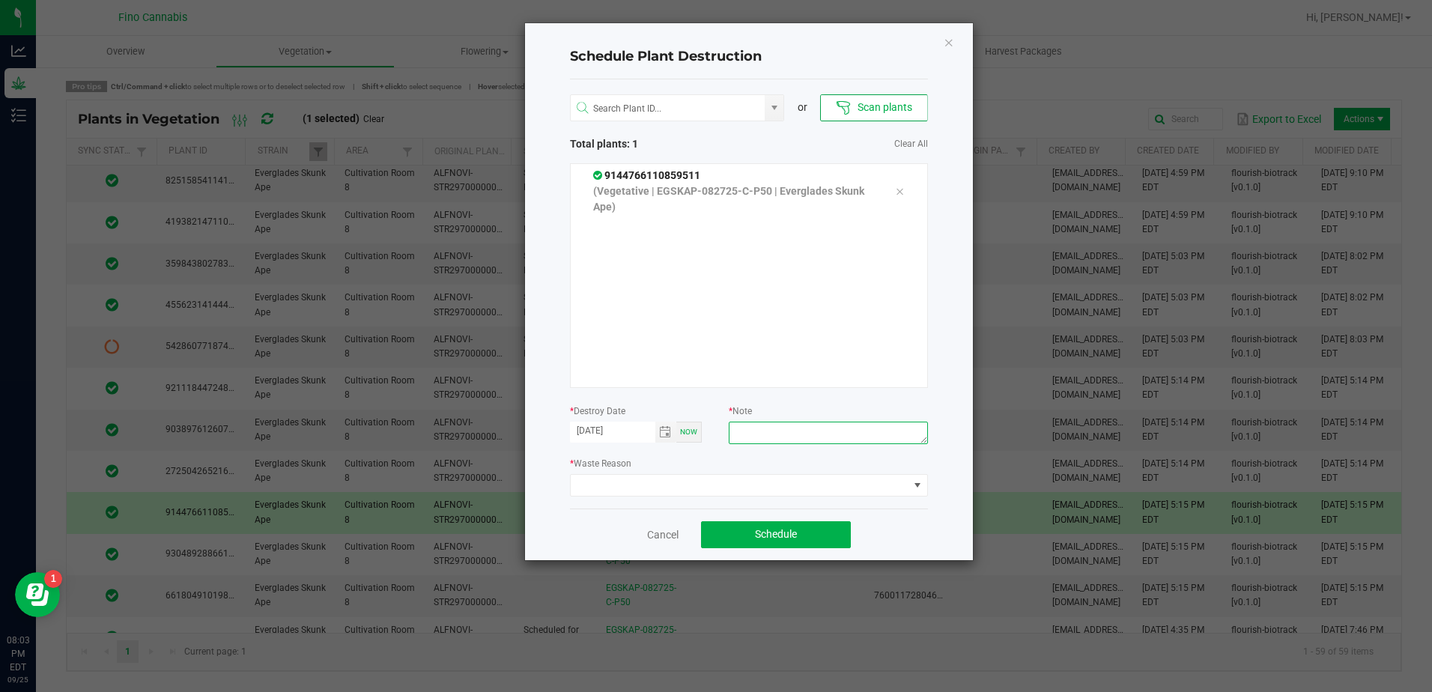
paste textarea "Culled Clones from Unacceptable Phenos - 6.66g"
type textarea "Culled Clones from Unacceptable Phenos - 6.66g"
click at [855, 490] on span at bounding box center [740, 485] width 338 height 21
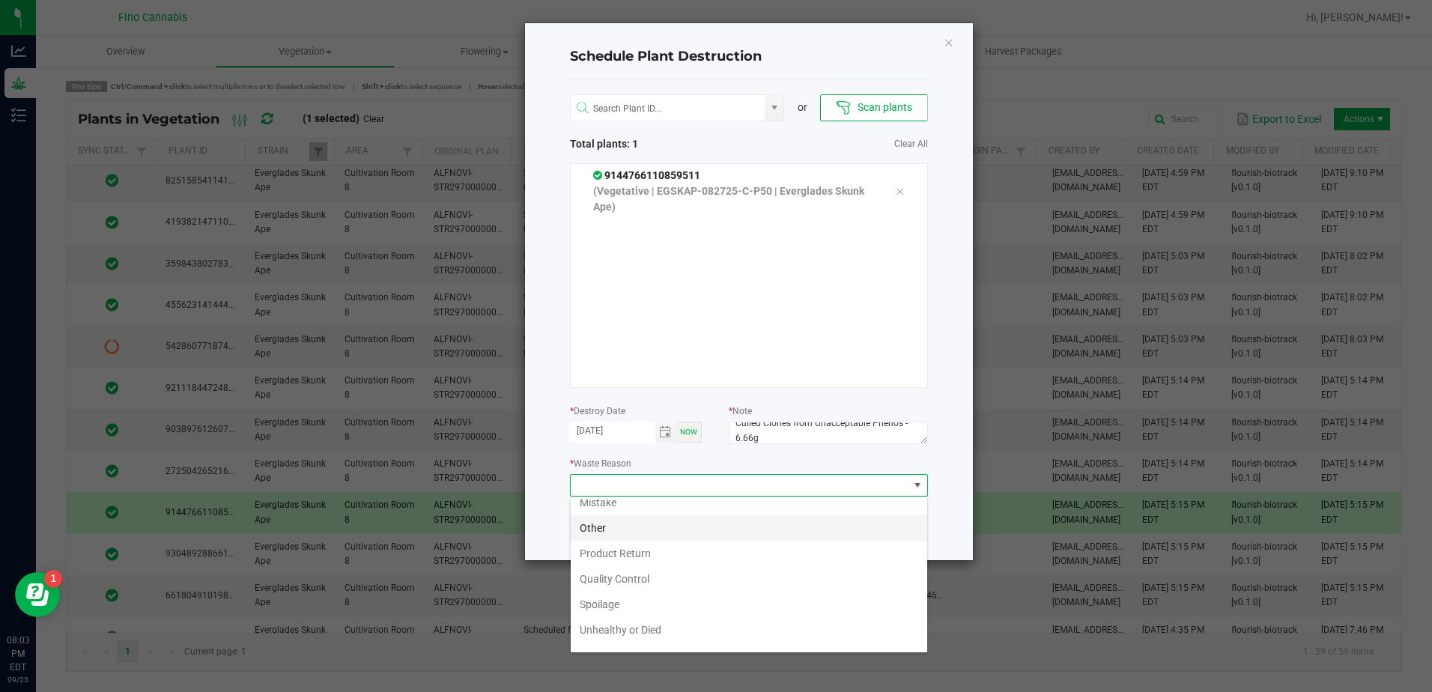
scroll to position [54, 0]
click at [638, 644] on li "Waste" at bounding box center [749, 636] width 357 height 25
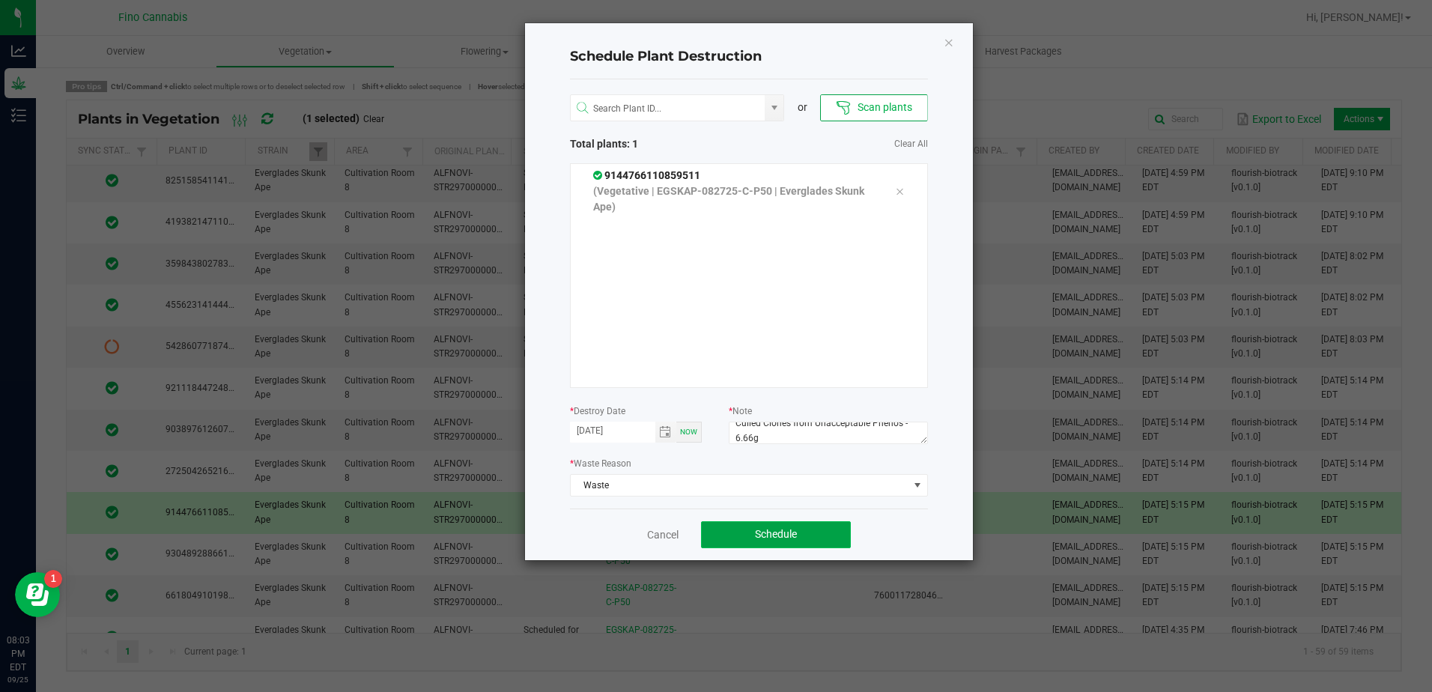
click at [782, 539] on span "Schedule" at bounding box center [776, 534] width 42 height 12
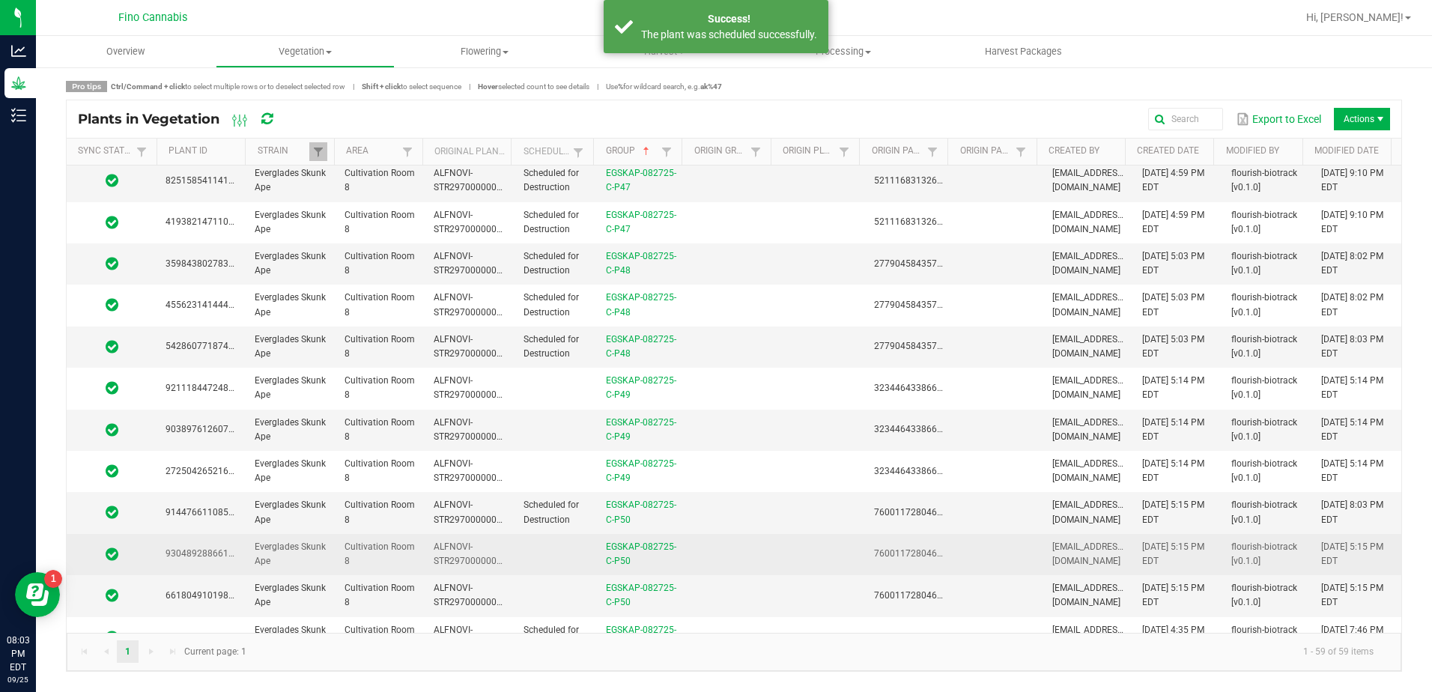
click at [724, 570] on td at bounding box center [730, 554] width 89 height 41
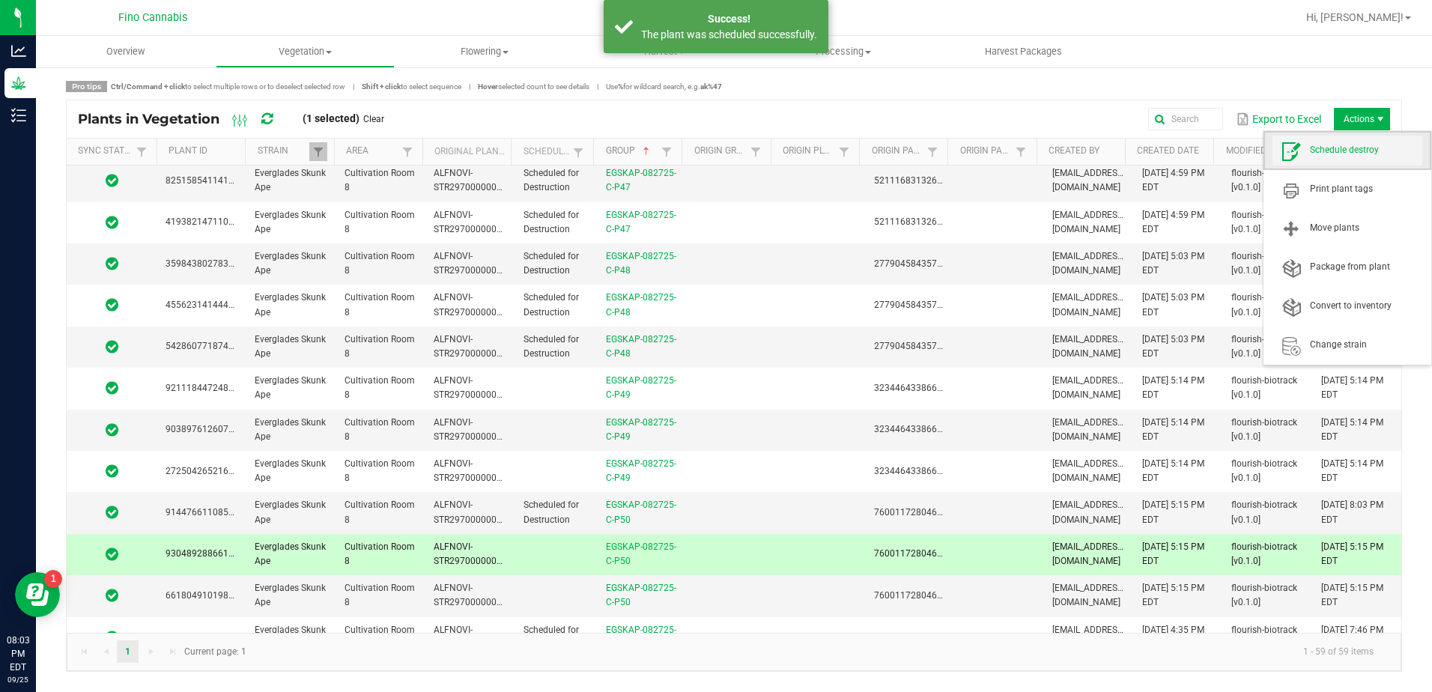
click at [1372, 146] on span "Schedule destroy" at bounding box center [1366, 150] width 112 height 13
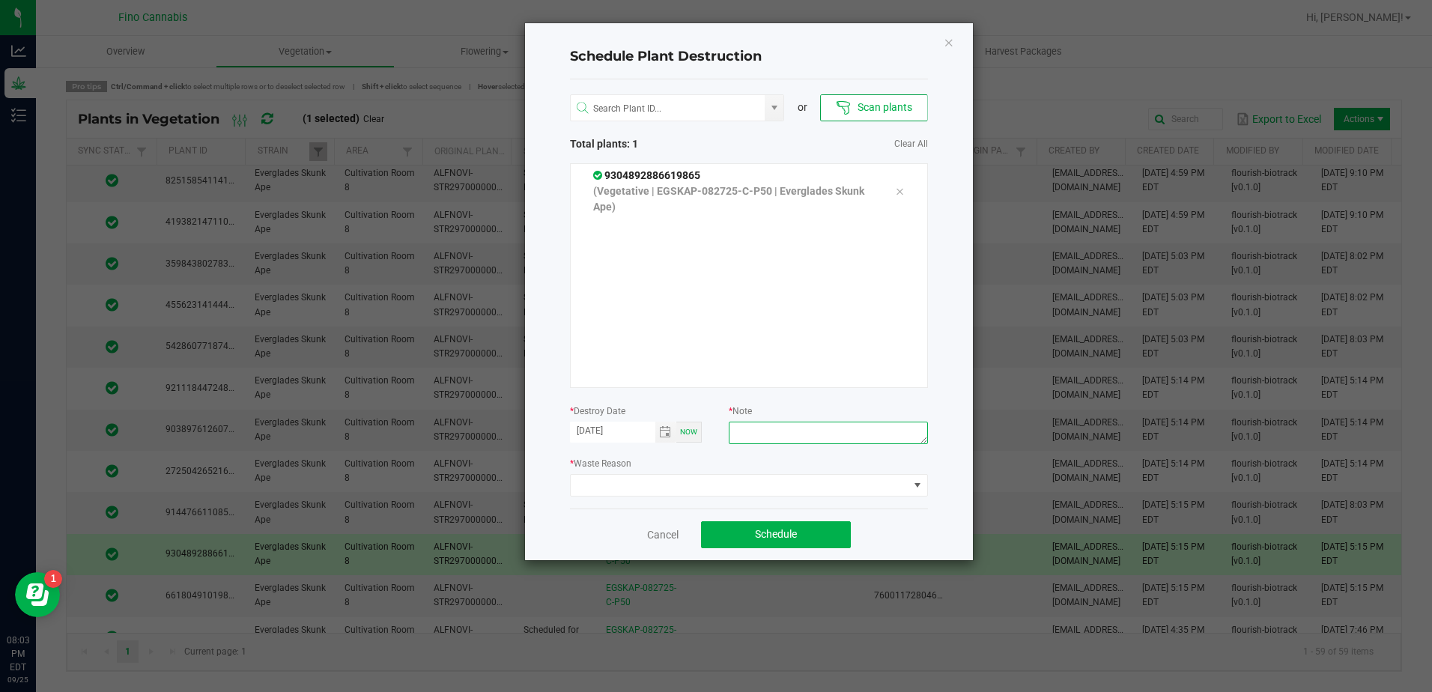
paste textarea "Culled Clones from Unacceptable Phenos - 6.66g"
type textarea "Culled Clones from Unacceptable Phenos - 6.66g"
click at [787, 480] on span at bounding box center [740, 485] width 338 height 21
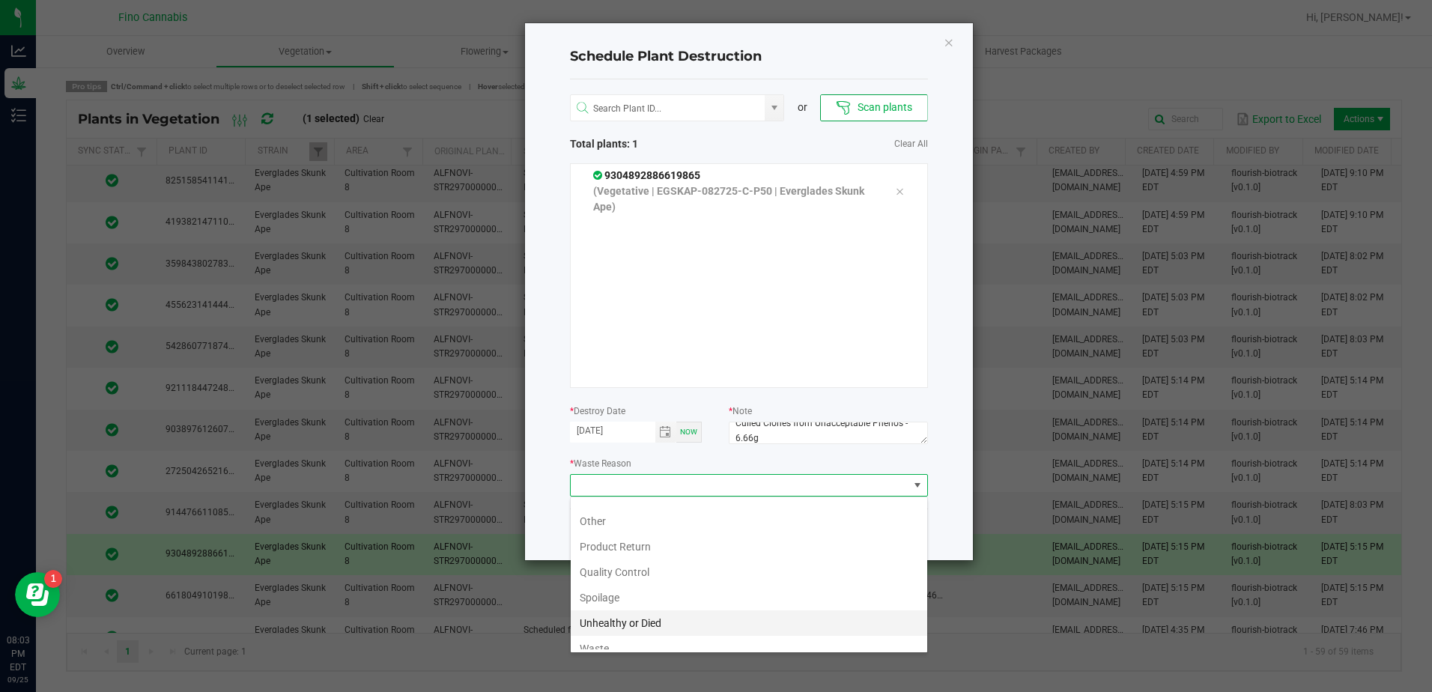
scroll to position [54, 0]
click at [614, 631] on li "Waste" at bounding box center [749, 636] width 357 height 25
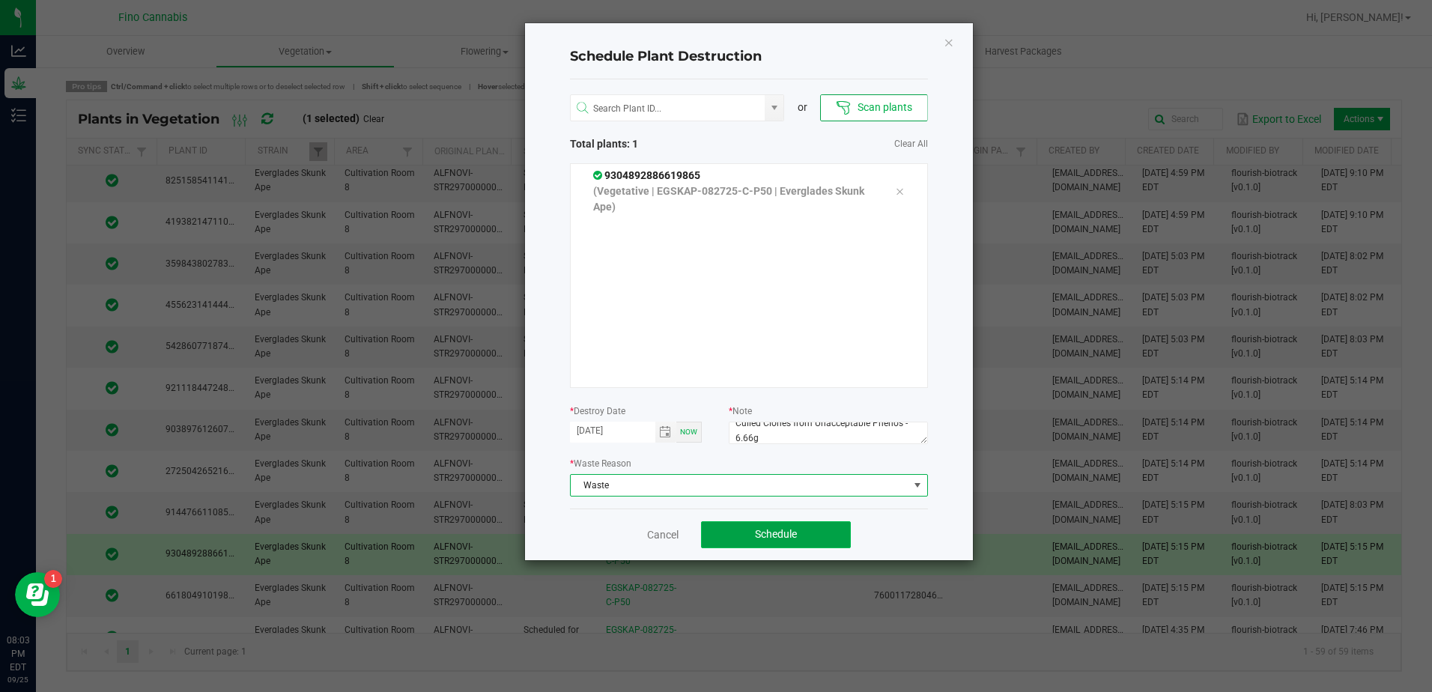
click at [807, 527] on button "Schedule" at bounding box center [776, 534] width 150 height 27
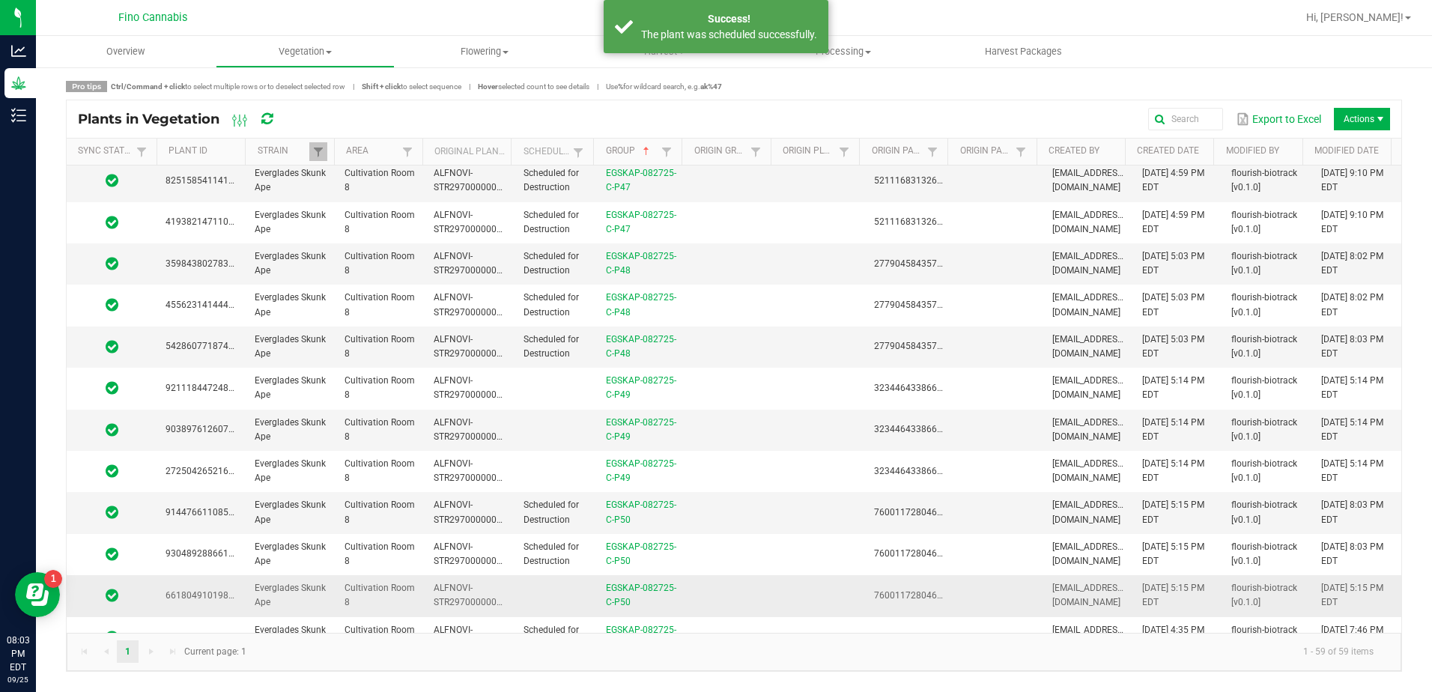
click at [725, 599] on td at bounding box center [730, 595] width 89 height 41
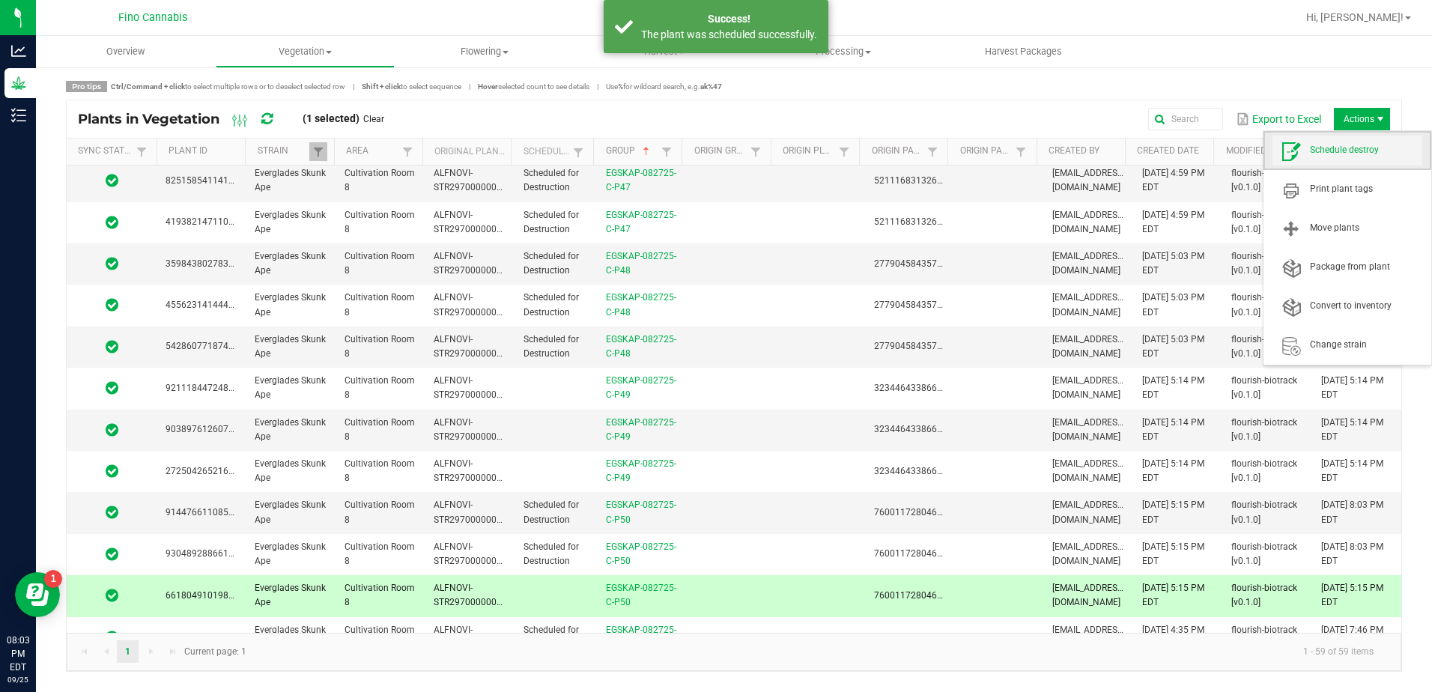
click at [1366, 148] on span "Schedule destroy" at bounding box center [1366, 150] width 112 height 13
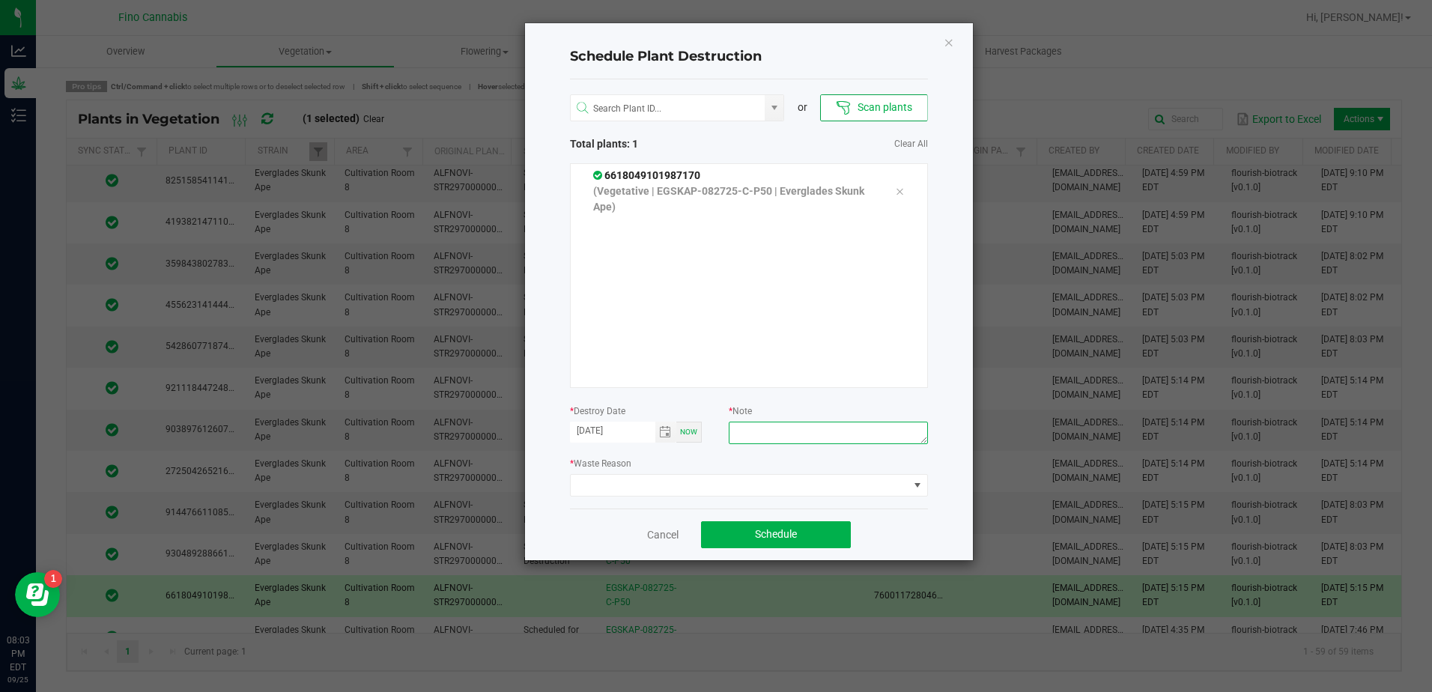
paste textarea "Culled Clones from Unacceptable Phenos - 6.66g"
click at [754, 437] on textarea "Culled Clones from Unacceptable Phenos - 6.66g" at bounding box center [828, 433] width 199 height 22
type textarea "Culled Clones from Unacceptable Phenos - 6.67g"
click at [694, 490] on span at bounding box center [740, 485] width 338 height 21
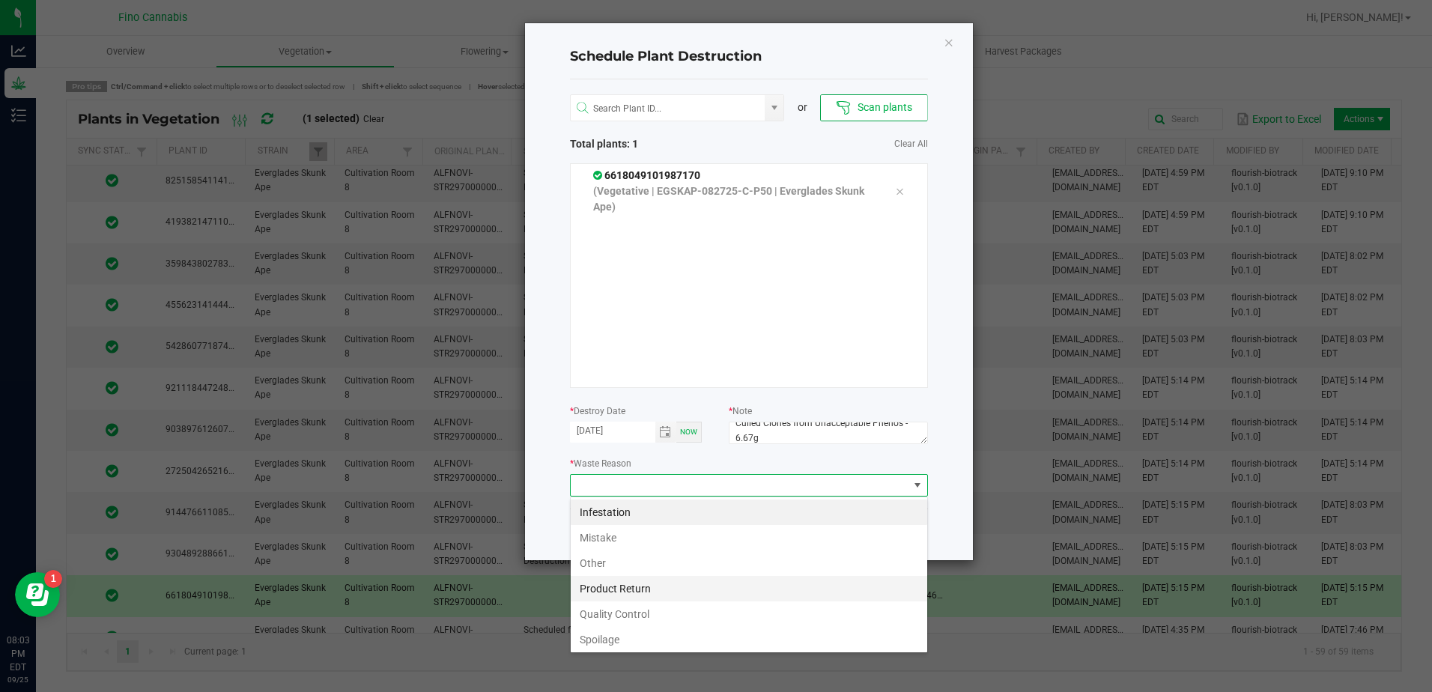
scroll to position [54, 0]
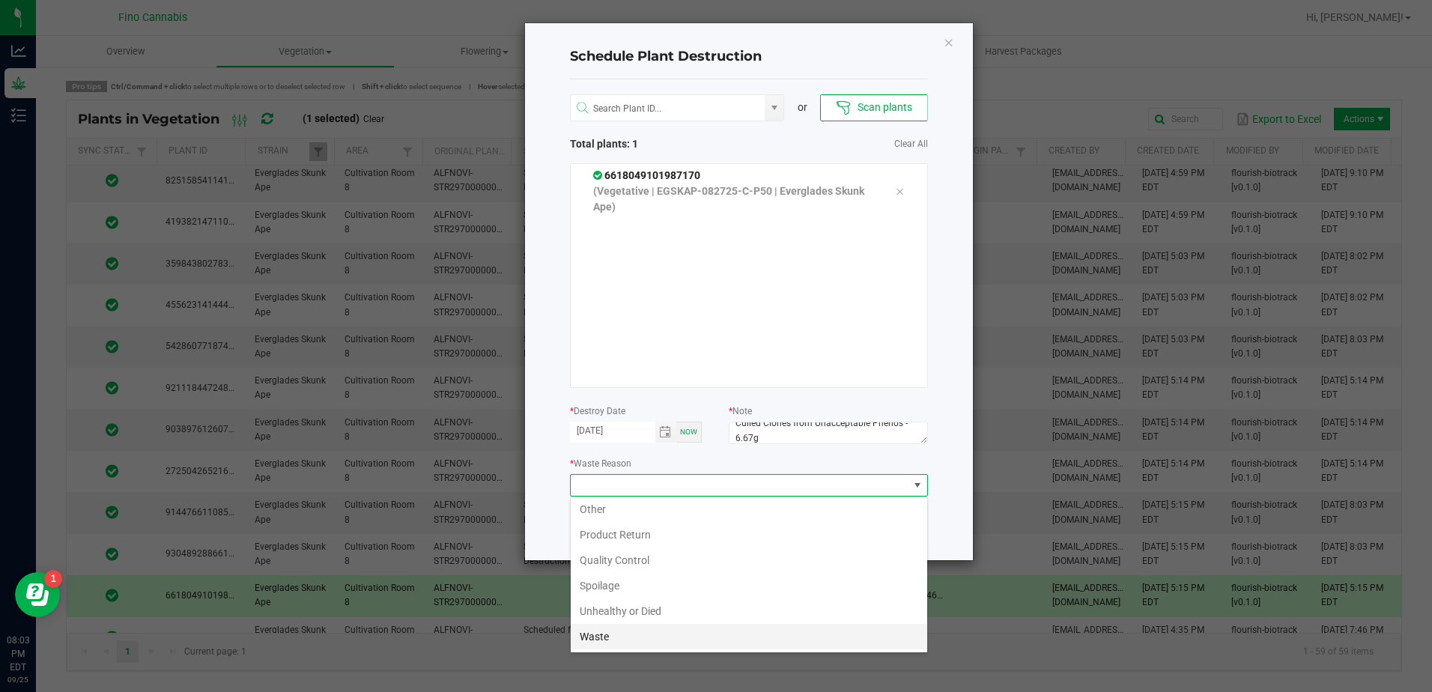
click at [638, 639] on li "Waste" at bounding box center [749, 636] width 357 height 25
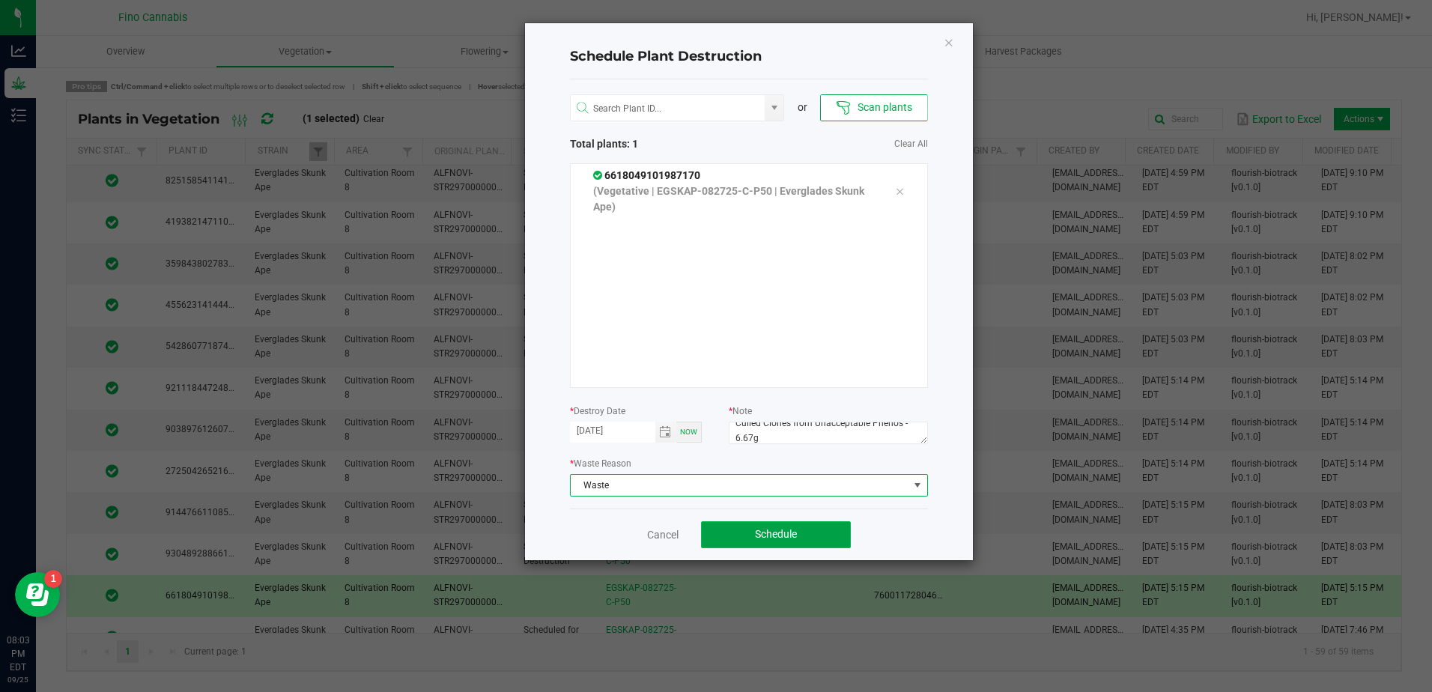
click at [781, 527] on button "Schedule" at bounding box center [776, 534] width 150 height 27
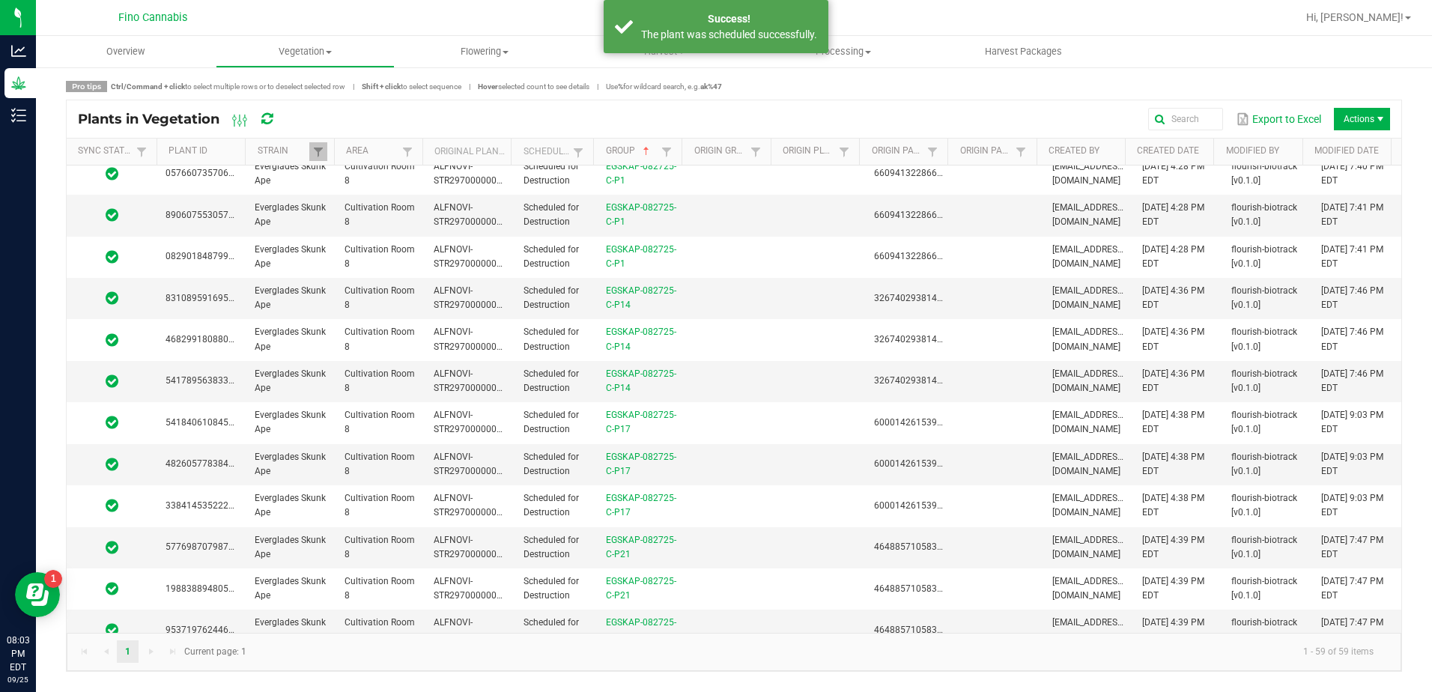
scroll to position [0, 0]
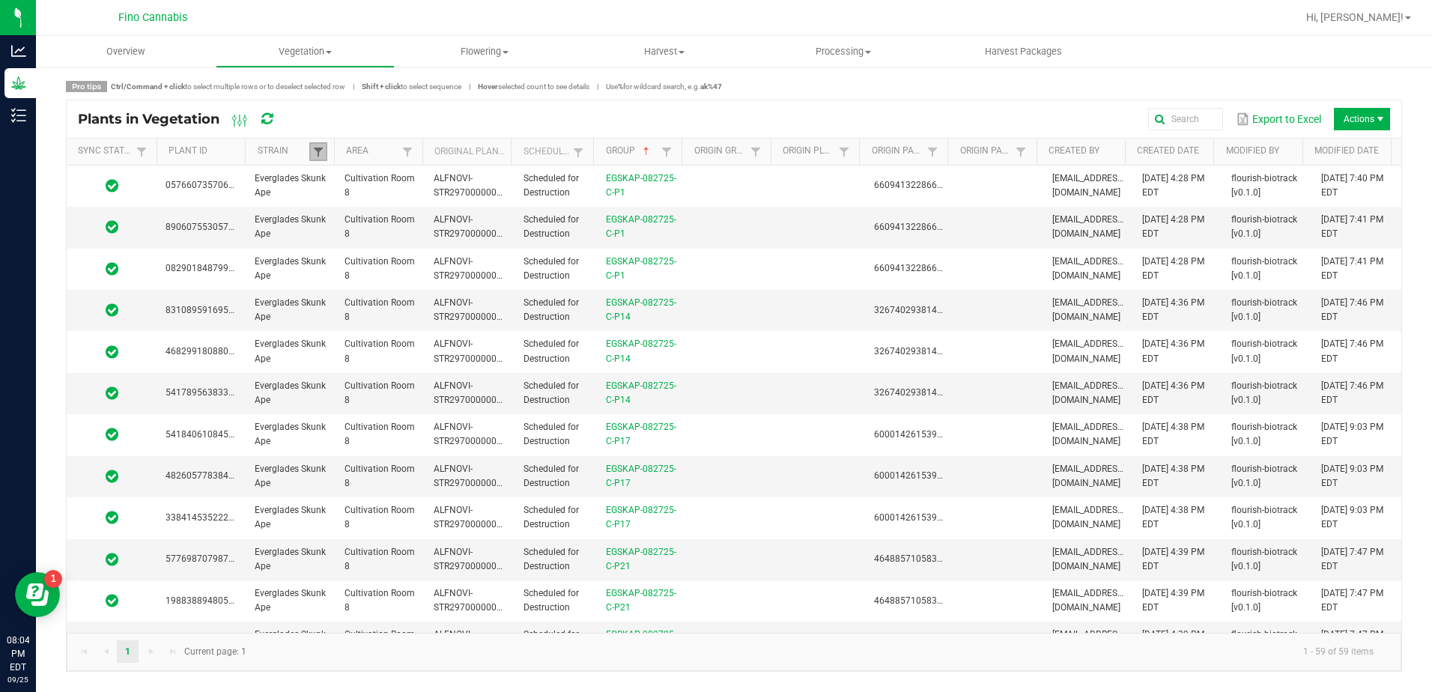
click at [318, 151] on span at bounding box center [318, 152] width 12 height 12
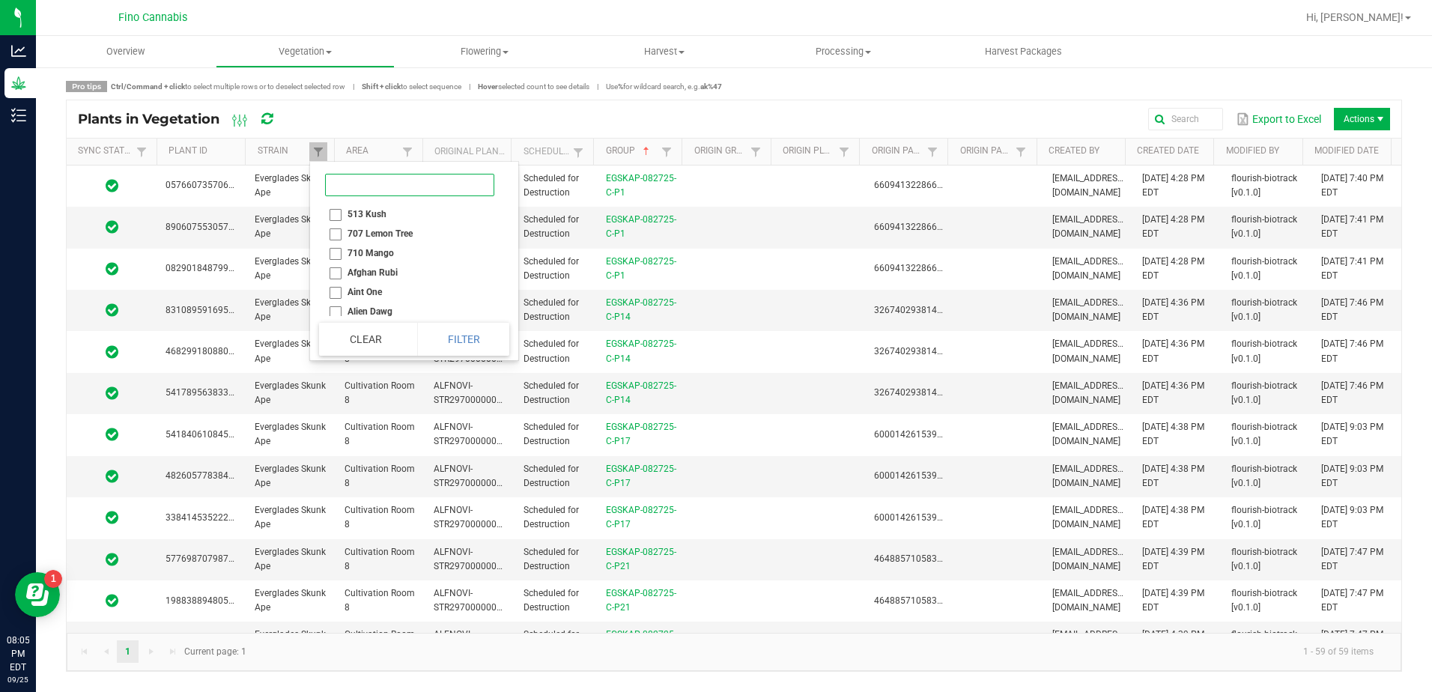
click at [354, 179] on input at bounding box center [409, 185] width 169 height 22
click at [339, 341] on button "Clear" at bounding box center [365, 339] width 92 height 33
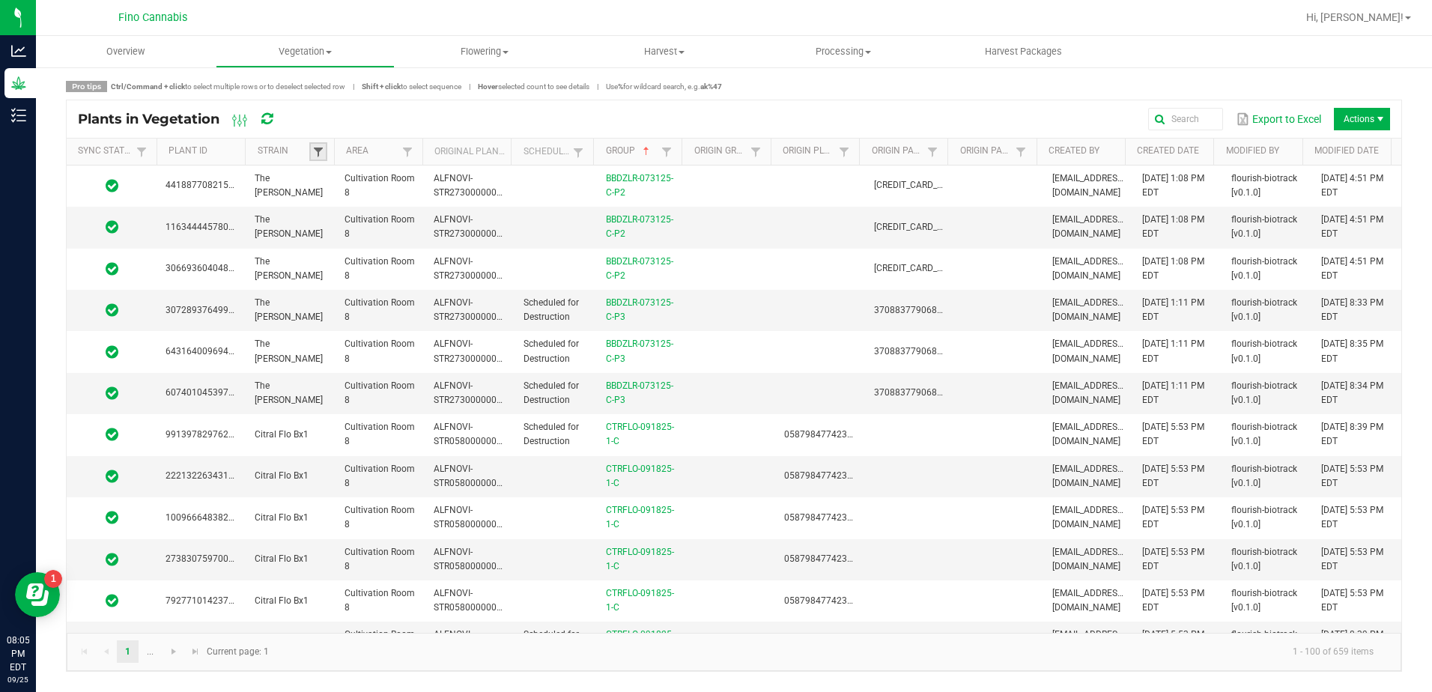
click at [320, 155] on span at bounding box center [318, 152] width 12 height 12
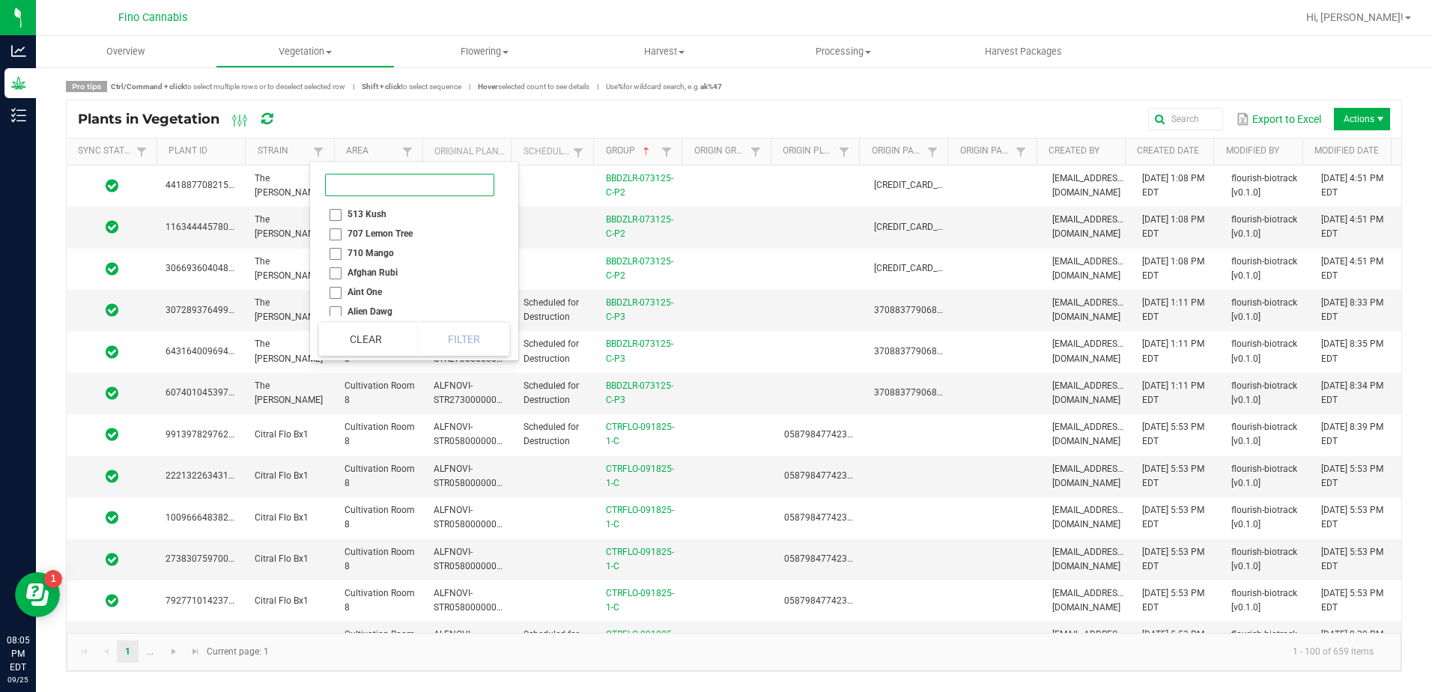
click at [358, 187] on input at bounding box center [409, 185] width 169 height 22
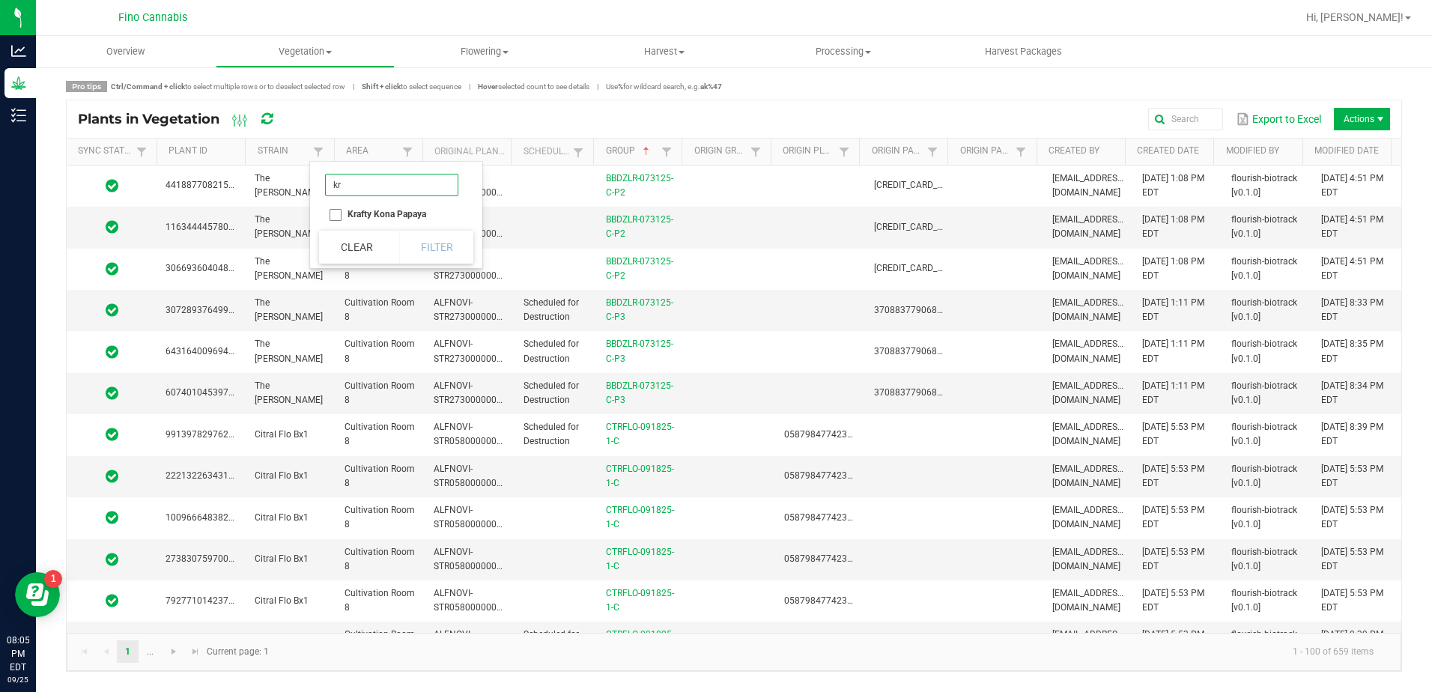
type input "kr"
click at [337, 217] on li "Krafty Kona Papaya" at bounding box center [391, 213] width 145 height 19
checkbox Papaya "true"
click at [452, 244] on button "Filter" at bounding box center [436, 247] width 75 height 33
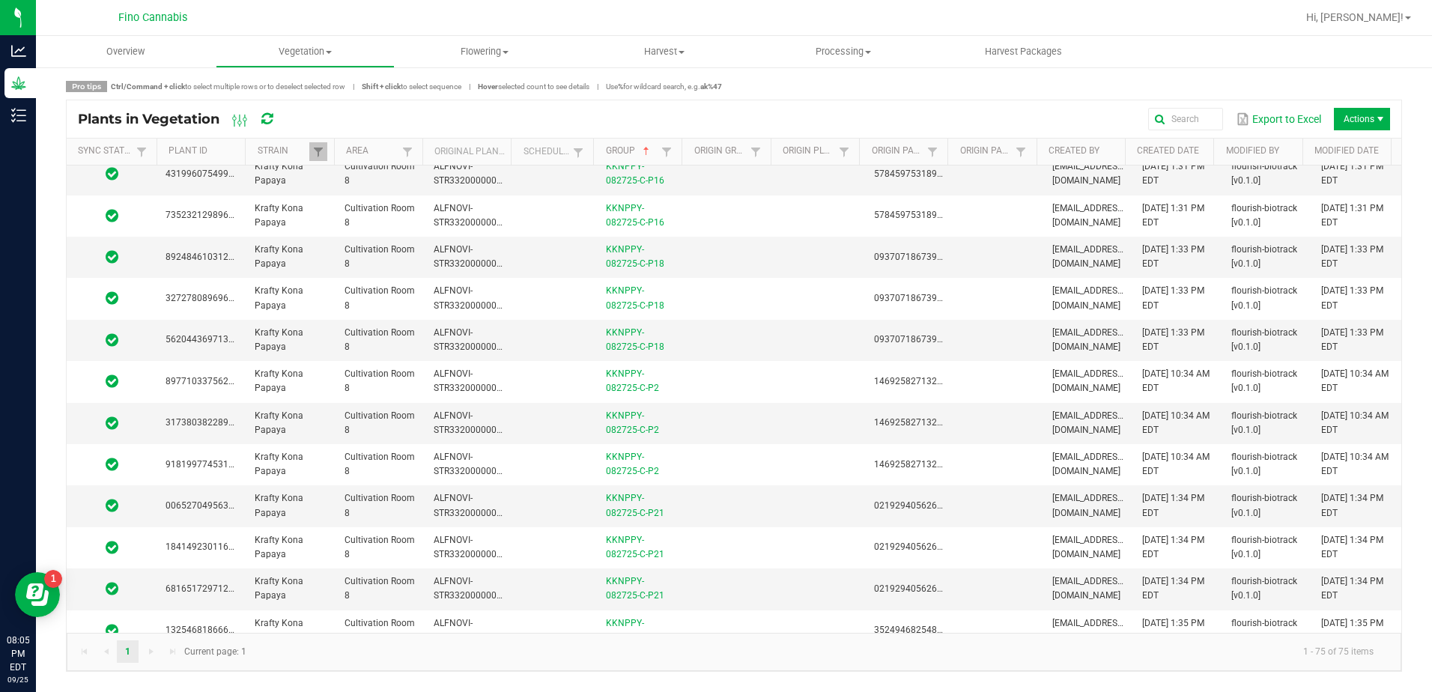
scroll to position [599, 0]
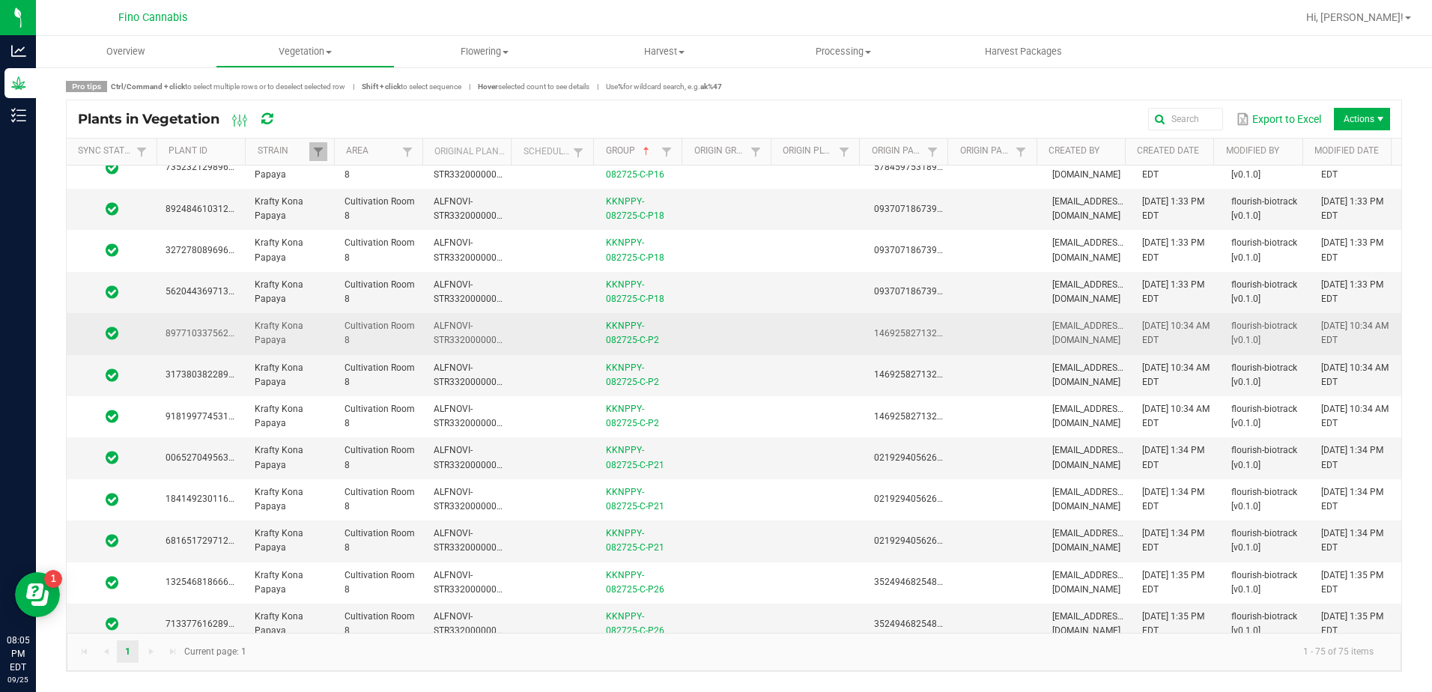
click at [744, 330] on td at bounding box center [730, 333] width 89 height 41
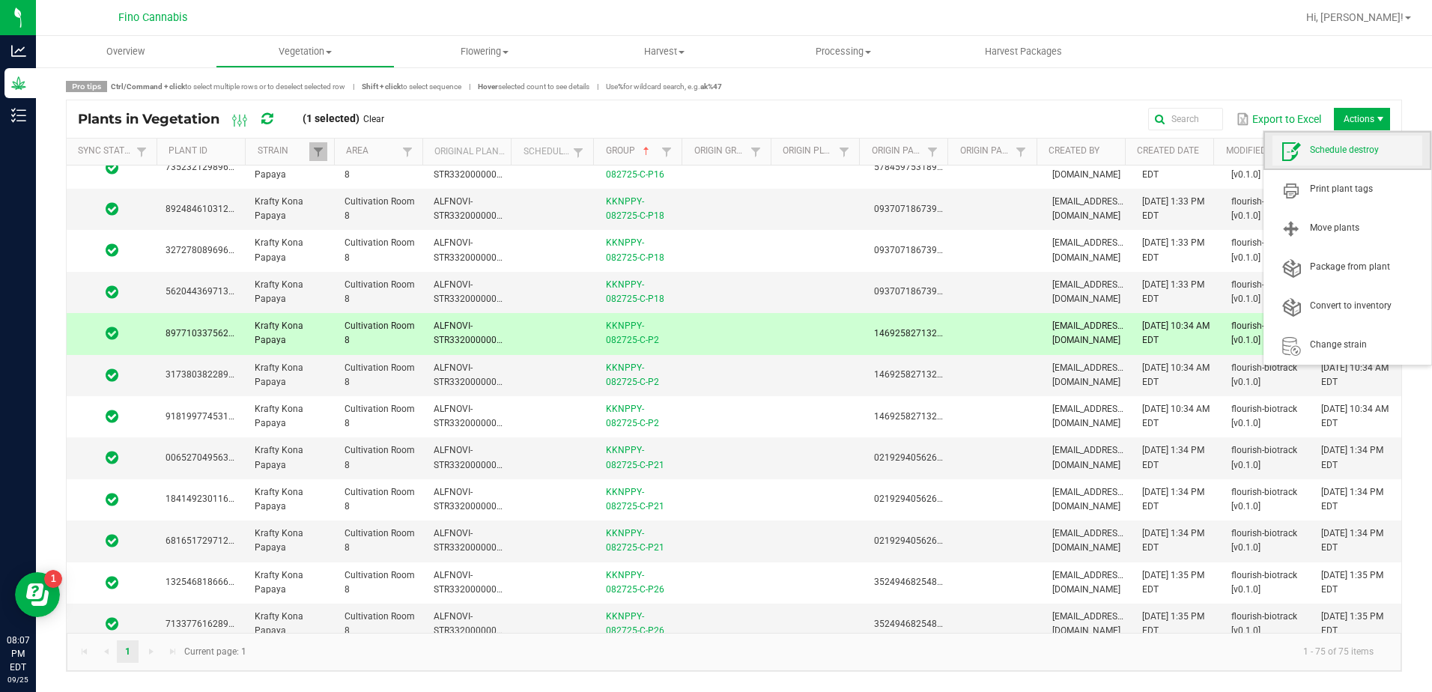
click at [1348, 154] on span "Schedule destroy" at bounding box center [1366, 150] width 112 height 13
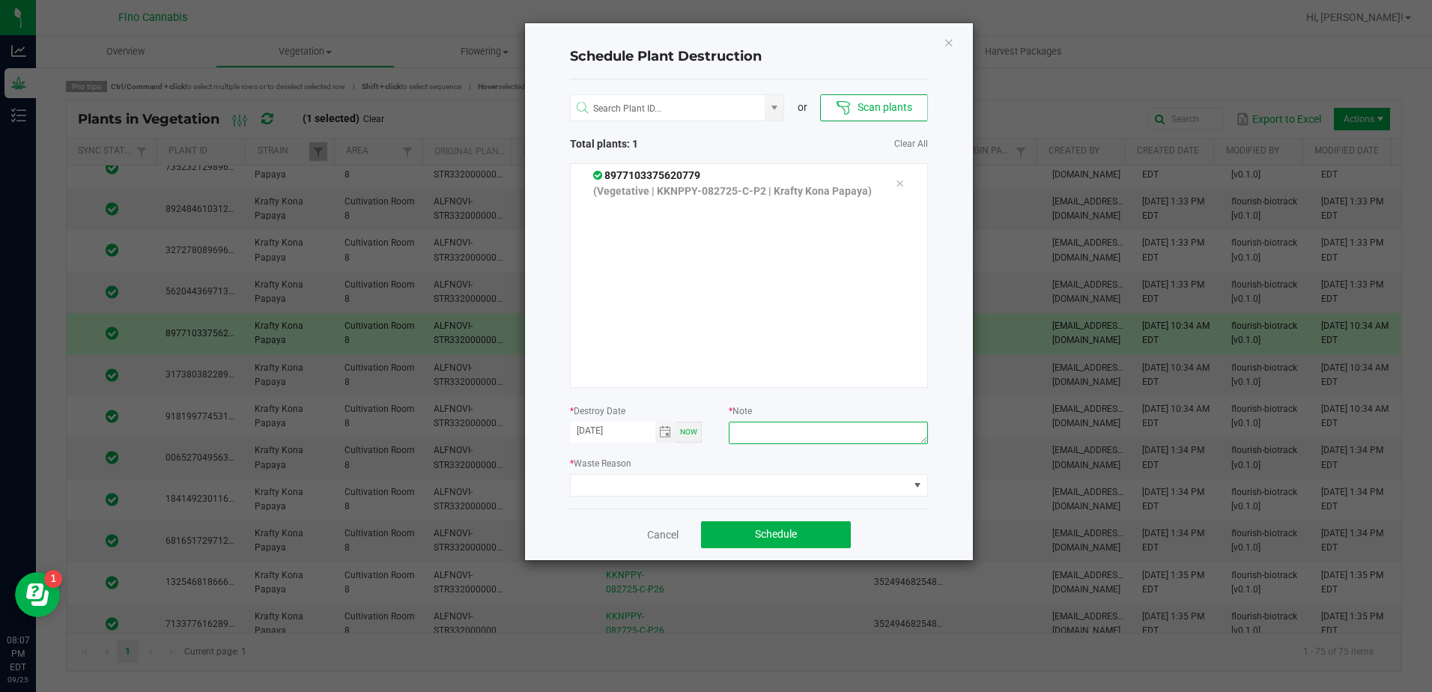
paste textarea "Culled Clones from Unacceptable Phenos - 6.66g"
click at [751, 439] on textarea "Culled Clones from Unacceptable Phenos - 6.66g" at bounding box center [828, 433] width 199 height 22
drag, startPoint x: 797, startPoint y: 434, endPoint x: 727, endPoint y: 420, distance: 71.1
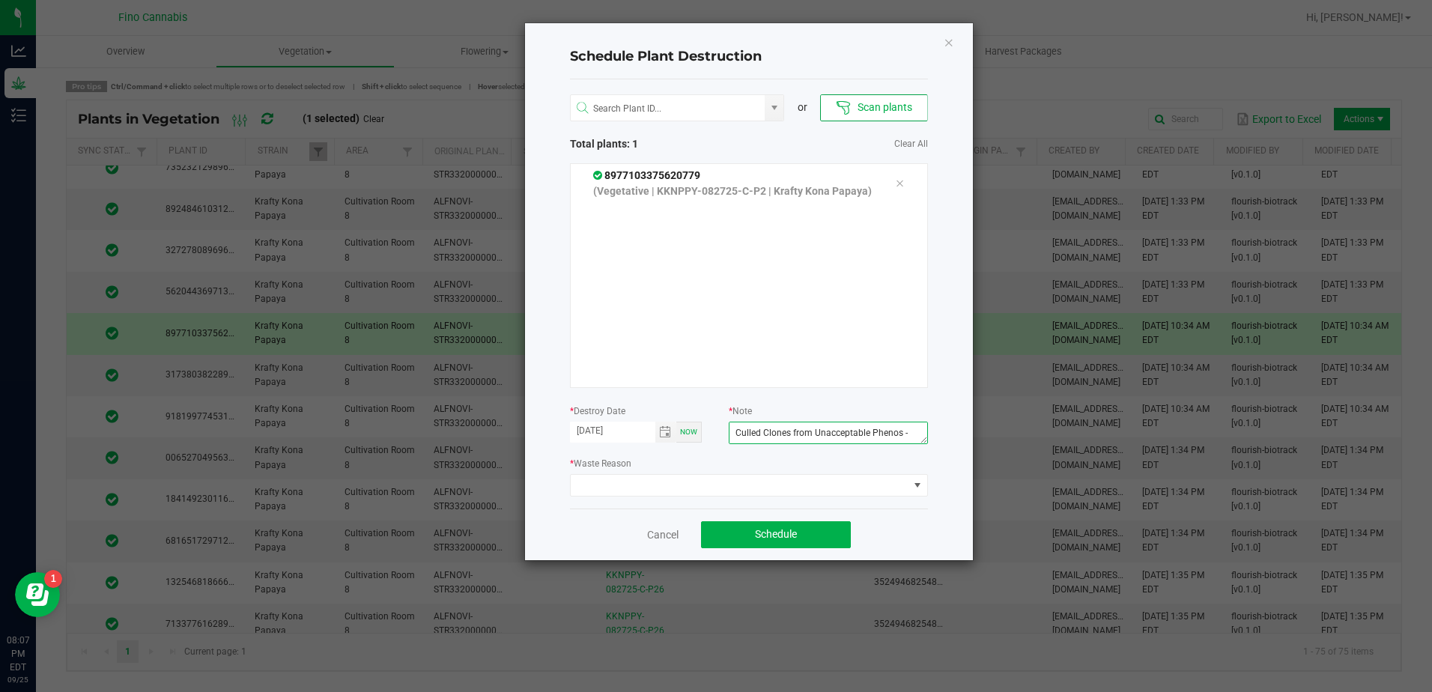
click at [727, 420] on form "* Destroy Date [DATE] Now * Note Culled Clones from Unacceptable Phenos - 4.16g" at bounding box center [749, 426] width 358 height 46
type textarea "Culled Clones from Unacceptable Phenos - 4.16g"
click at [824, 480] on span at bounding box center [740, 485] width 338 height 21
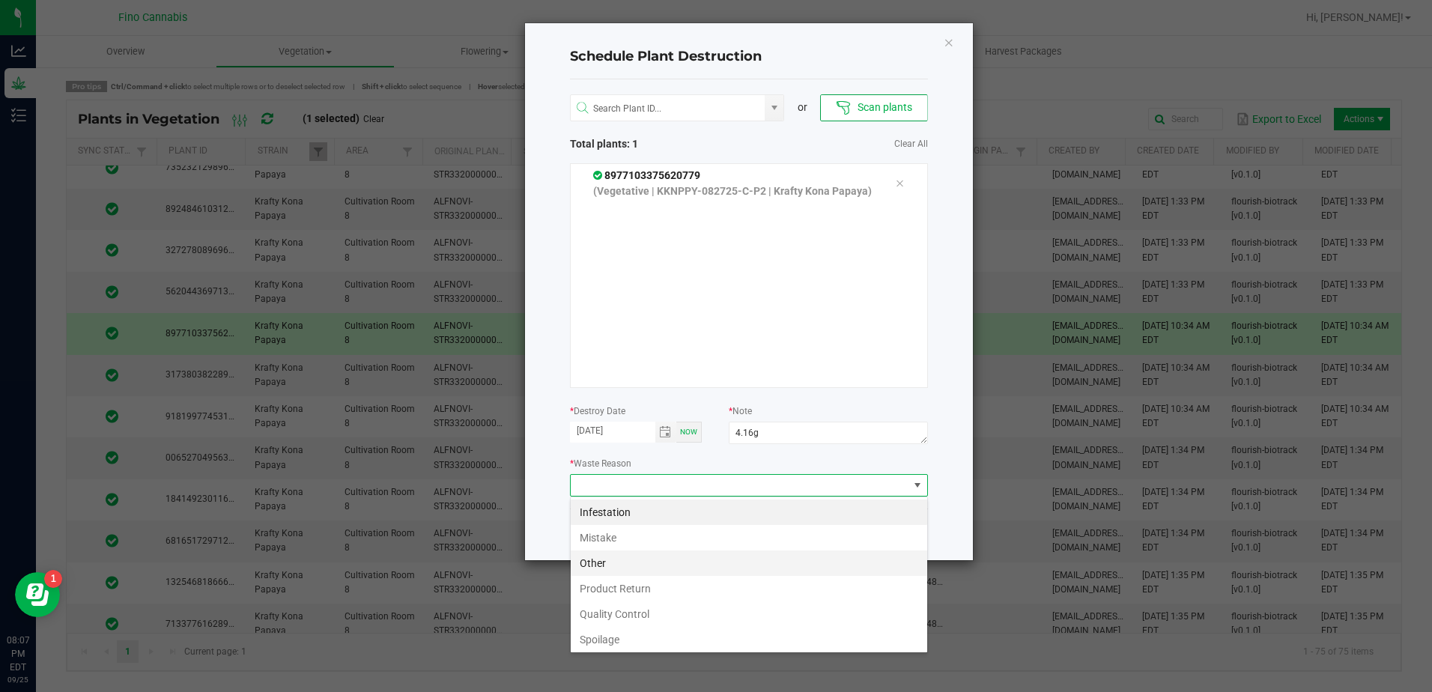
scroll to position [54, 0]
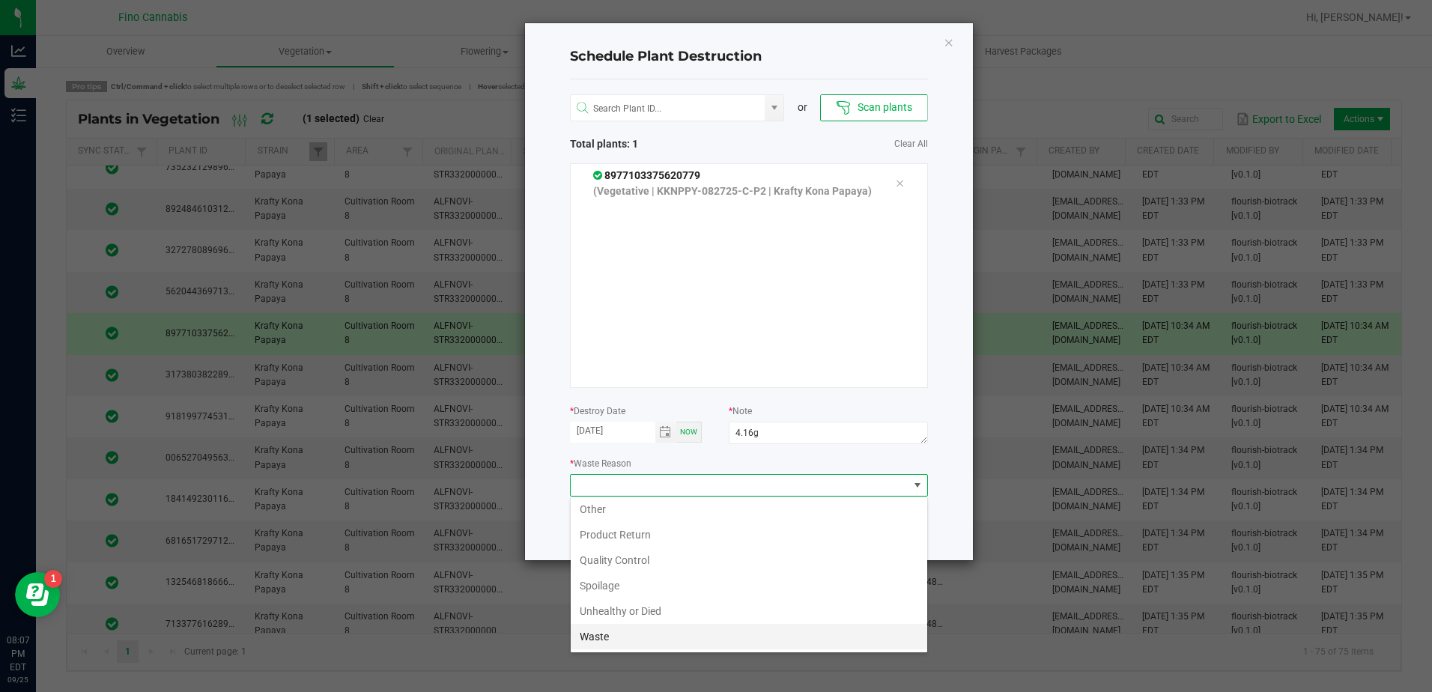
click at [633, 639] on li "Waste" at bounding box center [749, 636] width 357 height 25
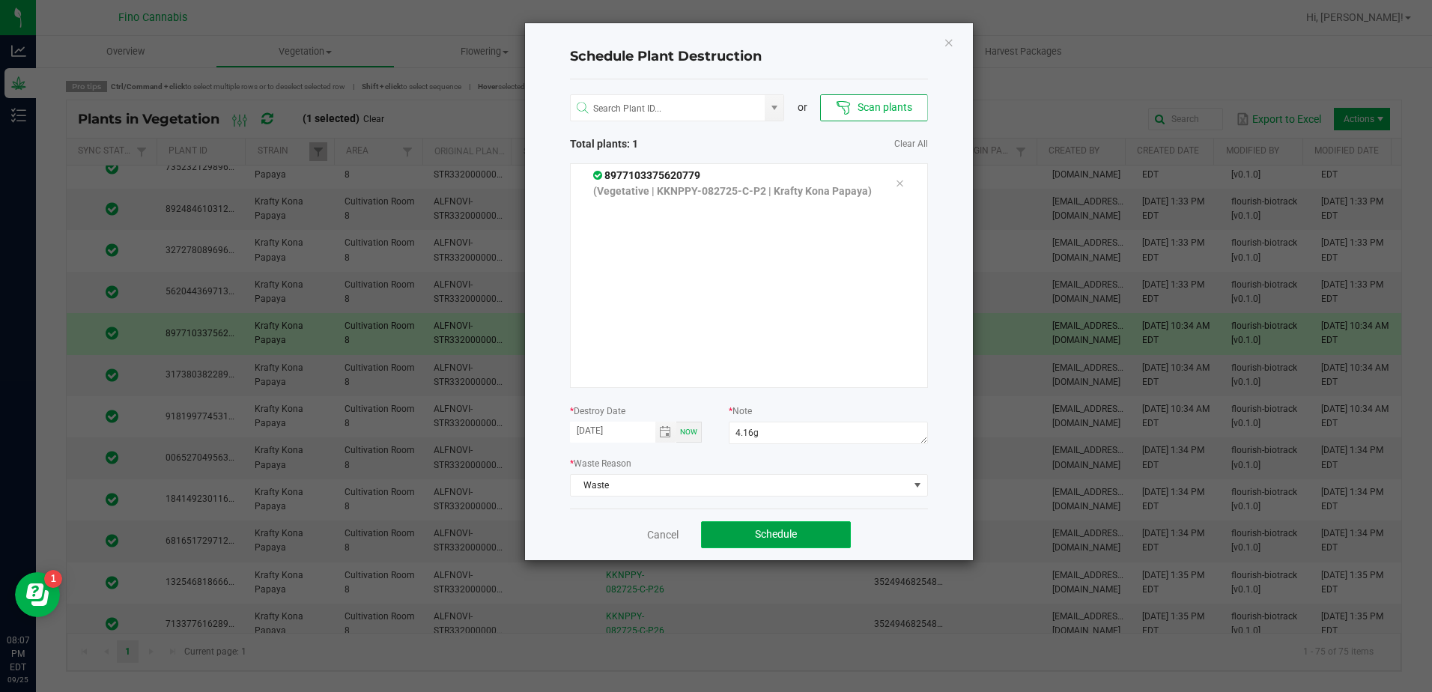
click at [725, 535] on button "Schedule" at bounding box center [776, 534] width 150 height 27
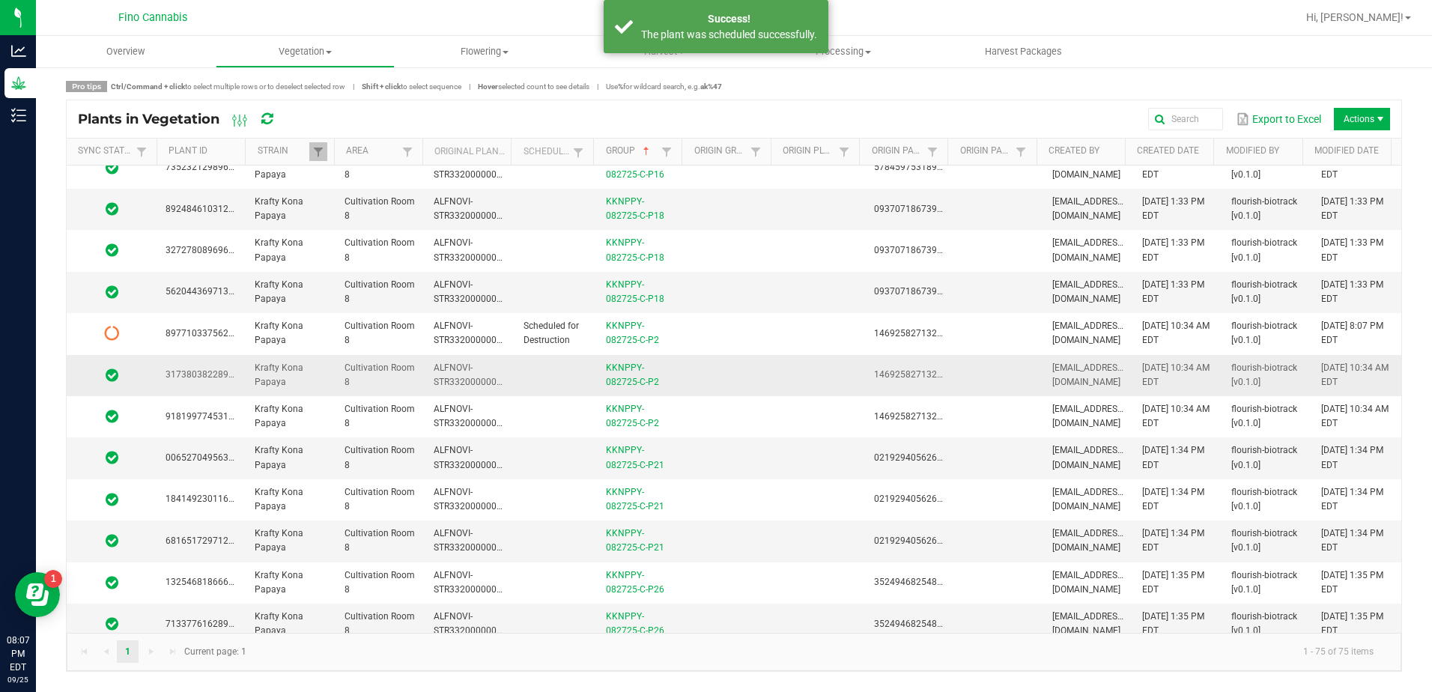
click at [717, 382] on td at bounding box center [730, 375] width 89 height 41
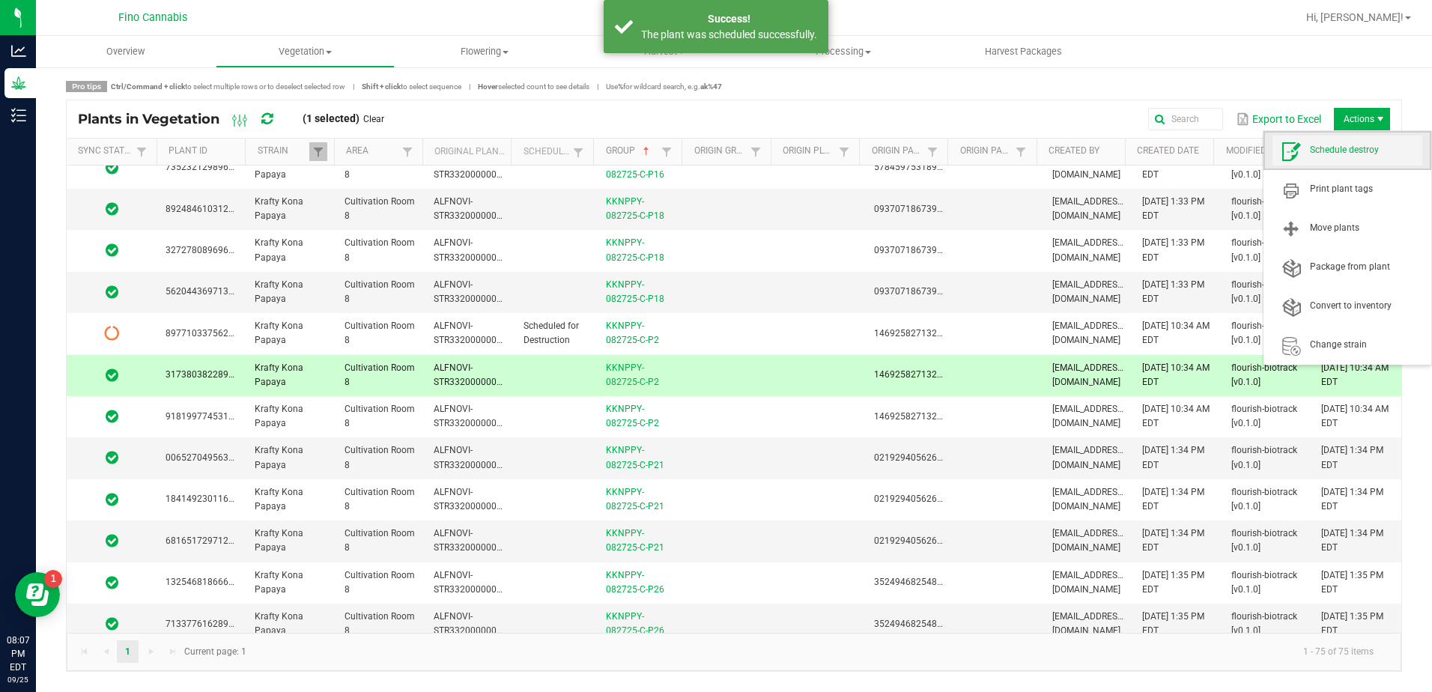
click at [1363, 151] on span "Schedule destroy" at bounding box center [1366, 150] width 112 height 13
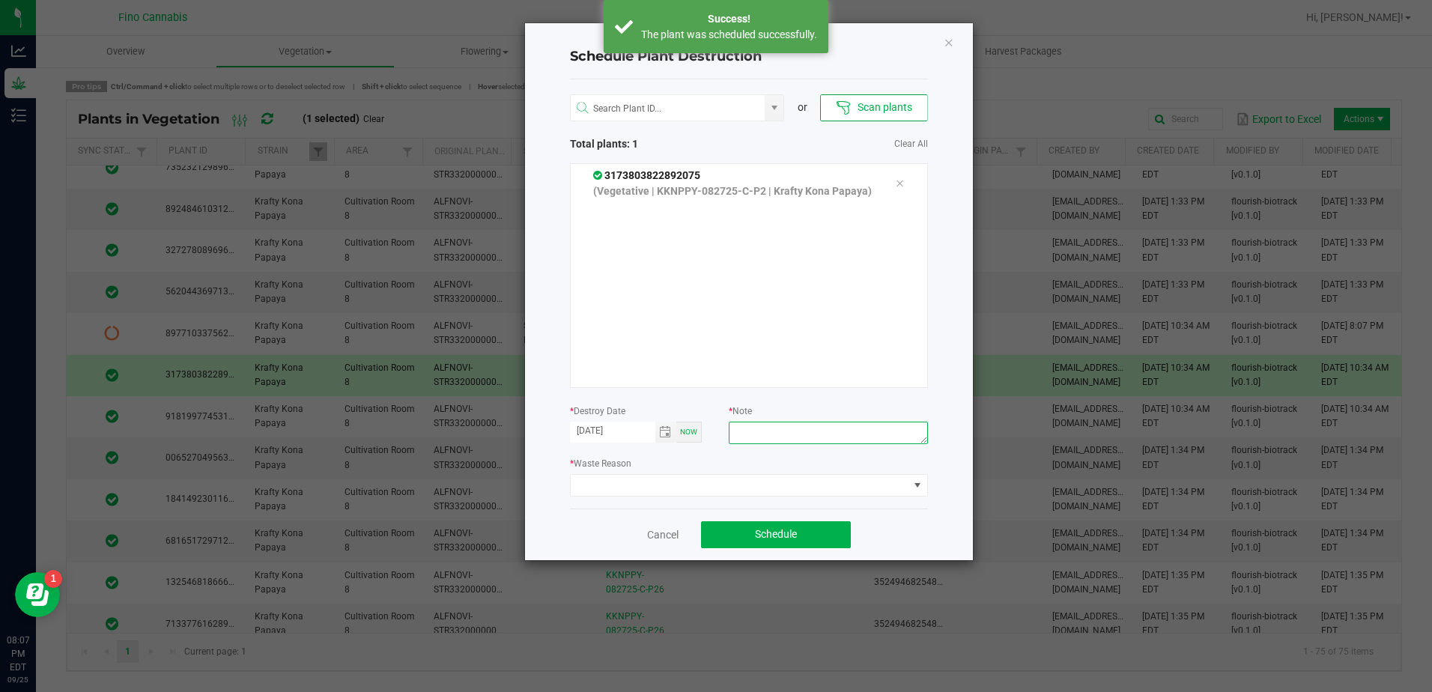
paste textarea "Culled Clones from Unacceptable Phenos - 4.16g"
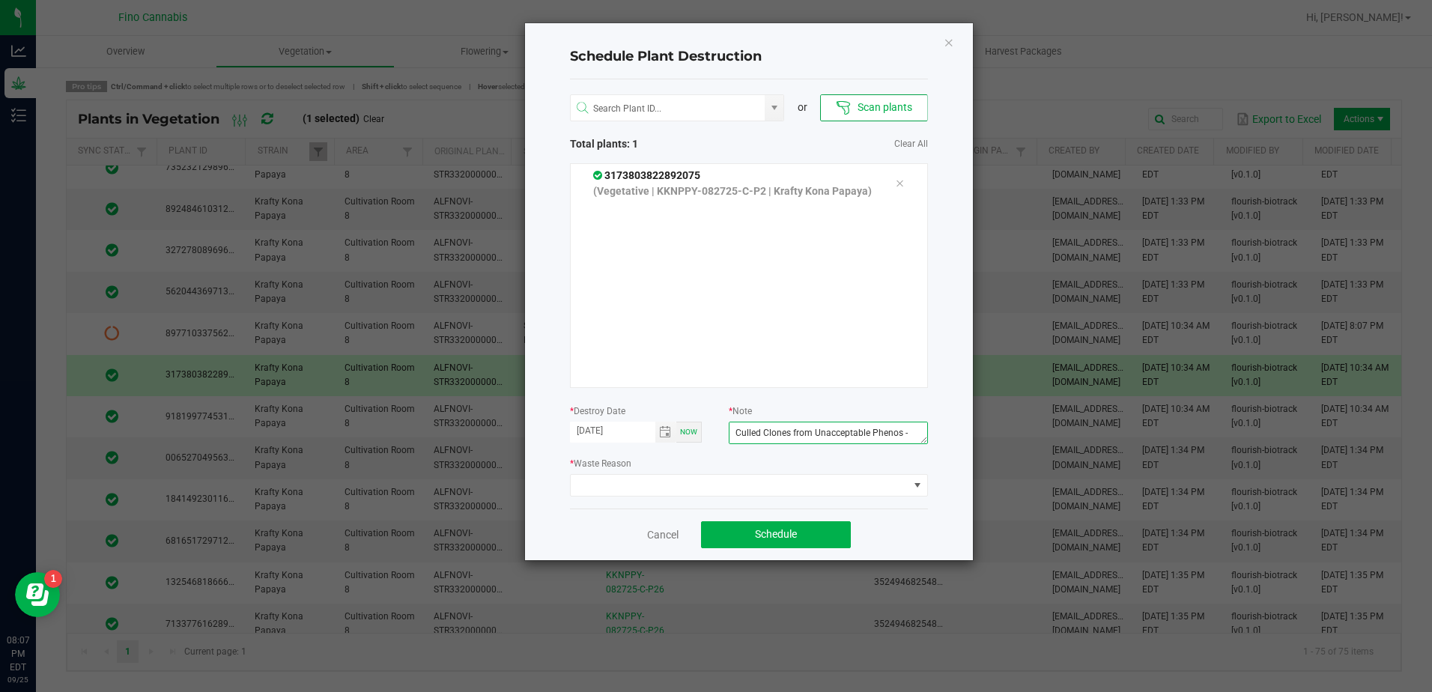
scroll to position [10, 0]
type textarea "Culled Clones from Unacceptable Phenos - 4.16g"
click at [868, 496] on span at bounding box center [749, 485] width 358 height 22
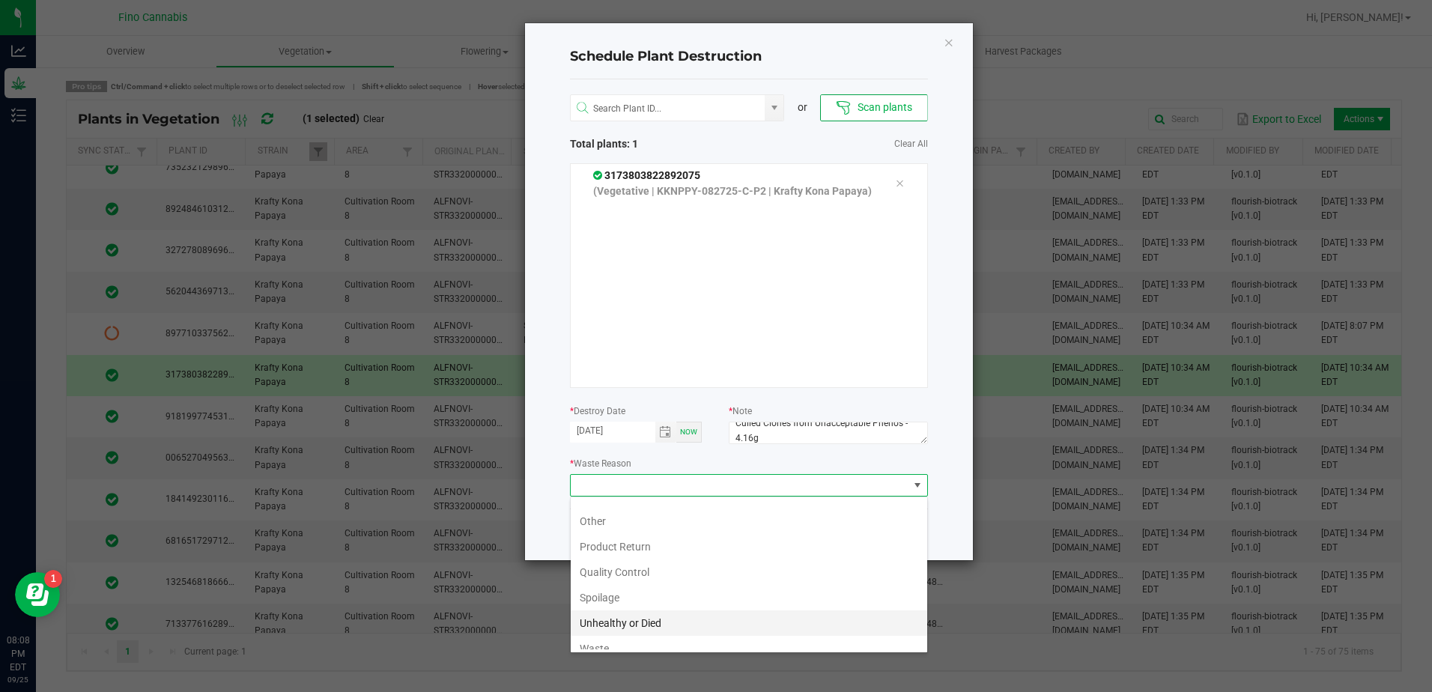
scroll to position [54, 0]
click at [623, 637] on li "Waste" at bounding box center [749, 636] width 357 height 25
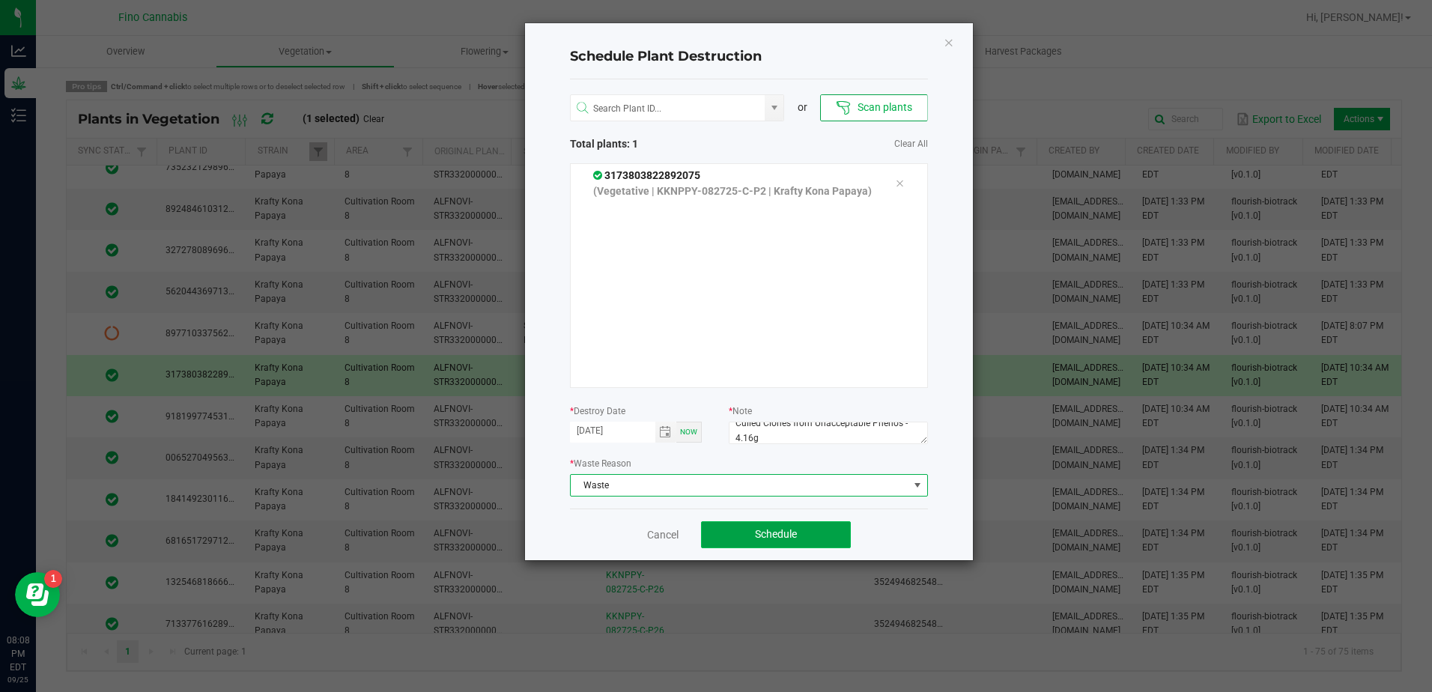
click at [801, 530] on button "Schedule" at bounding box center [776, 534] width 150 height 27
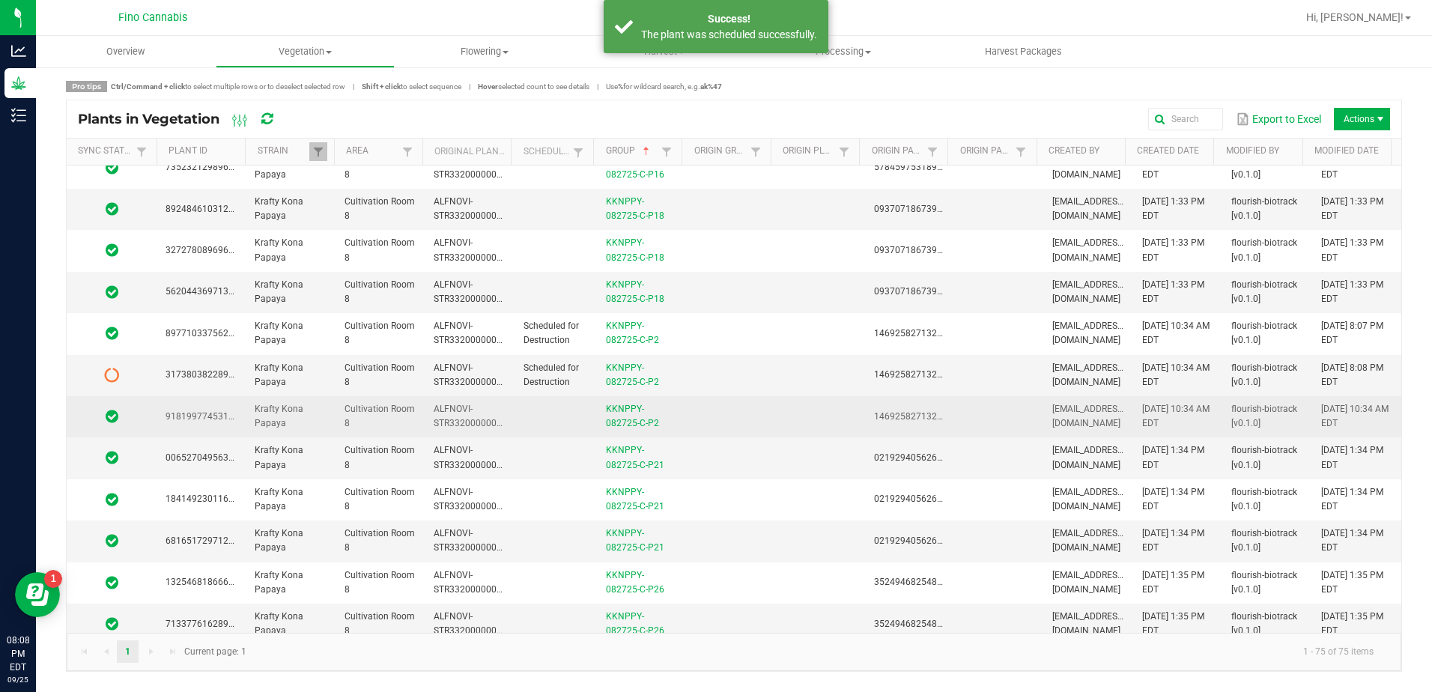
click at [754, 418] on td at bounding box center [730, 416] width 89 height 41
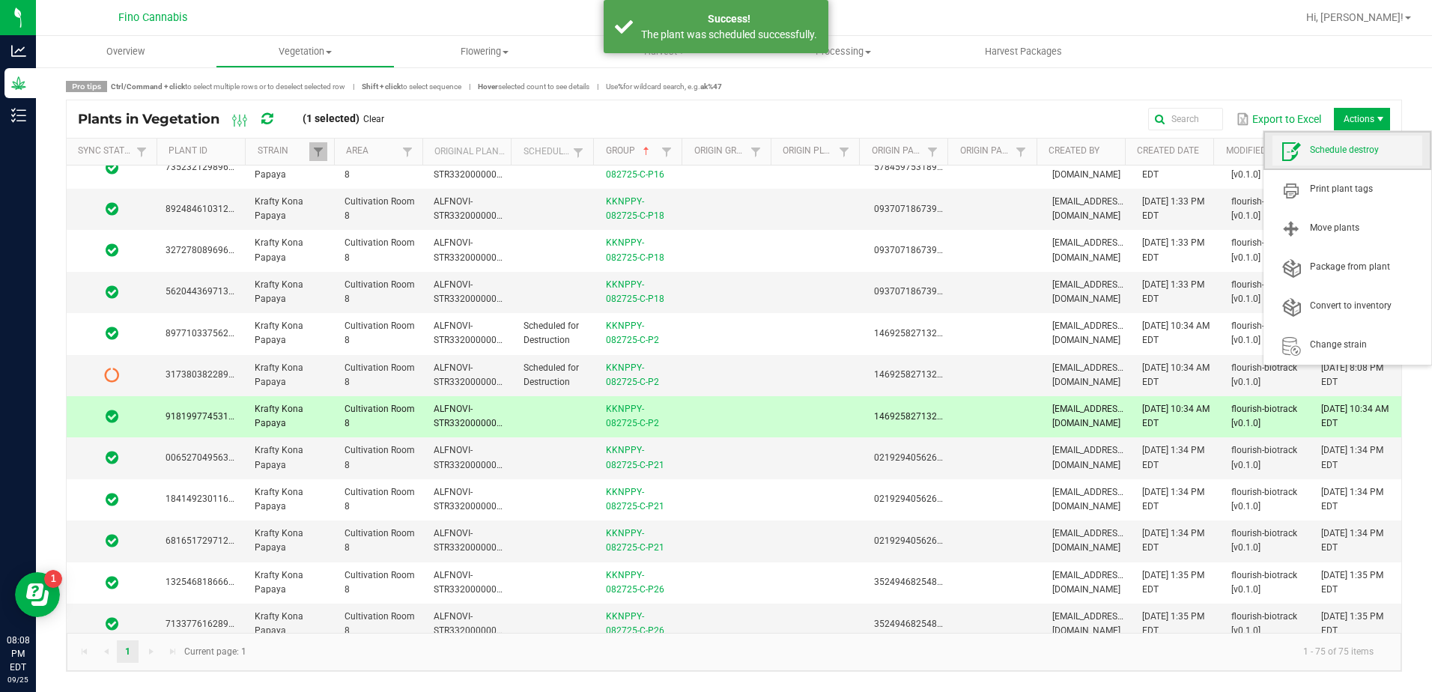
click at [1352, 146] on span "Schedule destroy" at bounding box center [1366, 150] width 112 height 13
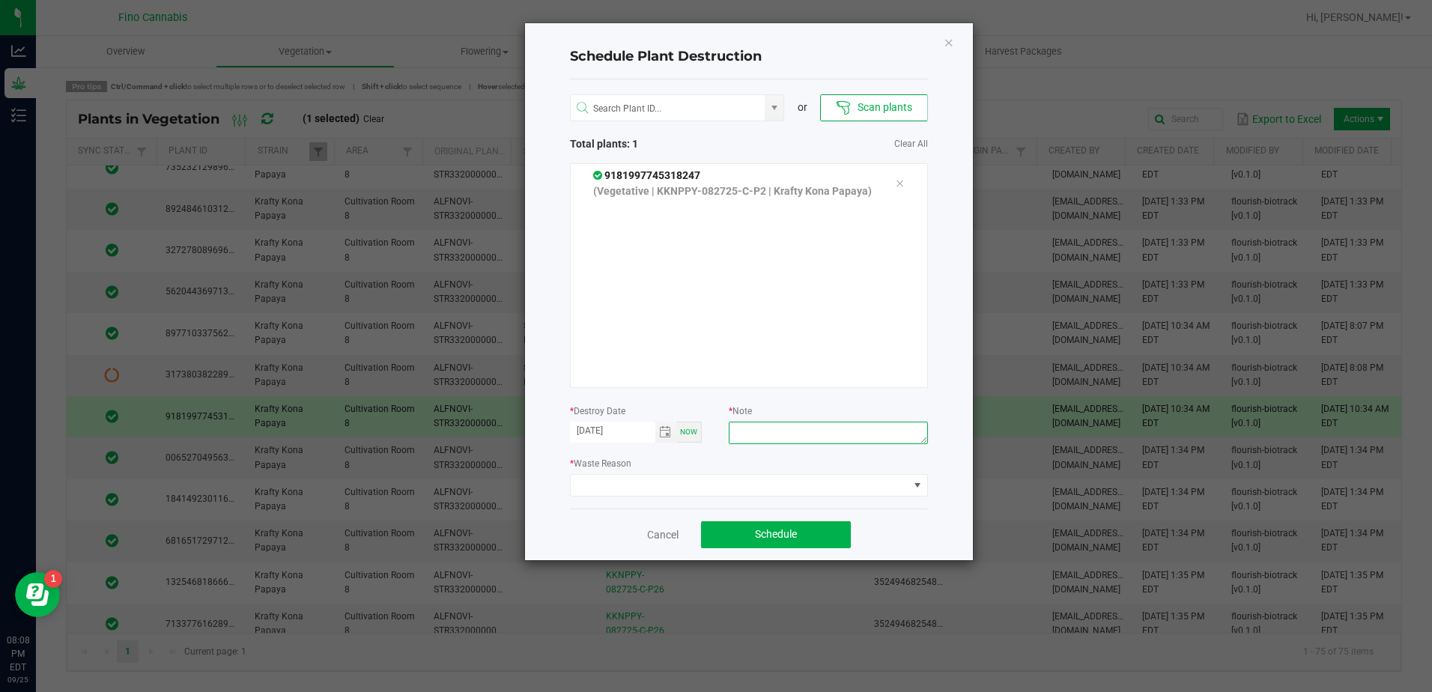
paste textarea "Culled Clones from Unacceptable Phenos - 4.16g"
type textarea "Culled Clones from Unacceptable Phenos - 4.16g"
click at [780, 485] on span at bounding box center [740, 485] width 338 height 21
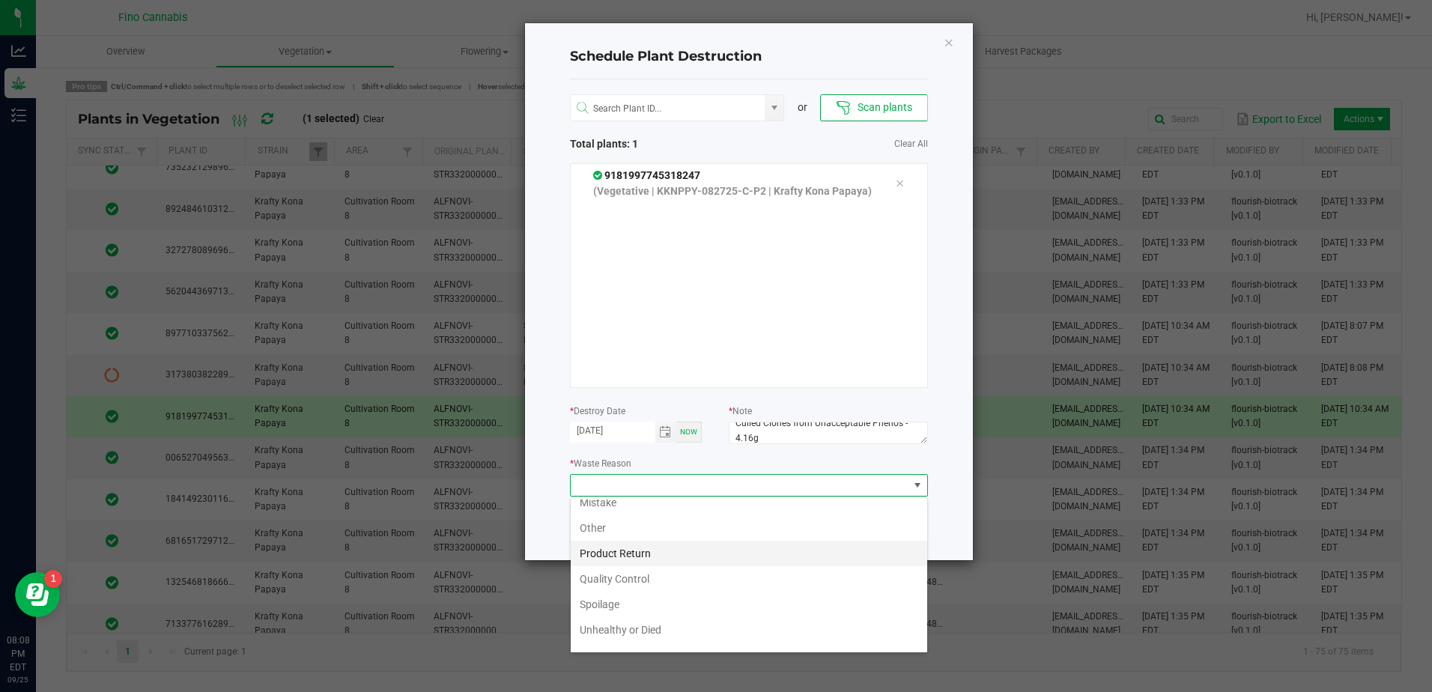
scroll to position [54, 0]
click at [678, 642] on li "Waste" at bounding box center [749, 636] width 357 height 25
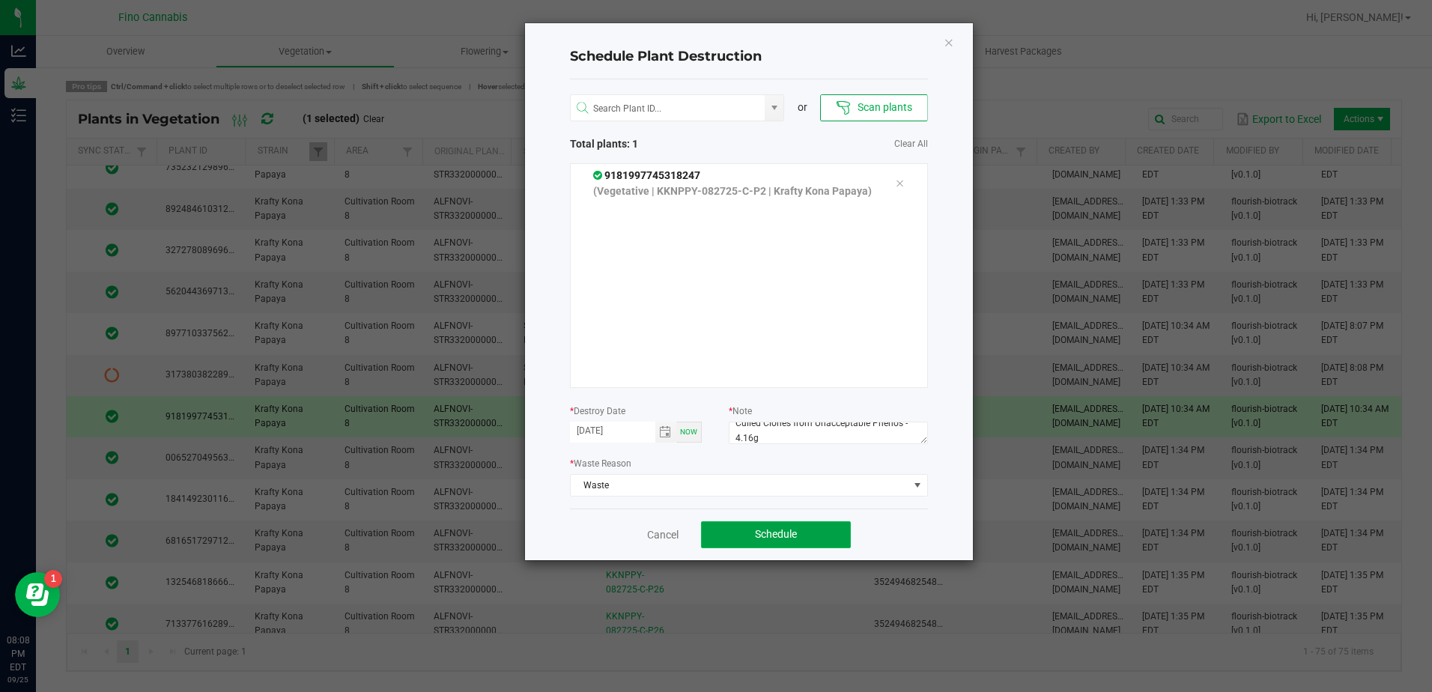
click at [804, 527] on button "Schedule" at bounding box center [776, 534] width 150 height 27
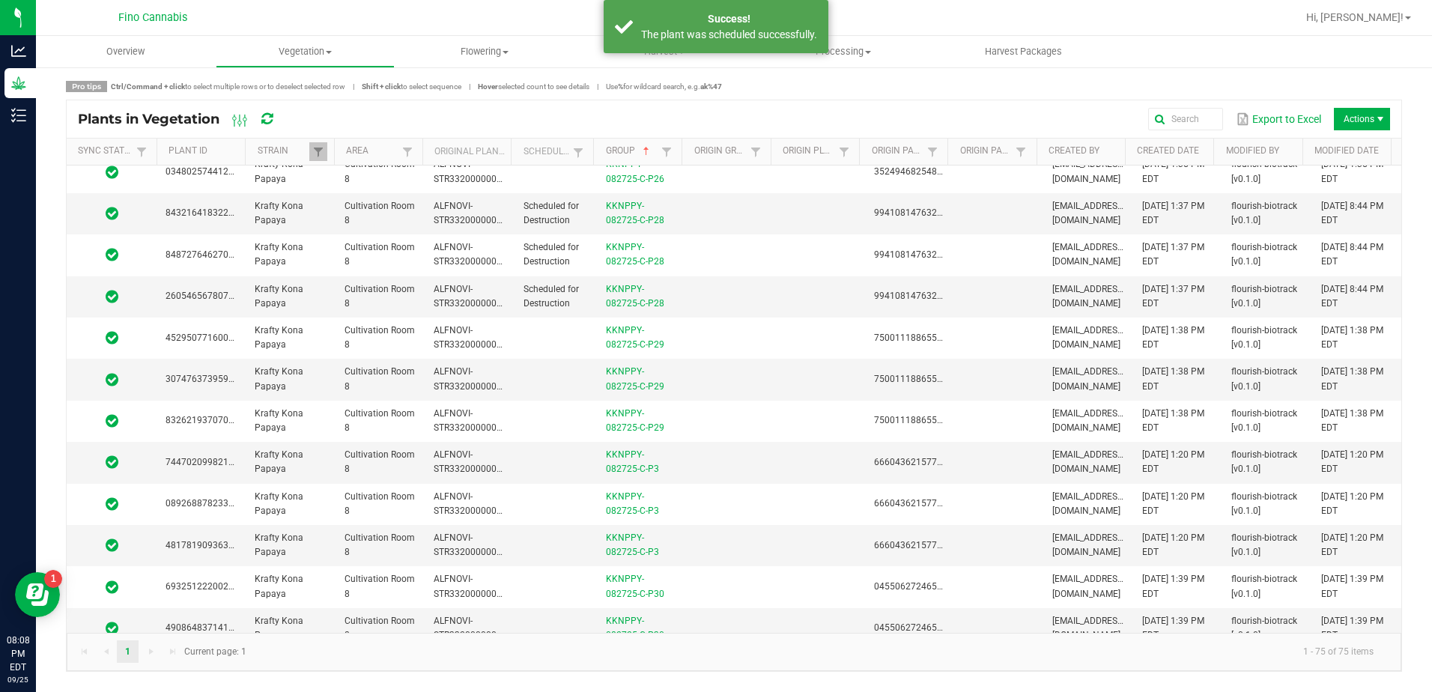
scroll to position [1124, 0]
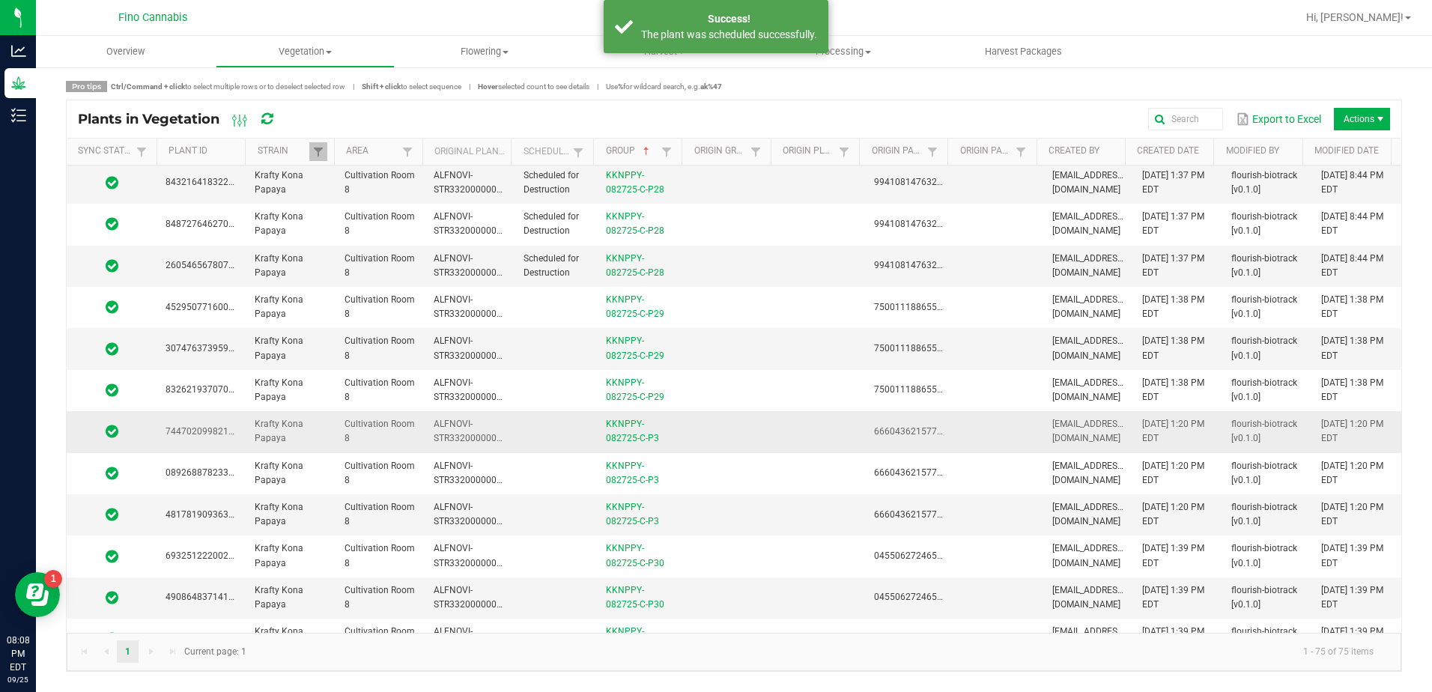
click at [758, 422] on td at bounding box center [730, 431] width 89 height 41
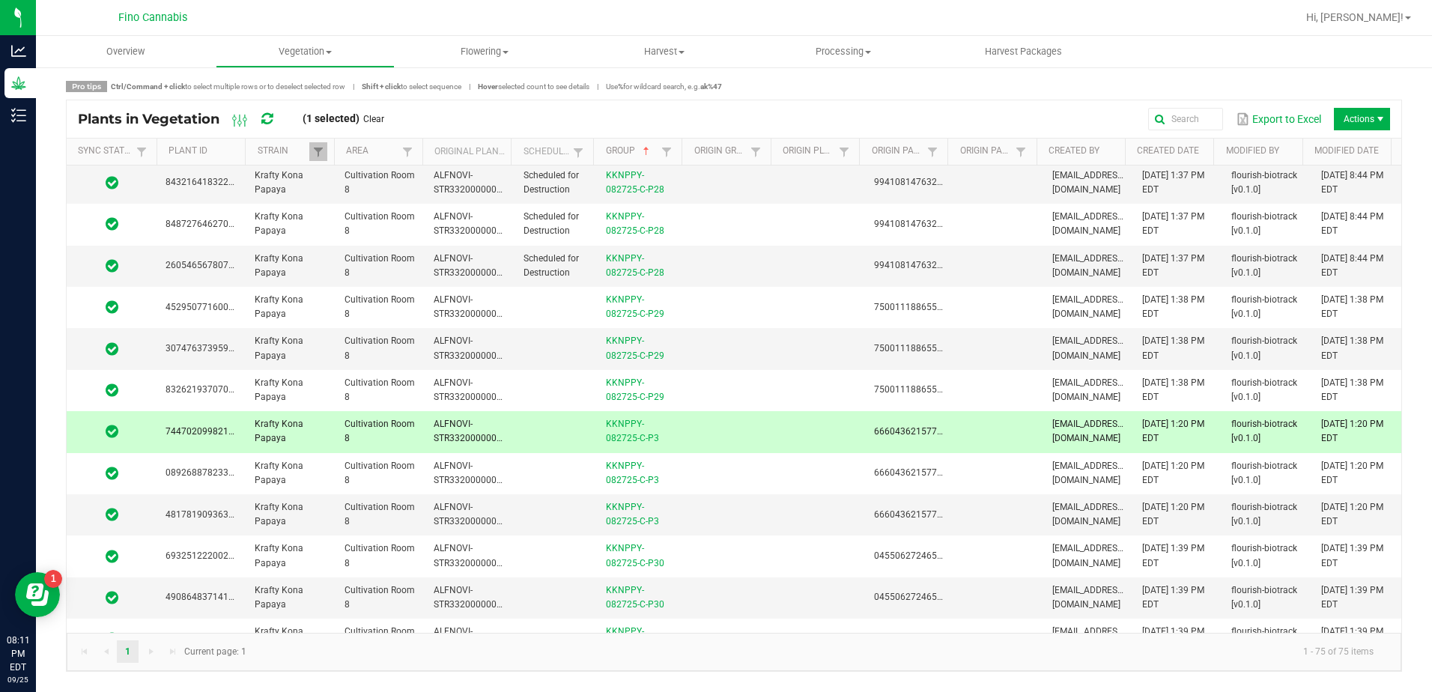
click at [758, 422] on td at bounding box center [730, 431] width 89 height 41
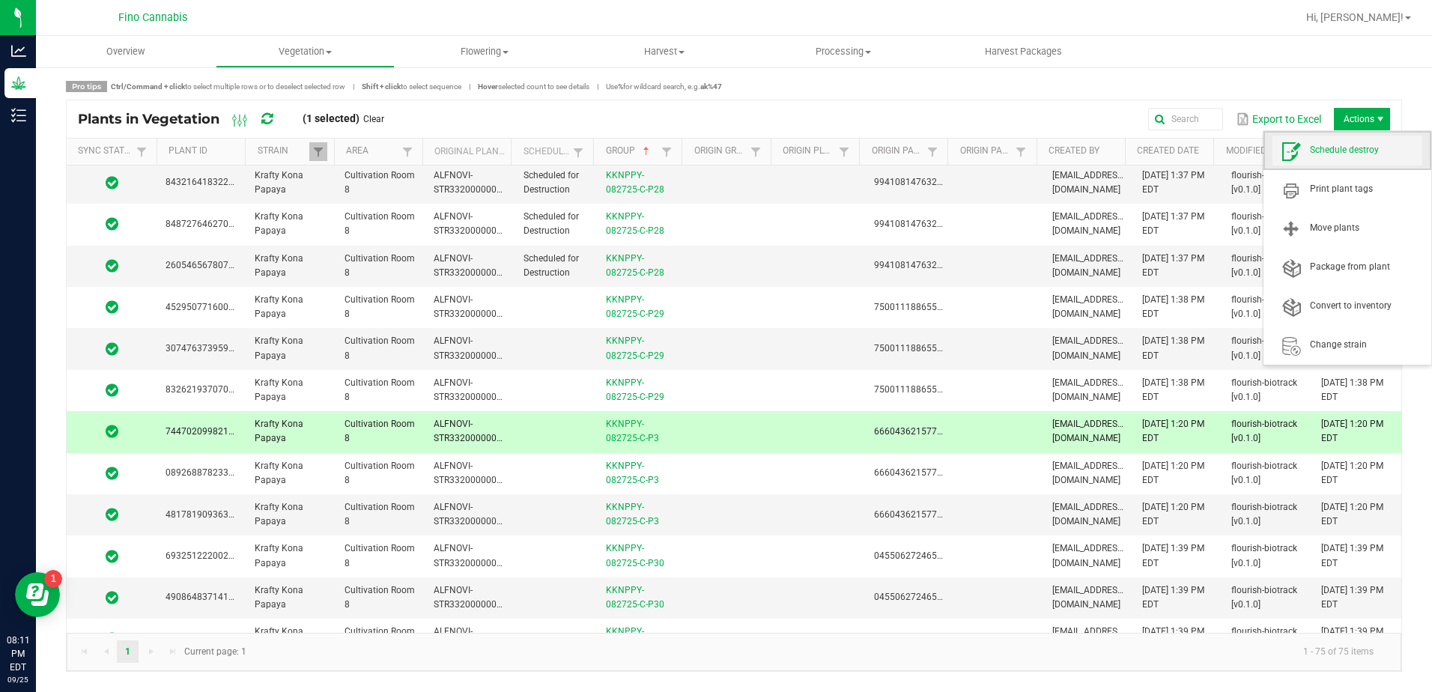
click at [1357, 154] on span "Schedule destroy" at bounding box center [1366, 150] width 112 height 13
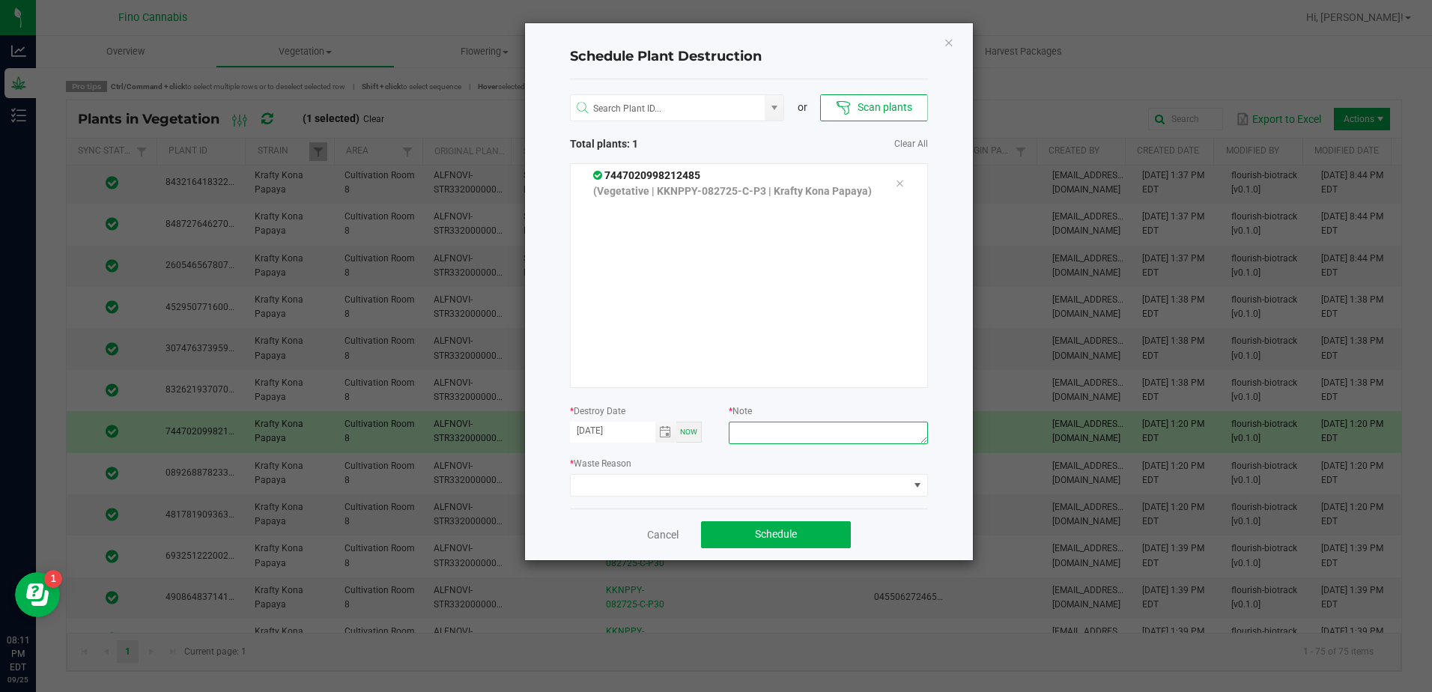
paste textarea "Culled Clones from Unacceptable Phenos - 4.16g"
type textarea "Culled Clones from Unacceptable Phenos - 4.16g"
click at [775, 483] on span at bounding box center [740, 485] width 338 height 21
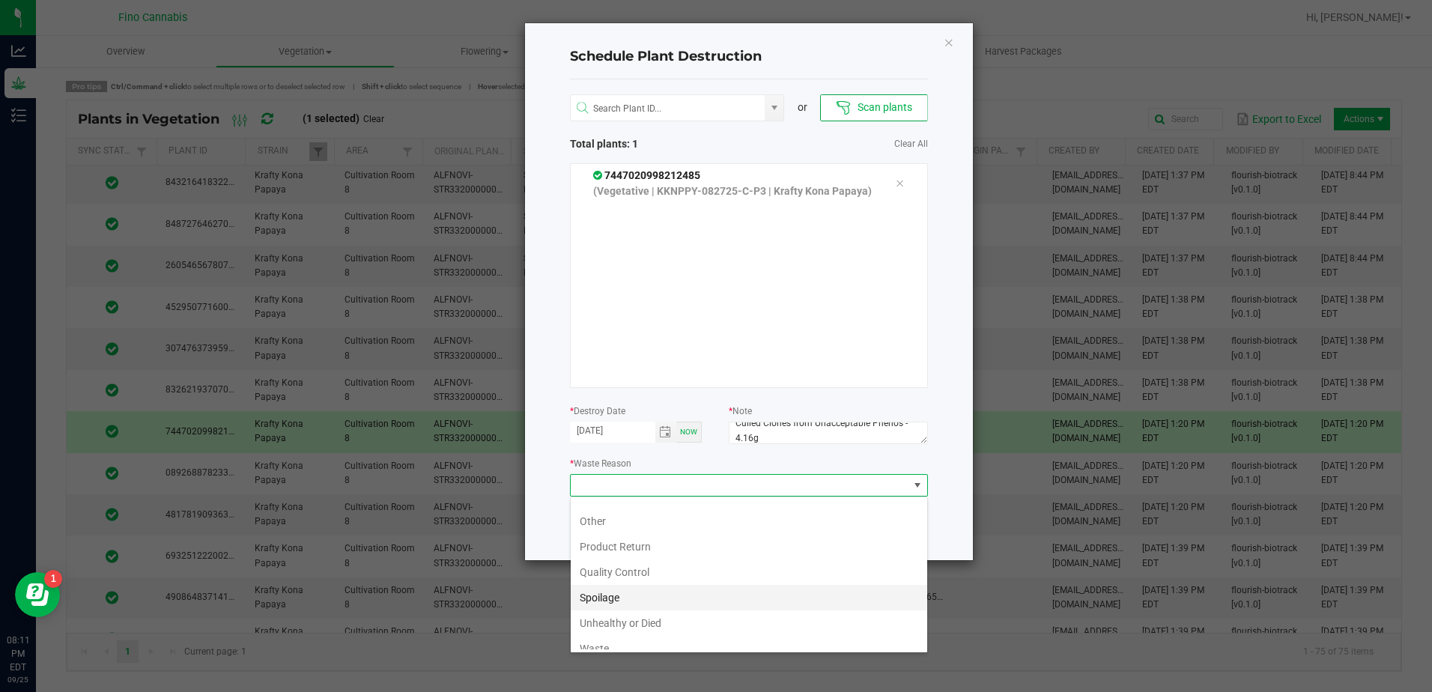
scroll to position [54, 0]
click at [617, 637] on li "Waste" at bounding box center [749, 636] width 357 height 25
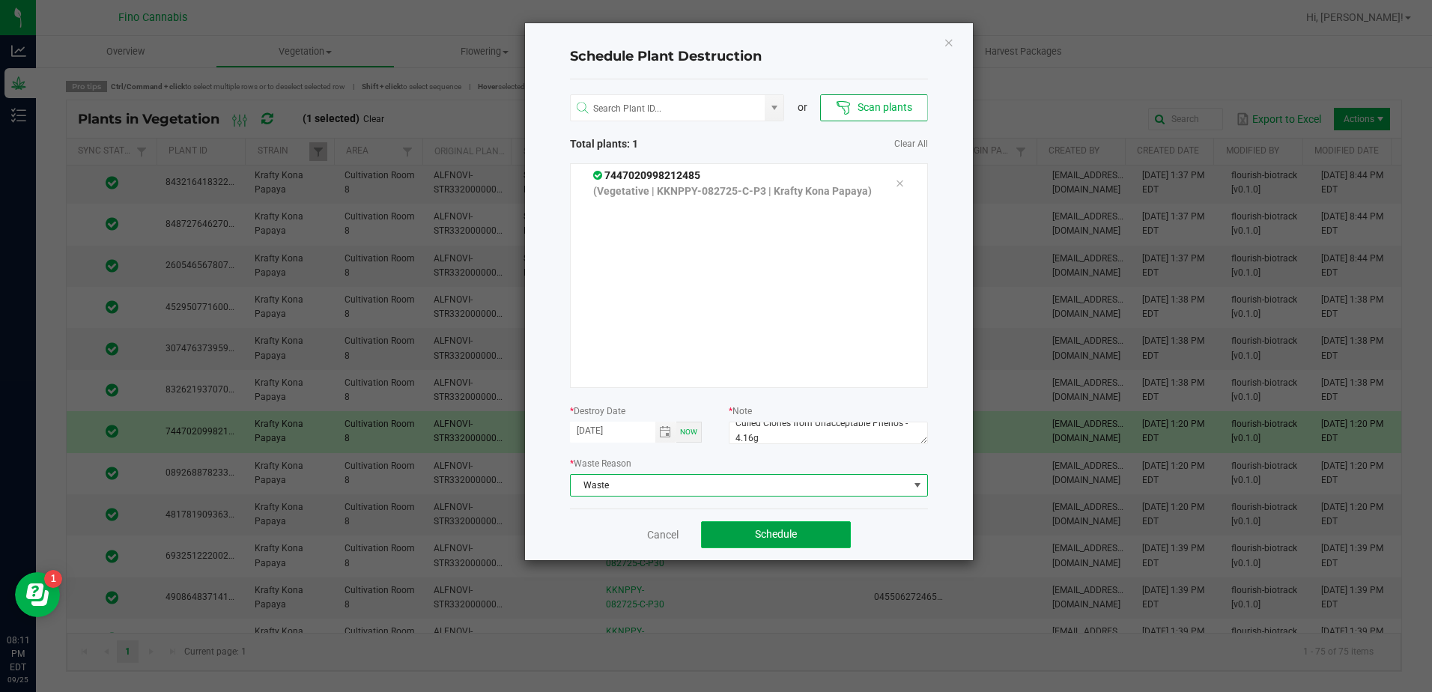
click at [737, 543] on button "Schedule" at bounding box center [776, 534] width 150 height 27
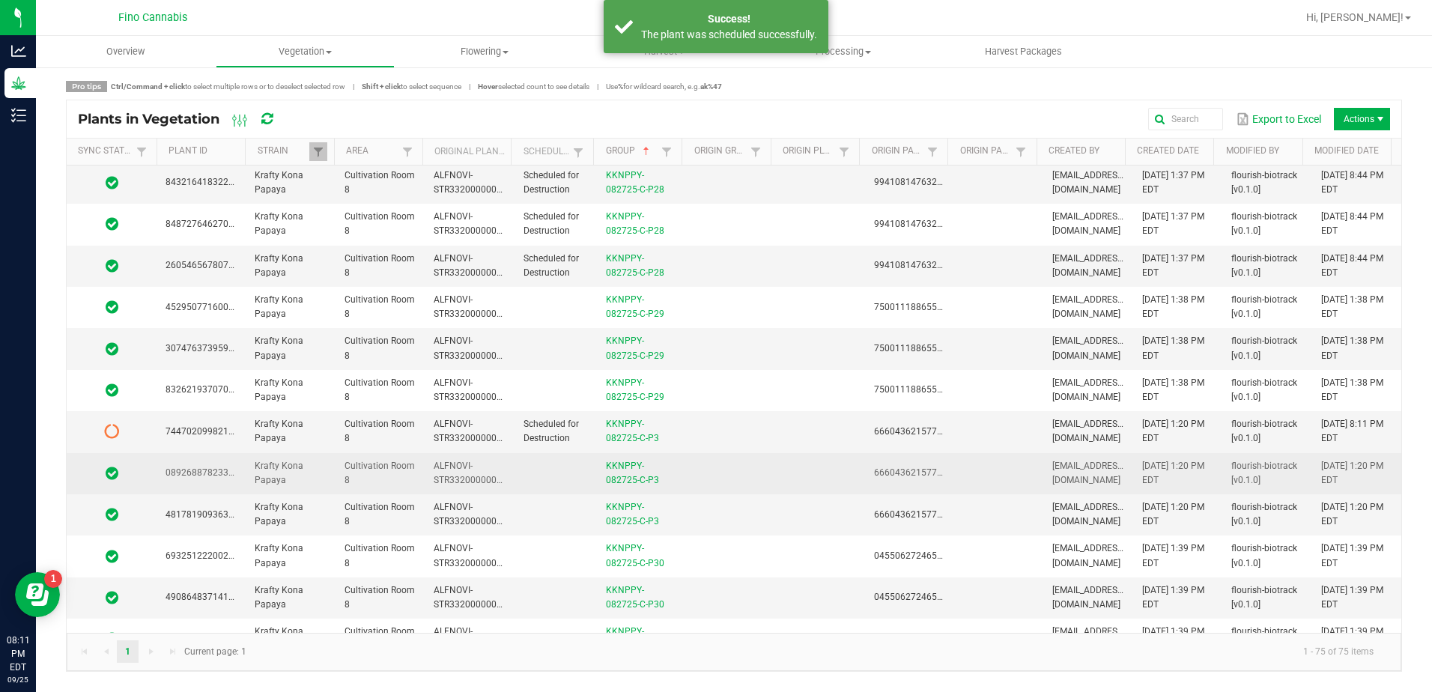
click at [739, 473] on td at bounding box center [730, 473] width 89 height 41
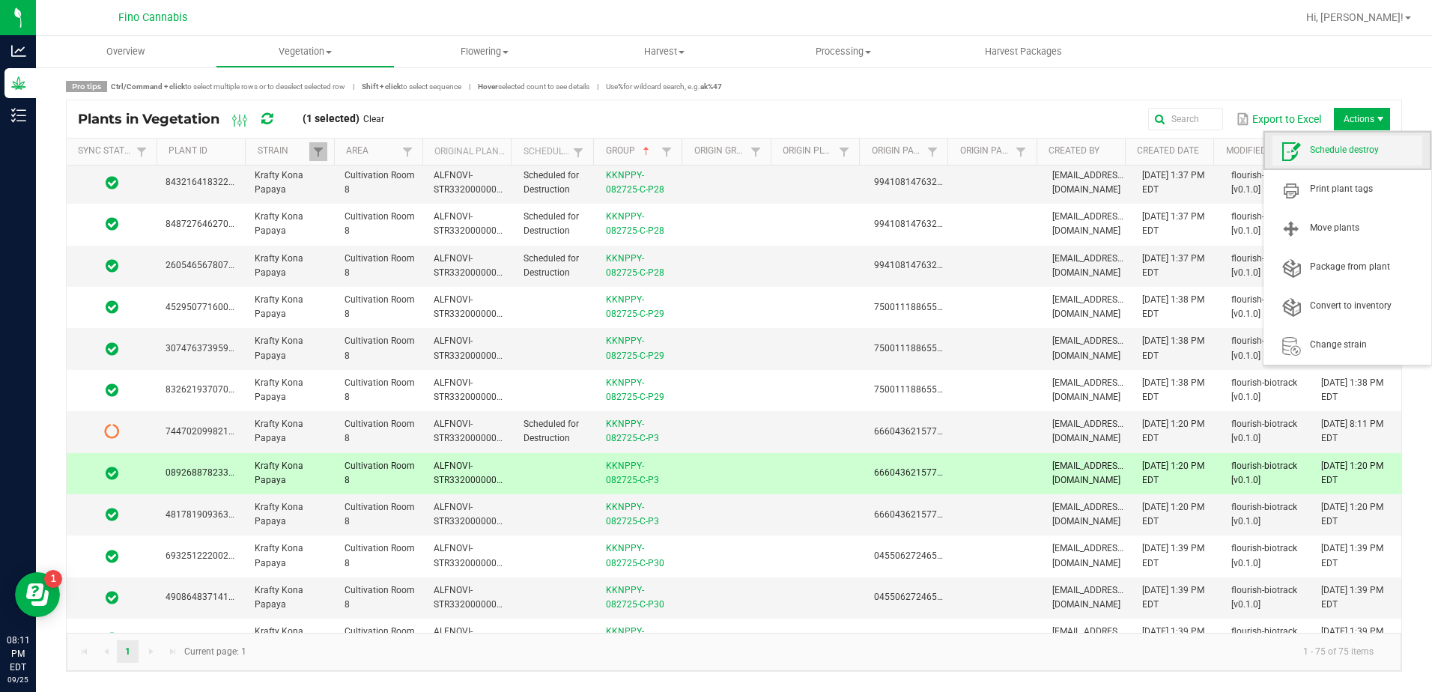
click at [1360, 148] on span "Schedule destroy" at bounding box center [1366, 150] width 112 height 13
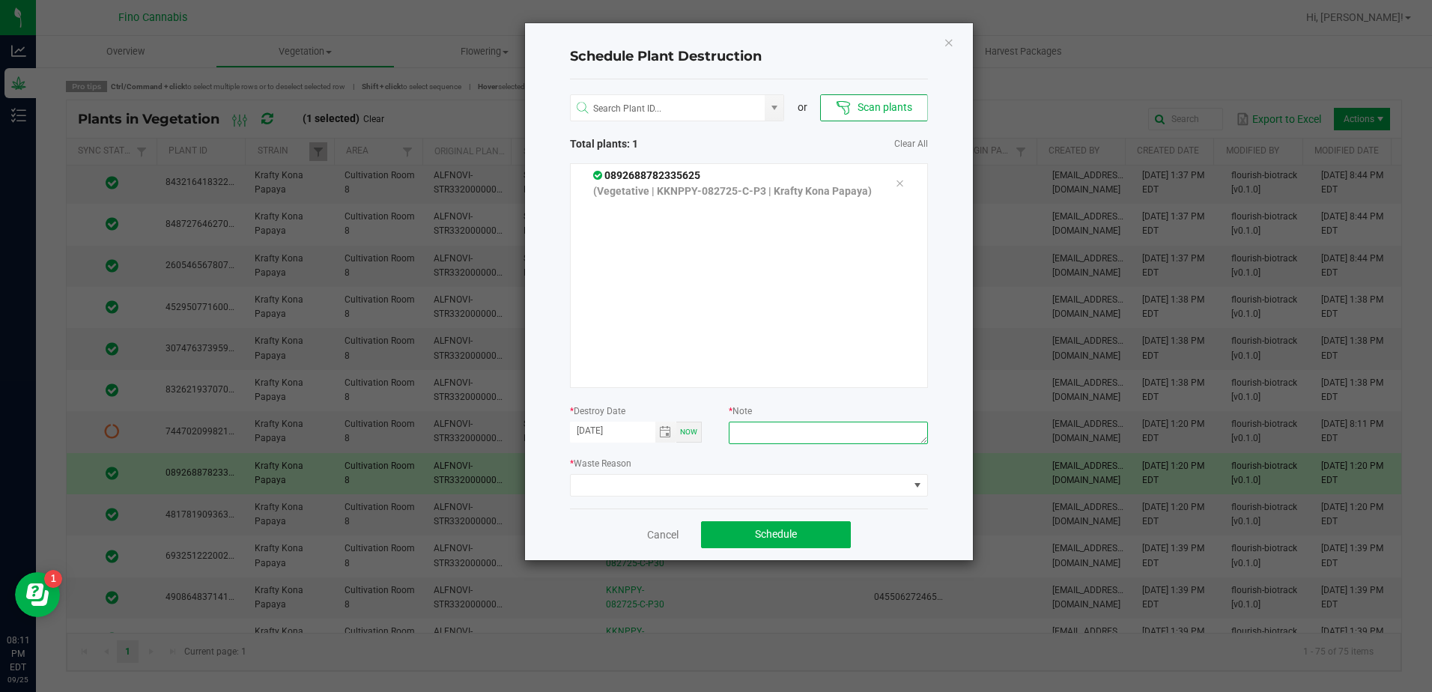
paste textarea "Culled Clones from Unacceptable Phenos - 4.16g"
type textarea "Culled Clones from Unacceptable Phenos - 4.16g"
click at [817, 487] on span at bounding box center [740, 485] width 338 height 21
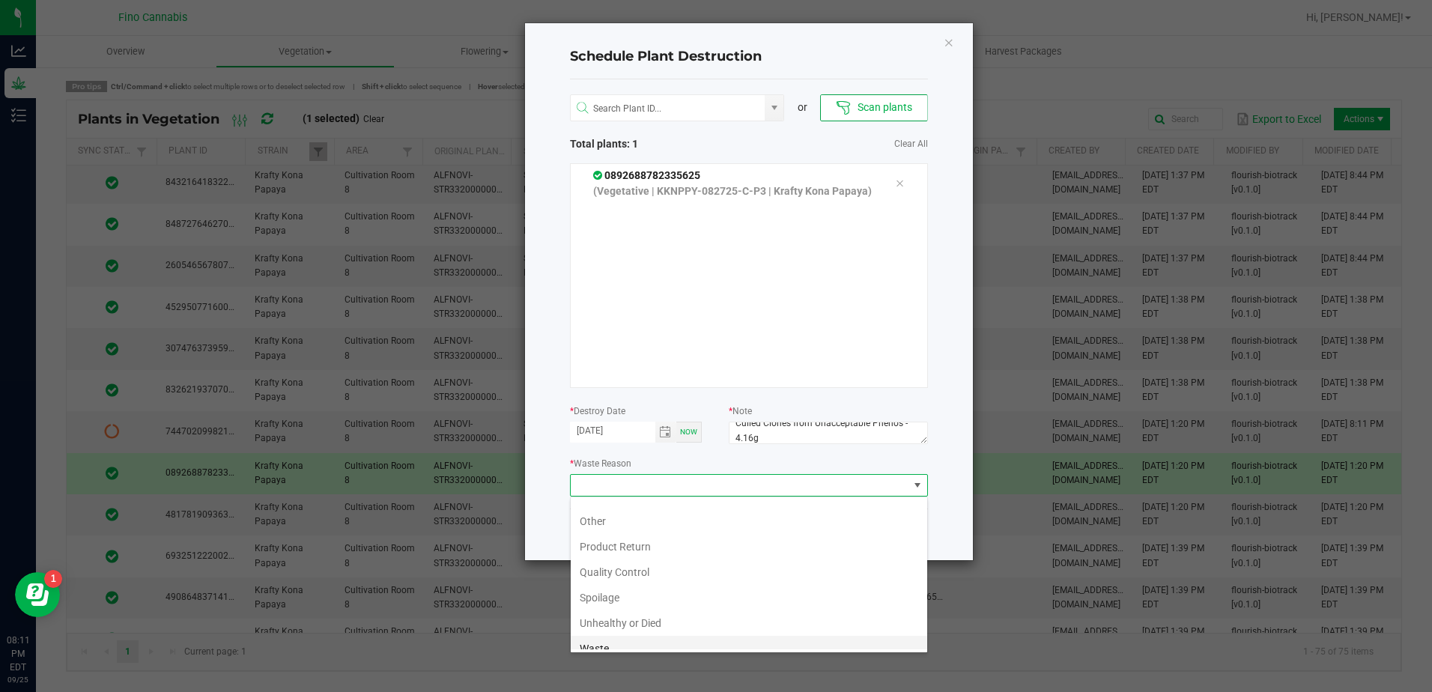
scroll to position [54, 0]
click at [620, 631] on li "Waste" at bounding box center [749, 636] width 357 height 25
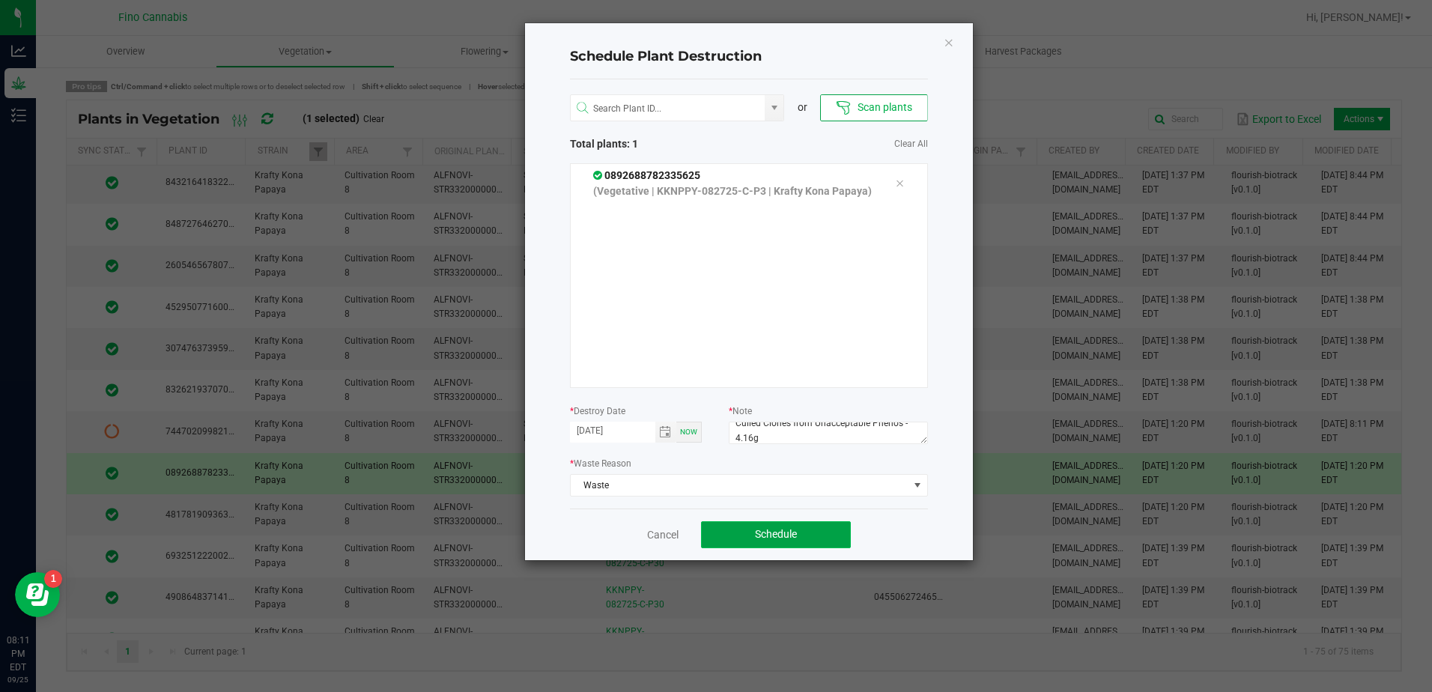
click at [746, 533] on button "Schedule" at bounding box center [776, 534] width 150 height 27
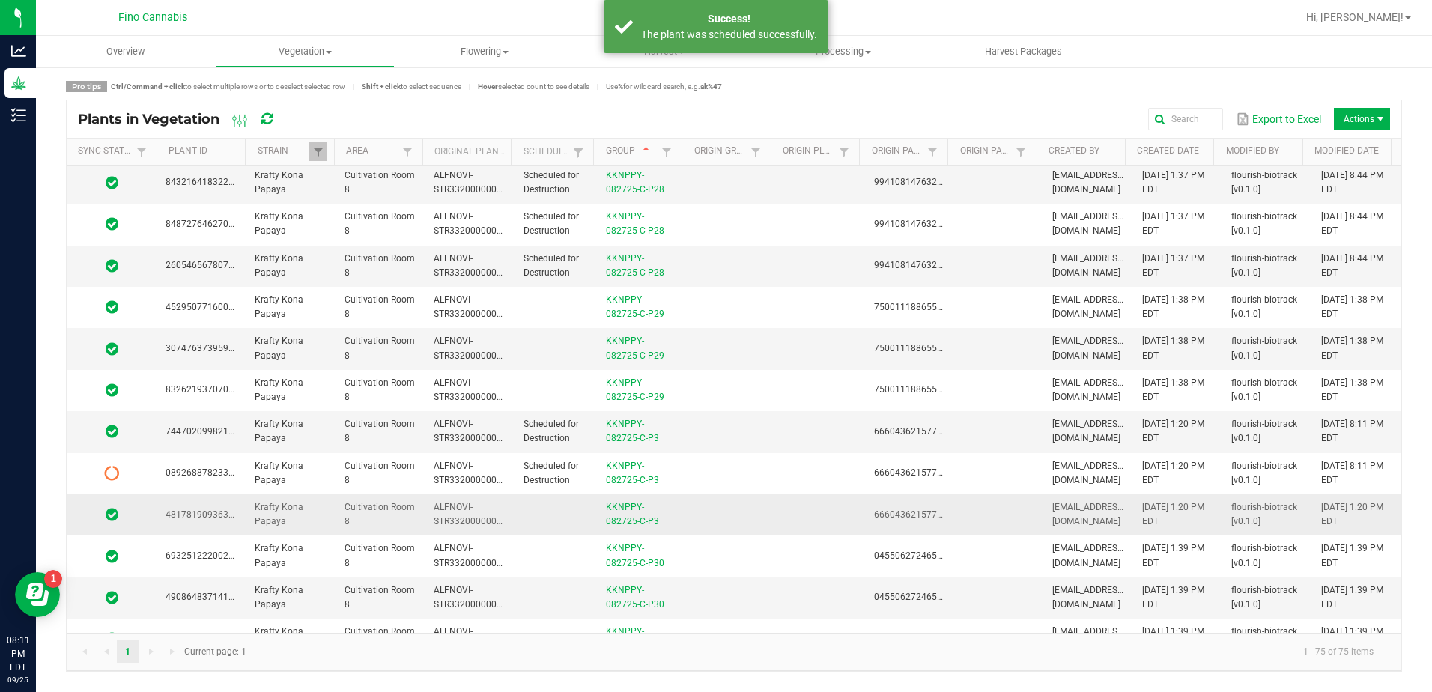
click at [727, 514] on td at bounding box center [730, 514] width 89 height 41
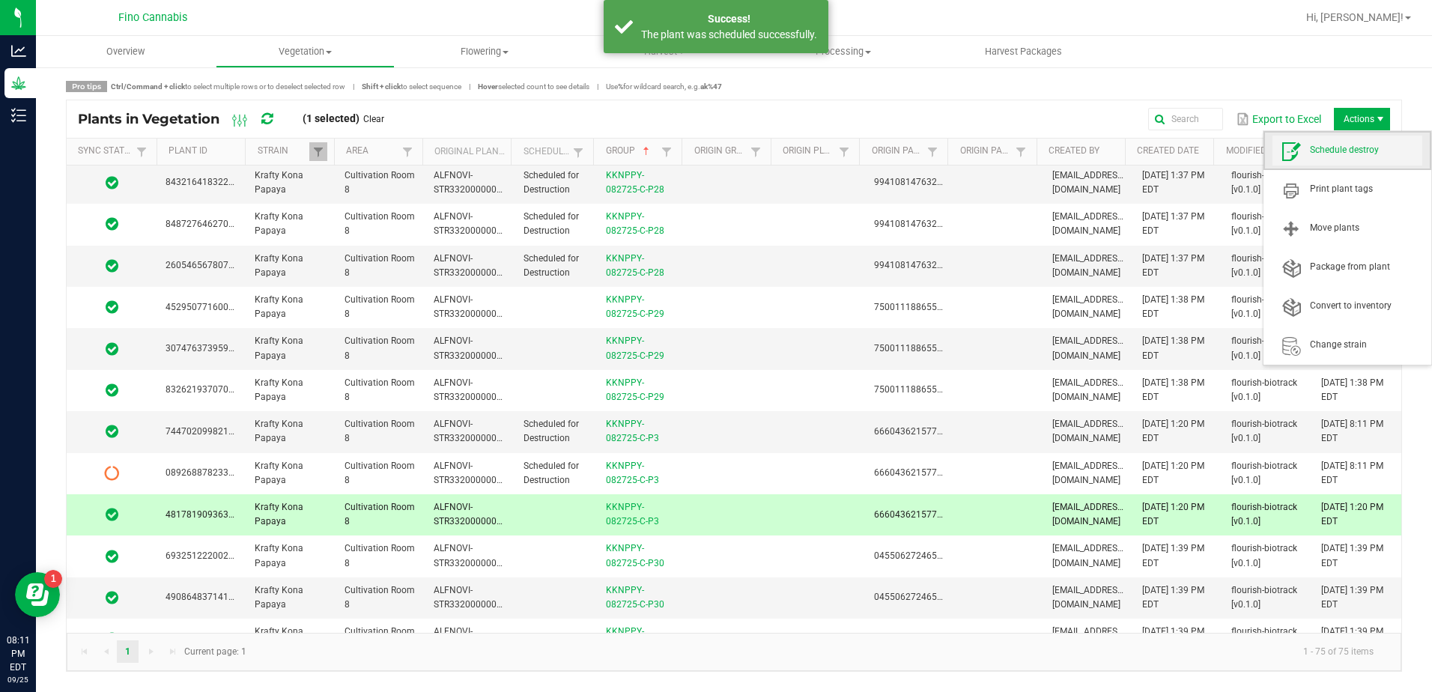
click at [1354, 152] on span "Schedule destroy" at bounding box center [1366, 150] width 112 height 13
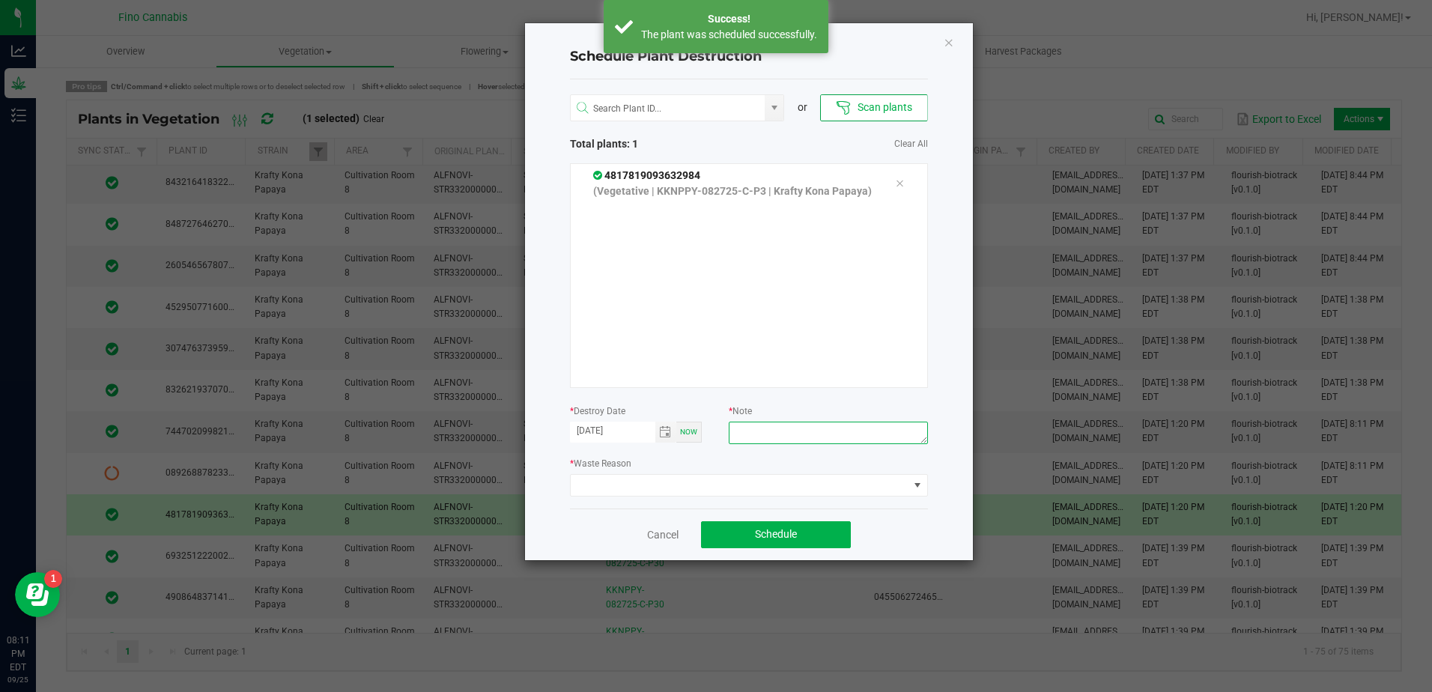
paste textarea "Culled Clones from Unacceptable Phenos - 4.16g"
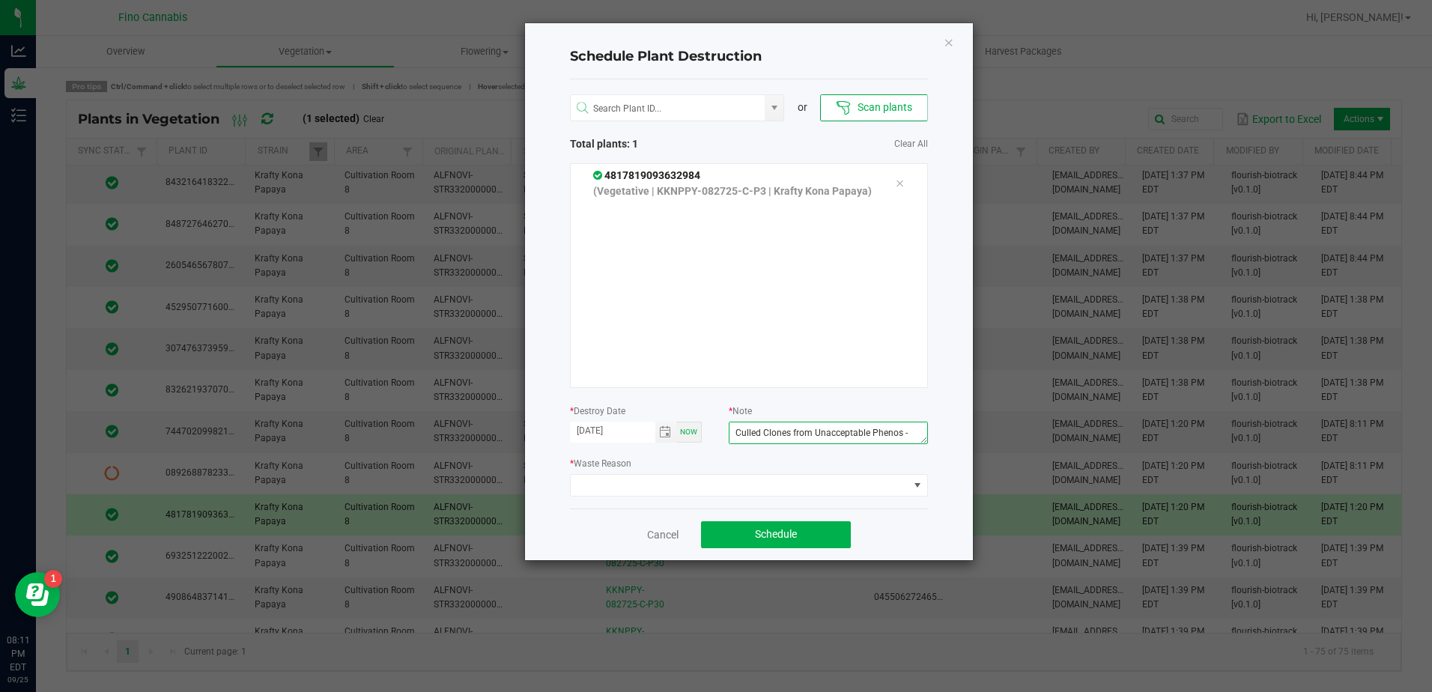
scroll to position [10, 0]
type textarea "Culled Clones from Unacceptable Phenos - 4.16g"
click at [785, 485] on span at bounding box center [740, 485] width 338 height 21
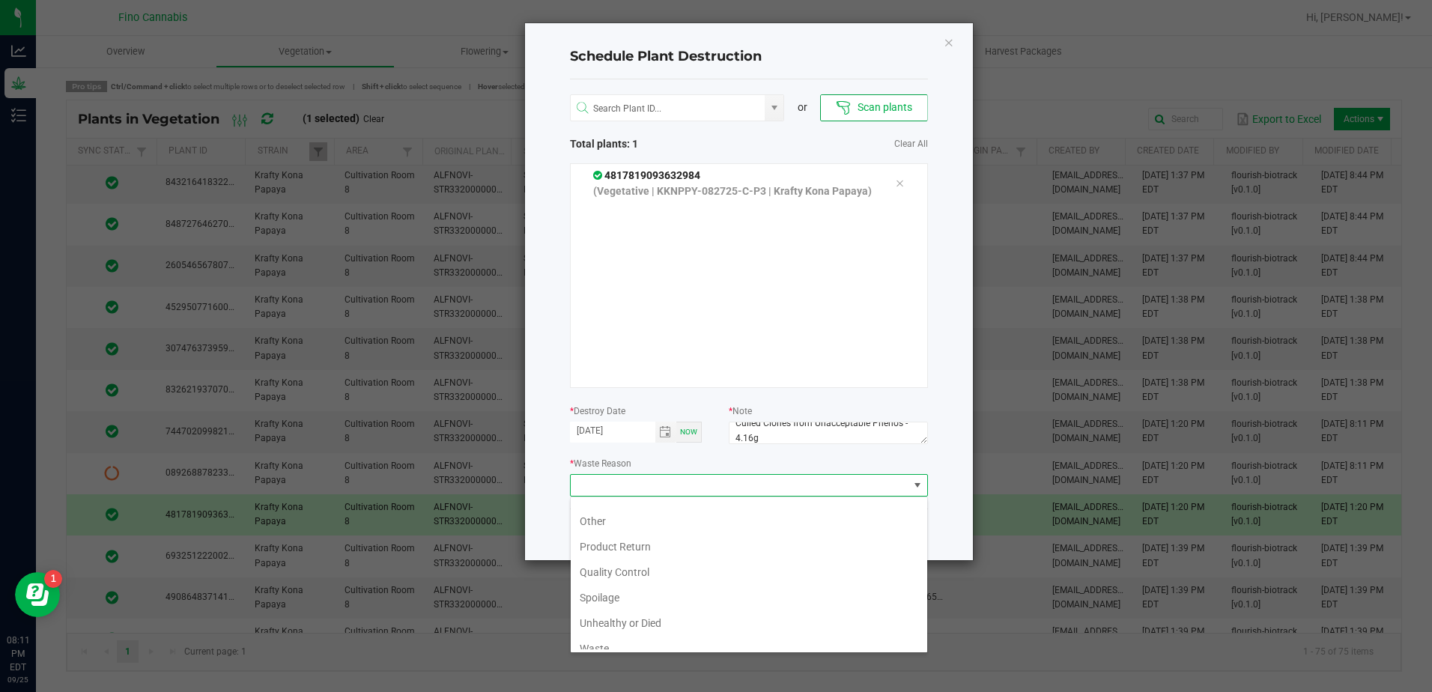
scroll to position [54, 0]
click at [596, 634] on li "Waste" at bounding box center [749, 636] width 357 height 25
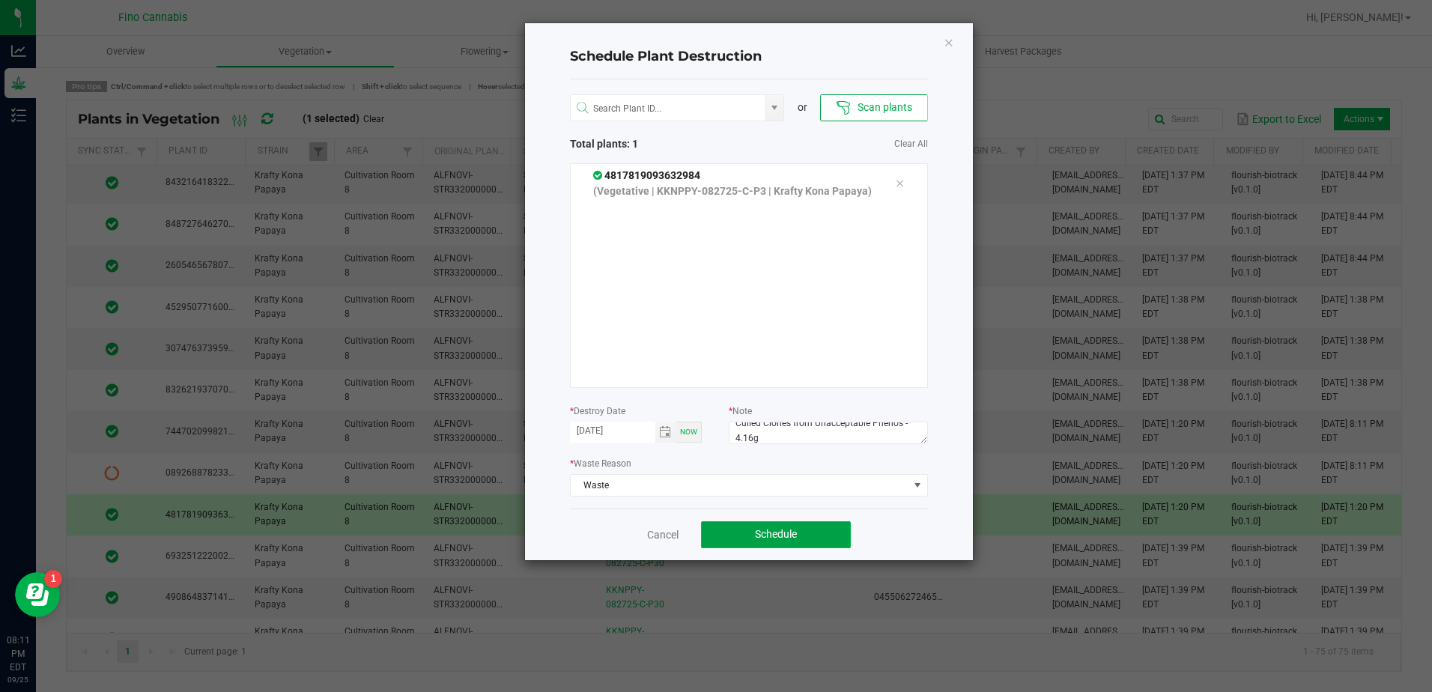
click at [748, 527] on button "Schedule" at bounding box center [776, 534] width 150 height 27
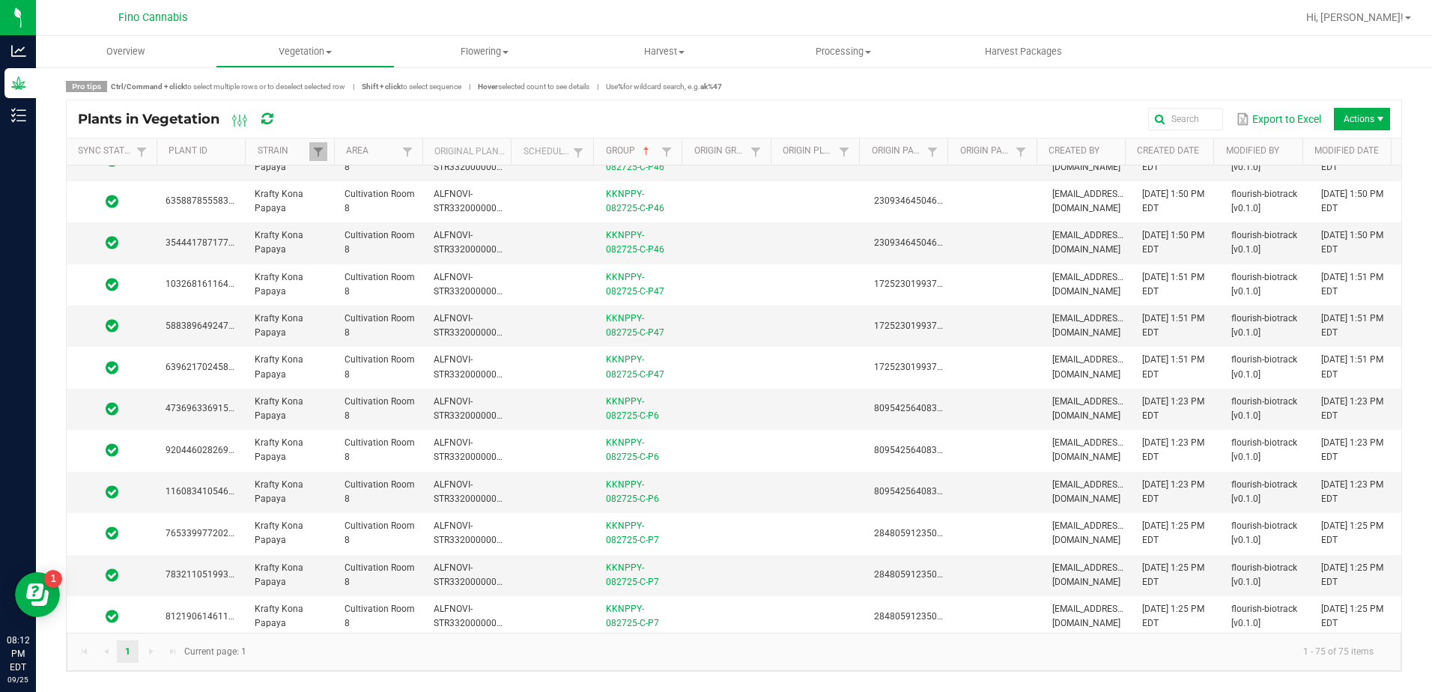
scroll to position [2644, 0]
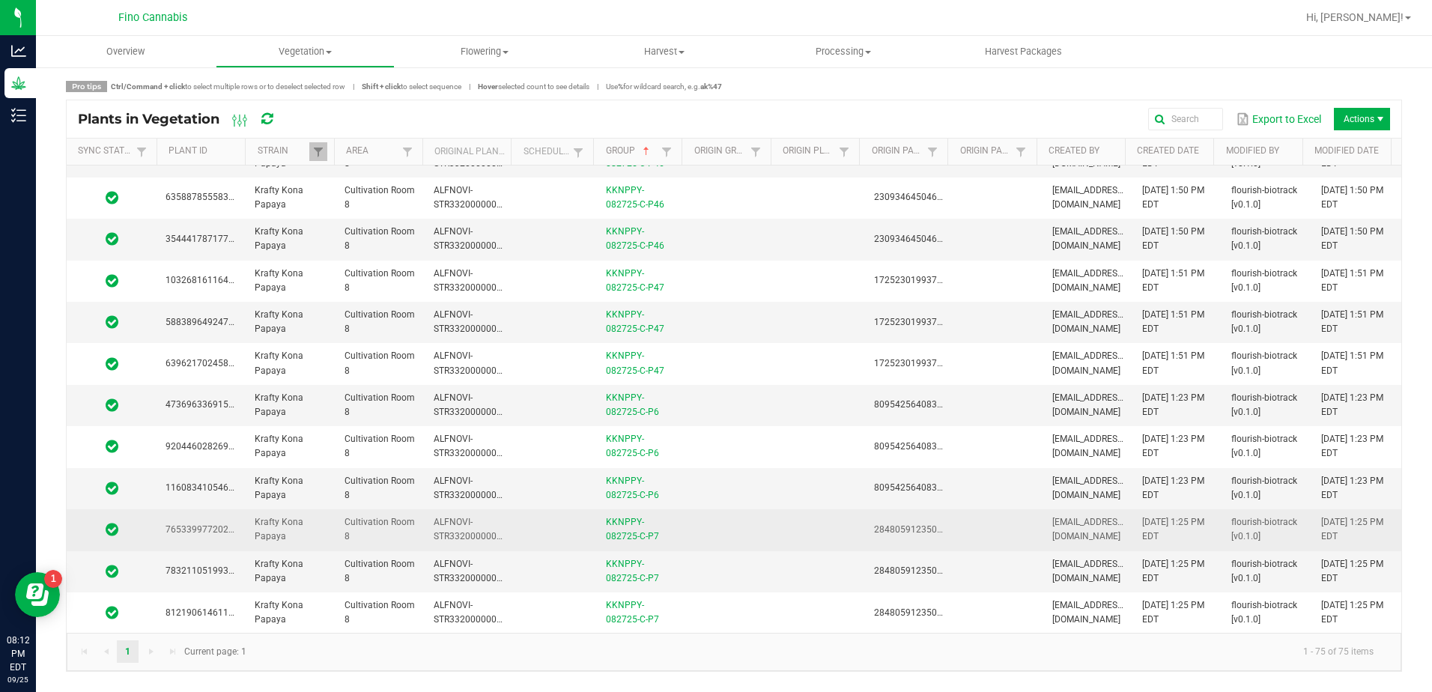
click at [714, 531] on td at bounding box center [730, 529] width 89 height 41
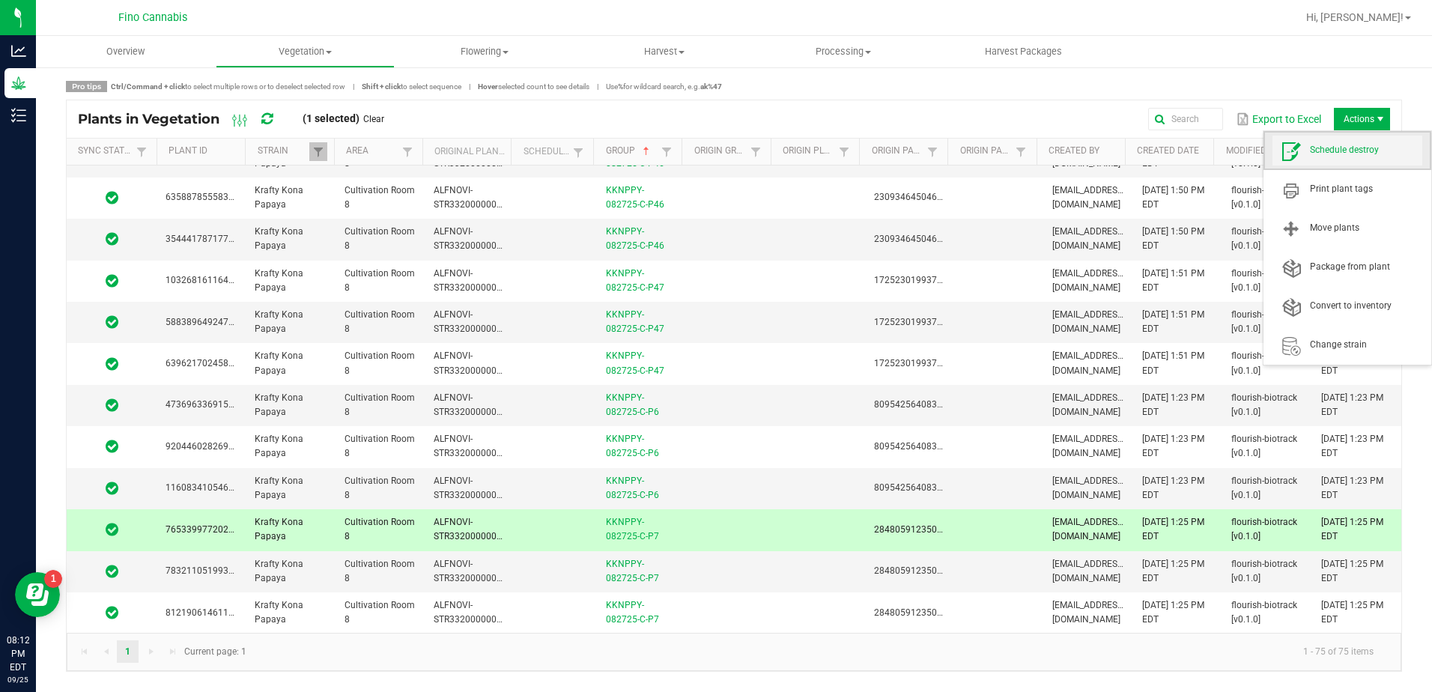
click at [1348, 147] on span "Schedule destroy" at bounding box center [1366, 150] width 112 height 13
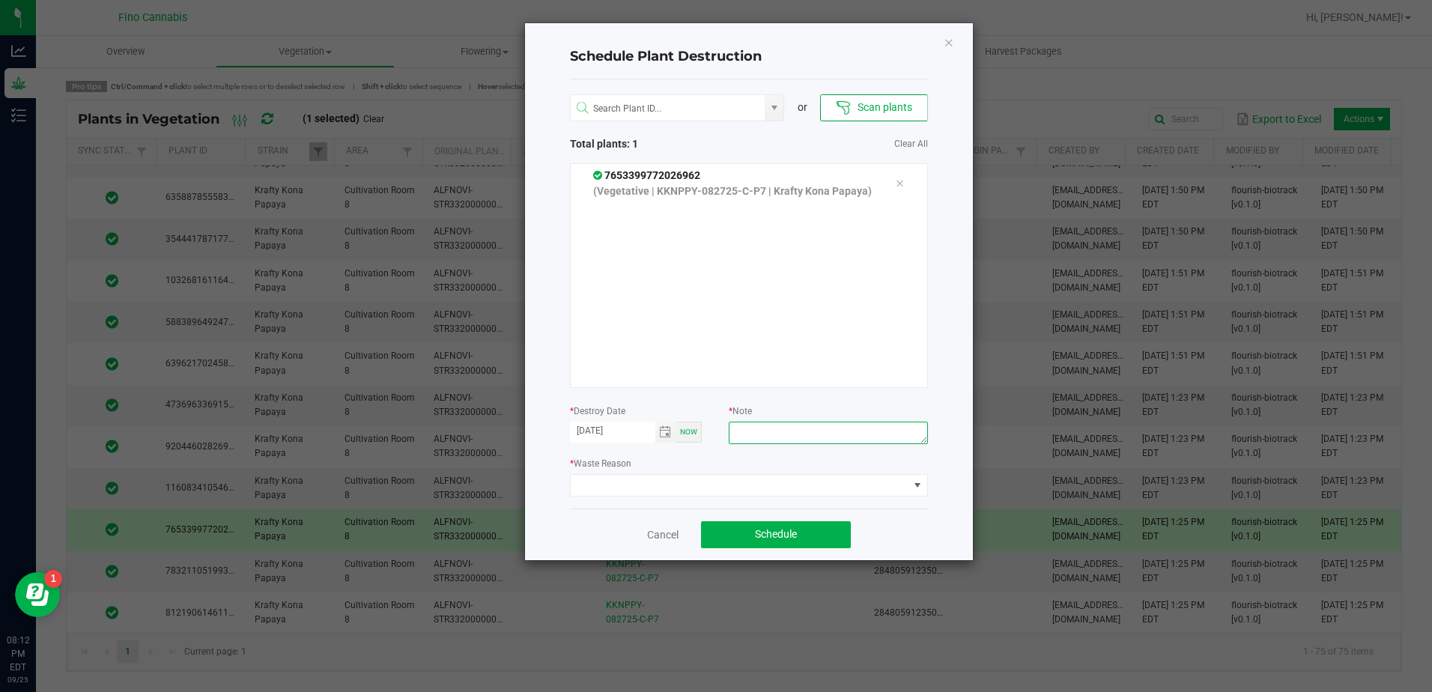
paste textarea "Culled Clones from Unacceptable Phenos - 4.16g"
type textarea "Culled Clones from Unacceptable Phenos - 4.16g"
click at [758, 484] on span at bounding box center [740, 485] width 338 height 21
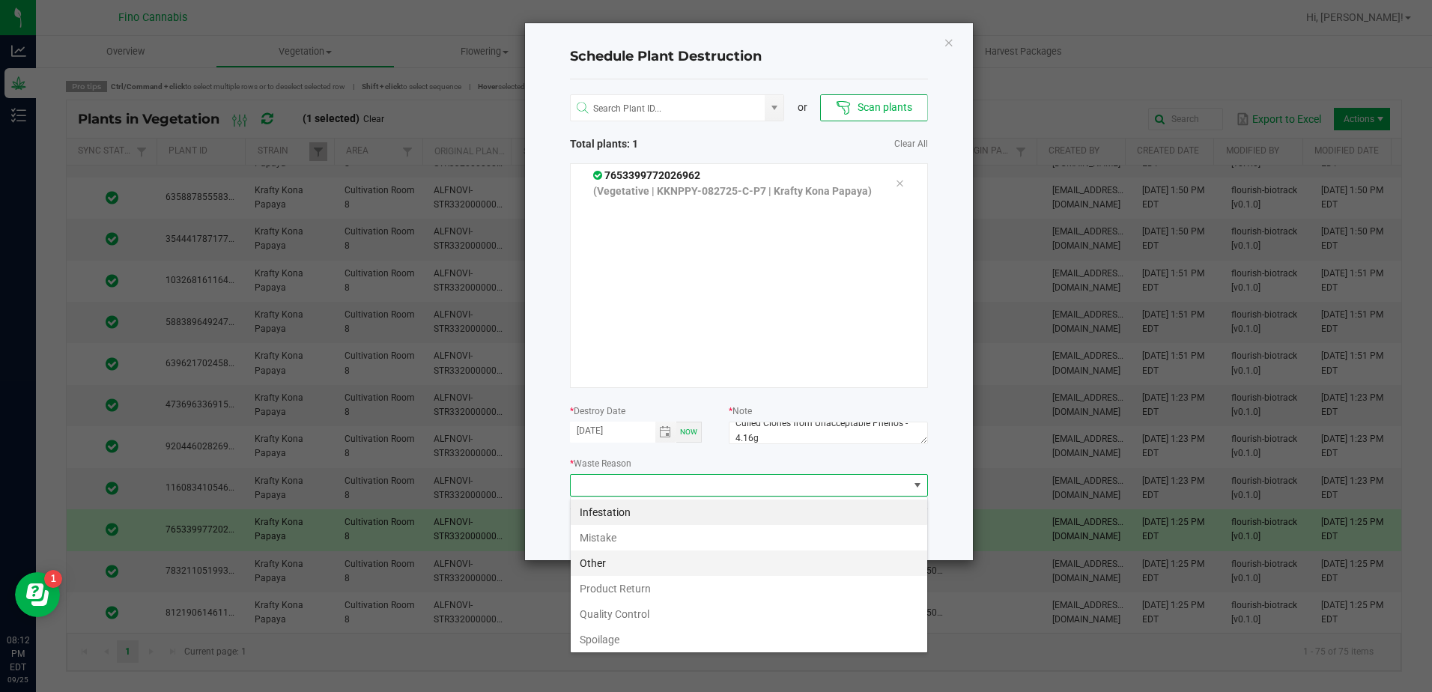
scroll to position [54, 0]
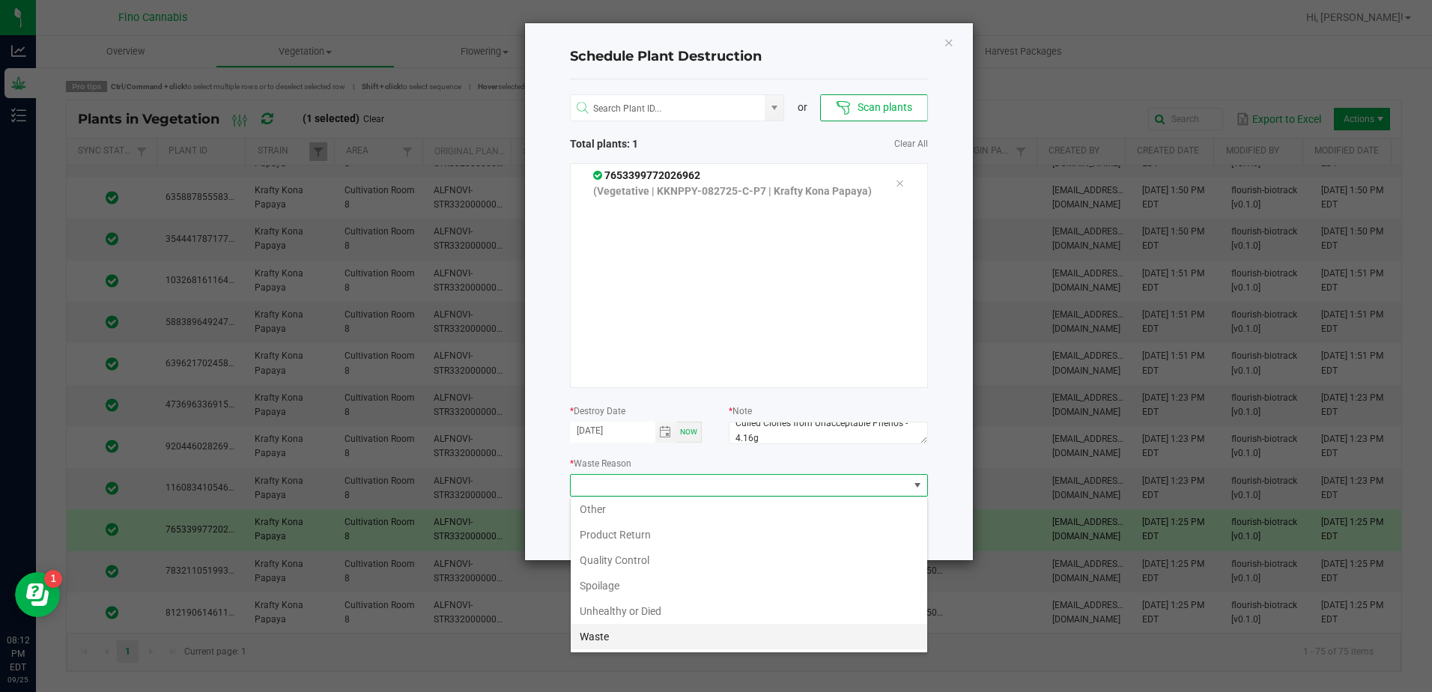
click at [605, 628] on li "Waste" at bounding box center [749, 636] width 357 height 25
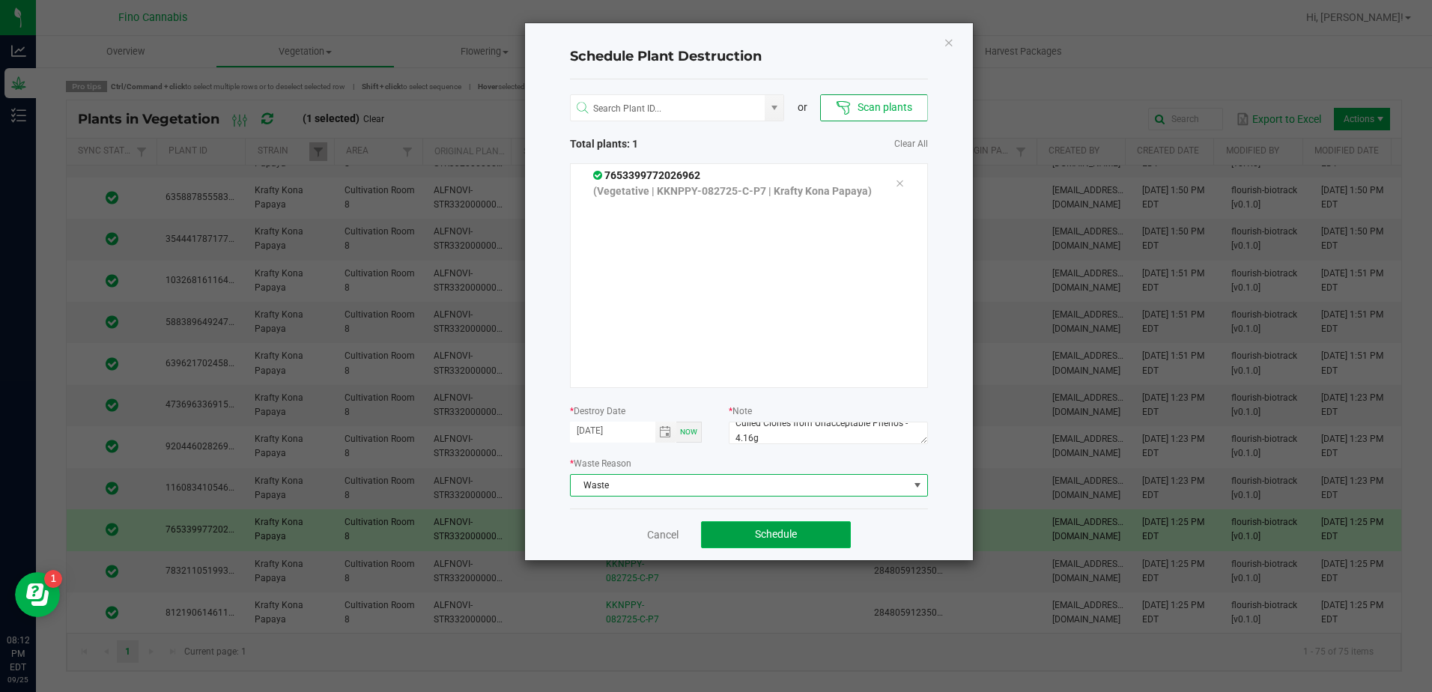
click at [755, 534] on span "Schedule" at bounding box center [776, 534] width 42 height 12
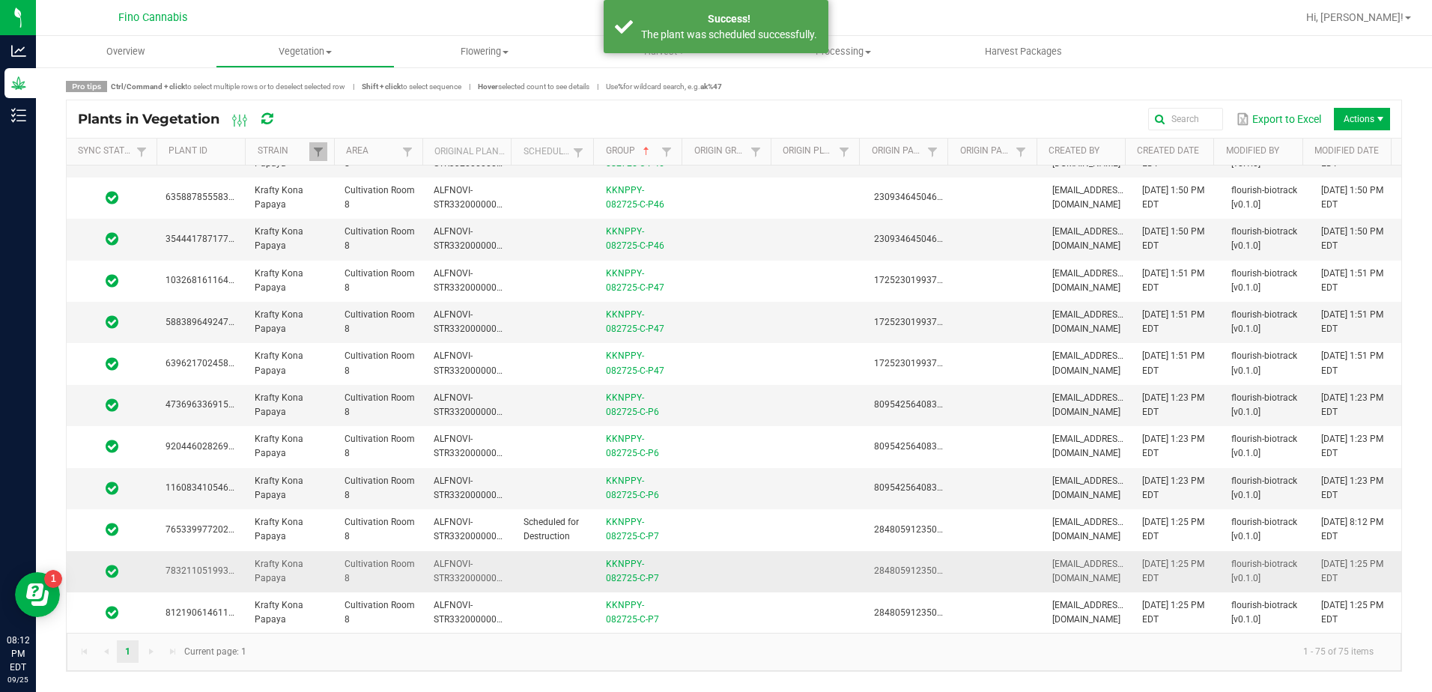
click at [743, 562] on td at bounding box center [730, 571] width 89 height 41
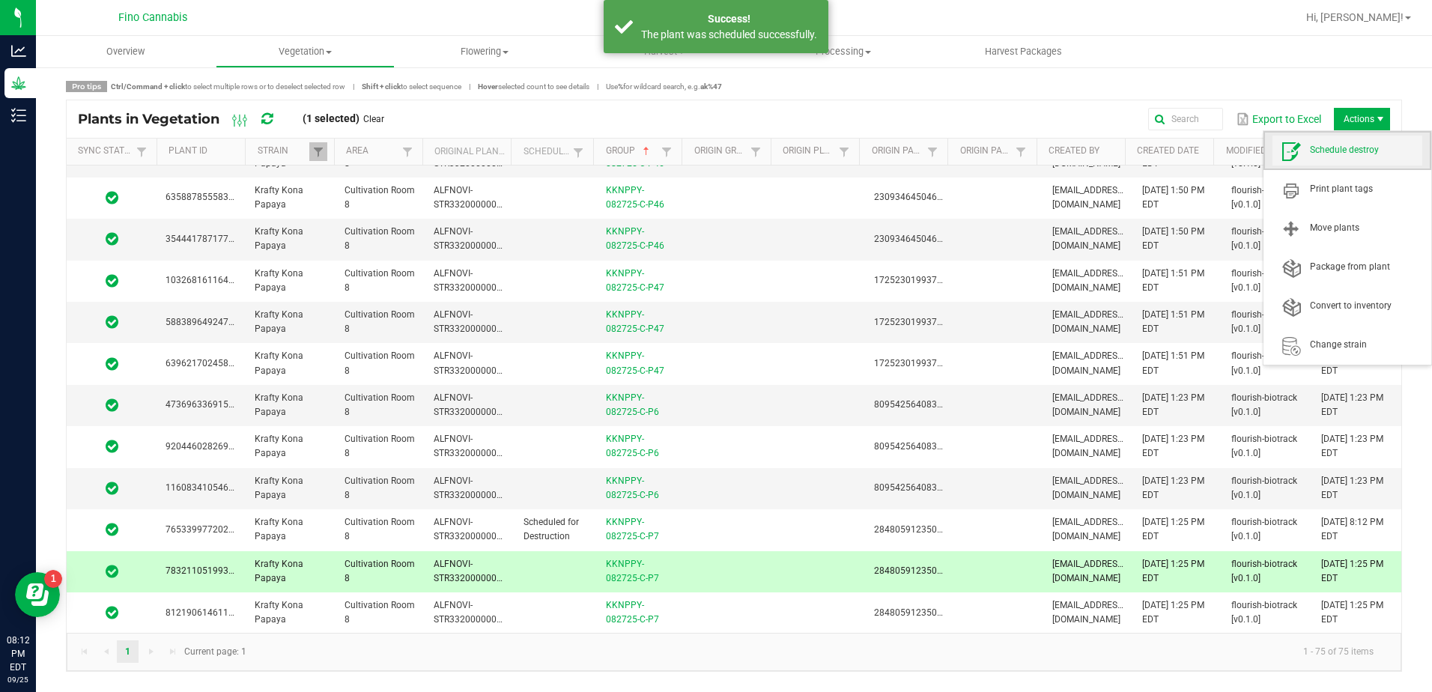
click at [1362, 155] on span "Schedule destroy" at bounding box center [1366, 150] width 112 height 13
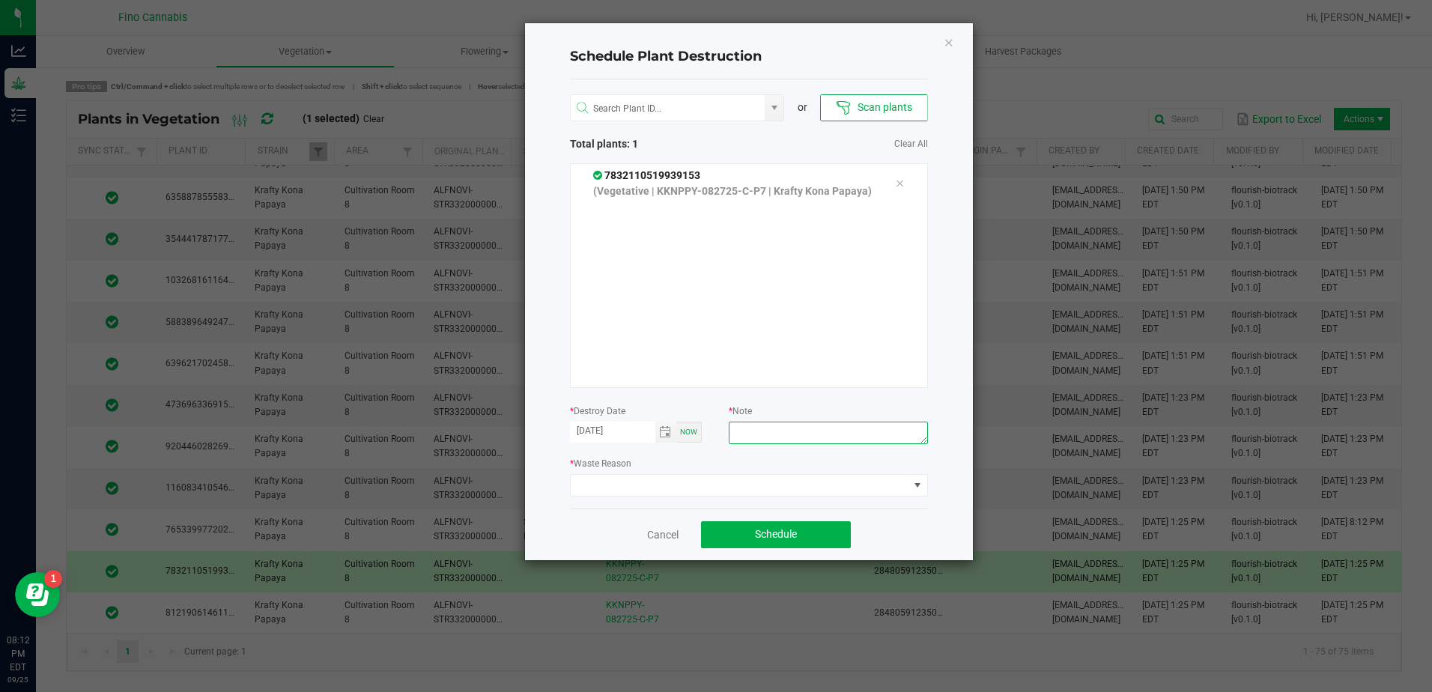
paste textarea "Culled Clones from Unacceptable Phenos - 4.16g"
type textarea "Culled Clones from Unacceptable Phenos - 4.16g"
click at [761, 485] on span at bounding box center [740, 485] width 338 height 21
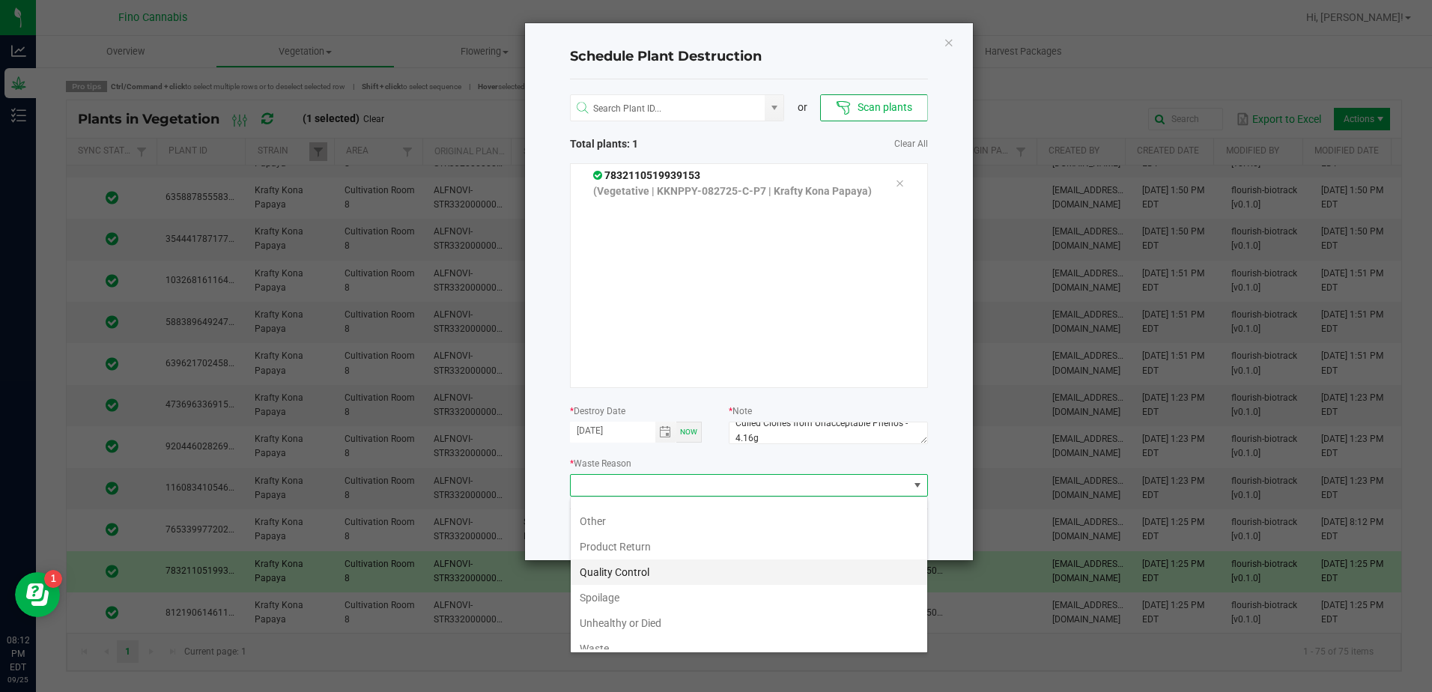
scroll to position [54, 0]
click at [646, 641] on li "Waste" at bounding box center [749, 636] width 357 height 25
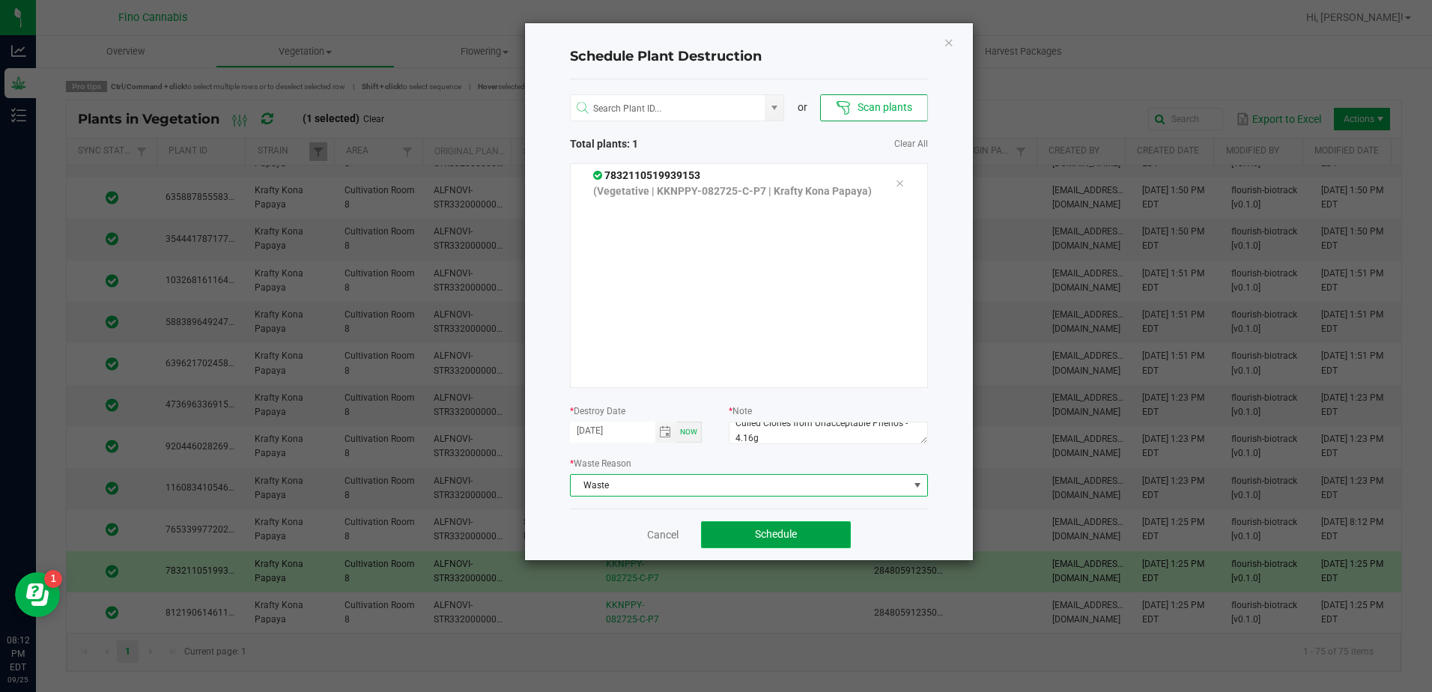
click at [799, 530] on button "Schedule" at bounding box center [776, 534] width 150 height 27
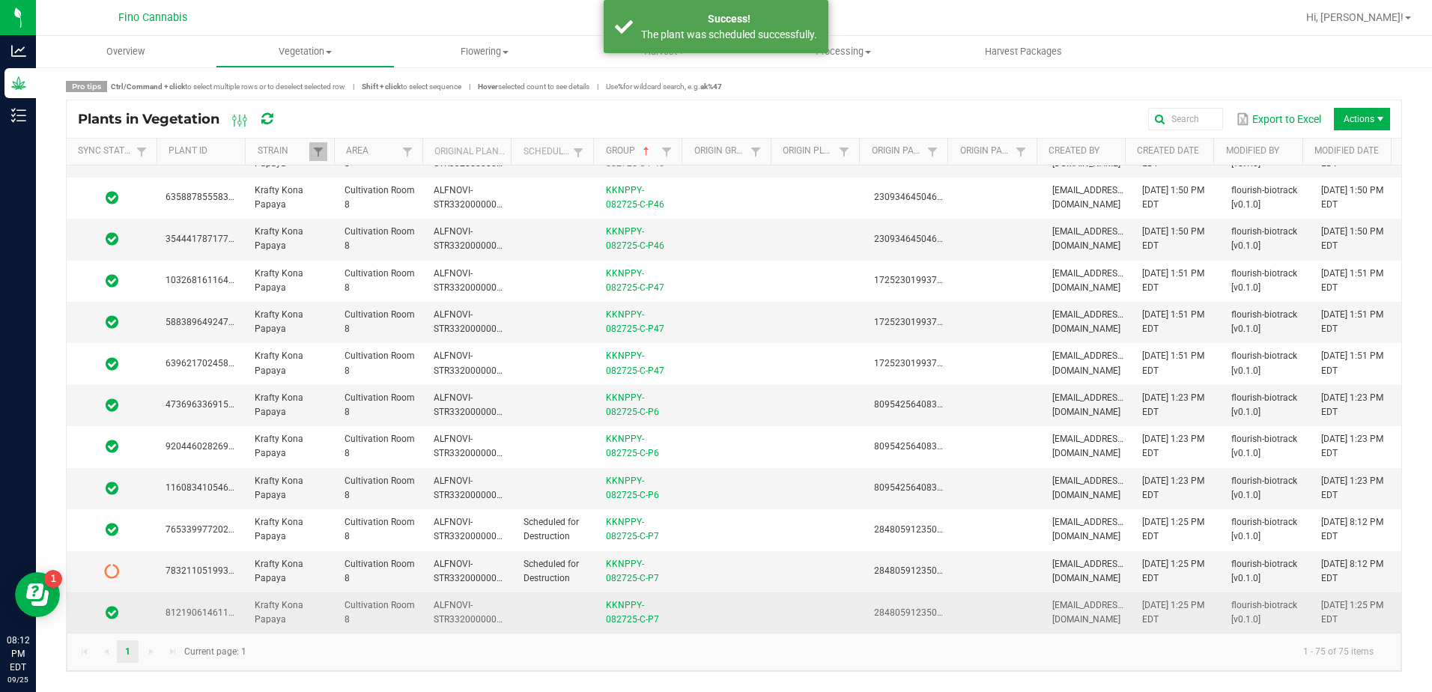
click at [730, 608] on td at bounding box center [730, 613] width 89 height 40
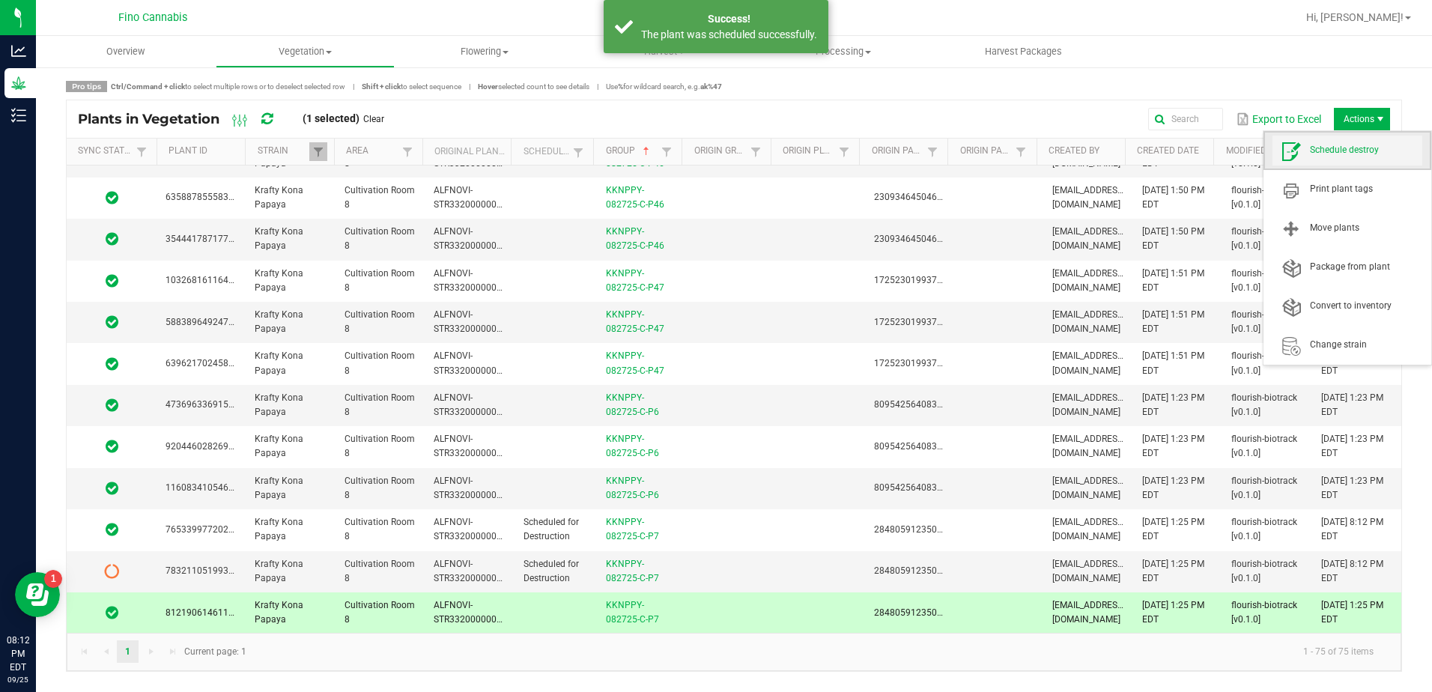
click at [1353, 150] on span "Schedule destroy" at bounding box center [1366, 150] width 112 height 13
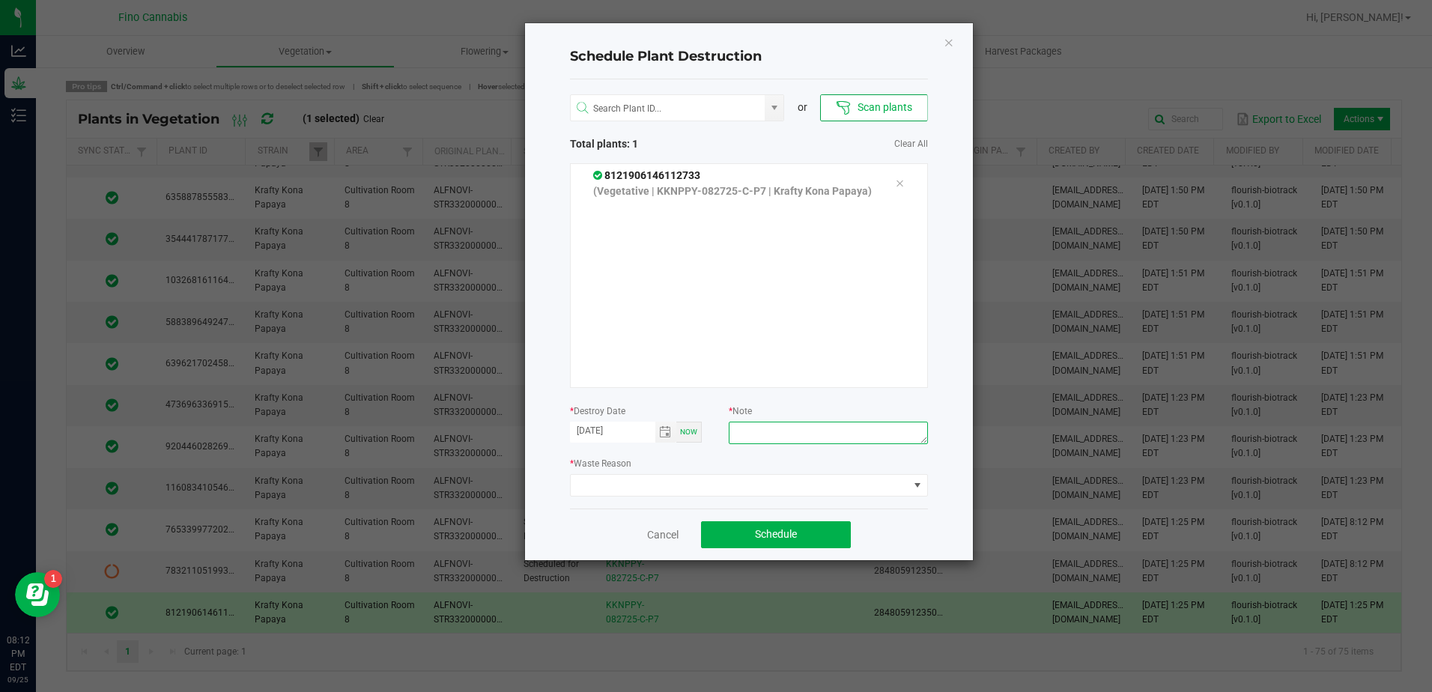
paste textarea "Culled Clones from Unacceptable Phenos - 4.16g"
type textarea "Culled Clones from Unacceptable Phenos - 4.16g"
click at [777, 489] on span at bounding box center [740, 485] width 338 height 21
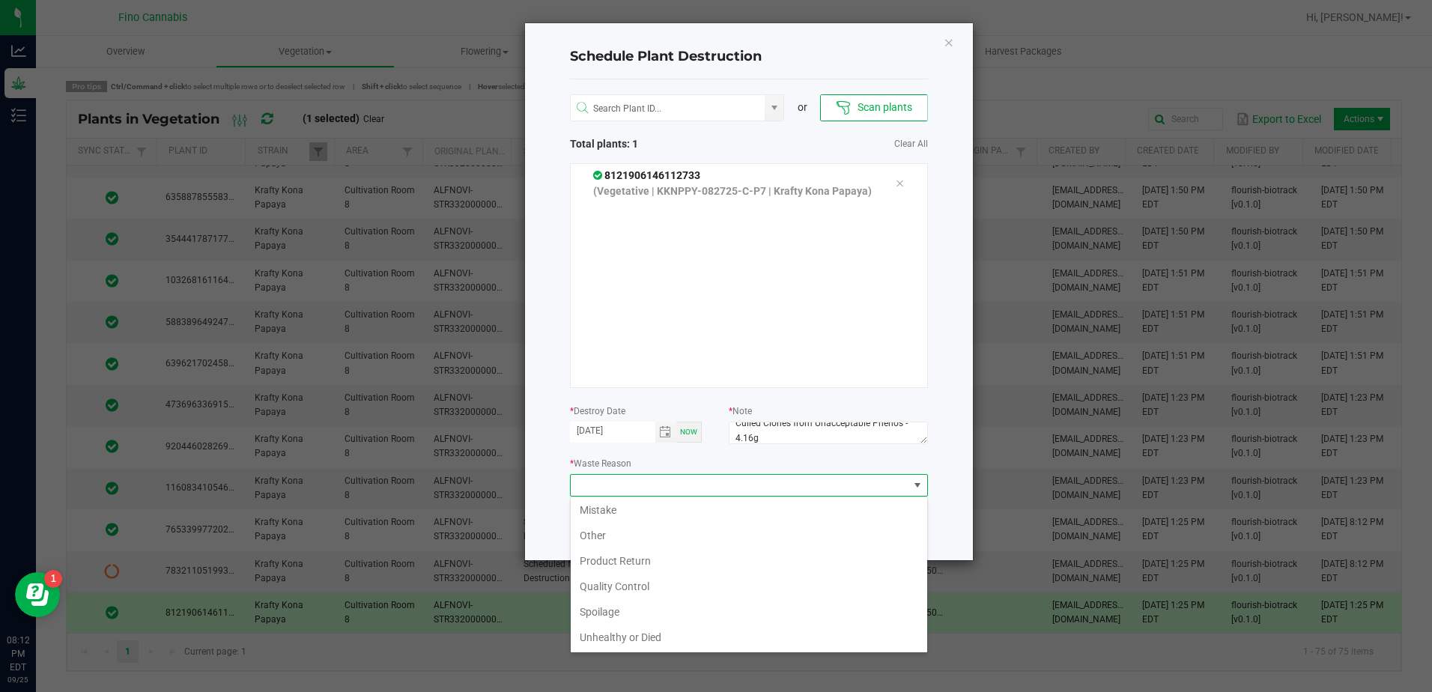
scroll to position [54, 0]
click at [607, 635] on li "Waste" at bounding box center [749, 636] width 357 height 25
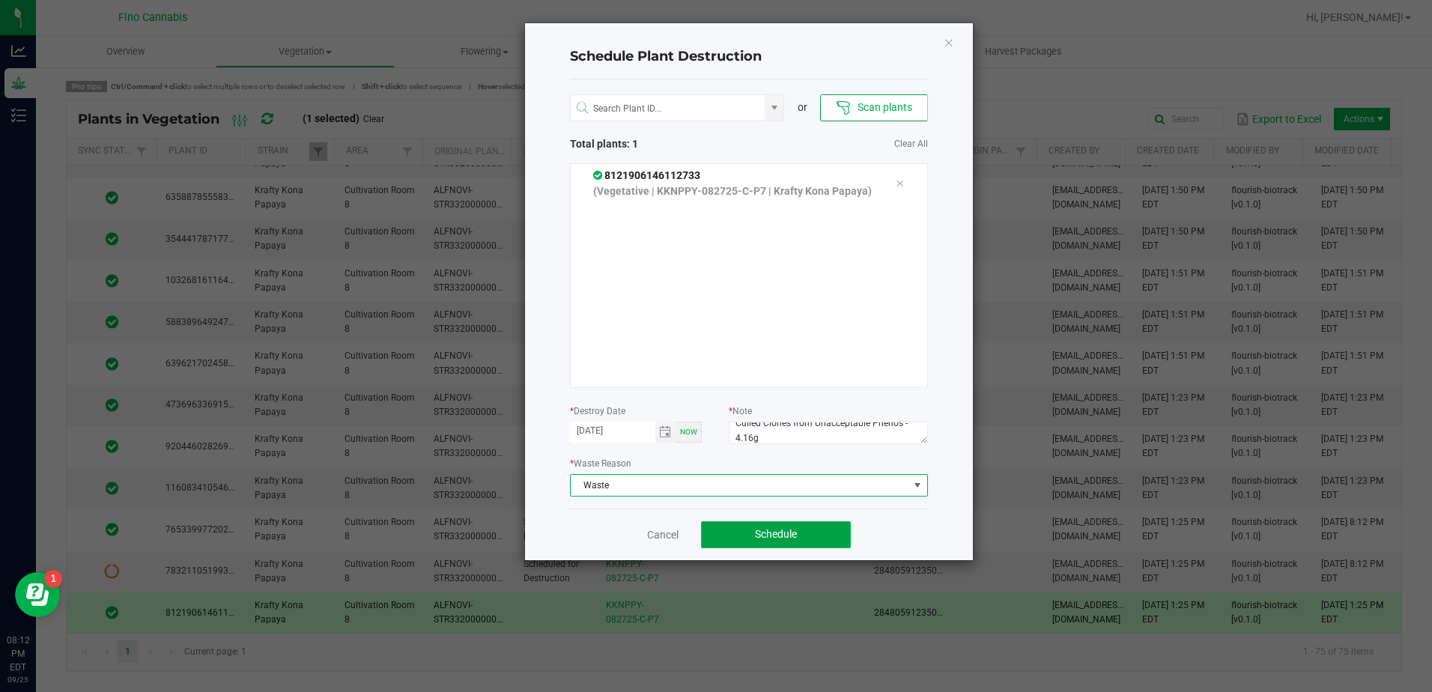
click at [754, 542] on button "Schedule" at bounding box center [776, 534] width 150 height 27
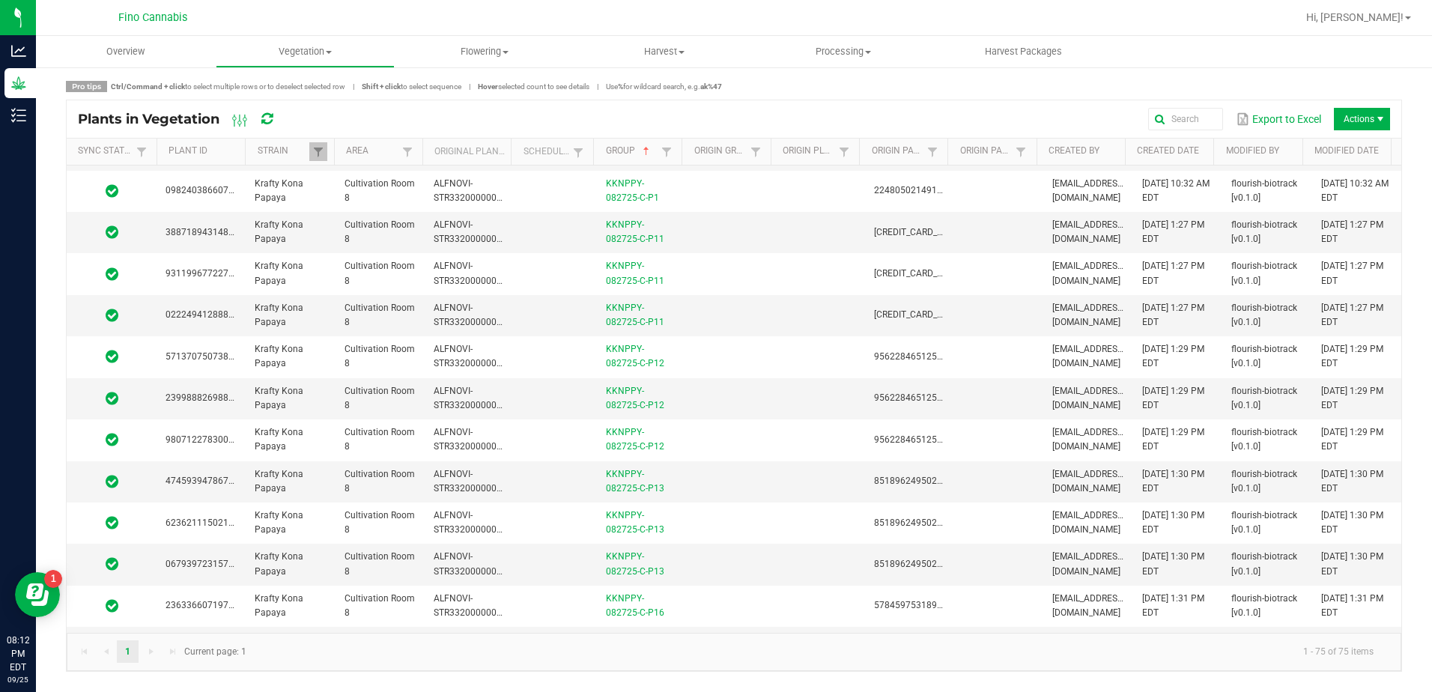
scroll to position [0, 0]
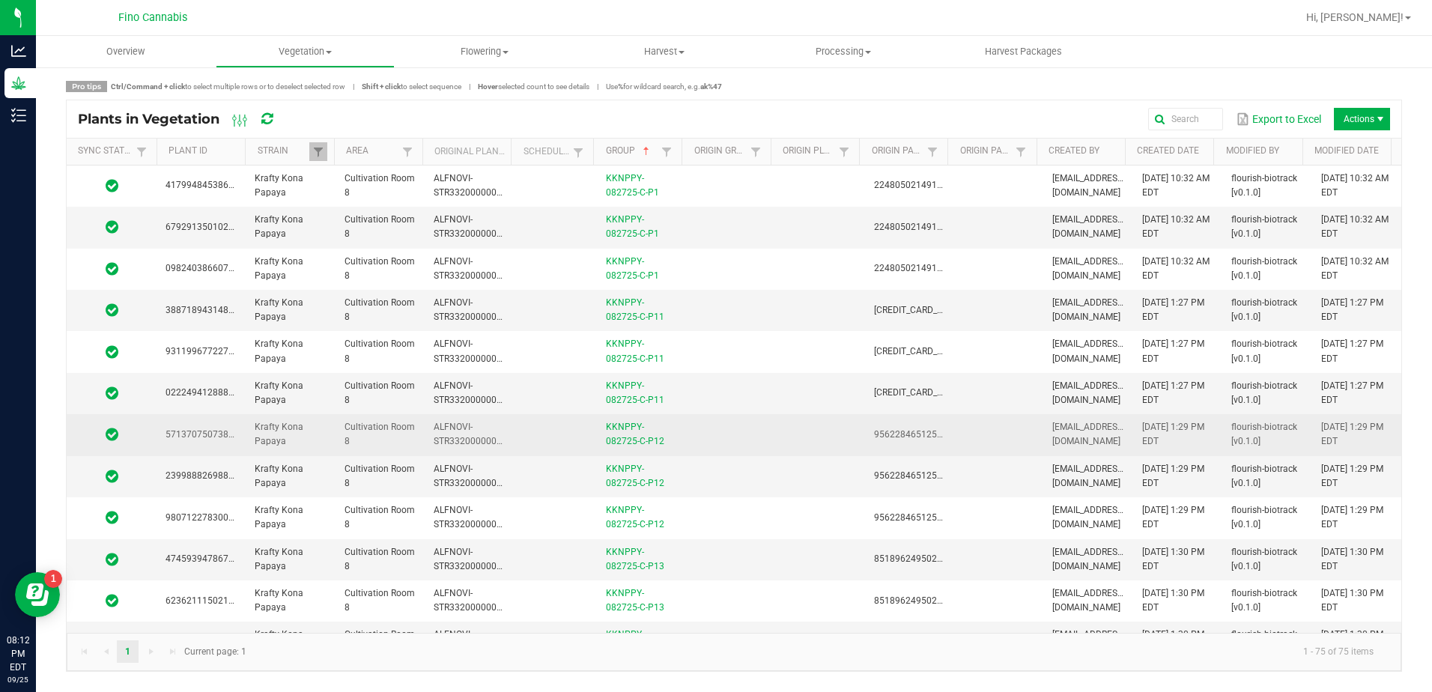
click at [698, 434] on td at bounding box center [730, 434] width 89 height 41
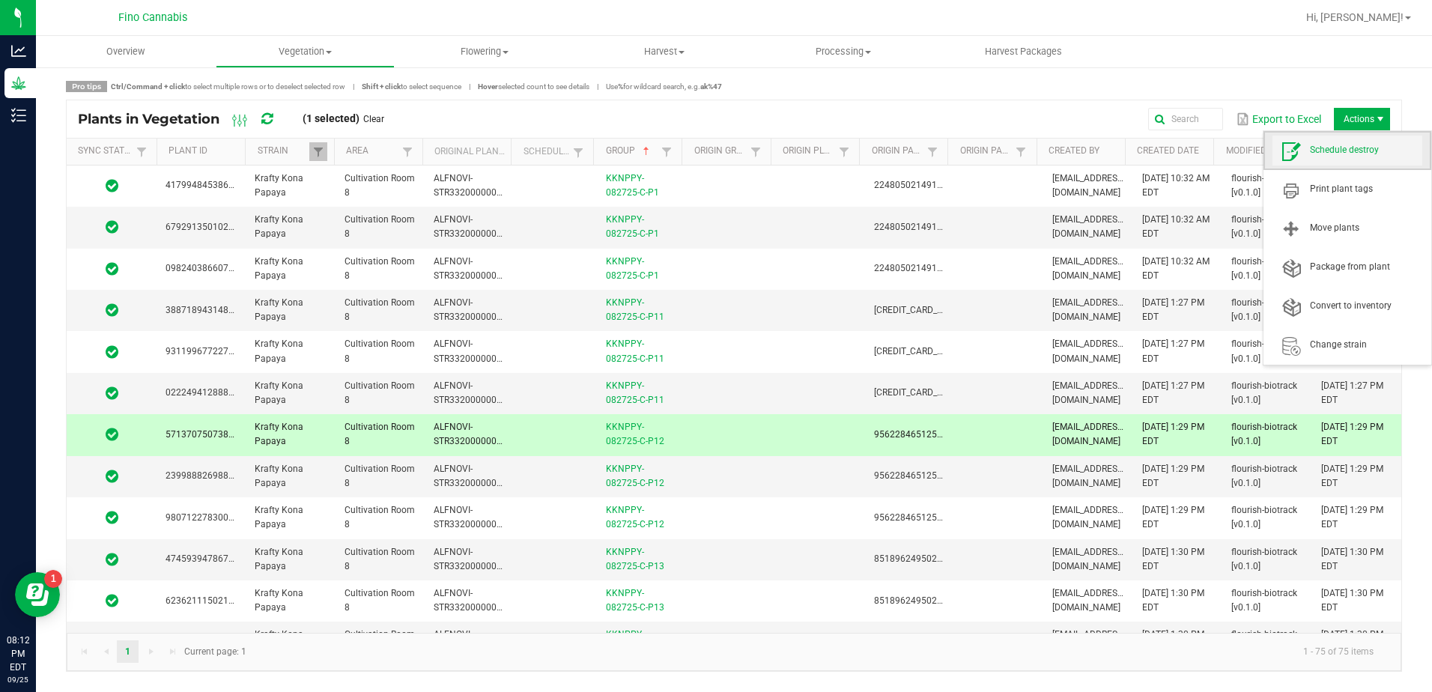
click at [1359, 144] on span "Schedule destroy" at bounding box center [1366, 150] width 112 height 13
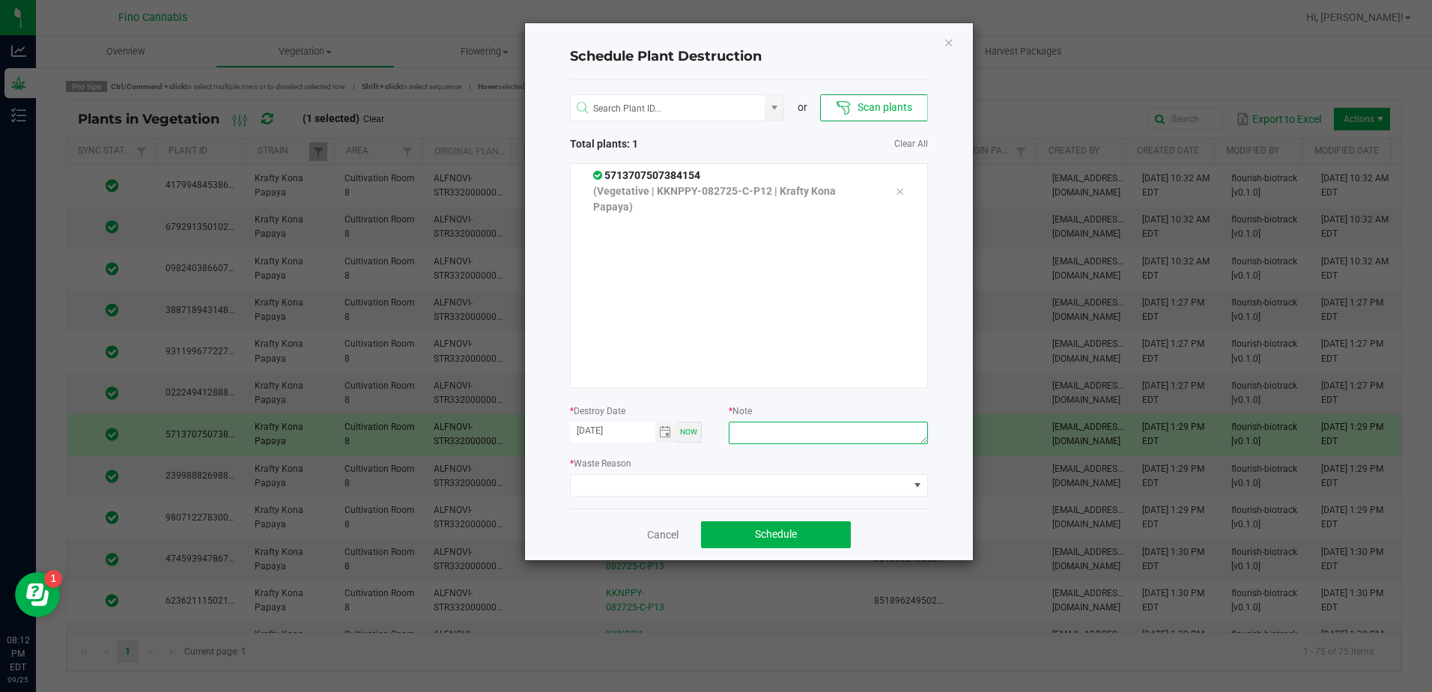
paste textarea "Culled Clones from Unacceptable Phenos - 4.16g"
type textarea "Culled Clones from Unacceptable Phenos - 4.16g"
click at [765, 477] on span at bounding box center [740, 485] width 338 height 21
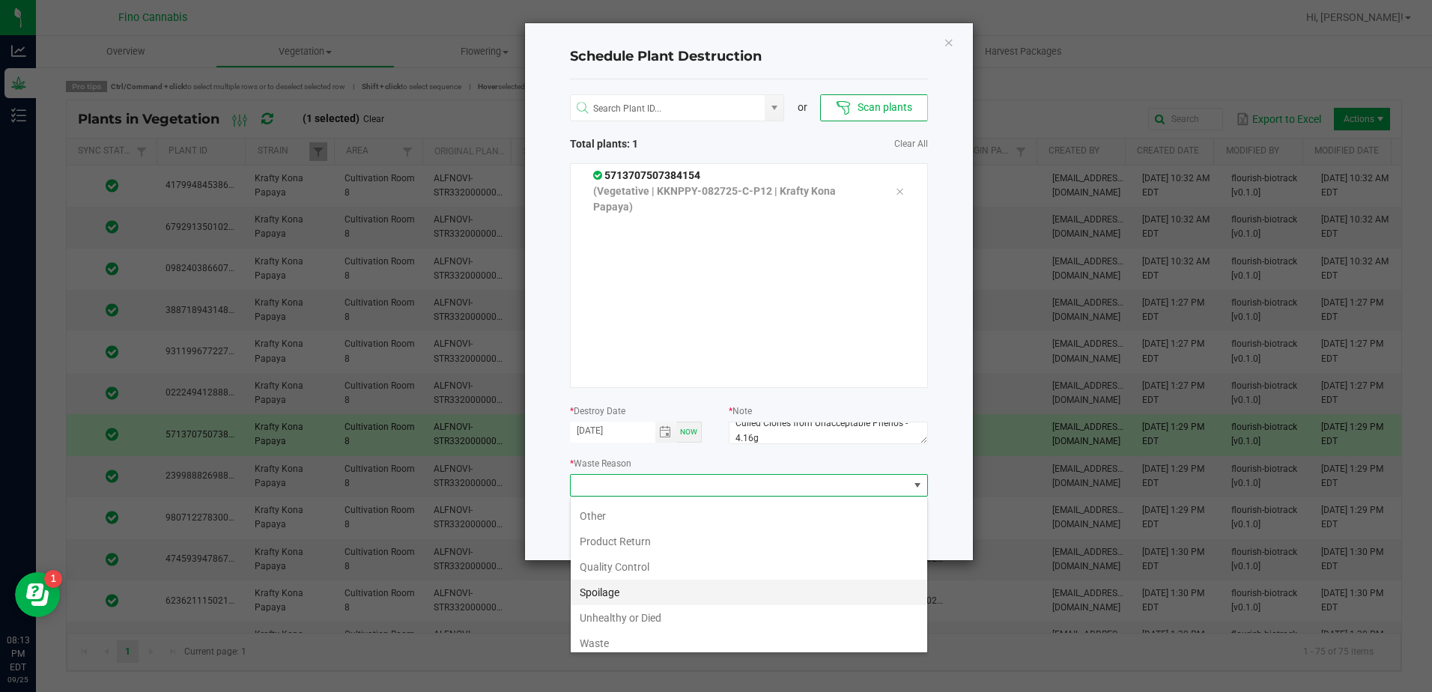
scroll to position [54, 0]
click at [613, 644] on li "Waste" at bounding box center [749, 636] width 357 height 25
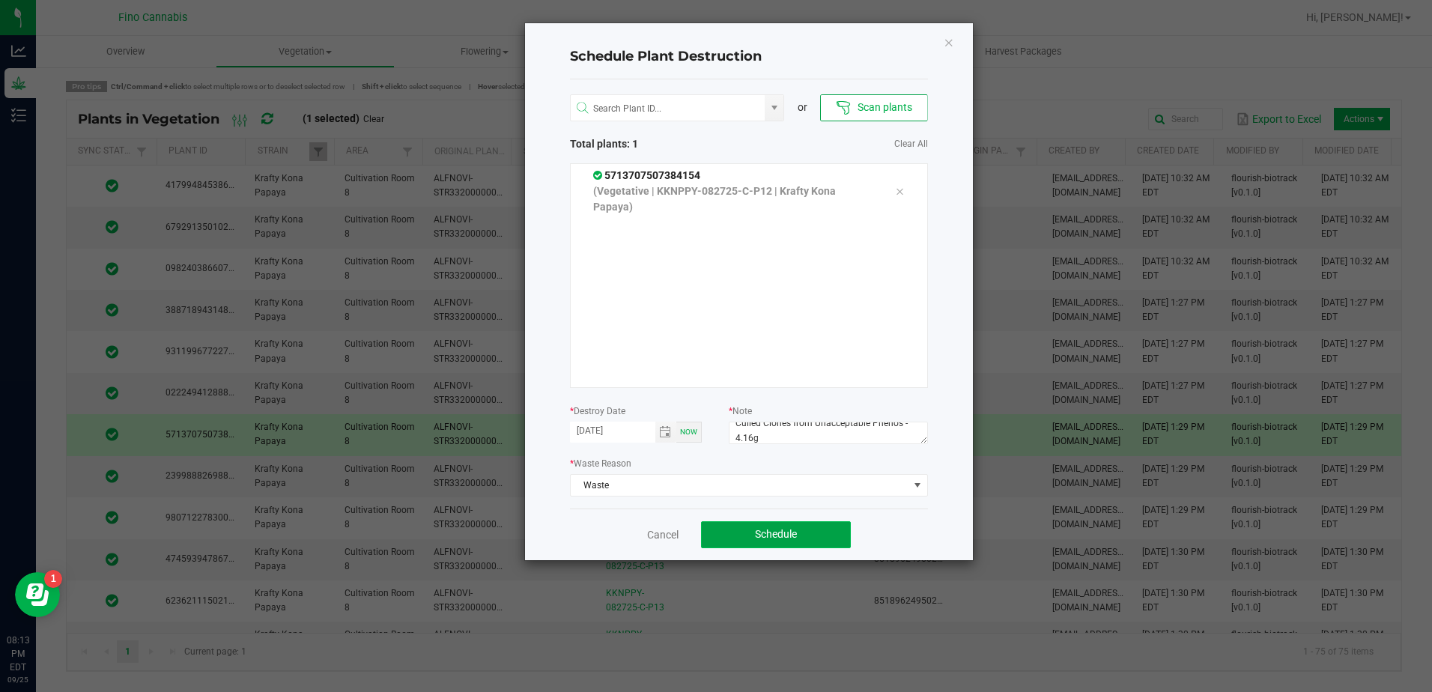
click at [792, 543] on button "Schedule" at bounding box center [776, 534] width 150 height 27
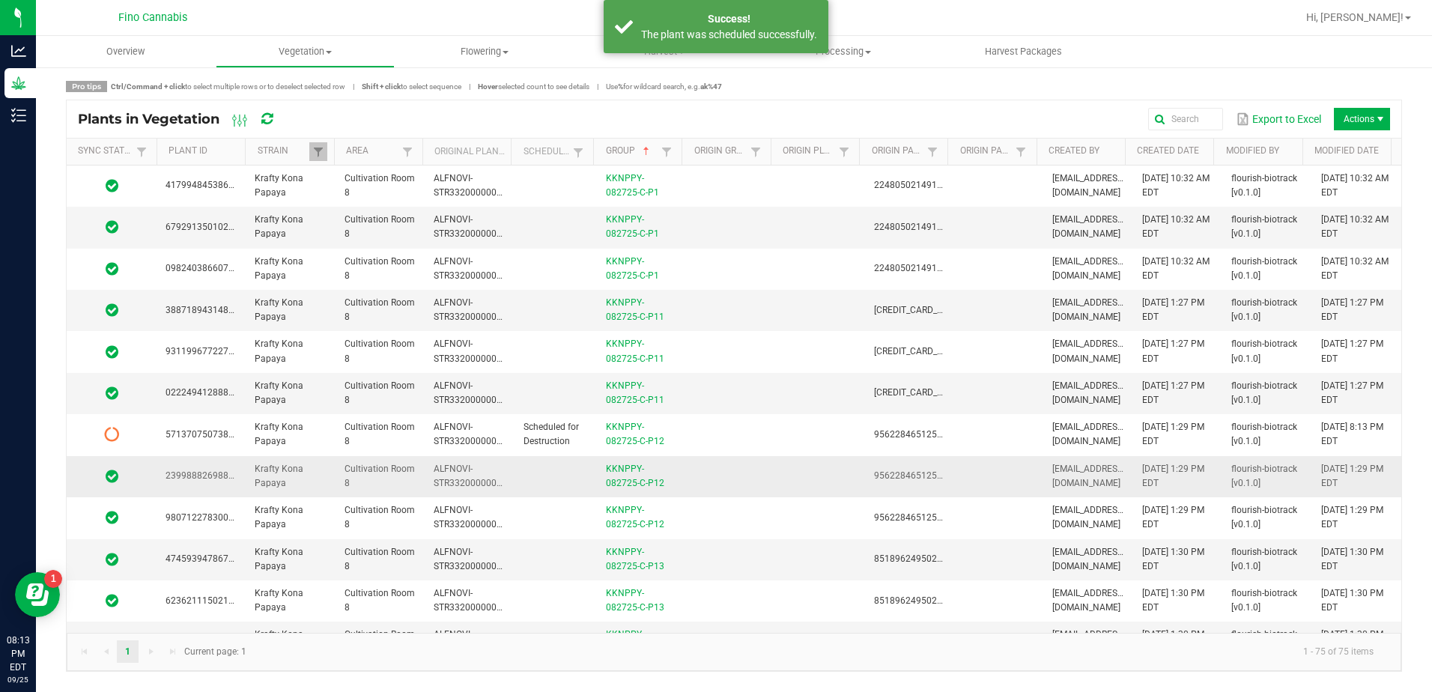
click at [750, 483] on td at bounding box center [730, 476] width 89 height 41
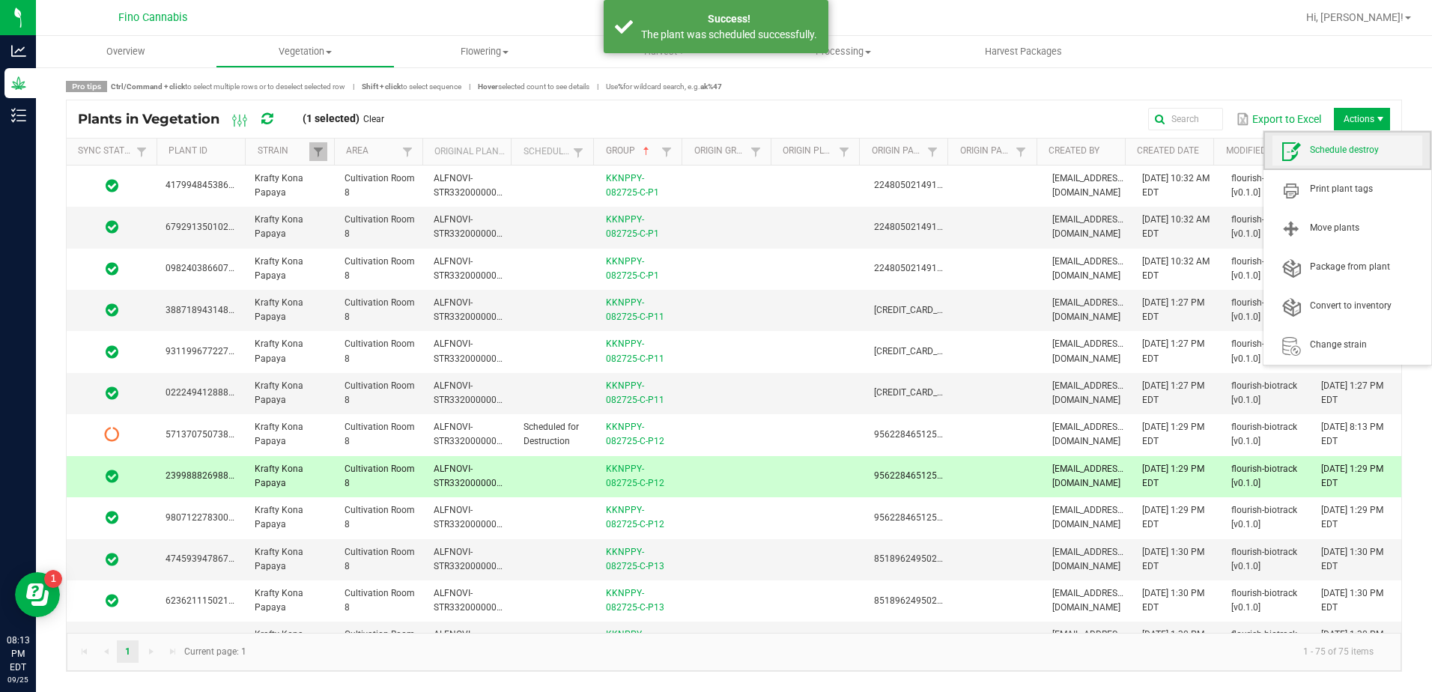
click at [1364, 145] on span "Schedule destroy" at bounding box center [1366, 150] width 112 height 13
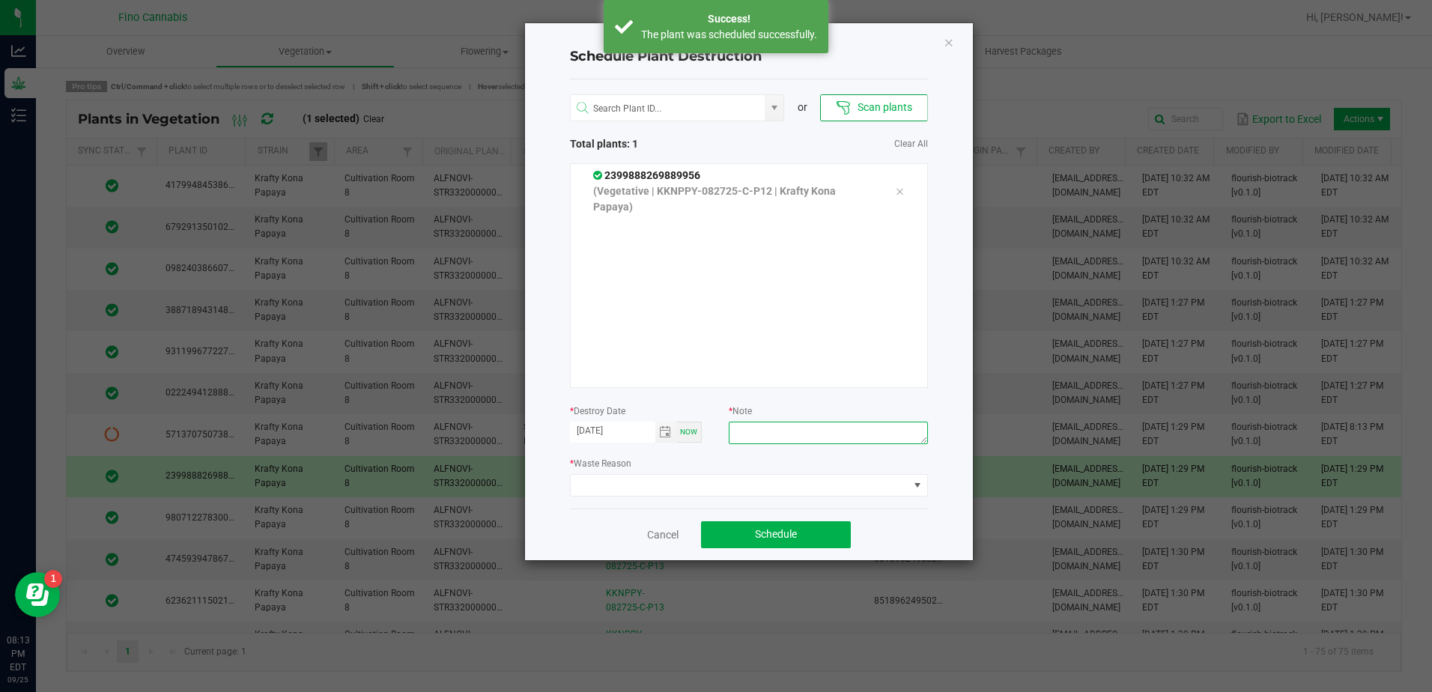
paste textarea "Culled Clones from Unacceptable Phenos - 4.16g"
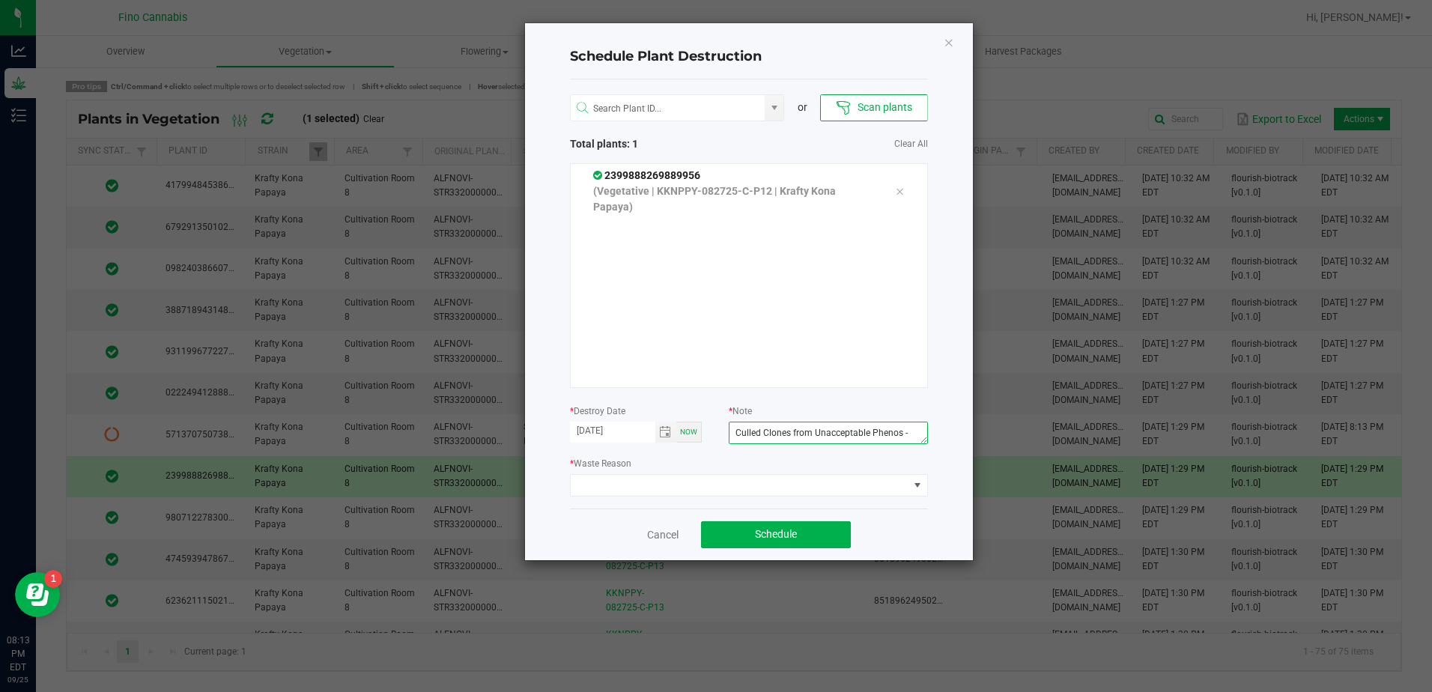
scroll to position [10, 0]
type textarea "Culled Clones from Unacceptable Phenos - 4.16g"
click at [792, 481] on span at bounding box center [740, 485] width 338 height 21
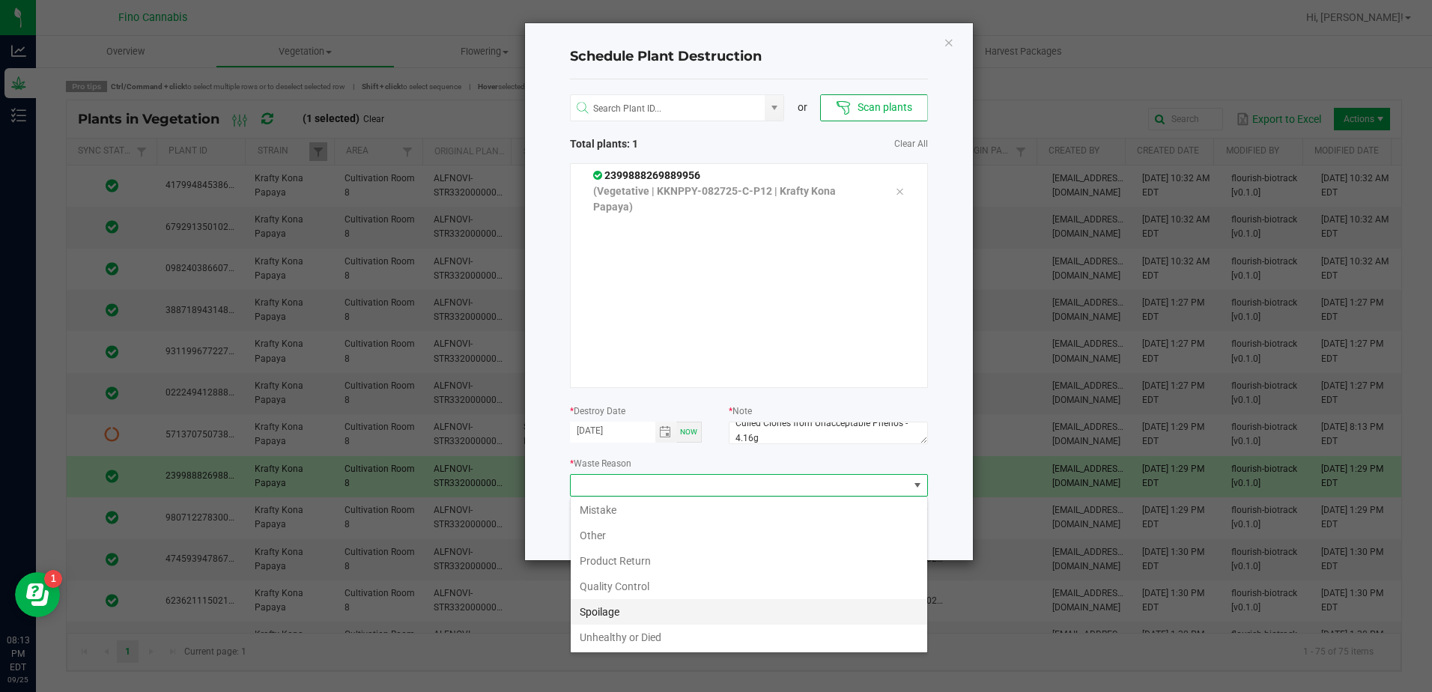
scroll to position [54, 0]
click at [619, 635] on li "Waste" at bounding box center [749, 636] width 357 height 25
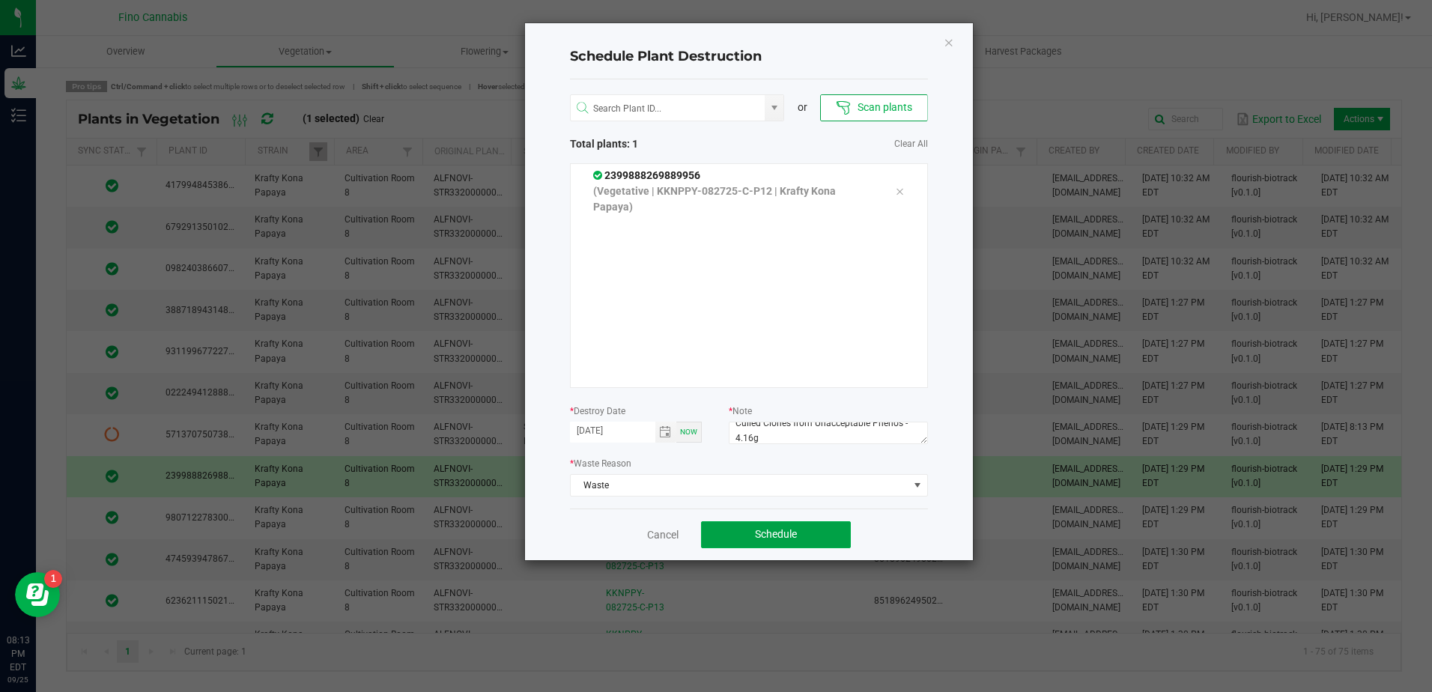
drag, startPoint x: 791, startPoint y: 531, endPoint x: 591, endPoint y: 587, distance: 207.7
click at [790, 533] on span "Schedule" at bounding box center [776, 534] width 42 height 12
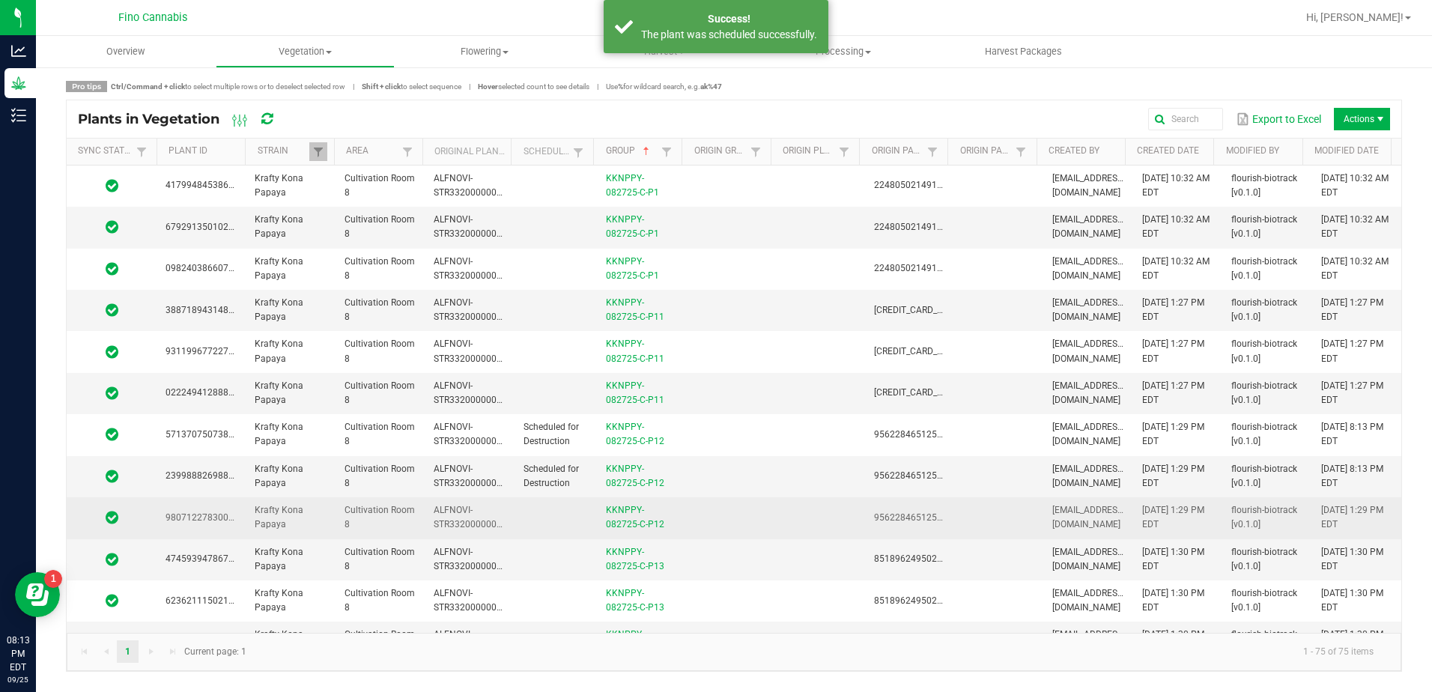
click at [739, 516] on td at bounding box center [730, 517] width 89 height 41
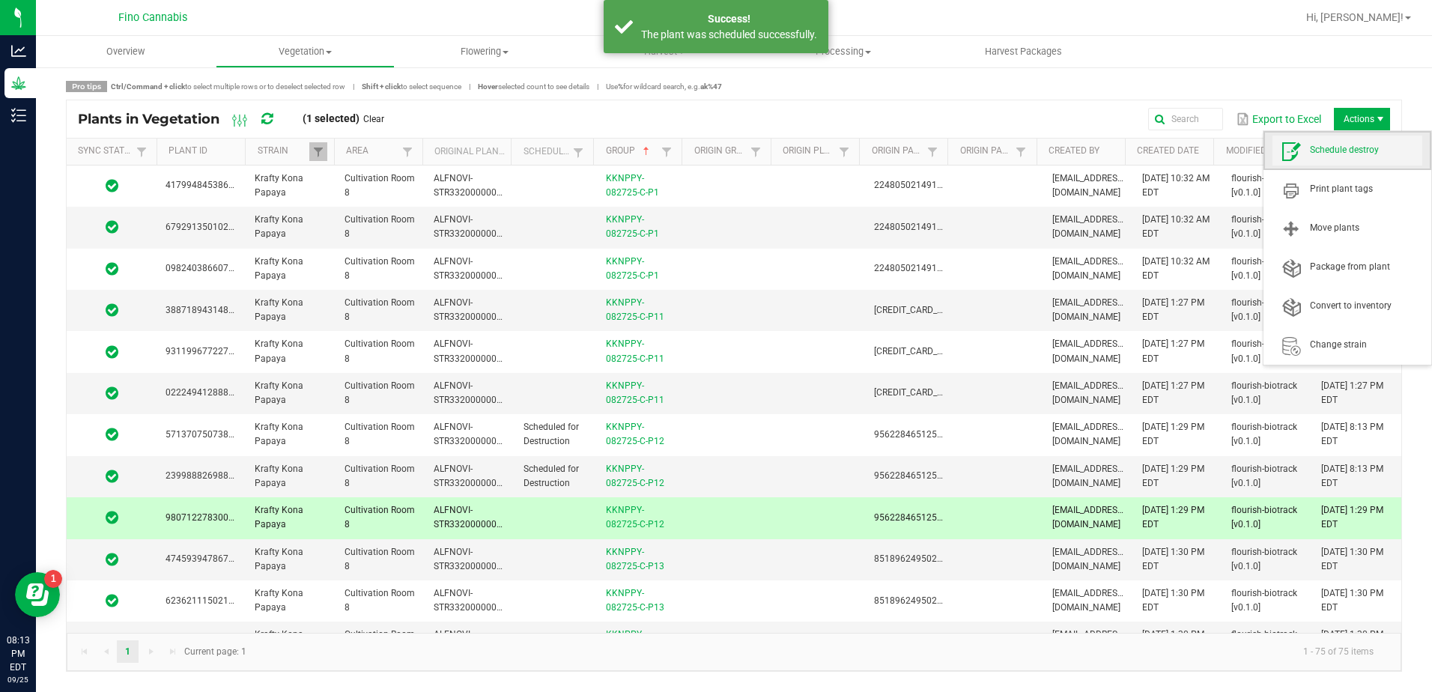
click at [1353, 157] on span "Schedule destroy" at bounding box center [1348, 151] width 150 height 30
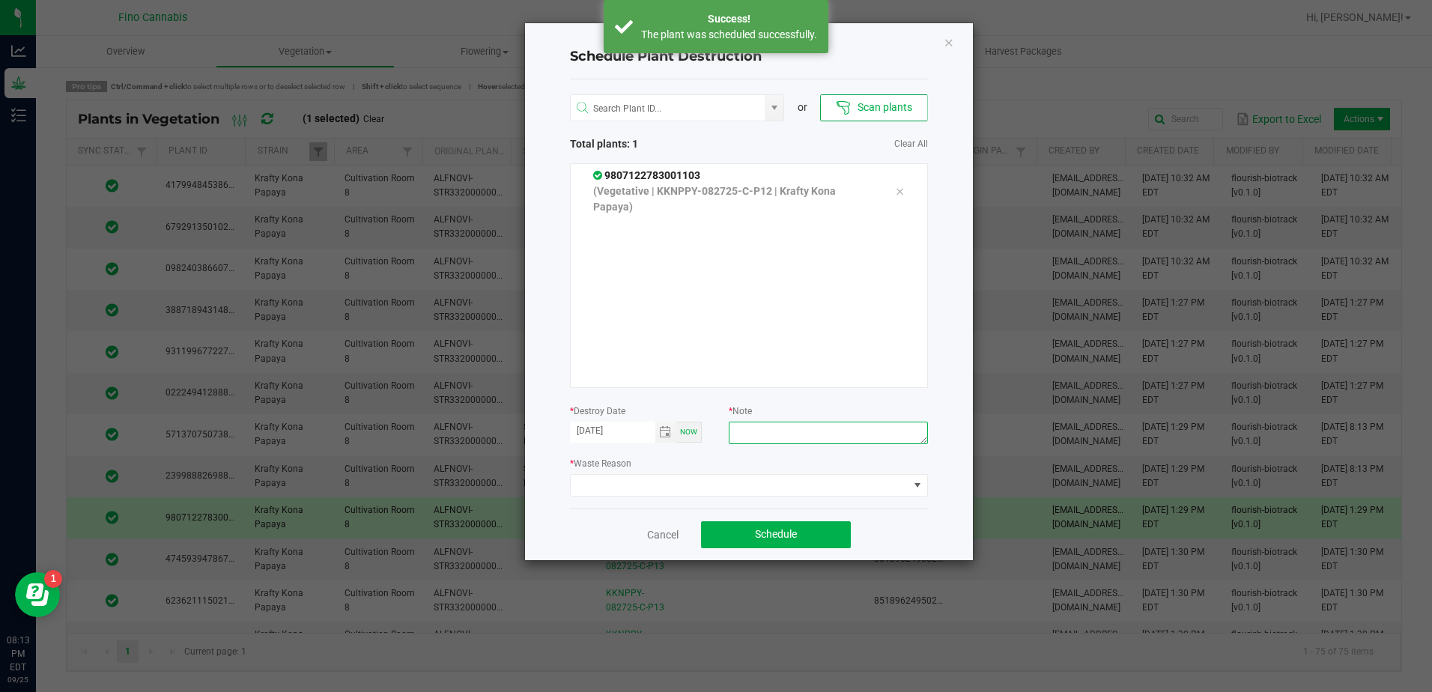
paste textarea "Culled Clones from Unacceptable Phenos - 4.16g"
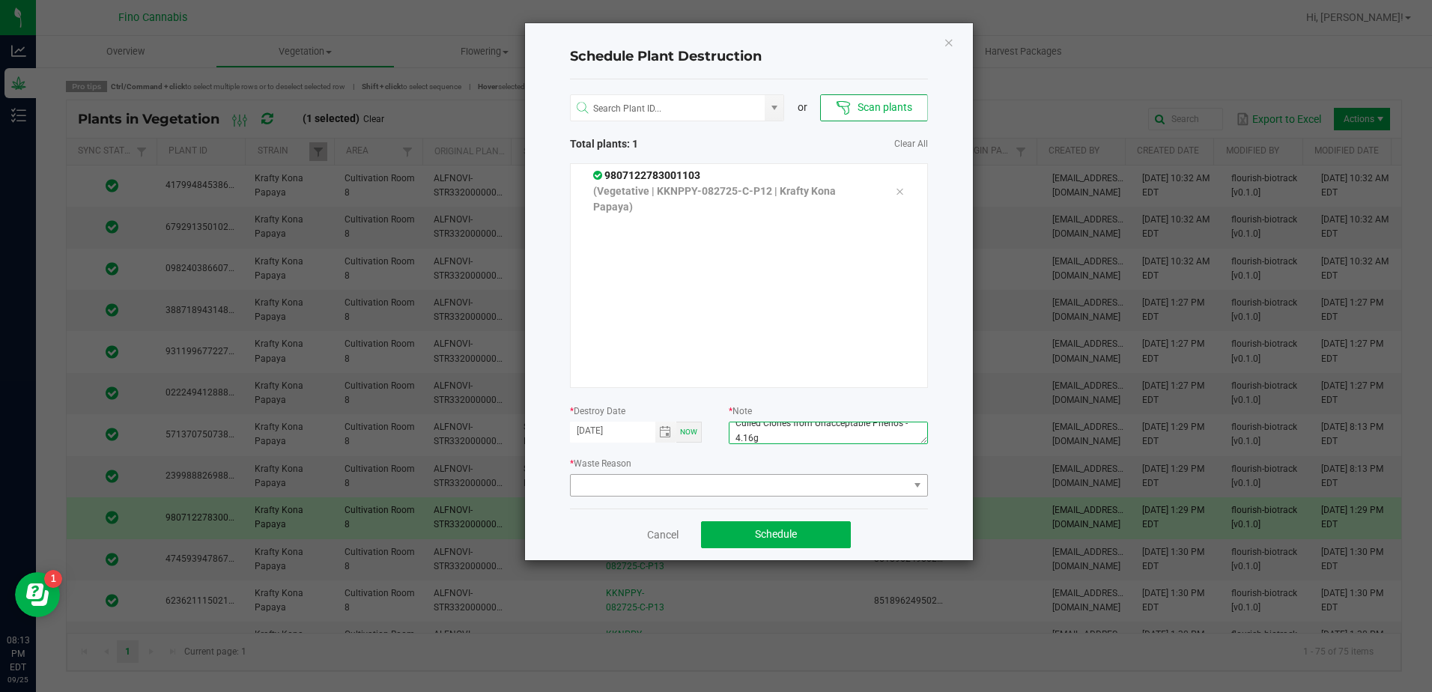
type textarea "Culled Clones from Unacceptable Phenos - 4.16g"
click at [752, 478] on span at bounding box center [740, 485] width 338 height 21
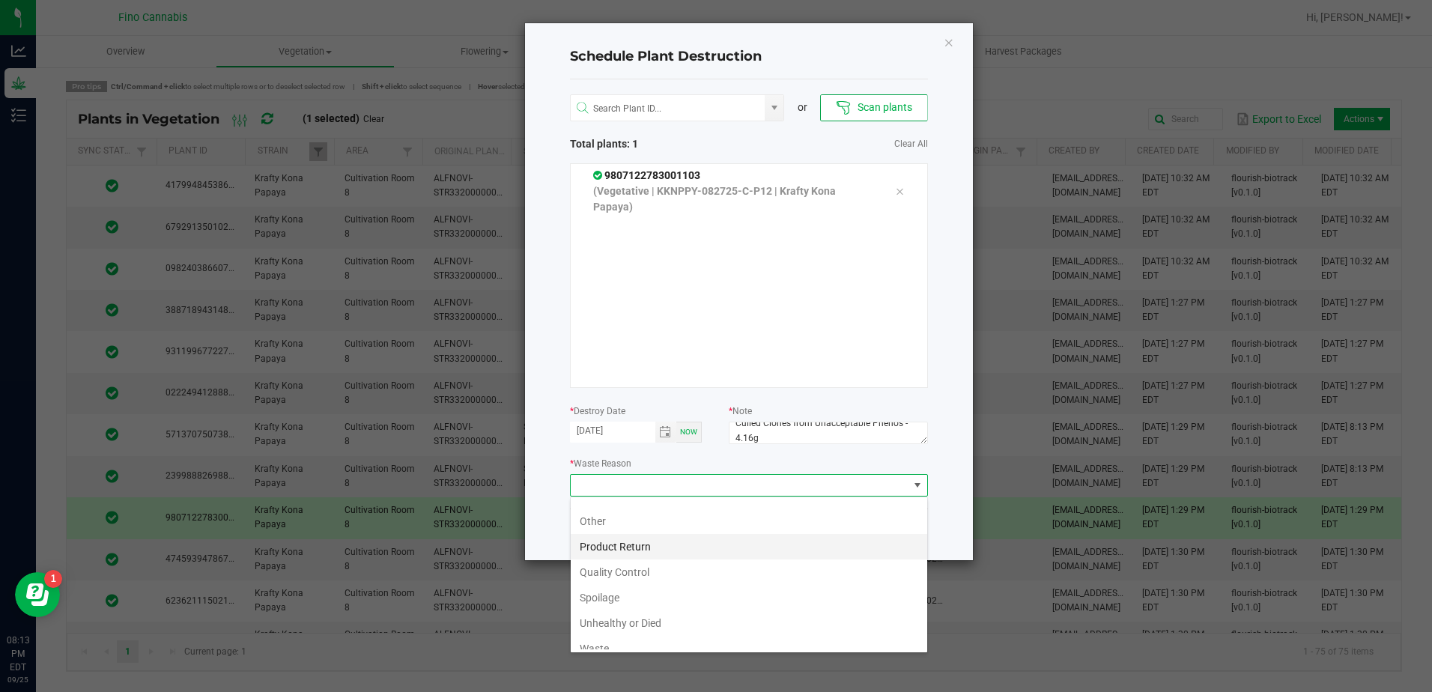
scroll to position [54, 0]
click at [625, 635] on li "Waste" at bounding box center [749, 636] width 357 height 25
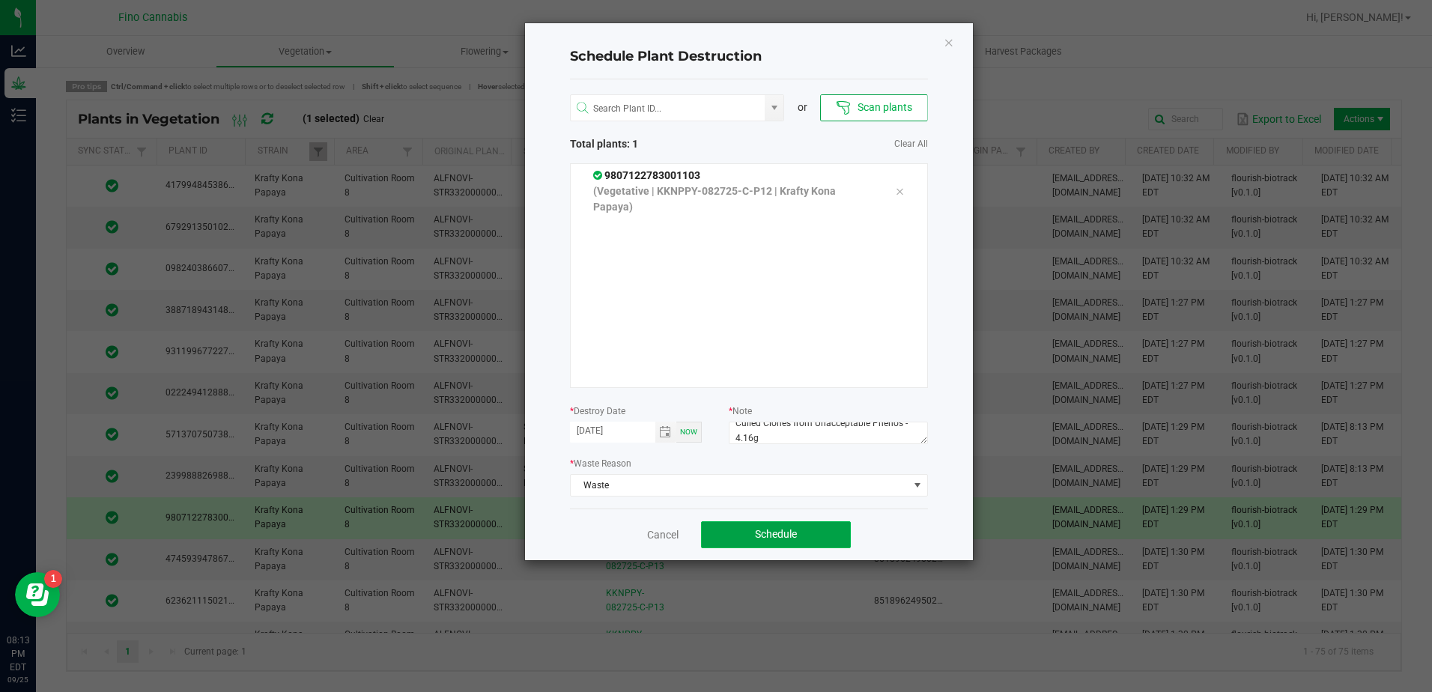
click at [825, 530] on button "Schedule" at bounding box center [776, 534] width 150 height 27
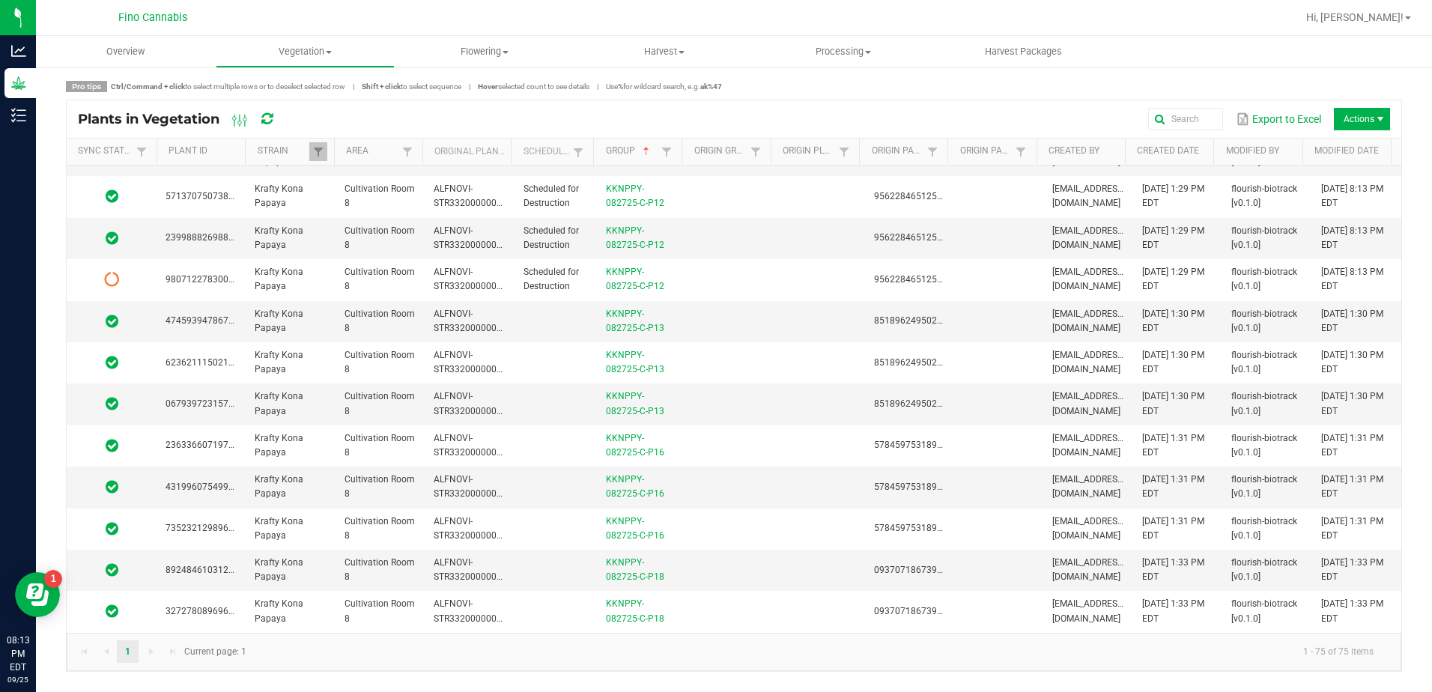
scroll to position [300, 0]
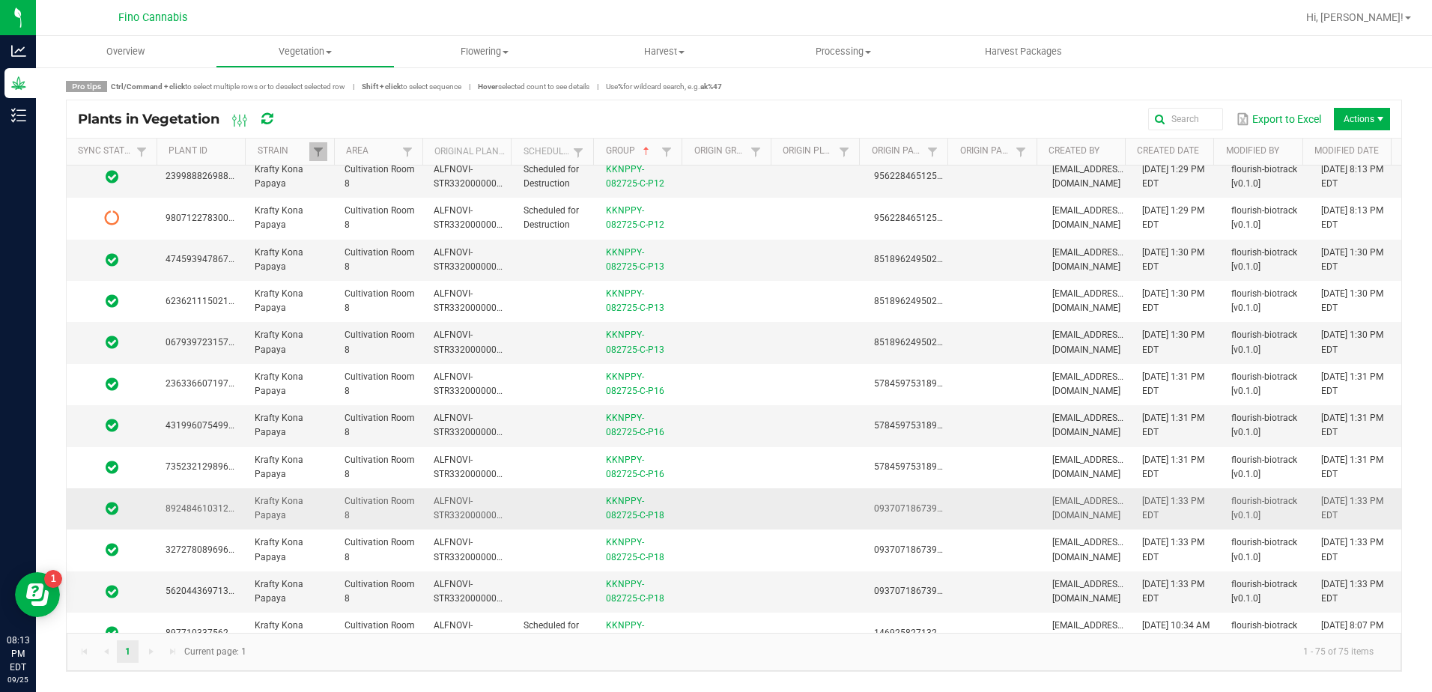
click at [752, 506] on td at bounding box center [730, 508] width 89 height 41
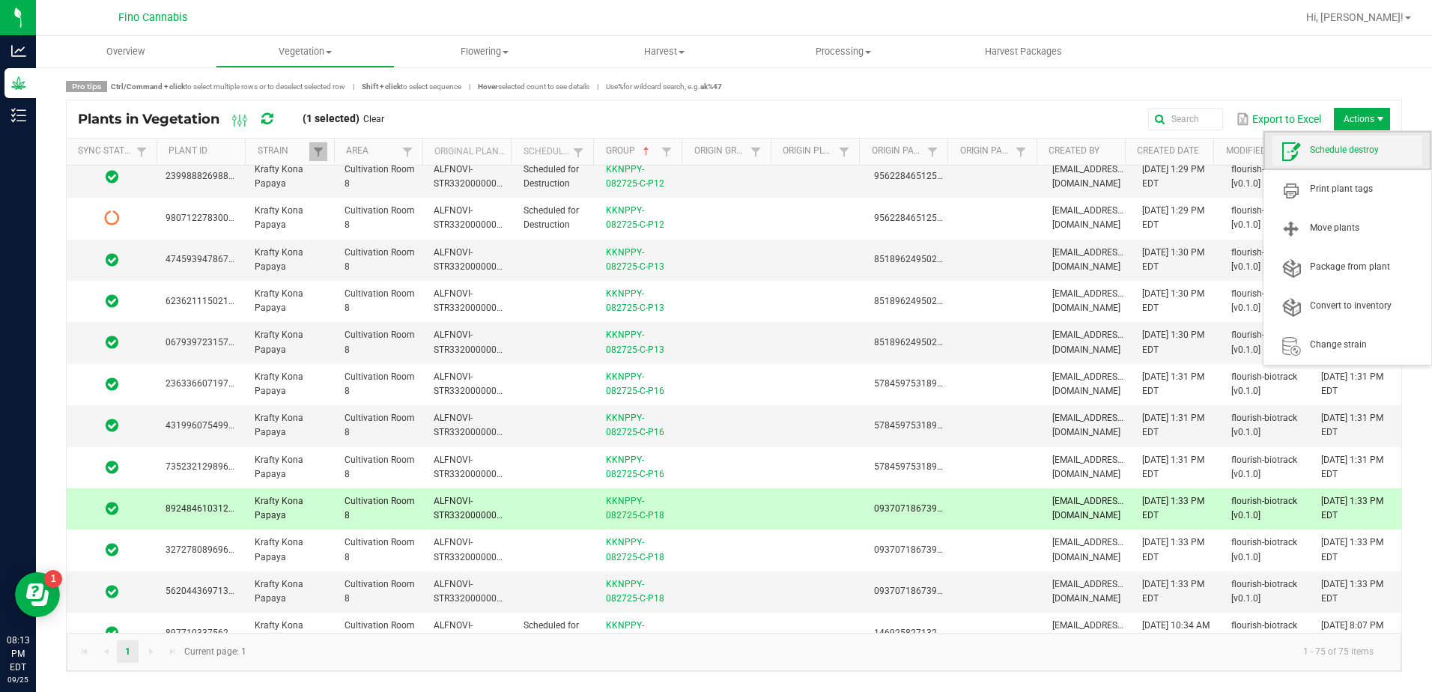
click at [1344, 144] on span "Schedule destroy" at bounding box center [1366, 150] width 112 height 13
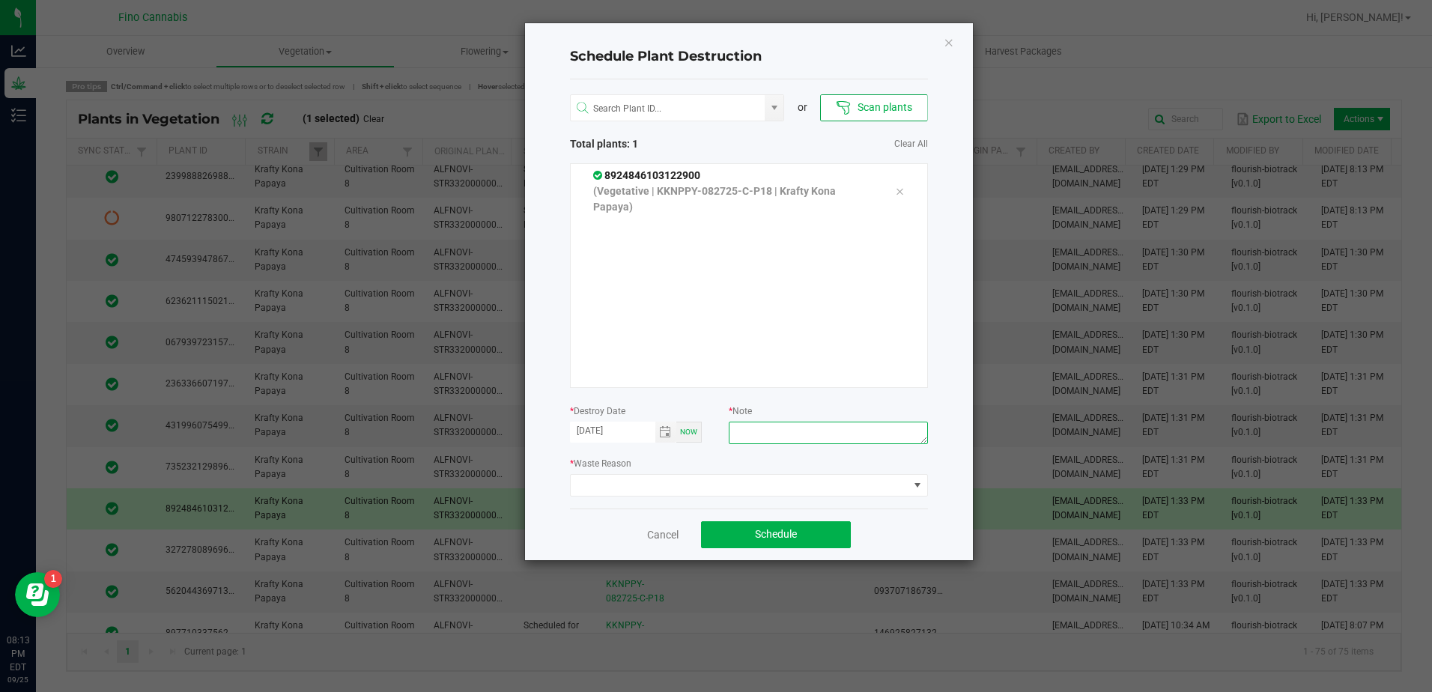
paste textarea "Culled Clones from Unacceptable Phenos - 4.16g"
type textarea "Culled Clones from Unacceptable Phenos - 4.16g"
click at [810, 488] on span at bounding box center [740, 485] width 338 height 21
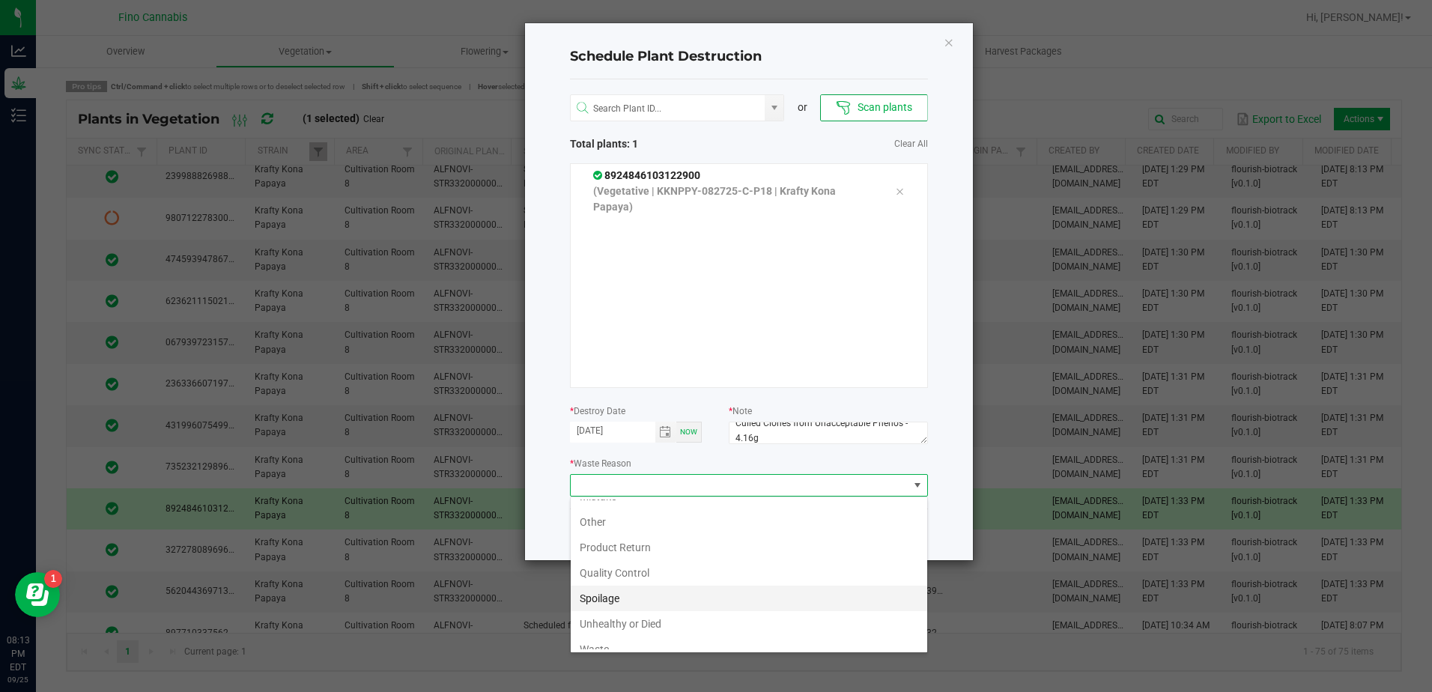
scroll to position [54, 0]
click at [611, 639] on li "Waste" at bounding box center [749, 636] width 357 height 25
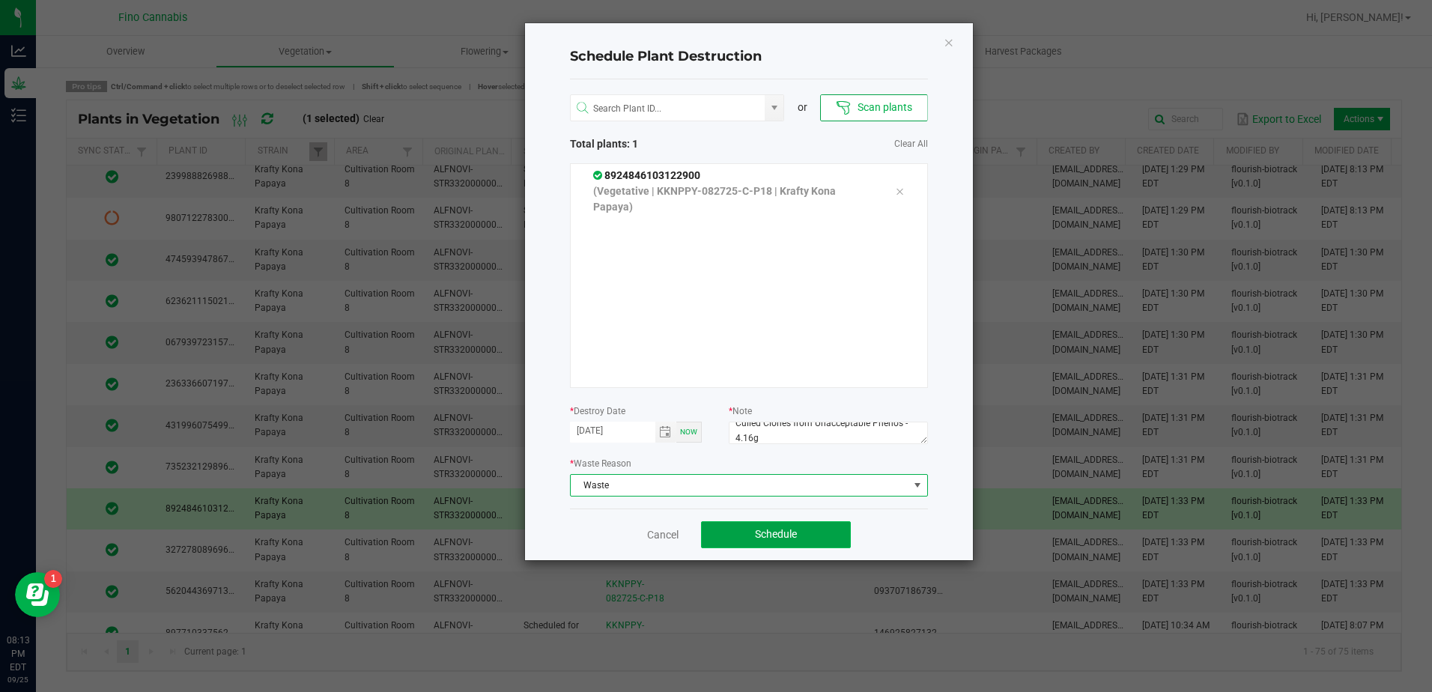
click at [779, 539] on span "Schedule" at bounding box center [776, 534] width 42 height 12
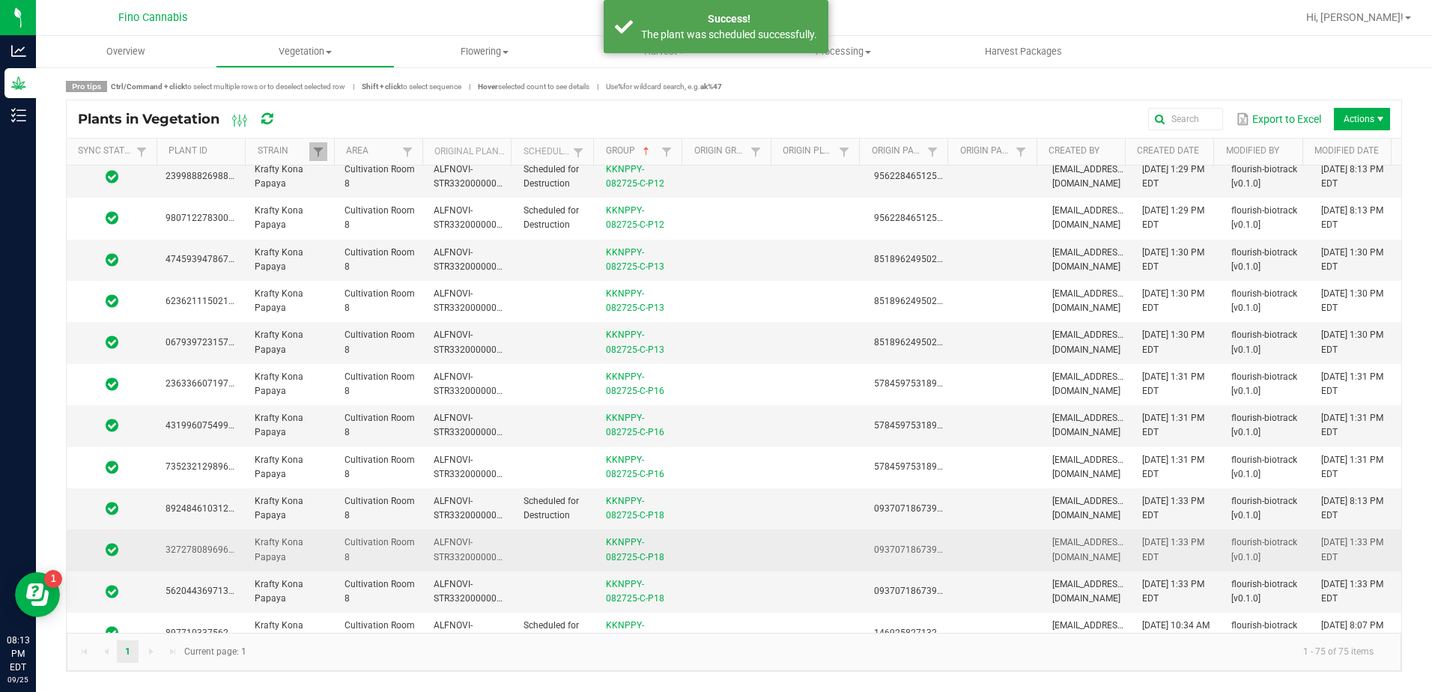
click at [574, 553] on td at bounding box center [556, 550] width 82 height 41
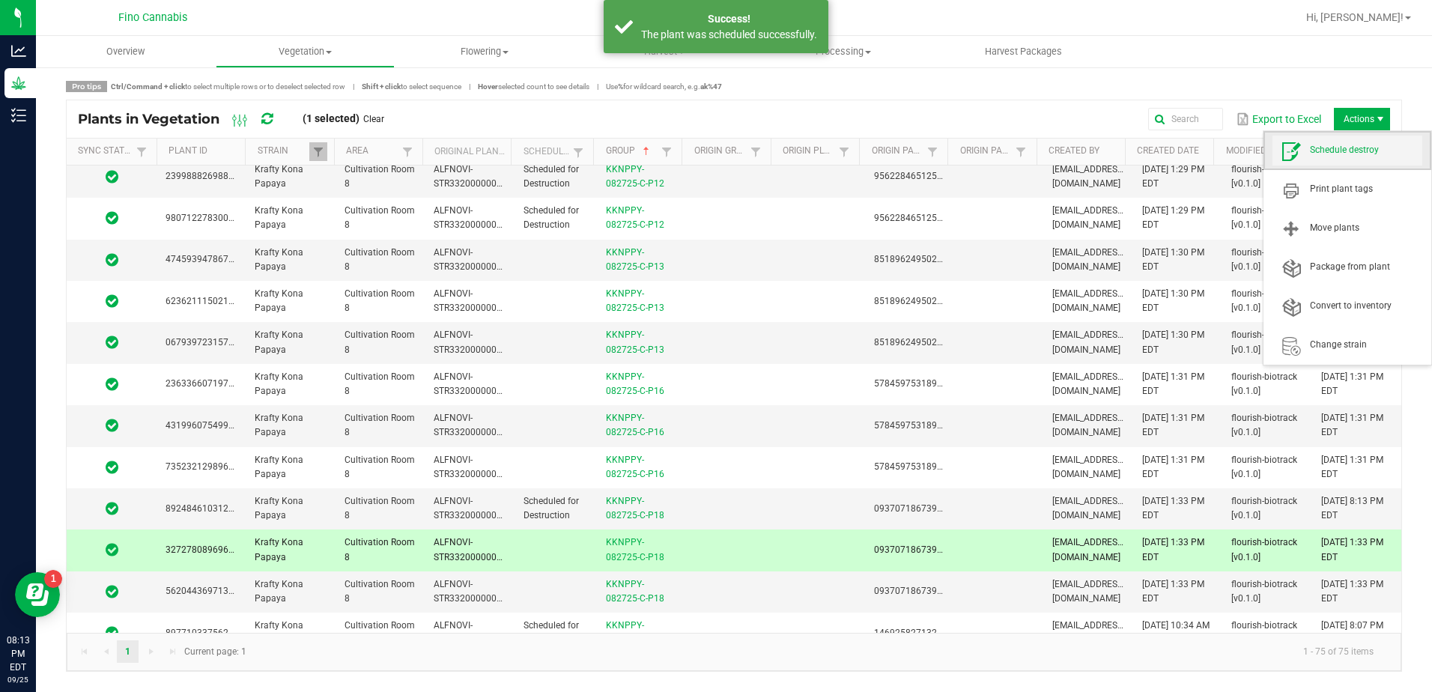
click at [1349, 145] on span "Schedule destroy" at bounding box center [1366, 150] width 112 height 13
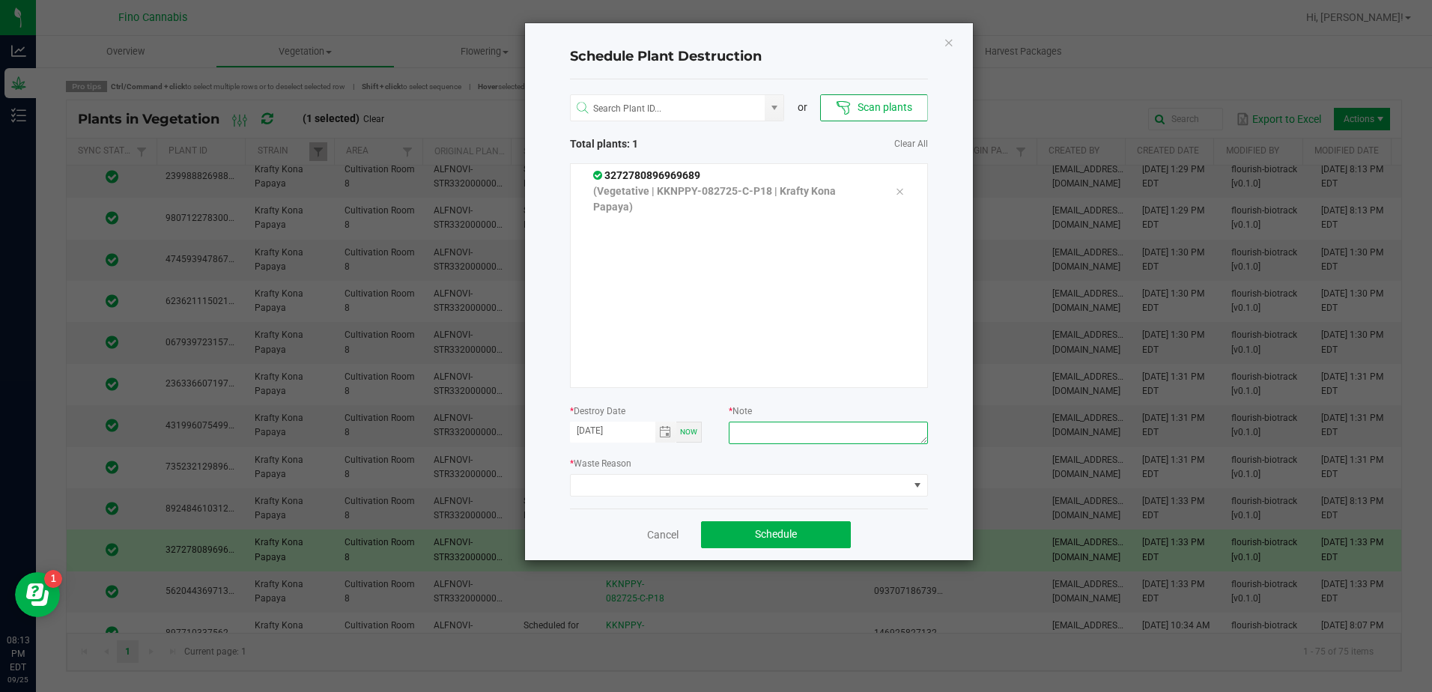
paste textarea "Culled Clones from Unacceptable Phenos - 4.16g"
type textarea "Culled Clones from Unacceptable Phenos - 4.16g"
click at [735, 487] on span at bounding box center [740, 485] width 338 height 21
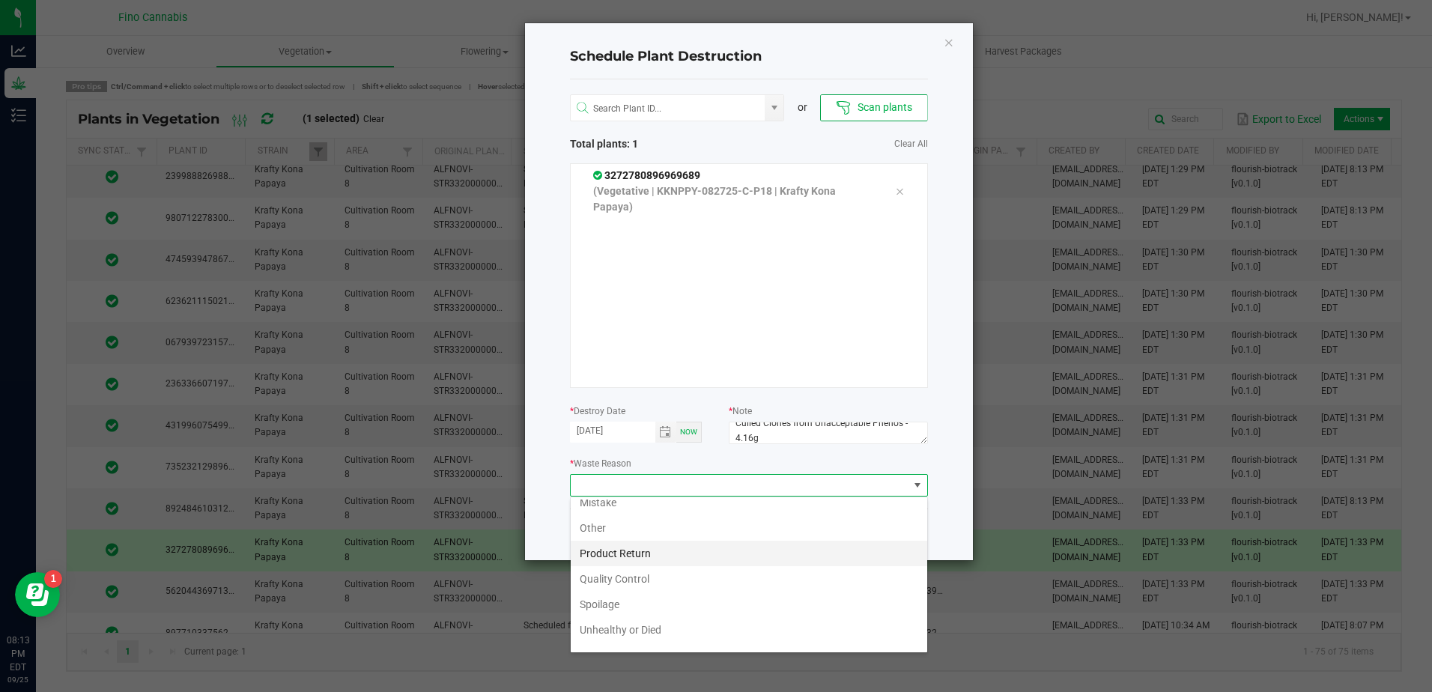
scroll to position [54, 0]
click at [584, 631] on li "Waste" at bounding box center [749, 636] width 357 height 25
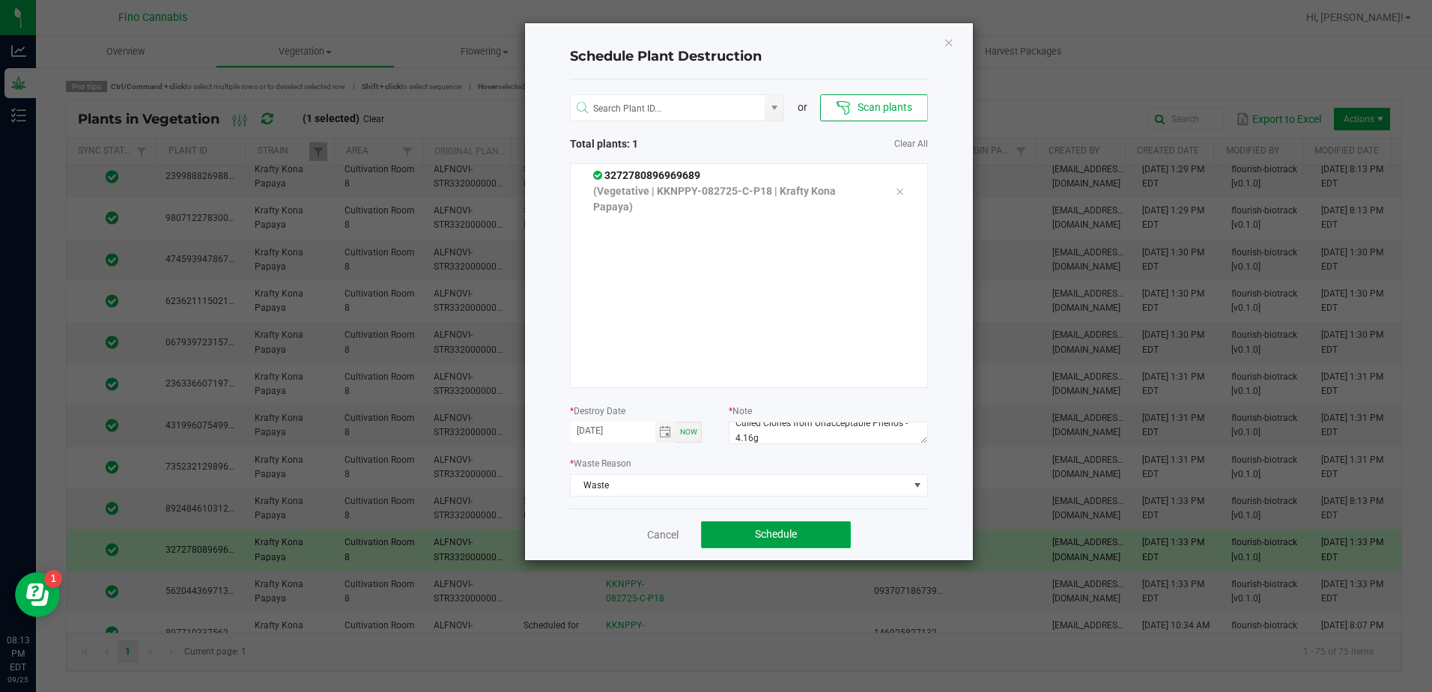
click at [712, 539] on button "Schedule" at bounding box center [776, 534] width 150 height 27
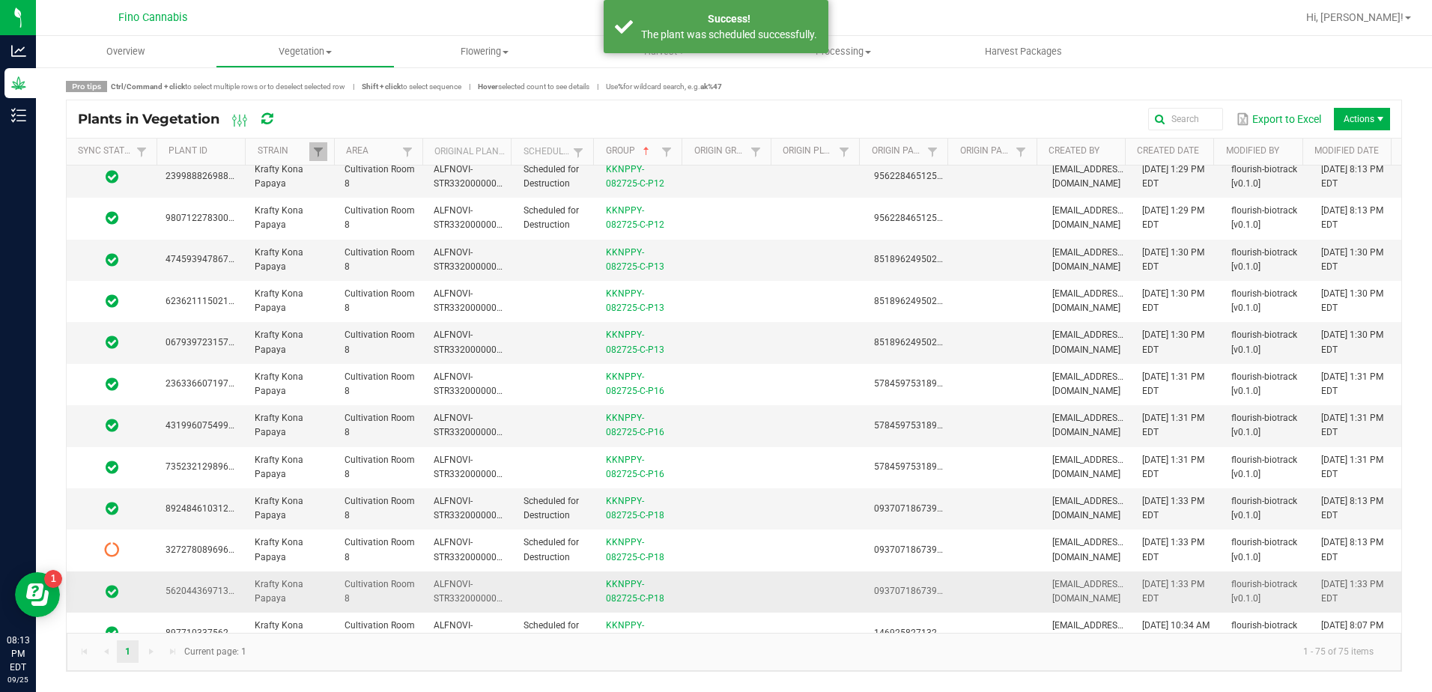
click at [709, 602] on td at bounding box center [730, 592] width 89 height 41
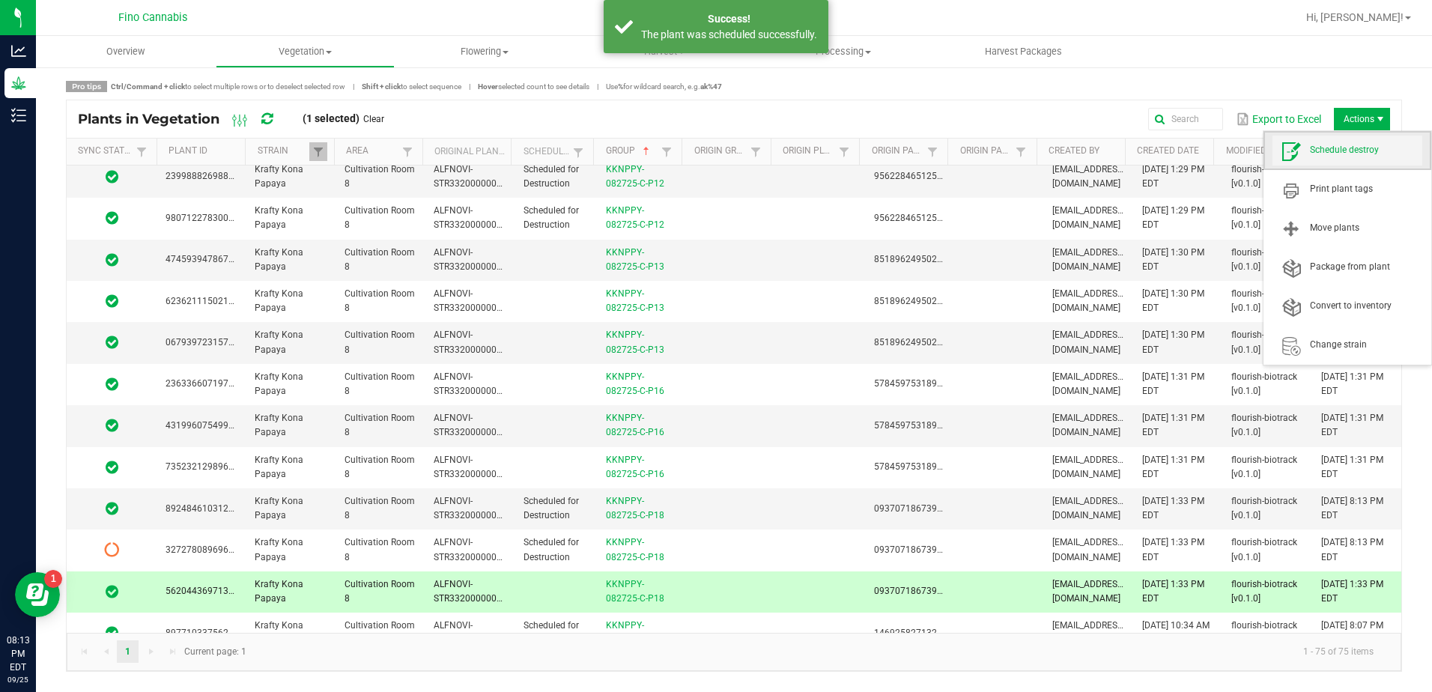
click at [1360, 148] on span "Schedule destroy" at bounding box center [1366, 150] width 112 height 13
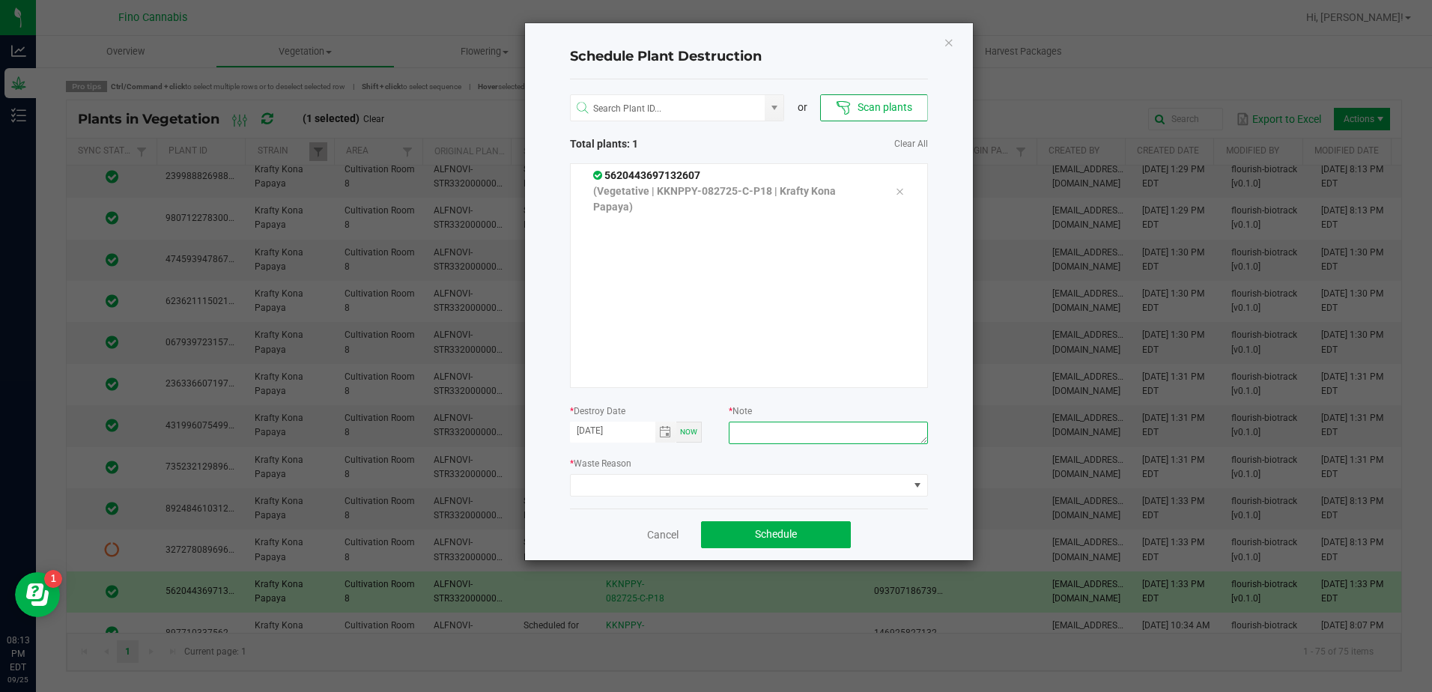
paste textarea "Culled Clones from Unacceptable Phenos - 4.16g"
type textarea "Culled Clones from Unacceptable Phenos - 4.16g"
click at [812, 487] on span at bounding box center [740, 485] width 338 height 21
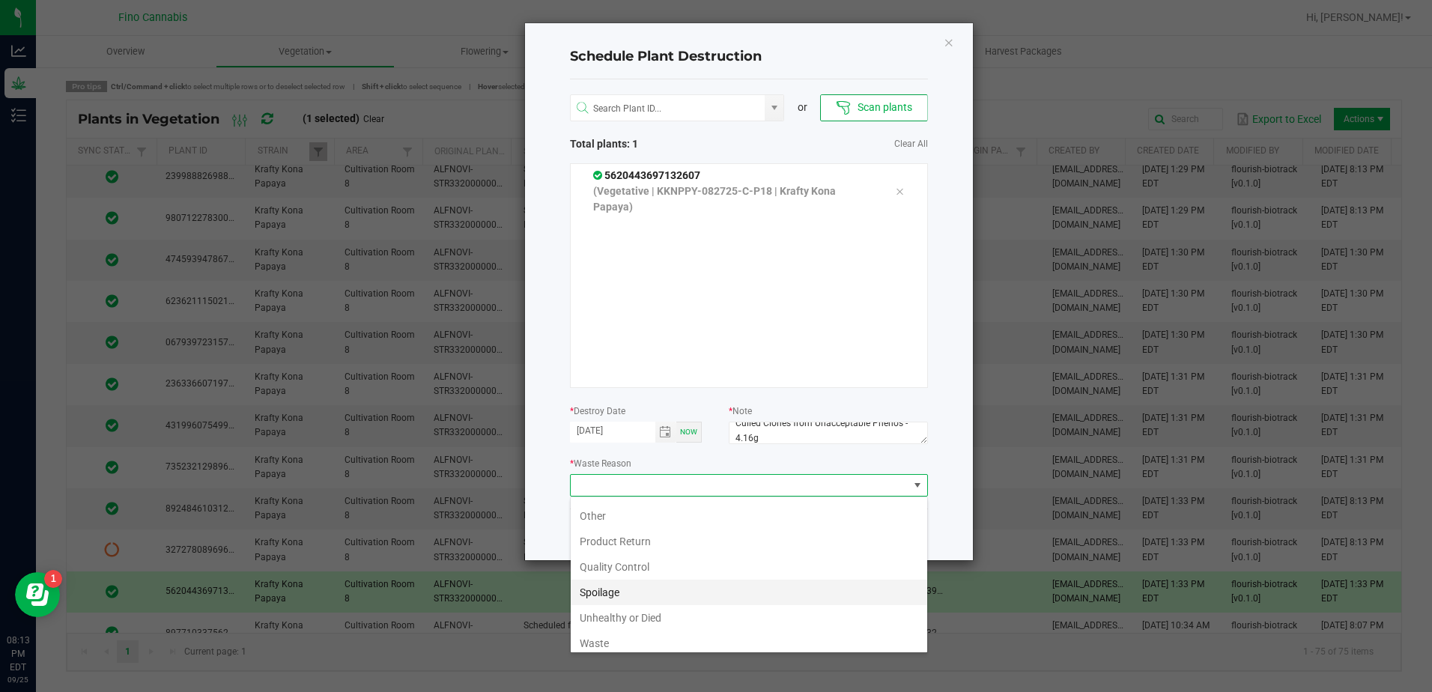
scroll to position [54, 0]
click at [594, 628] on li "Waste" at bounding box center [749, 636] width 357 height 25
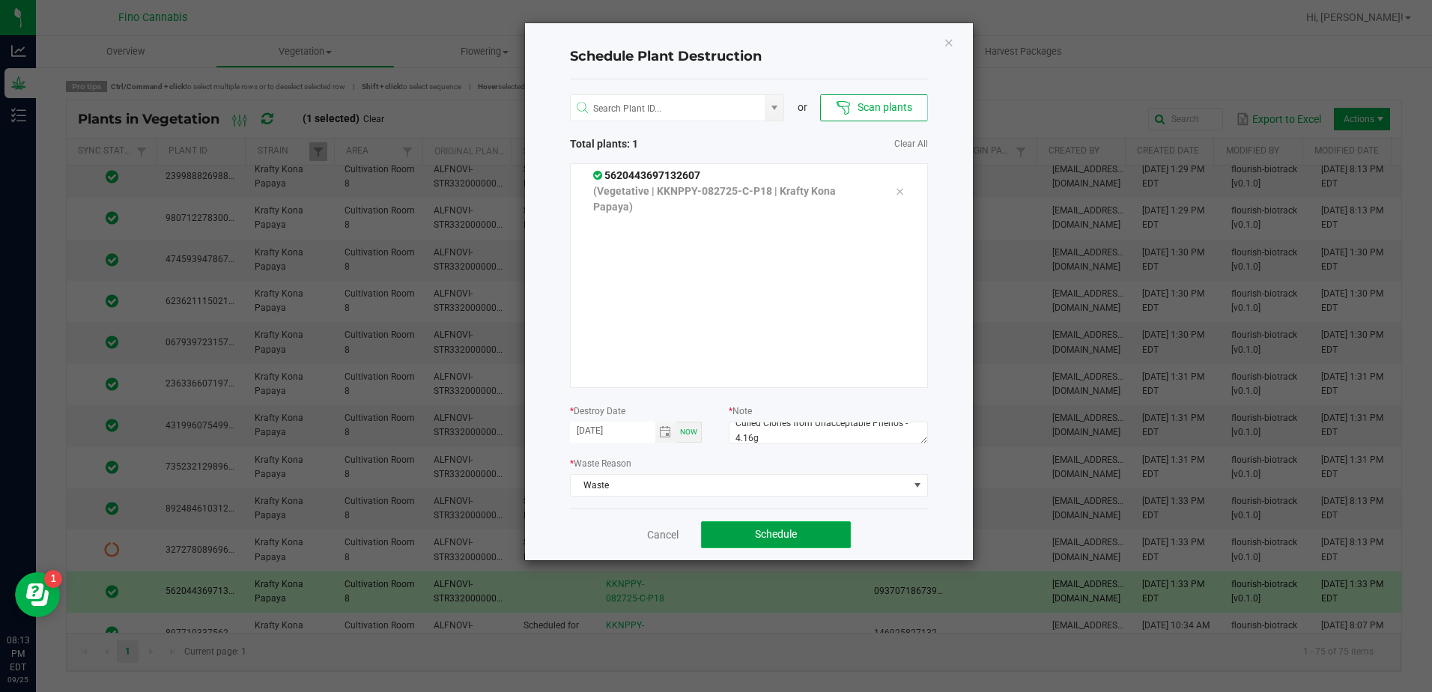
click at [753, 534] on button "Schedule" at bounding box center [776, 534] width 150 height 27
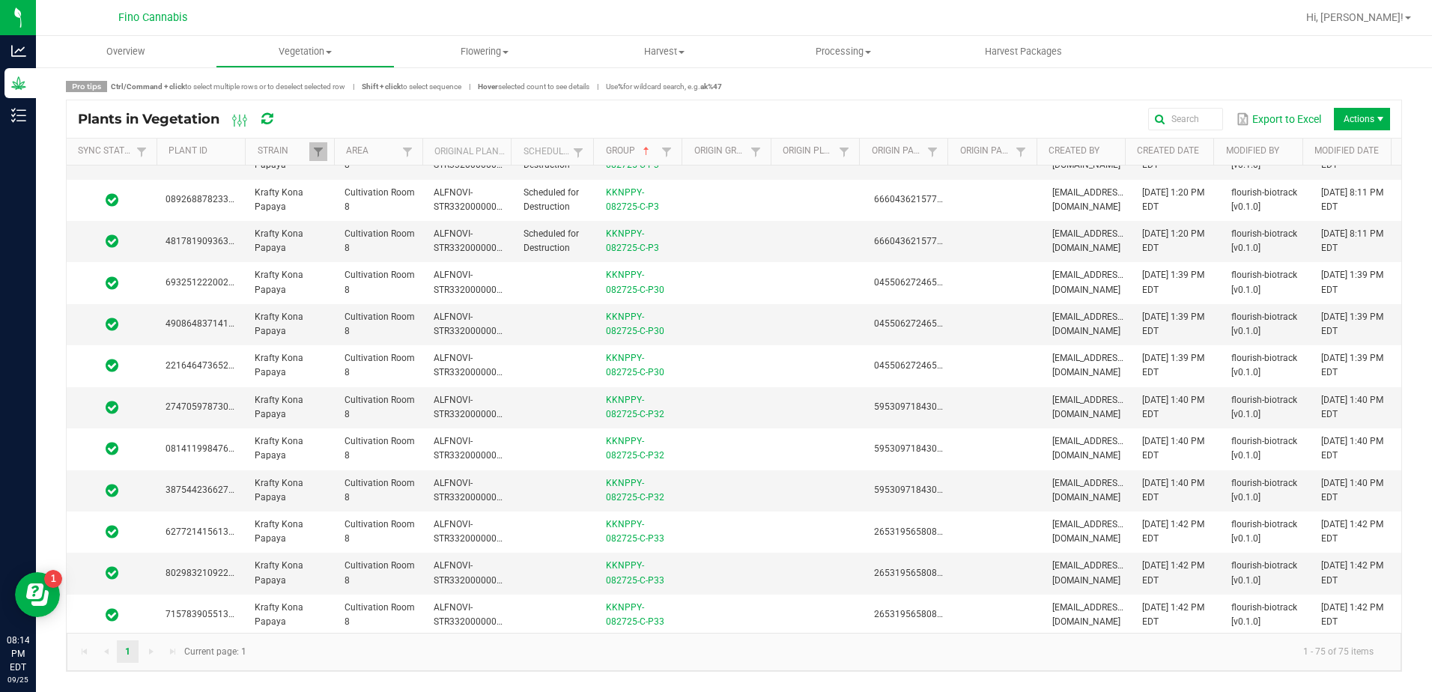
scroll to position [1498, 0]
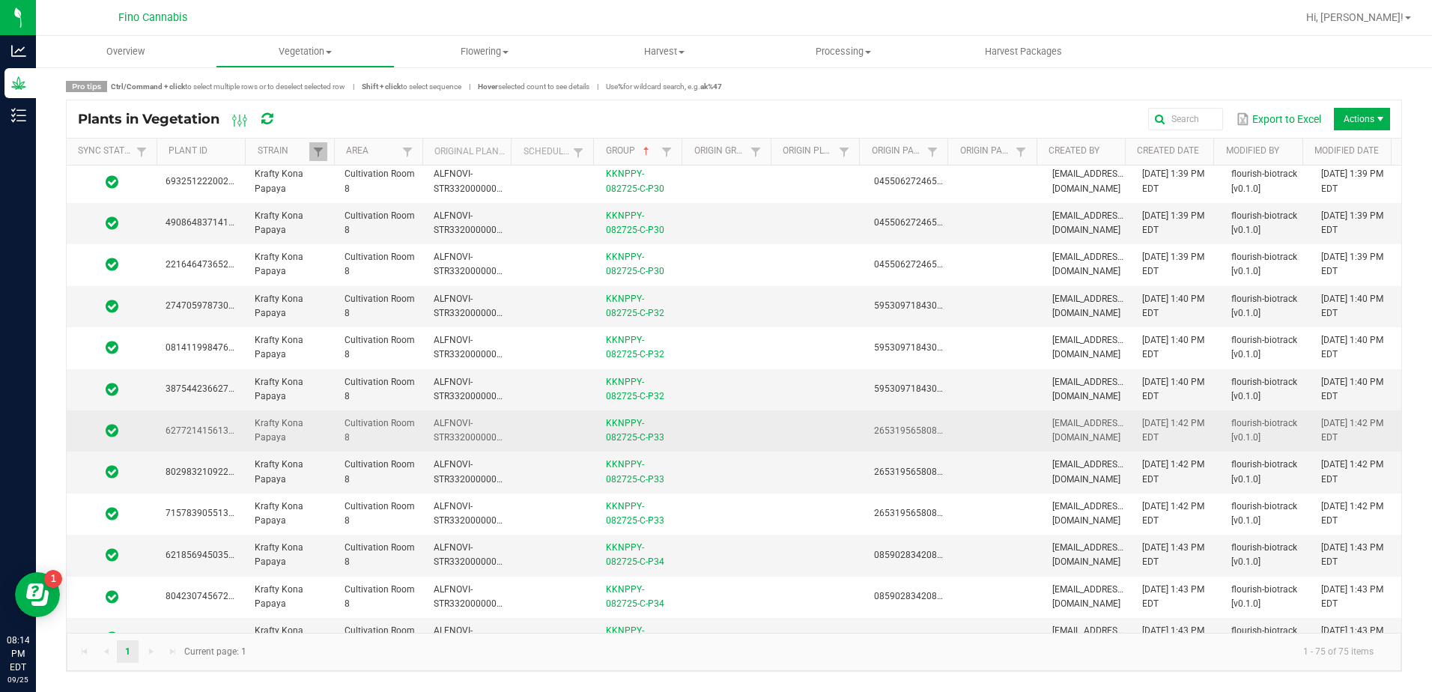
click at [749, 434] on td at bounding box center [730, 430] width 89 height 41
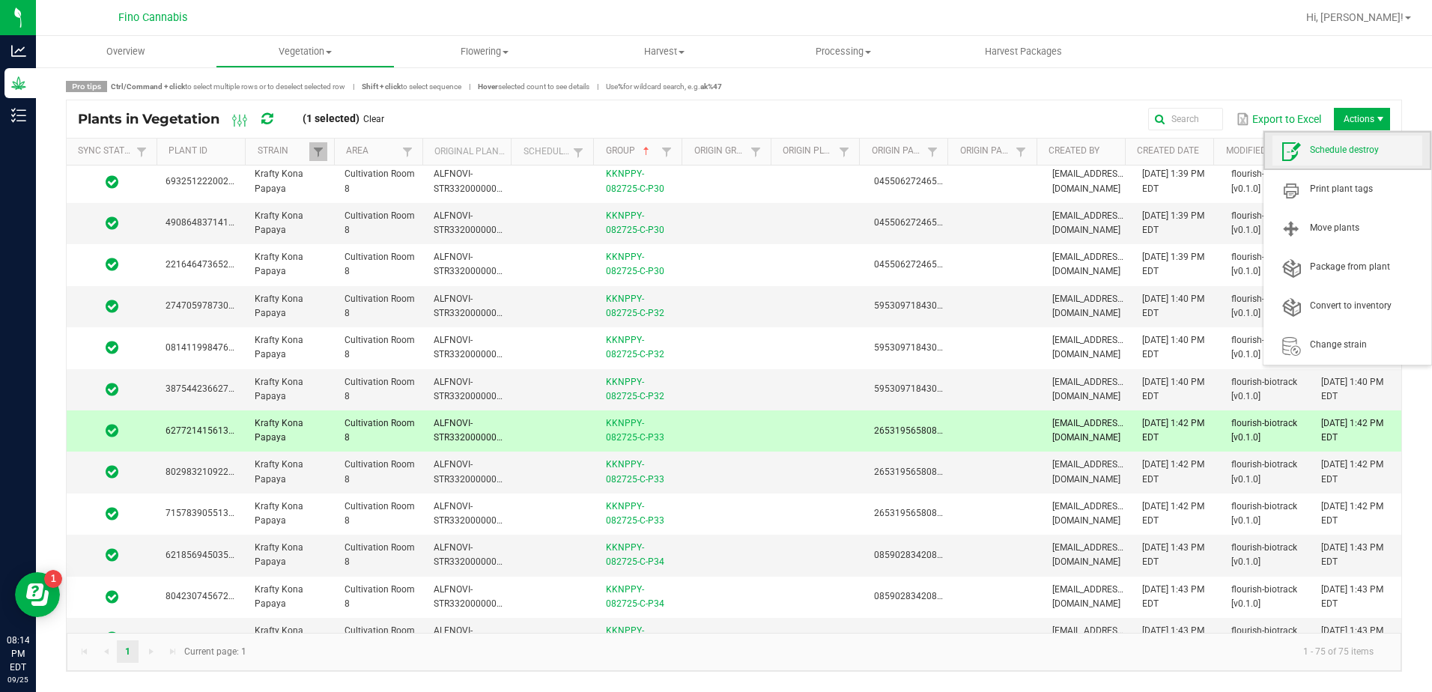
click at [1363, 153] on span "Schedule destroy" at bounding box center [1366, 150] width 112 height 13
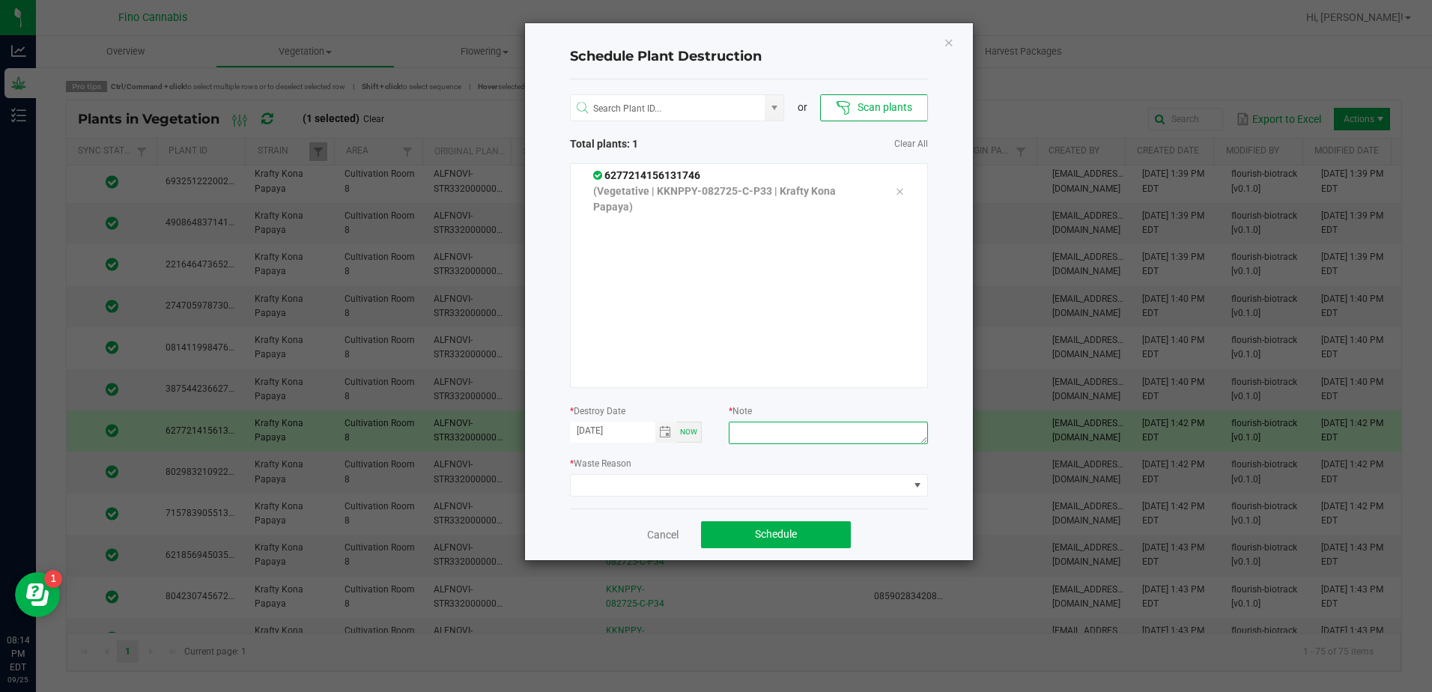
paste textarea "Culled Clones from Unacceptable Phenos - 4.16g"
type textarea "Culled Clones from Unacceptable Phenos - 4.16g"
click at [845, 490] on span at bounding box center [740, 485] width 338 height 21
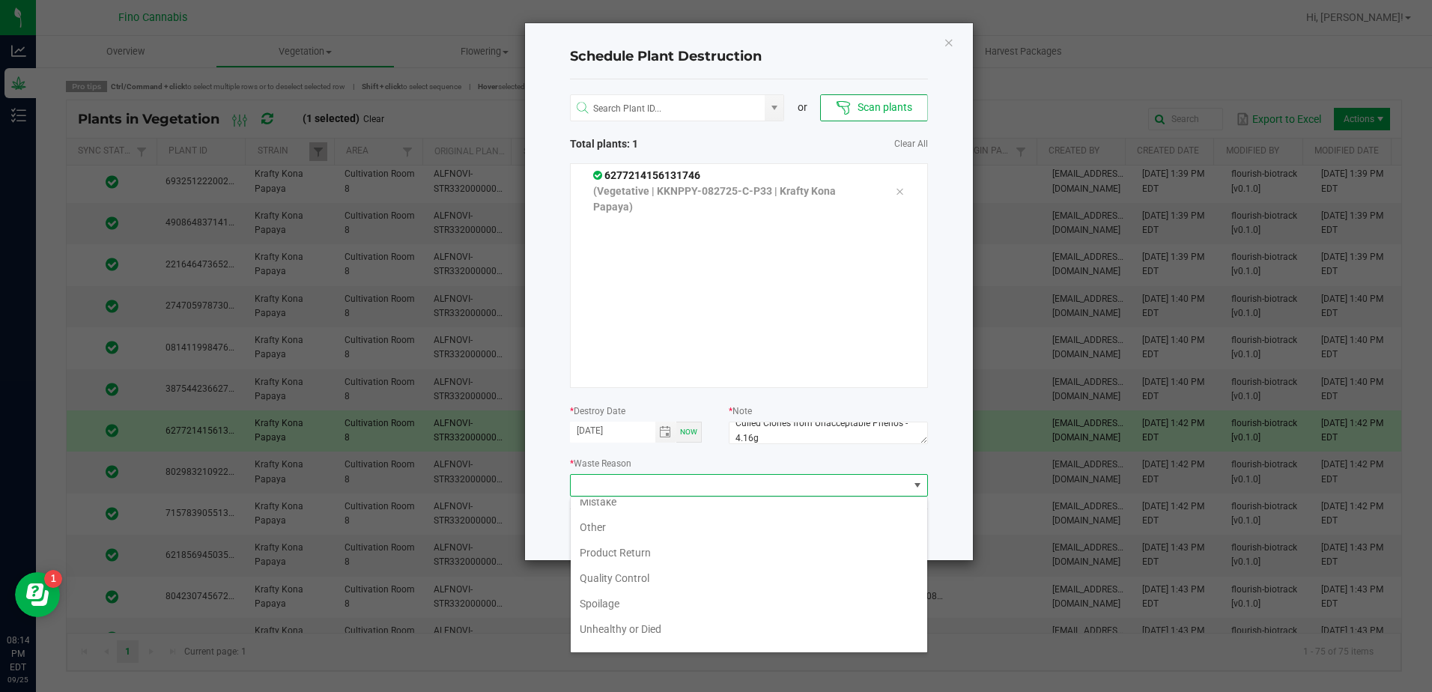
scroll to position [54, 0]
click at [608, 630] on li "Waste" at bounding box center [749, 636] width 357 height 25
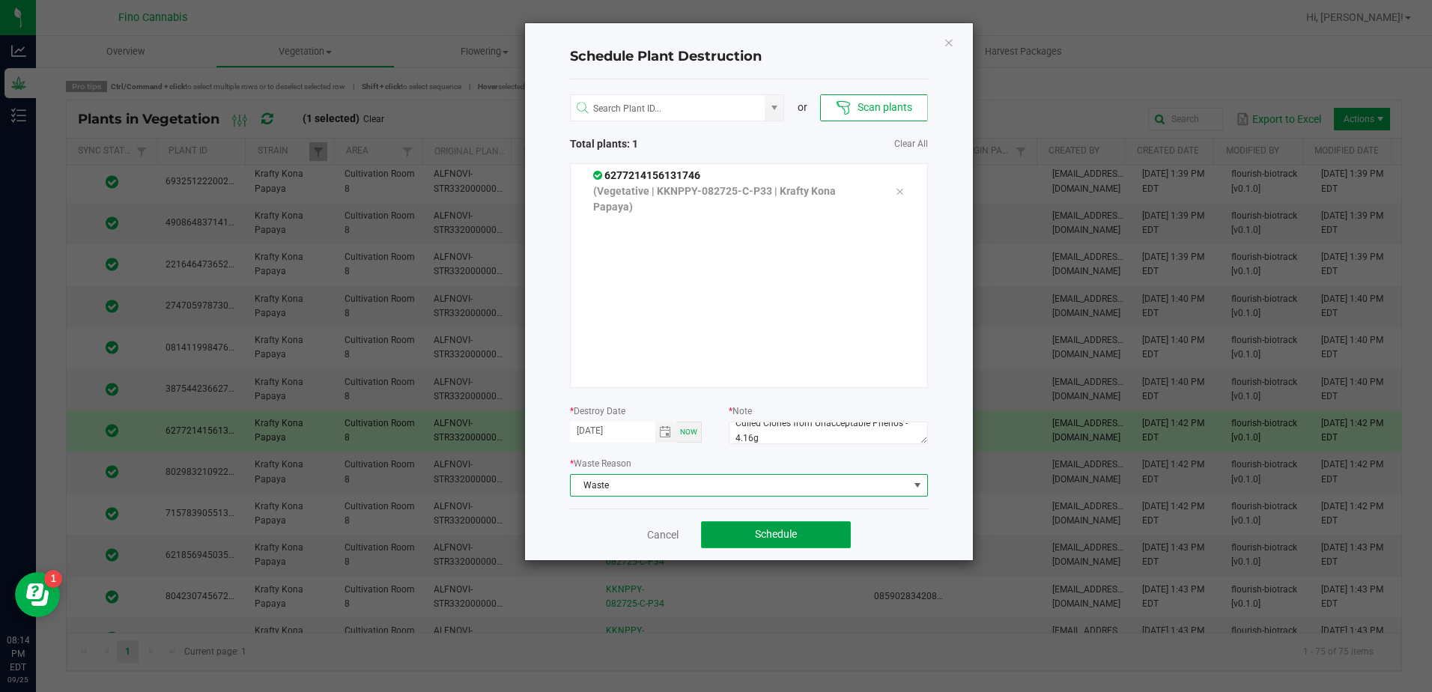
click at [789, 532] on span "Schedule" at bounding box center [776, 534] width 42 height 12
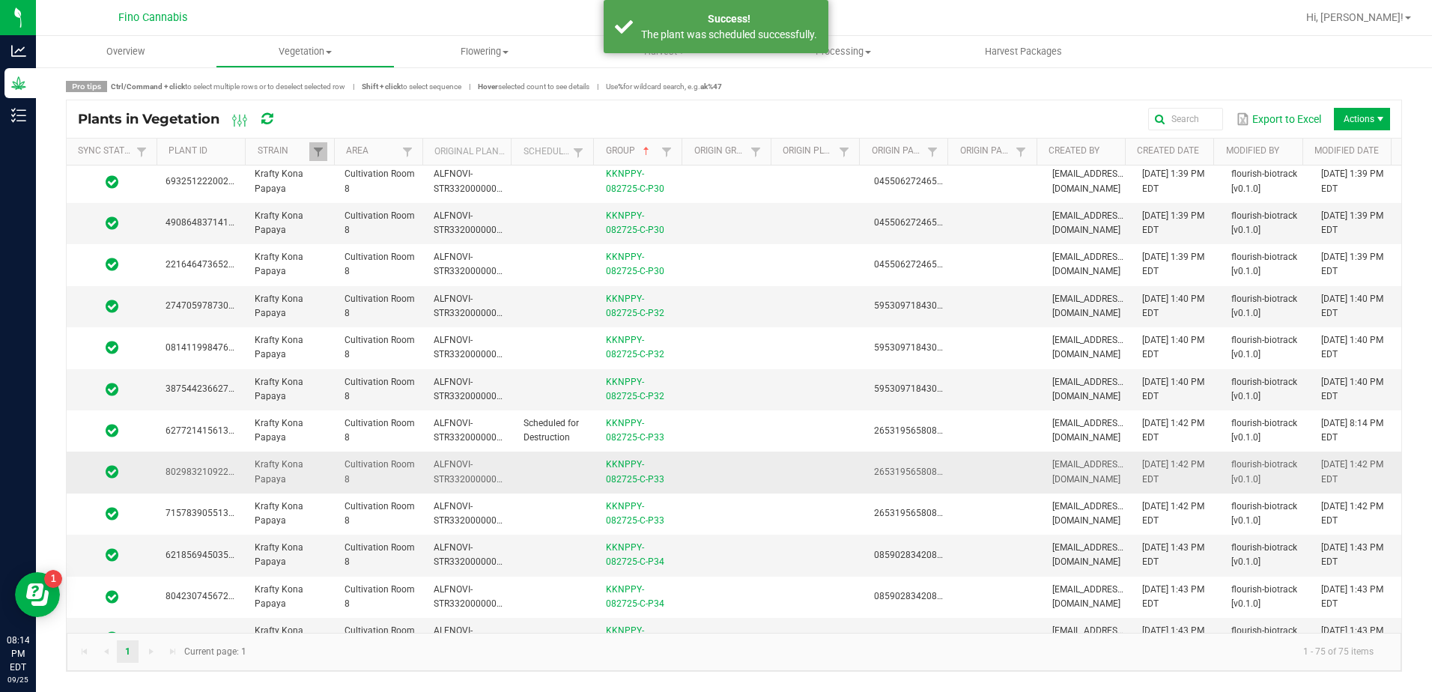
click at [720, 473] on td at bounding box center [730, 472] width 89 height 41
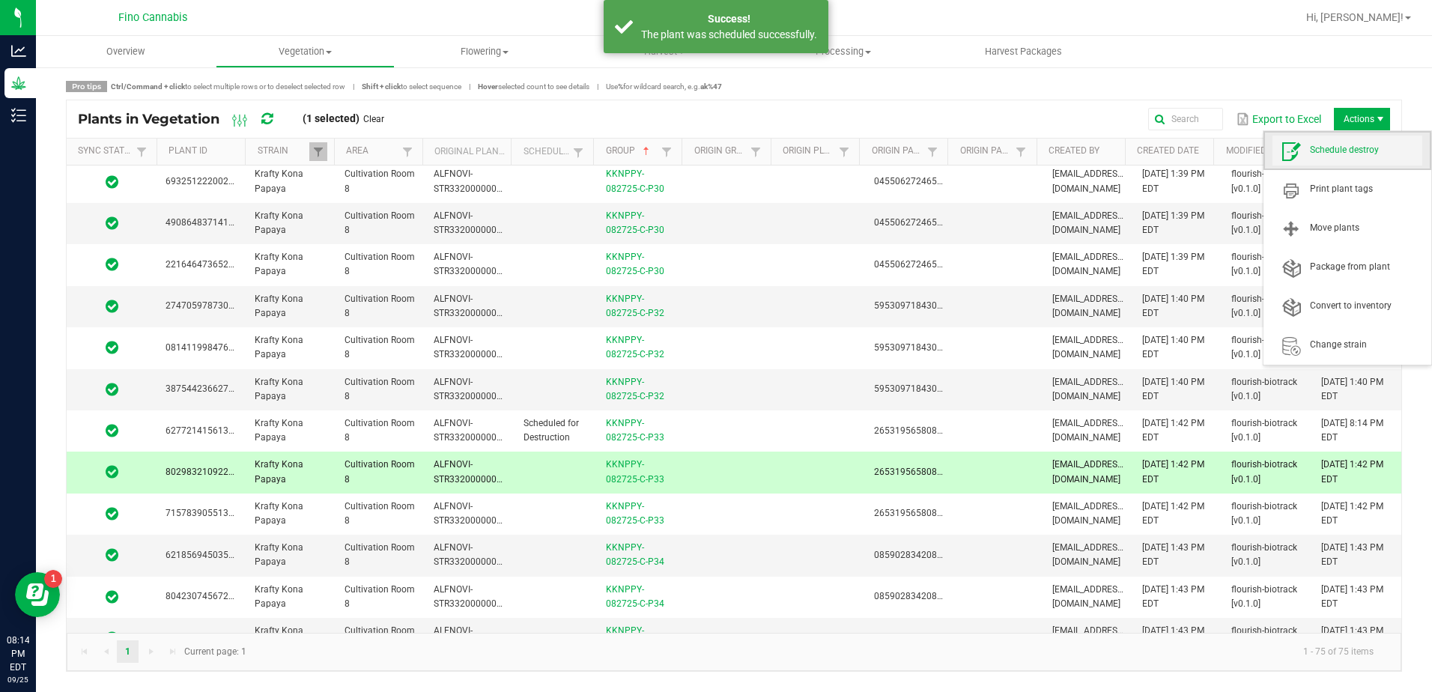
click at [1355, 148] on span "Schedule destroy" at bounding box center [1366, 150] width 112 height 13
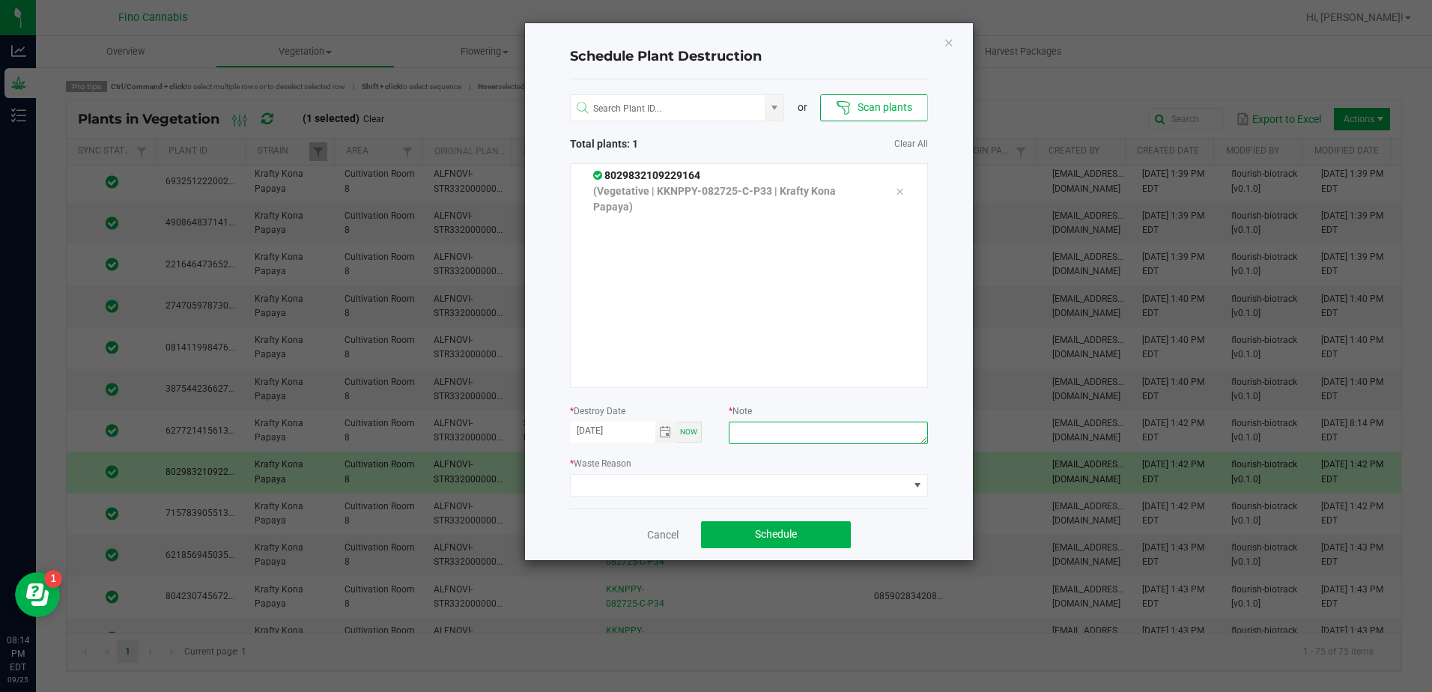
paste textarea "Culled Clones from Unacceptable Phenos - 4.16g"
type textarea "Culled Clones from Unacceptable Phenos - 4.16g"
click at [774, 479] on span at bounding box center [740, 485] width 338 height 21
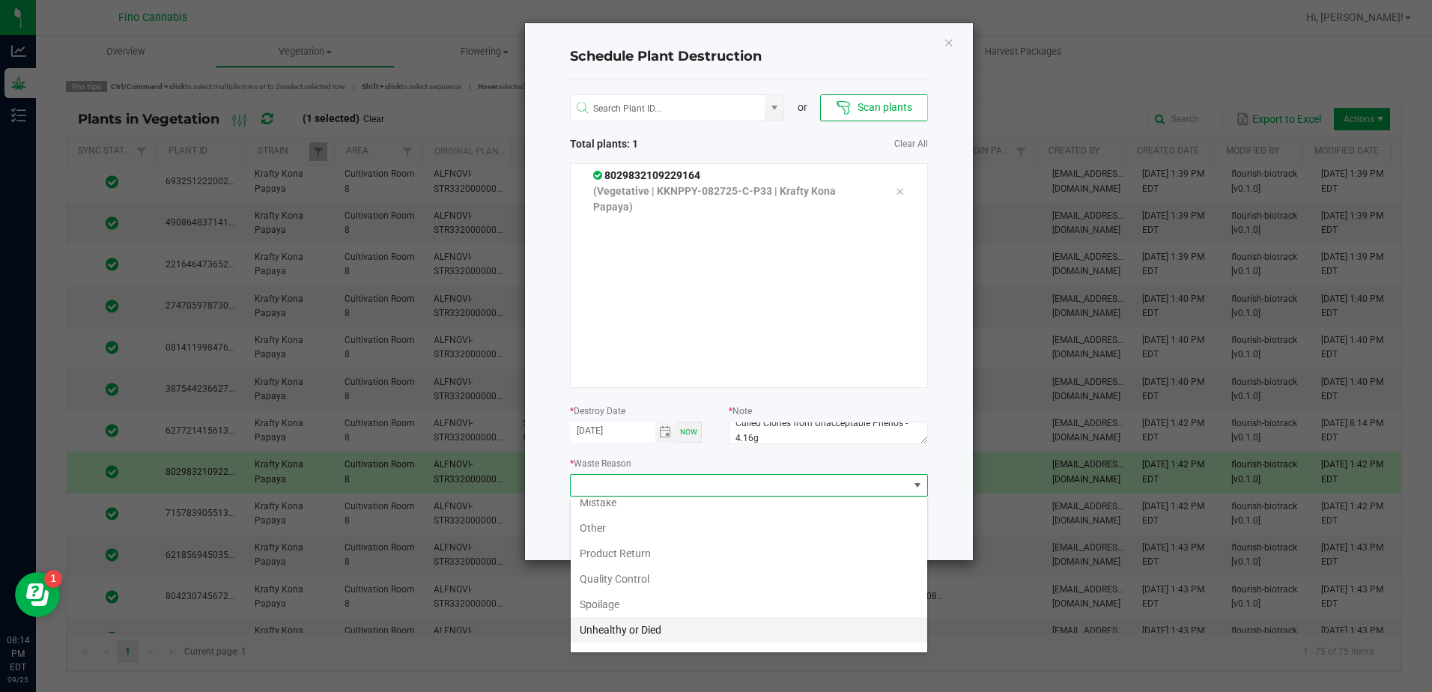
scroll to position [54, 0]
click at [636, 637] on li "Waste" at bounding box center [749, 636] width 357 height 25
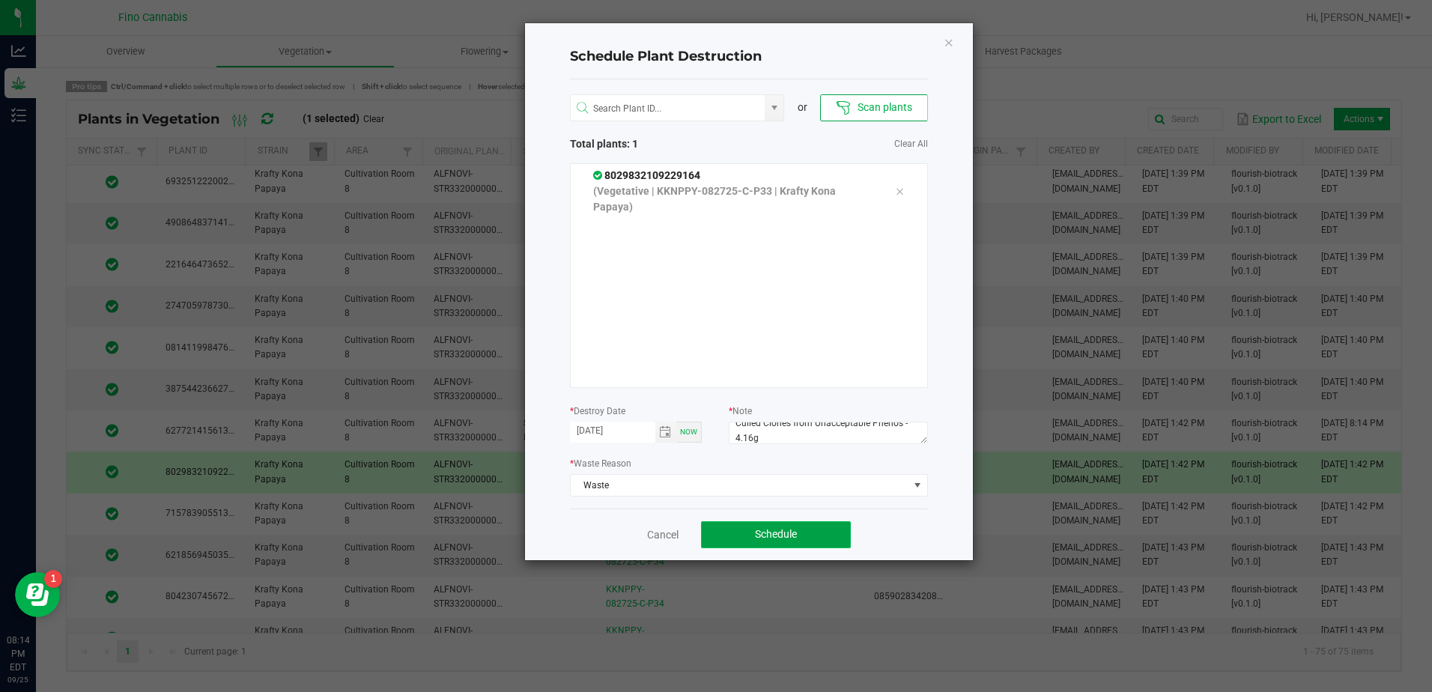
click at [775, 532] on span "Schedule" at bounding box center [776, 534] width 42 height 12
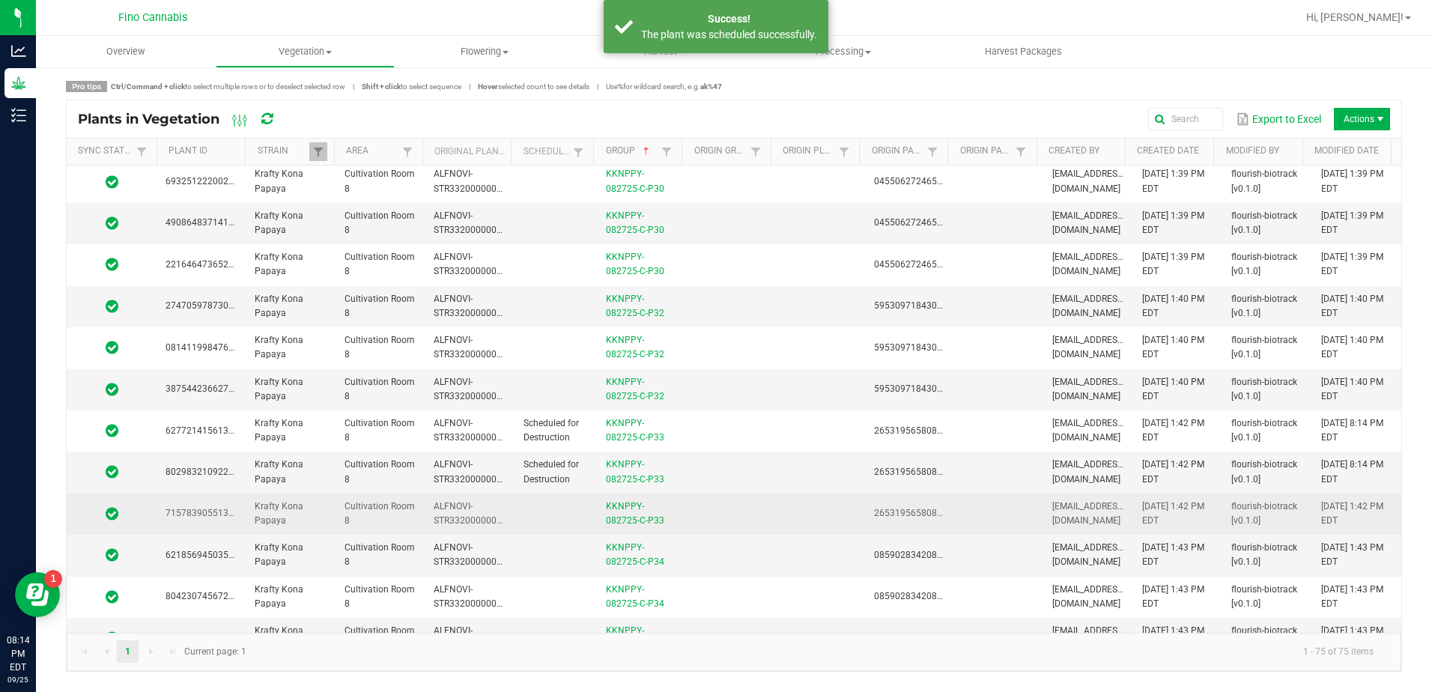
click at [751, 520] on td at bounding box center [730, 514] width 89 height 41
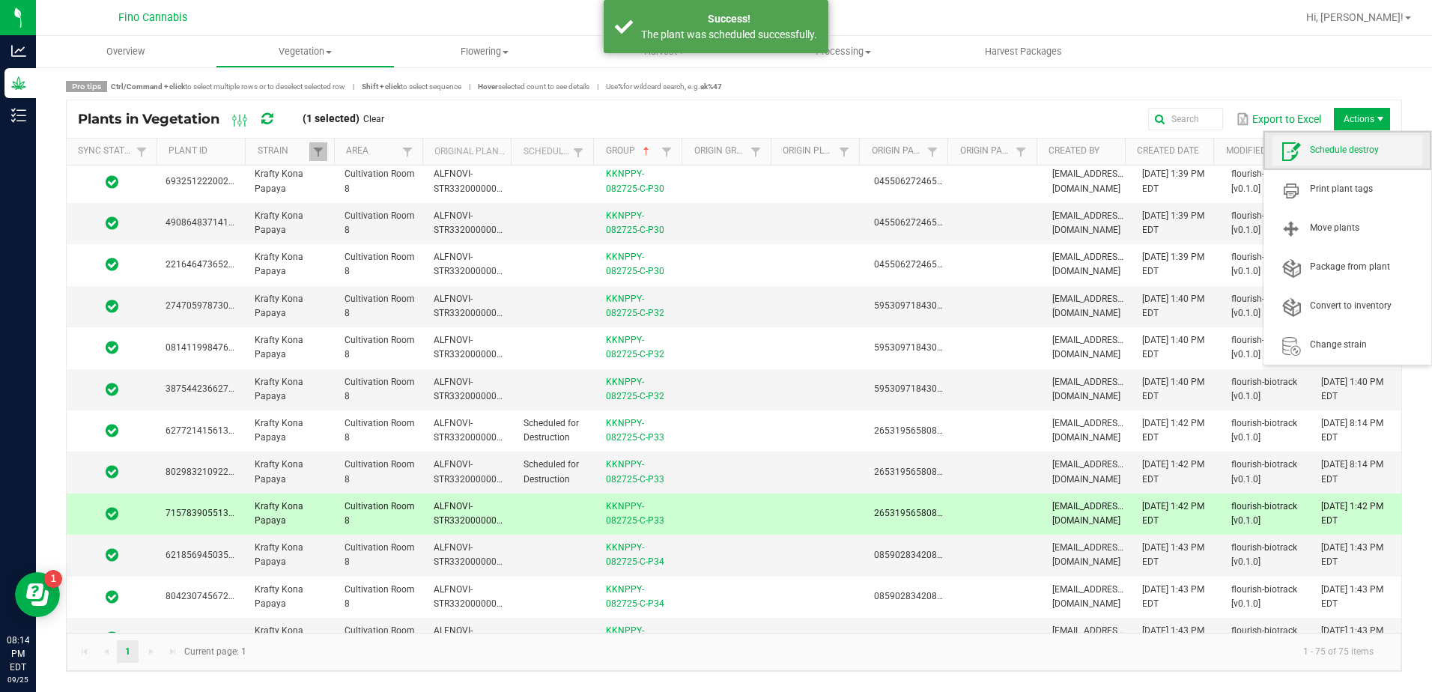
click at [1361, 143] on span "Schedule destroy" at bounding box center [1348, 151] width 150 height 30
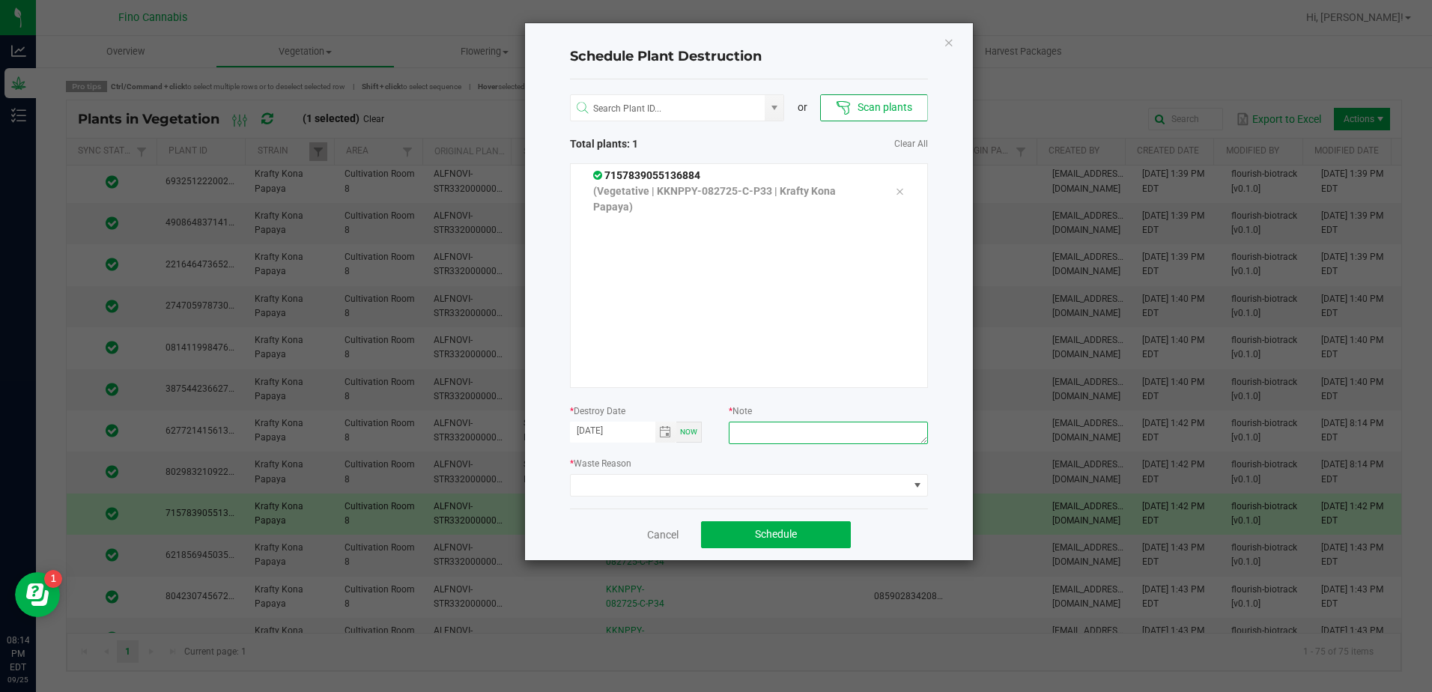
paste textarea "Culled Clones from Unacceptable Phenos - 4.16g"
type textarea "Culled Clones from Unacceptable Phenos - 4.16g"
click at [761, 488] on span at bounding box center [740, 485] width 338 height 21
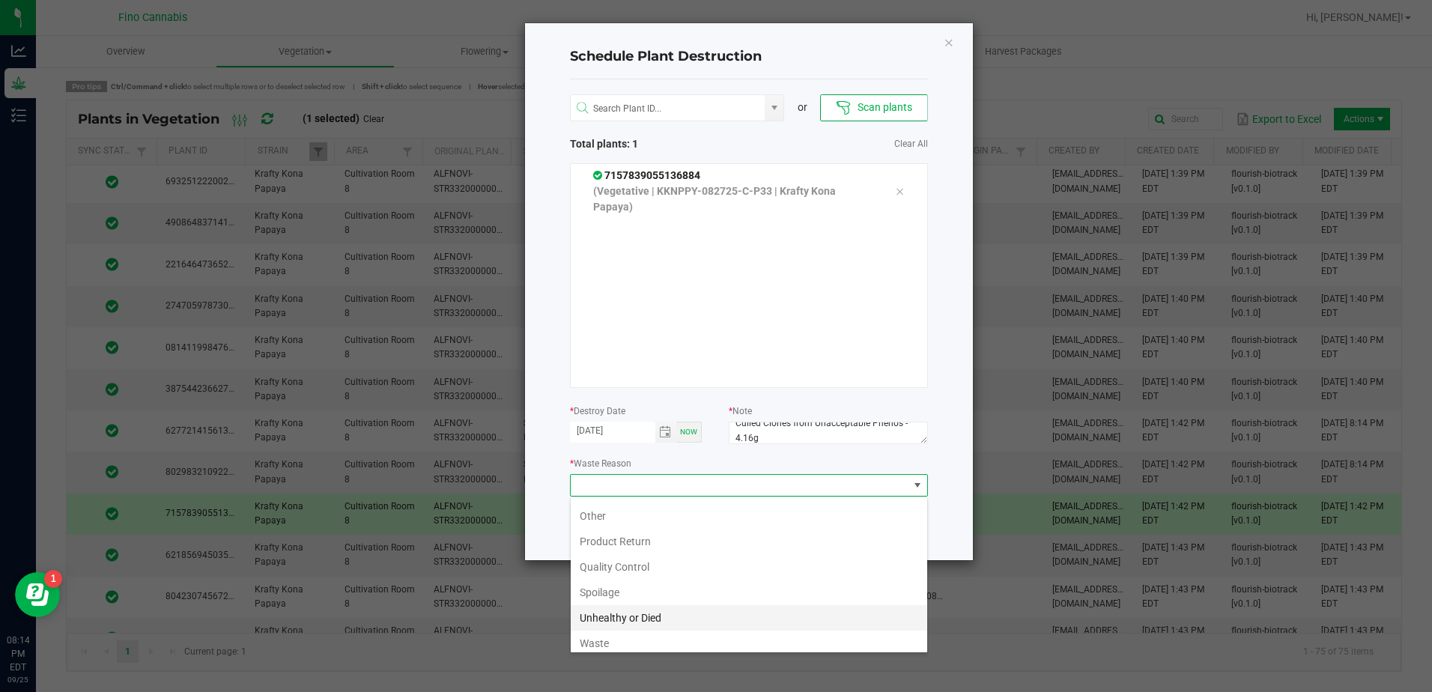
scroll to position [54, 0]
click at [647, 627] on li "Waste" at bounding box center [749, 636] width 357 height 25
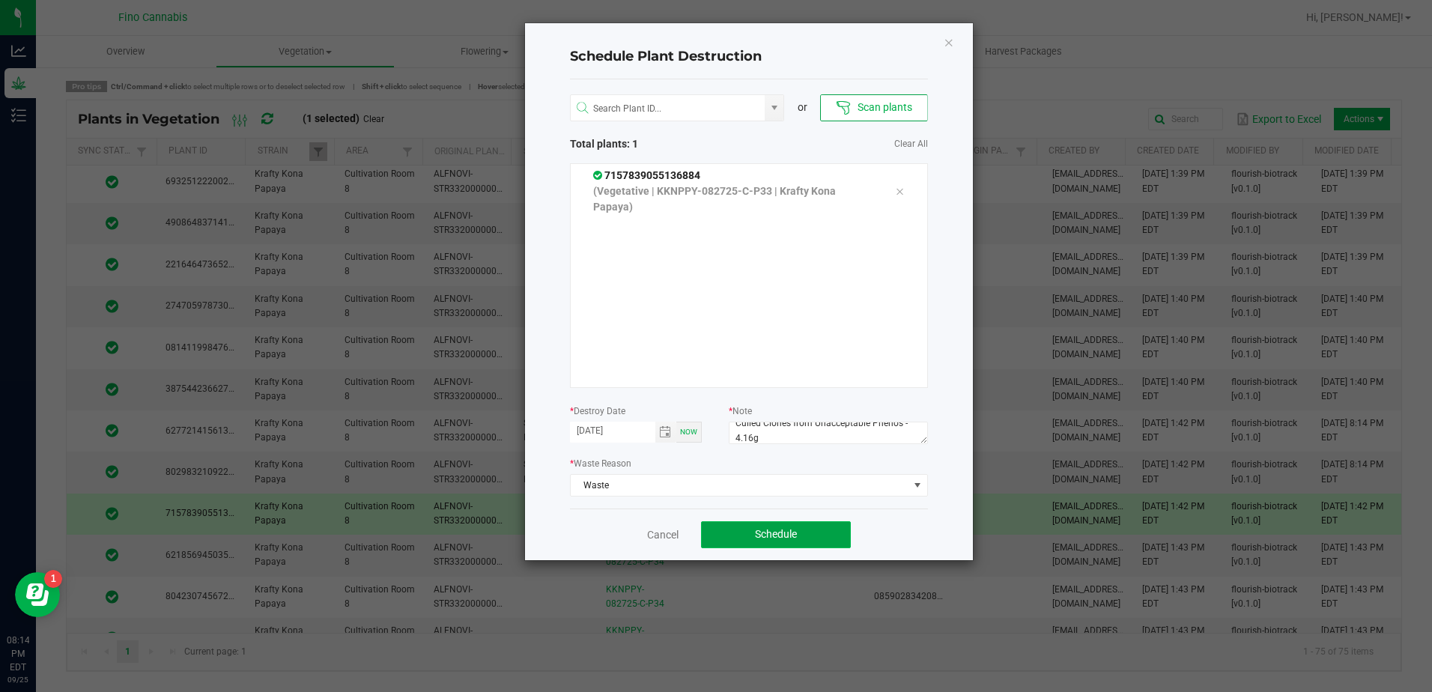
click at [752, 527] on button "Schedule" at bounding box center [776, 534] width 150 height 27
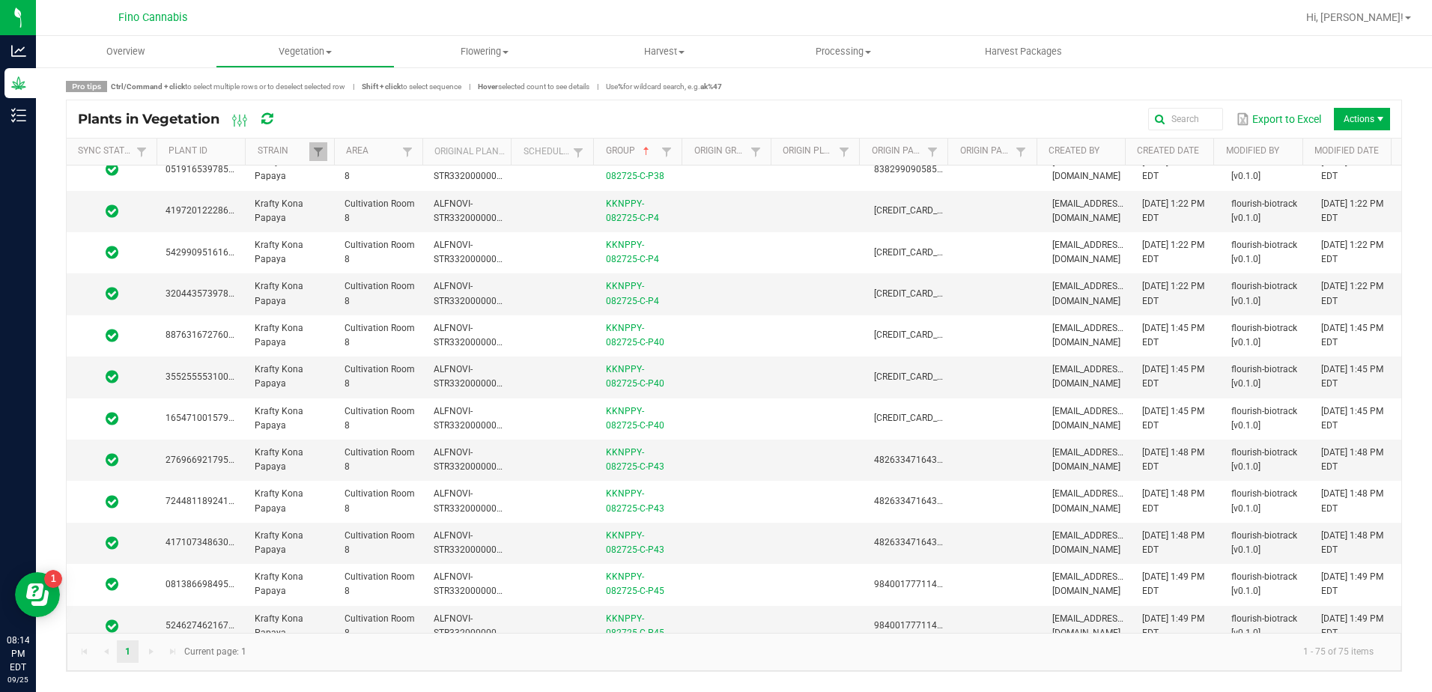
scroll to position [2097, 0]
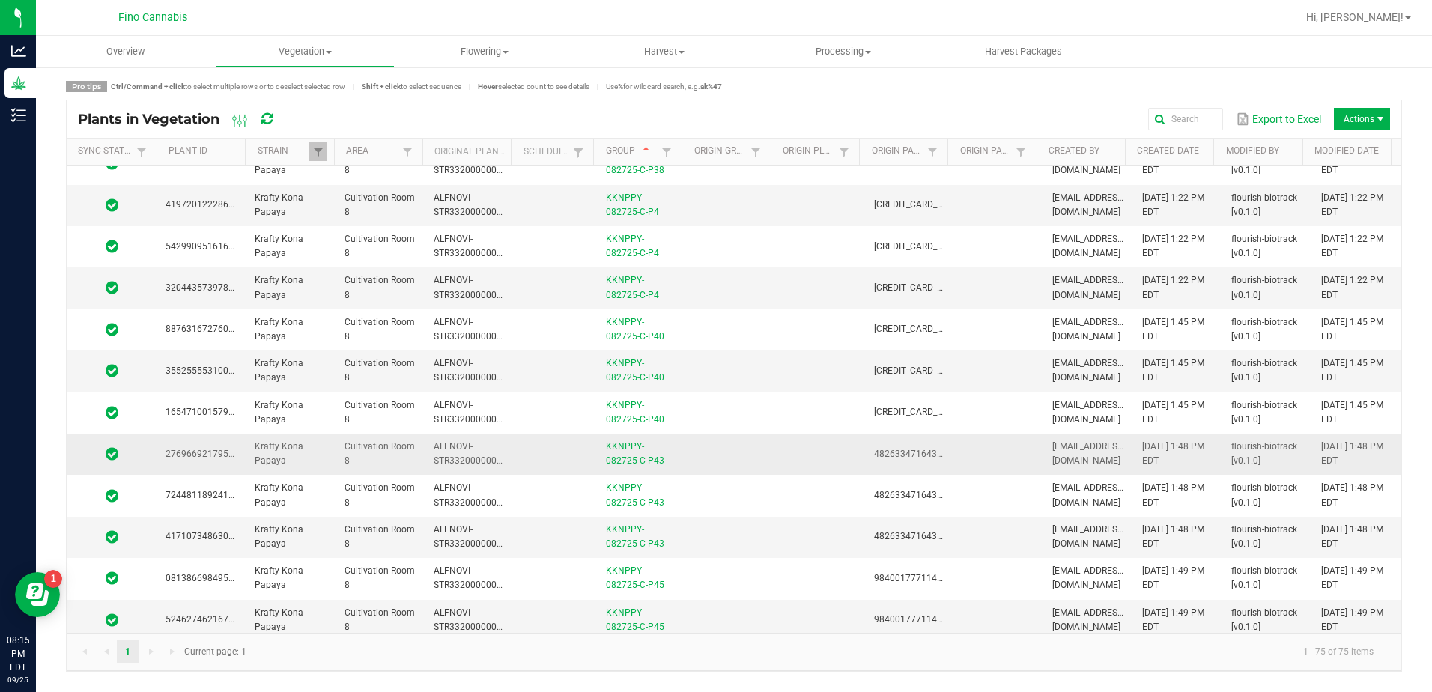
click at [727, 452] on td at bounding box center [730, 454] width 89 height 41
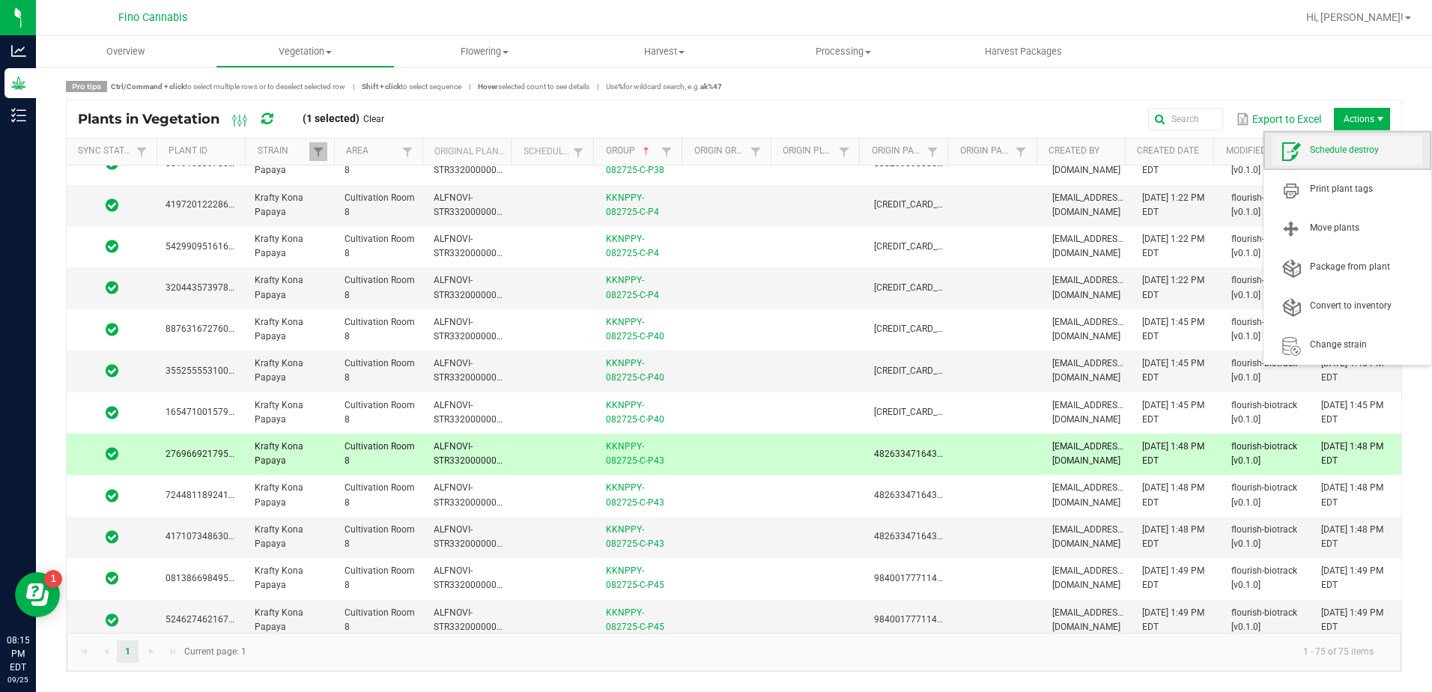
click at [1369, 143] on span "Schedule destroy" at bounding box center [1348, 151] width 150 height 30
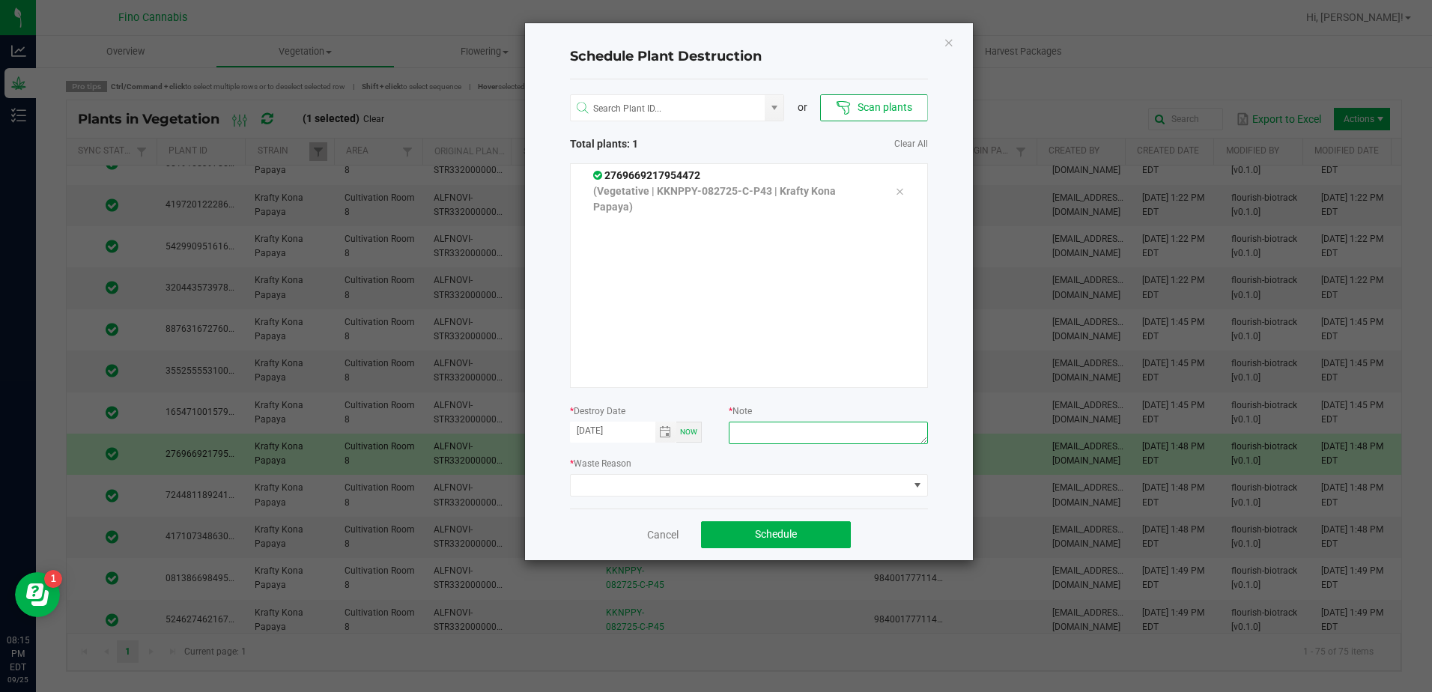
paste textarea "Culled Clones from Unacceptable Phenos - 4.16g"
type textarea "Culled Clones from Unacceptable Phenos - 4.16g"
click at [808, 481] on span at bounding box center [740, 485] width 338 height 21
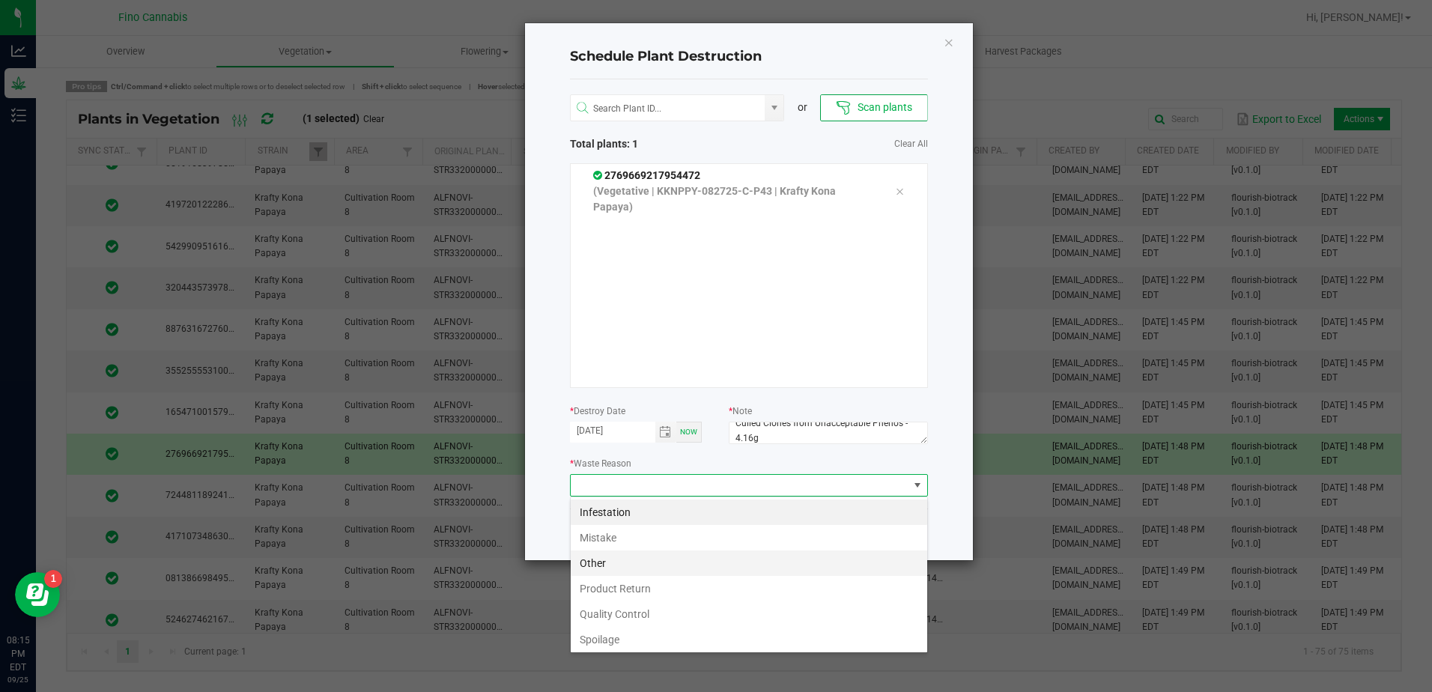
scroll to position [54, 0]
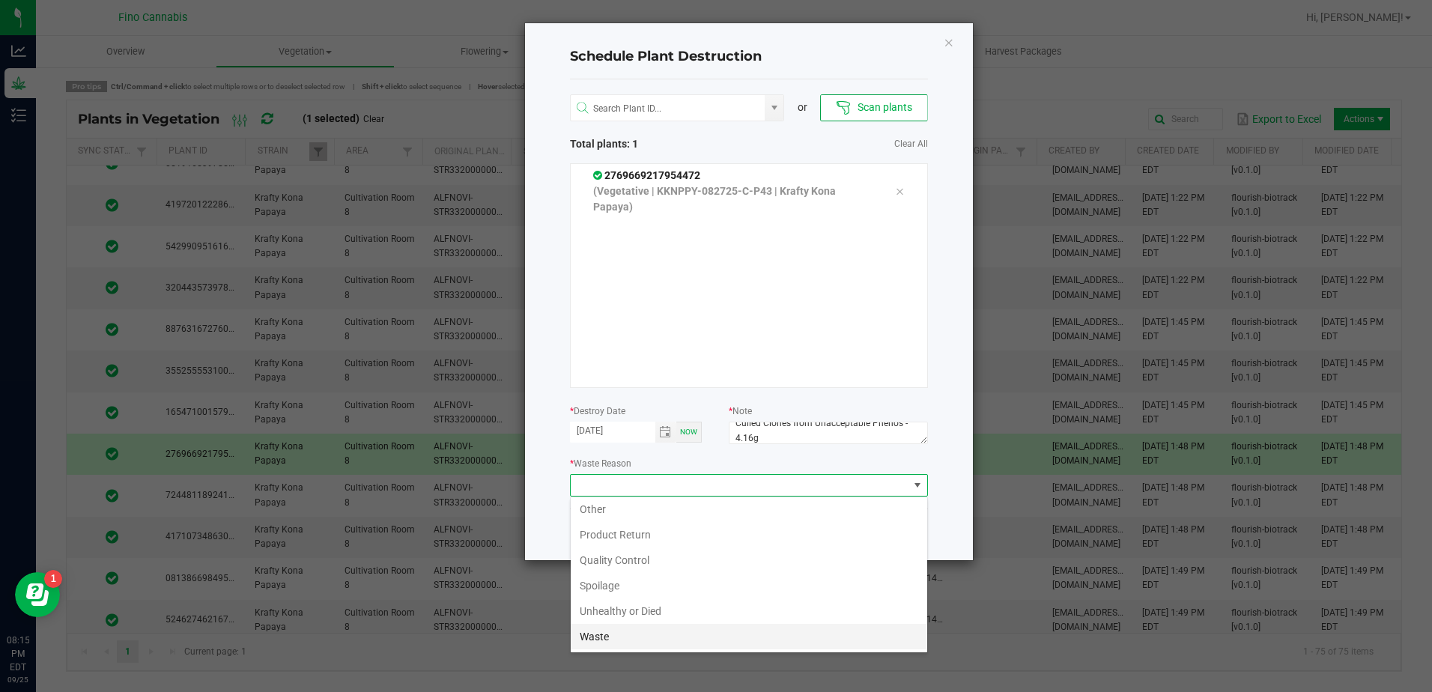
click at [647, 629] on li "Waste" at bounding box center [749, 636] width 357 height 25
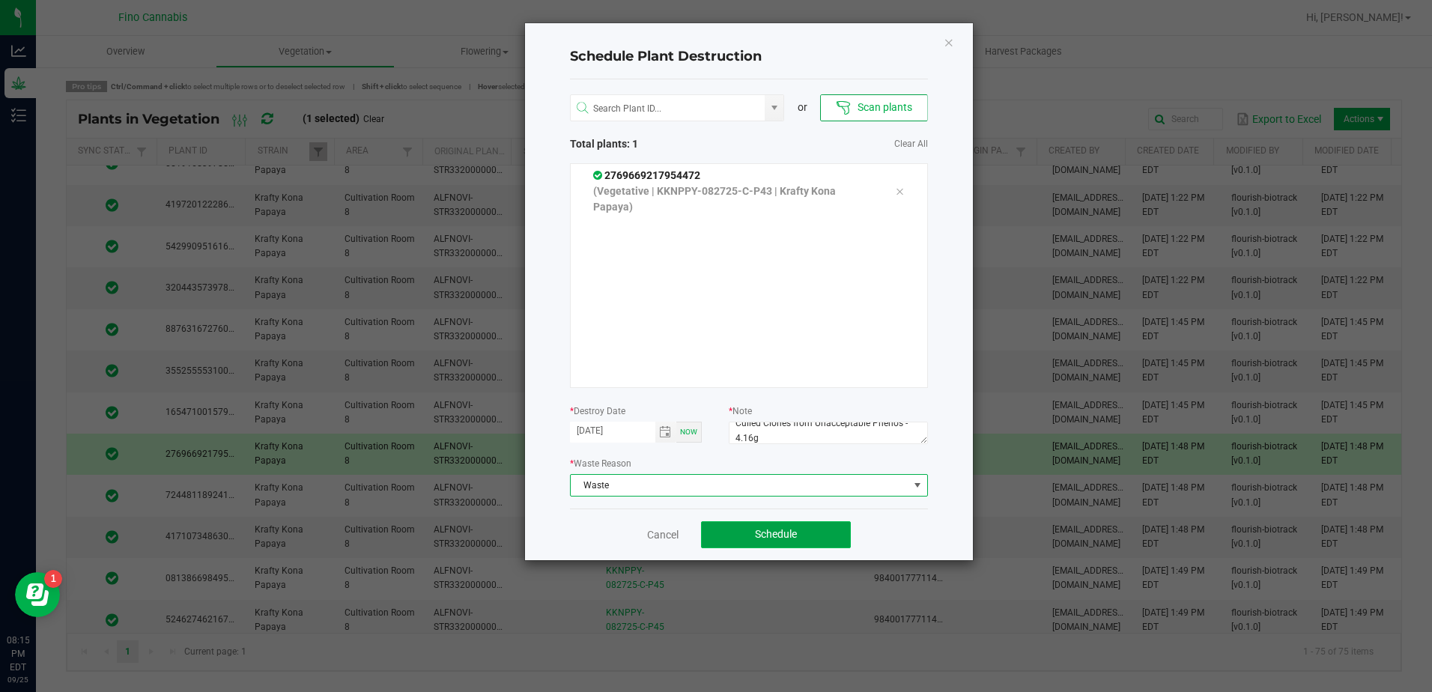
click at [826, 545] on button "Schedule" at bounding box center [776, 534] width 150 height 27
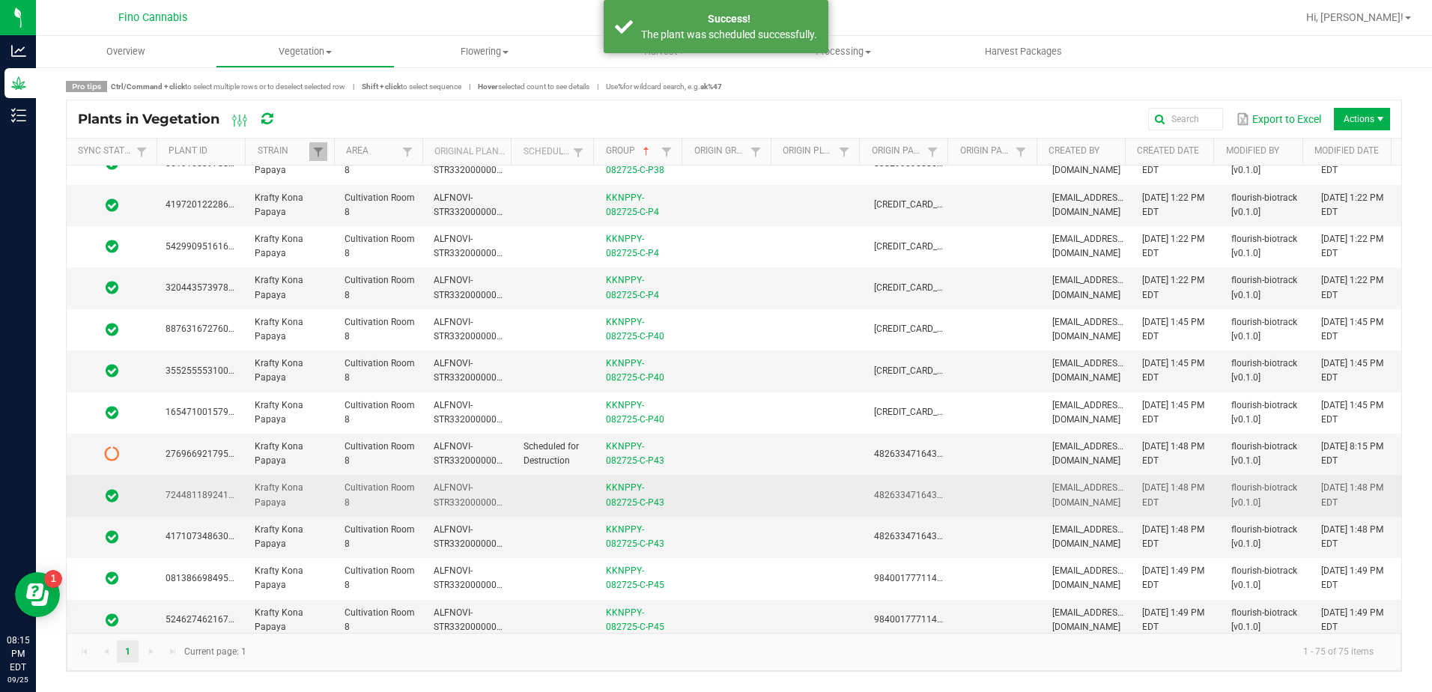
click at [700, 493] on td at bounding box center [730, 495] width 89 height 41
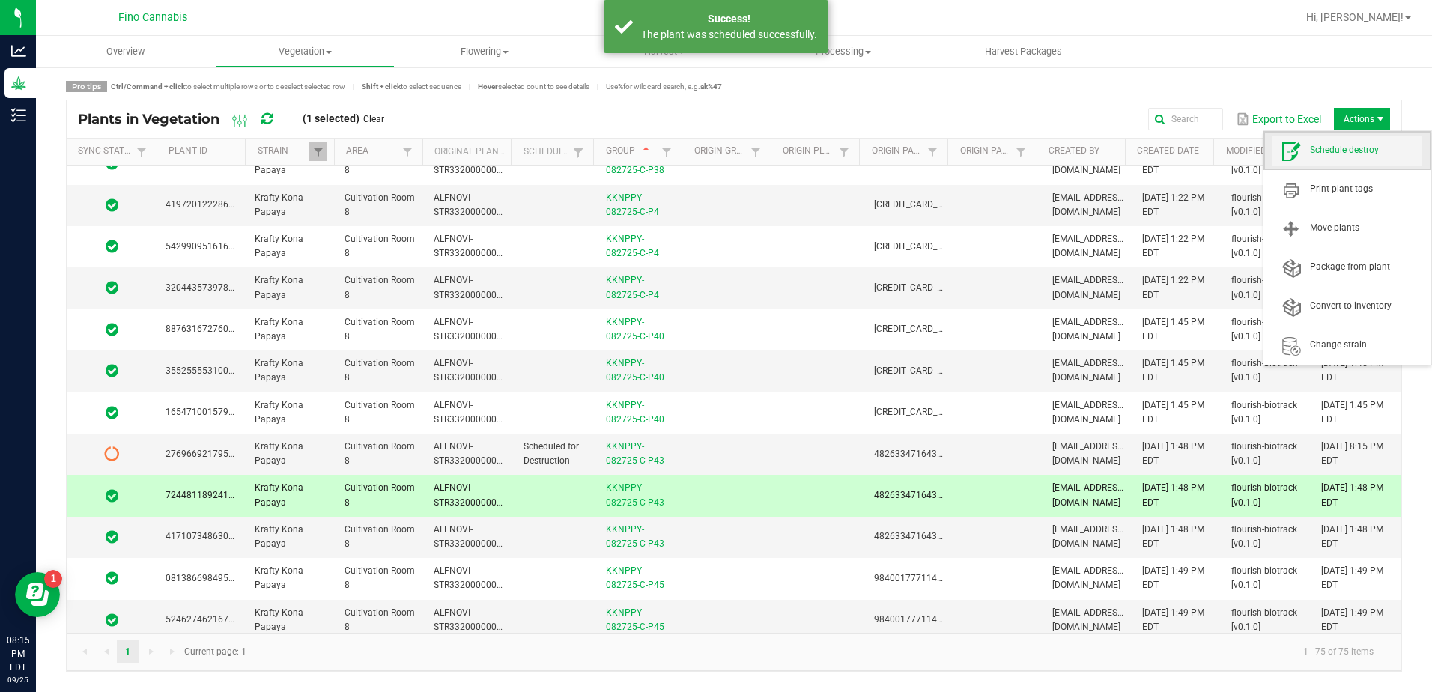
click at [1366, 142] on span "Schedule destroy" at bounding box center [1348, 151] width 150 height 30
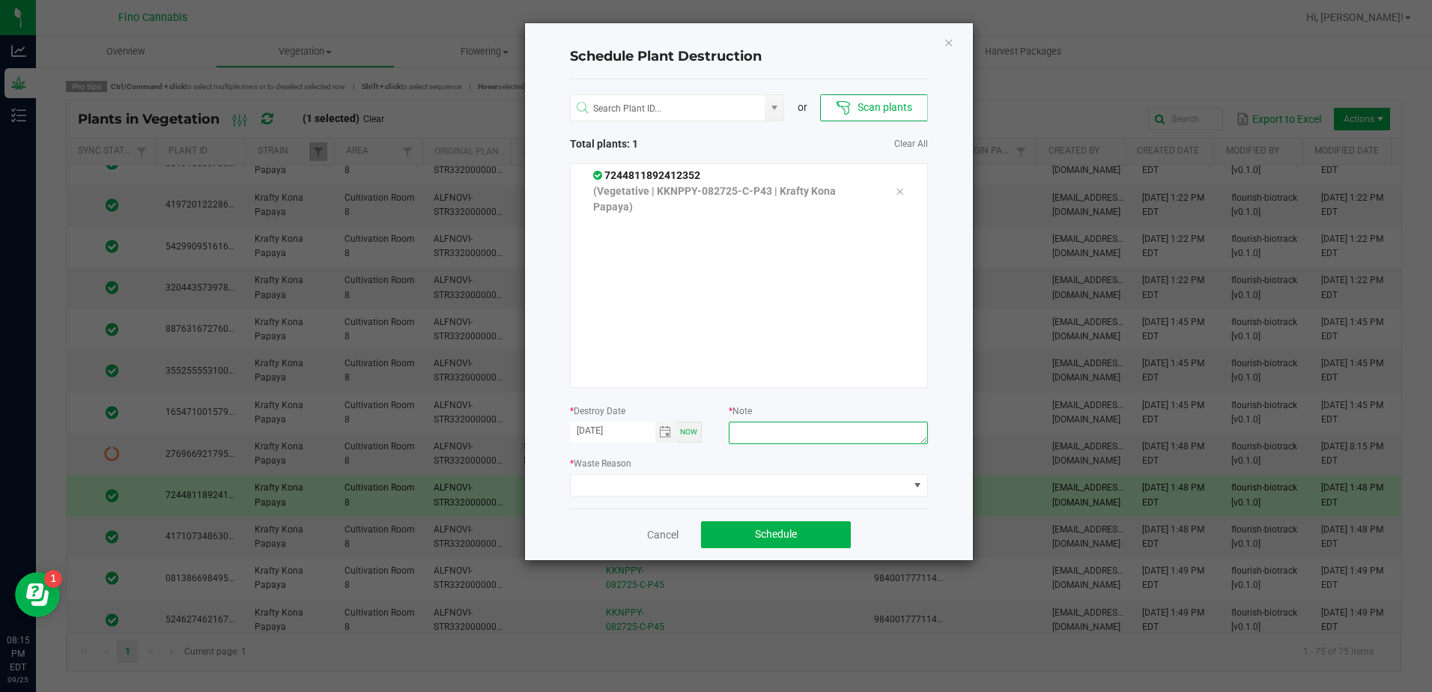
paste textarea "Culled Clones from Unacceptable Phenos - 4.16g"
type textarea "Culled Clones from Unacceptable Phenos - 4.16g"
click at [739, 482] on span at bounding box center [740, 485] width 338 height 21
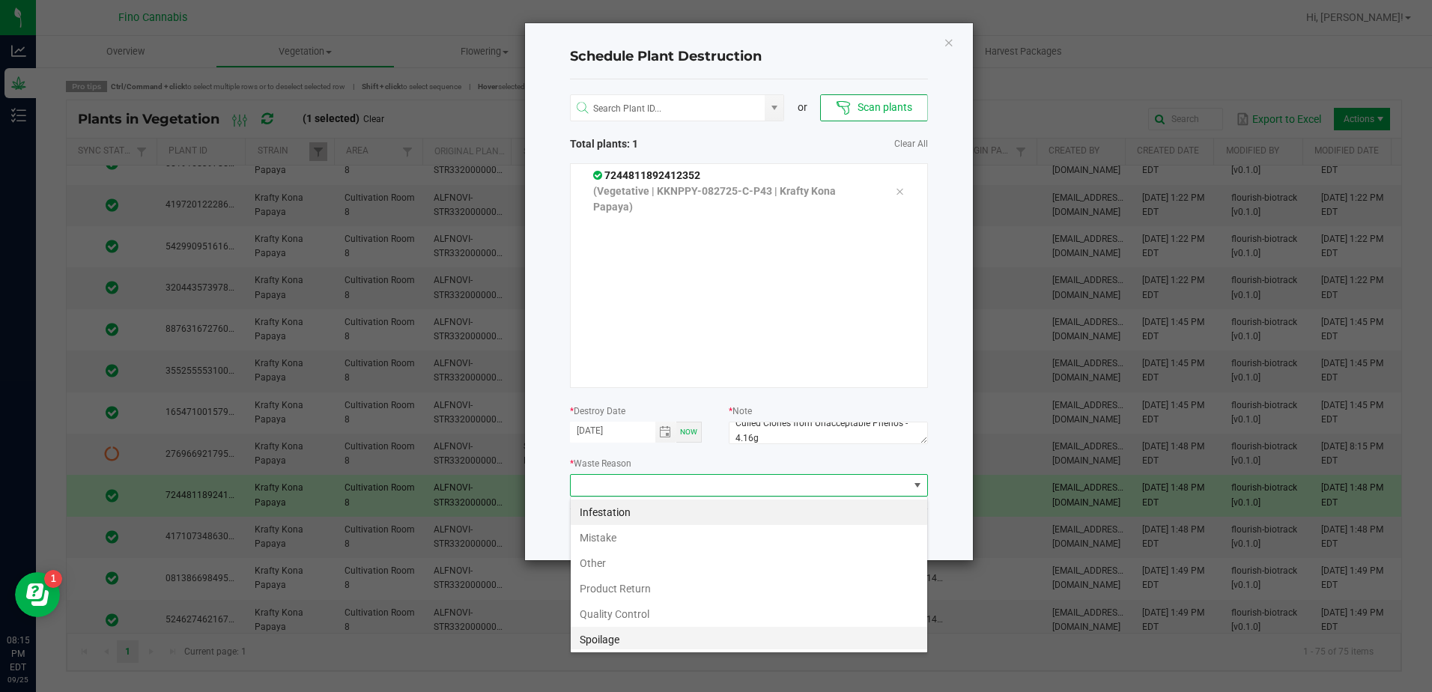
scroll to position [54, 0]
click at [631, 643] on li "Waste" at bounding box center [749, 636] width 357 height 25
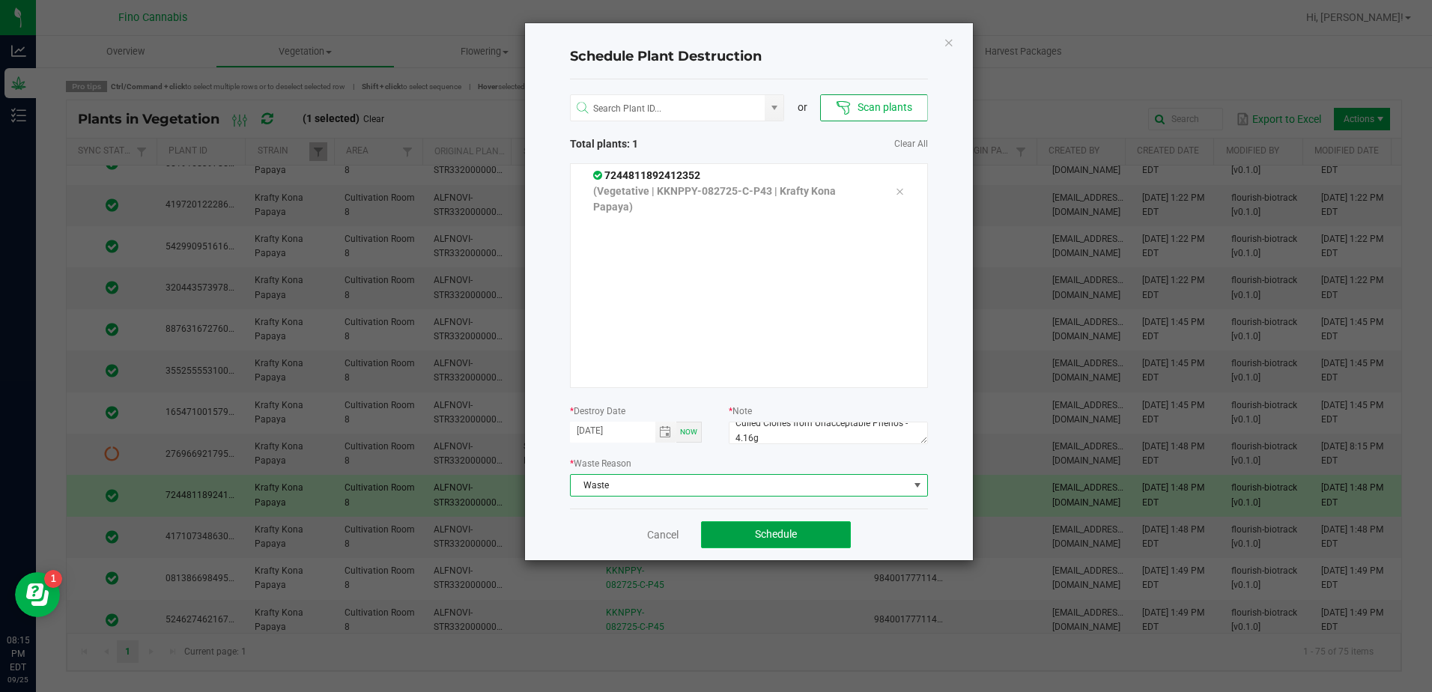
click at [784, 534] on span "Schedule" at bounding box center [776, 534] width 42 height 12
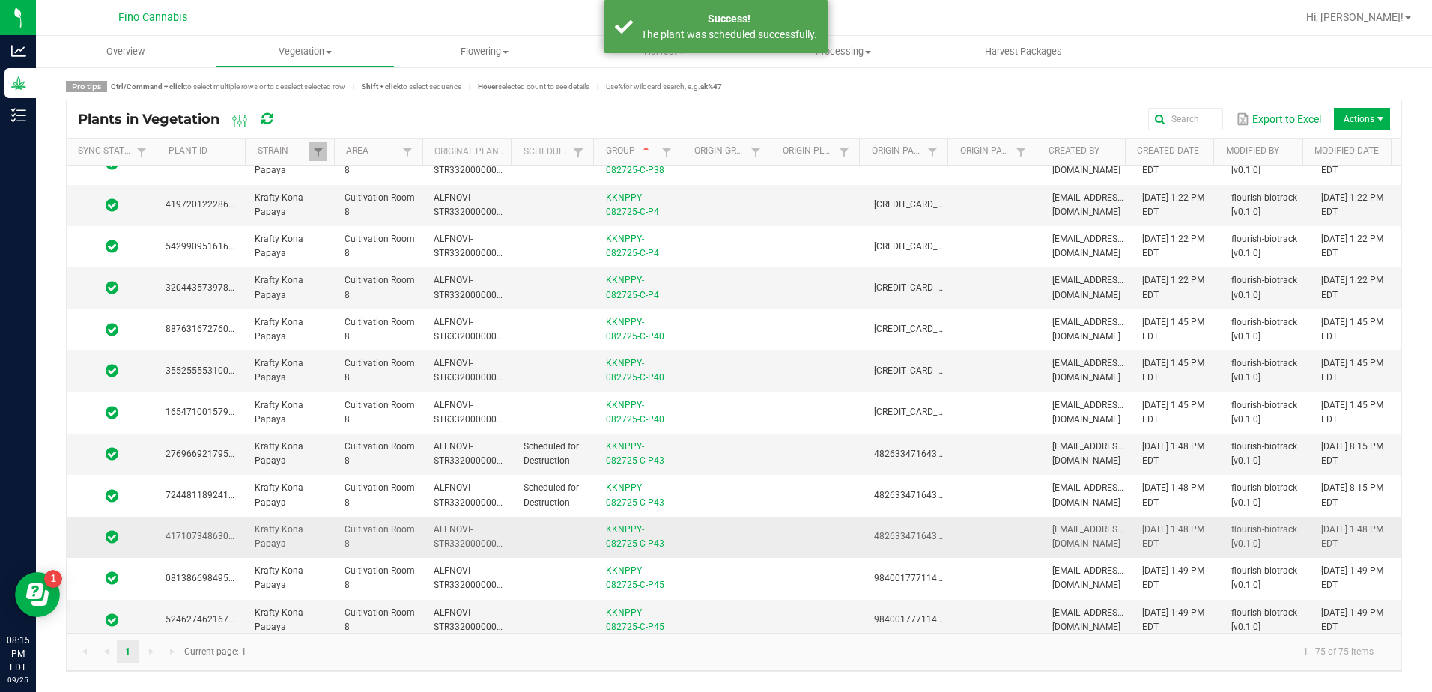
click at [697, 527] on td at bounding box center [730, 537] width 89 height 41
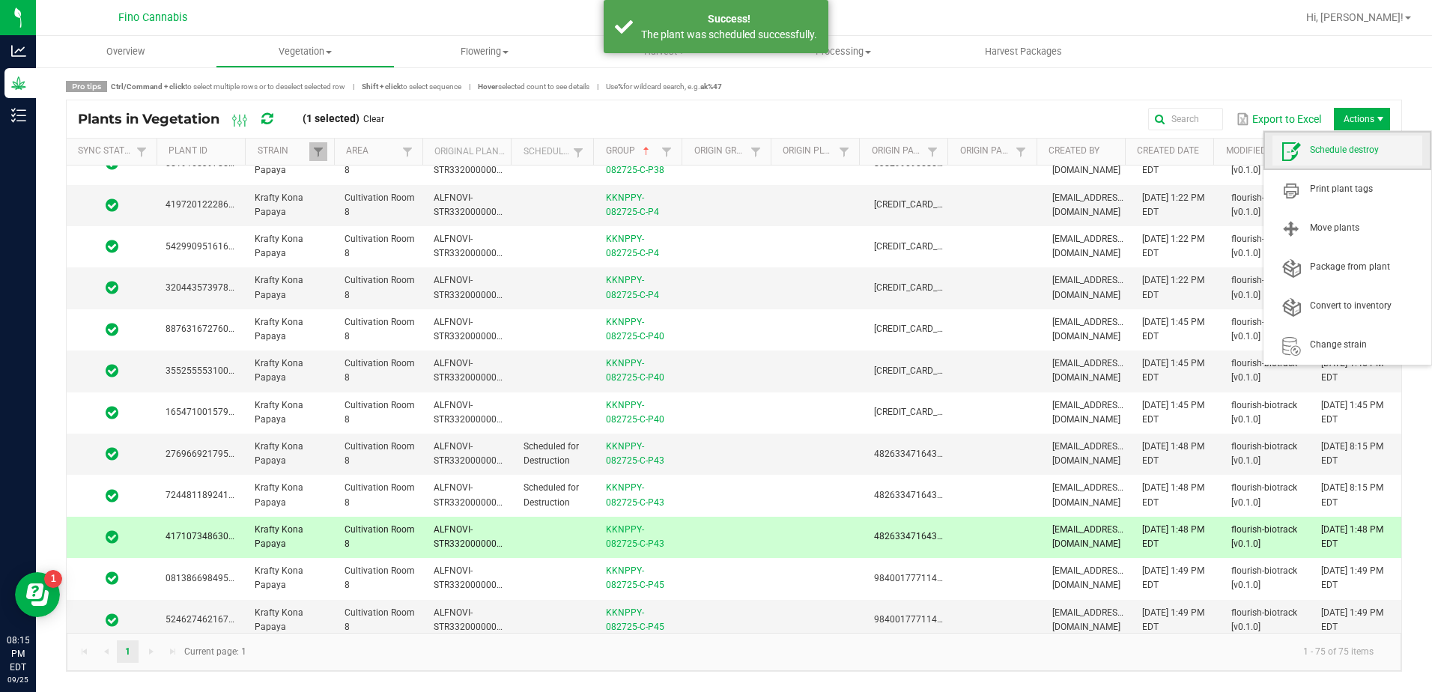
click at [1354, 151] on span "Schedule destroy" at bounding box center [1366, 150] width 112 height 13
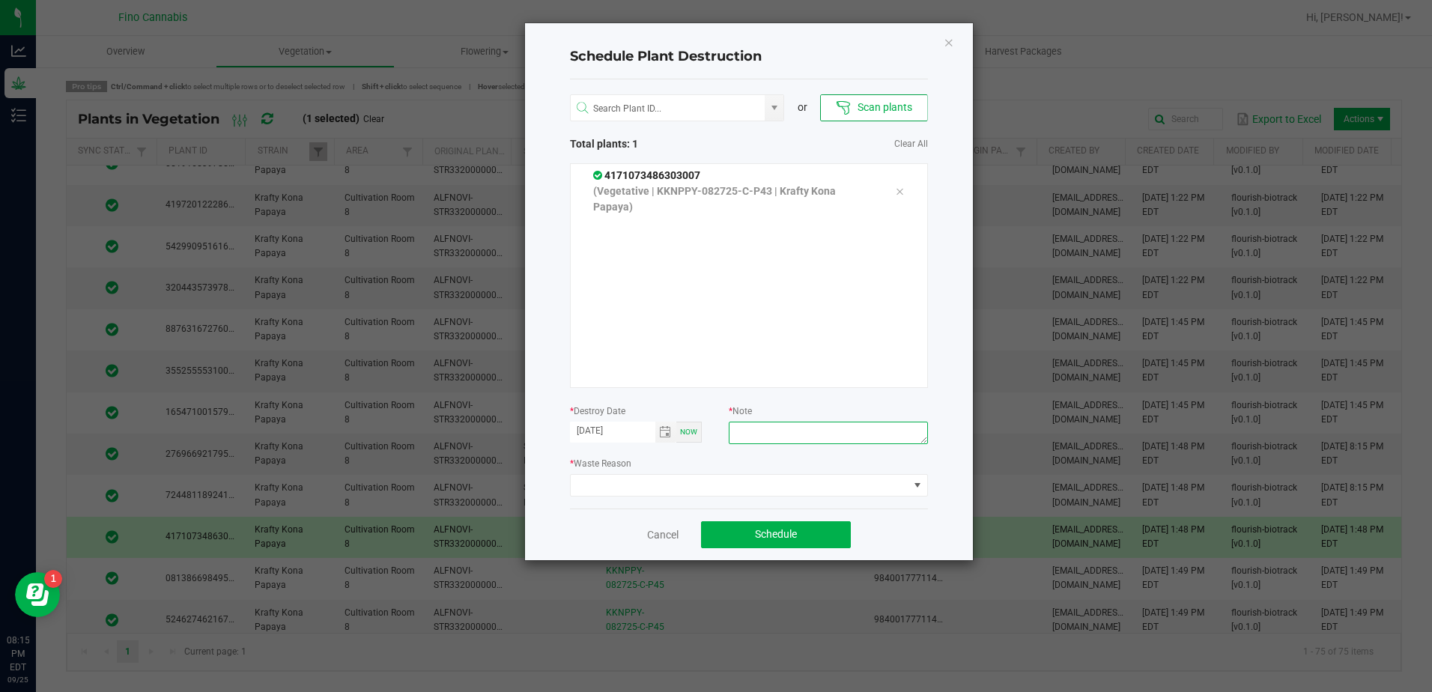
paste textarea "Culled Clones from Unacceptable Phenos - 4.16g"
type textarea "Culled Clones from Unacceptable Phenos - 4.16g"
click at [807, 486] on span at bounding box center [740, 485] width 338 height 21
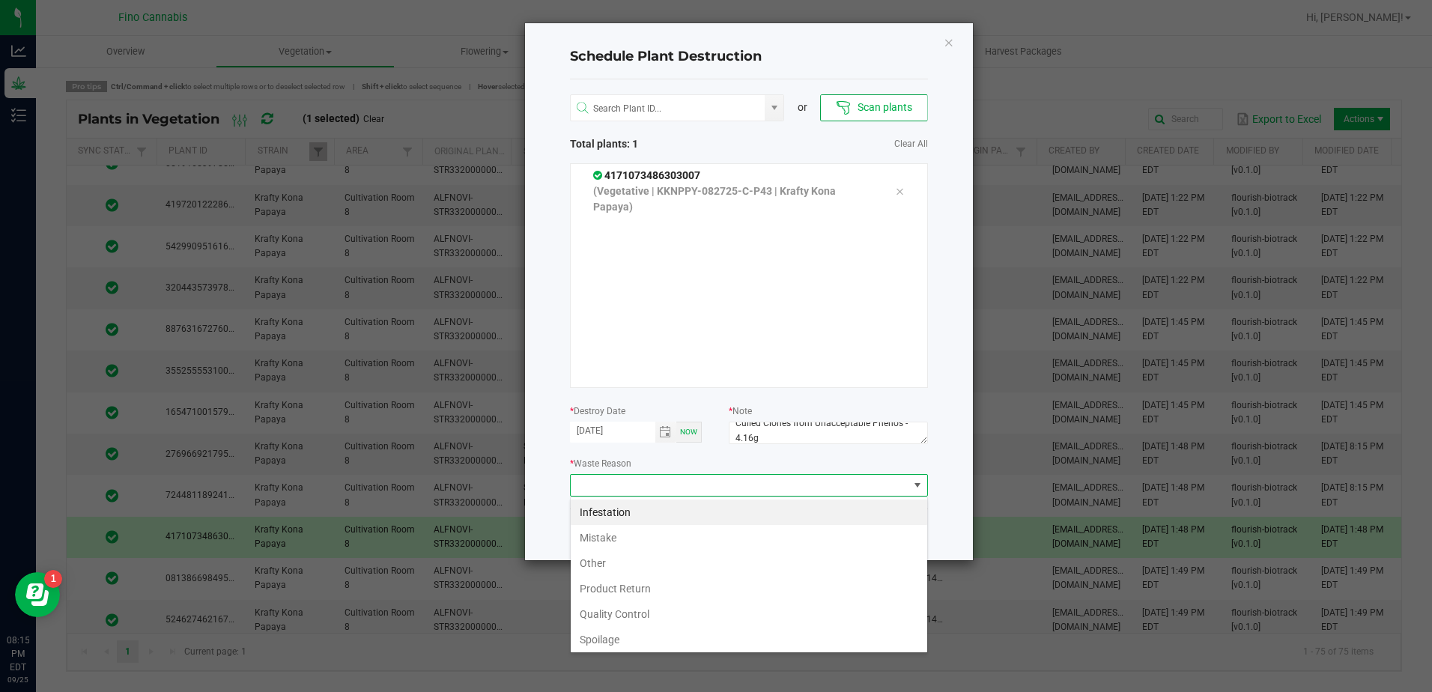
scroll to position [54, 0]
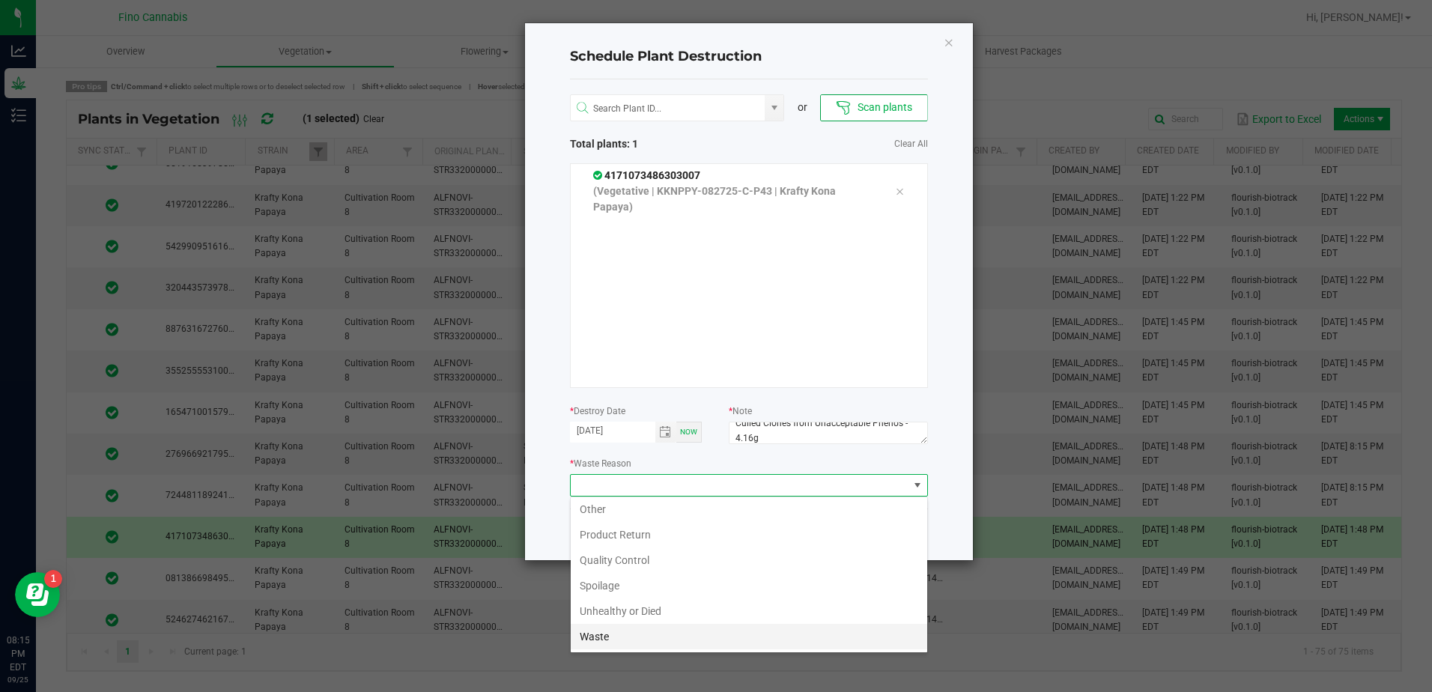
click at [614, 629] on li "Waste" at bounding box center [749, 636] width 357 height 25
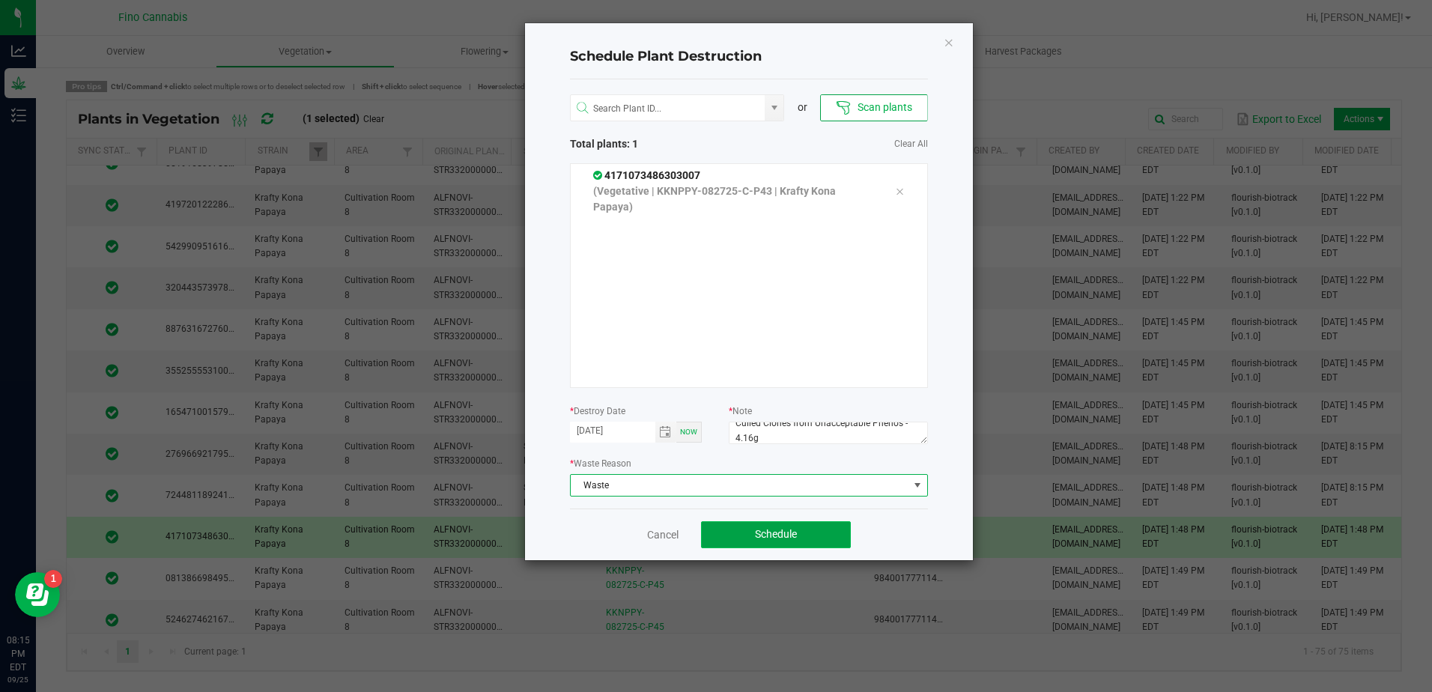
click at [745, 534] on button "Schedule" at bounding box center [776, 534] width 150 height 27
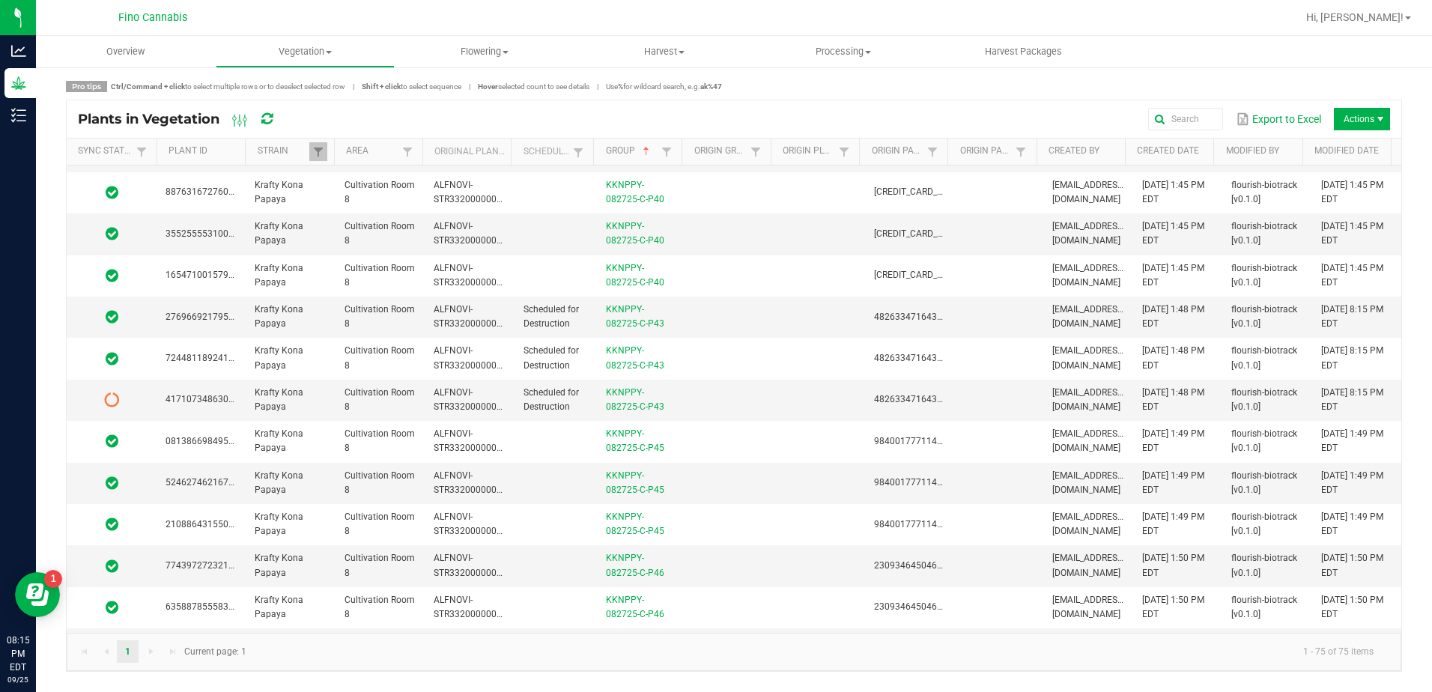
scroll to position [2247, 0]
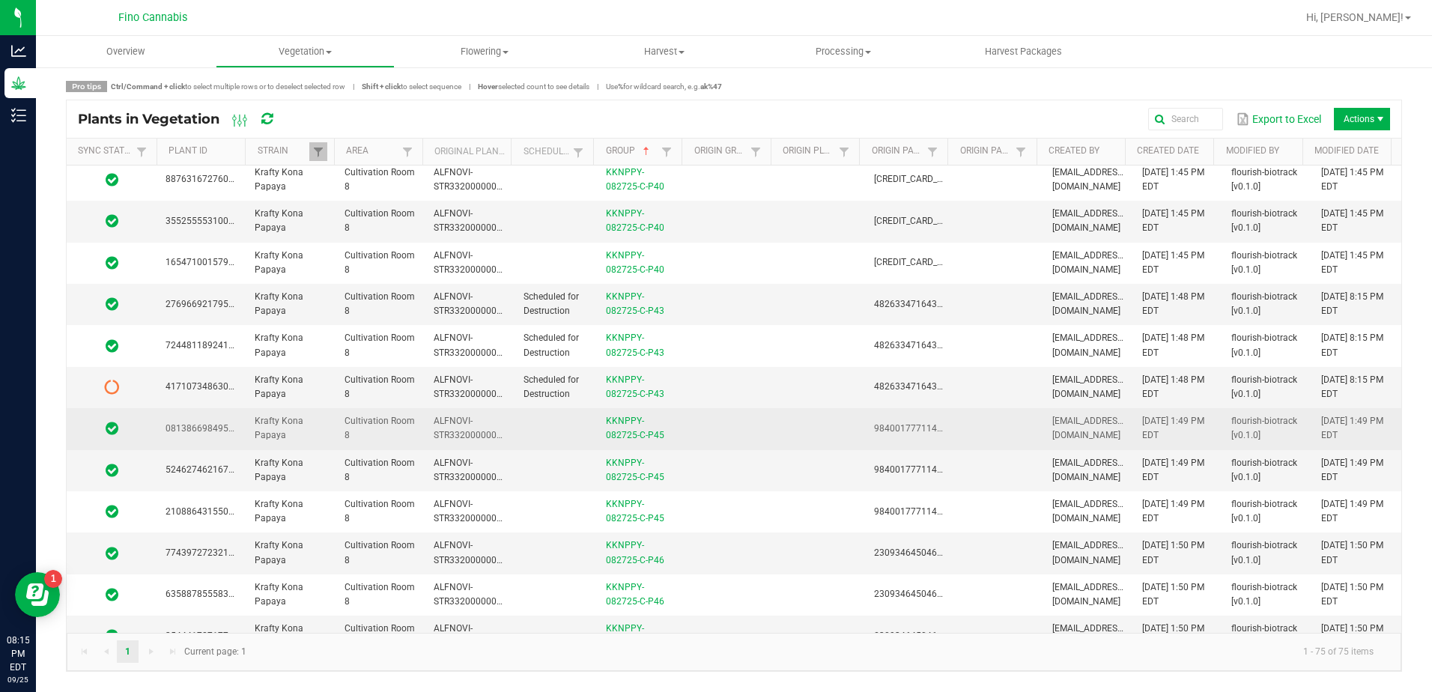
click at [736, 430] on td at bounding box center [730, 428] width 89 height 41
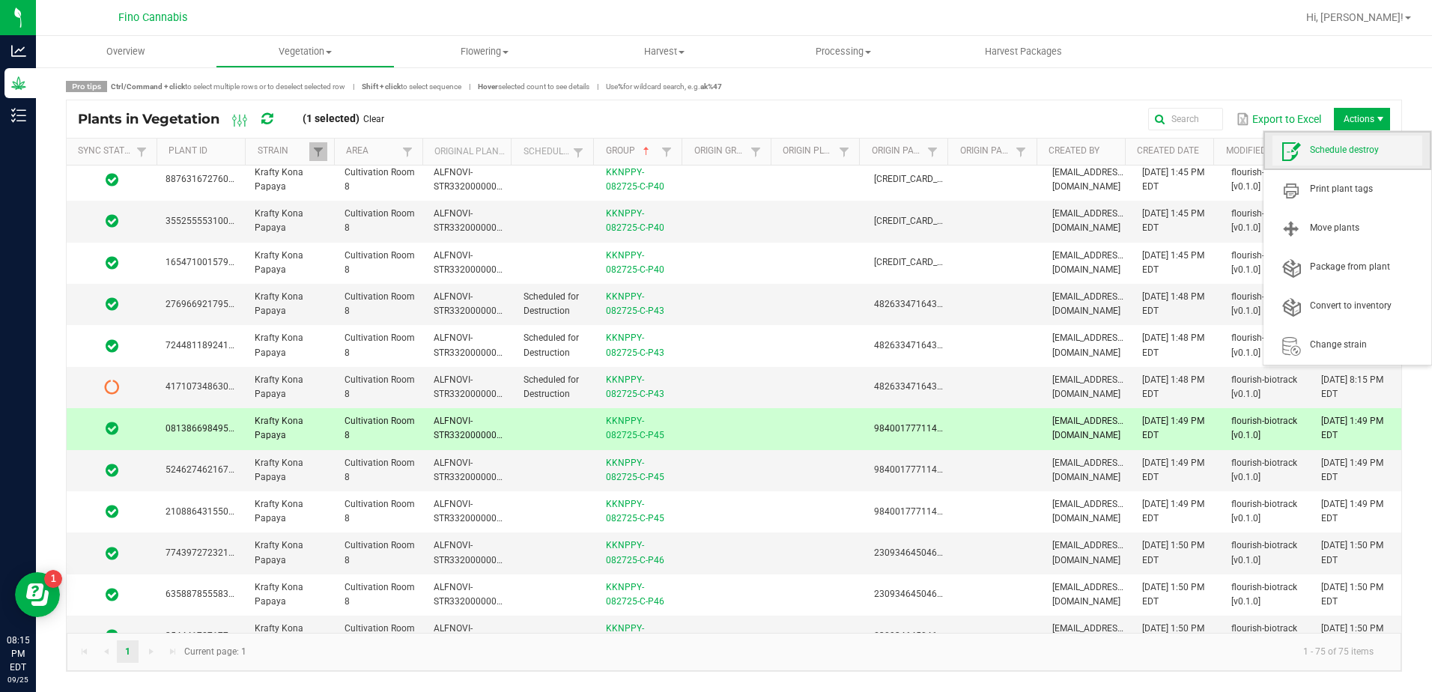
click at [1361, 148] on span "Schedule destroy" at bounding box center [1366, 150] width 112 height 13
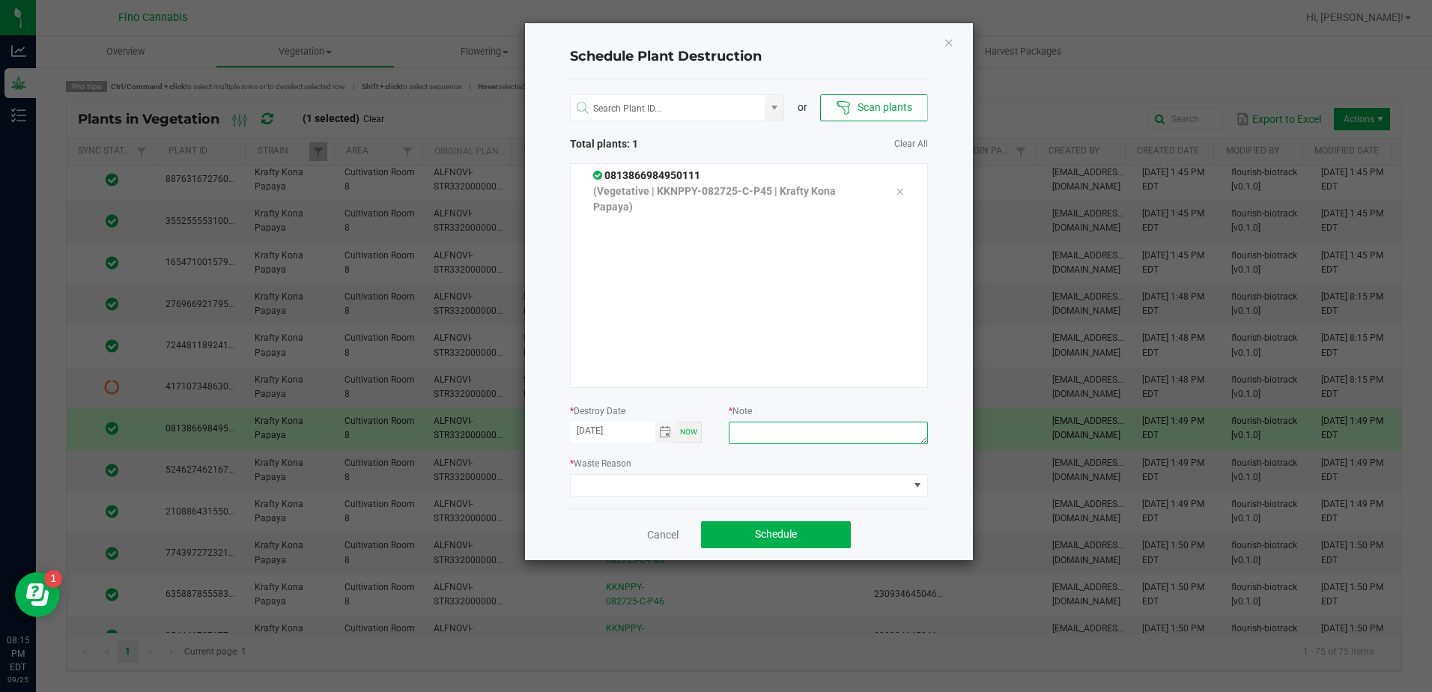
paste textarea "Culled Clones from Unacceptable Phenos - 4.16g"
click at [776, 488] on span at bounding box center [740, 485] width 338 height 21
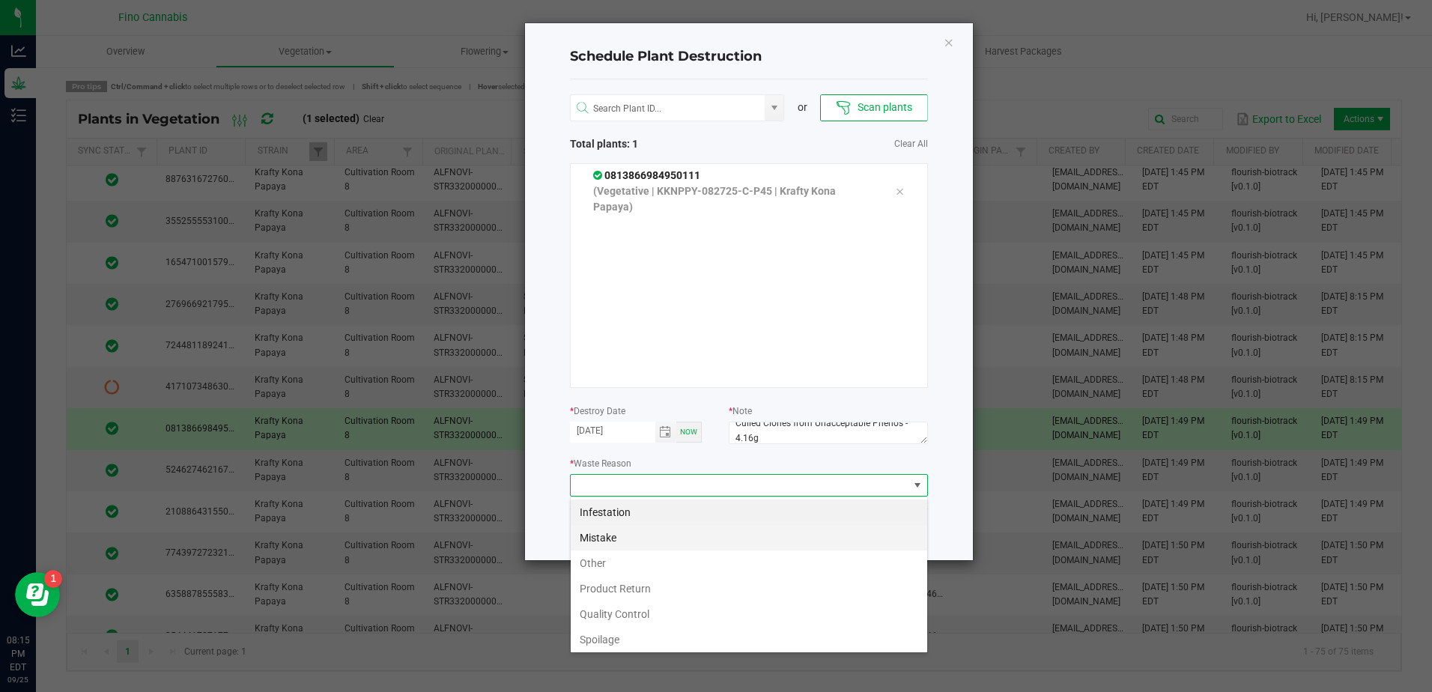
scroll to position [54, 0]
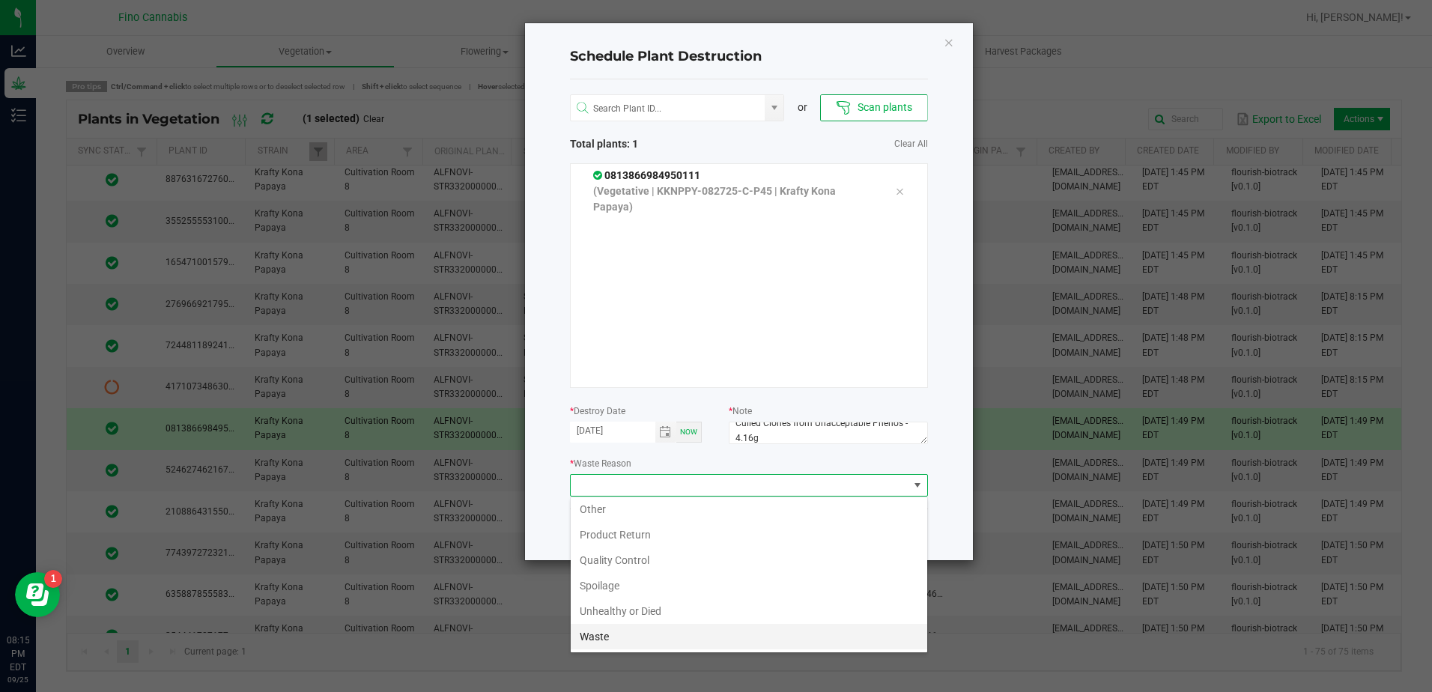
click at [648, 642] on li "Waste" at bounding box center [749, 636] width 357 height 25
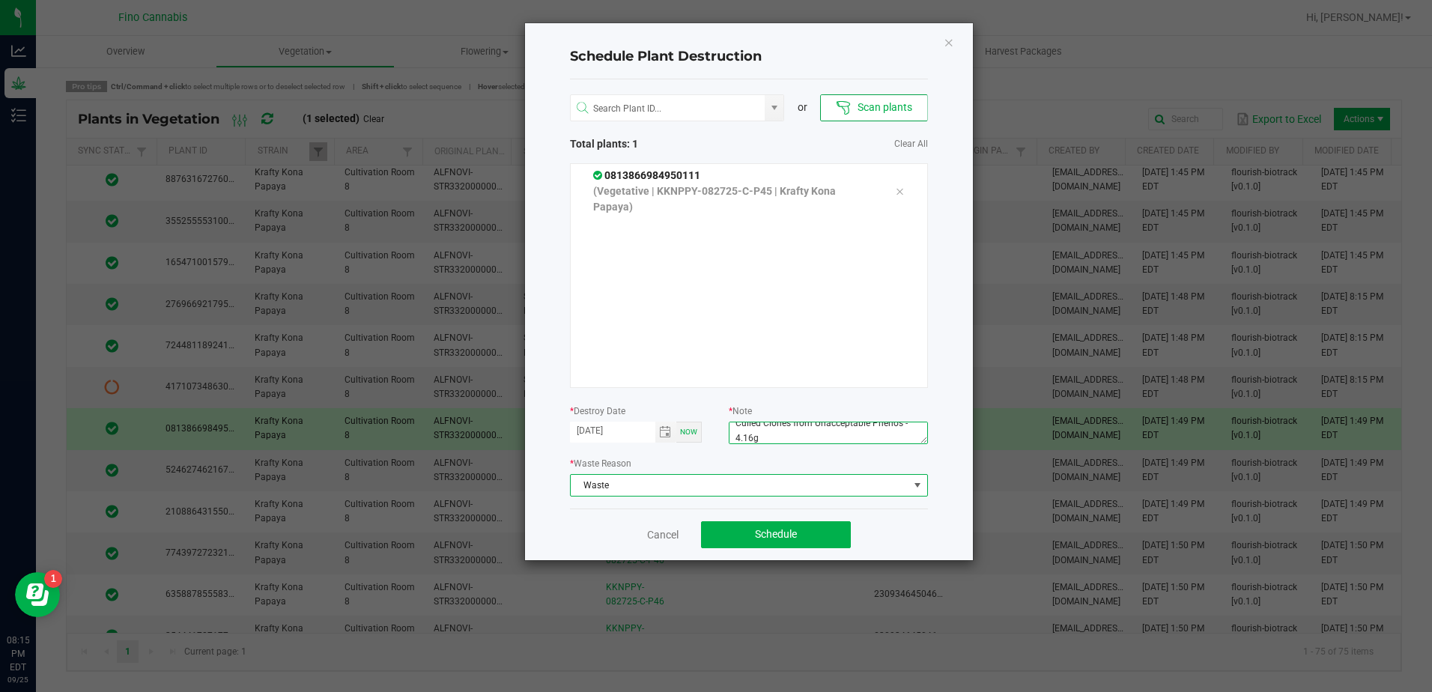
click at [752, 434] on textarea "Culled Clones from Unacceptable Phenos - 4.16g" at bounding box center [828, 433] width 199 height 22
type textarea "Culled Clones from Unacceptable Phenos - 4.17g"
click at [794, 538] on span "Schedule" at bounding box center [776, 534] width 42 height 12
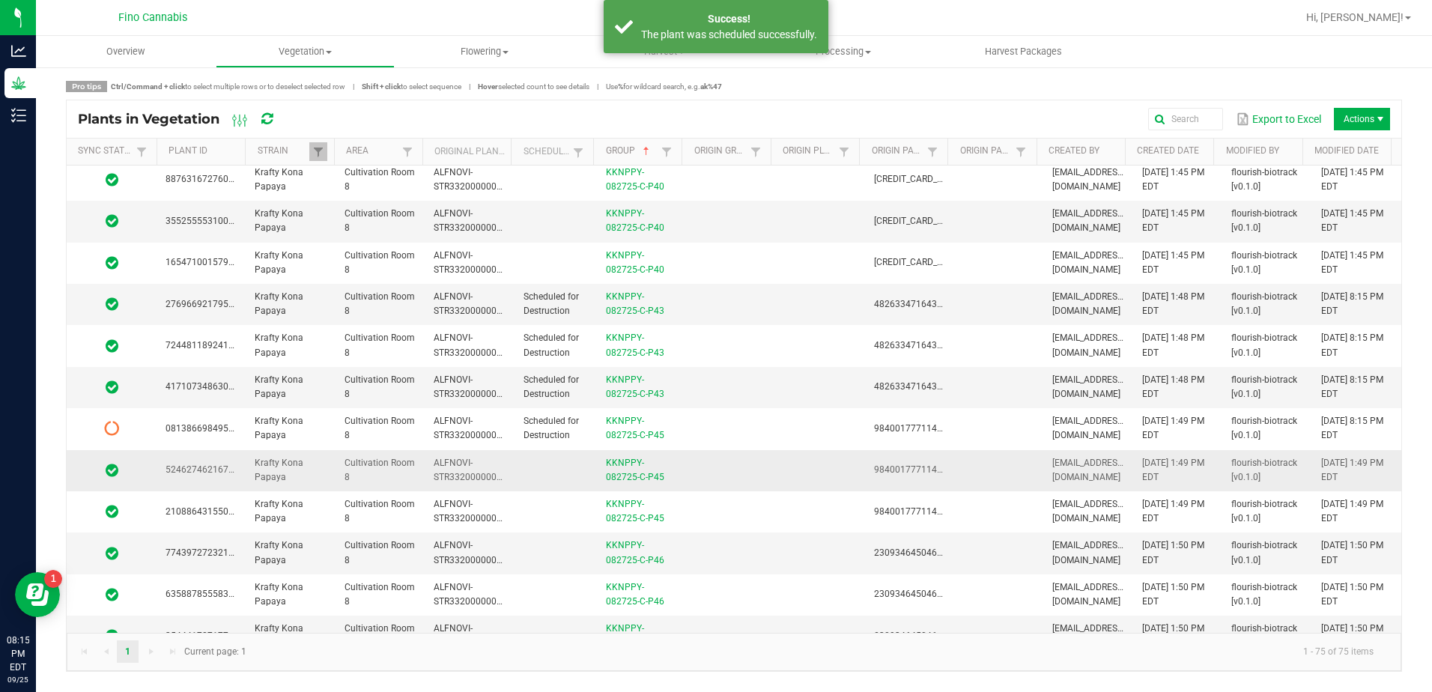
click at [718, 466] on td at bounding box center [730, 470] width 89 height 41
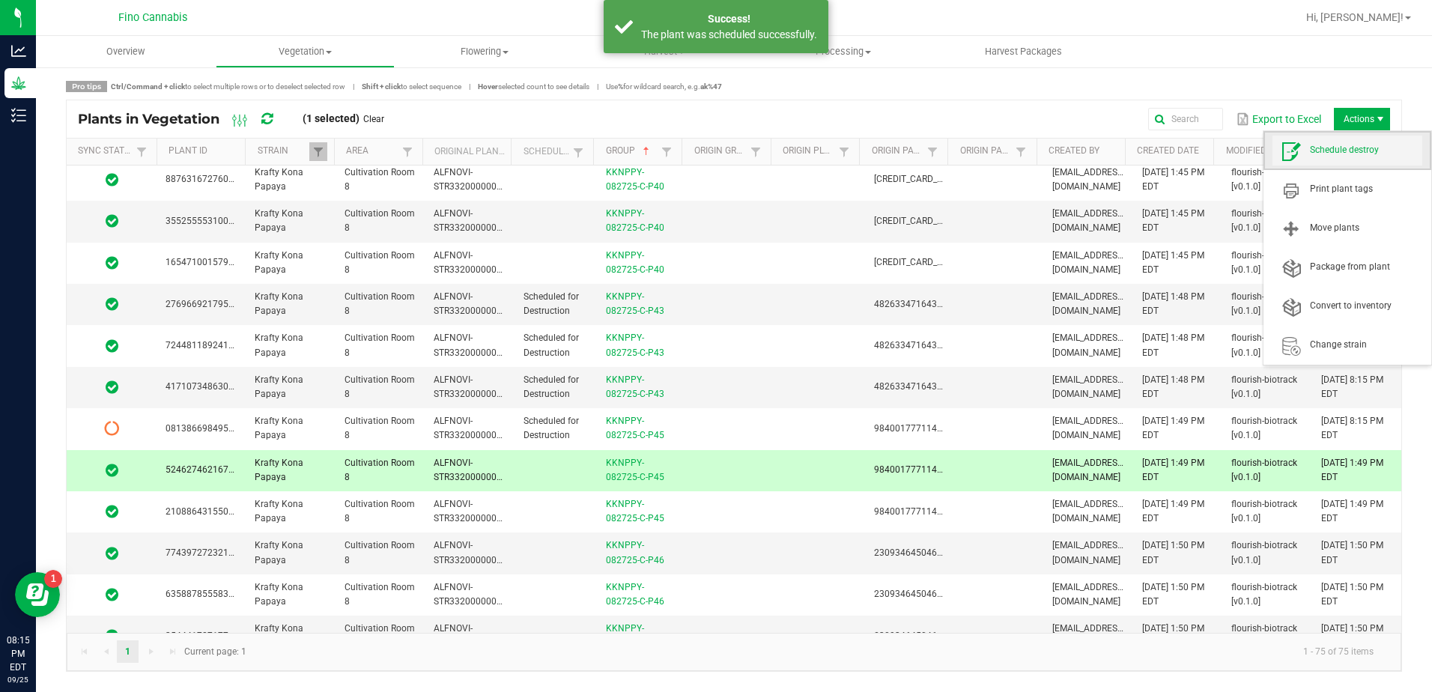
click at [1358, 158] on span "Schedule destroy" at bounding box center [1348, 151] width 150 height 30
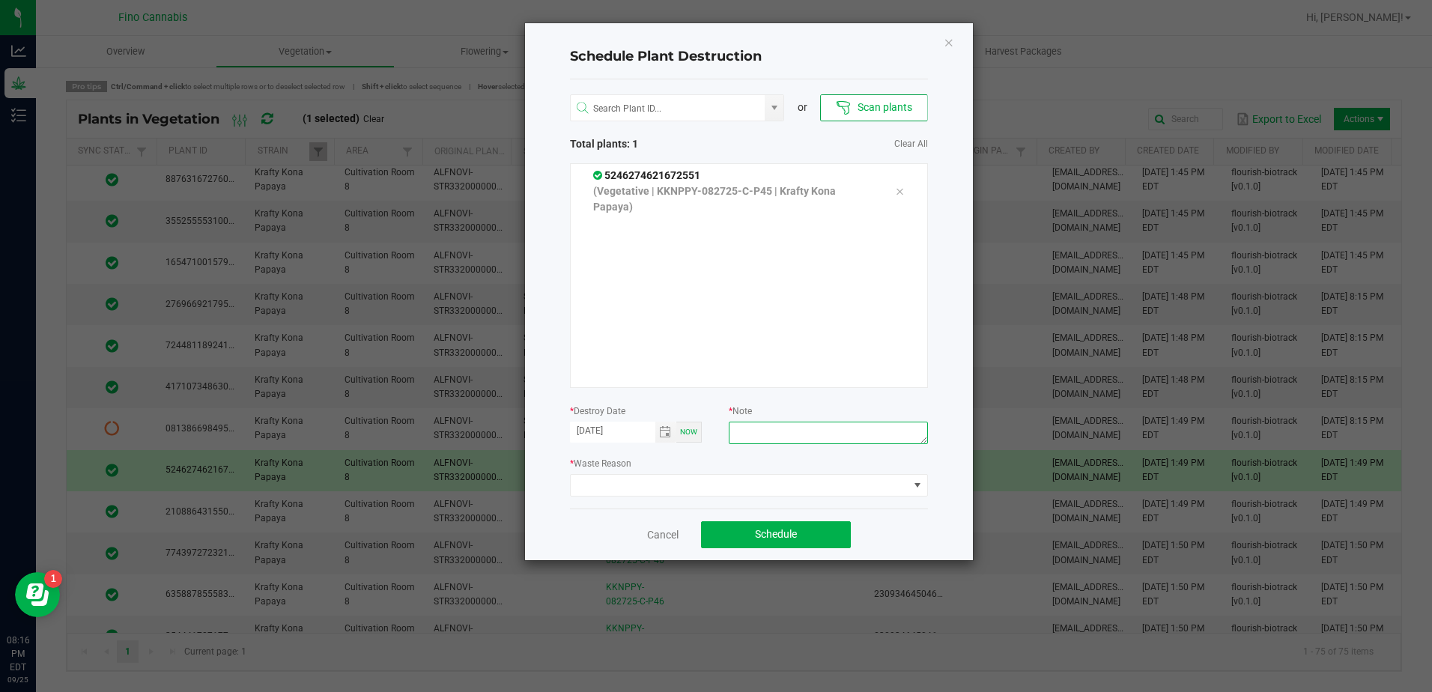
paste textarea "Culled Clones from Unacceptable Phenos - 4.16g"
type textarea "Culled Clones from Unacceptable Phenos - 4.16g"
click at [752, 492] on span at bounding box center [740, 485] width 338 height 21
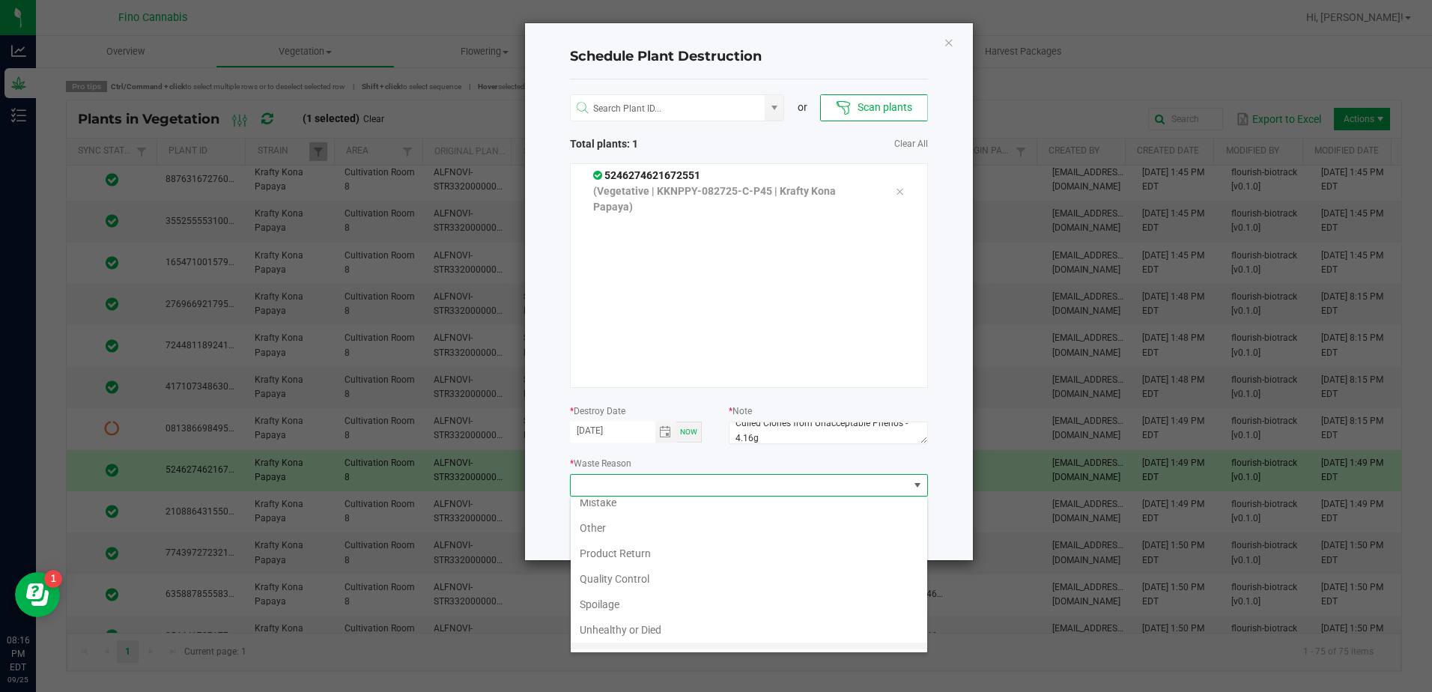
scroll to position [54, 0]
click at [599, 631] on li "Waste" at bounding box center [749, 636] width 357 height 25
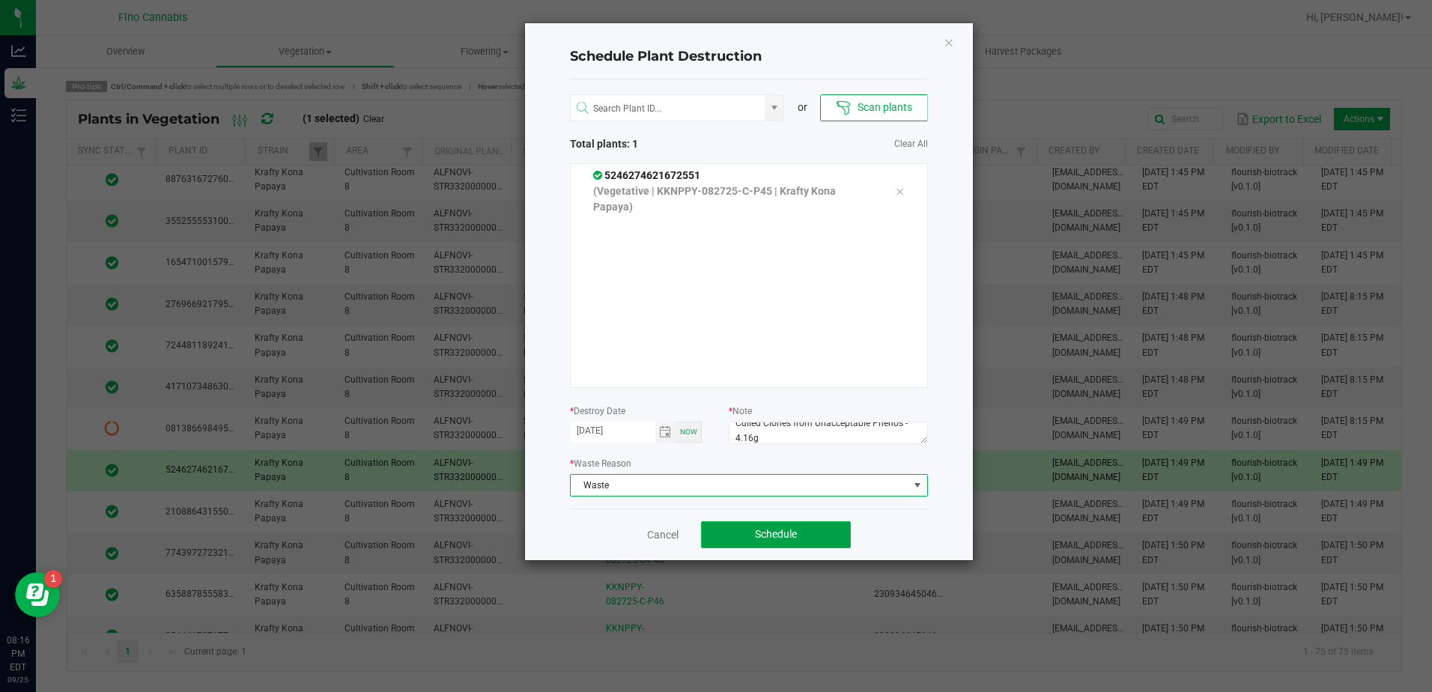
click at [775, 533] on span "Schedule" at bounding box center [776, 534] width 42 height 12
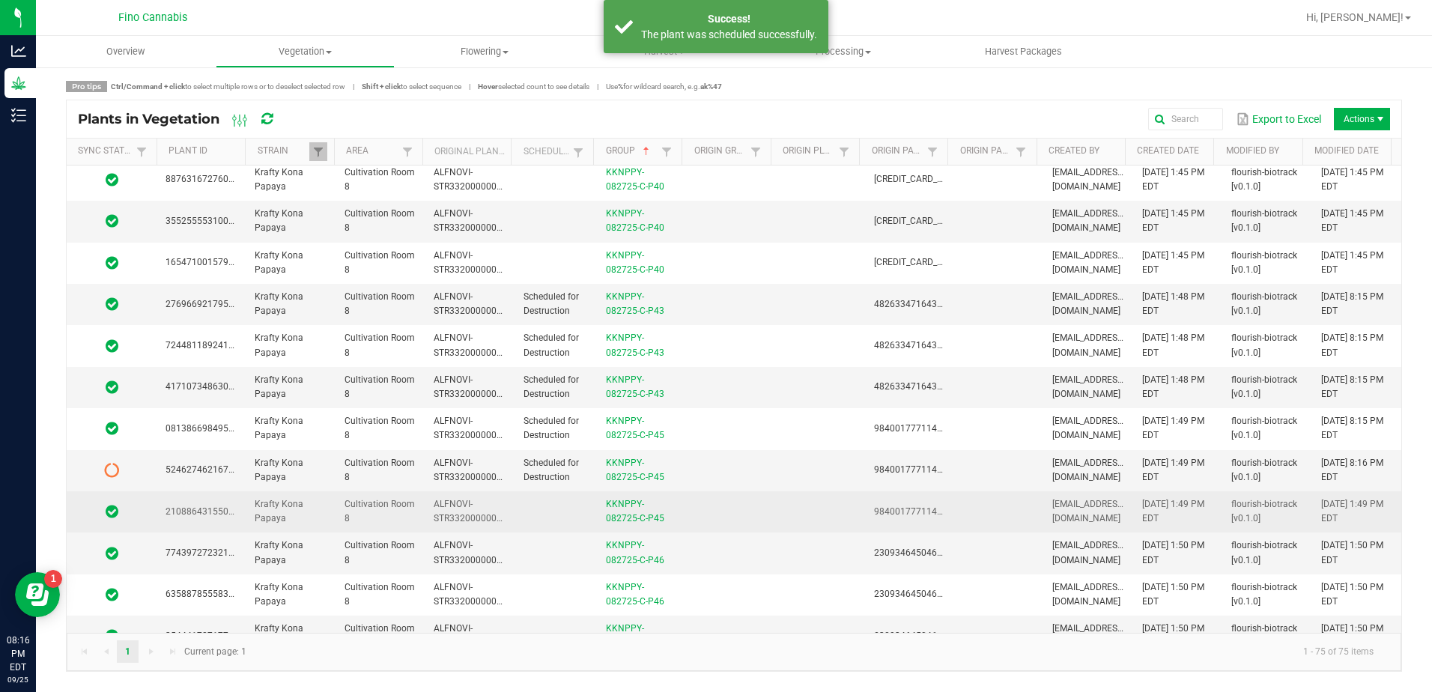
click at [542, 517] on td at bounding box center [556, 511] width 82 height 41
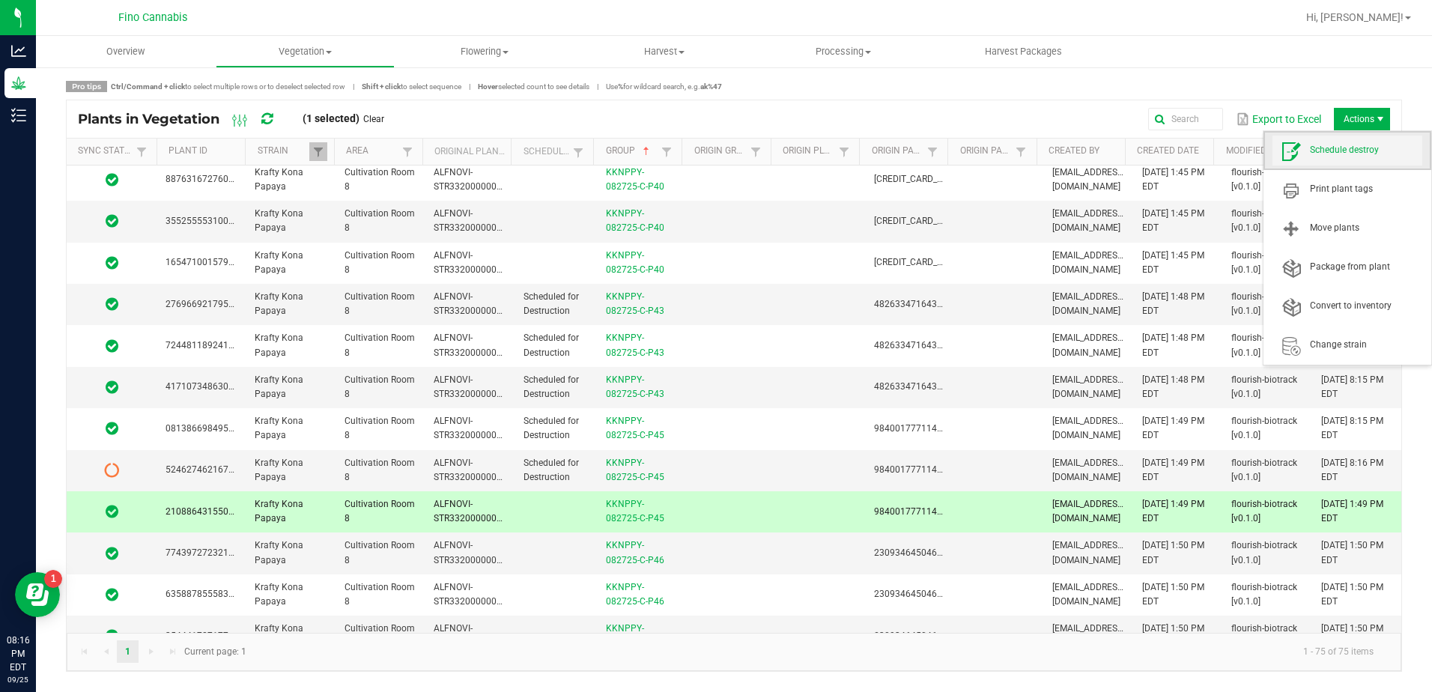
click at [1358, 148] on span "Schedule destroy" at bounding box center [1366, 150] width 112 height 13
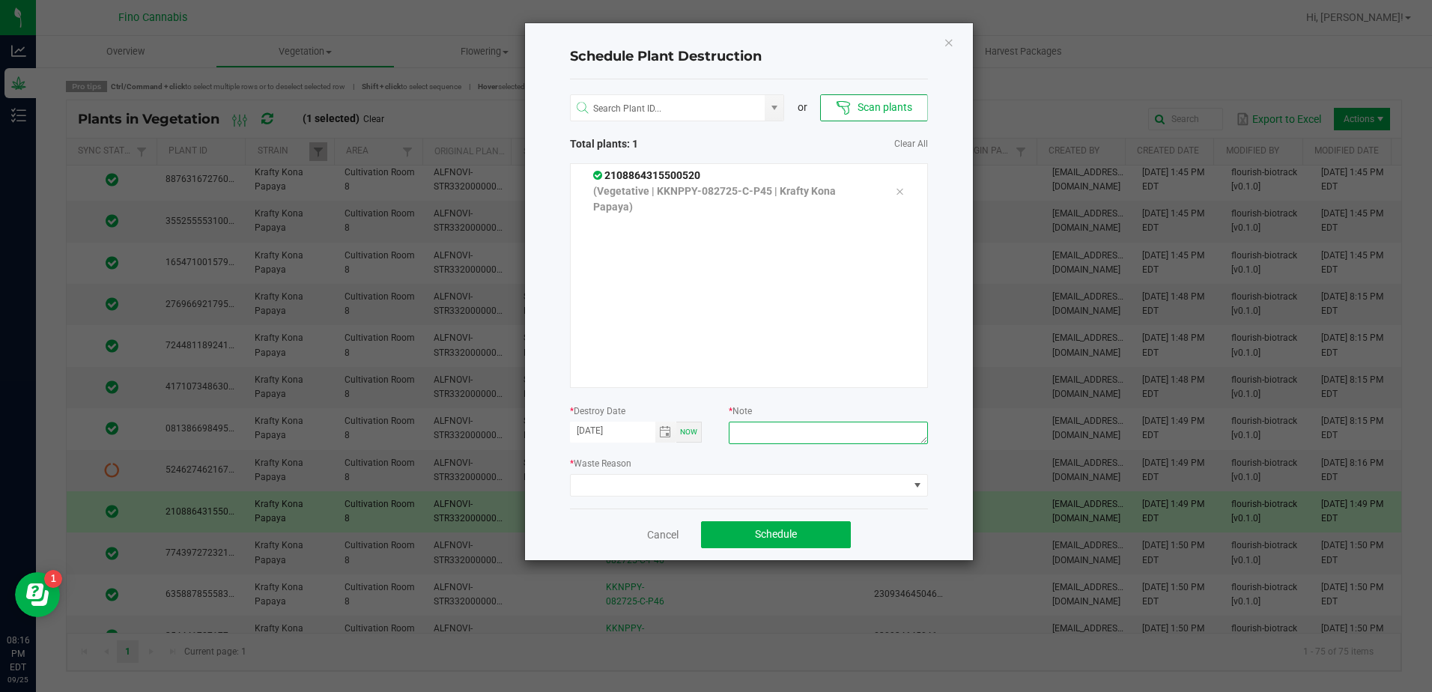
paste textarea "Culled Clones from Unacceptable Phenos - 4.16g"
type textarea "Culled Clones from Unacceptable Phenos - 4.16g"
click at [801, 490] on span at bounding box center [740, 485] width 338 height 21
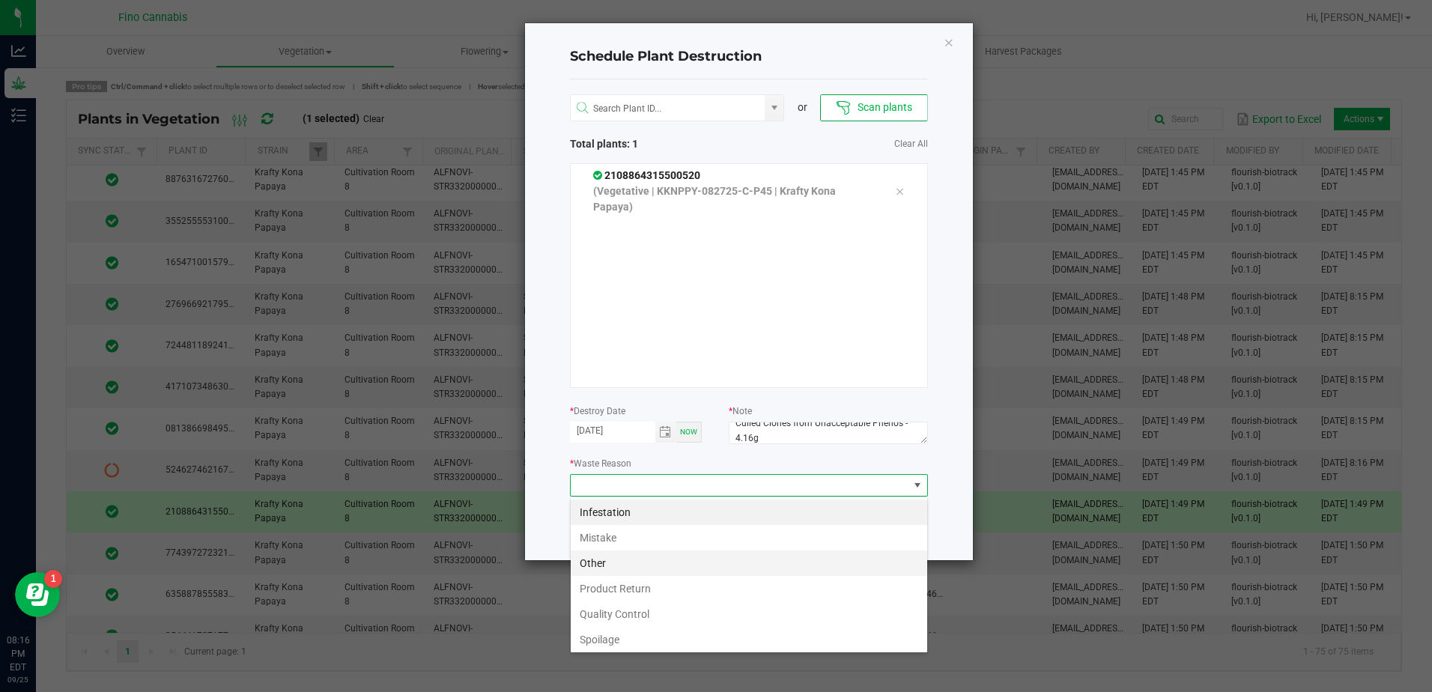
scroll to position [54, 0]
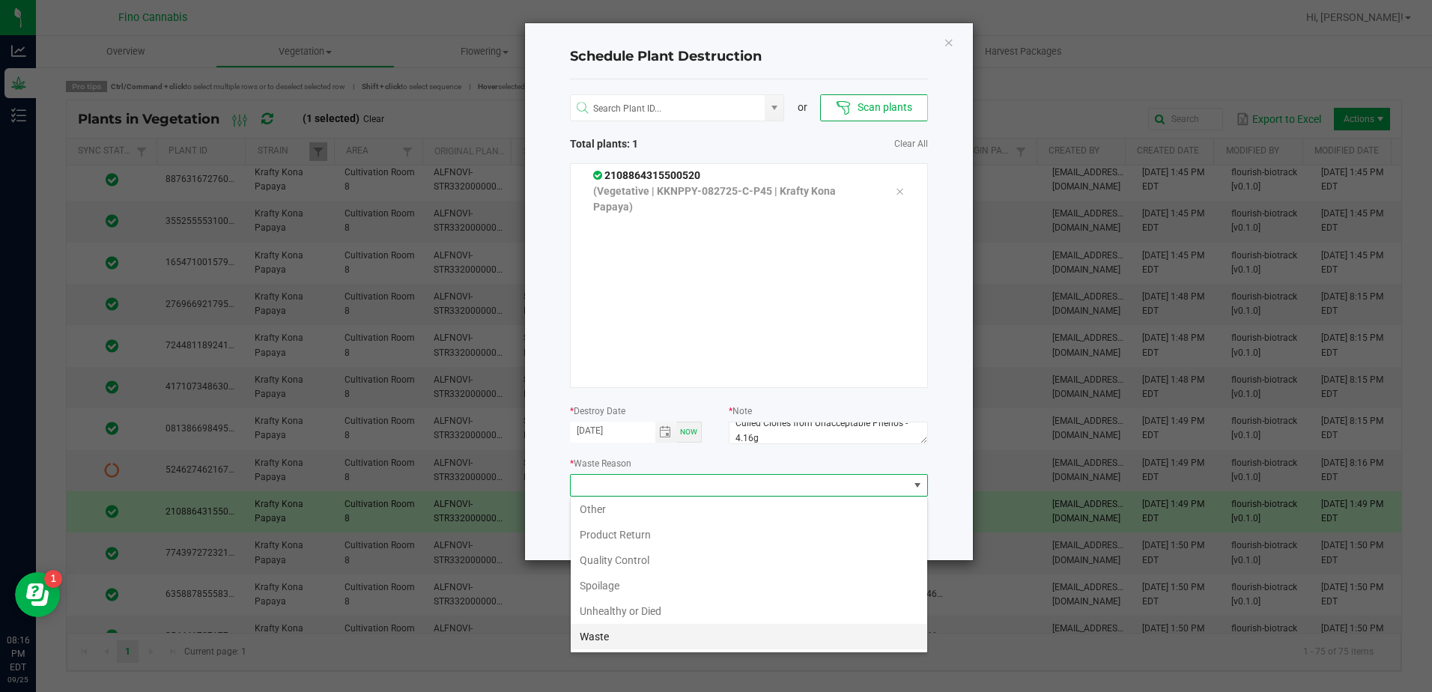
click at [637, 641] on li "Waste" at bounding box center [749, 636] width 357 height 25
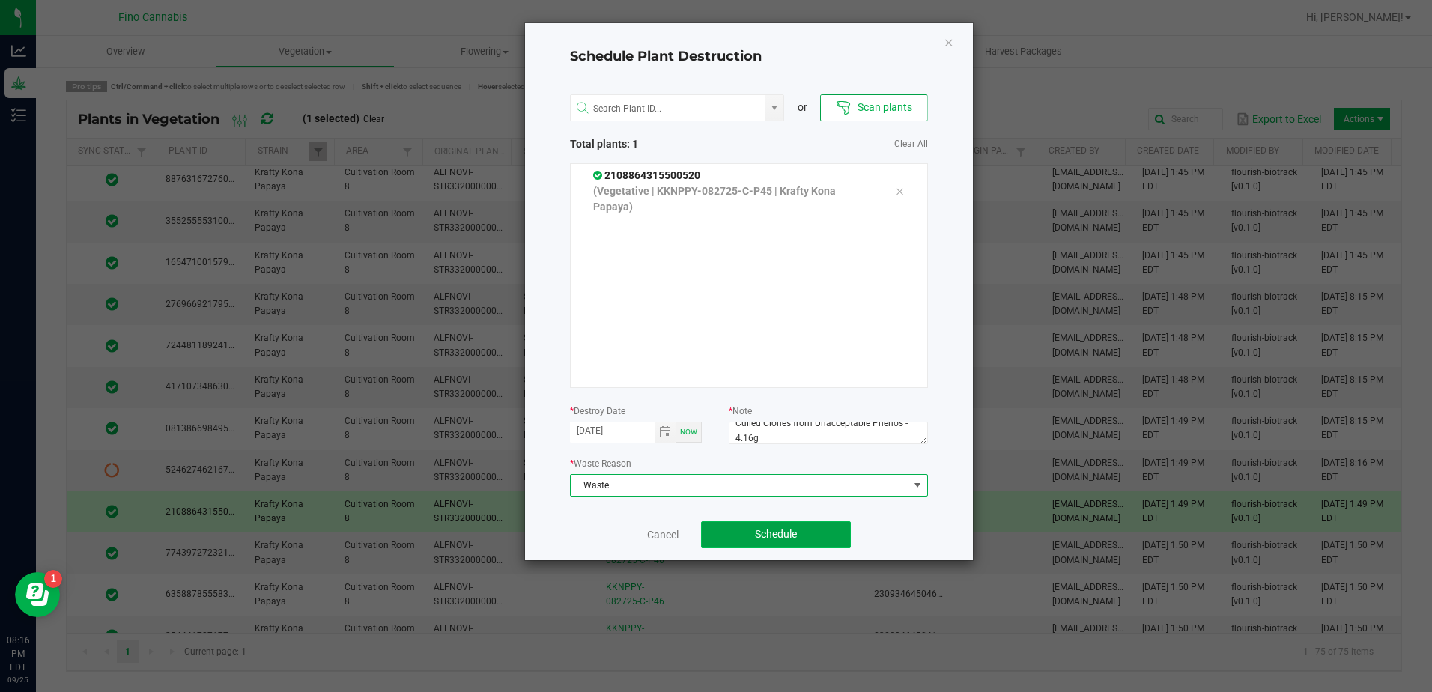
click at [790, 528] on span "Schedule" at bounding box center [776, 534] width 42 height 12
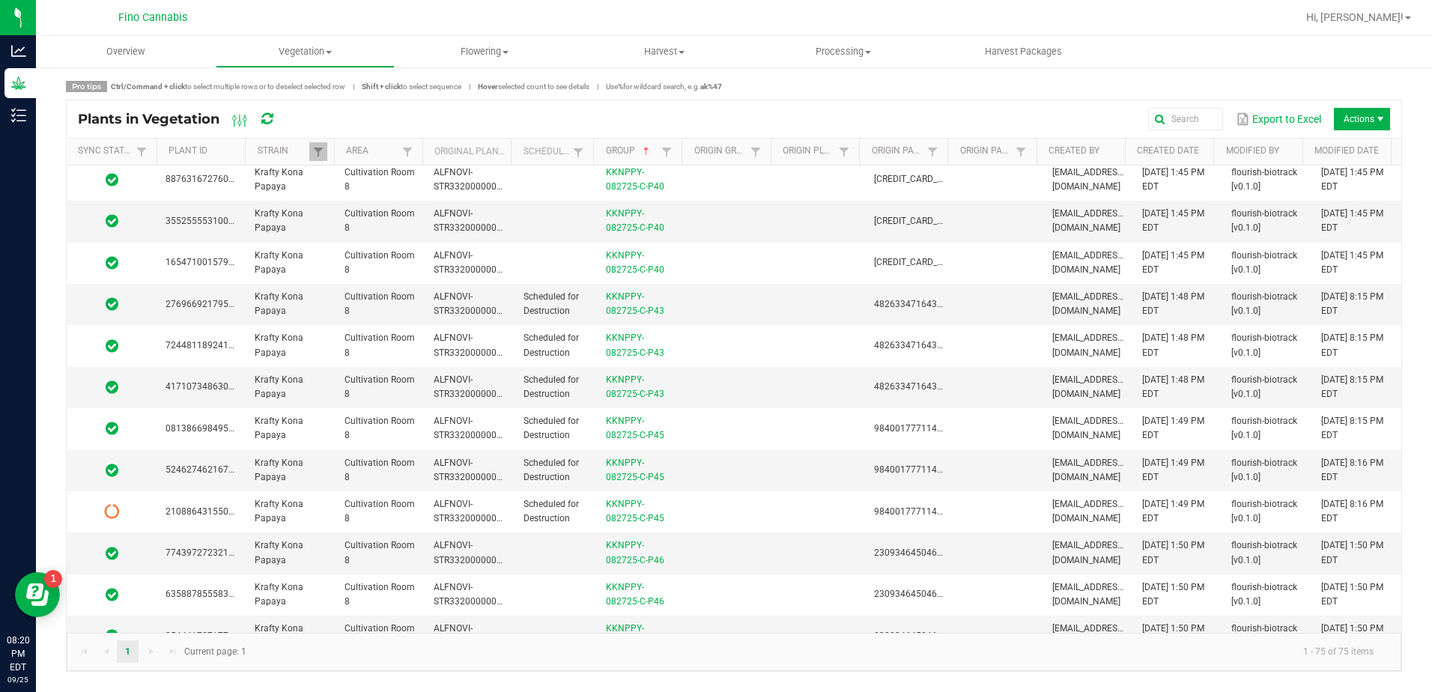
click at [275, 117] on div "Plants in Vegetation" at bounding box center [188, 118] width 221 height 25
click at [267, 121] on icon at bounding box center [266, 118] width 11 height 13
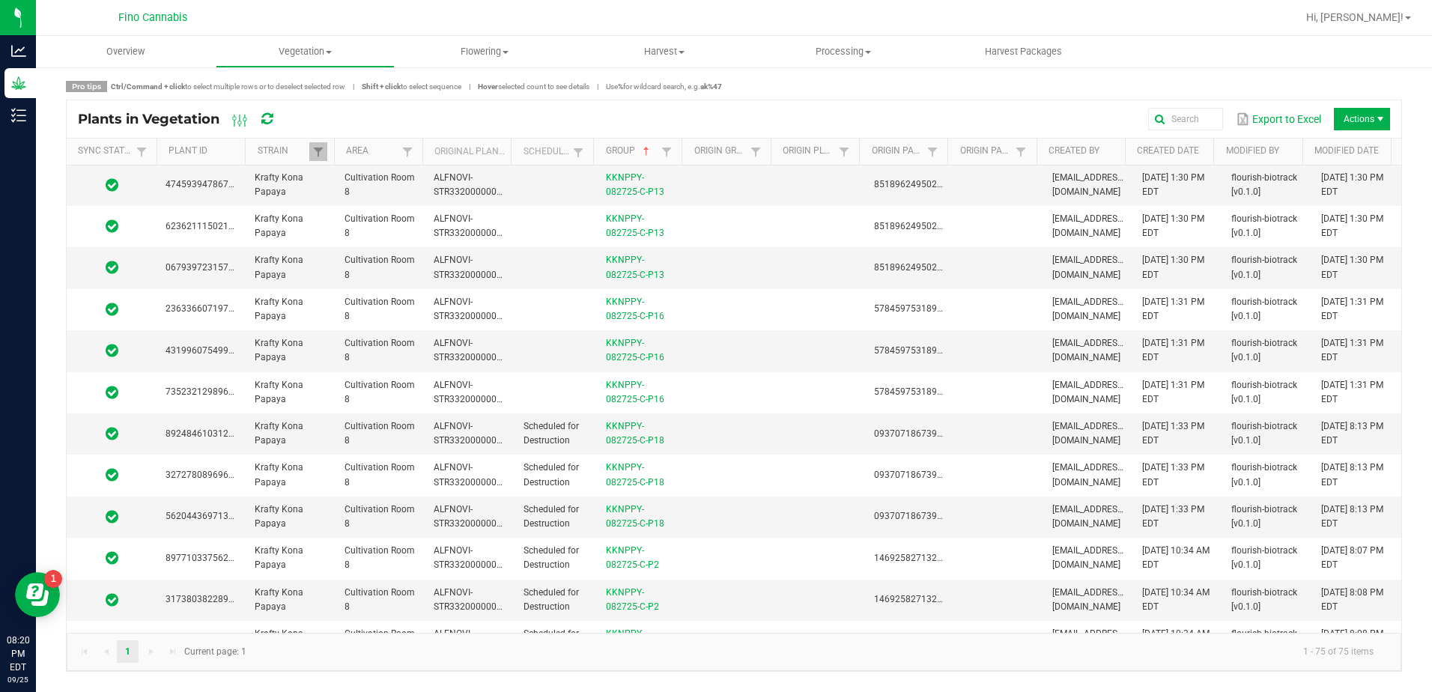
scroll to position [0, 0]
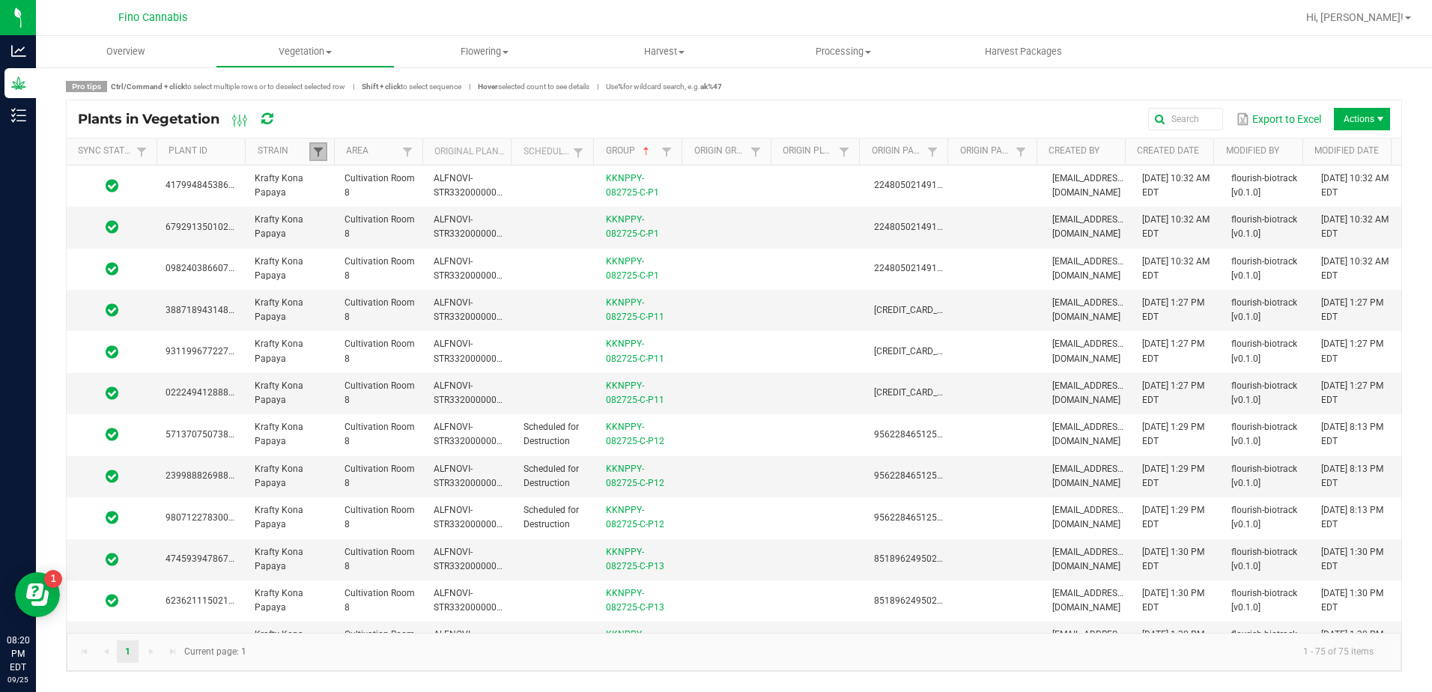
click at [320, 155] on span at bounding box center [318, 152] width 12 height 12
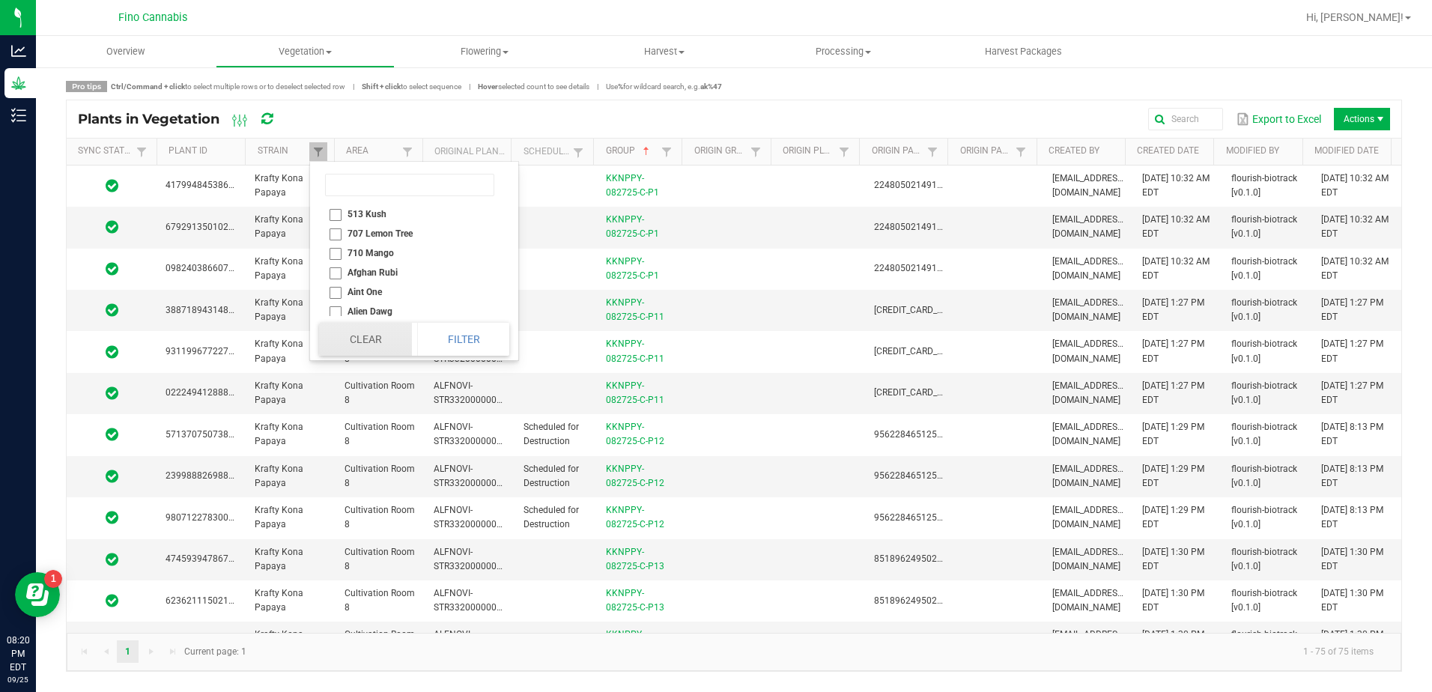
click at [384, 336] on button "Clear" at bounding box center [365, 339] width 92 height 33
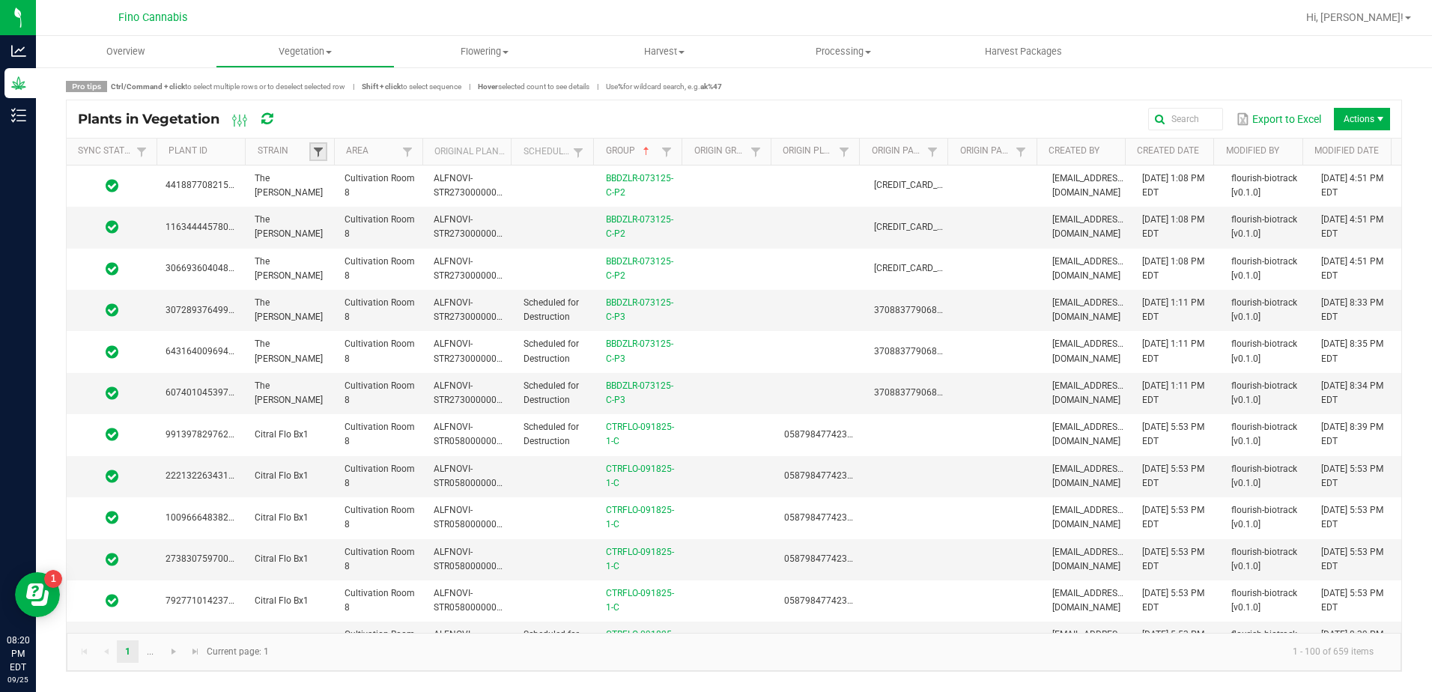
click at [318, 153] on span at bounding box center [318, 152] width 12 height 12
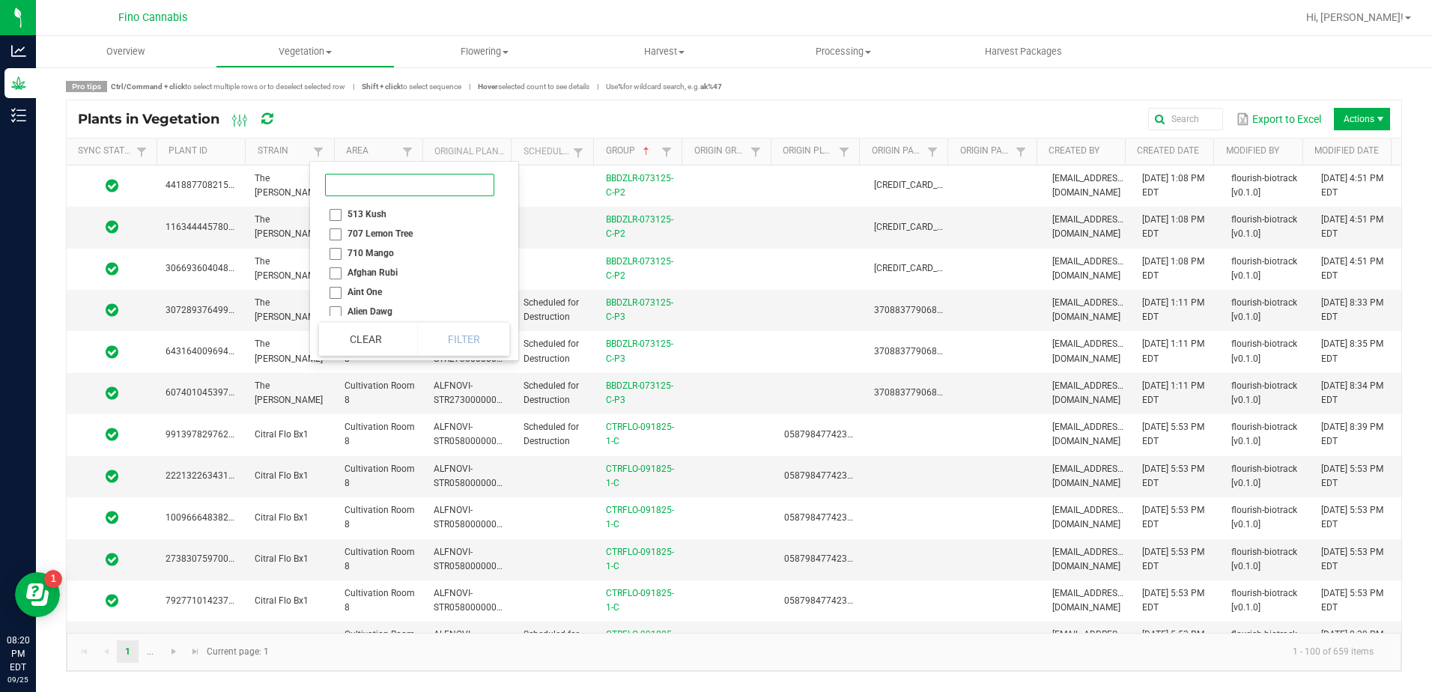
click at [354, 184] on input at bounding box center [409, 185] width 169 height 22
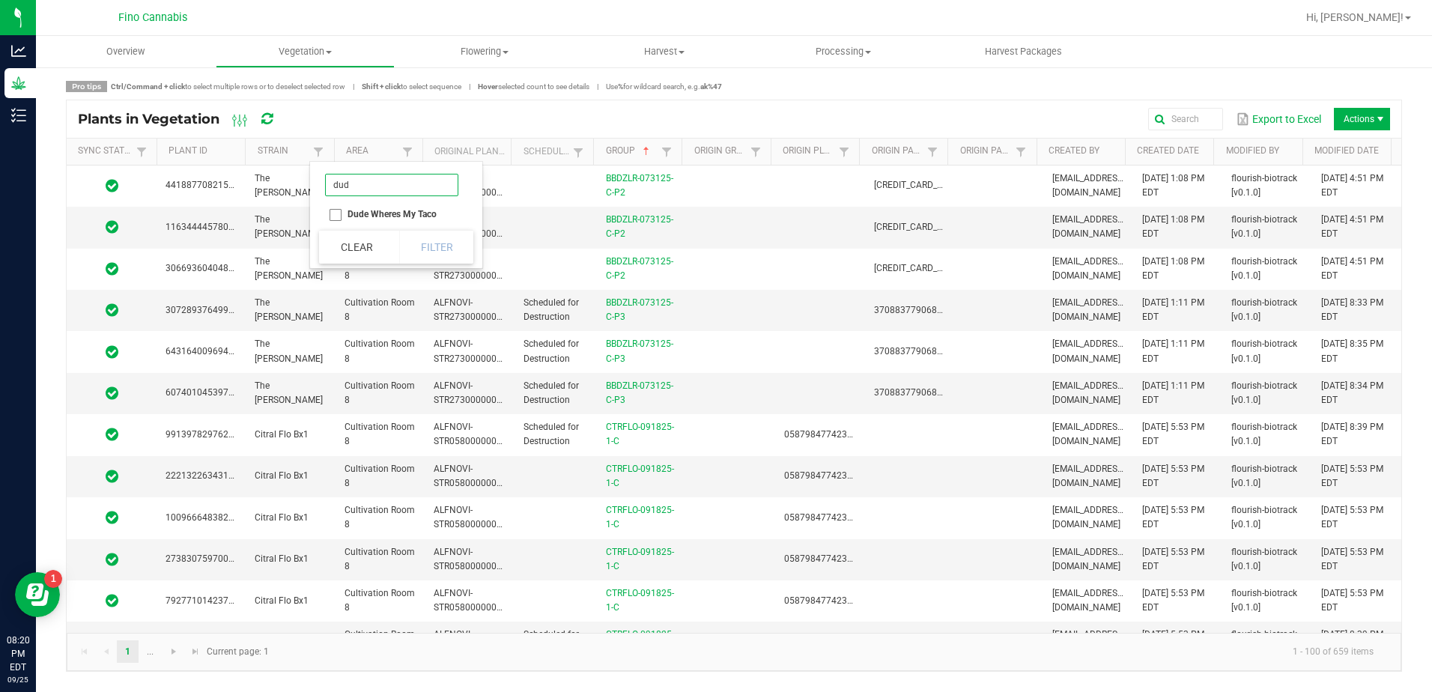
type input "dud"
click at [337, 216] on li "Dude Wheres My Taco" at bounding box center [391, 213] width 145 height 19
checkbox Taco "true"
click at [448, 244] on button "Filter" at bounding box center [436, 247] width 75 height 33
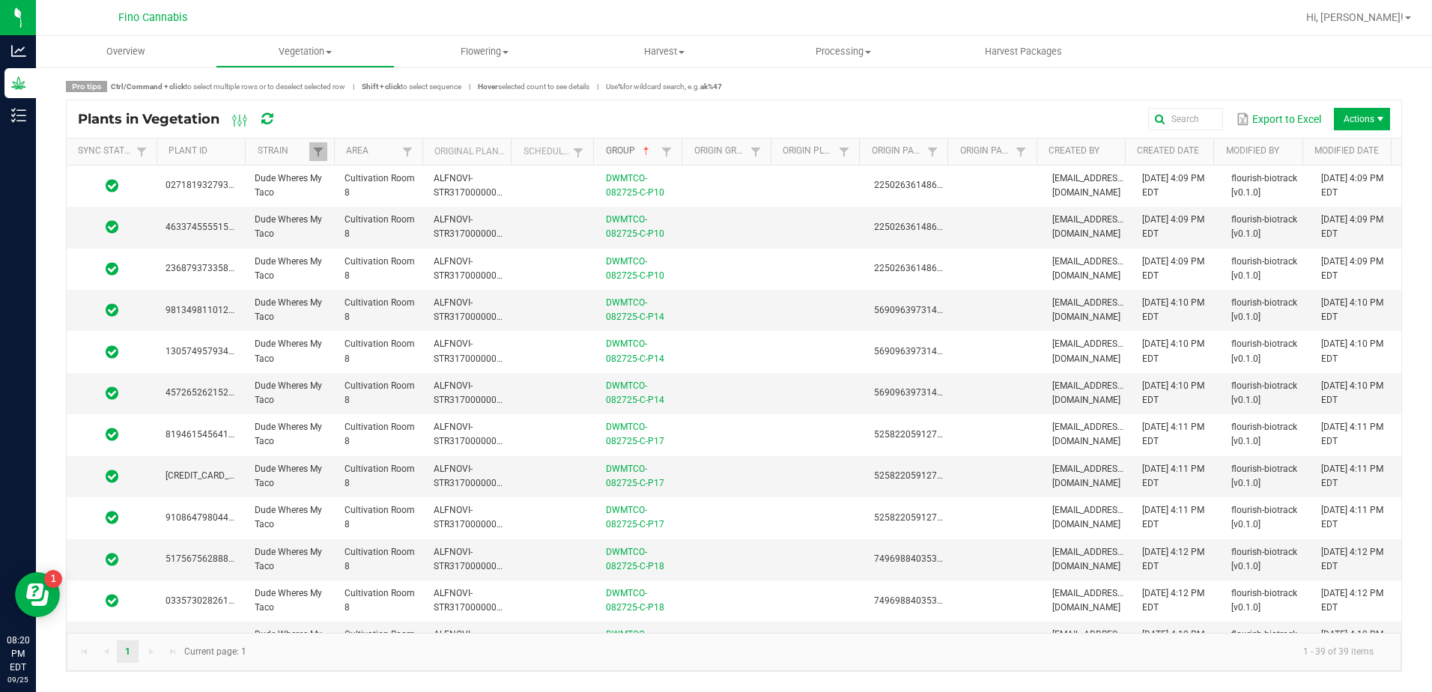
click at [629, 146] on link "Group" at bounding box center [632, 151] width 52 height 12
click at [616, 153] on link "Group" at bounding box center [632, 151] width 52 height 12
click at [616, 152] on link "Group" at bounding box center [632, 151] width 52 height 12
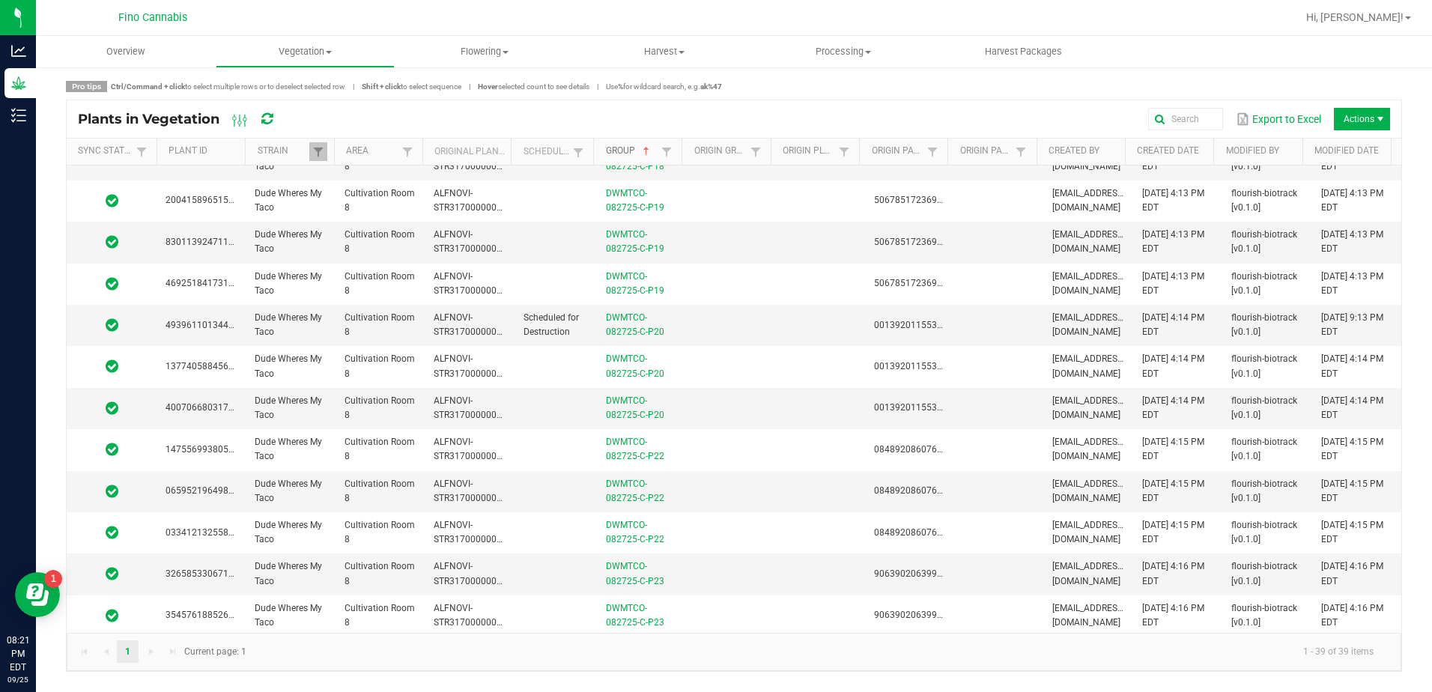
scroll to position [524, 0]
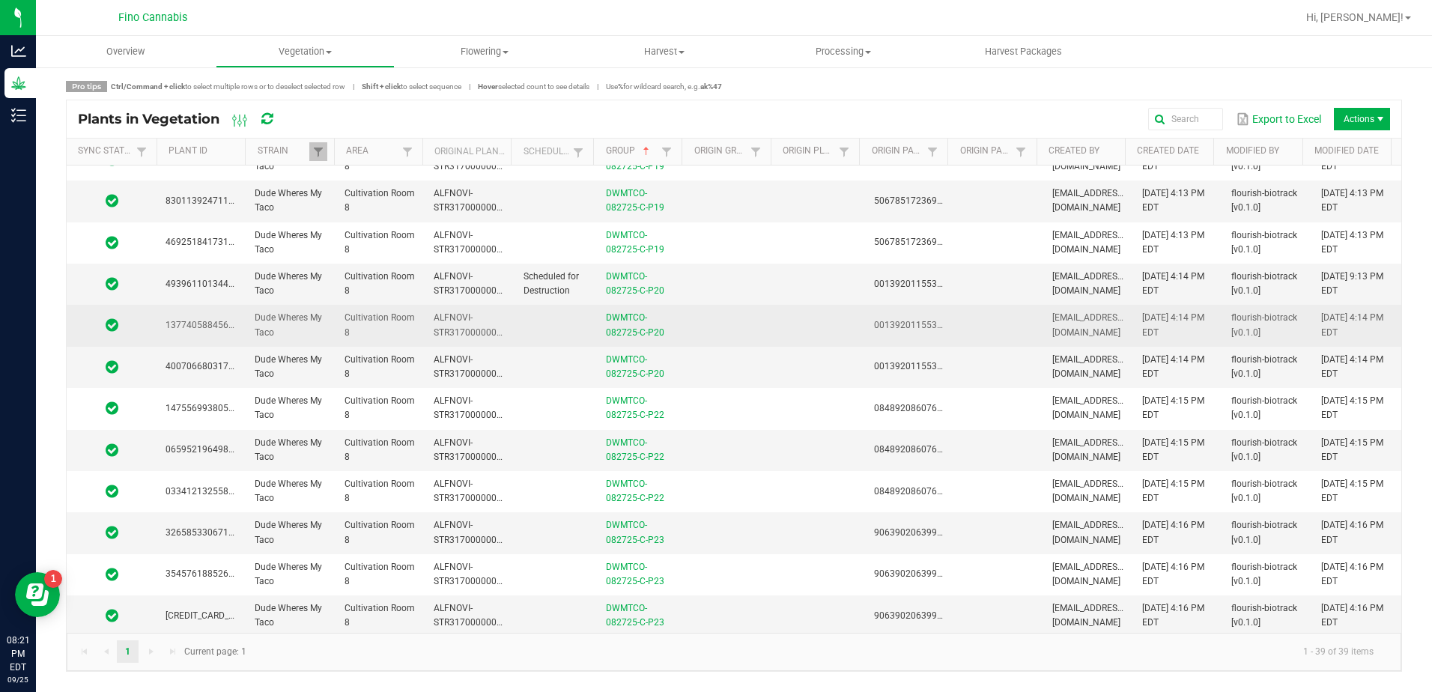
click at [709, 332] on td at bounding box center [730, 325] width 89 height 41
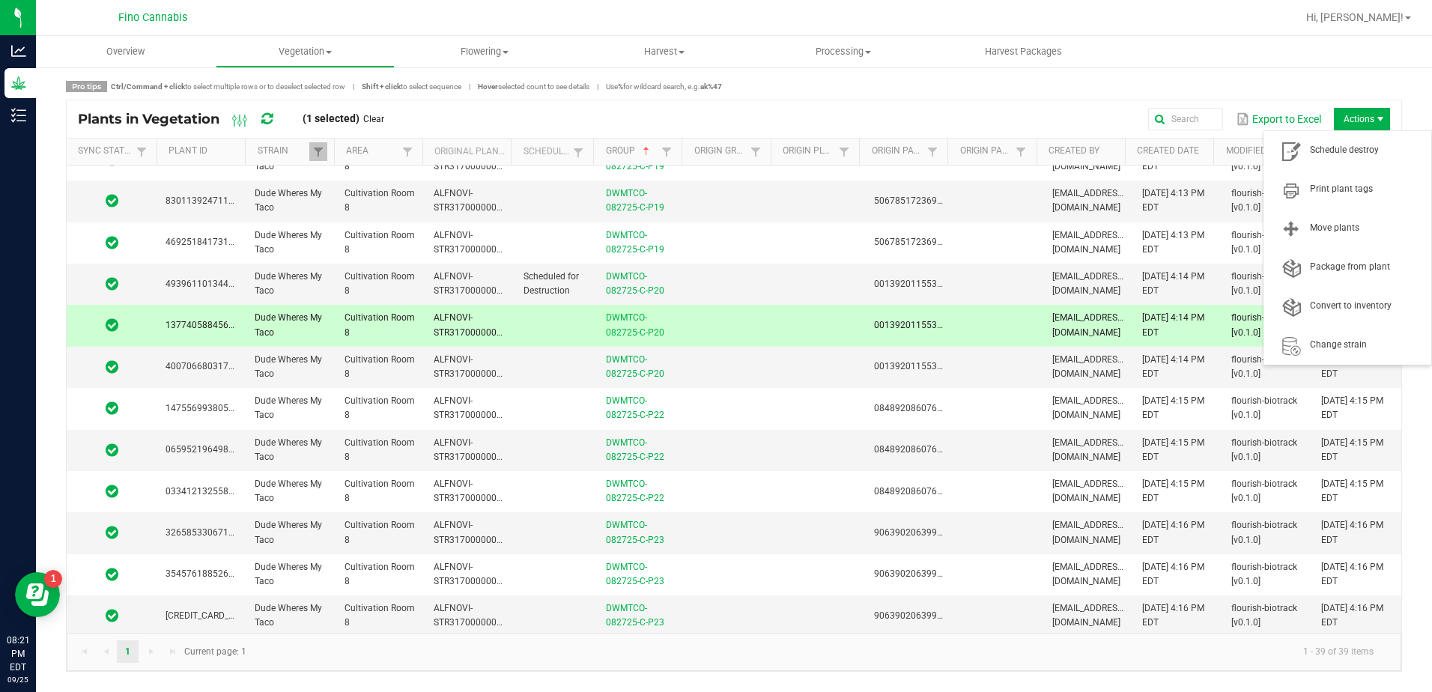
click at [1377, 120] on span "Actions" at bounding box center [1381, 119] width 12 height 12
click at [1374, 145] on span "Schedule destroy" at bounding box center [1366, 150] width 112 height 13
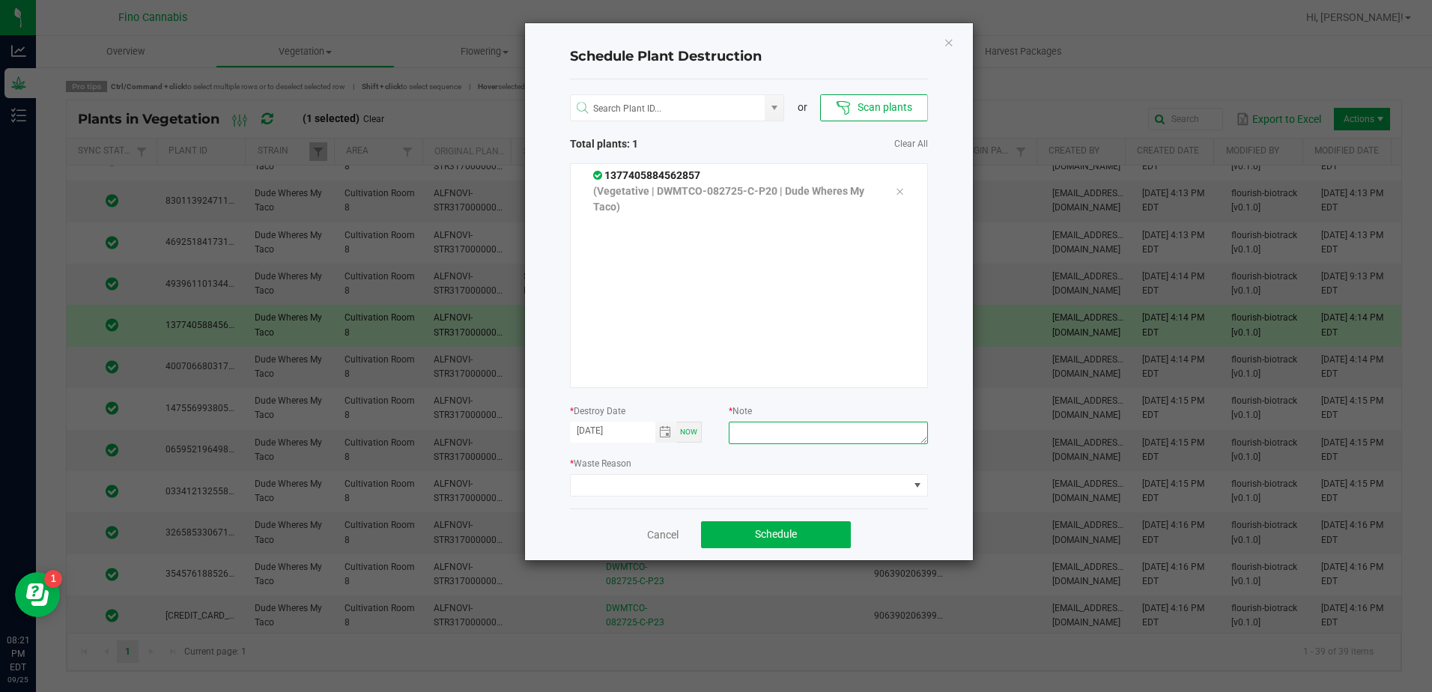
paste textarea "Culled Clones from Unacceptable Phenos - 4.16g"
click at [754, 438] on textarea "Culled Clones from Unacceptable Phenos - 4.16g" at bounding box center [828, 433] width 199 height 22
drag, startPoint x: 776, startPoint y: 441, endPoint x: 714, endPoint y: 410, distance: 69.3
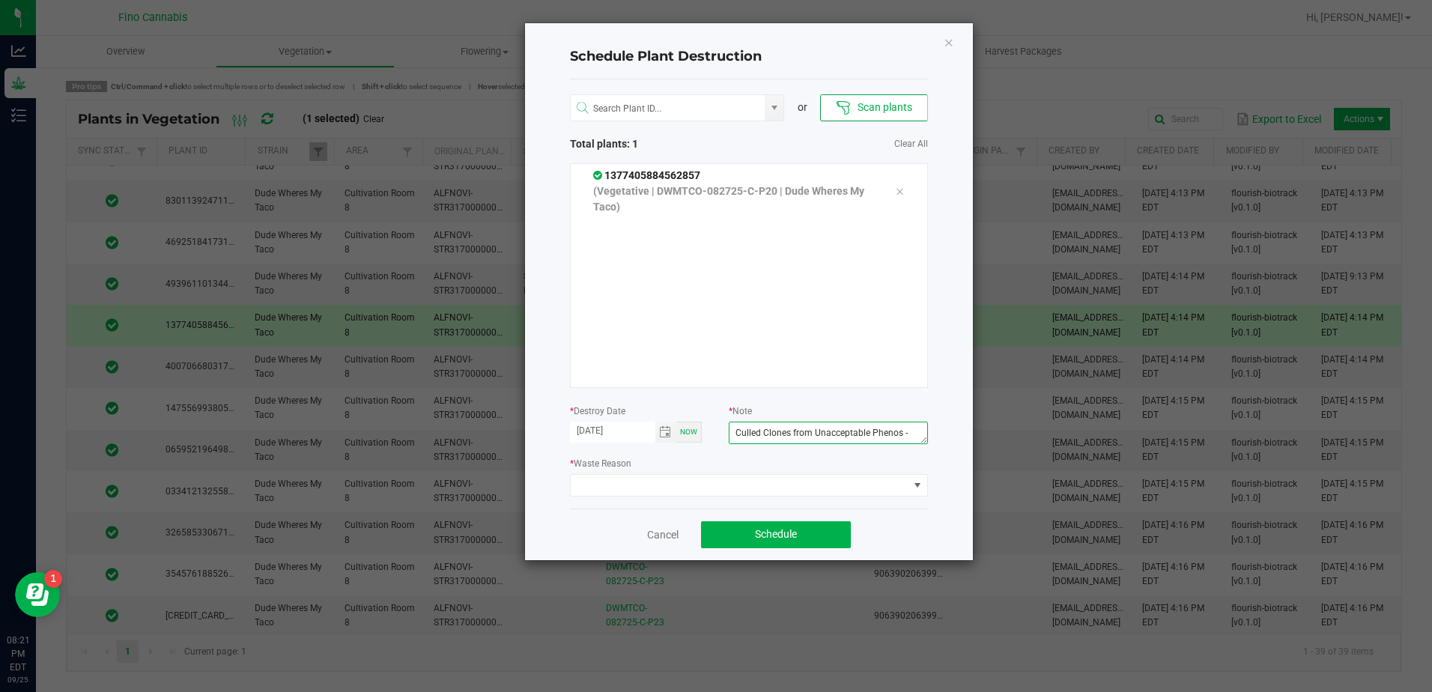
click at [714, 410] on form "* Destroy Date [DATE] Now * Note Culled Clones from Unacceptable Phenos - 4.44g" at bounding box center [749, 426] width 358 height 46
type textarea "Culled Clones from Unacceptable Phenos - 4.44g"
click at [906, 482] on span at bounding box center [740, 485] width 338 height 21
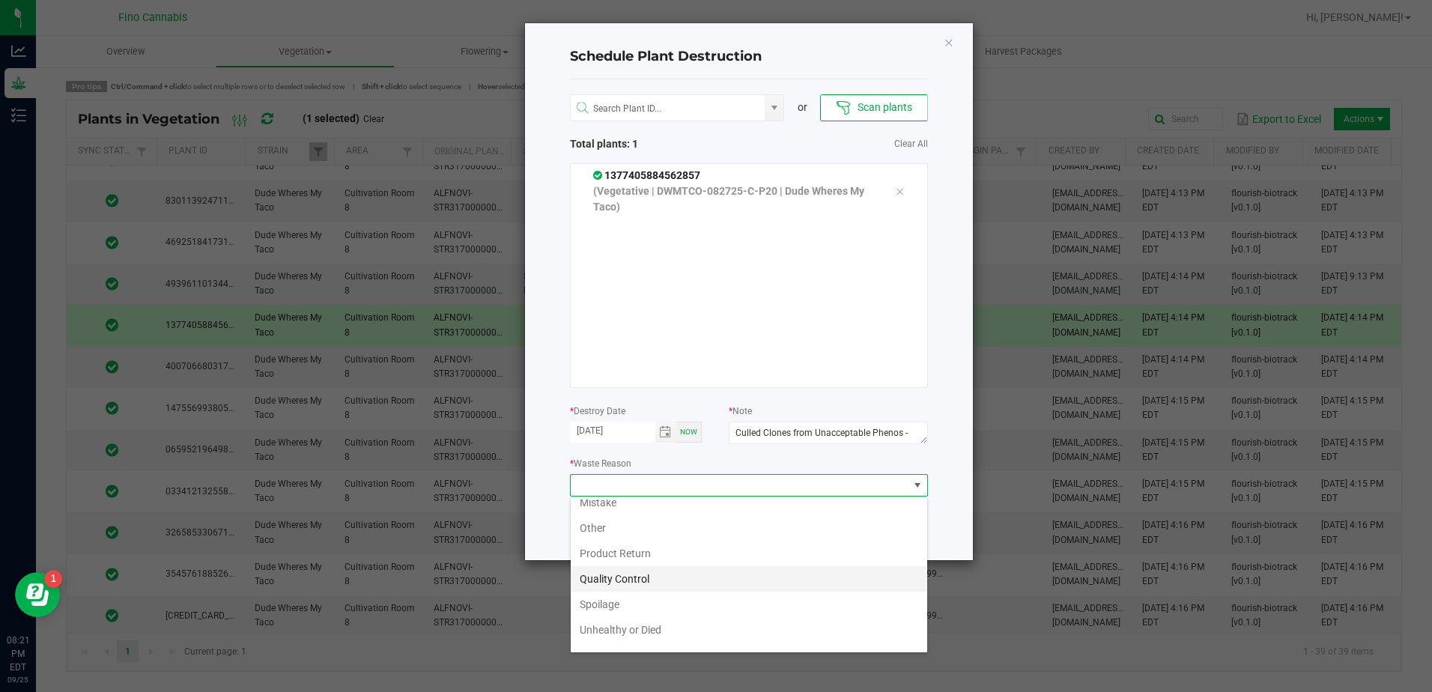
scroll to position [54, 0]
click at [651, 633] on li "Waste" at bounding box center [749, 636] width 357 height 25
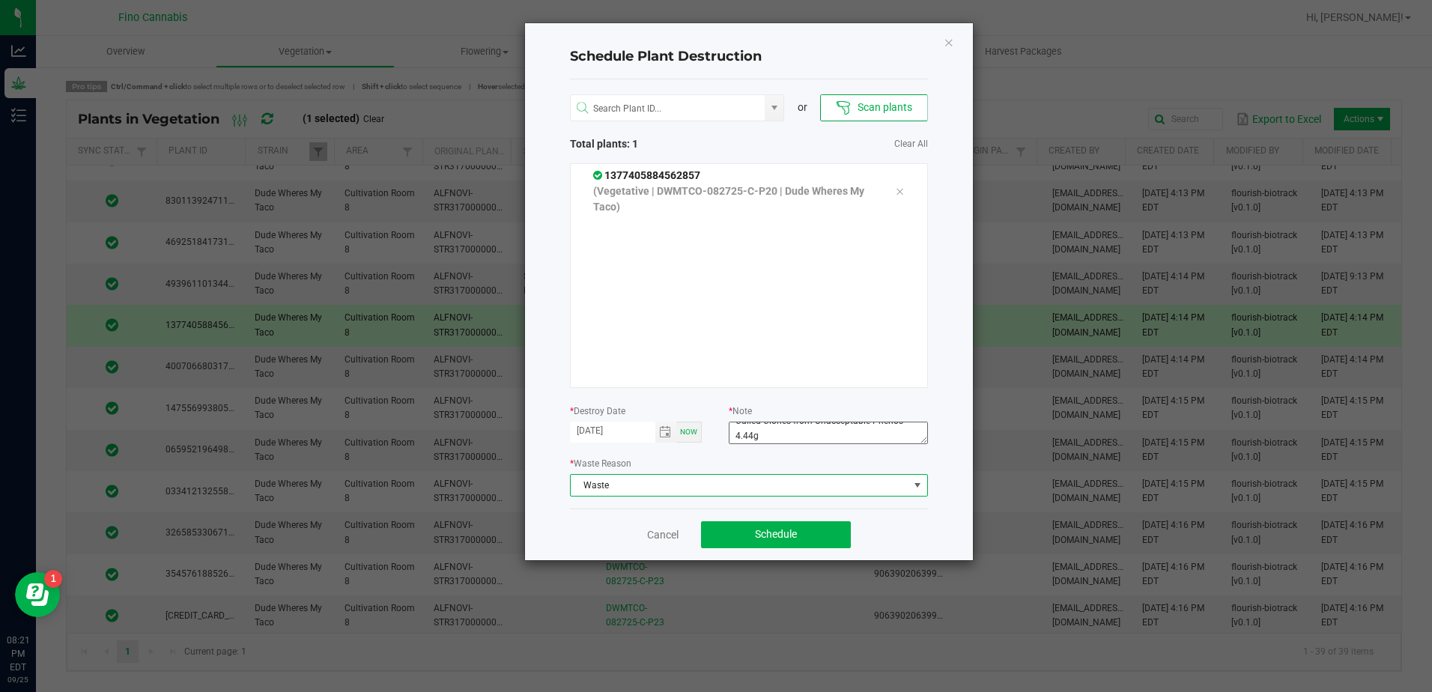
scroll to position [15, 0]
click at [802, 539] on button "Schedule" at bounding box center [776, 534] width 150 height 27
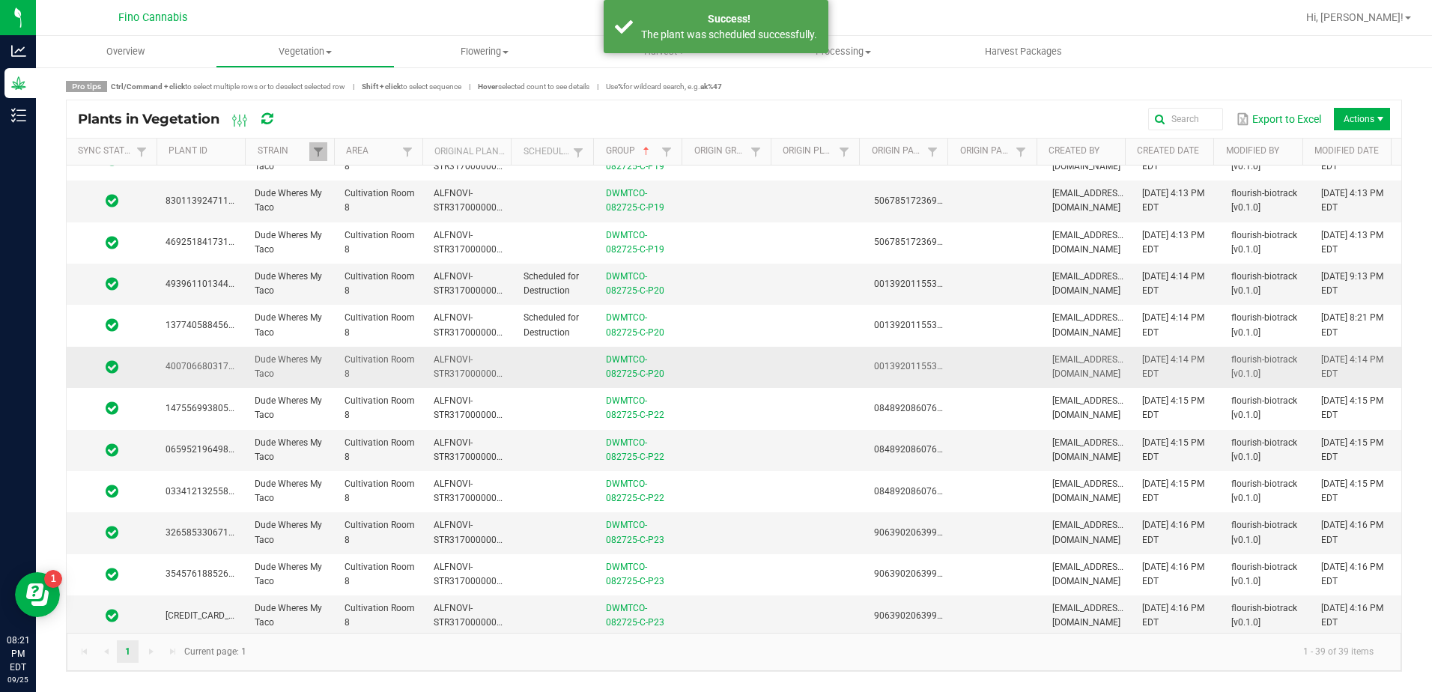
click at [758, 374] on td at bounding box center [730, 367] width 89 height 41
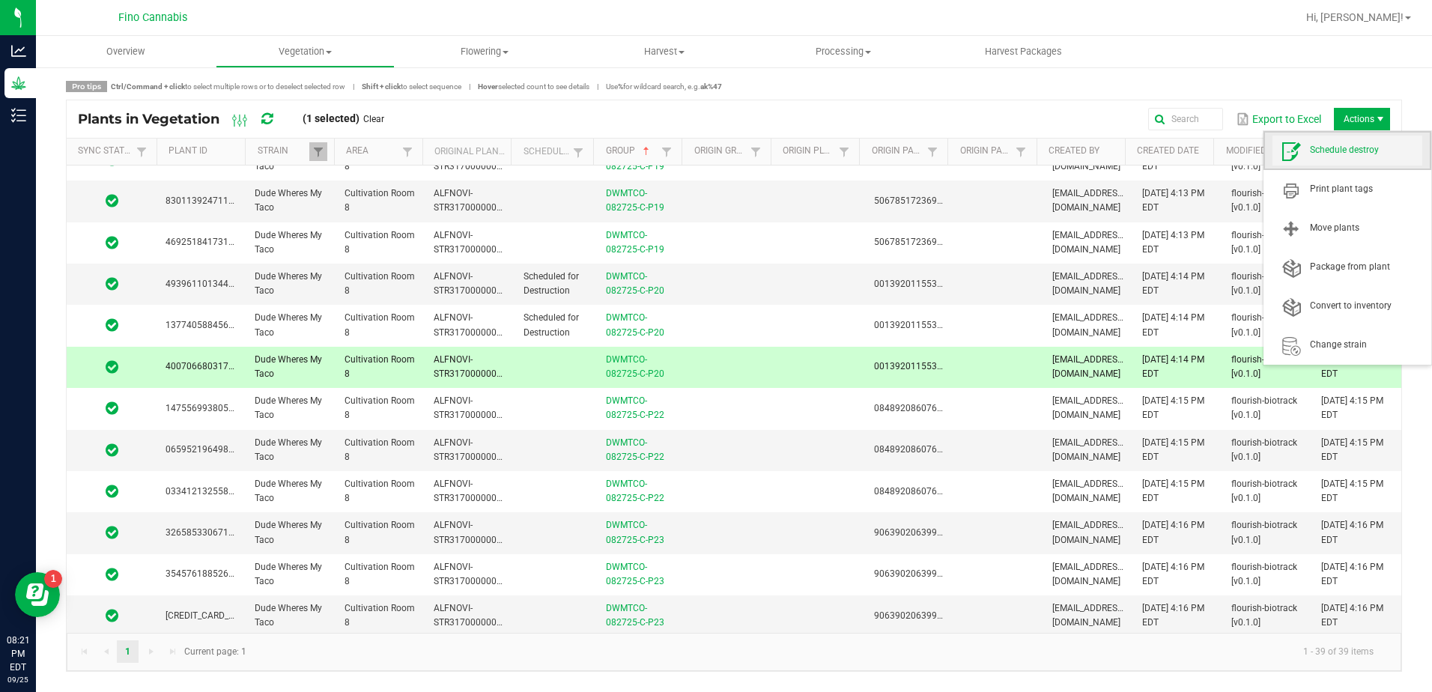
click at [1347, 151] on span "Schedule destroy" at bounding box center [1366, 150] width 112 height 13
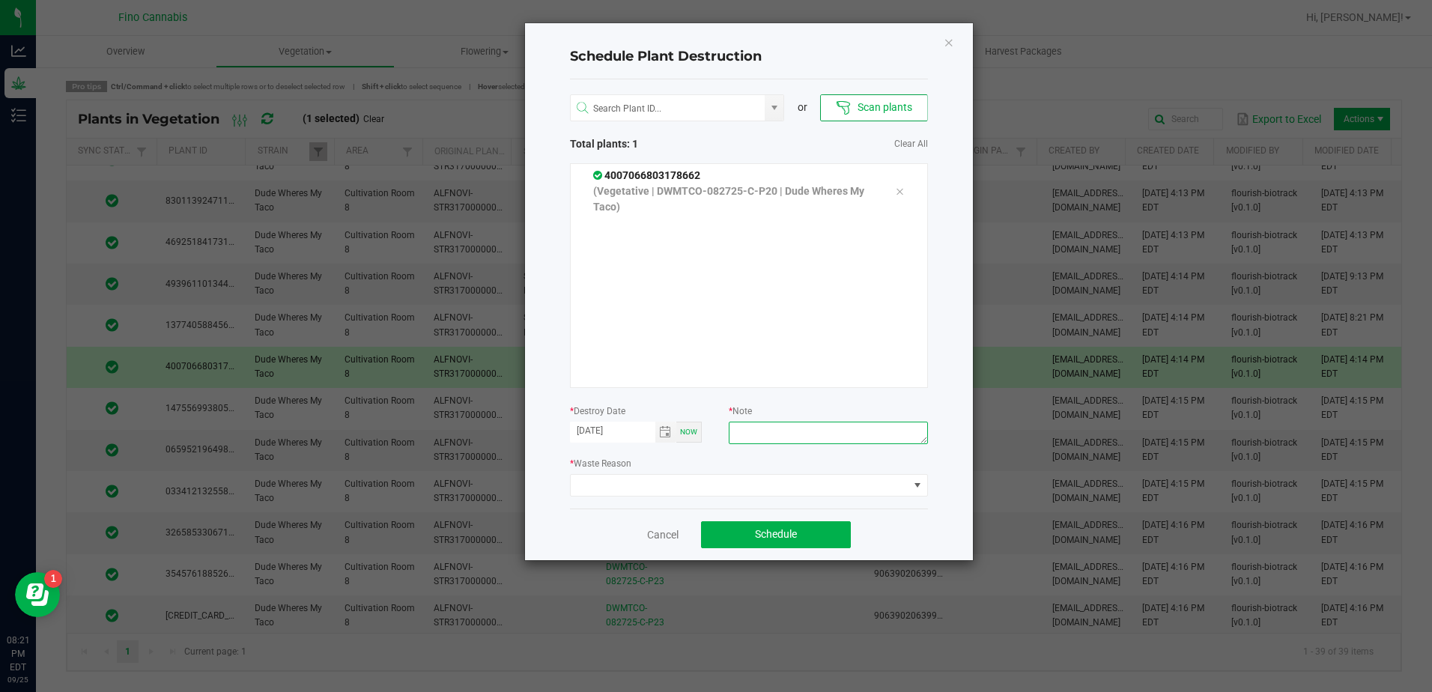
paste textarea "Culled Clones from Unacceptable Phenos - 4.44g"
type textarea "Culled Clones from Unacceptable Phenos - 4.44g"
click at [781, 487] on span at bounding box center [740, 485] width 338 height 21
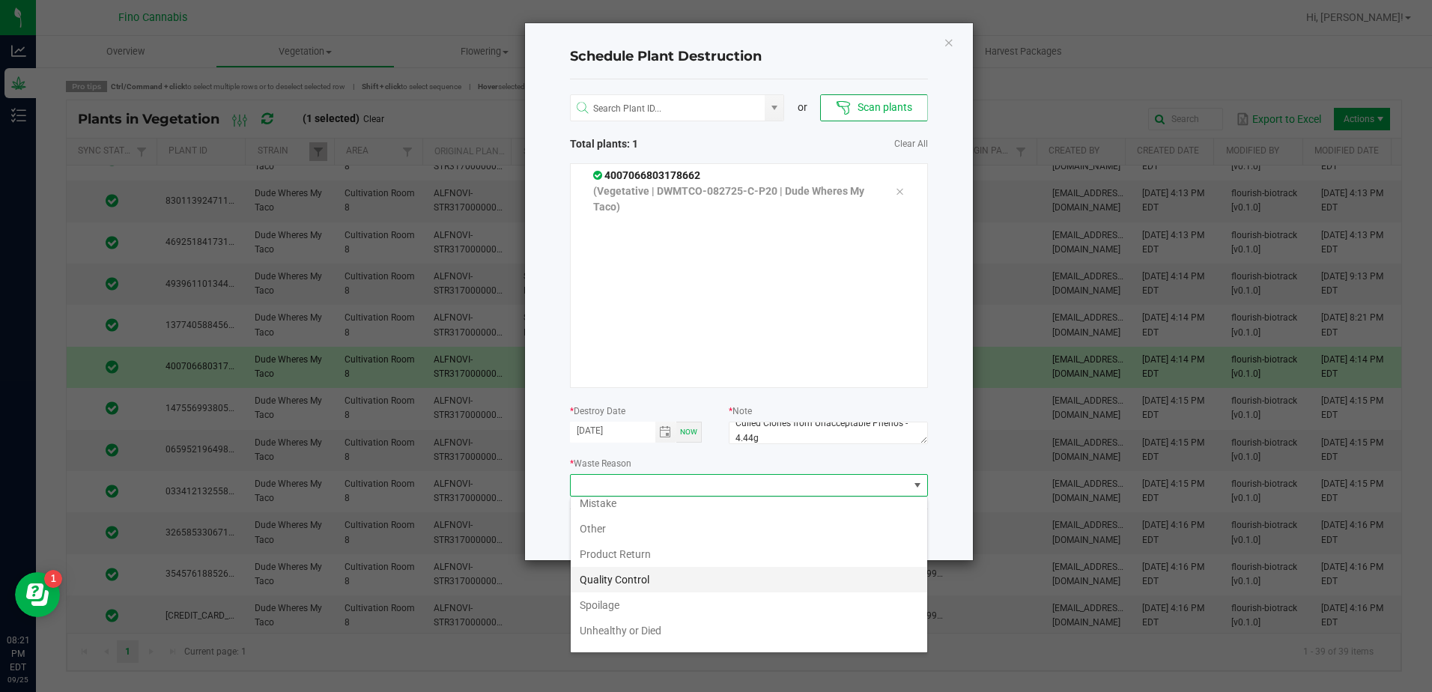
scroll to position [54, 0]
click at [591, 635] on li "Waste" at bounding box center [749, 636] width 357 height 25
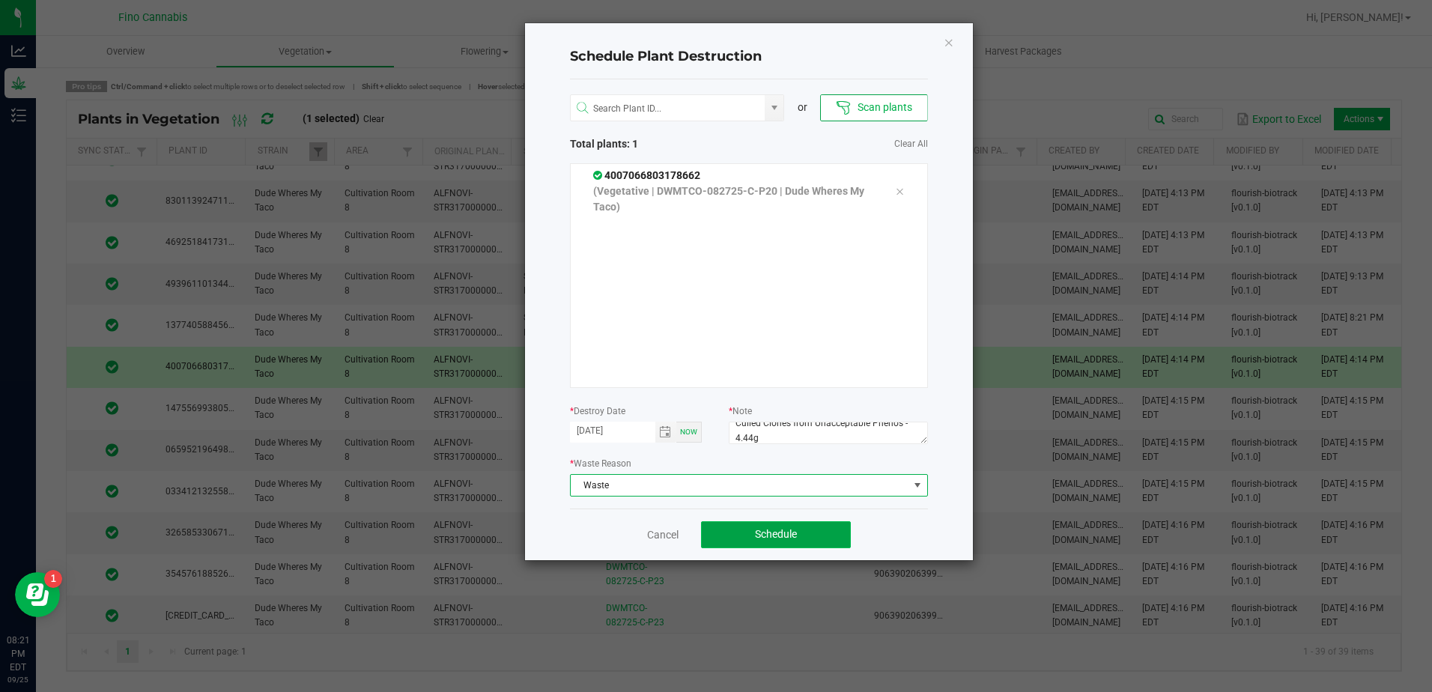
click at [808, 537] on button "Schedule" at bounding box center [776, 534] width 150 height 27
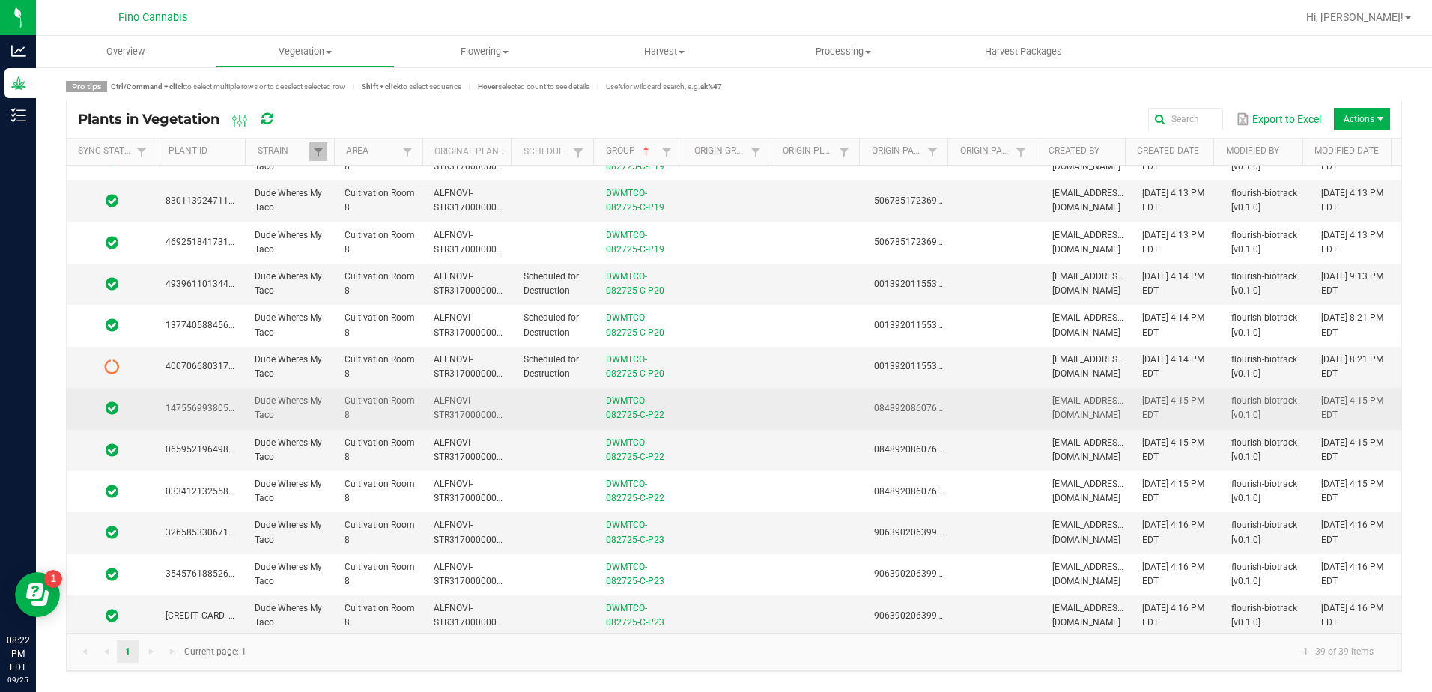
click at [758, 414] on td at bounding box center [730, 408] width 89 height 41
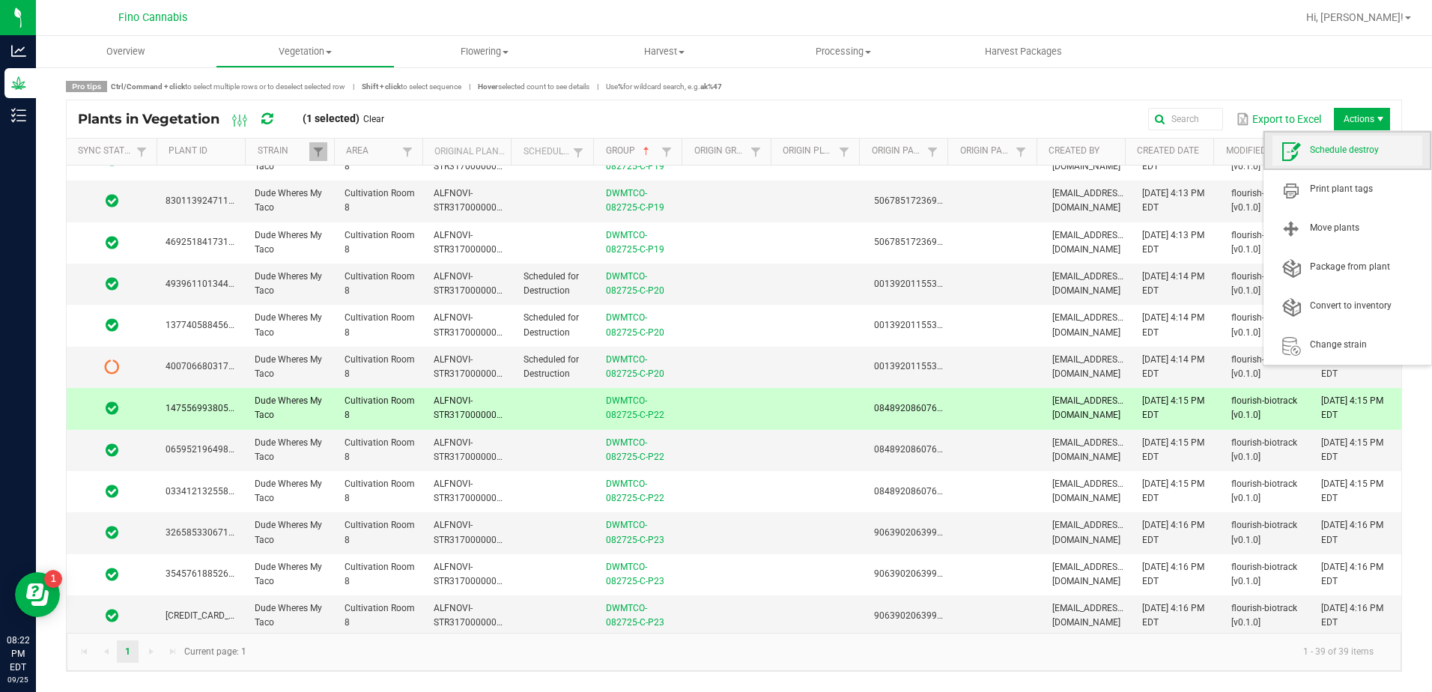
click at [1345, 145] on span "Schedule destroy" at bounding box center [1366, 150] width 112 height 13
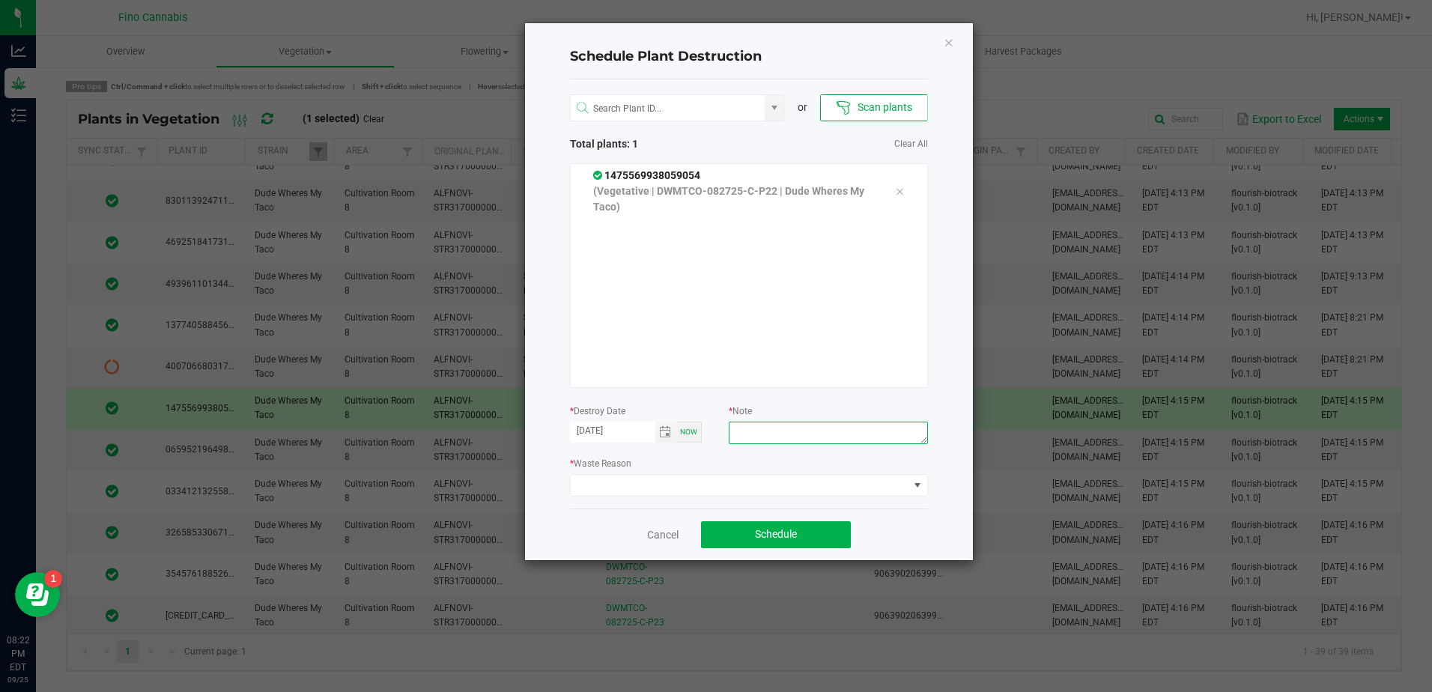
paste textarea "Culled Clones from Unacceptable Phenos - 4.44g"
type textarea "Culled Clones from Unacceptable Phenos - 4.44g"
click at [753, 485] on span at bounding box center [740, 485] width 338 height 21
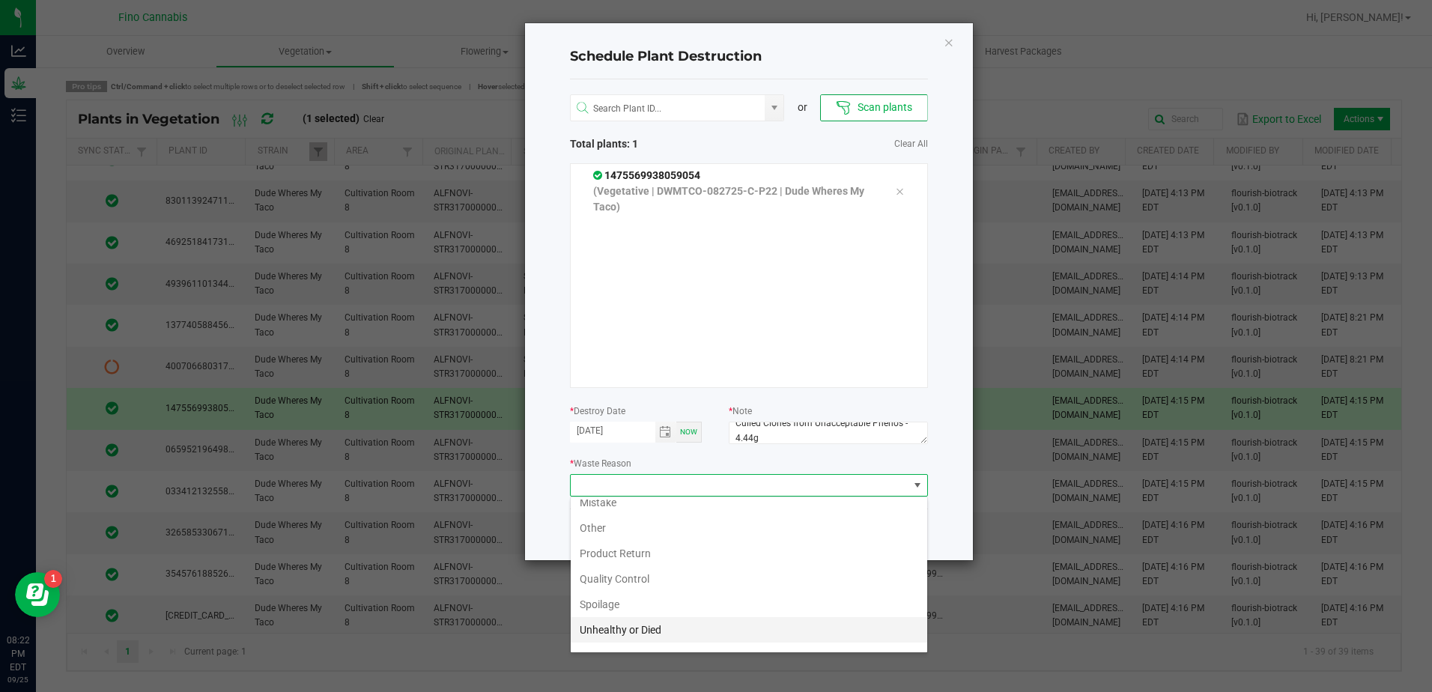
scroll to position [54, 0]
click at [609, 636] on li "Waste" at bounding box center [749, 636] width 357 height 25
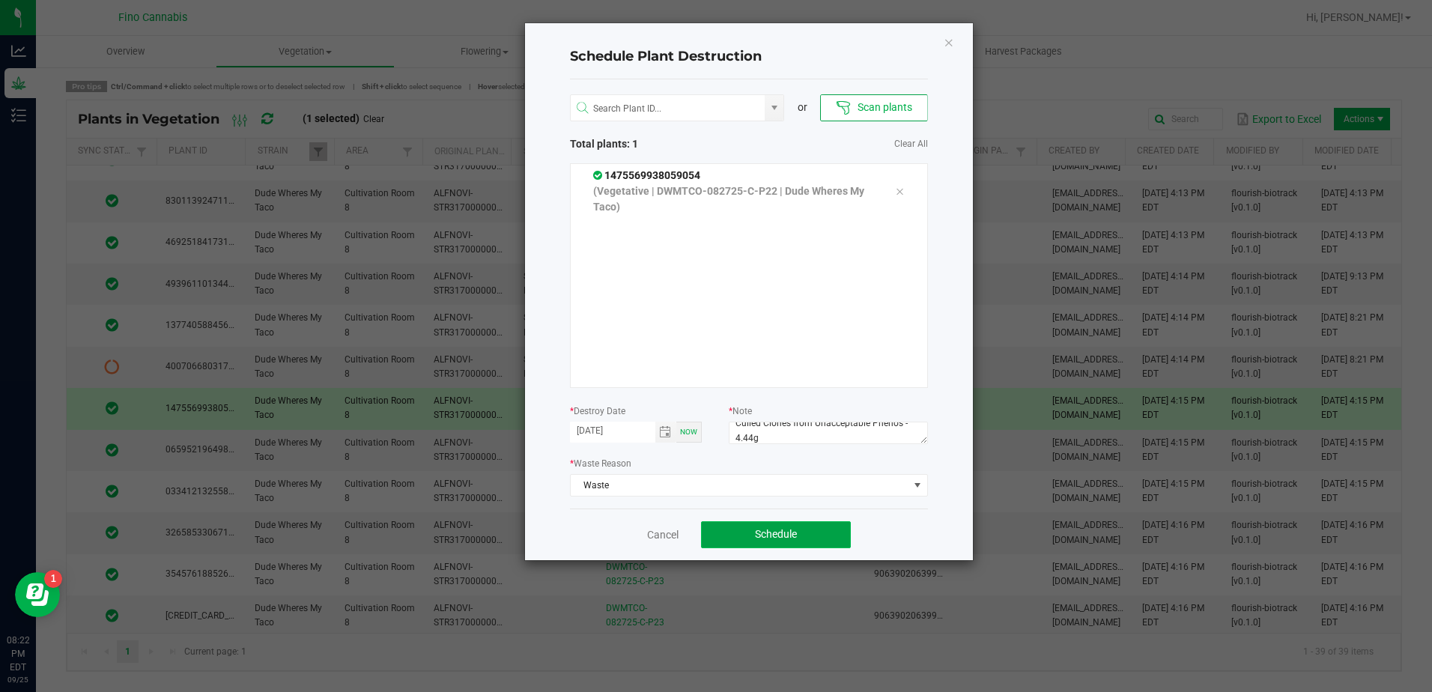
click at [782, 542] on button "Schedule" at bounding box center [776, 534] width 150 height 27
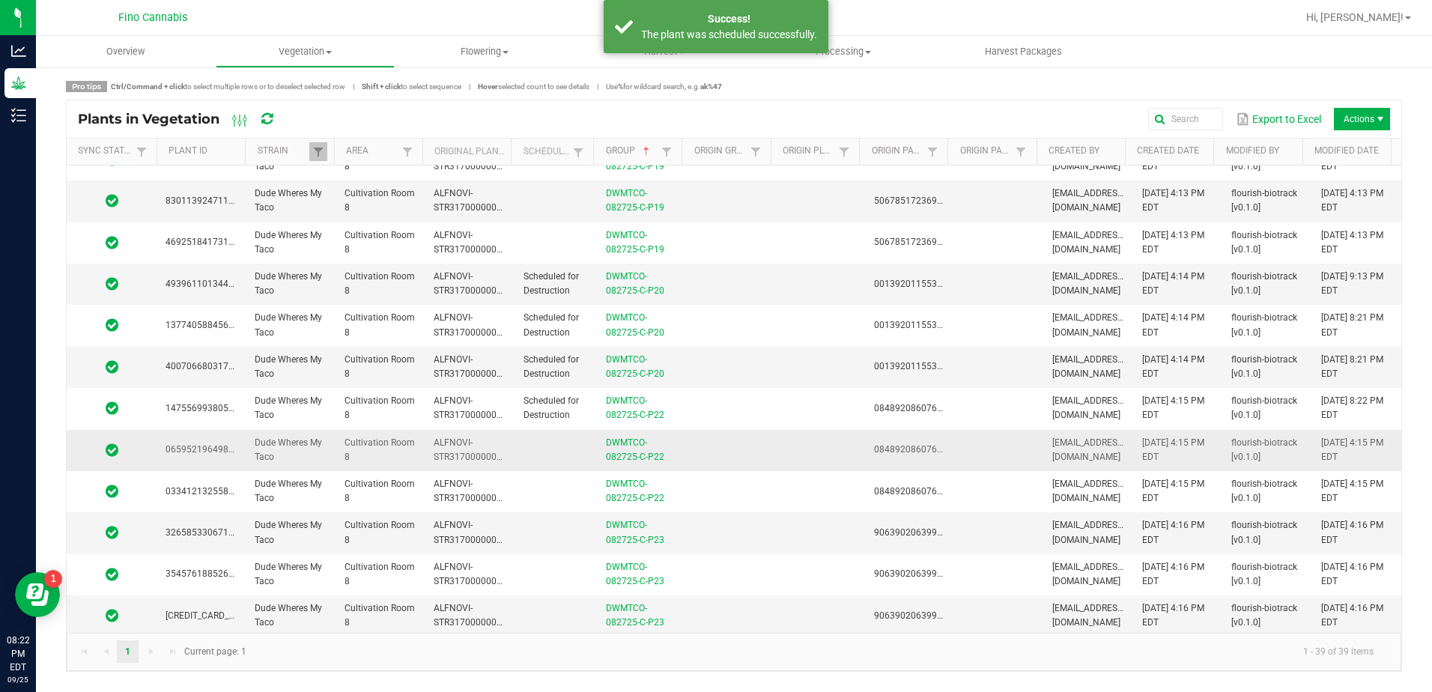
click at [728, 446] on td at bounding box center [730, 450] width 89 height 41
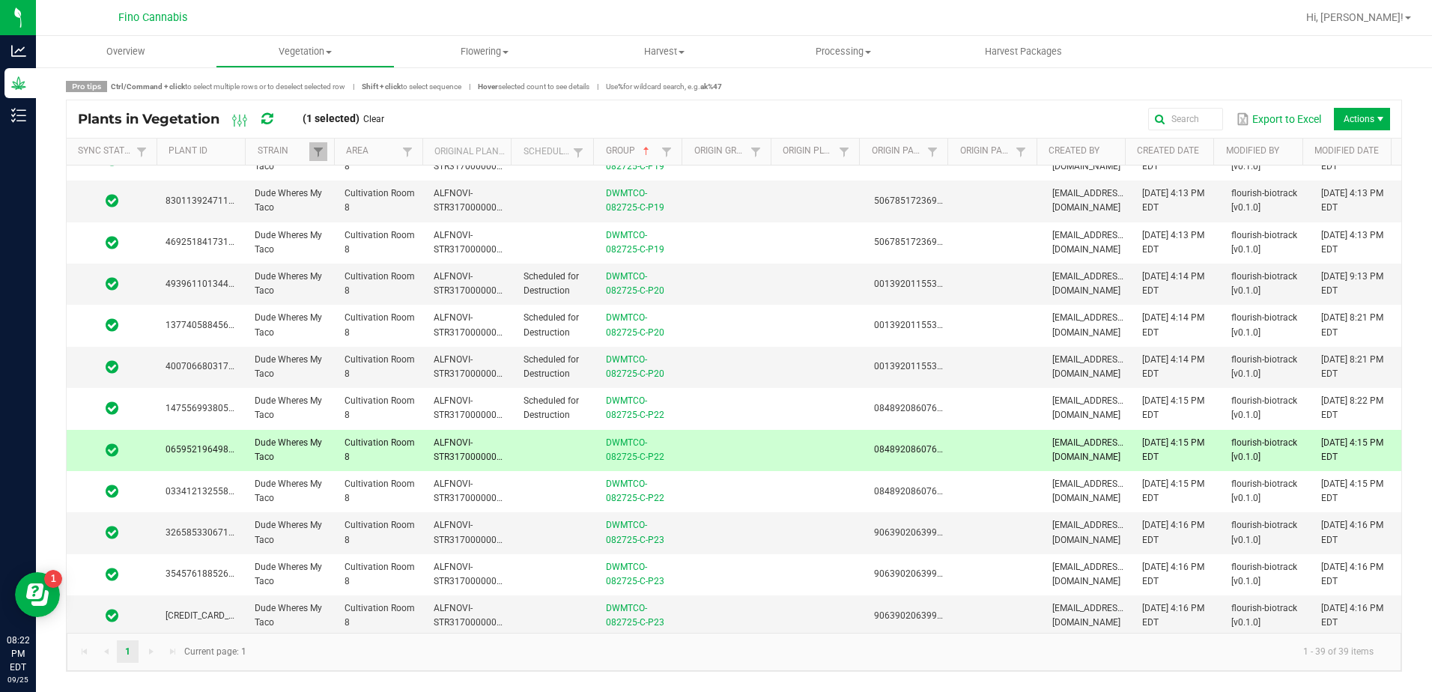
click at [728, 446] on td at bounding box center [730, 450] width 89 height 41
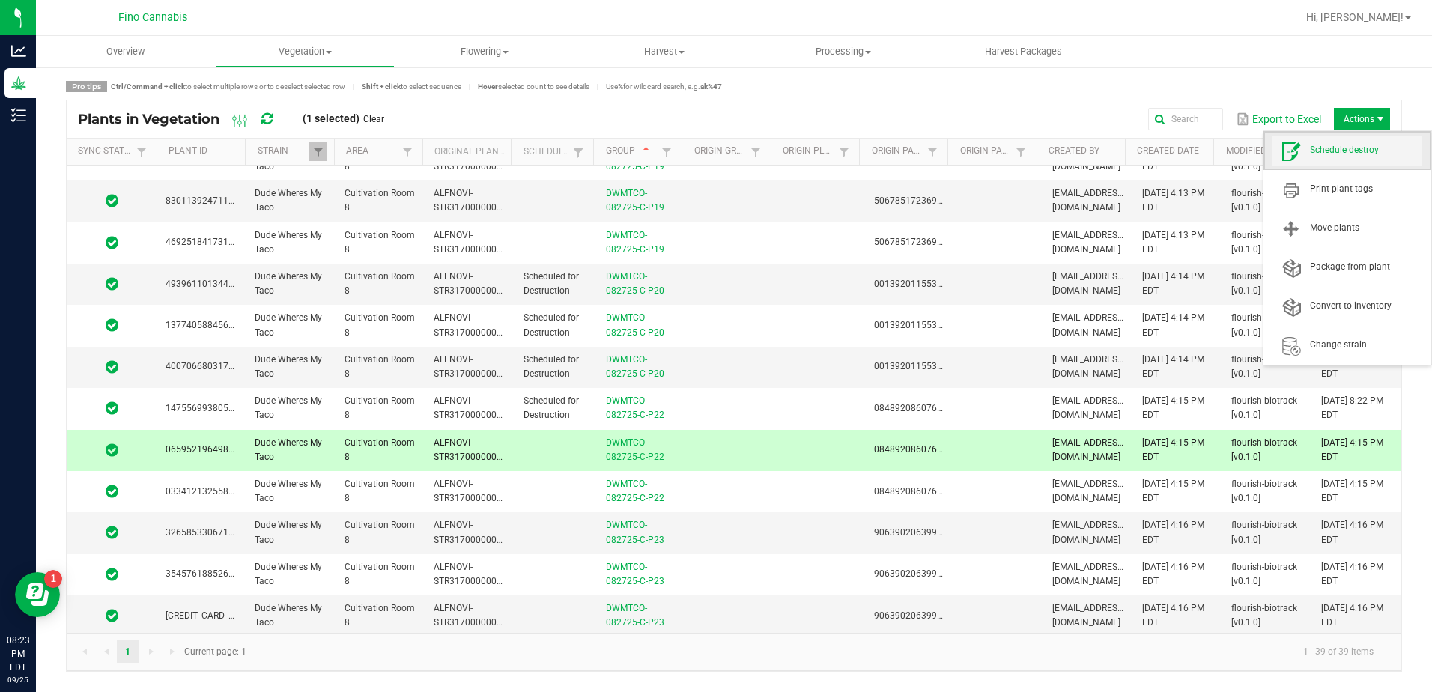
click at [1357, 148] on span "Schedule destroy" at bounding box center [1366, 150] width 112 height 13
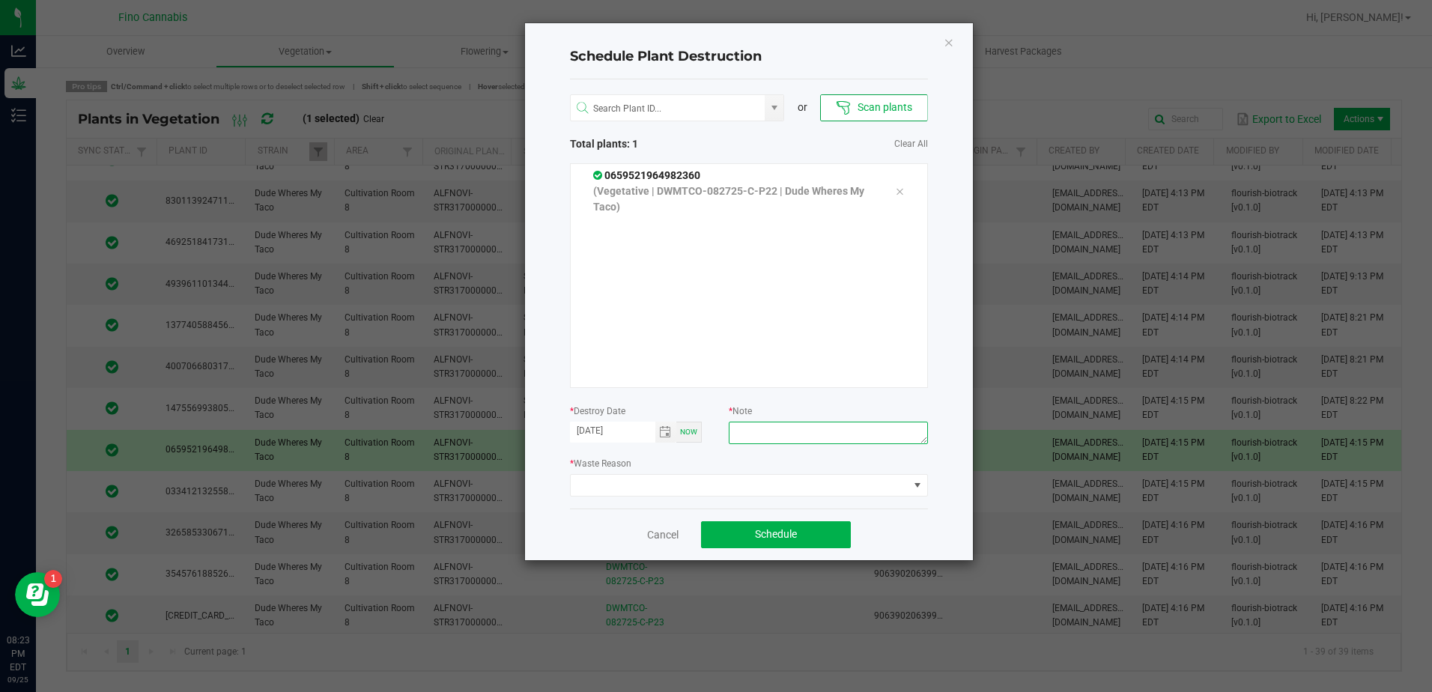
paste textarea "Culled Clones from Unacceptable Phenos - 4.44g"
type textarea "Culled Clones from Unacceptable Phenos - 4.44g"
click at [776, 489] on span at bounding box center [740, 485] width 338 height 21
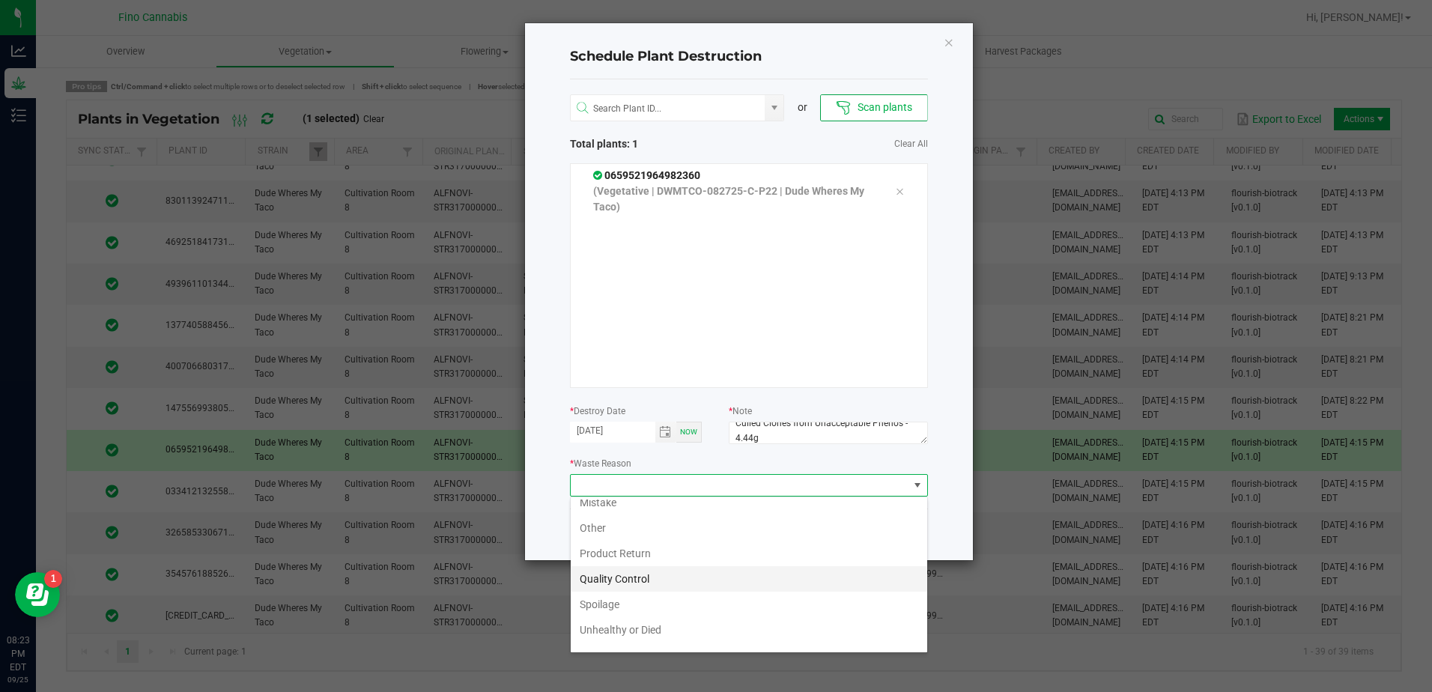
scroll to position [54, 0]
click at [601, 640] on li "Waste" at bounding box center [749, 636] width 357 height 25
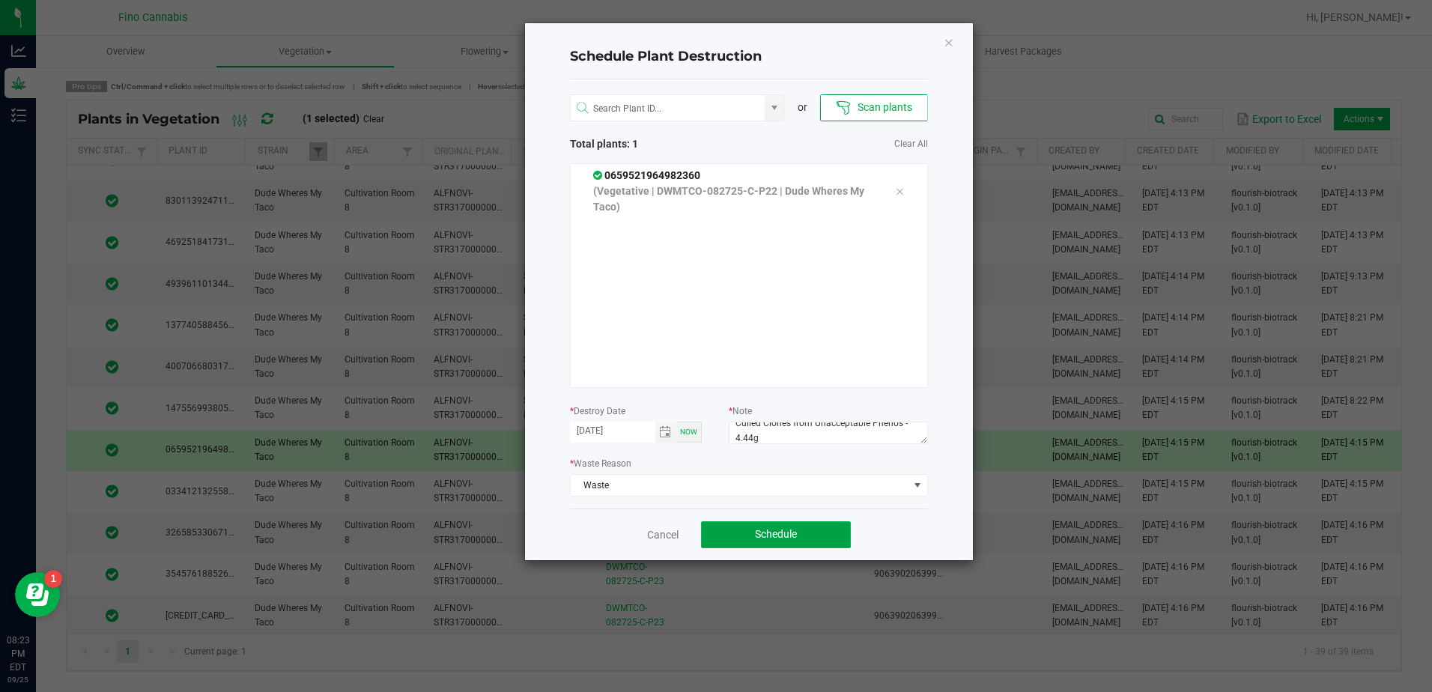
click at [811, 538] on button "Schedule" at bounding box center [776, 534] width 150 height 27
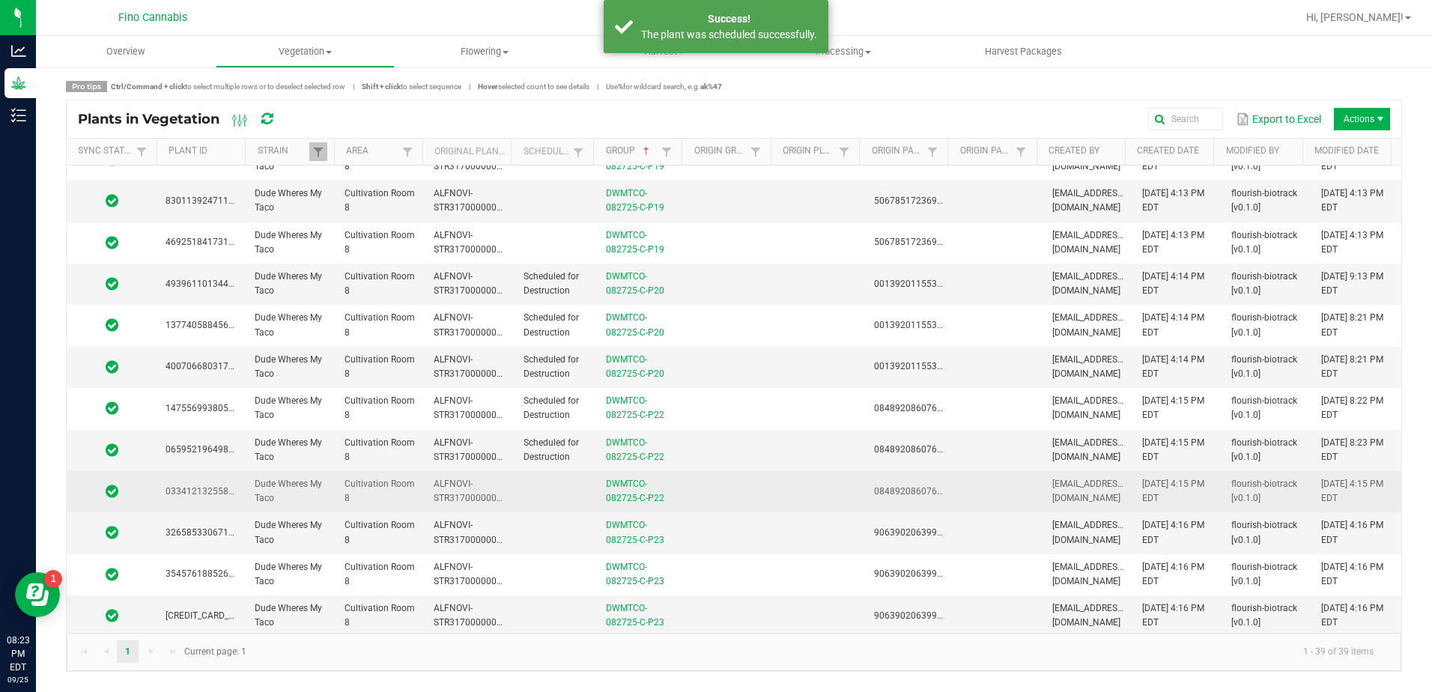
click at [701, 489] on td at bounding box center [730, 491] width 89 height 41
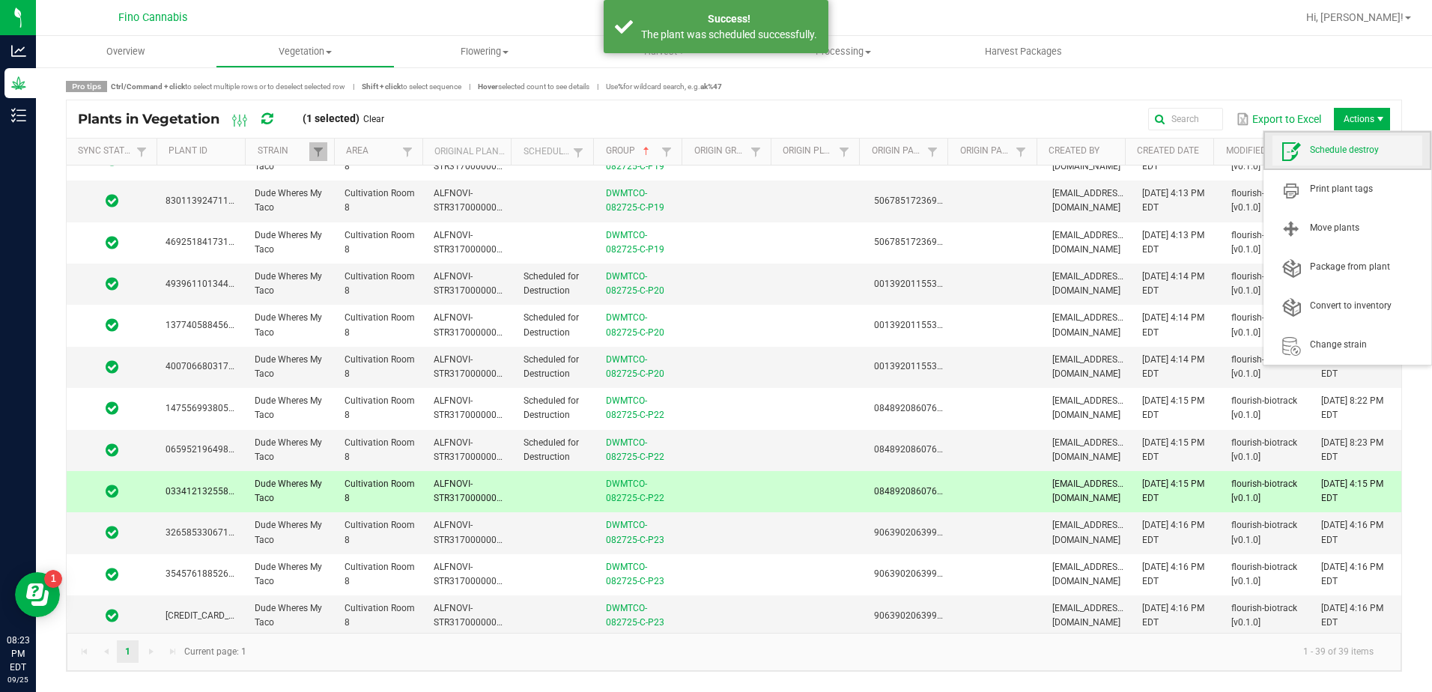
click at [1360, 157] on span "Schedule destroy" at bounding box center [1348, 151] width 150 height 30
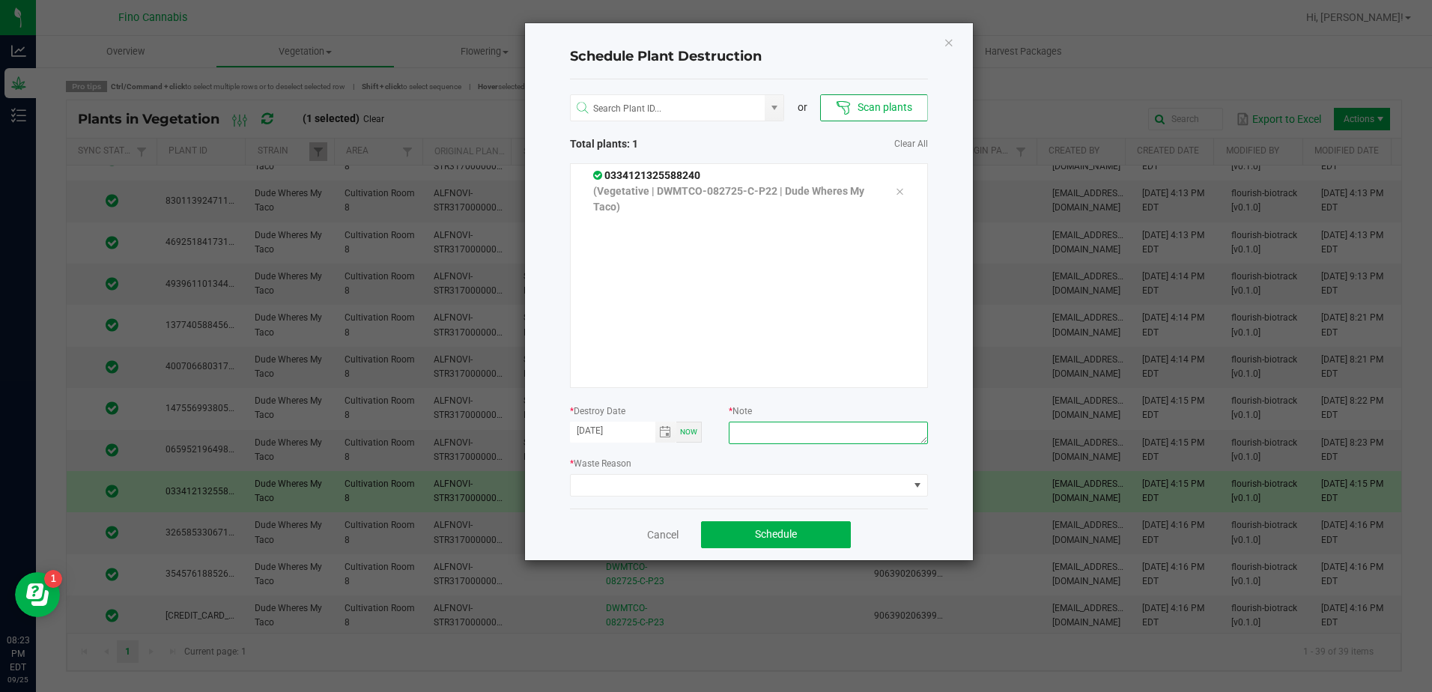
paste textarea "Culled Clones from Unacceptable Phenos - 4.44g"
type textarea "Culled Clones from Unacceptable Phenos - 4.44g"
click at [688, 488] on span at bounding box center [740, 485] width 338 height 21
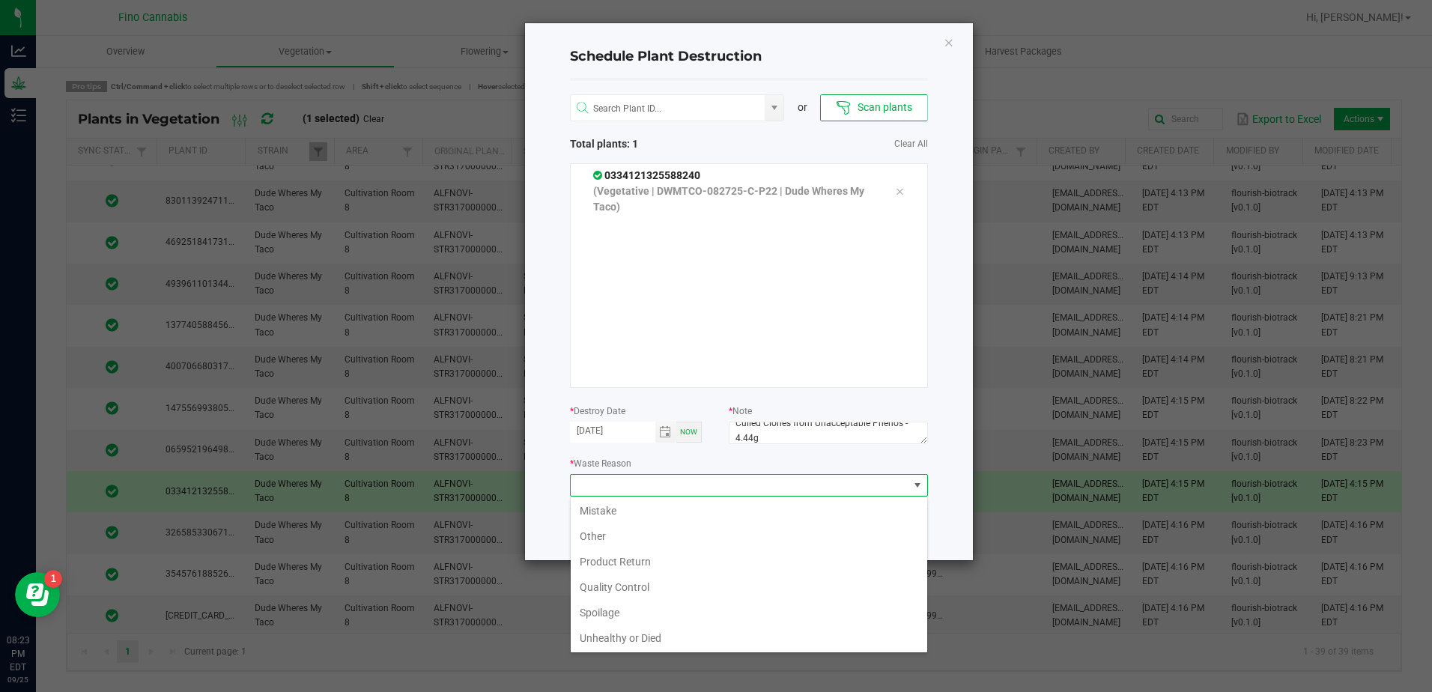
scroll to position [54, 0]
click at [584, 639] on li "Waste" at bounding box center [749, 636] width 357 height 25
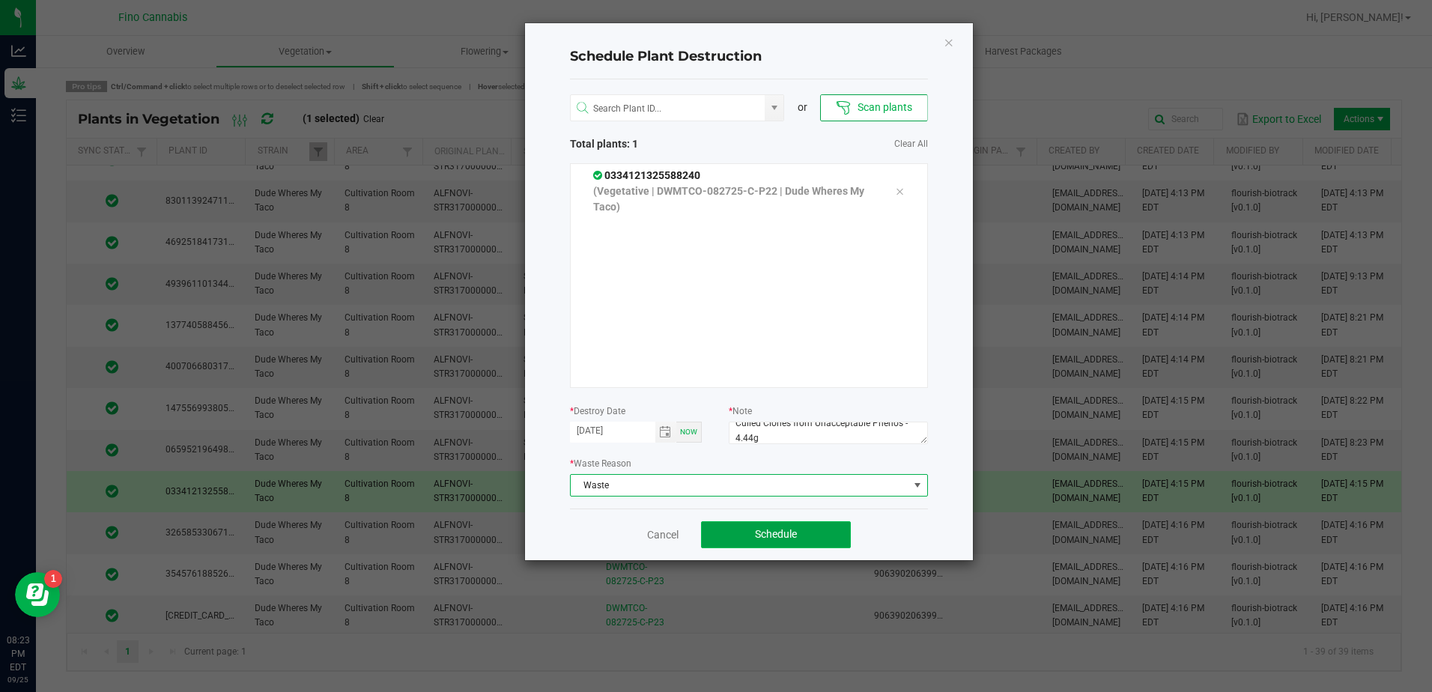
click at [813, 530] on button "Schedule" at bounding box center [776, 534] width 150 height 27
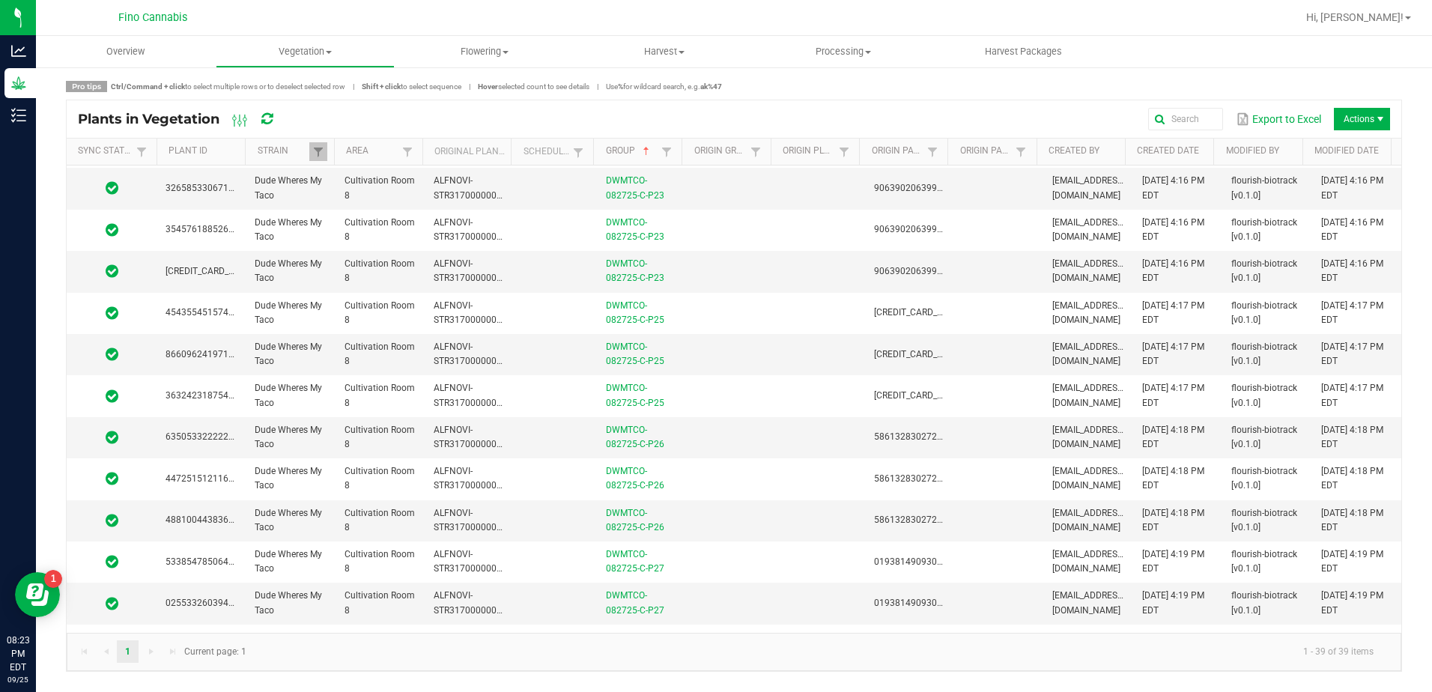
scroll to position [899, 0]
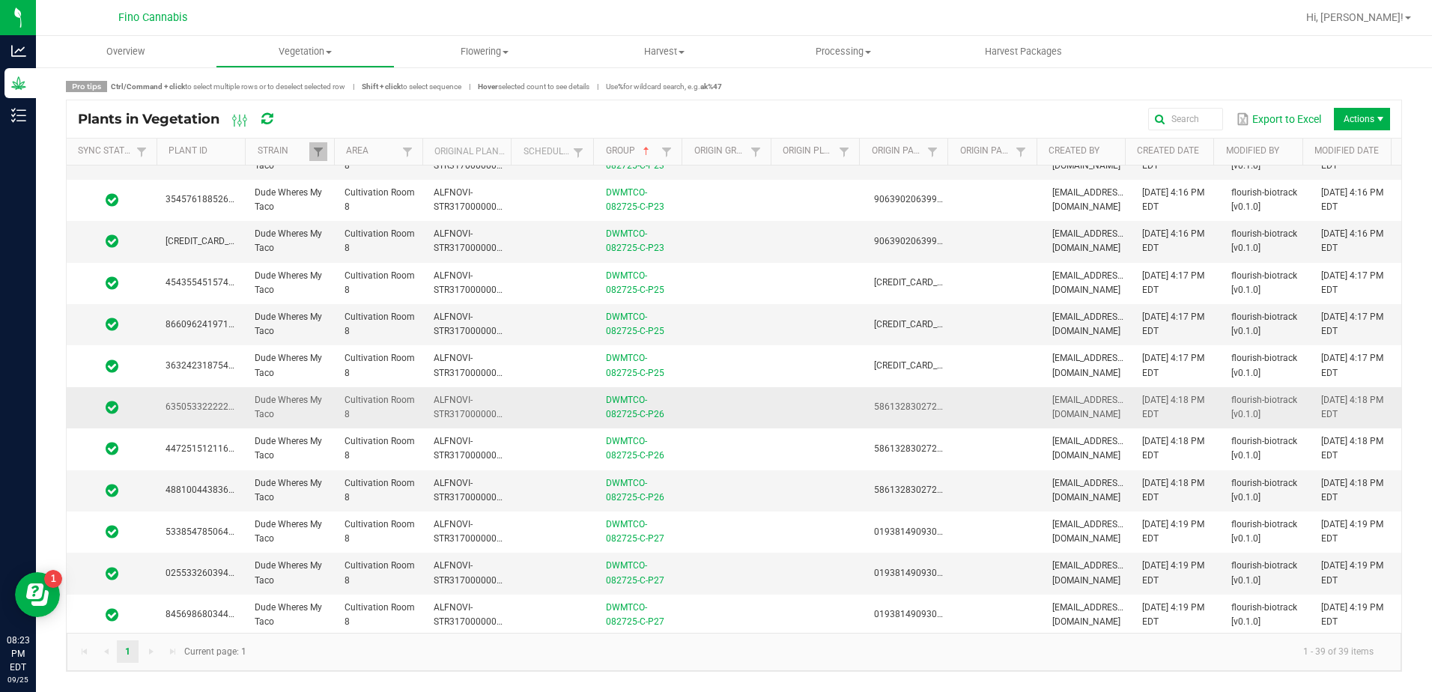
click at [737, 412] on td at bounding box center [730, 407] width 89 height 41
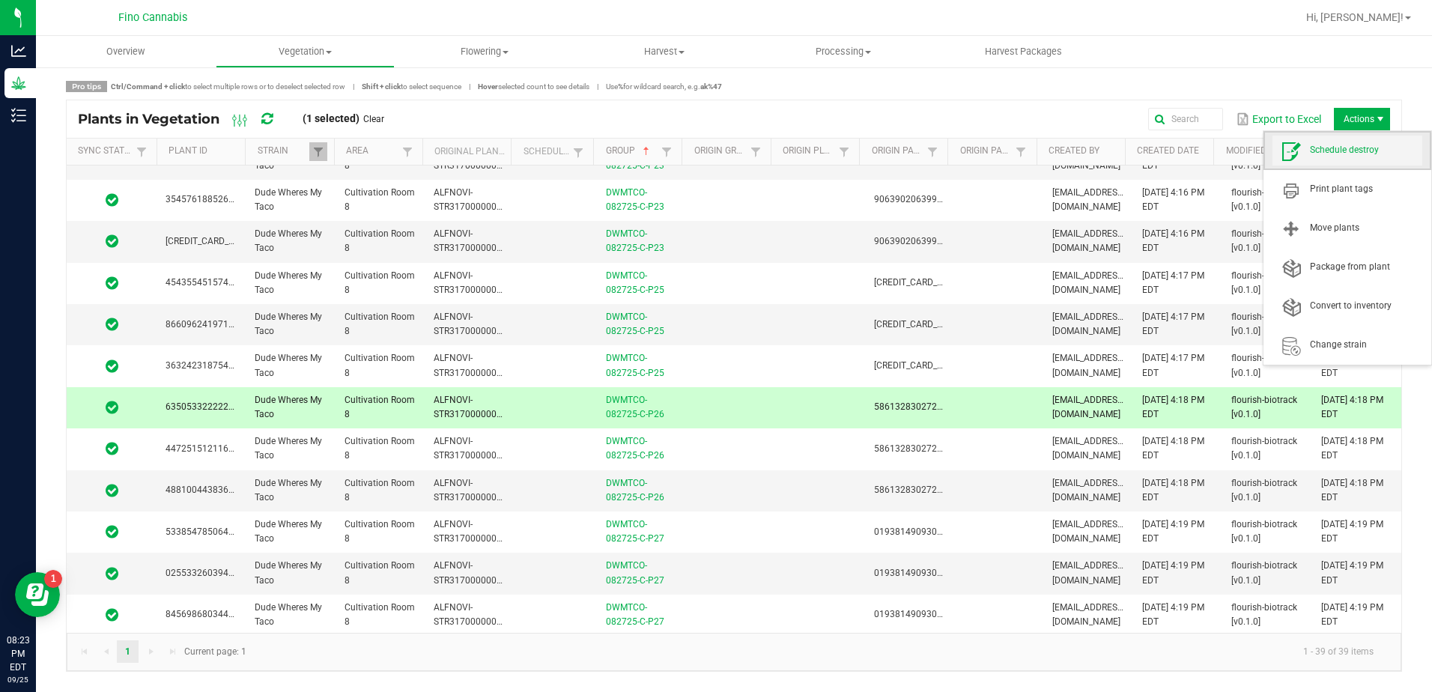
click at [1352, 156] on span "Schedule destroy" at bounding box center [1366, 150] width 112 height 13
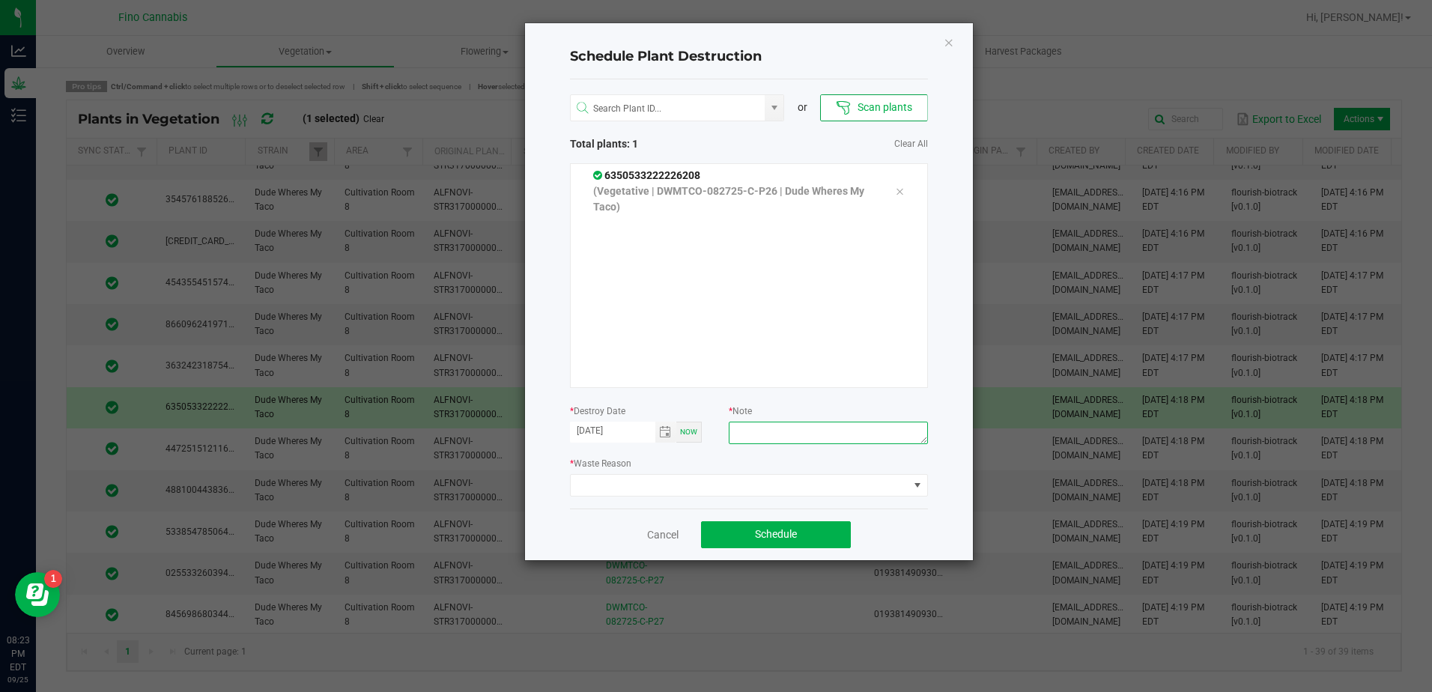
paste textarea "Culled Clones from Unacceptable Phenos - 4.44g"
type textarea "Culled Clones from Unacceptable Phenos - 4.44g"
click at [764, 490] on span at bounding box center [740, 485] width 338 height 21
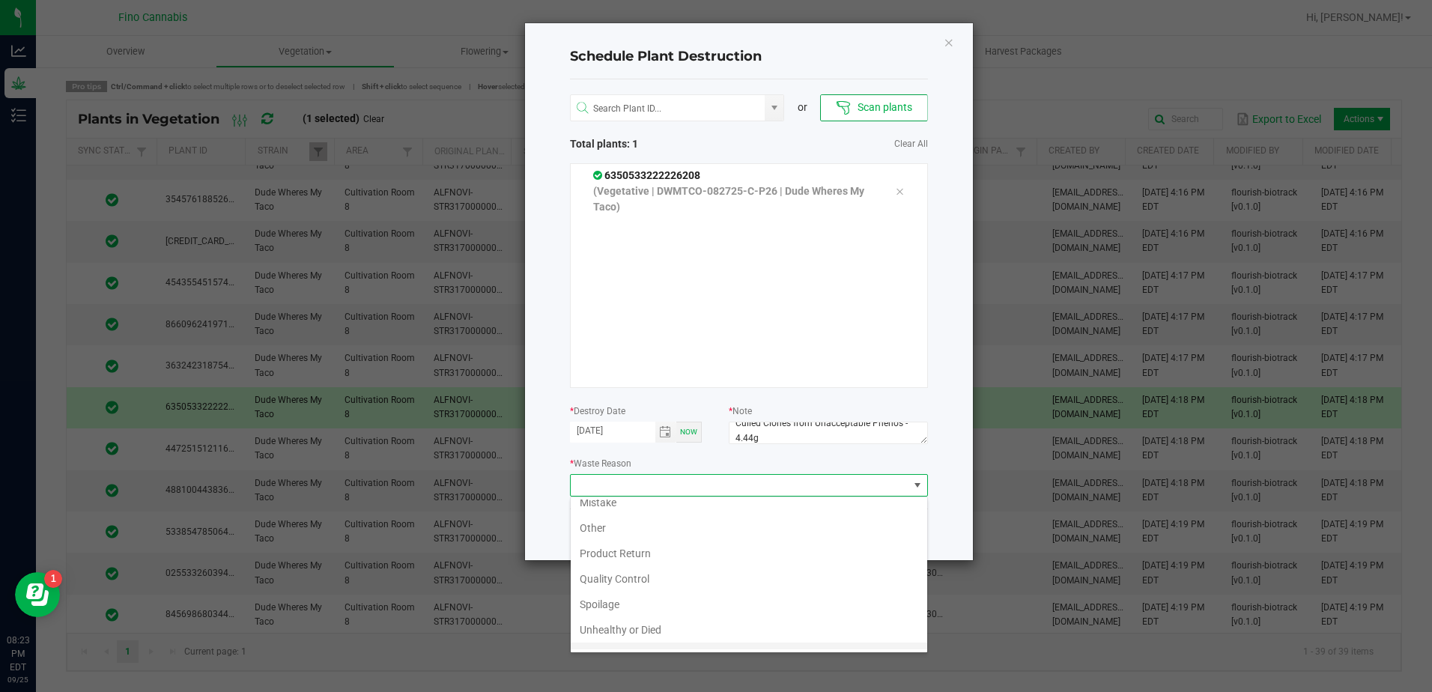
scroll to position [54, 0]
click at [616, 643] on li "Waste" at bounding box center [749, 636] width 357 height 25
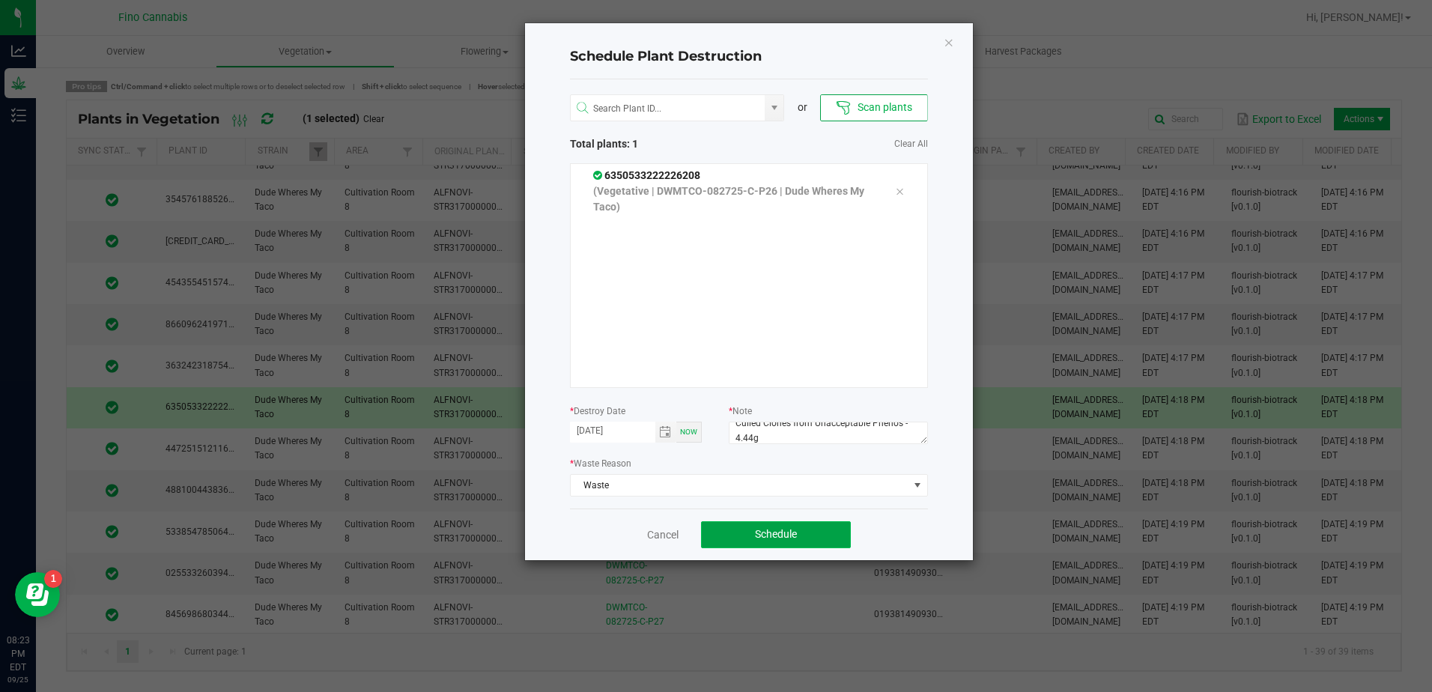
click at [760, 523] on button "Schedule" at bounding box center [776, 534] width 150 height 27
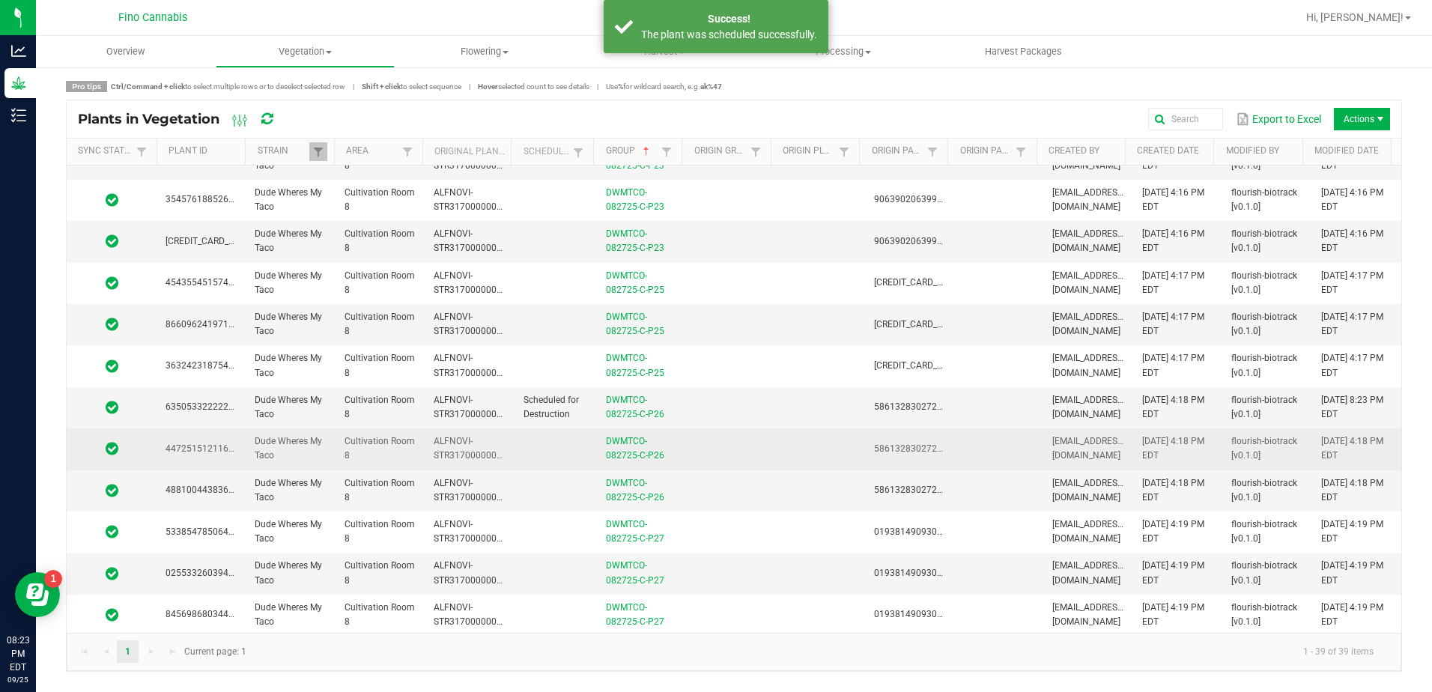
click at [729, 449] on td at bounding box center [730, 448] width 89 height 41
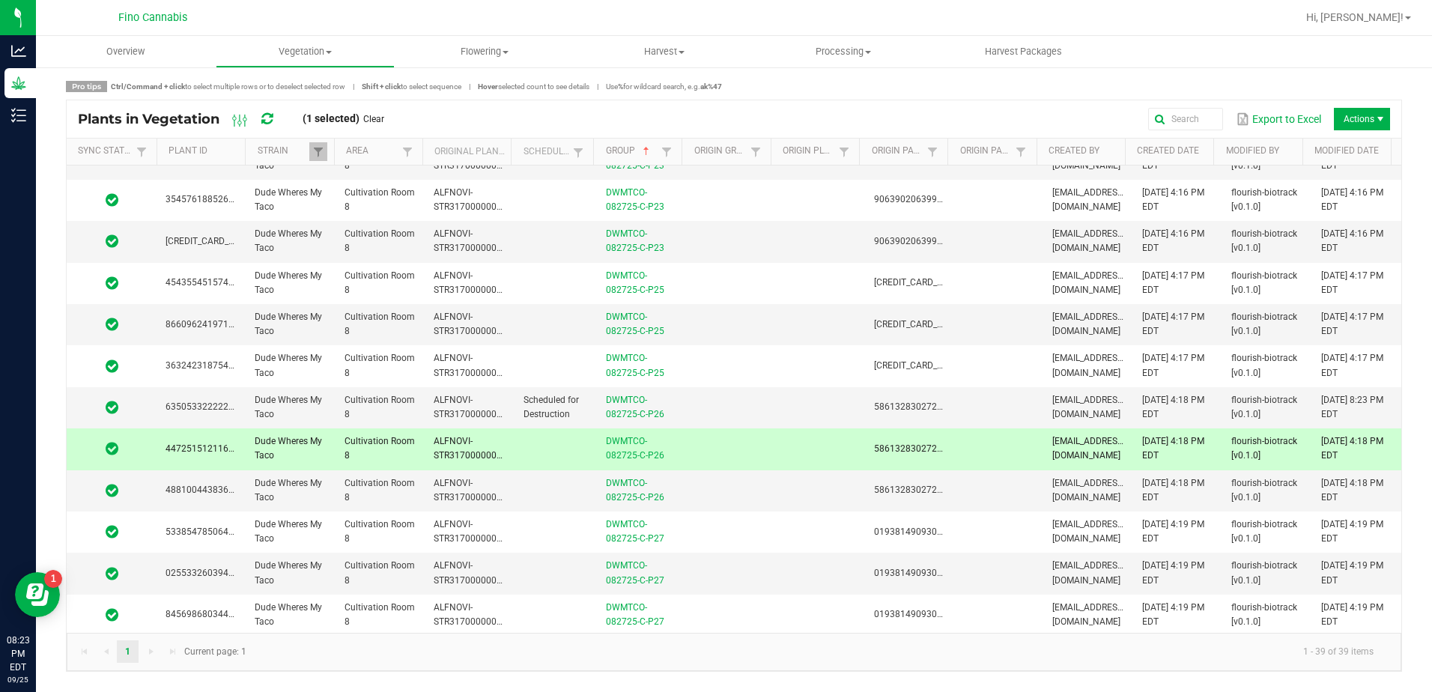
click at [729, 449] on td at bounding box center [730, 448] width 89 height 41
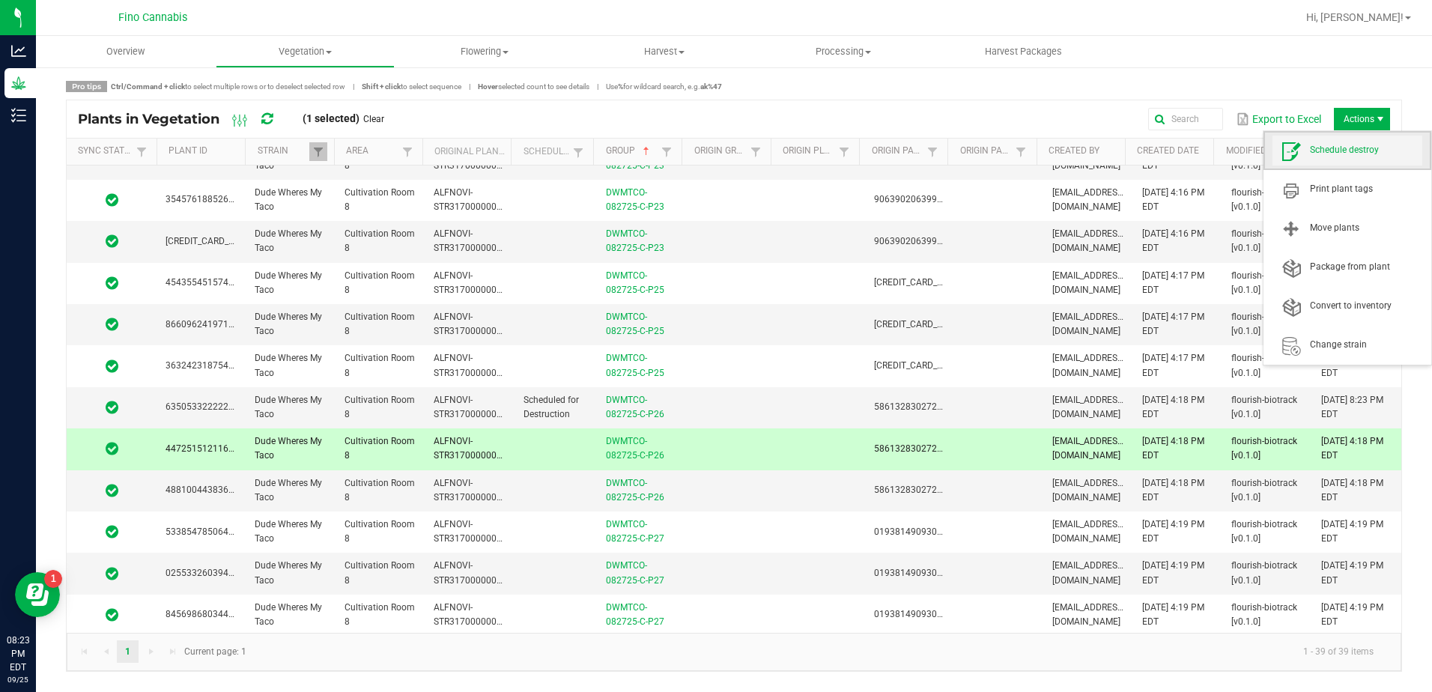
click at [1360, 153] on span "Schedule destroy" at bounding box center [1366, 150] width 112 height 13
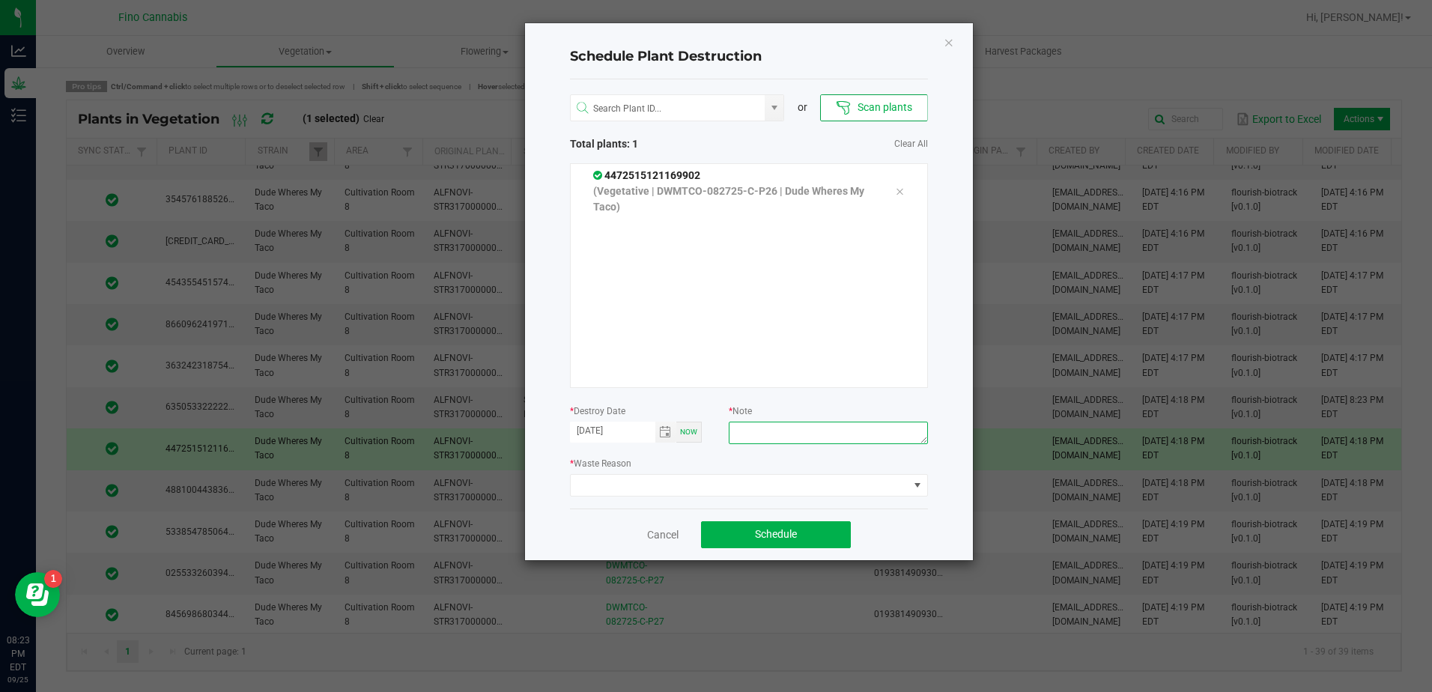
paste textarea "Culled Clones from Unacceptable Phenos - 4.44g"
type textarea "Culled Clones from Unacceptable Phenos - 4.44g"
click at [720, 480] on span at bounding box center [740, 485] width 338 height 21
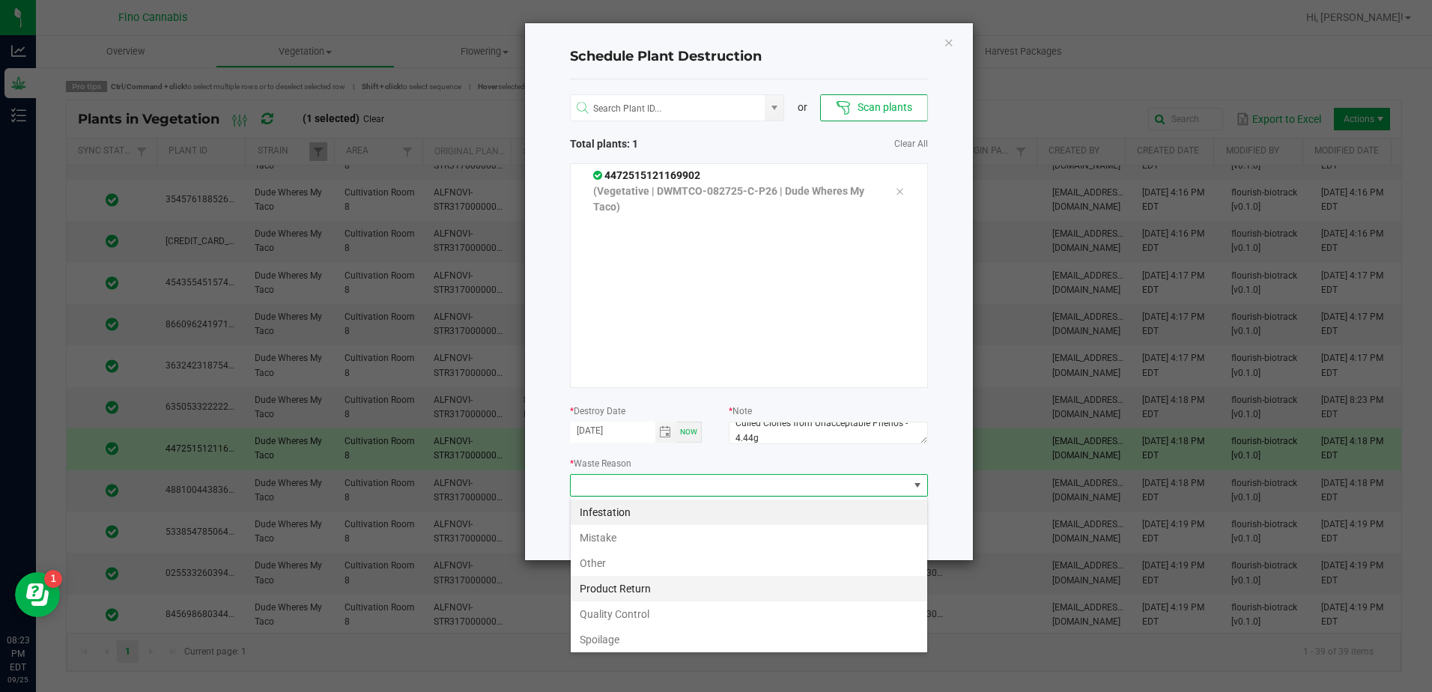
scroll to position [54, 0]
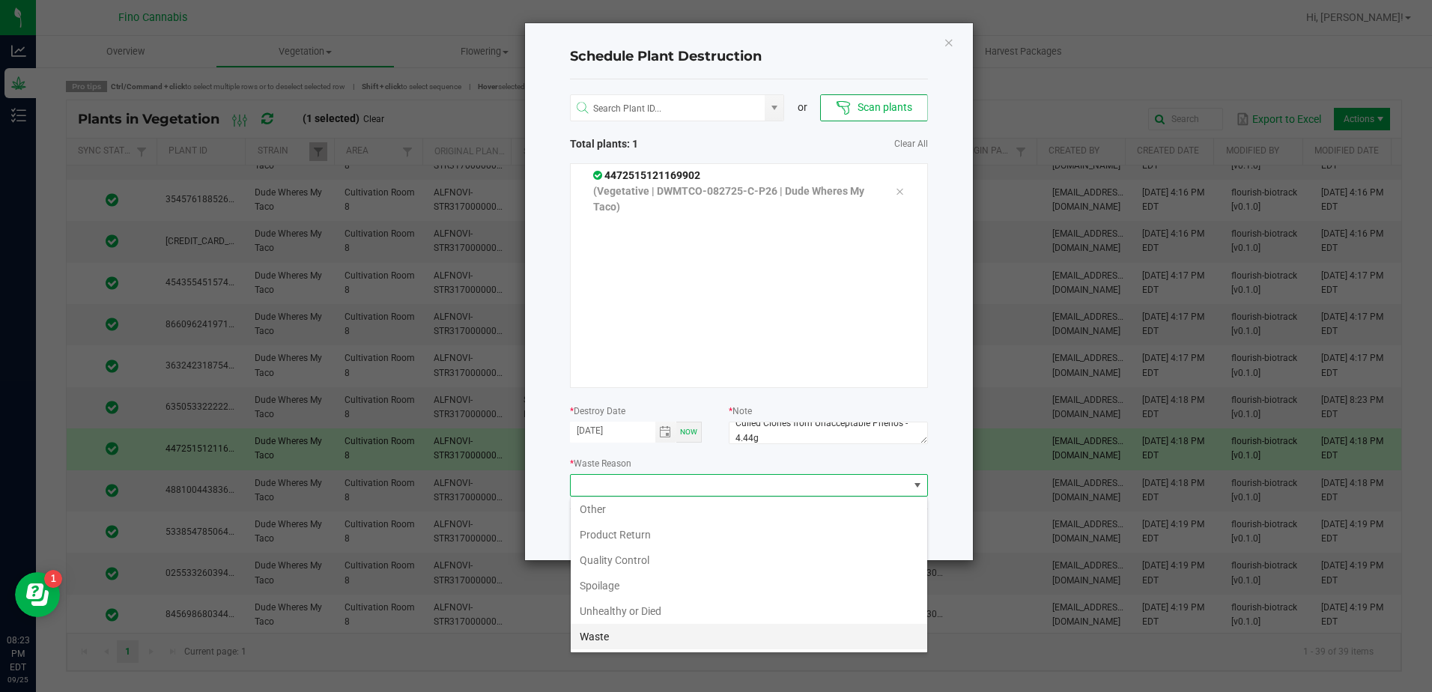
click at [627, 630] on li "Waste" at bounding box center [749, 636] width 357 height 25
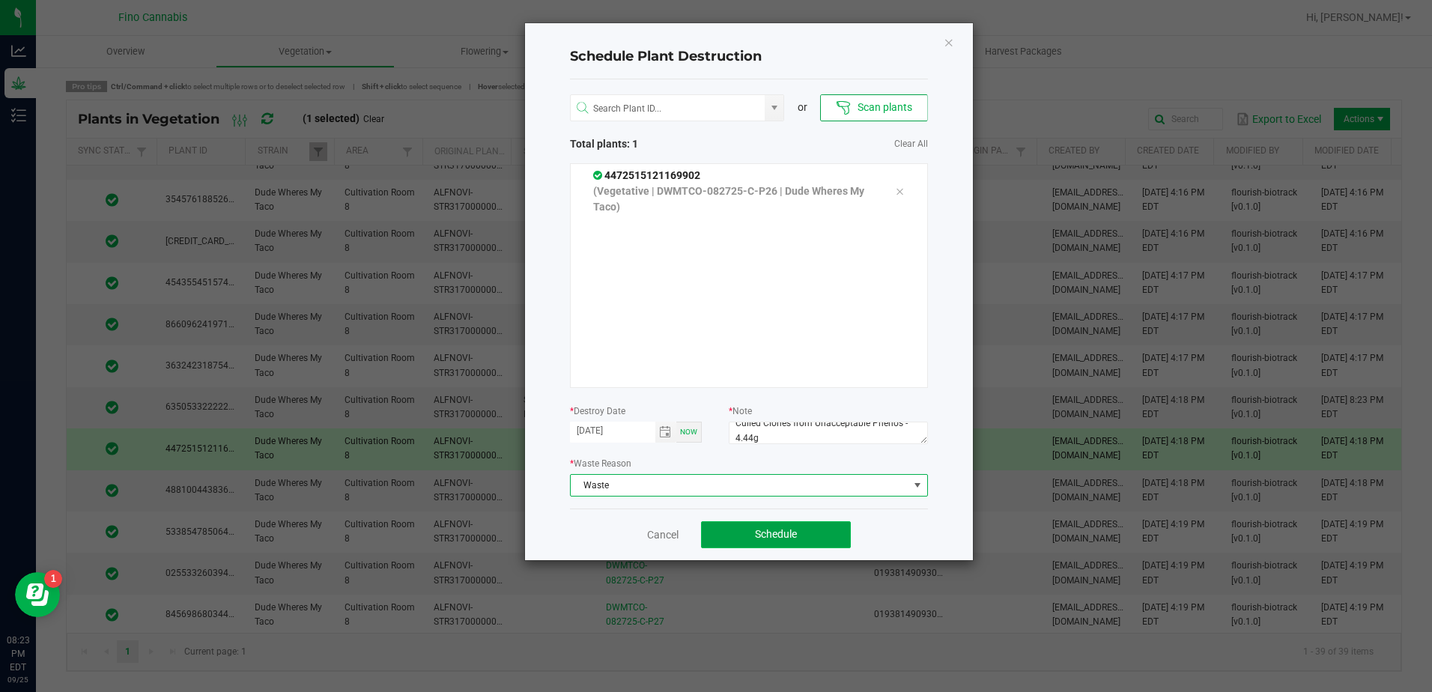
click at [760, 534] on span "Schedule" at bounding box center [776, 534] width 42 height 12
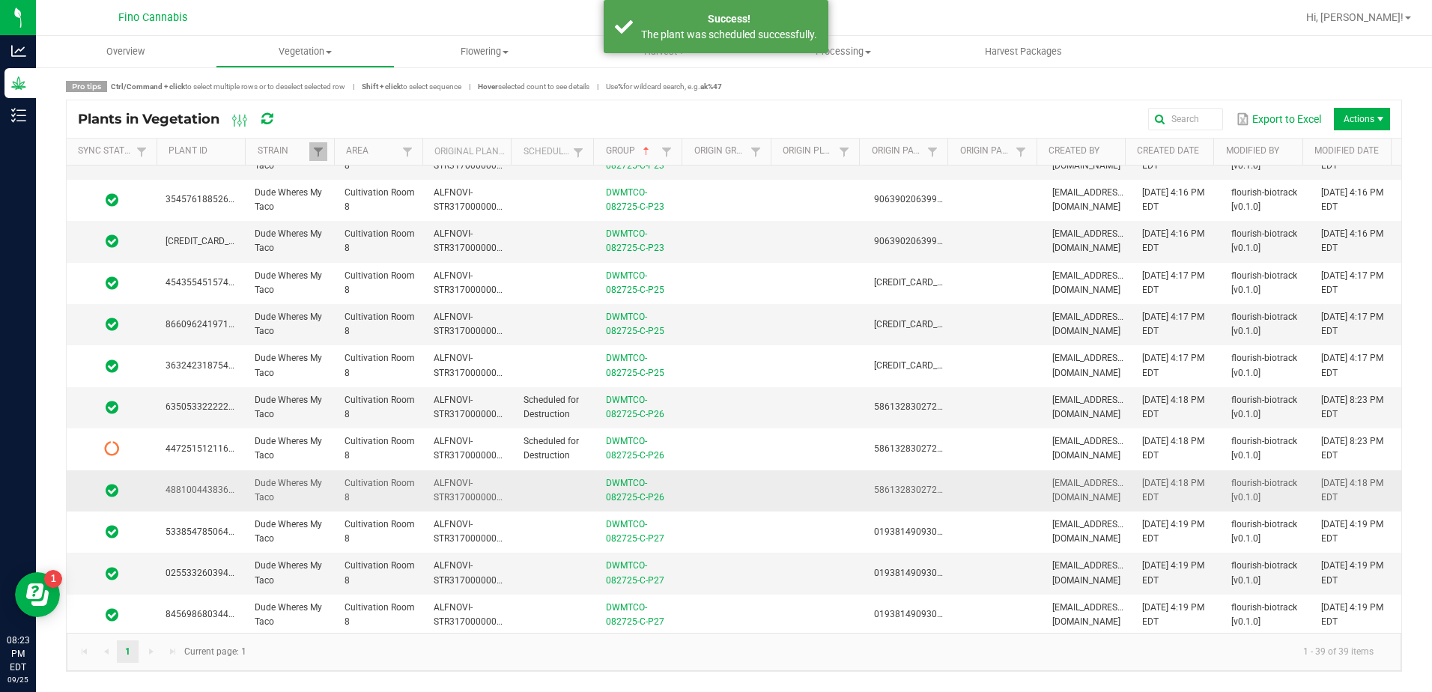
click at [739, 492] on td at bounding box center [730, 490] width 89 height 41
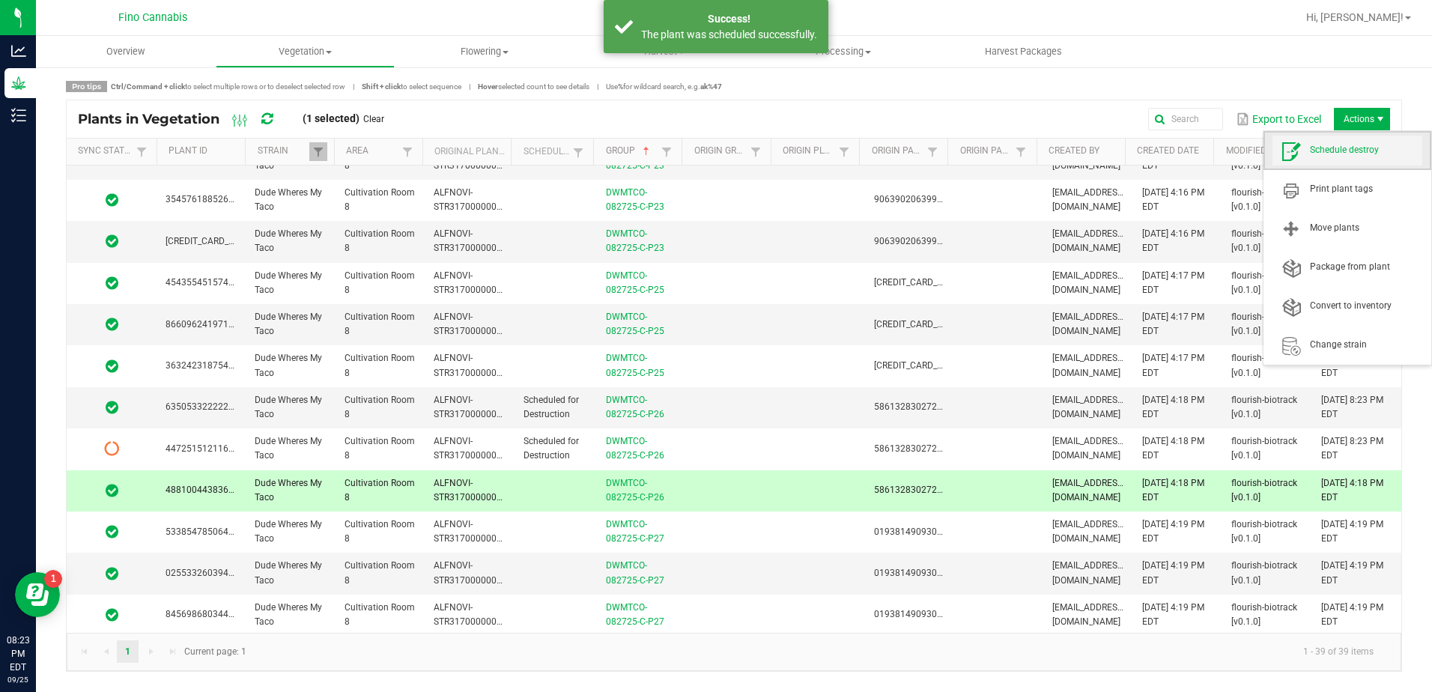
click at [1362, 145] on span "Schedule destroy" at bounding box center [1366, 150] width 112 height 13
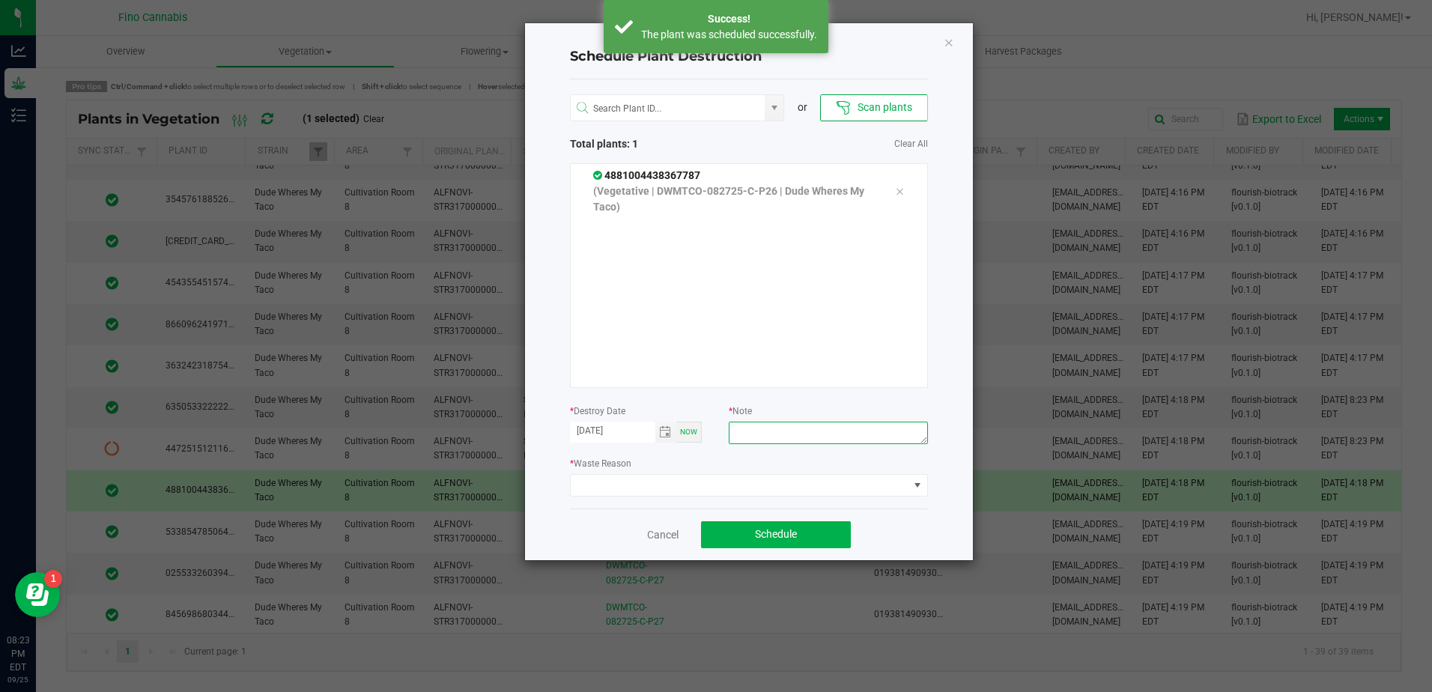
paste textarea "Culled Clones from Unacceptable Phenos - 4.44g"
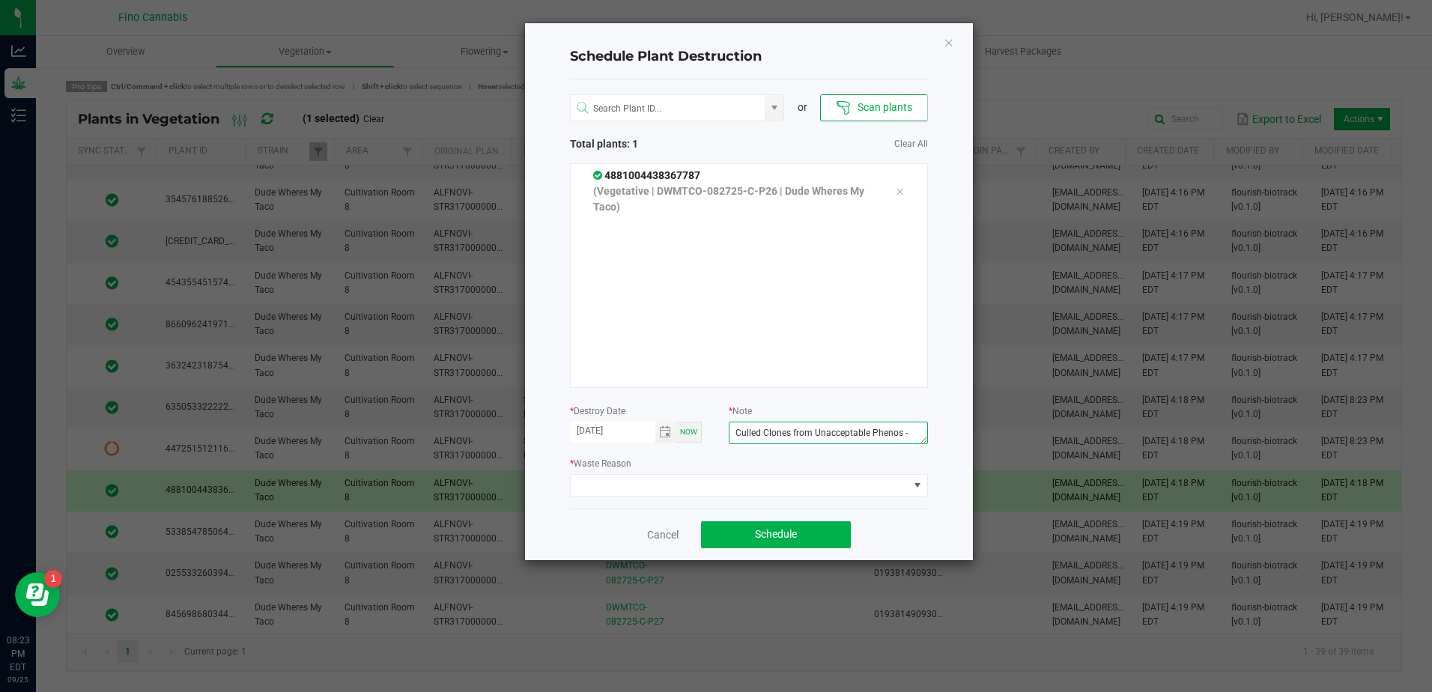
scroll to position [10, 0]
type textarea "Culled Clones from Unacceptable Phenos - 4.44g"
click at [771, 483] on span at bounding box center [740, 485] width 338 height 21
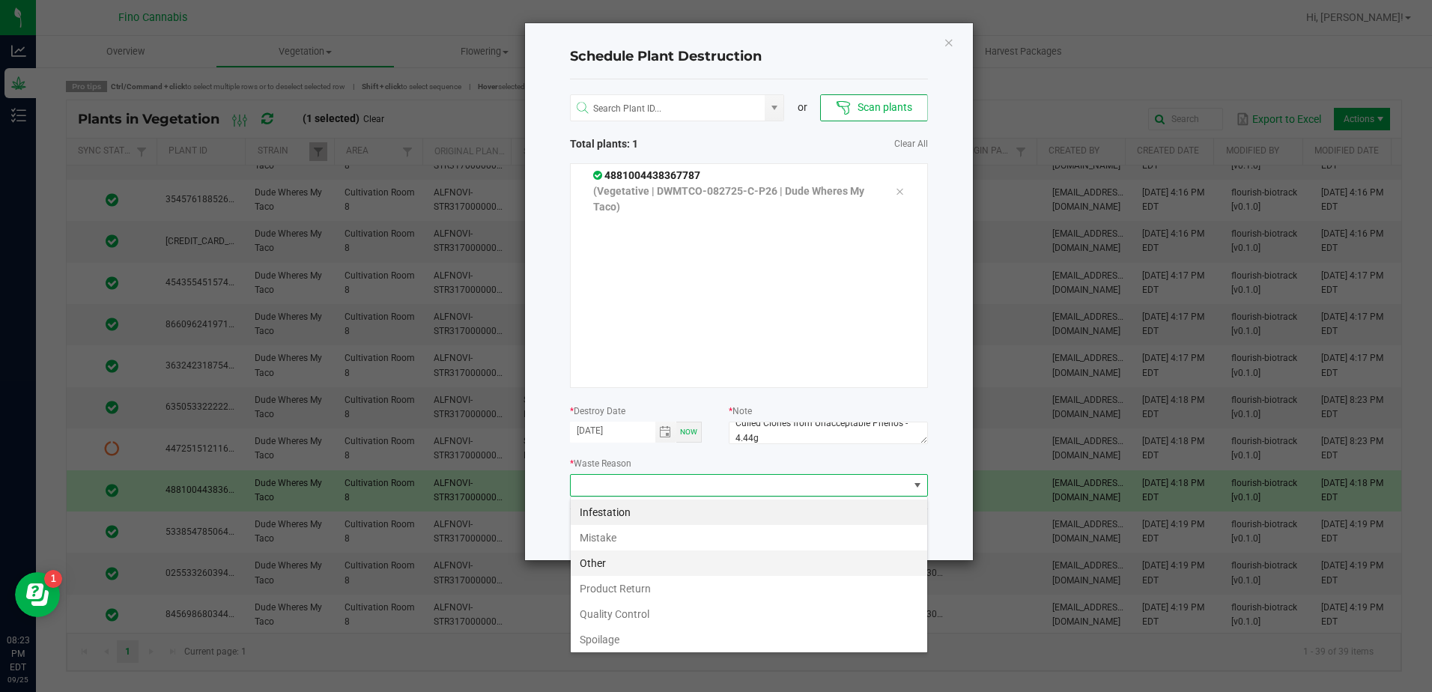
scroll to position [54, 0]
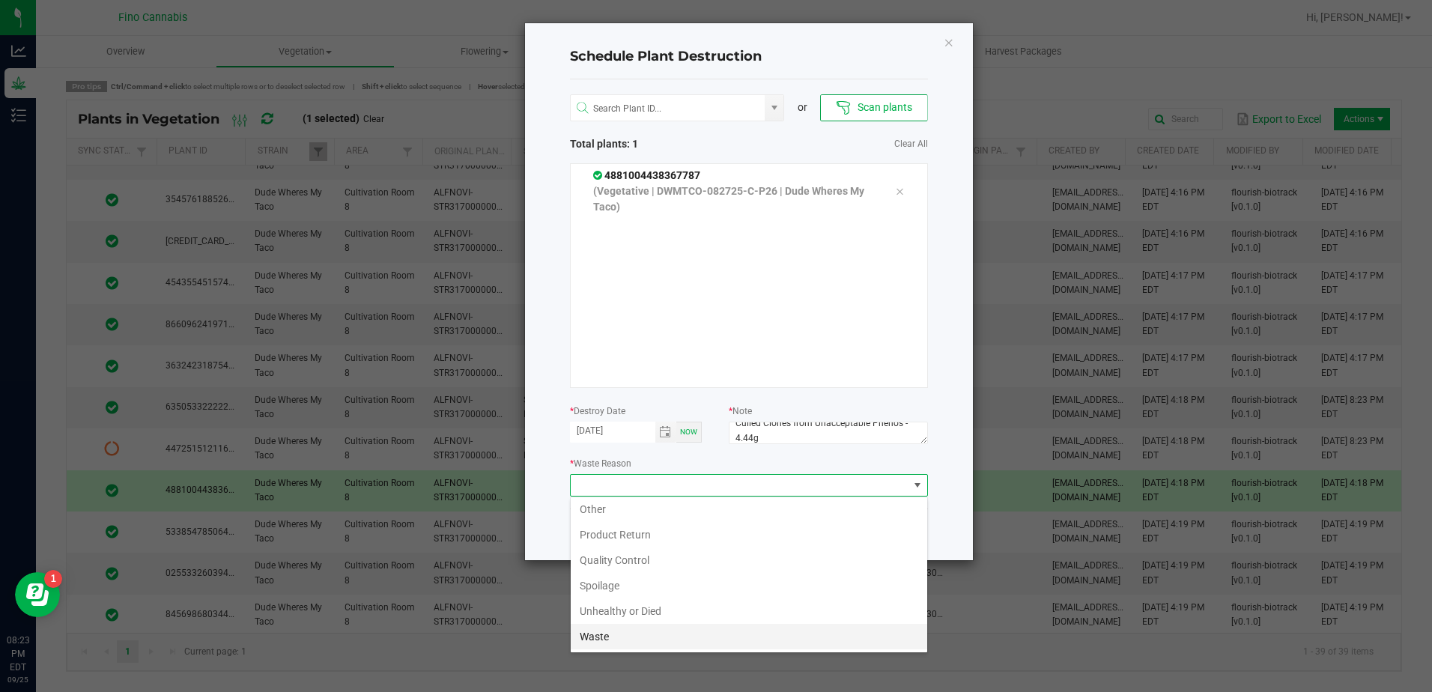
click at [599, 634] on li "Waste" at bounding box center [749, 636] width 357 height 25
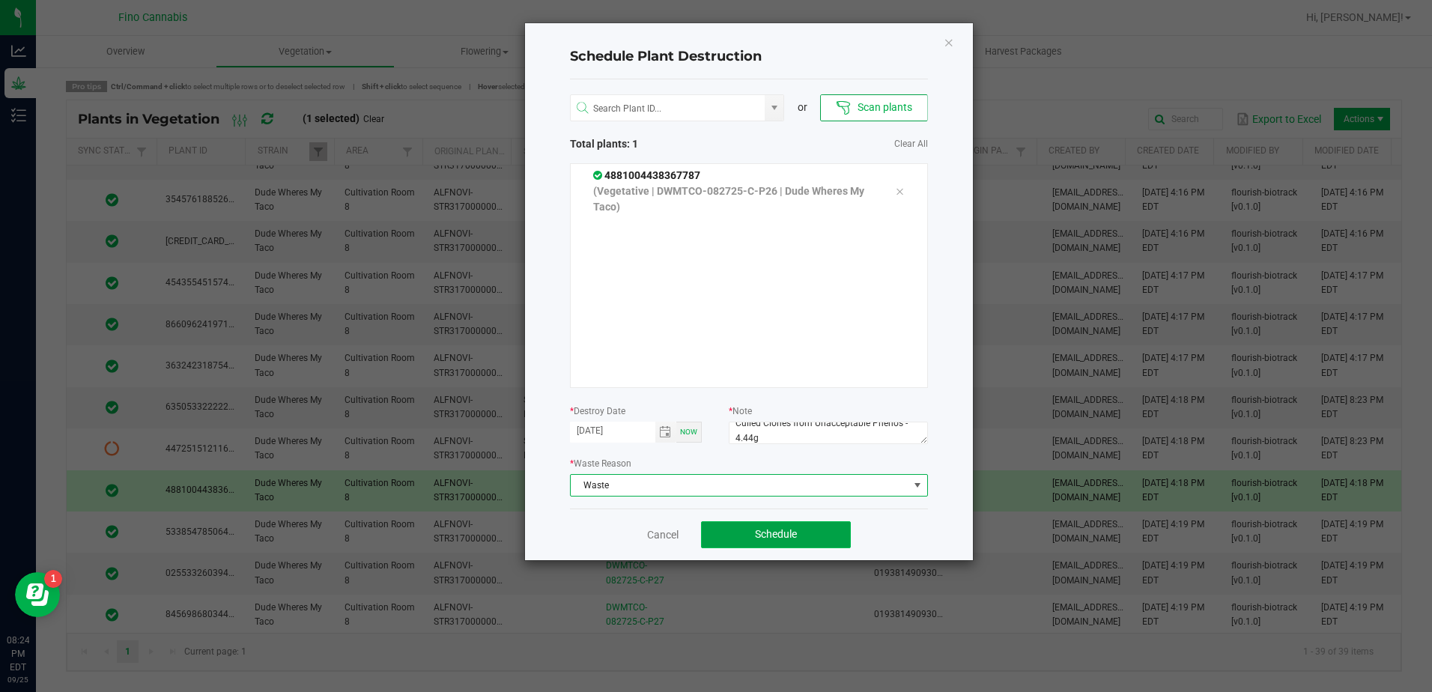
click at [729, 527] on button "Schedule" at bounding box center [776, 534] width 150 height 27
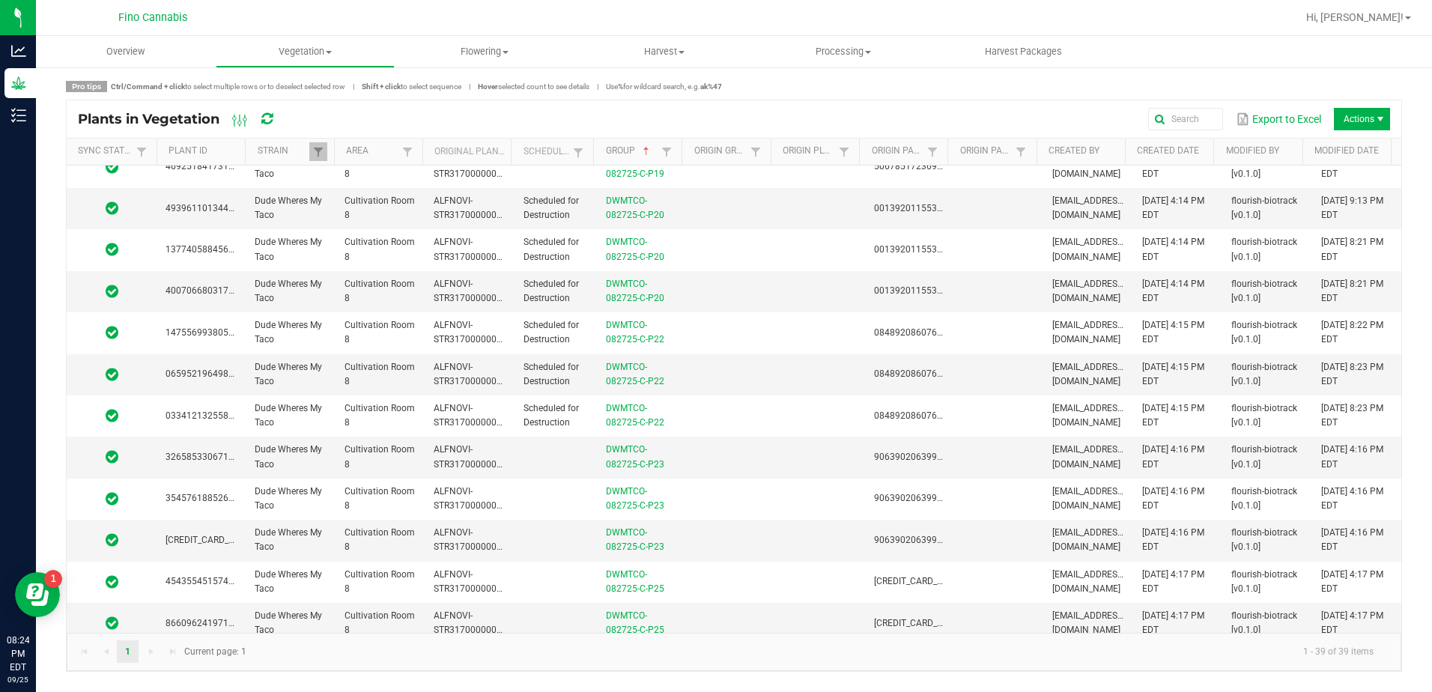
scroll to position [599, 0]
click at [319, 157] on span at bounding box center [318, 152] width 12 height 12
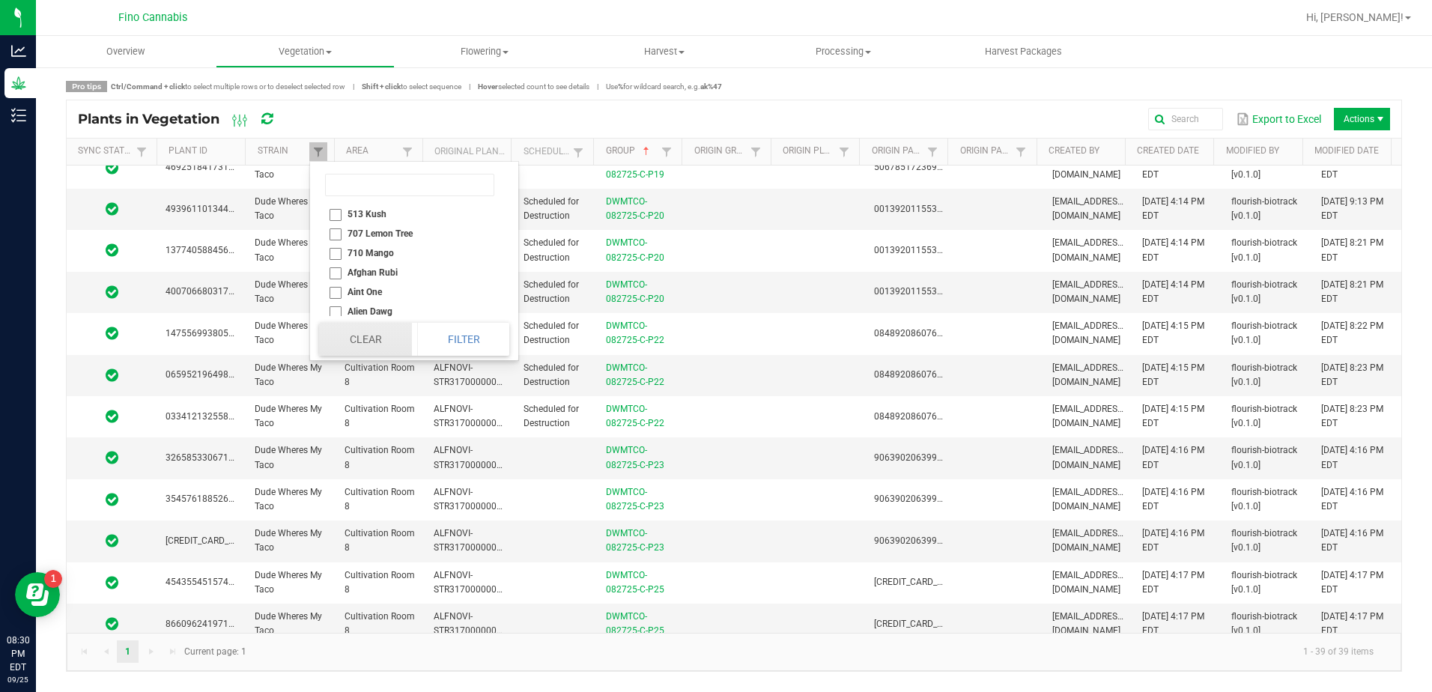
click at [378, 331] on button "Clear" at bounding box center [365, 339] width 92 height 33
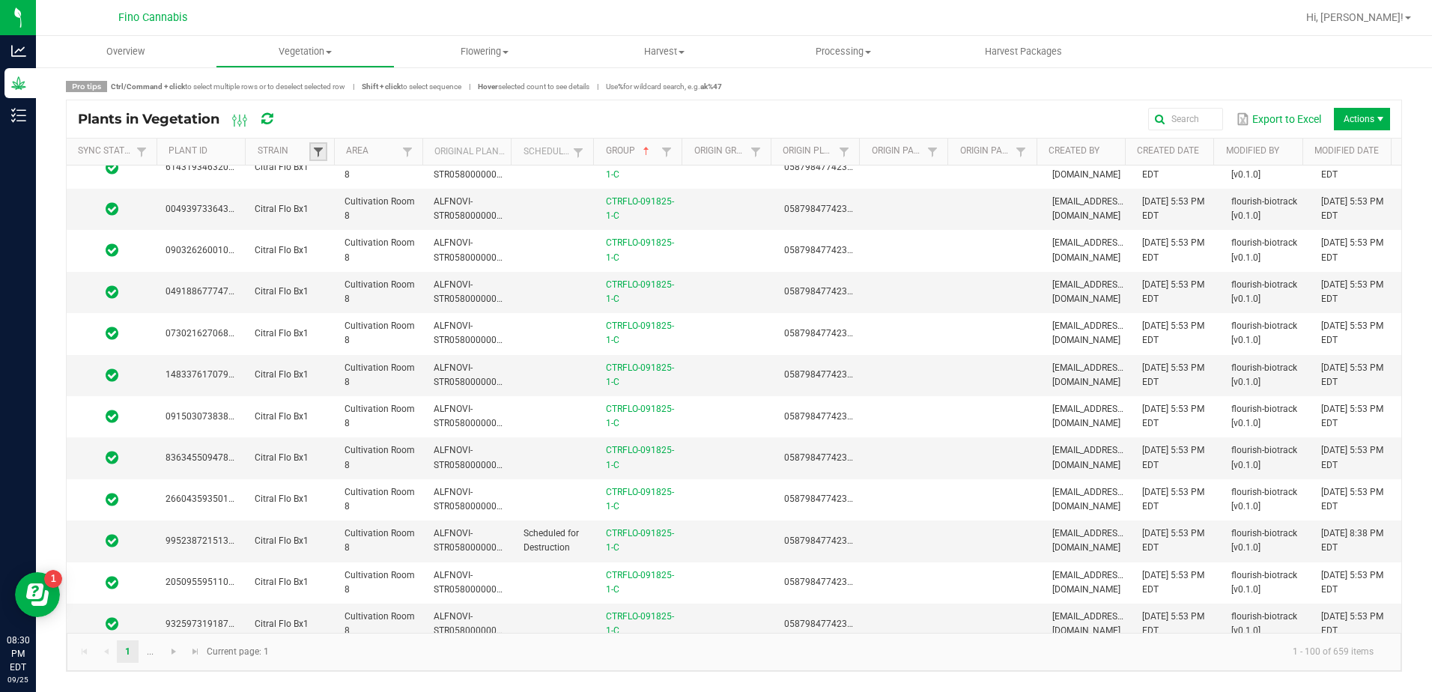
click at [324, 152] on span at bounding box center [318, 152] width 12 height 12
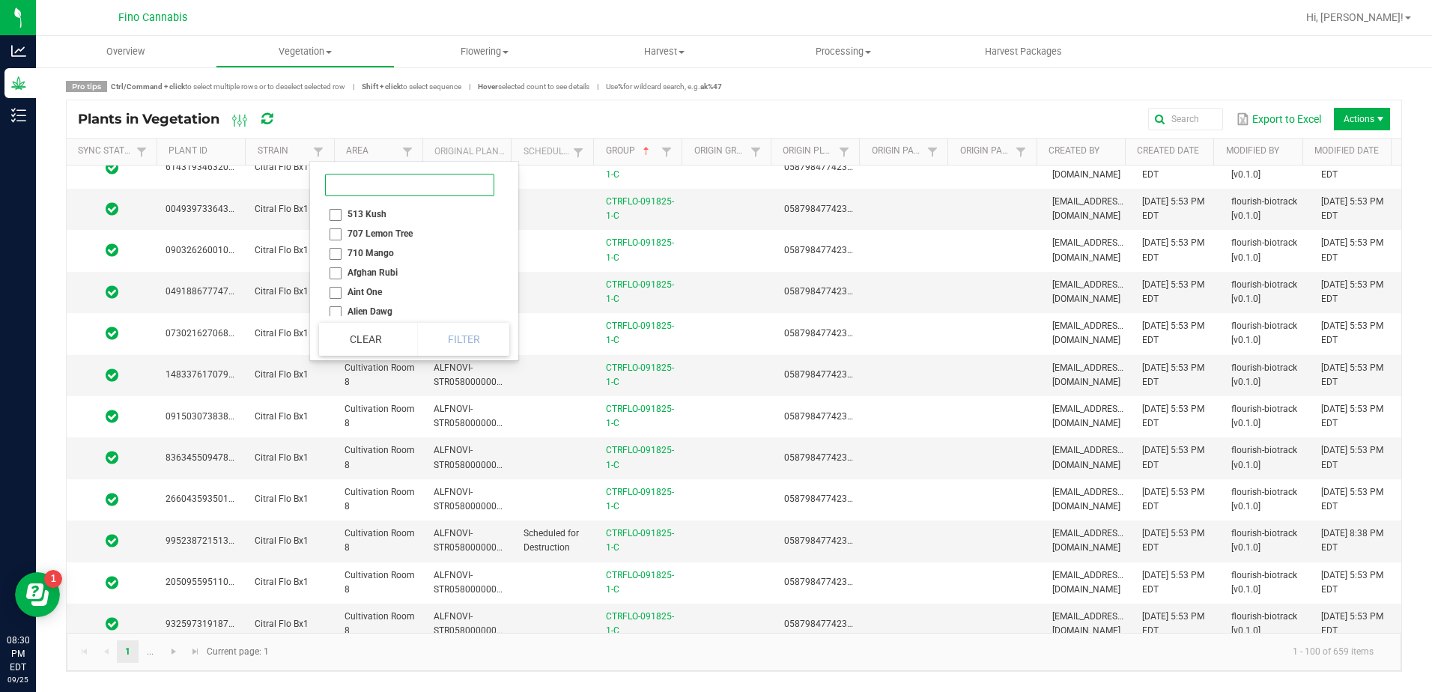
click at [375, 183] on input at bounding box center [409, 185] width 169 height 22
type input "purpl"
click at [333, 214] on li "Purple Ape" at bounding box center [391, 213] width 145 height 19
checkbox Ape "true"
click at [437, 341] on button "Filter" at bounding box center [436, 339] width 75 height 33
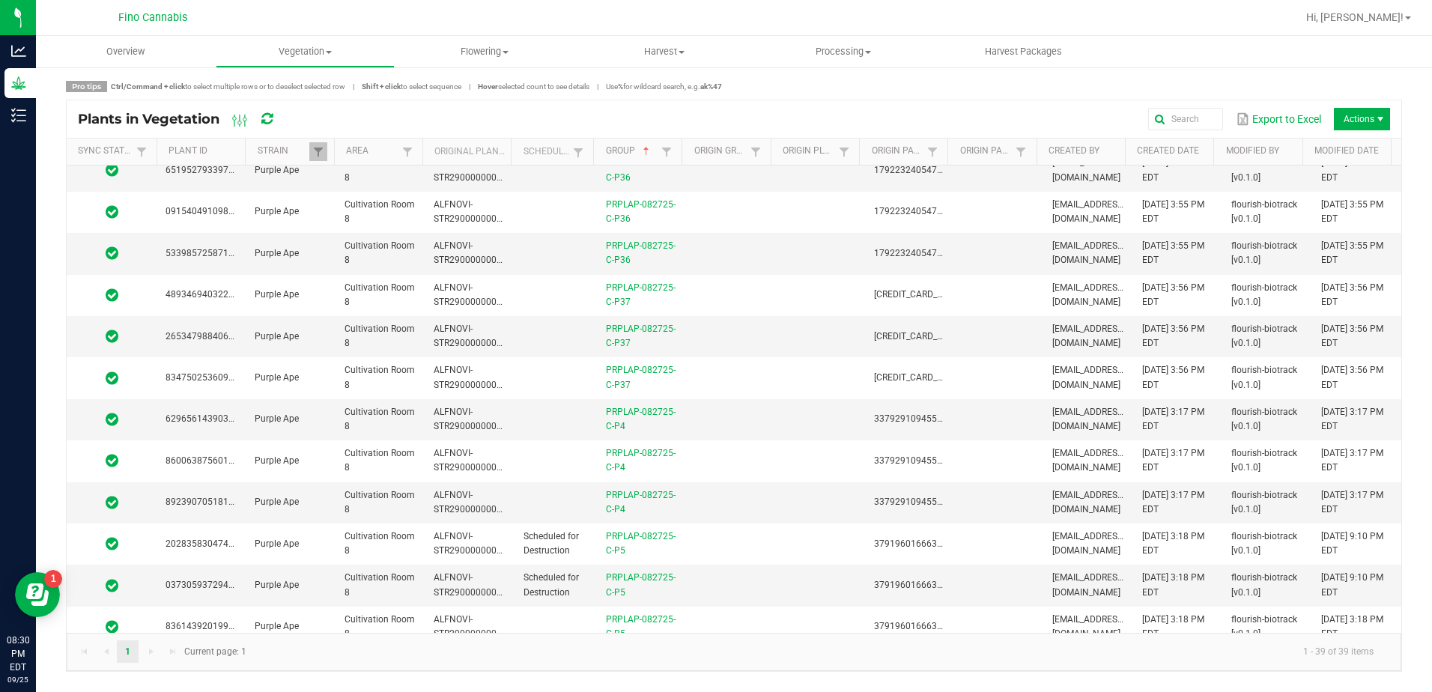
scroll to position [824, 0]
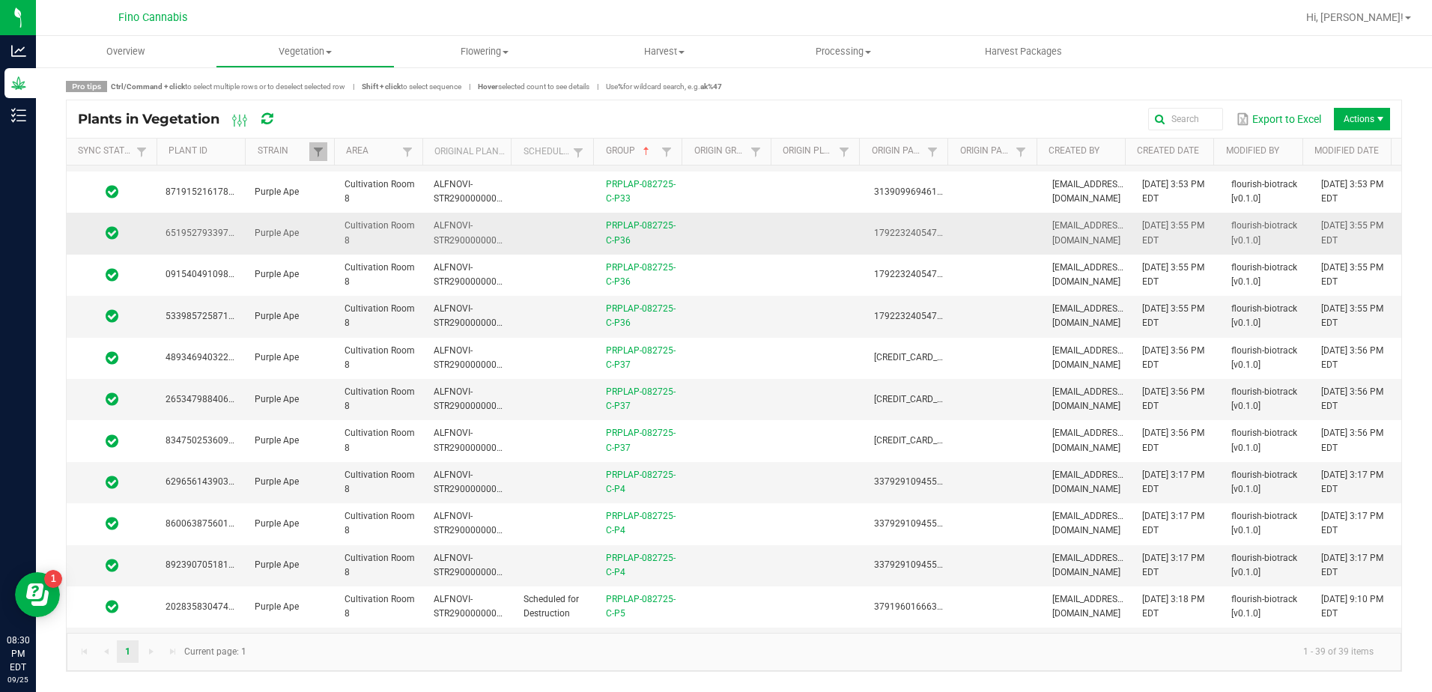
click at [693, 241] on td at bounding box center [730, 233] width 89 height 41
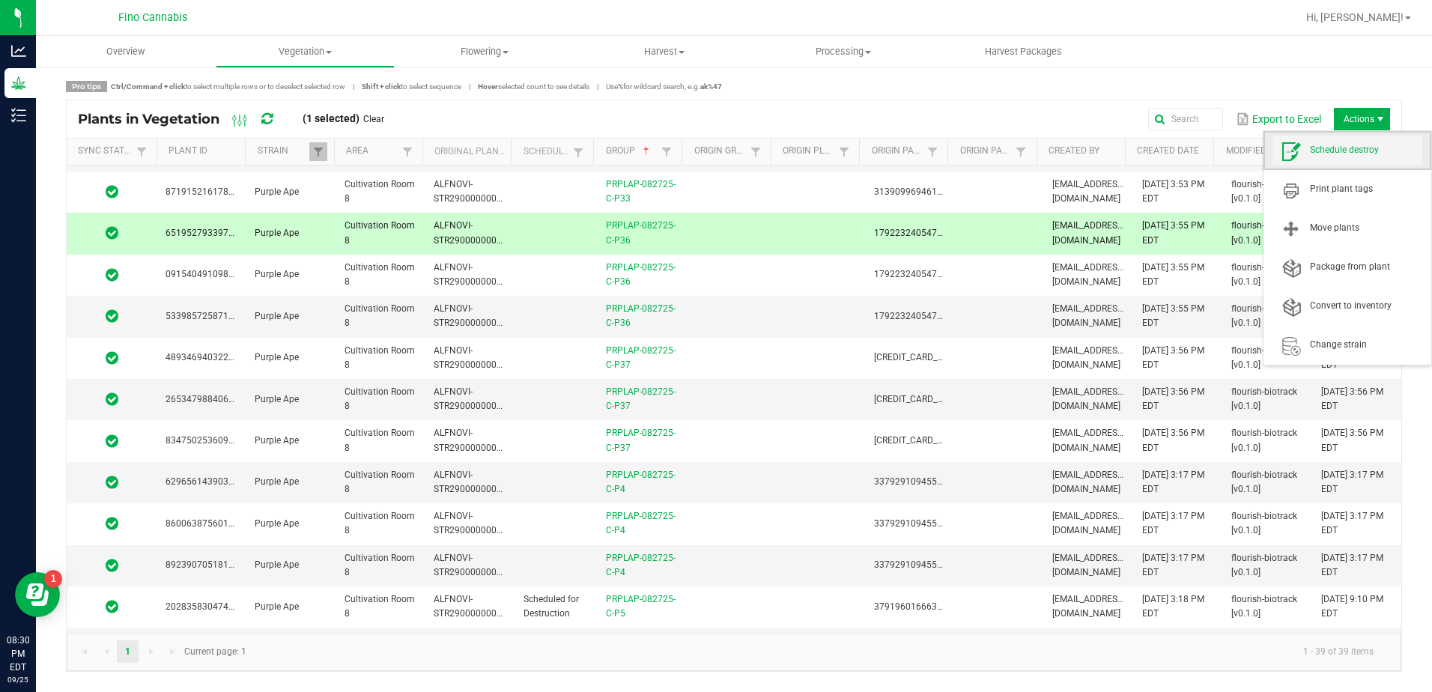
click at [1356, 157] on span "Schedule destroy" at bounding box center [1348, 151] width 150 height 30
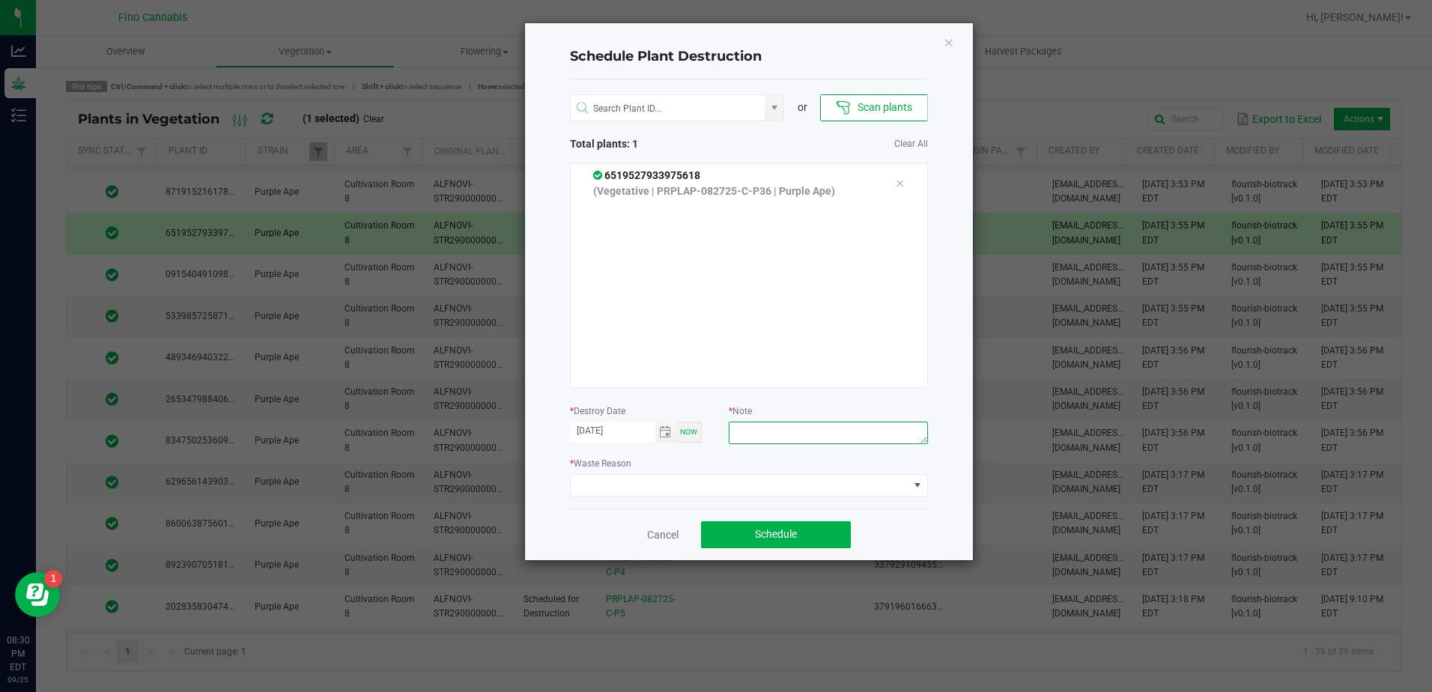
paste textarea "Culled Clones from Unacceptable Phenos - 4.44g"
drag, startPoint x: 787, startPoint y: 436, endPoint x: 703, endPoint y: 411, distance: 87.5
click at [703, 411] on form "* Destroy Date [DATE] Now * Note Culled Clones from Unacceptable Phenos - 6.66g" at bounding box center [749, 426] width 358 height 46
type textarea "Culled Clones from Unacceptable Phenos - 6.66g"
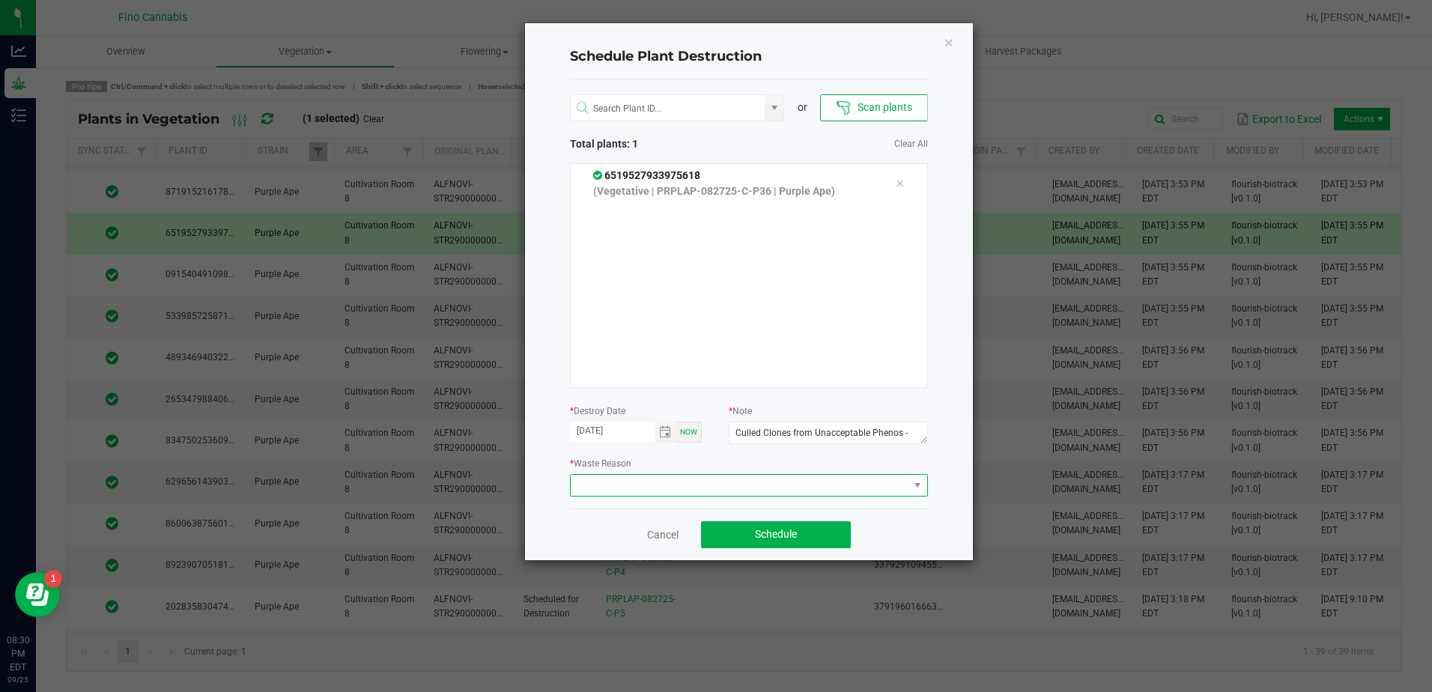
click at [648, 481] on span at bounding box center [740, 485] width 338 height 21
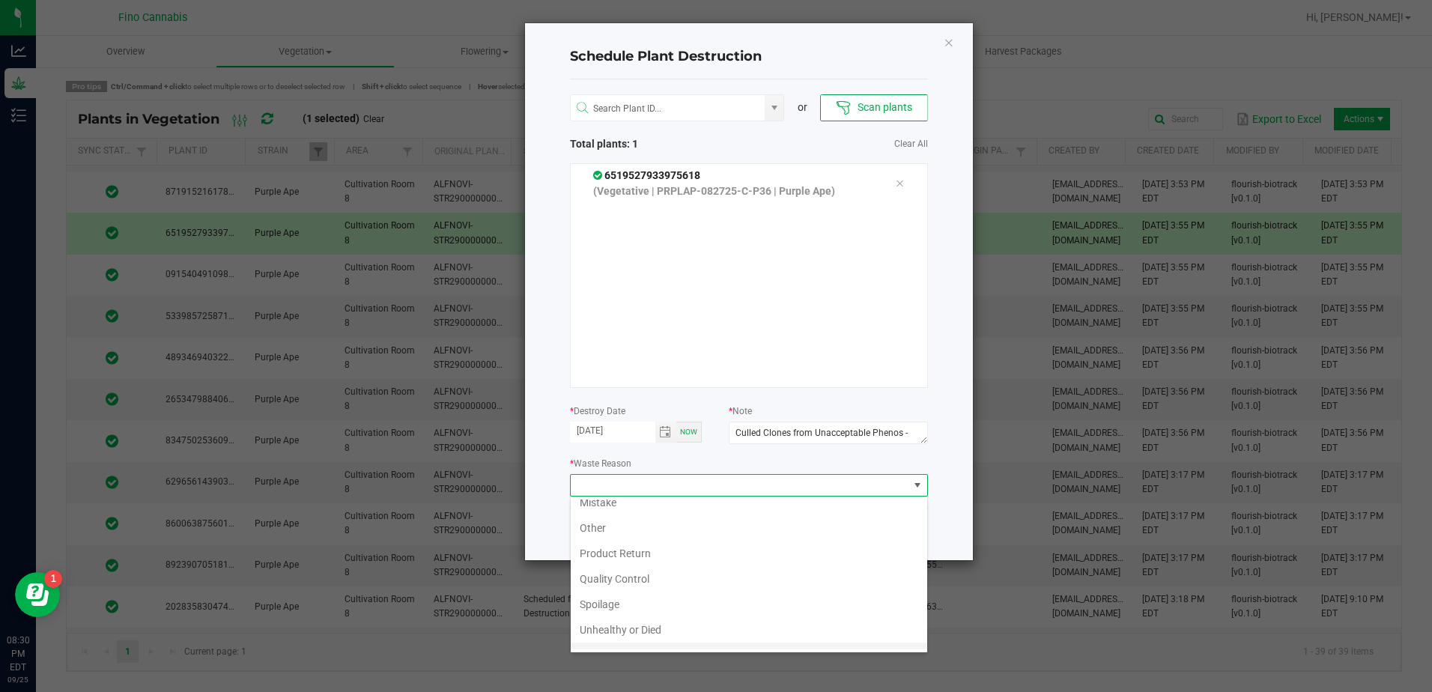
scroll to position [54, 0]
click at [615, 634] on li "Waste" at bounding box center [749, 636] width 357 height 25
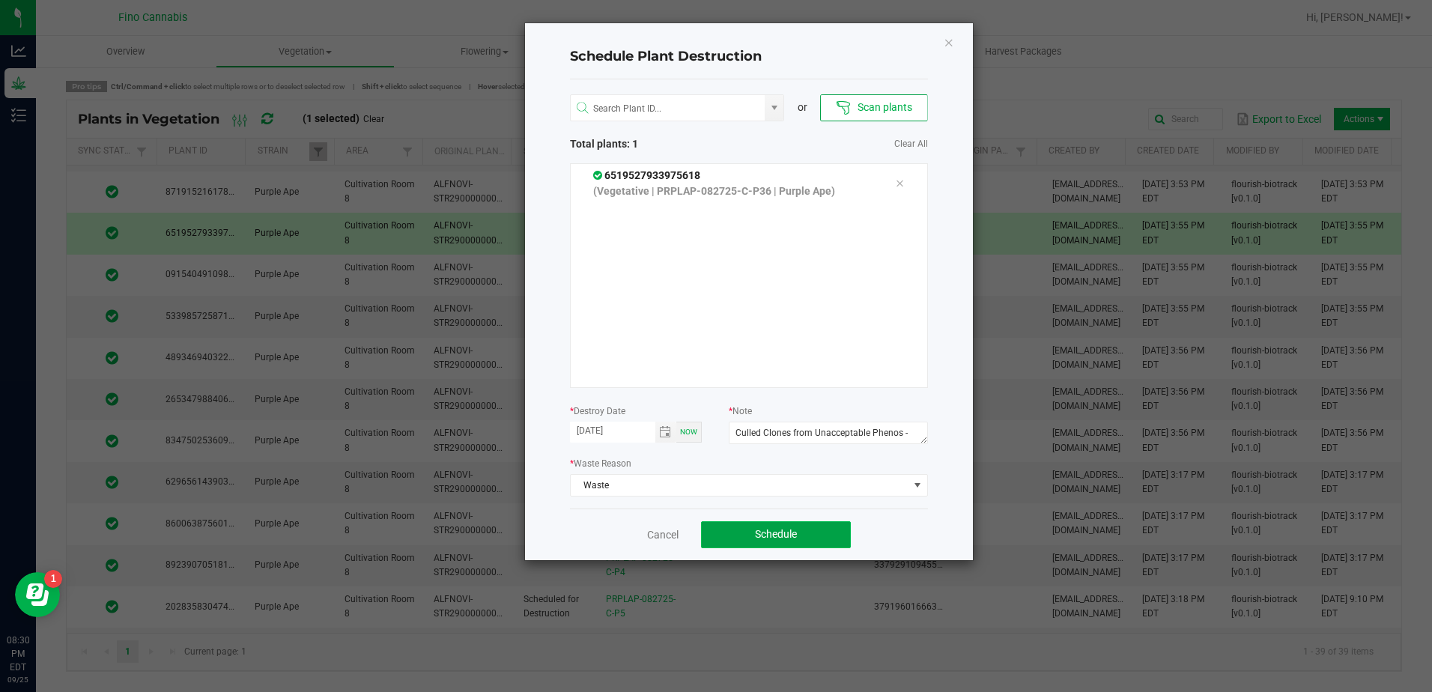
click at [801, 528] on button "Schedule" at bounding box center [776, 534] width 150 height 27
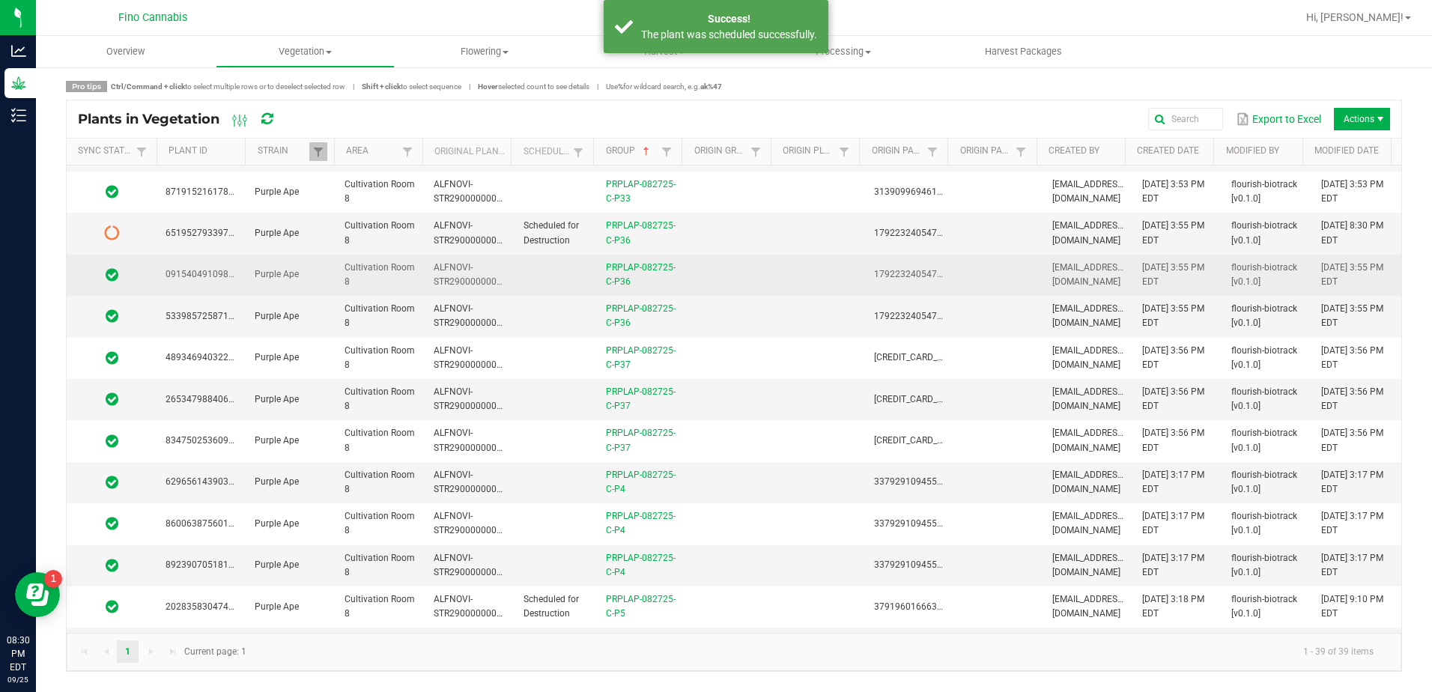
click at [690, 270] on td at bounding box center [730, 275] width 89 height 41
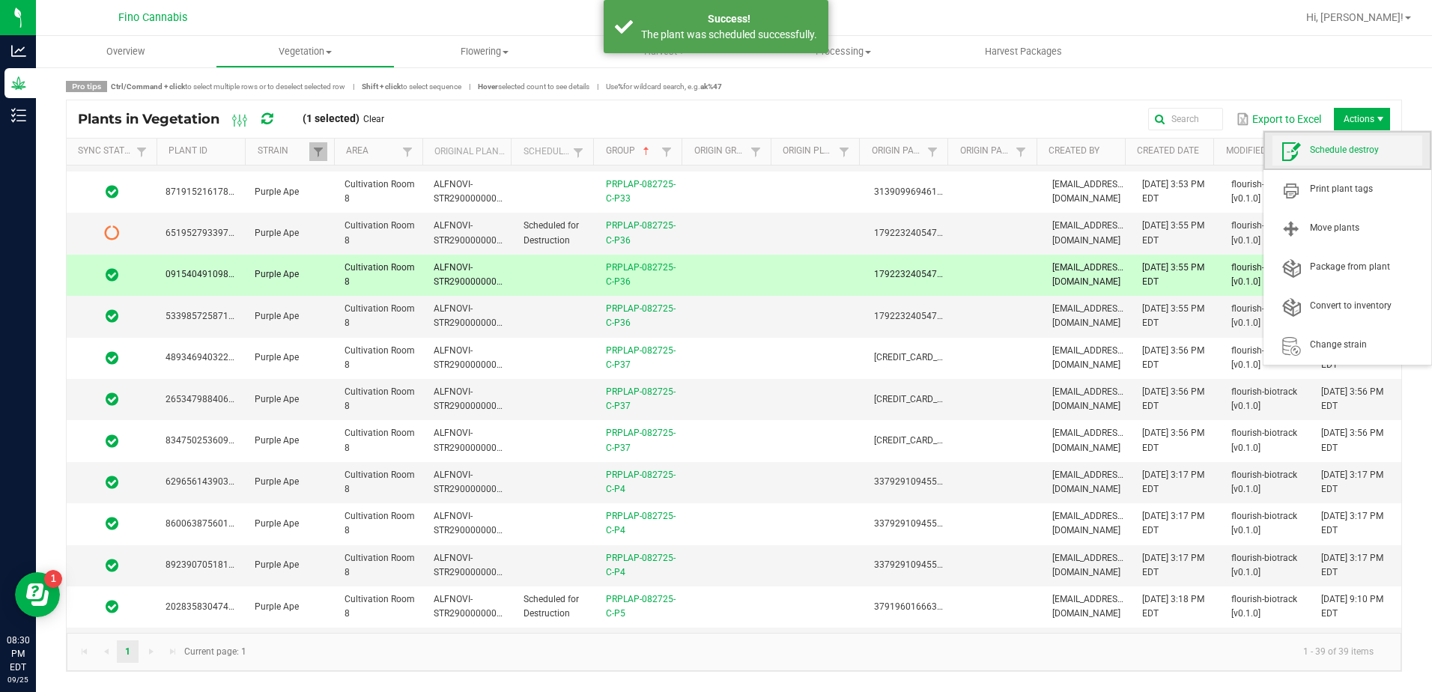
click at [1366, 154] on span "Schedule destroy" at bounding box center [1366, 150] width 112 height 13
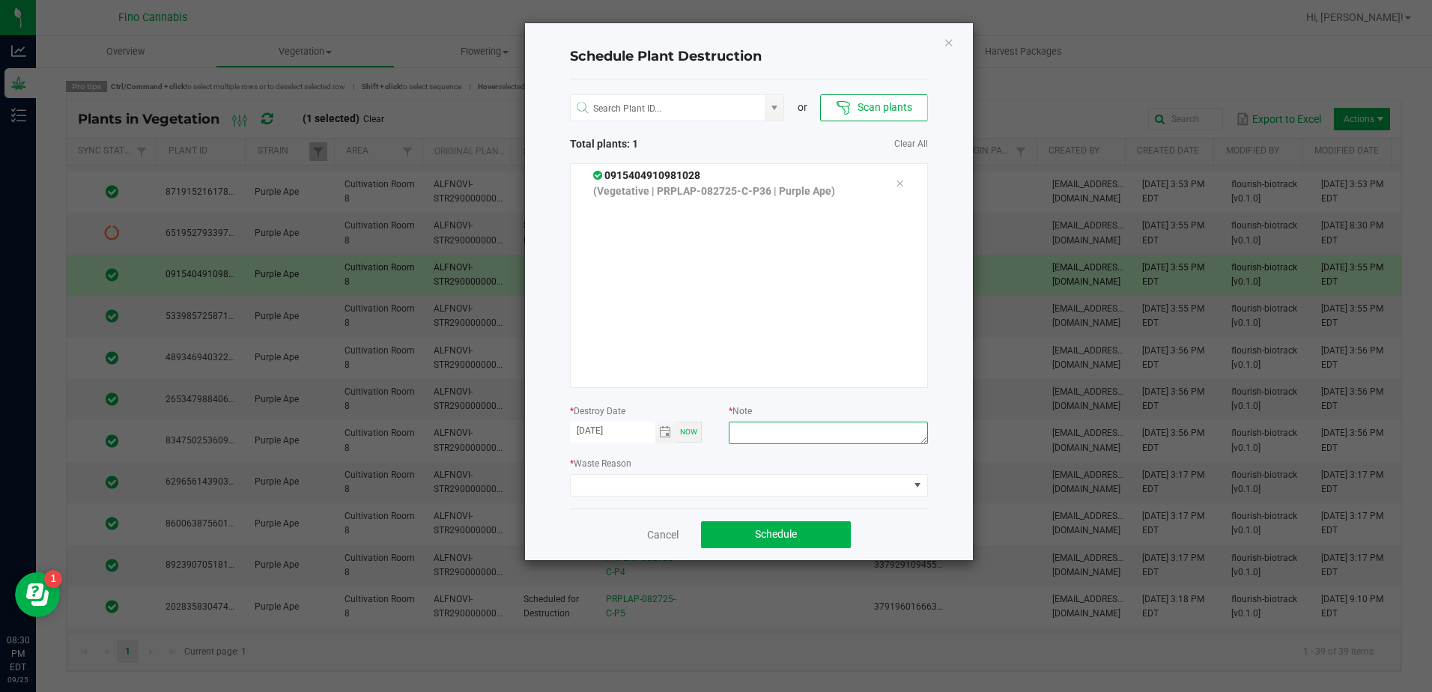
paste textarea "Culled Clones from Unacceptable Phenos - 6.66g"
type textarea "Culled Clones from Unacceptable Phenos - 6.66g"
click at [753, 488] on span at bounding box center [740, 485] width 338 height 21
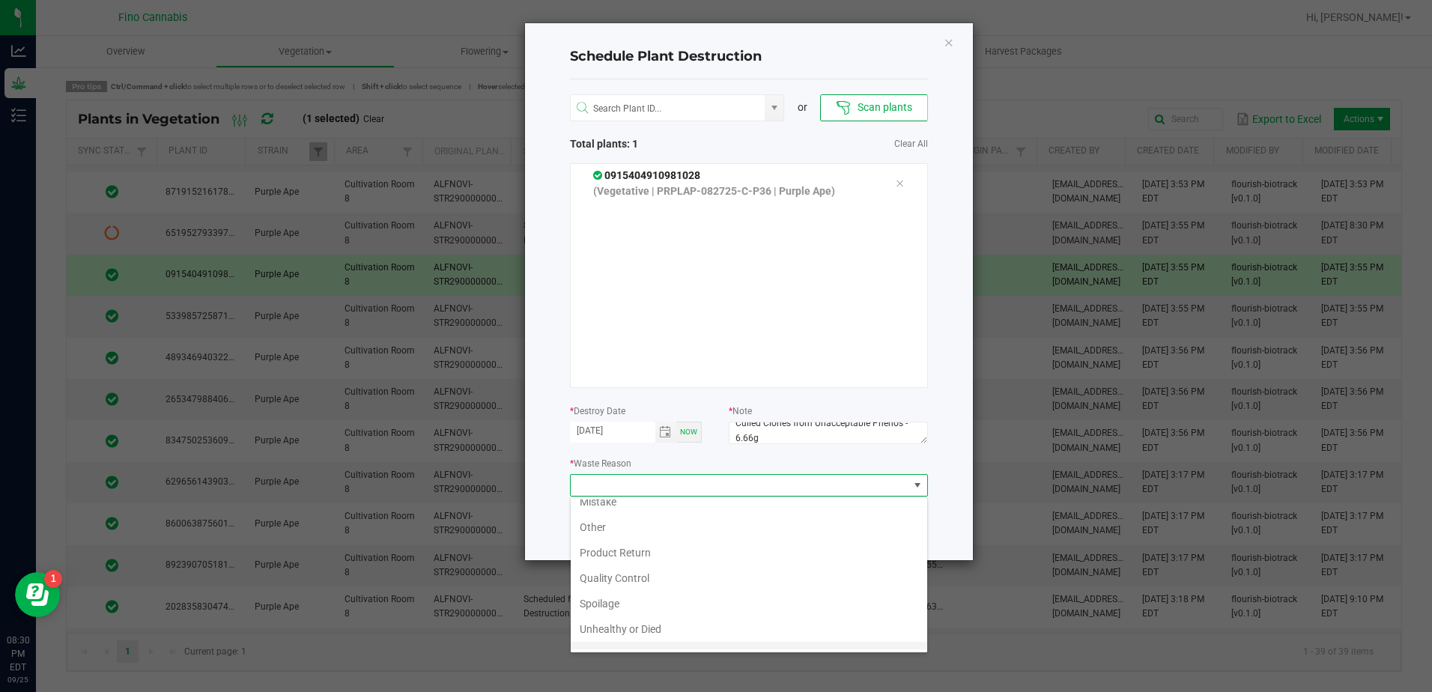
scroll to position [54, 0]
click at [614, 637] on li "Waste" at bounding box center [749, 636] width 357 height 25
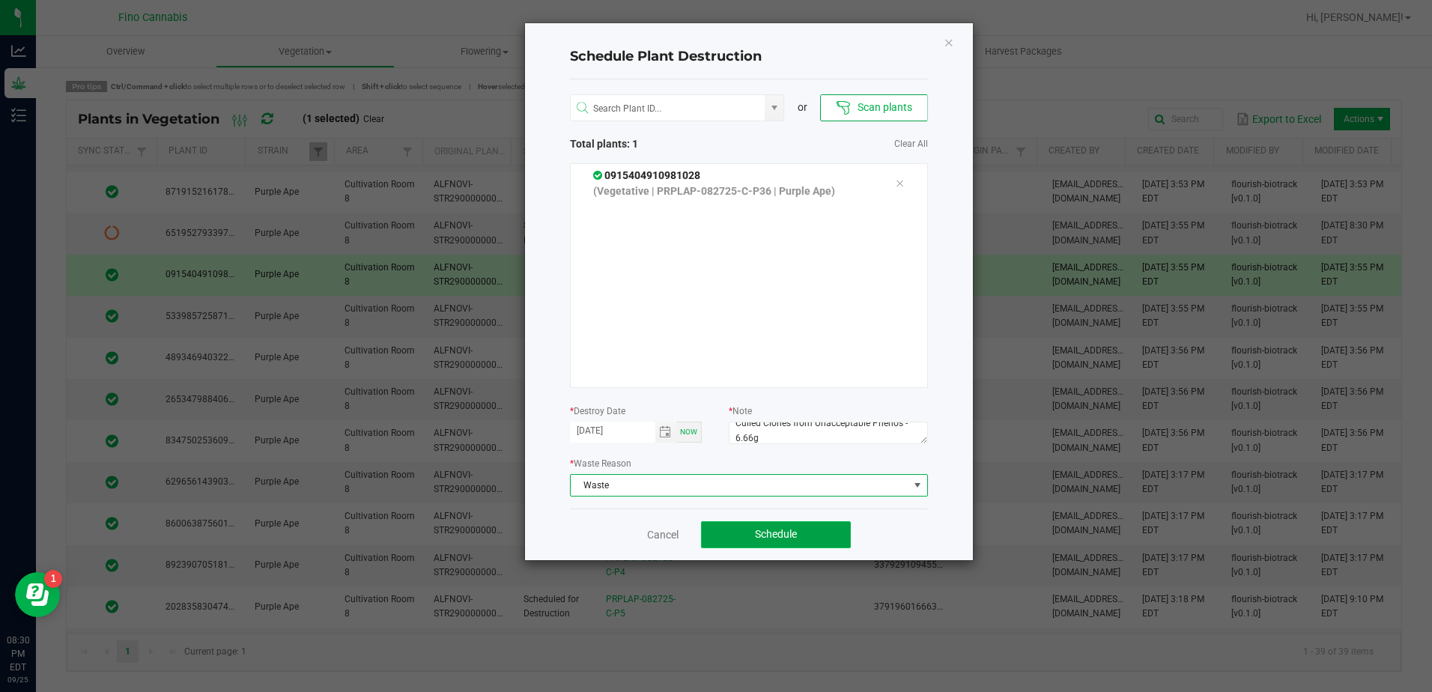
click at [746, 536] on button "Schedule" at bounding box center [776, 534] width 150 height 27
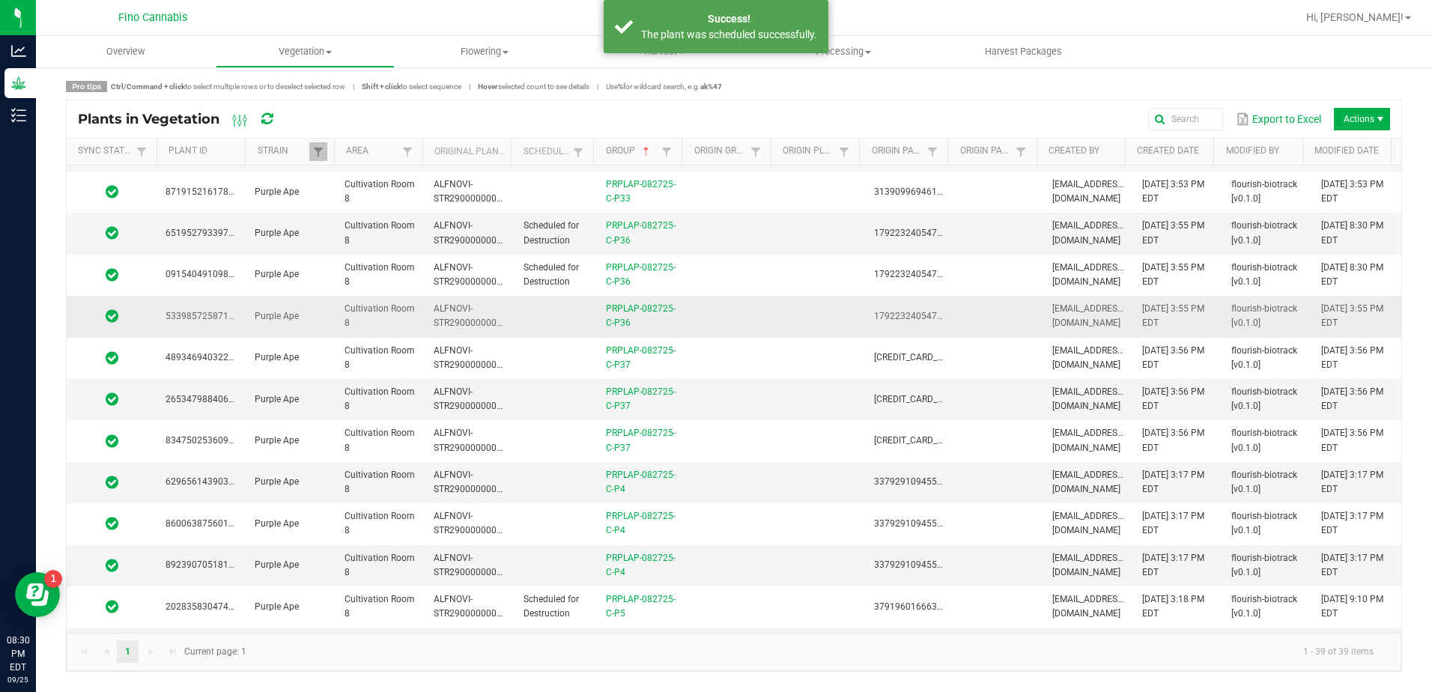
click at [705, 323] on td at bounding box center [730, 316] width 89 height 41
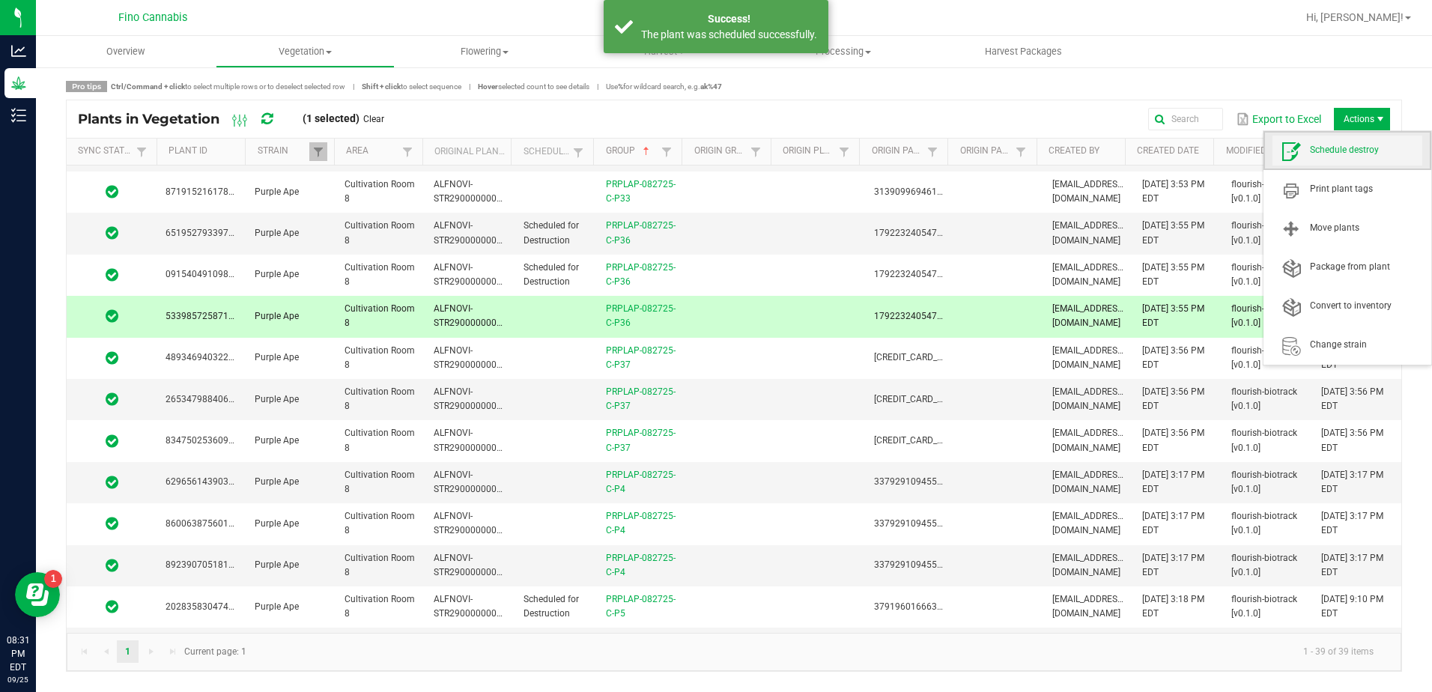
click at [1367, 151] on span "Schedule destroy" at bounding box center [1366, 150] width 112 height 13
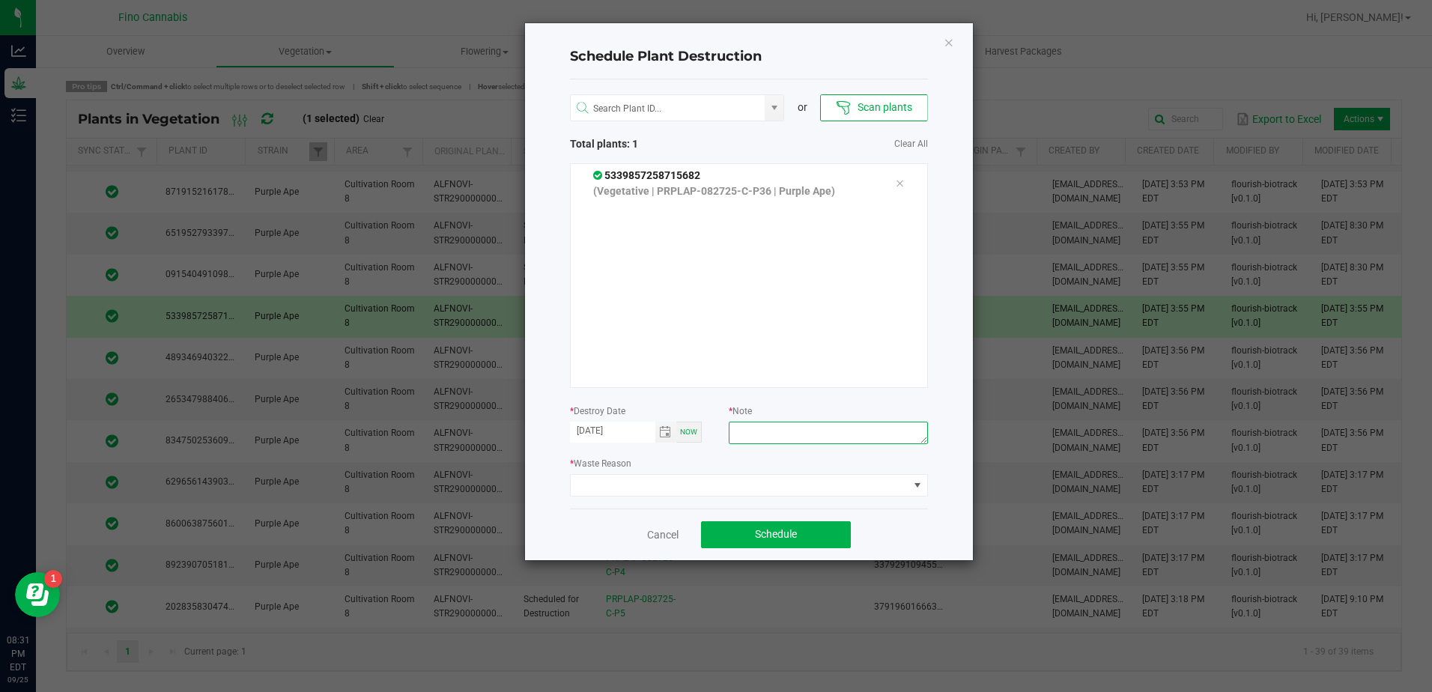
paste textarea "Culled Clones from Unacceptable Phenos - 6.66g"
type textarea "Culled Clones from Unacceptable Phenos - 6.66g"
click at [772, 484] on span at bounding box center [740, 485] width 338 height 21
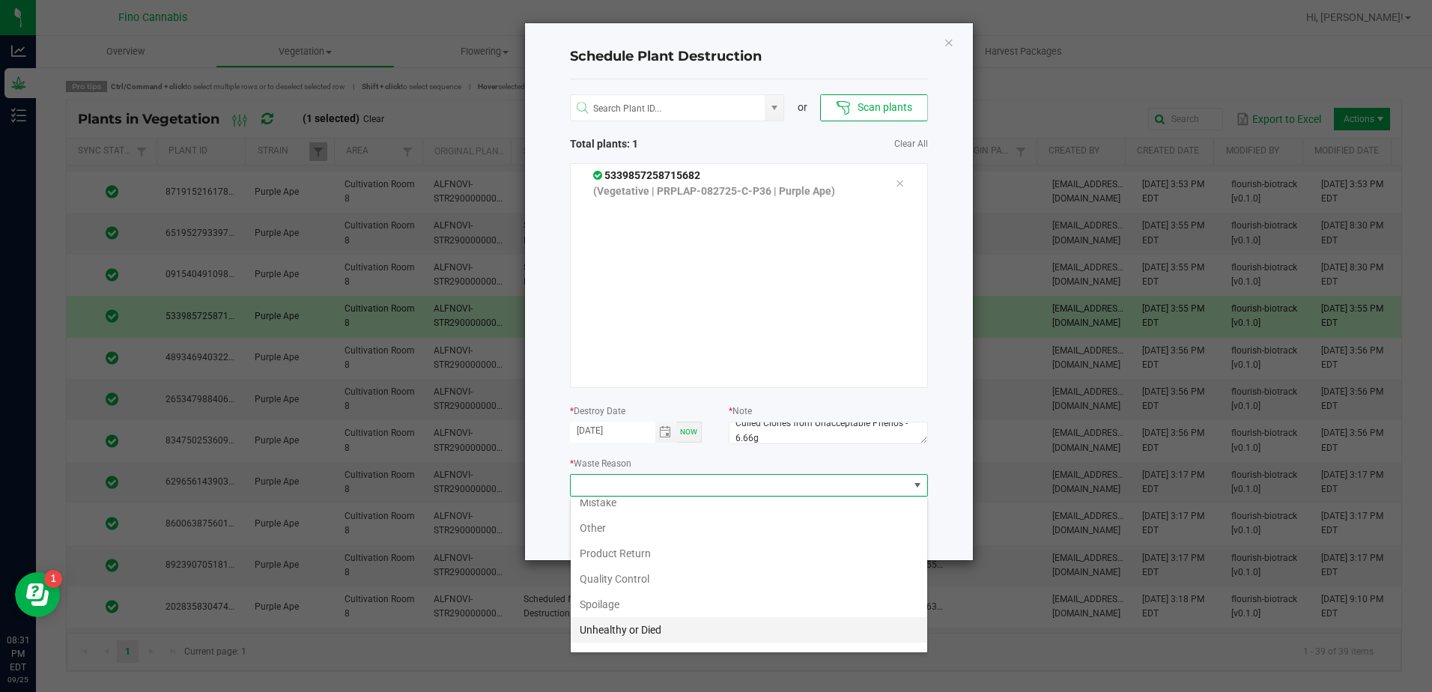
scroll to position [54, 0]
click at [603, 642] on li "Waste" at bounding box center [749, 636] width 357 height 25
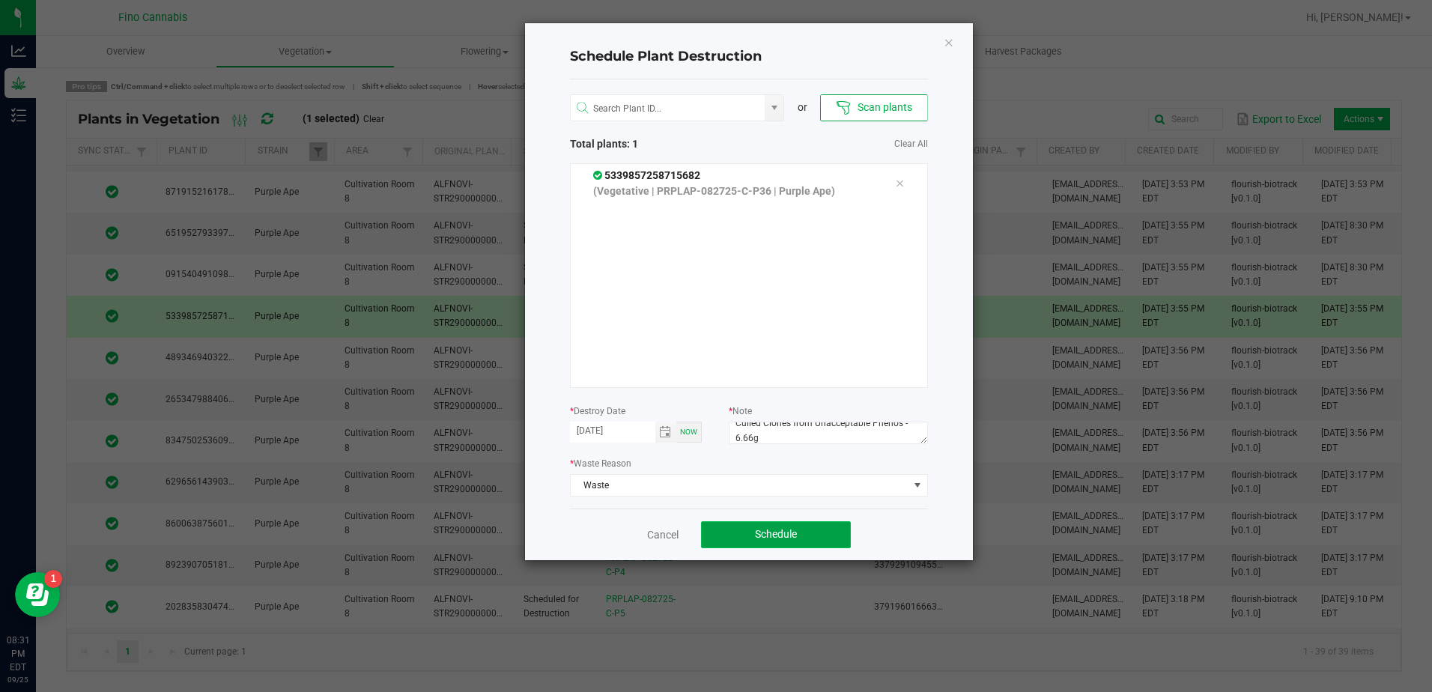
click at [841, 534] on button "Schedule" at bounding box center [776, 534] width 150 height 27
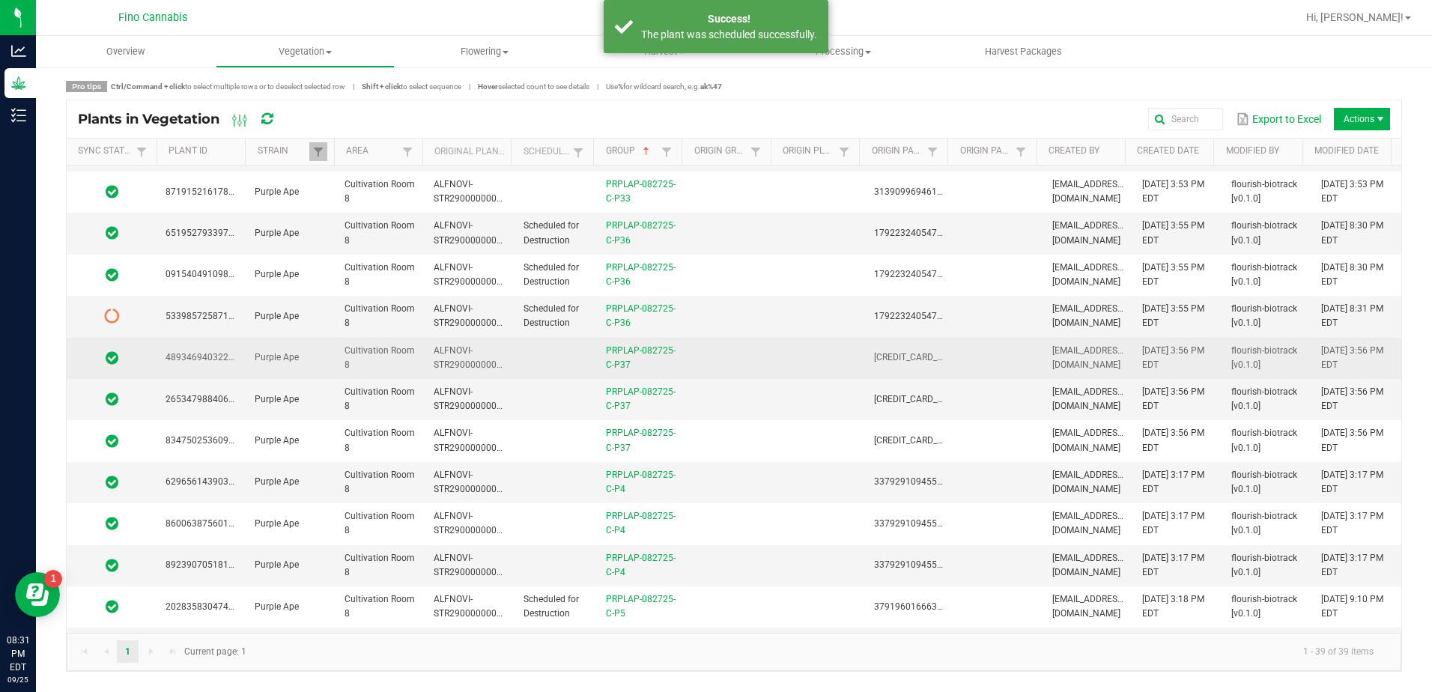
click at [678, 360] on td "PRPLAP-082725-C-P37" at bounding box center [641, 358] width 89 height 41
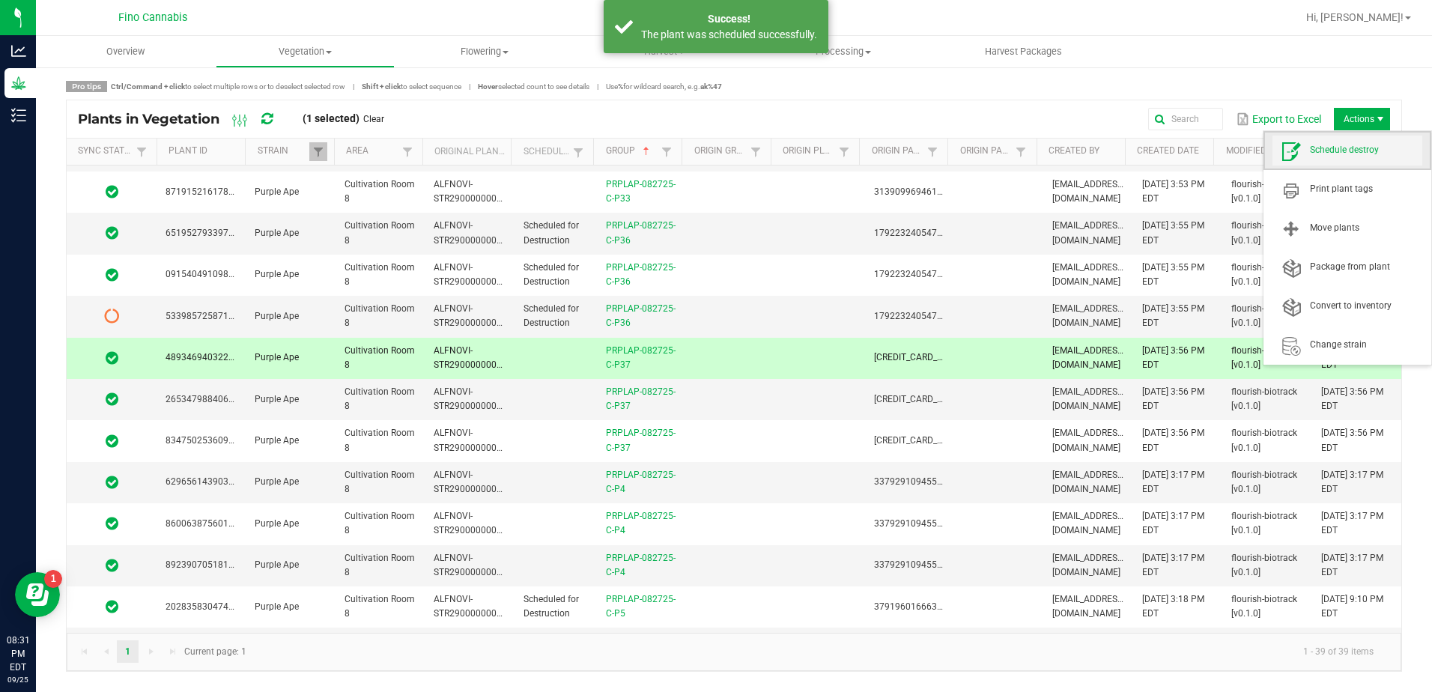
click at [1353, 150] on span "Schedule destroy" at bounding box center [1366, 150] width 112 height 13
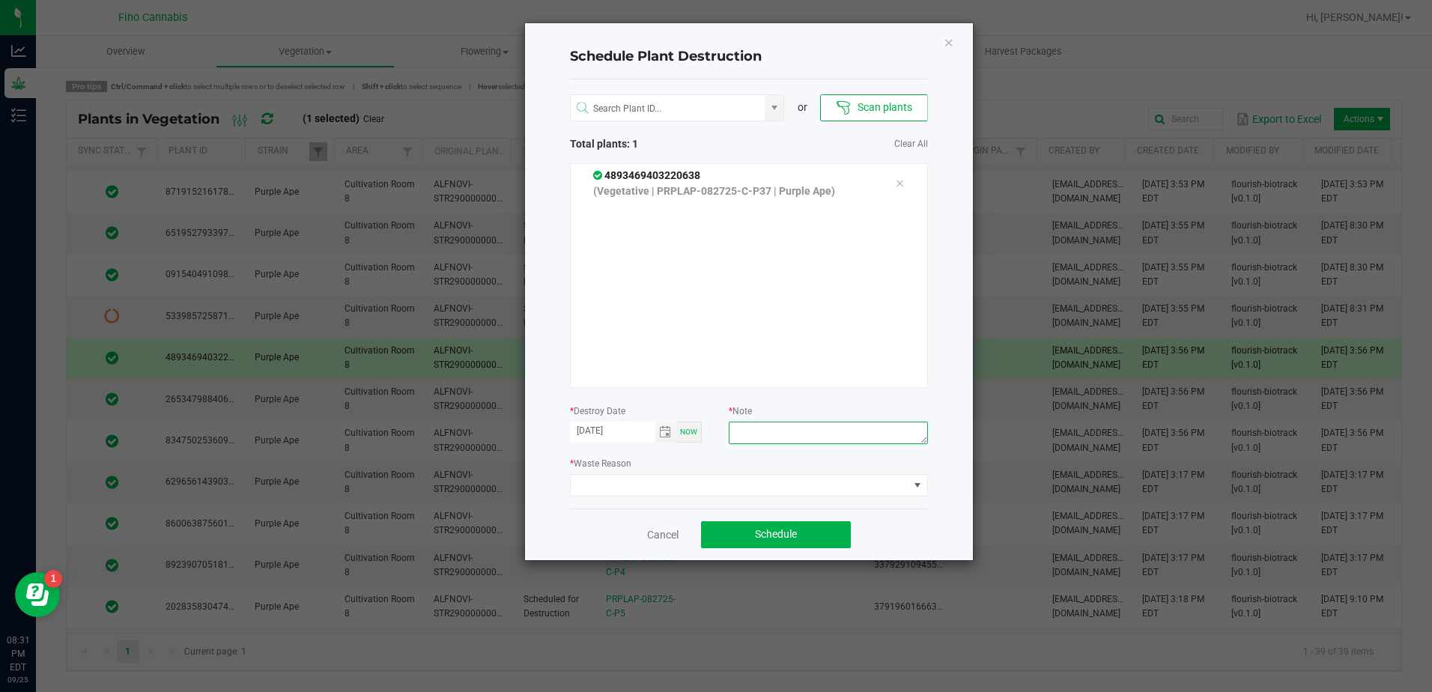
paste textarea "Culled Clones from Unacceptable Phenos - 6.66g"
type textarea "Culled Clones from Unacceptable Phenos - 6.66g"
click at [829, 488] on span at bounding box center [740, 485] width 338 height 21
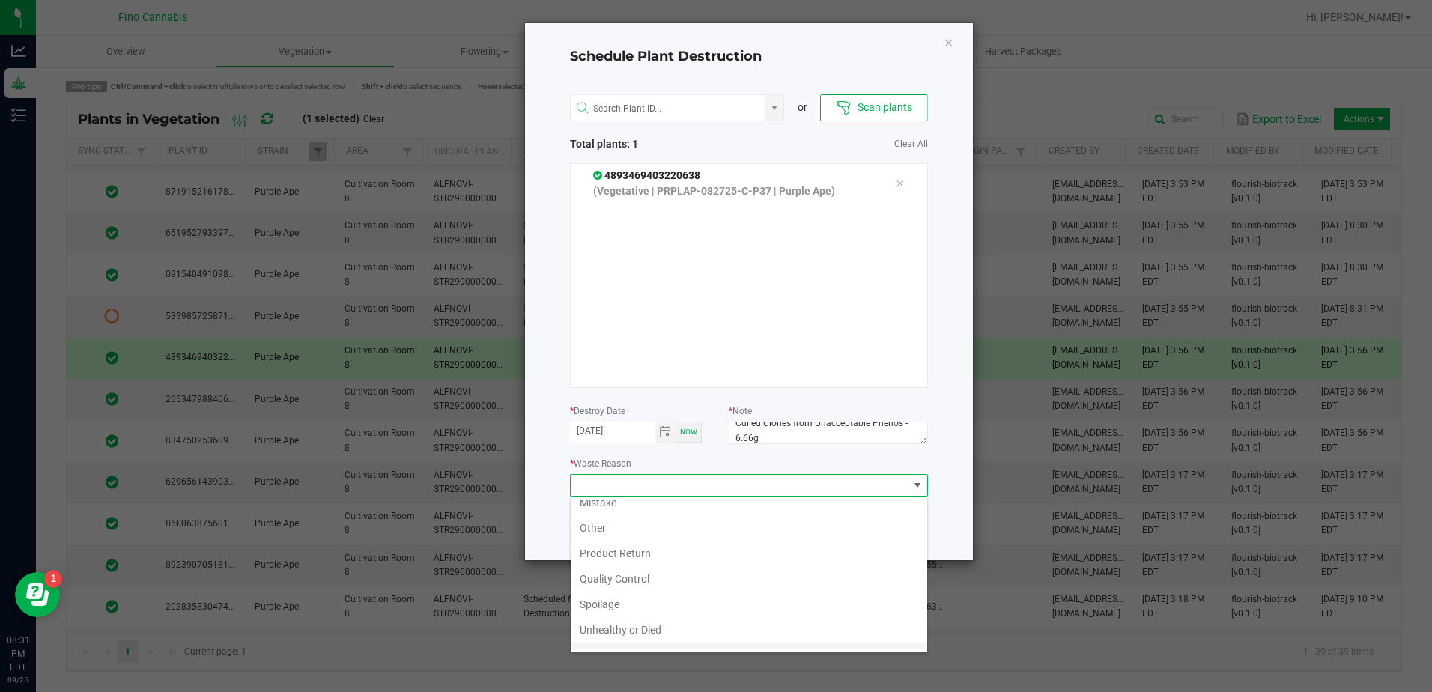
scroll to position [54, 0]
click at [661, 640] on li "Waste" at bounding box center [749, 636] width 357 height 25
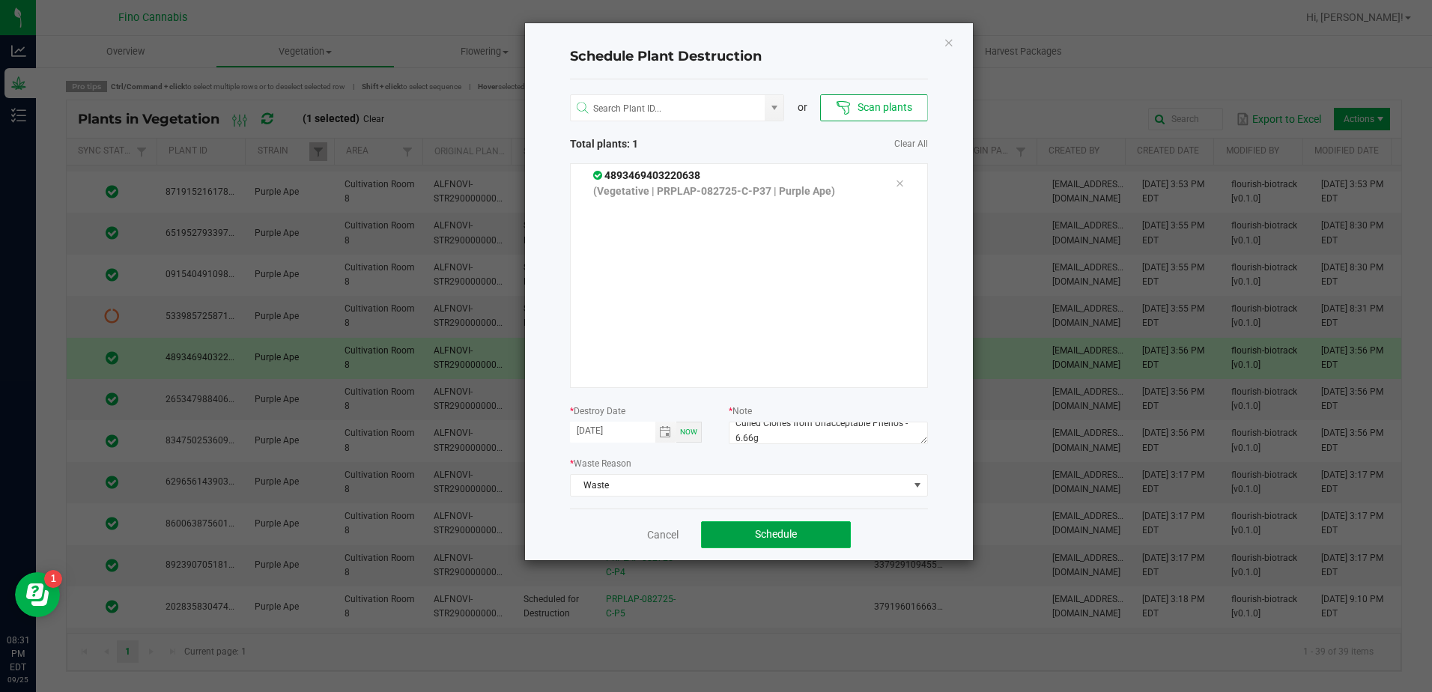
click at [824, 535] on button "Schedule" at bounding box center [776, 534] width 150 height 27
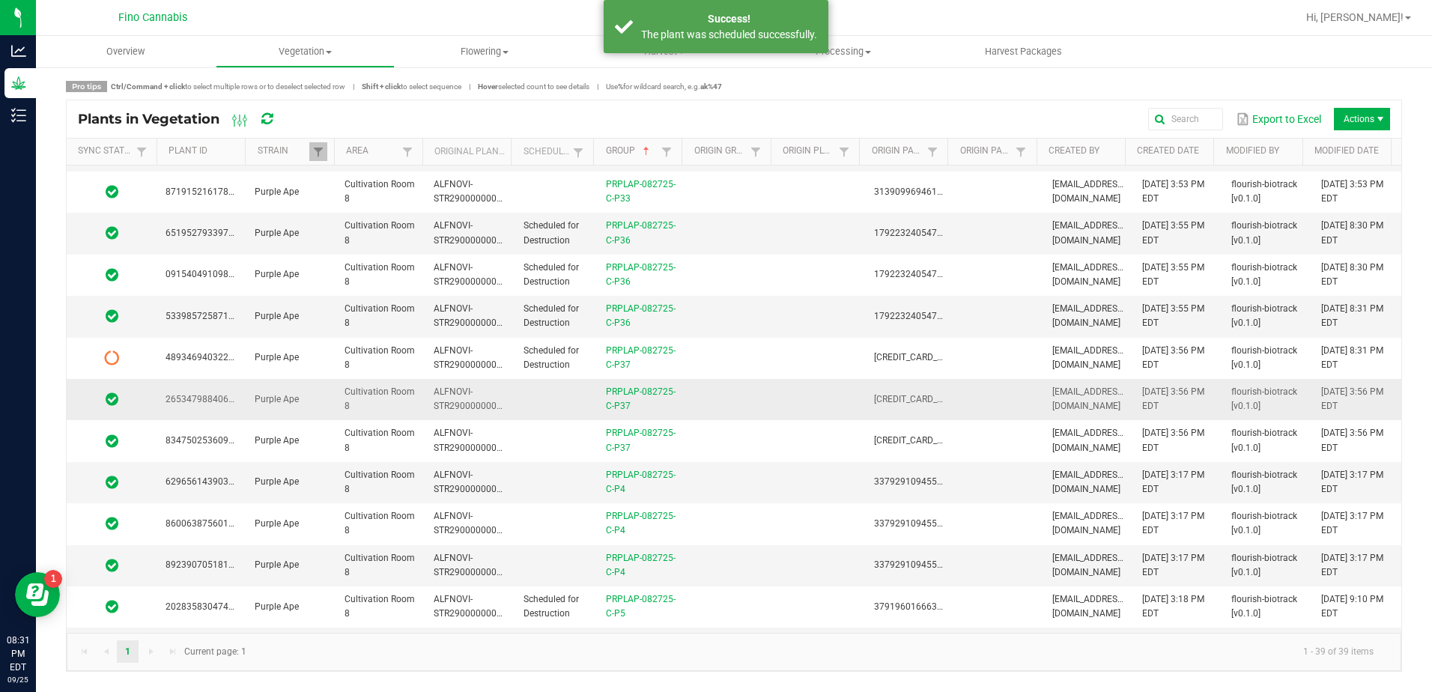
click at [751, 397] on td at bounding box center [730, 399] width 89 height 41
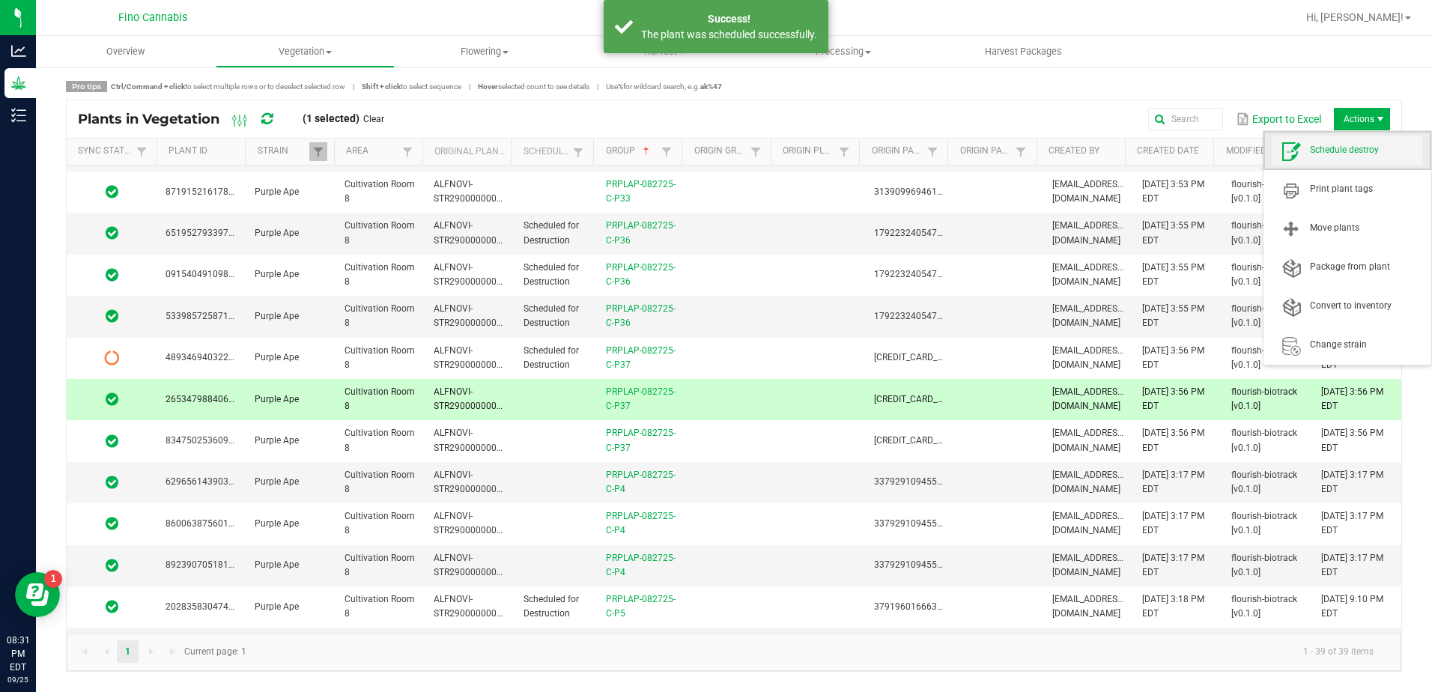
click at [1354, 148] on span "Schedule destroy" at bounding box center [1366, 150] width 112 height 13
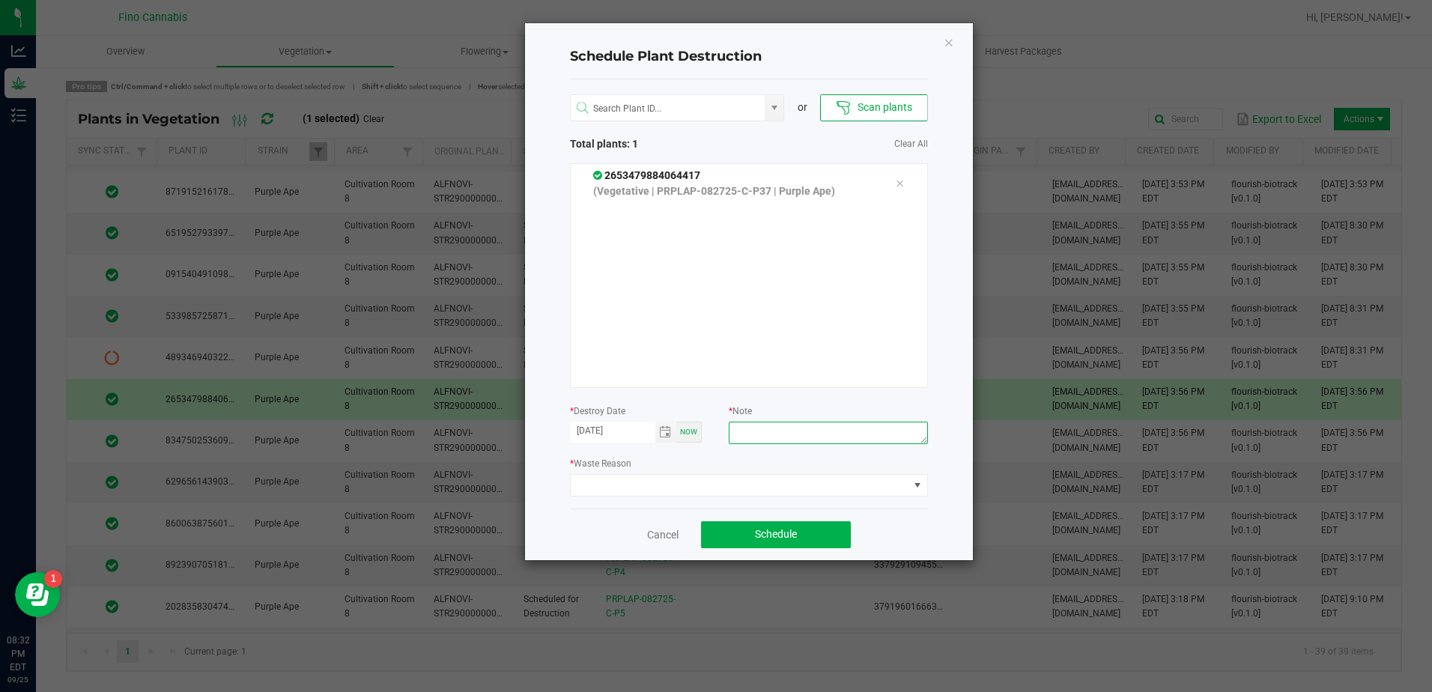
paste textarea "Culled Clones from Unacceptable Phenos - 6.66g"
type textarea "Culled Clones from Unacceptable Phenos - 6.66g"
click at [804, 489] on span at bounding box center [740, 485] width 338 height 21
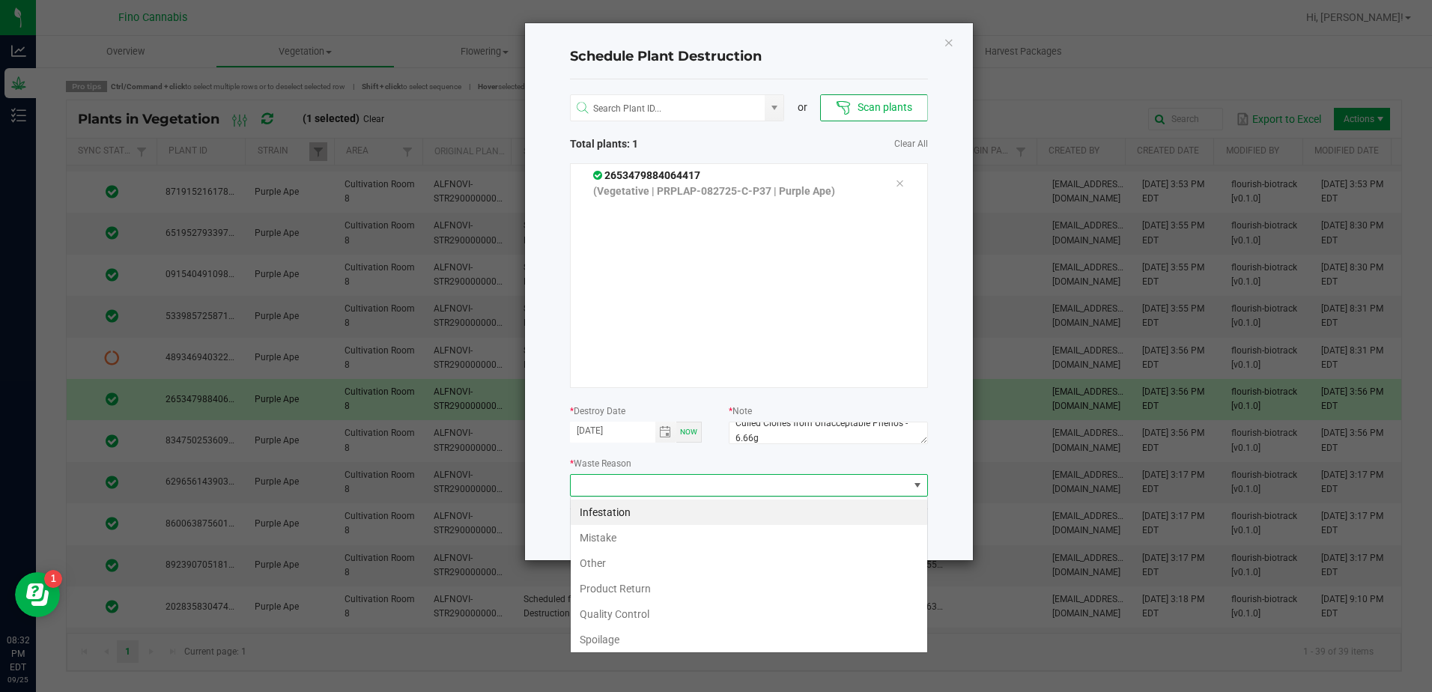
scroll to position [22, 358]
click at [628, 635] on li "Spoilage" at bounding box center [749, 639] width 357 height 25
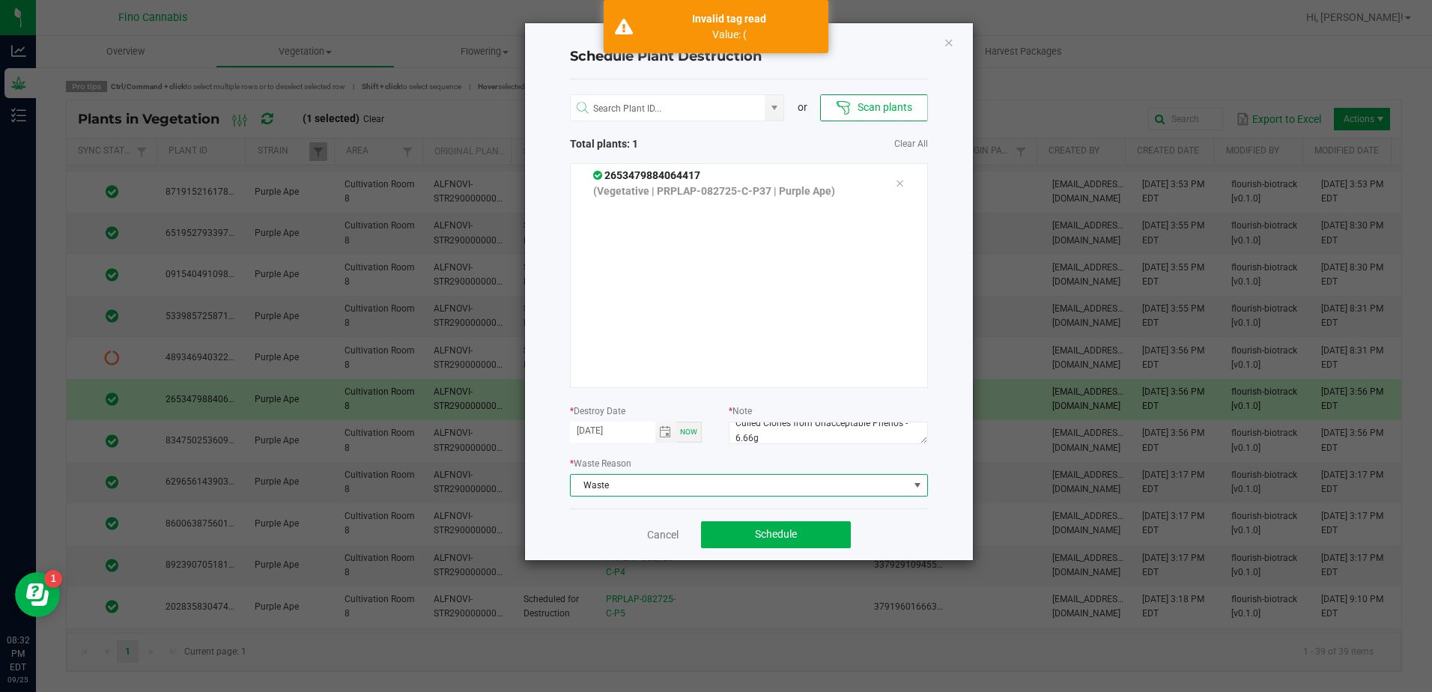
click at [692, 486] on span "Waste" at bounding box center [740, 485] width 338 height 21
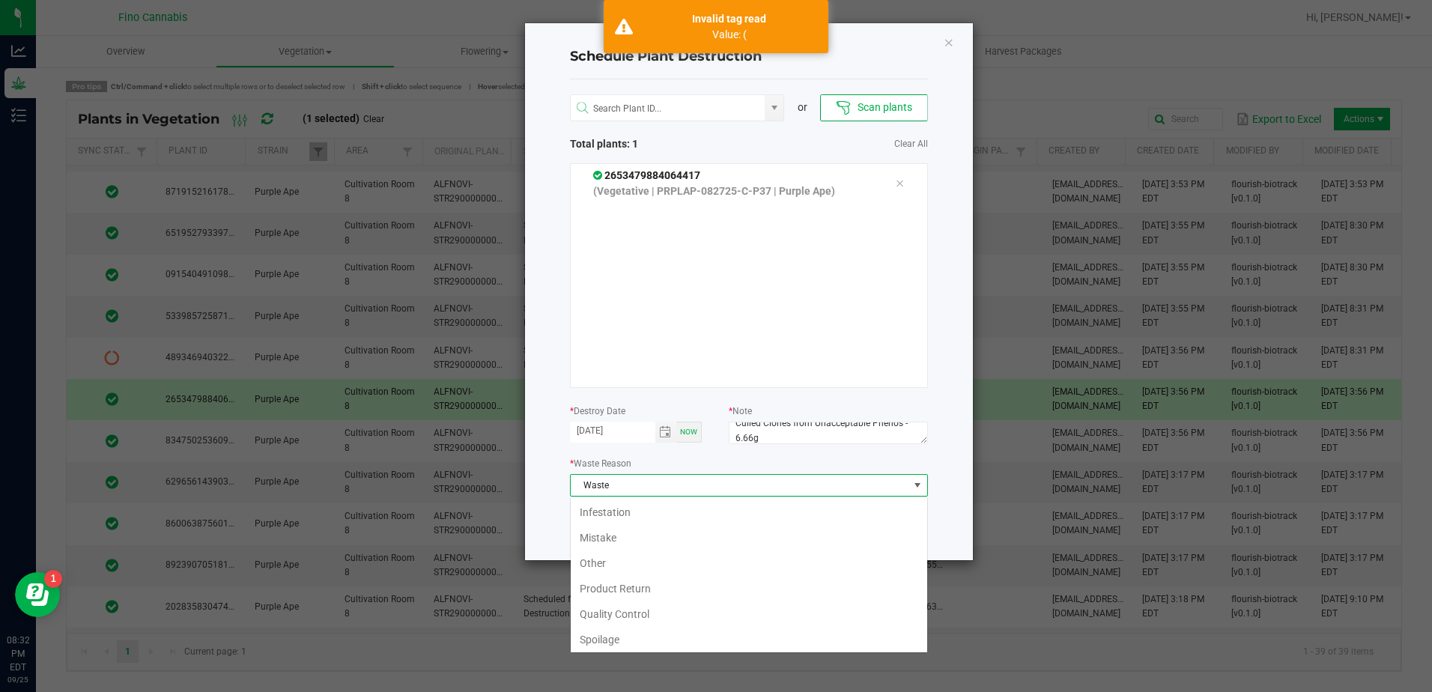
scroll to position [54, 0]
click at [628, 628] on li "Waste" at bounding box center [749, 636] width 357 height 25
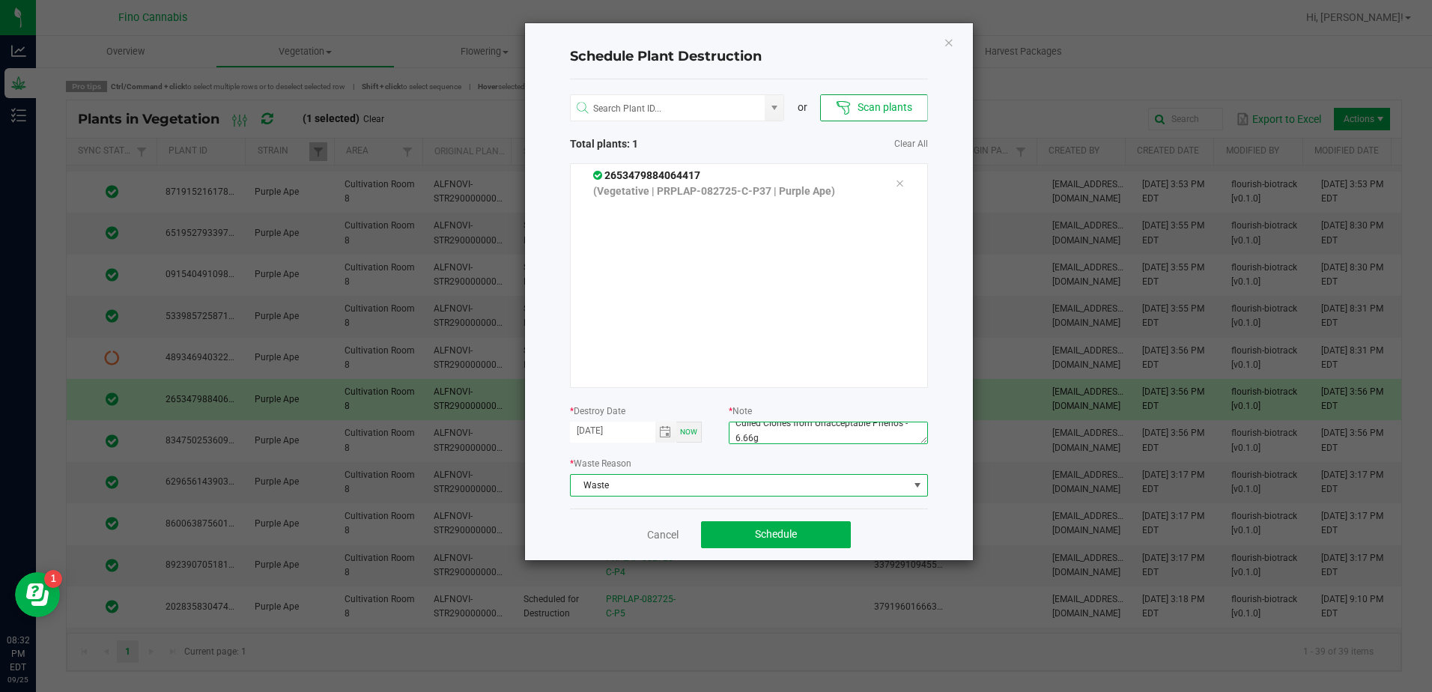
click at [776, 436] on textarea "Culled Clones from Unacceptable Phenos - 6.66g" at bounding box center [828, 433] width 199 height 22
click at [767, 480] on span "Waste" at bounding box center [740, 485] width 338 height 21
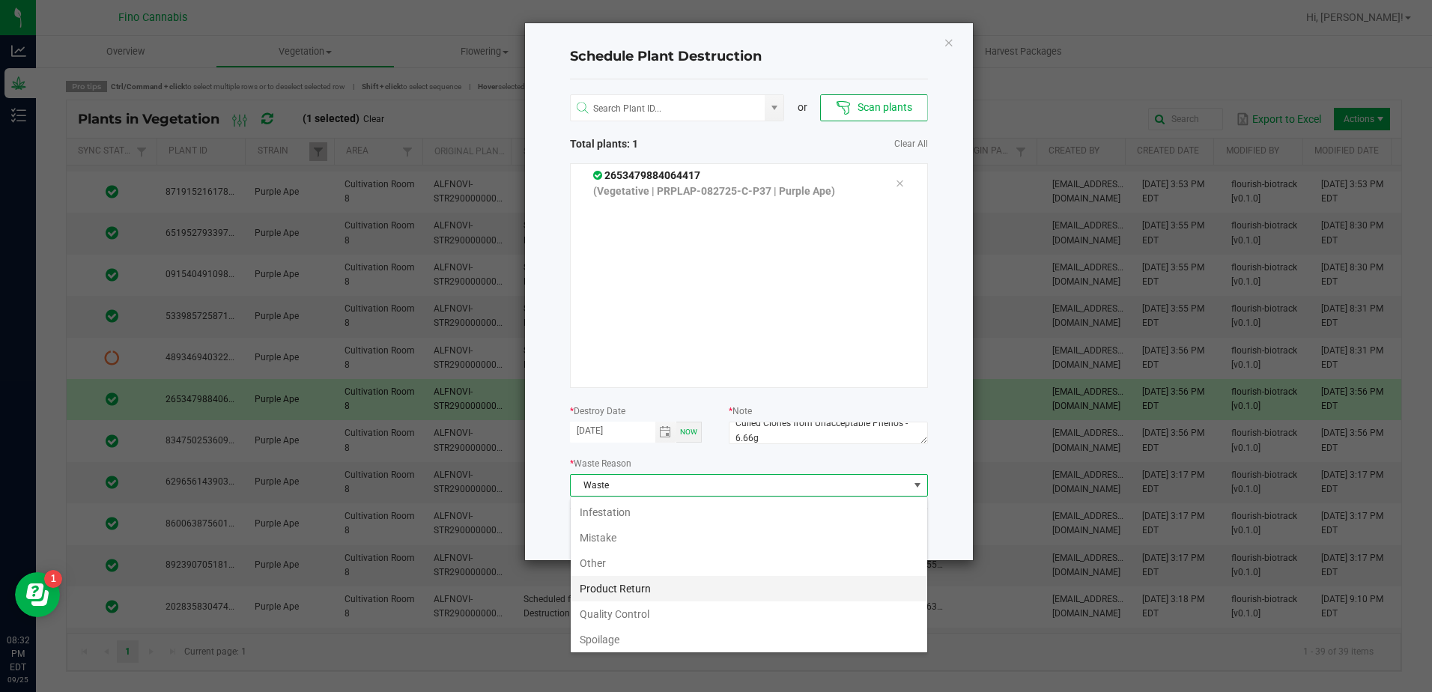
scroll to position [22, 358]
click at [721, 508] on li "Other" at bounding box center [749, 509] width 357 height 25
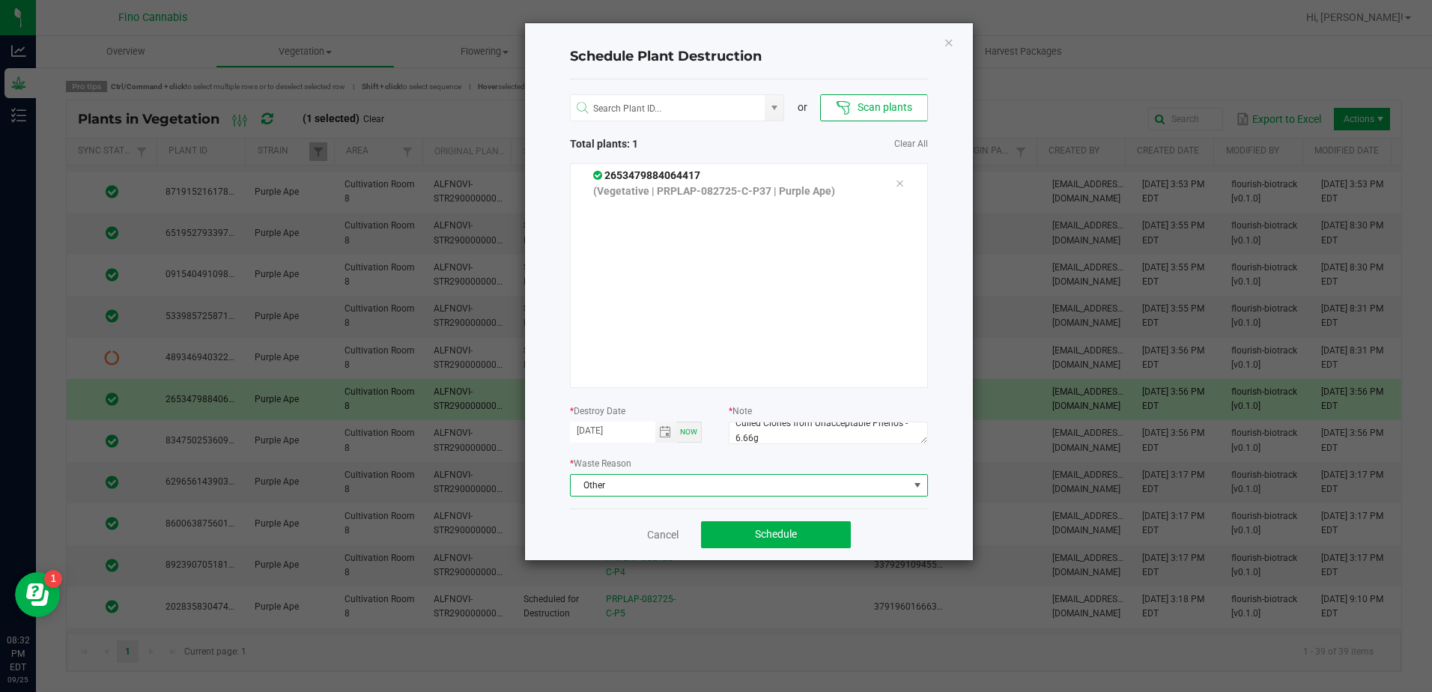
click at [715, 488] on span "Other" at bounding box center [740, 485] width 338 height 21
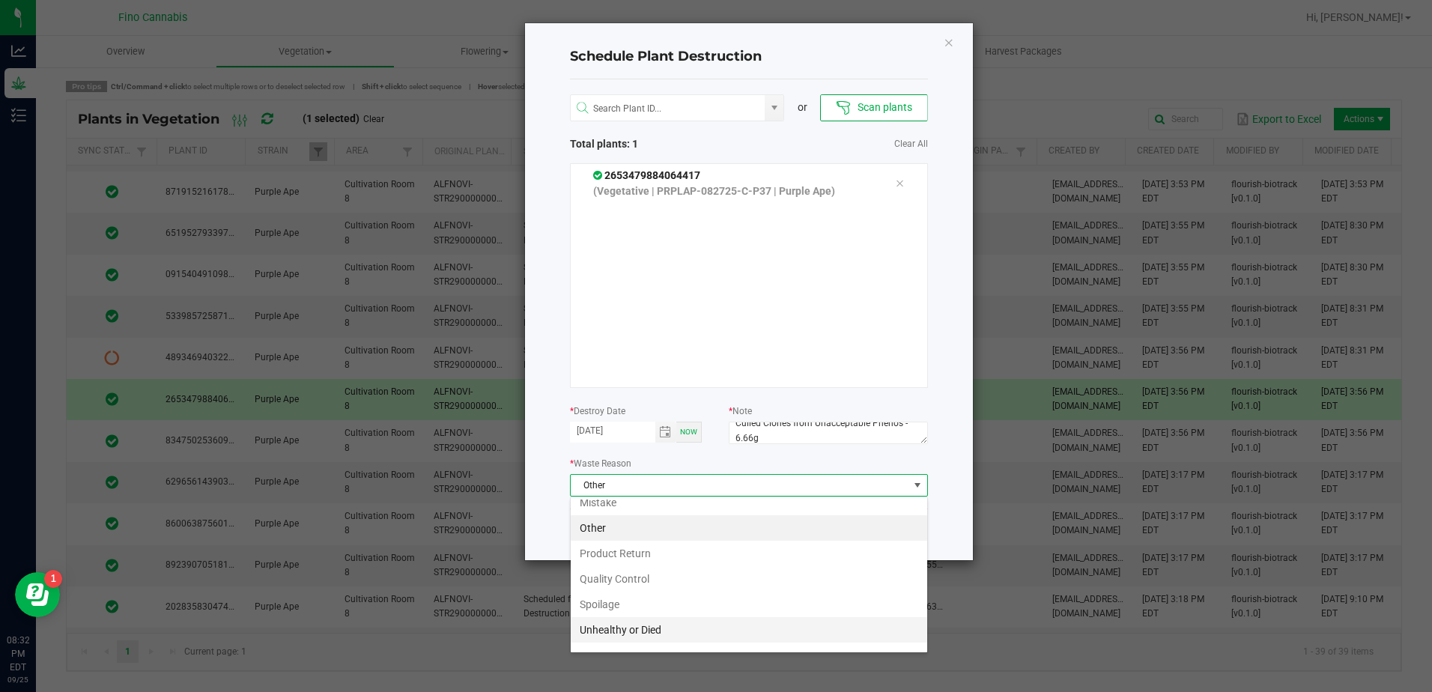
scroll to position [54, 0]
click at [619, 638] on li "Waste" at bounding box center [749, 636] width 357 height 25
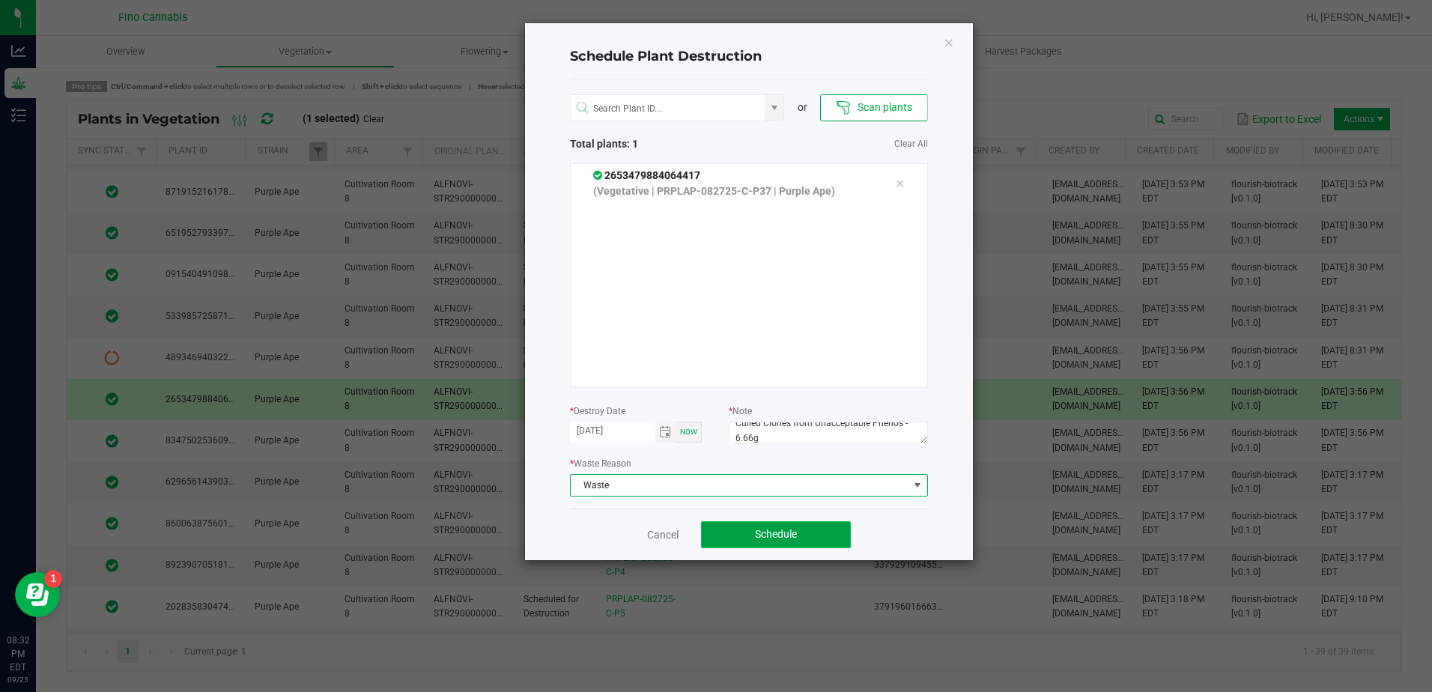
click at [810, 533] on button "Schedule" at bounding box center [776, 534] width 150 height 27
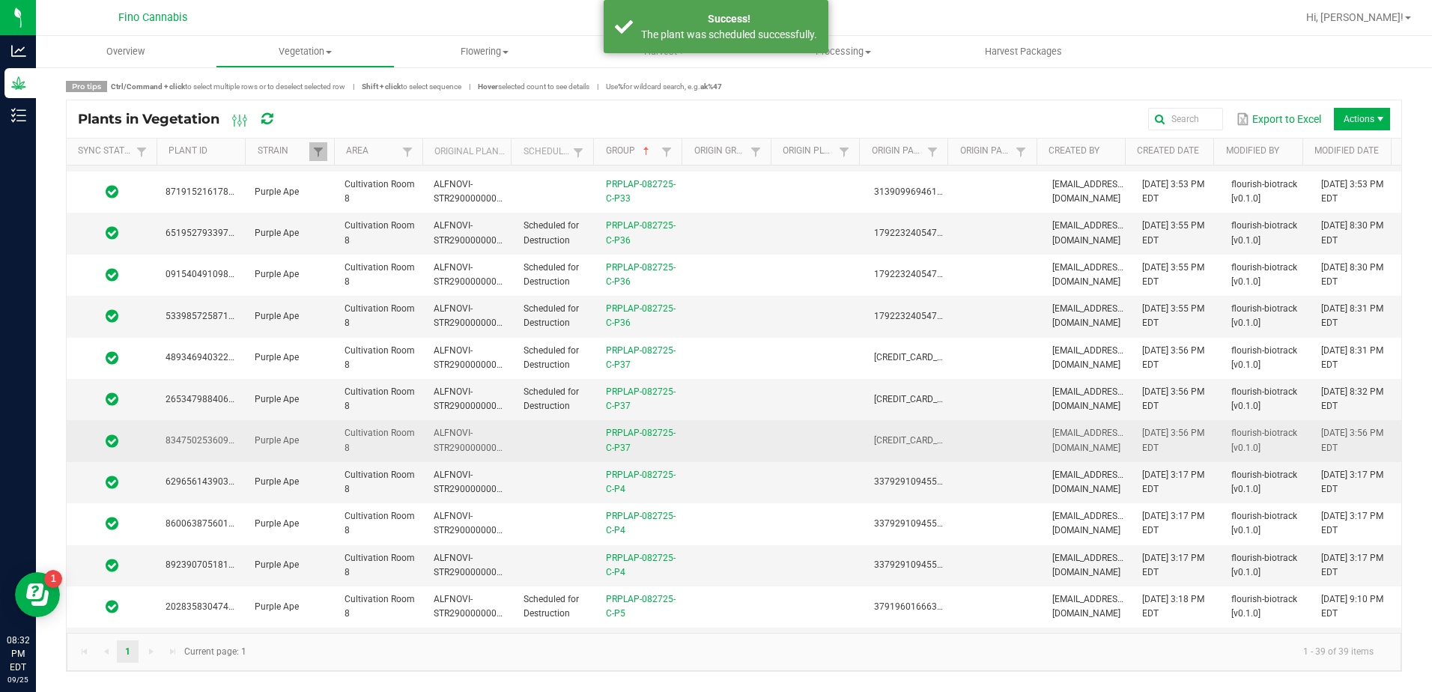
click at [715, 442] on td at bounding box center [730, 440] width 89 height 41
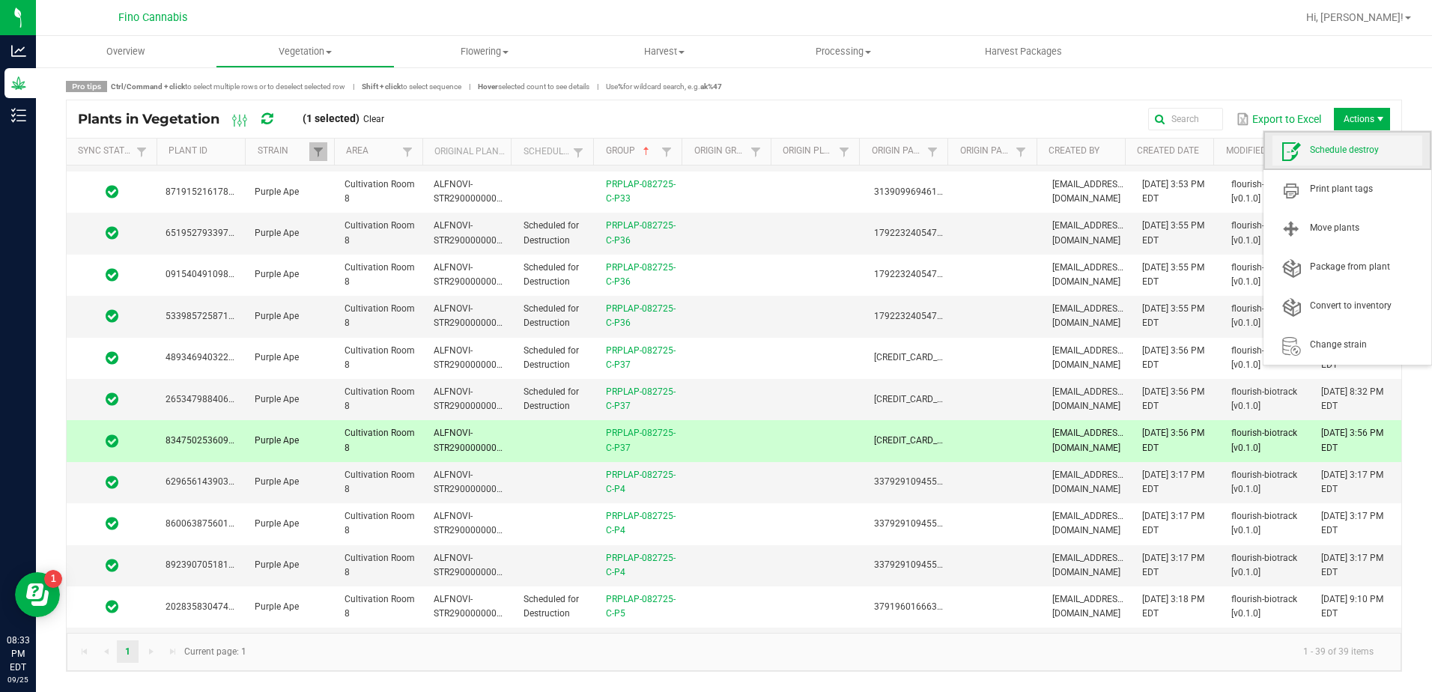
click at [1352, 154] on span "Schedule destroy" at bounding box center [1366, 150] width 112 height 13
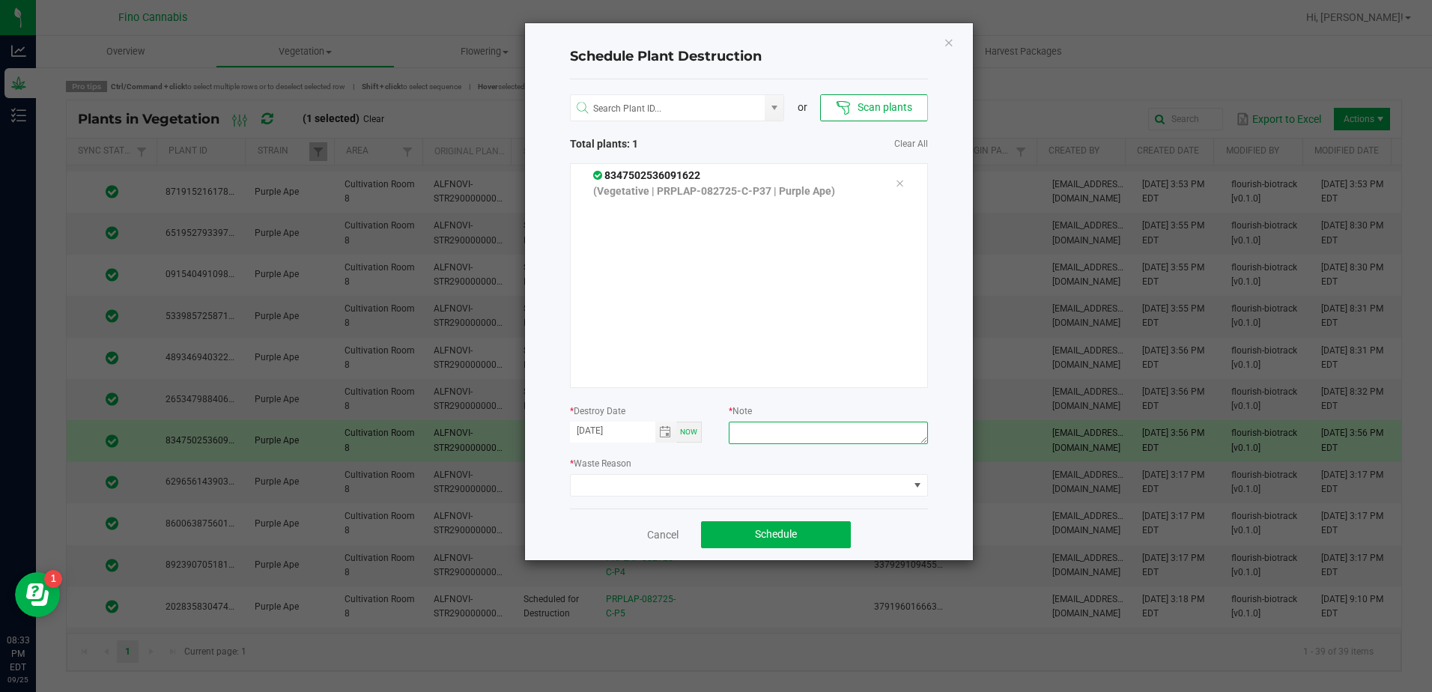
paste textarea "Culled Clones from Unacceptable Phenos - 6.66g"
type textarea "Culled Clones from Unacceptable Phenos - 6.66g"
click at [693, 477] on span at bounding box center [740, 485] width 338 height 21
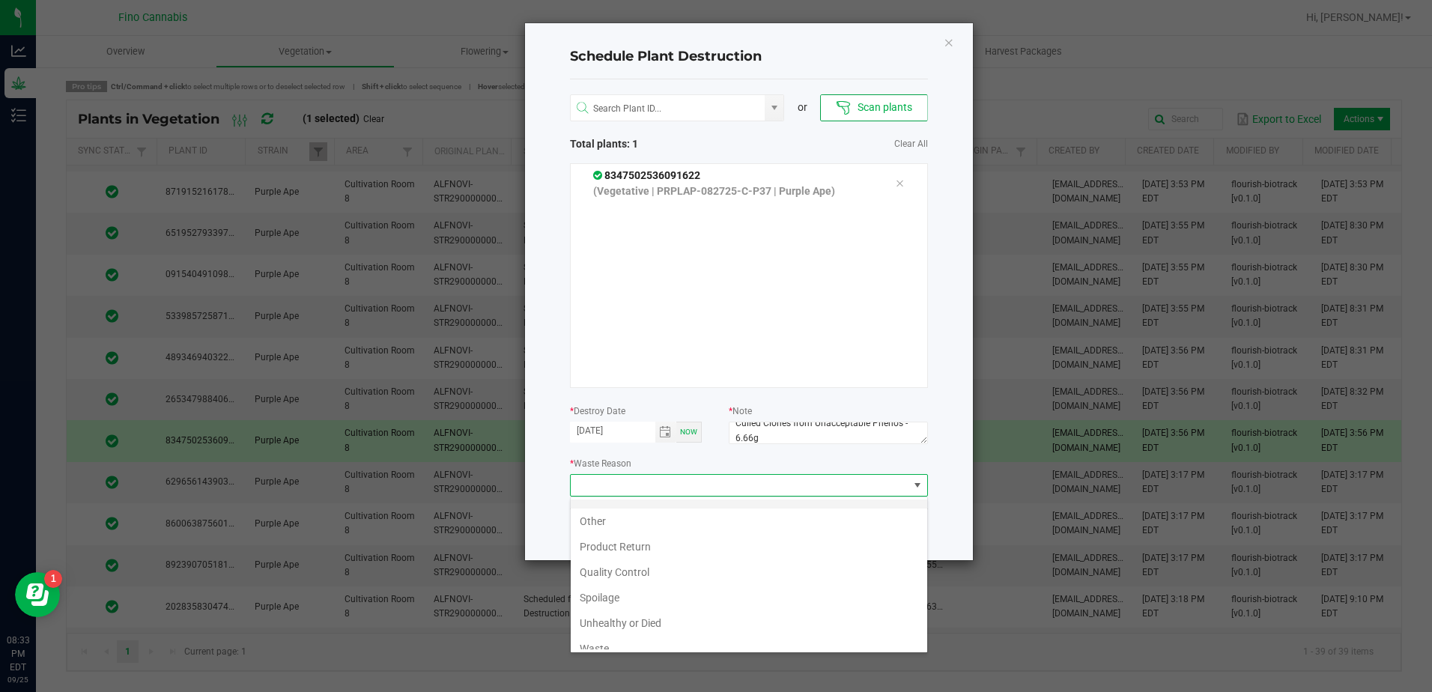
scroll to position [54, 0]
click at [596, 630] on li "Waste" at bounding box center [749, 636] width 357 height 25
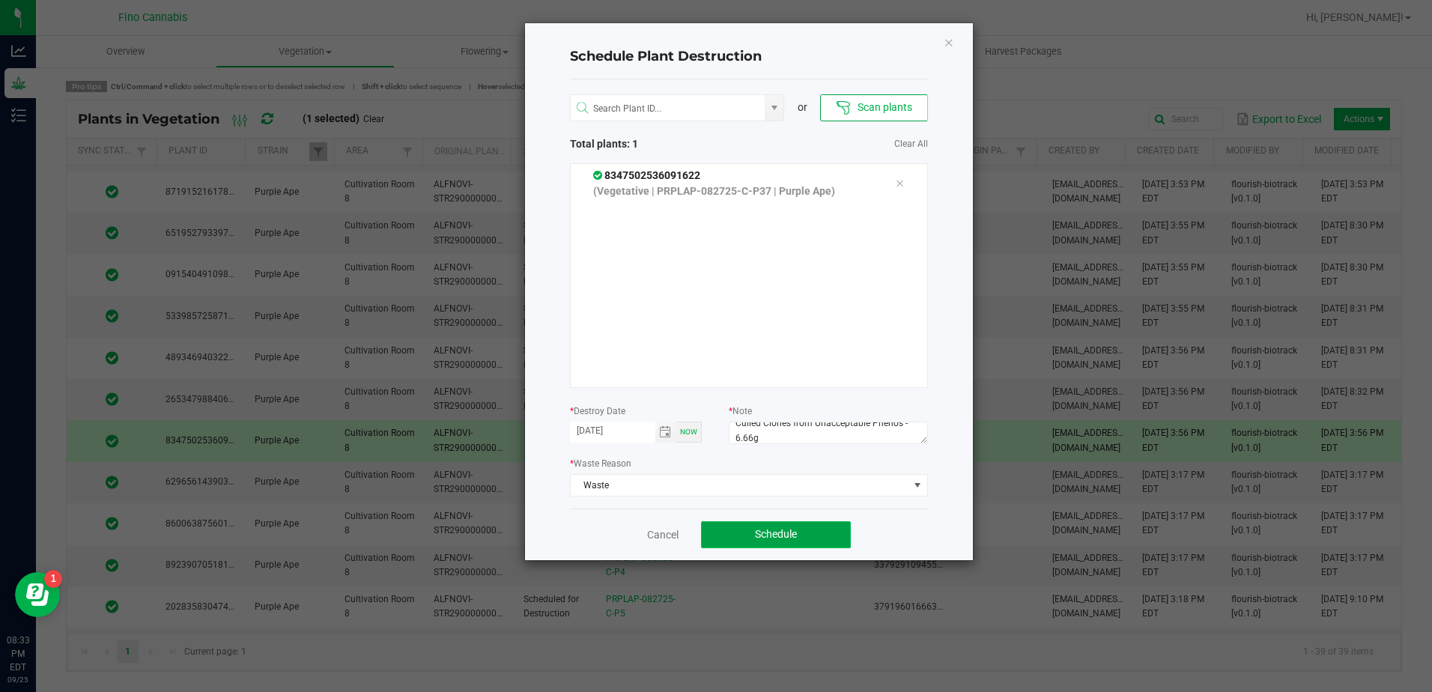
click at [799, 524] on button "Schedule" at bounding box center [776, 534] width 150 height 27
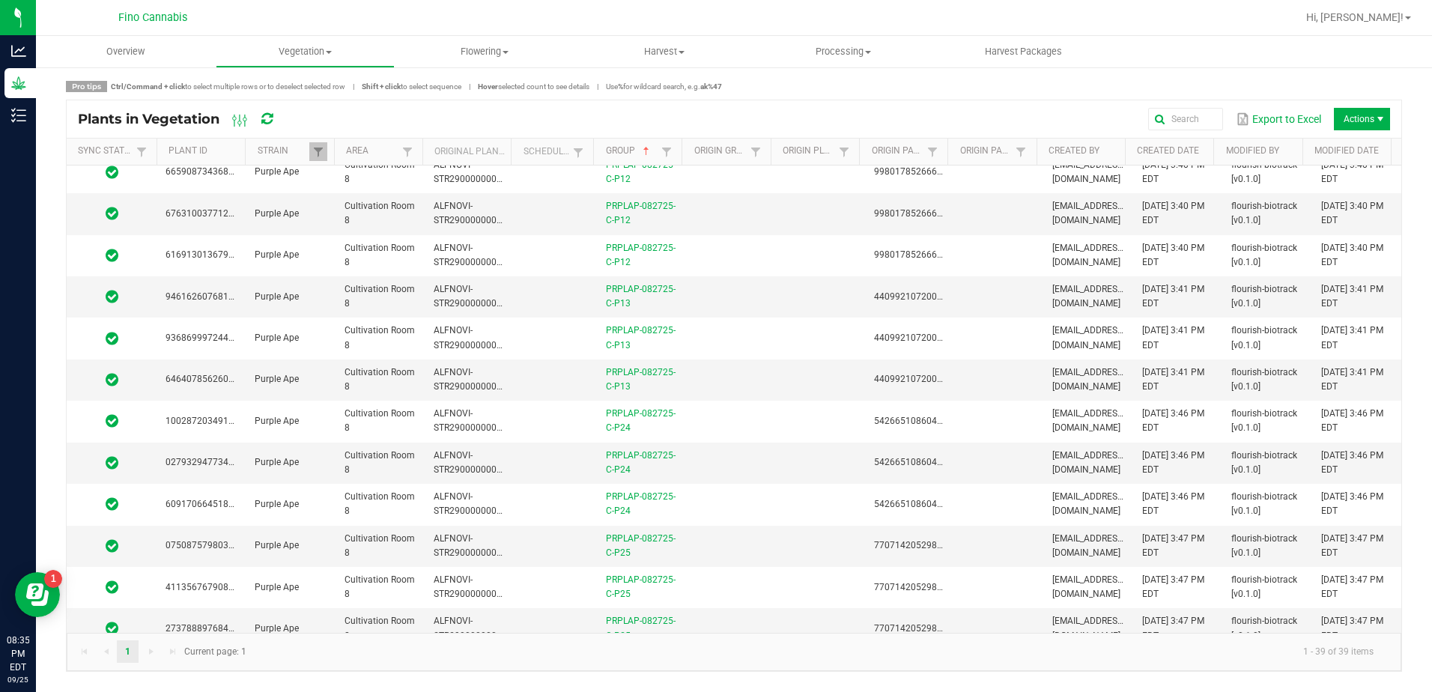
scroll to position [0, 0]
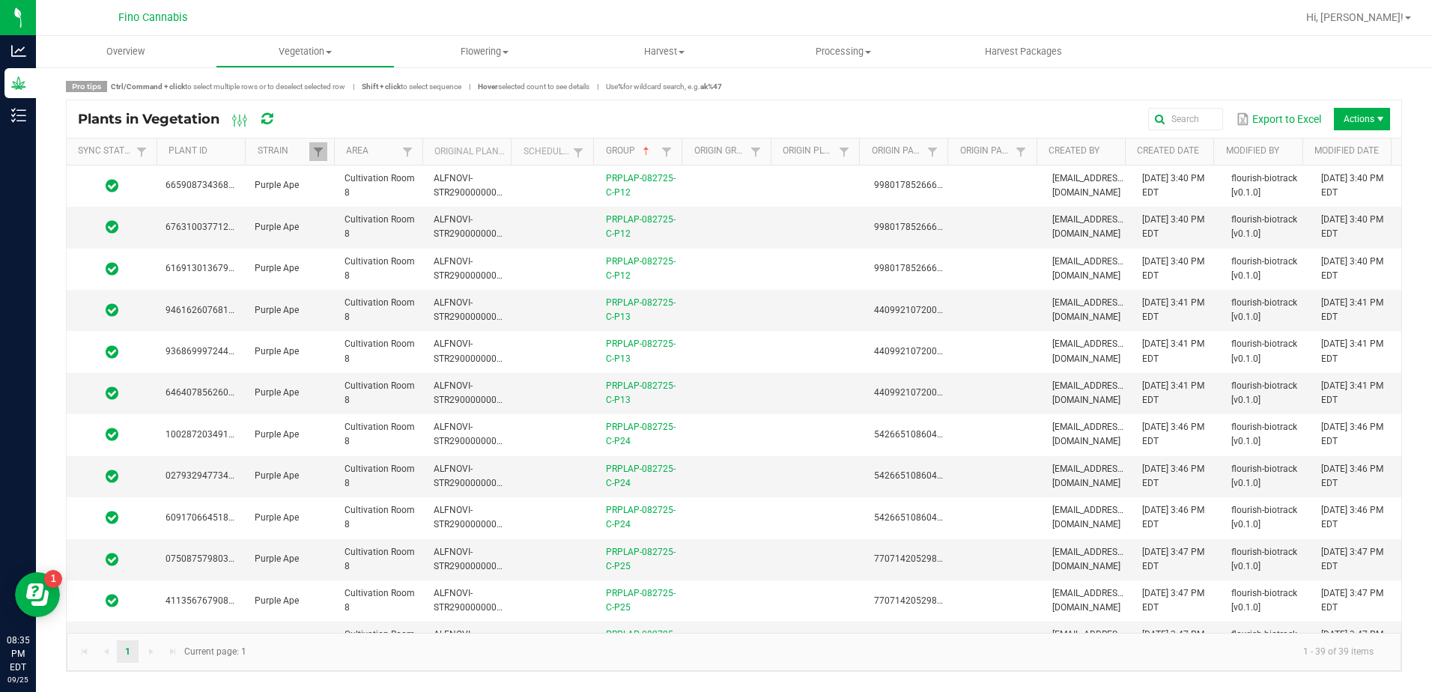
click at [1411, 28] on div "Hi, [PERSON_NAME]!" at bounding box center [1358, 17] width 117 height 26
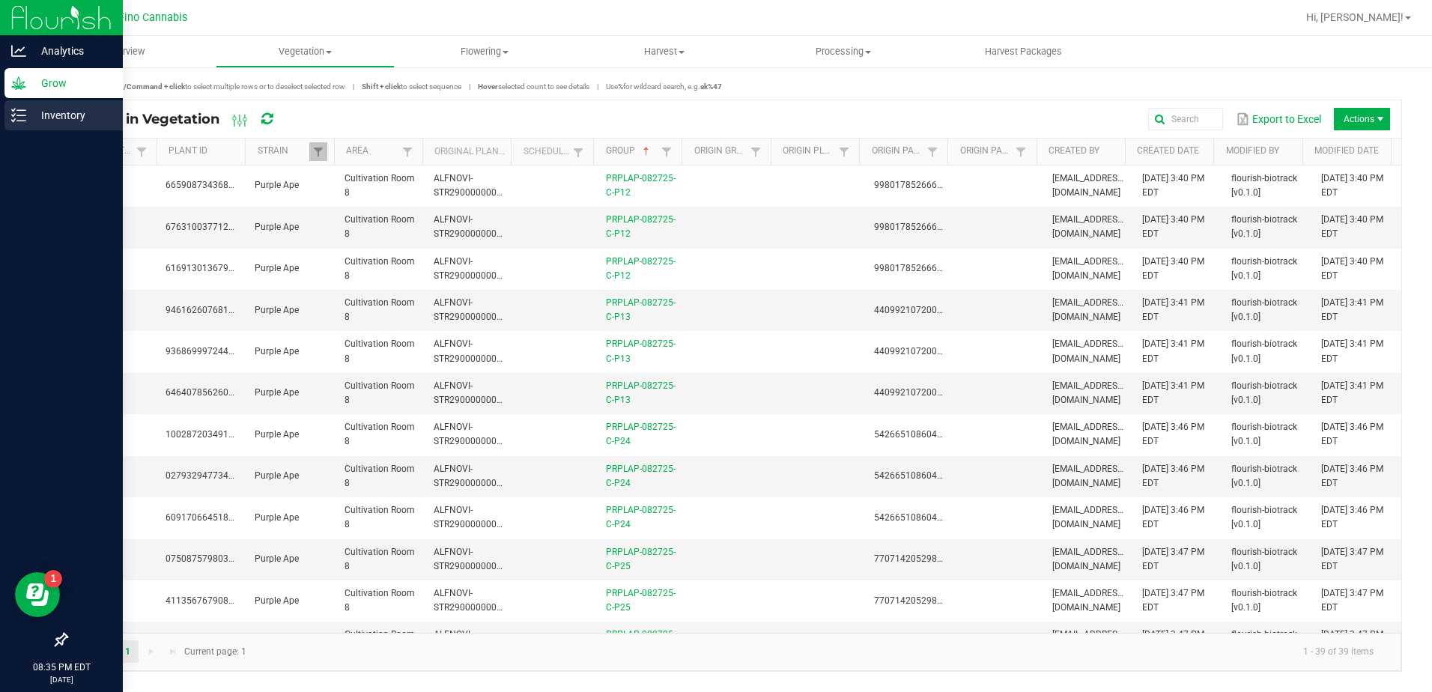
click at [16, 111] on icon at bounding box center [18, 115] width 15 height 15
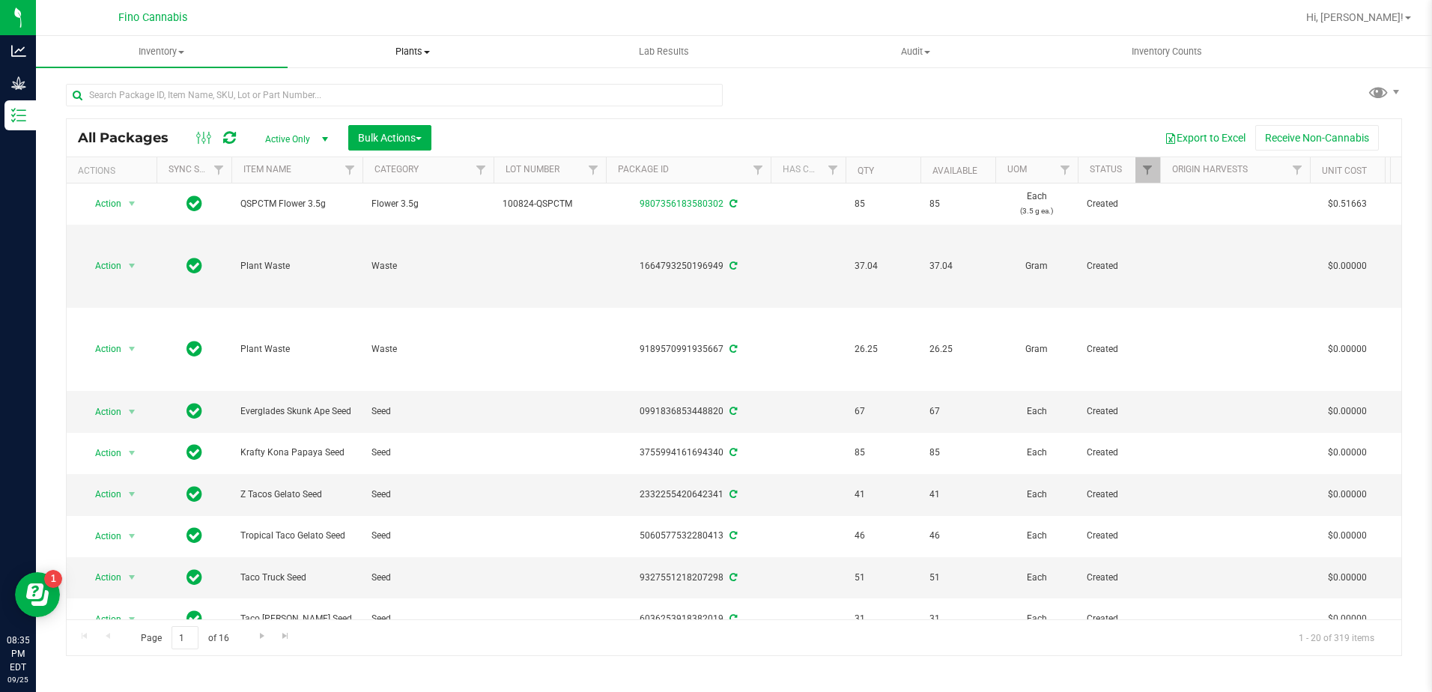
click at [427, 52] on span at bounding box center [427, 52] width 6 height 3
click at [385, 95] on li "All plants" at bounding box center [414, 91] width 252 height 18
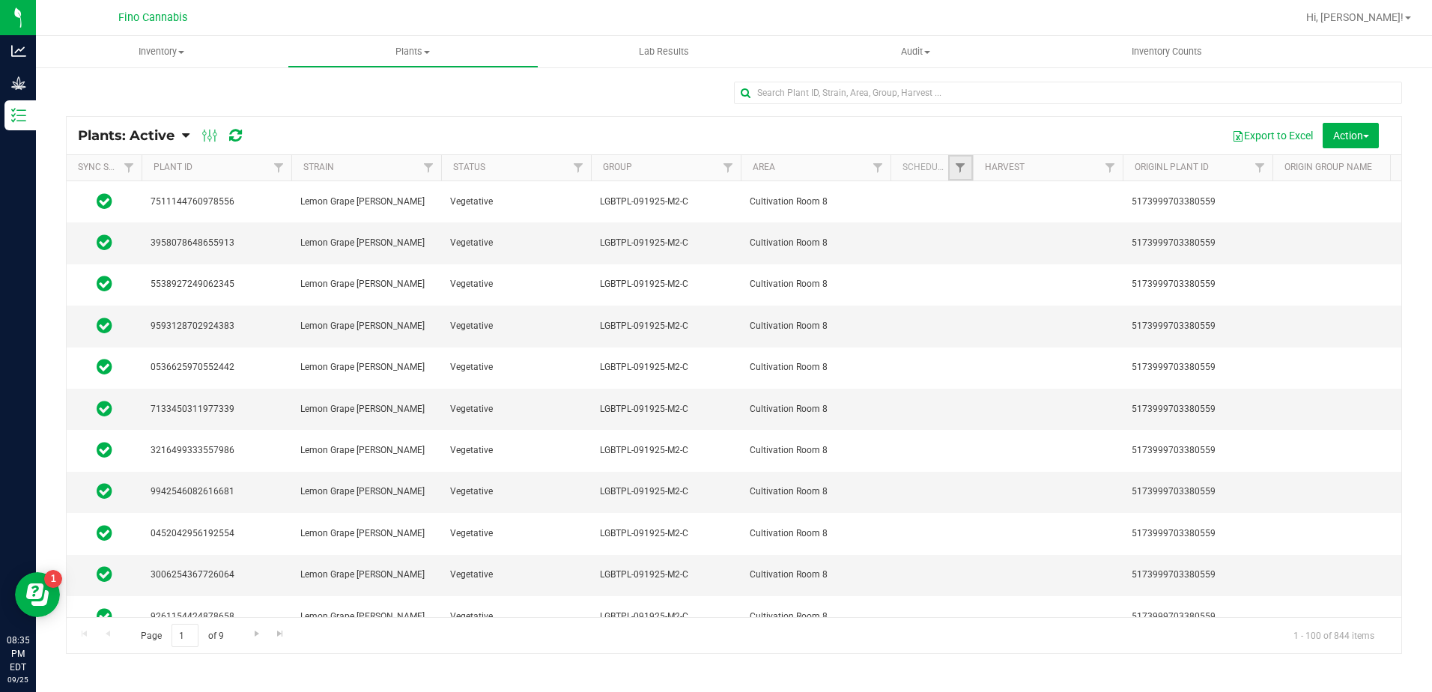
click at [955, 158] on link "Filter" at bounding box center [960, 167] width 25 height 25
click at [964, 210] on input "Yes" at bounding box center [968, 213] width 10 height 10
checkbox input "true"
click at [984, 286] on button "Filter" at bounding box center [993, 289] width 72 height 33
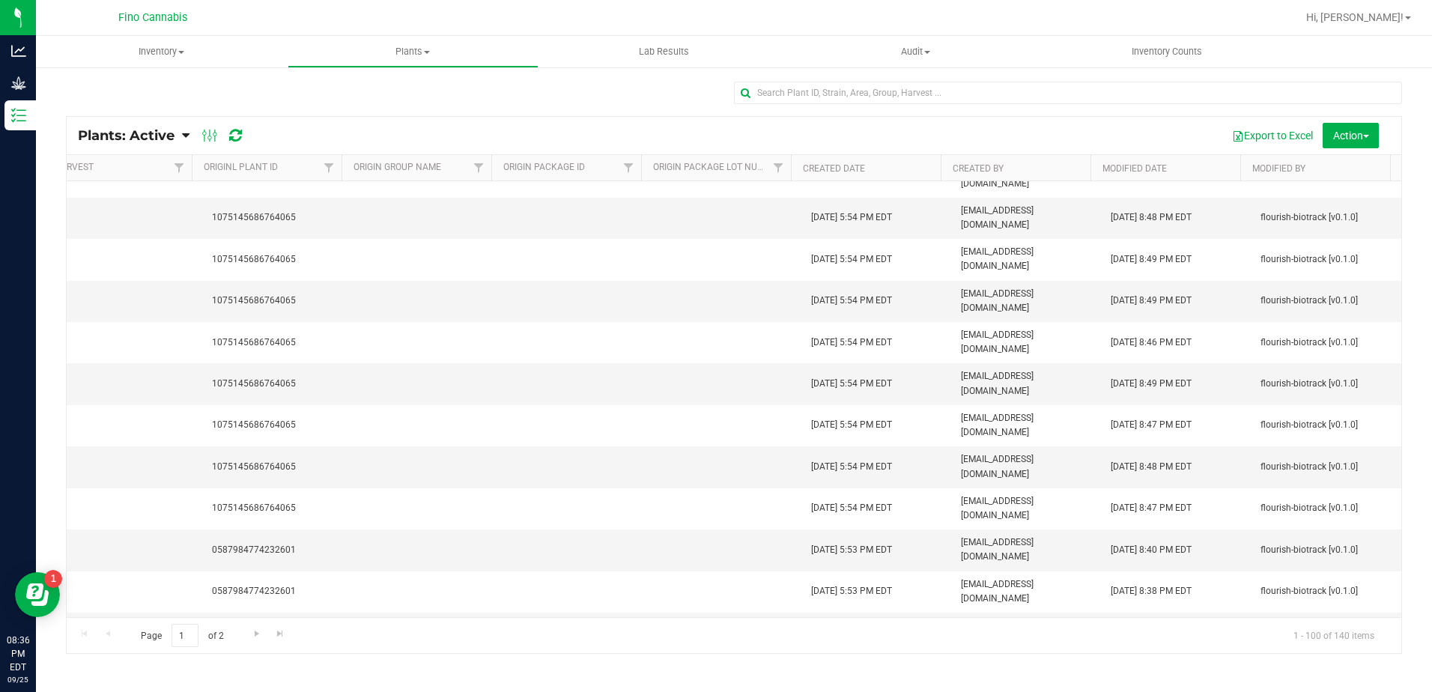
scroll to position [300, 931]
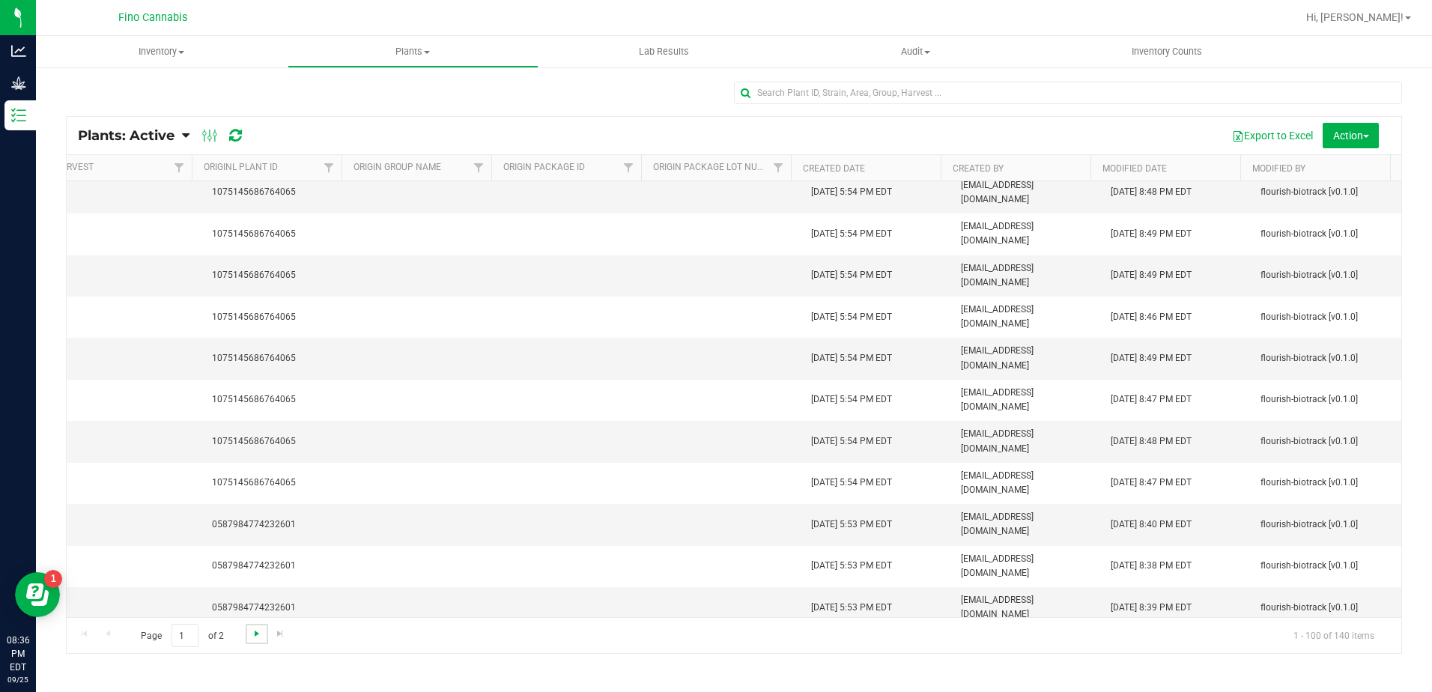
click at [252, 637] on span "Go to the next page" at bounding box center [257, 634] width 12 height 12
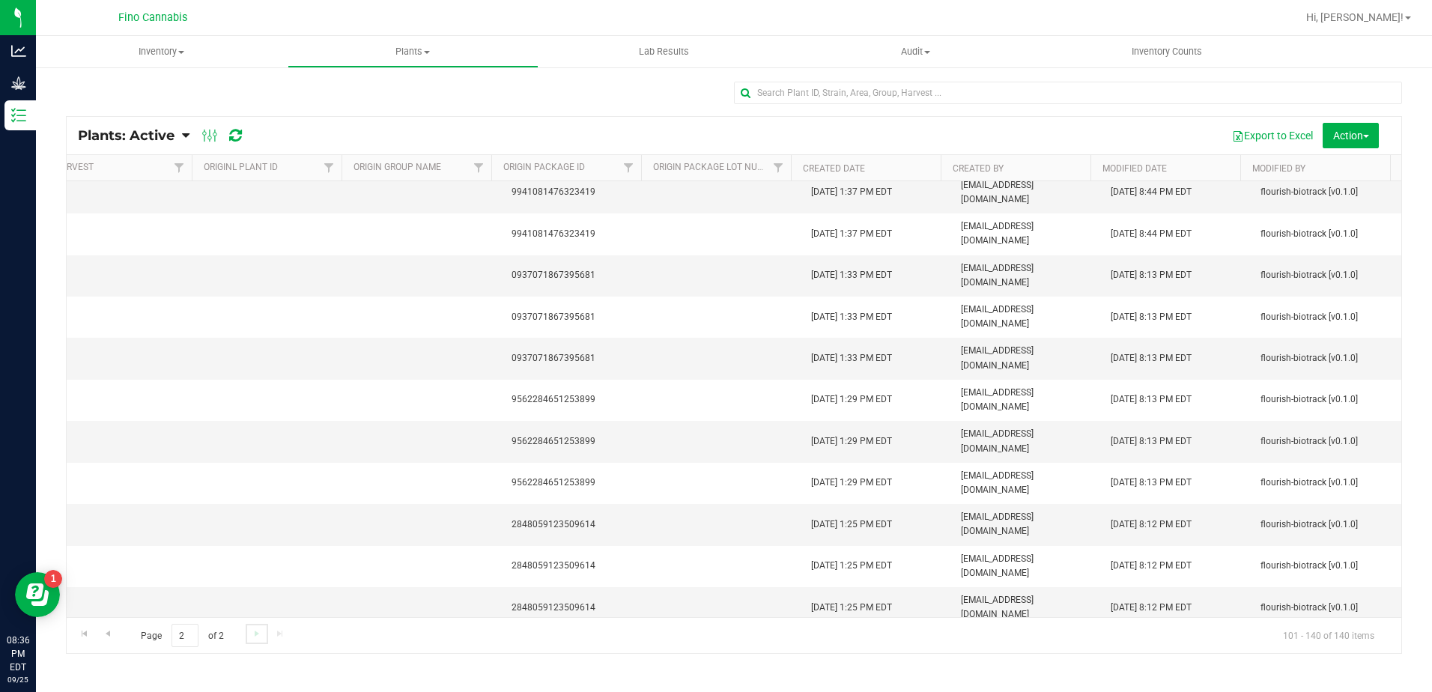
scroll to position [0, 0]
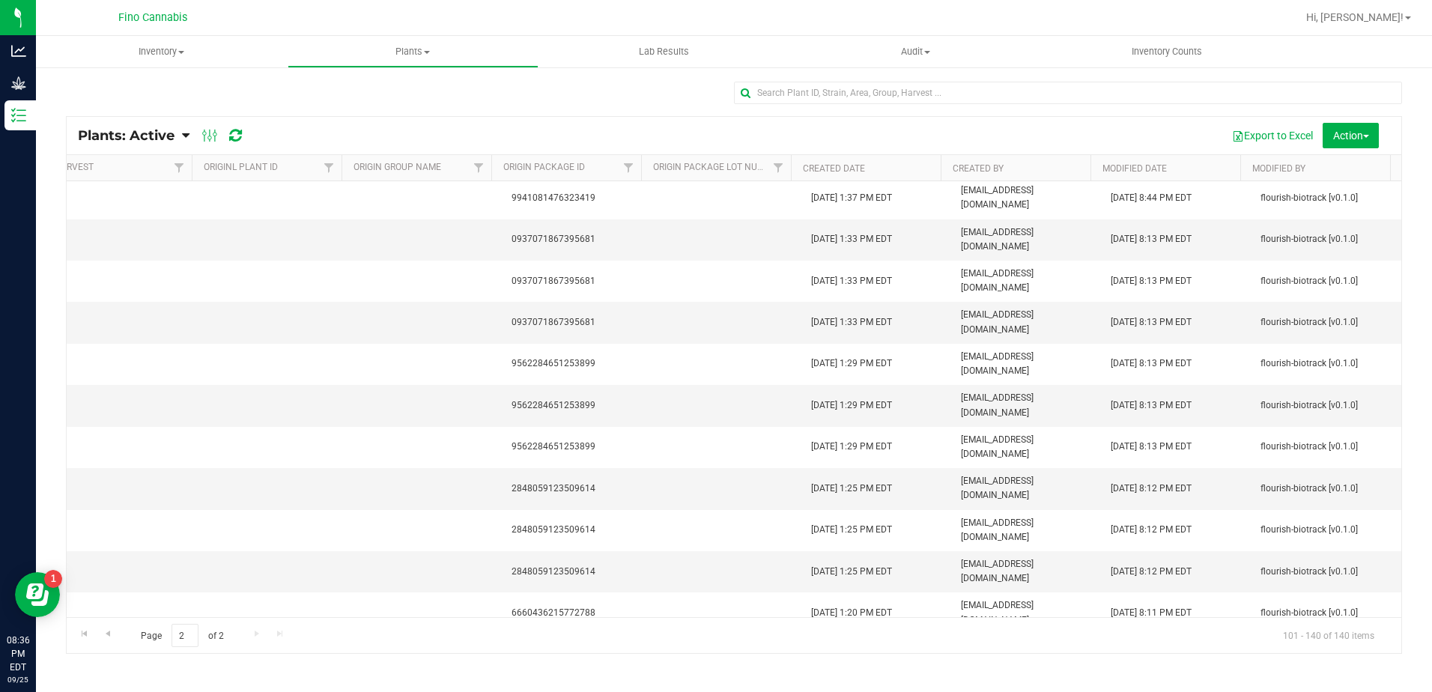
scroll to position [0, 931]
click at [107, 628] on span "Go to the previous page" at bounding box center [108, 634] width 12 height 12
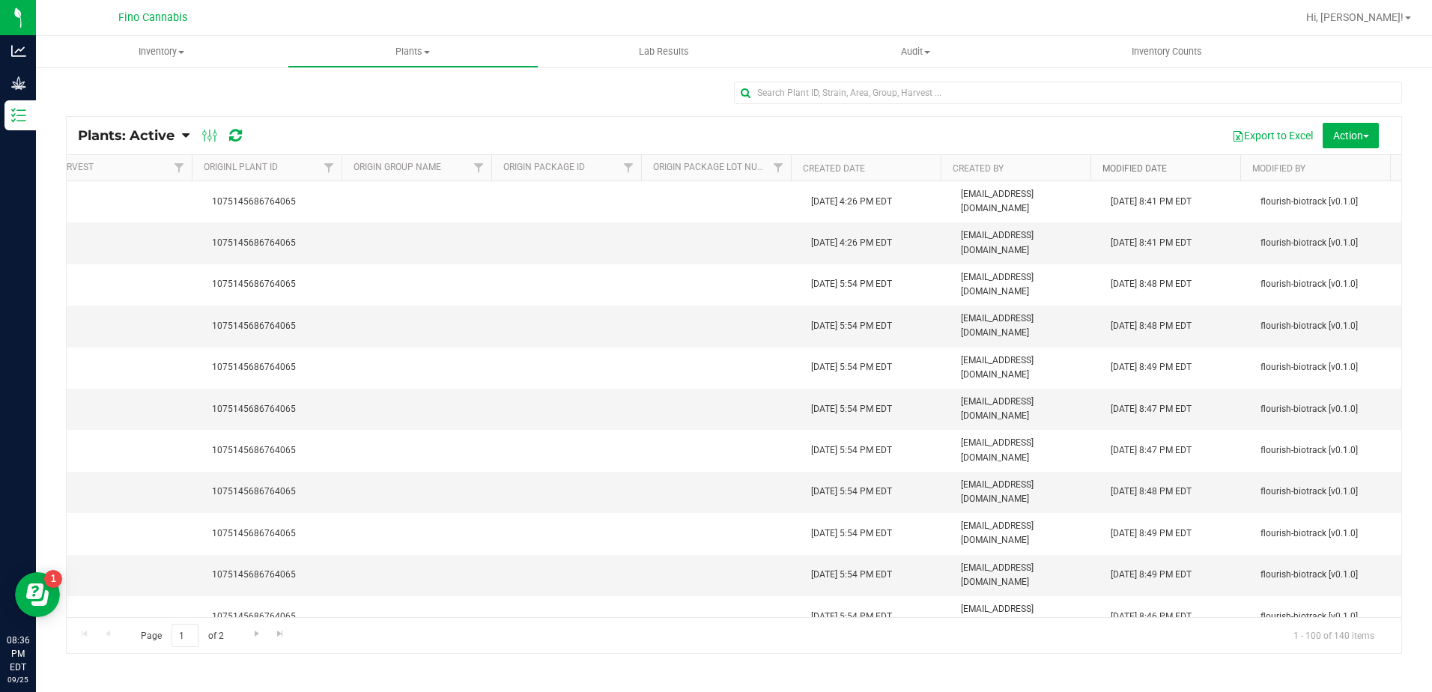
click at [1131, 170] on link "Modified Date" at bounding box center [1135, 168] width 64 height 10
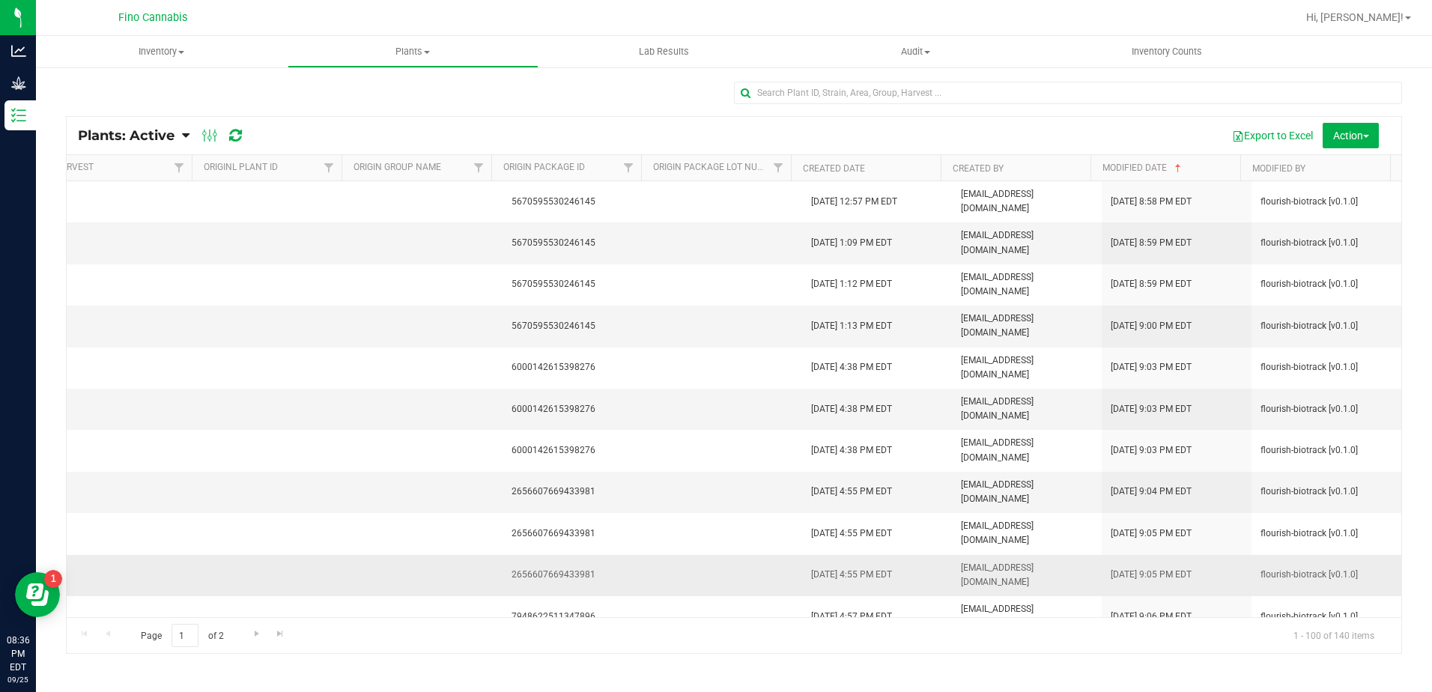
click at [1145, 581] on span "[DATE] 9:05 PM EDT" at bounding box center [1151, 575] width 81 height 14
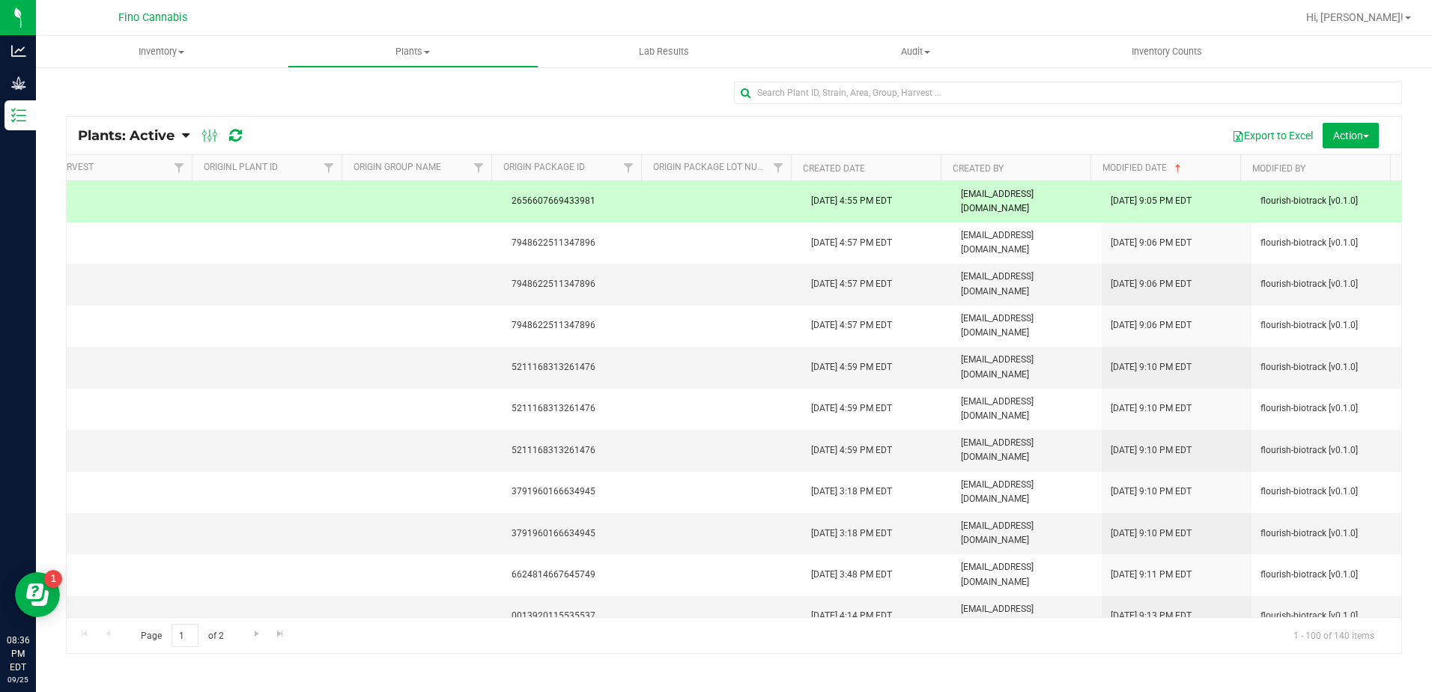
scroll to position [375, 931]
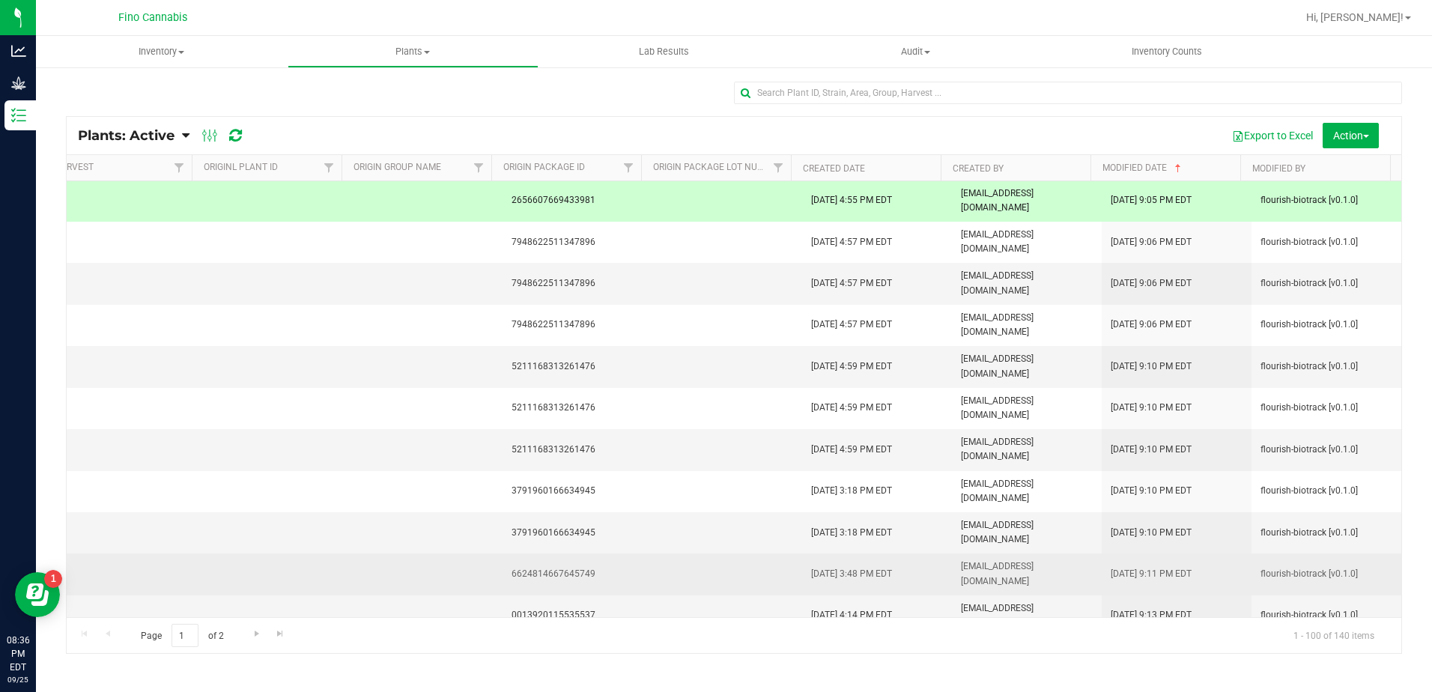
click at [1157, 567] on span "[DATE] 9:11 PM EDT" at bounding box center [1151, 574] width 81 height 14
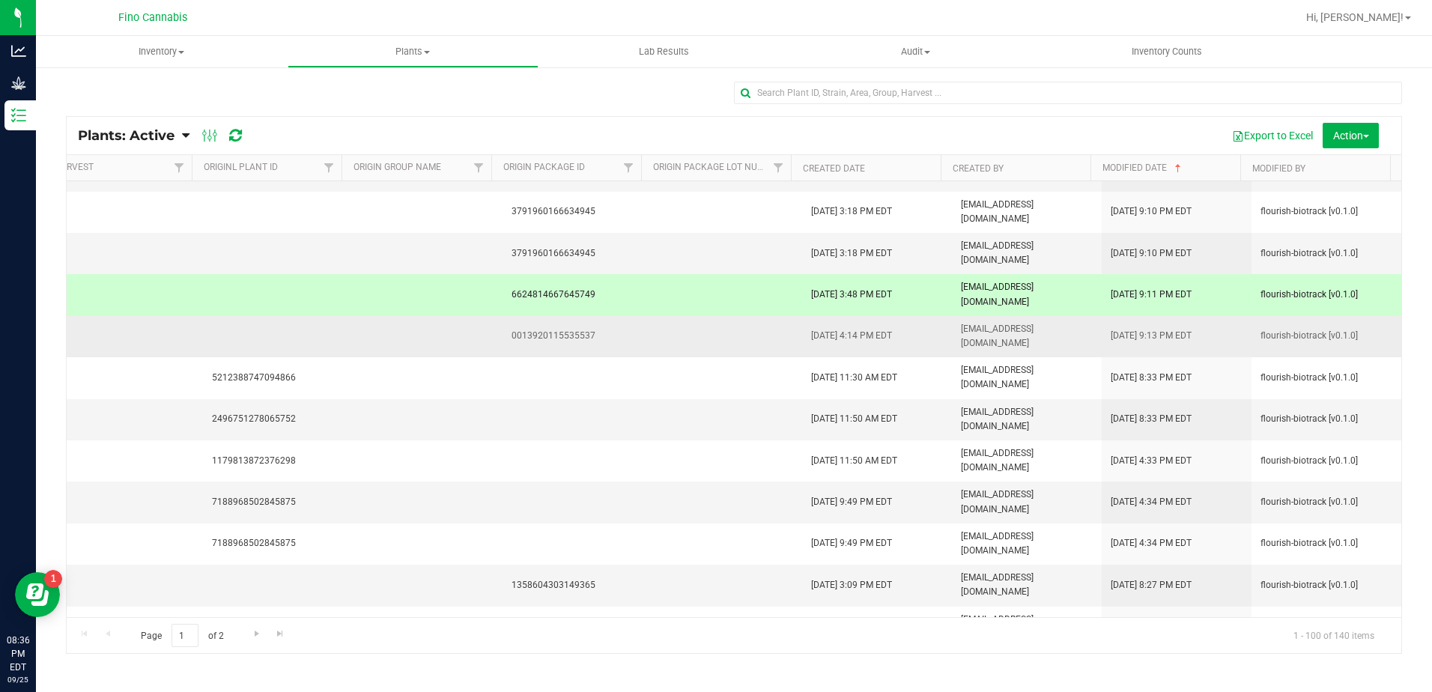
scroll to position [674, 931]
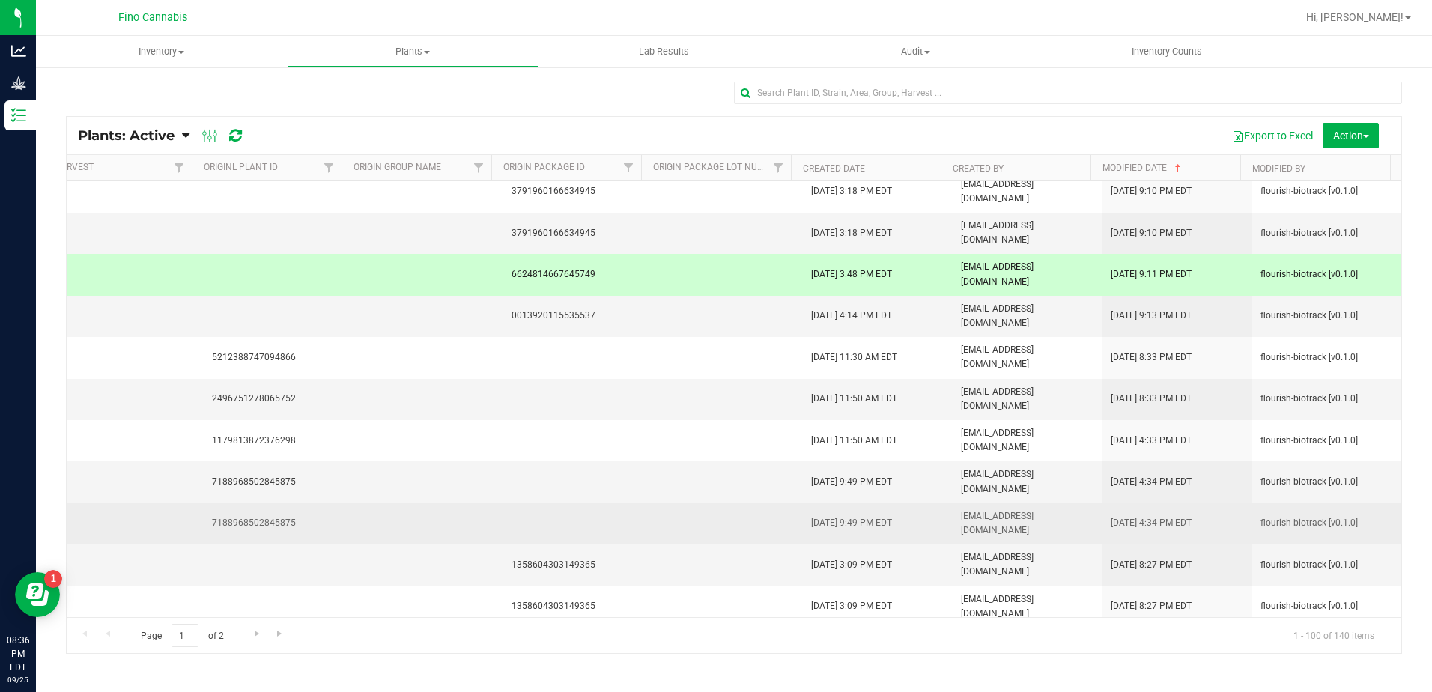
click at [1157, 534] on td "[DATE] 4:34 PM EDT" at bounding box center [1177, 523] width 150 height 41
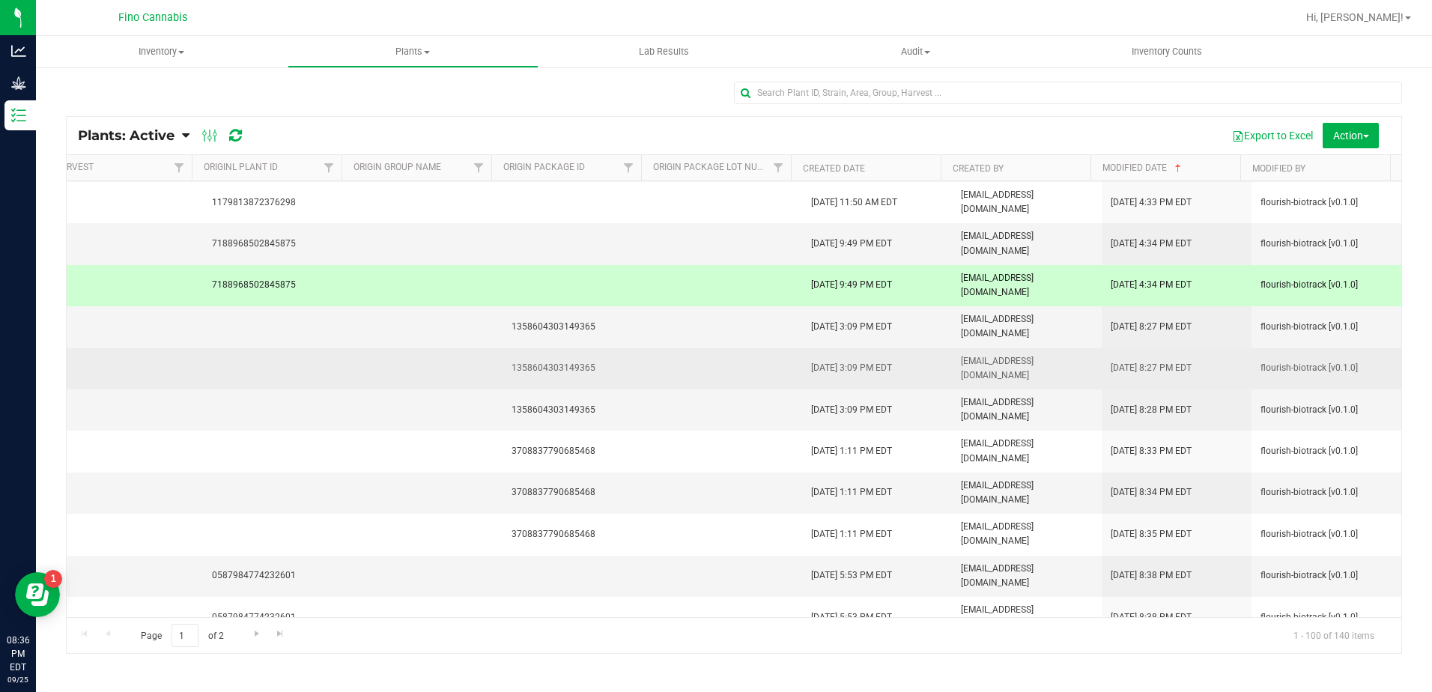
scroll to position [974, 931]
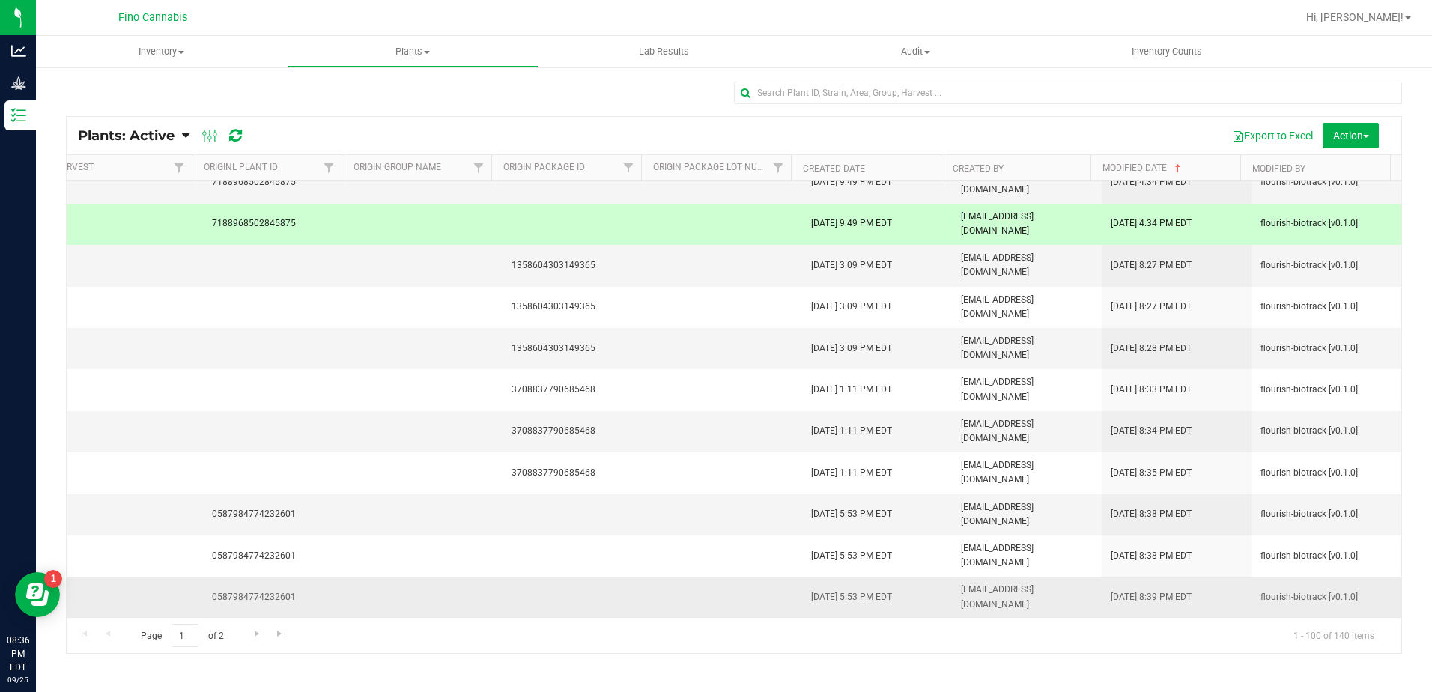
click at [1142, 585] on td "[DATE] 8:39 PM EDT" at bounding box center [1177, 597] width 150 height 41
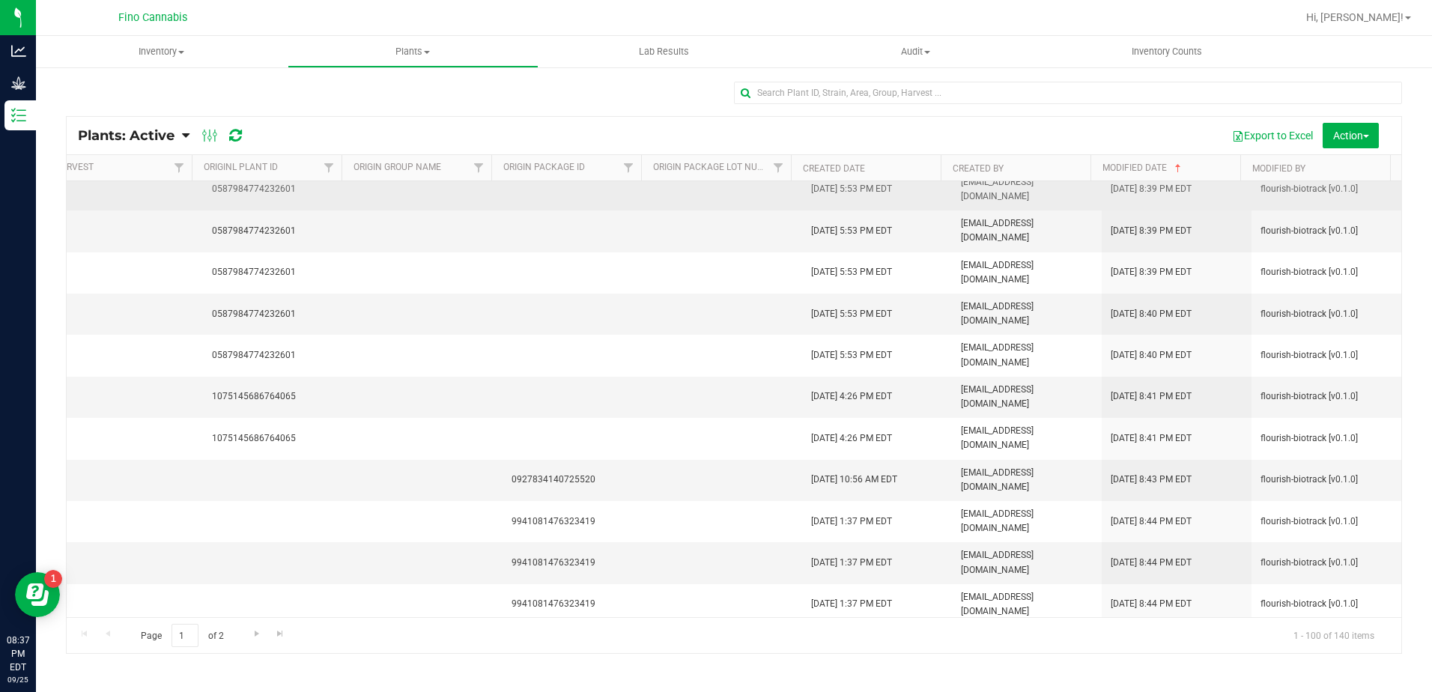
scroll to position [1348, 931]
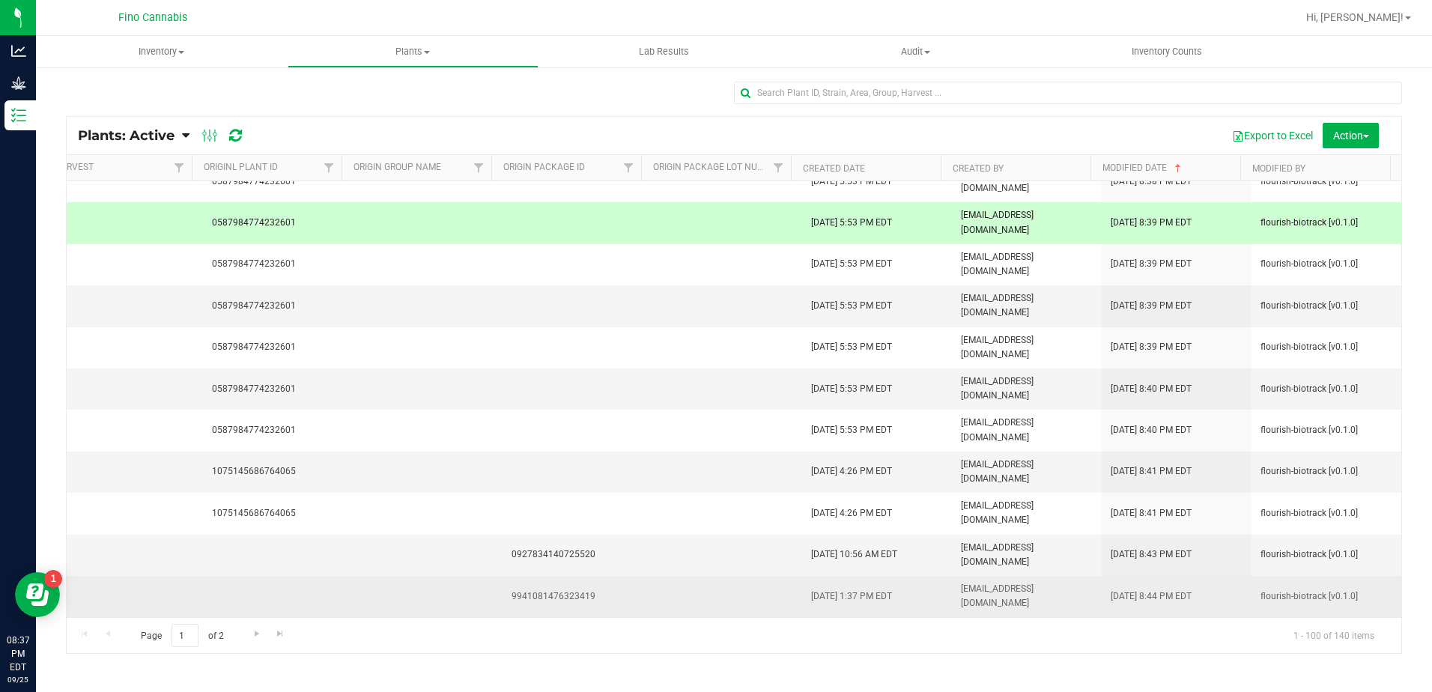
click at [1144, 580] on td "[DATE] 8:44 PM EDT" at bounding box center [1177, 596] width 150 height 41
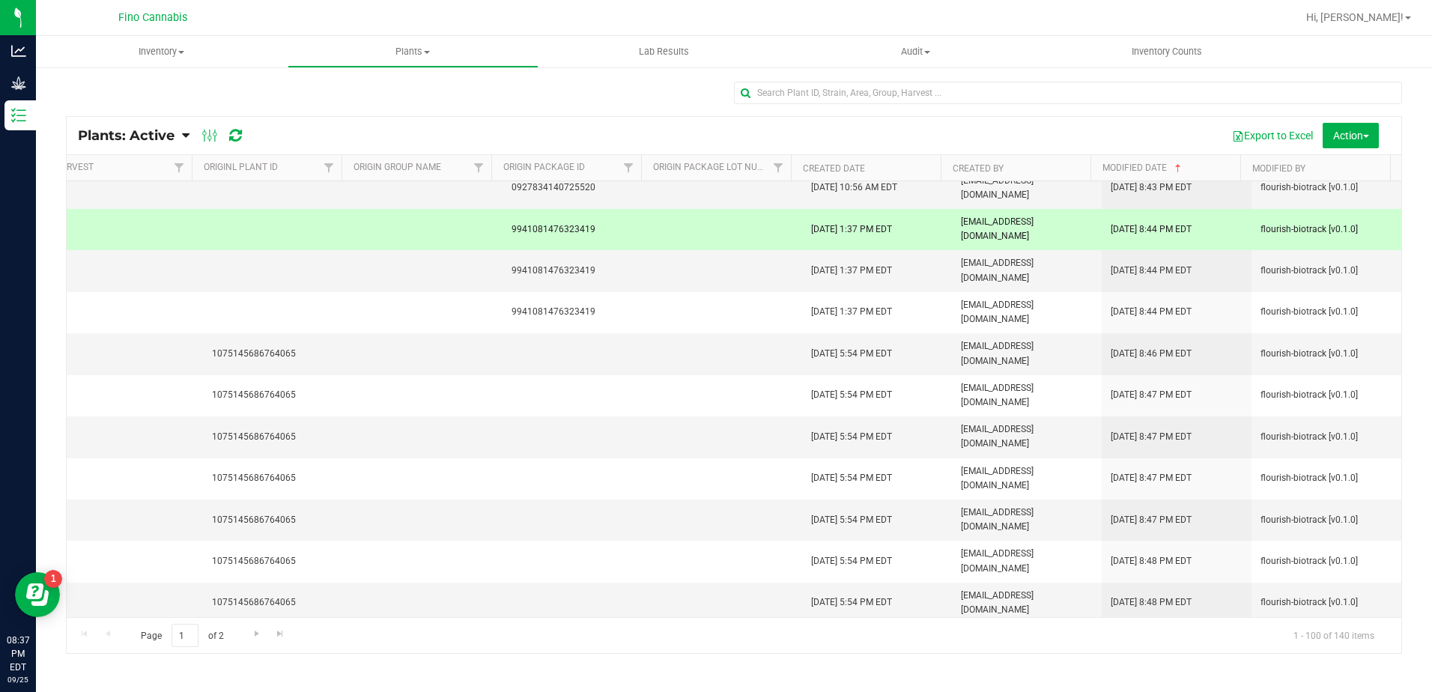
scroll to position [1723, 931]
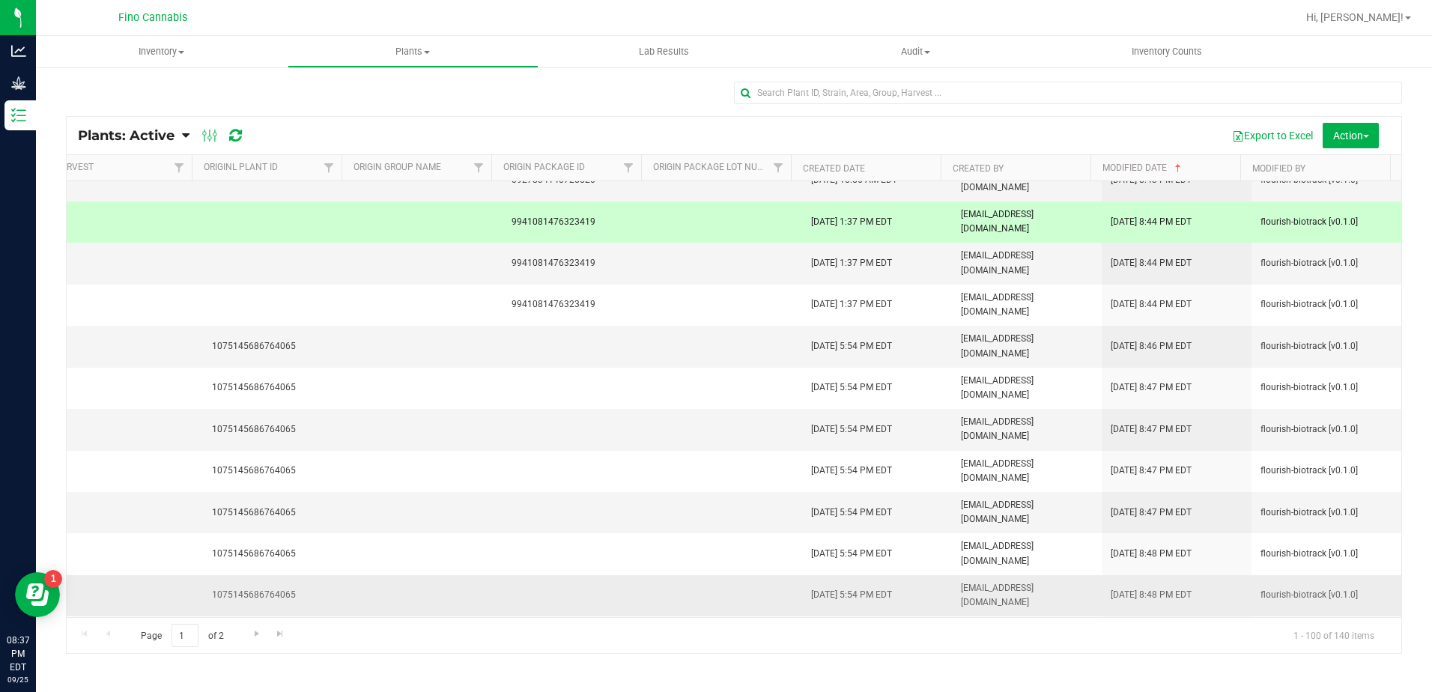
click at [1137, 587] on td "[DATE] 8:48 PM EDT" at bounding box center [1177, 595] width 150 height 41
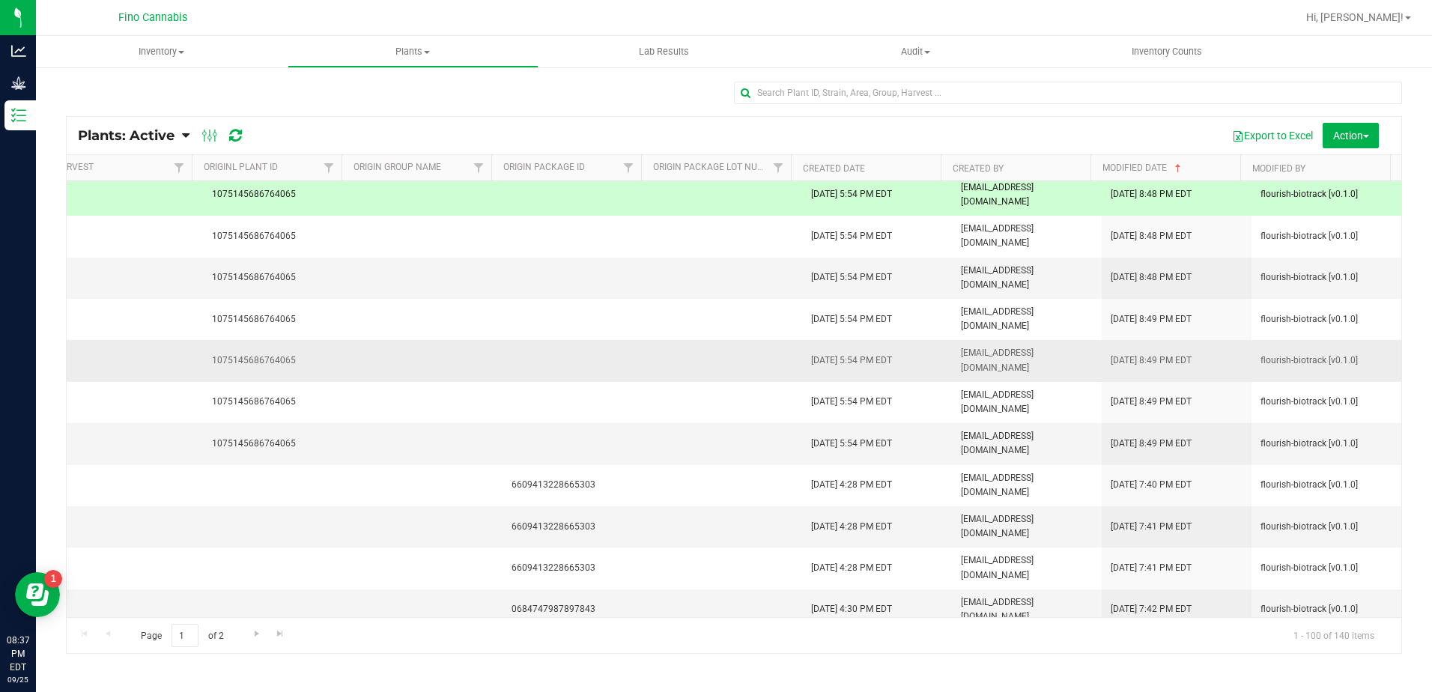
scroll to position [2097, 931]
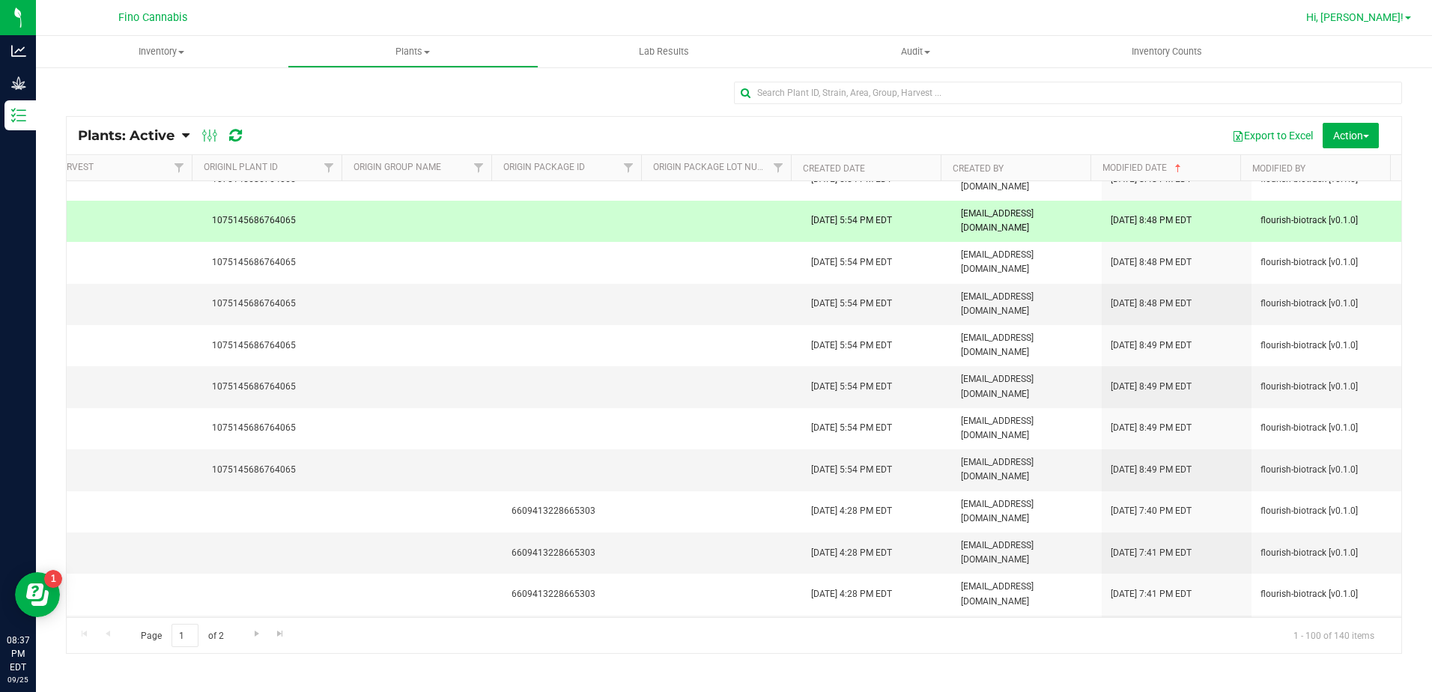
click at [1402, 13] on span "Hi, [PERSON_NAME]!" at bounding box center [1354, 17] width 97 height 12
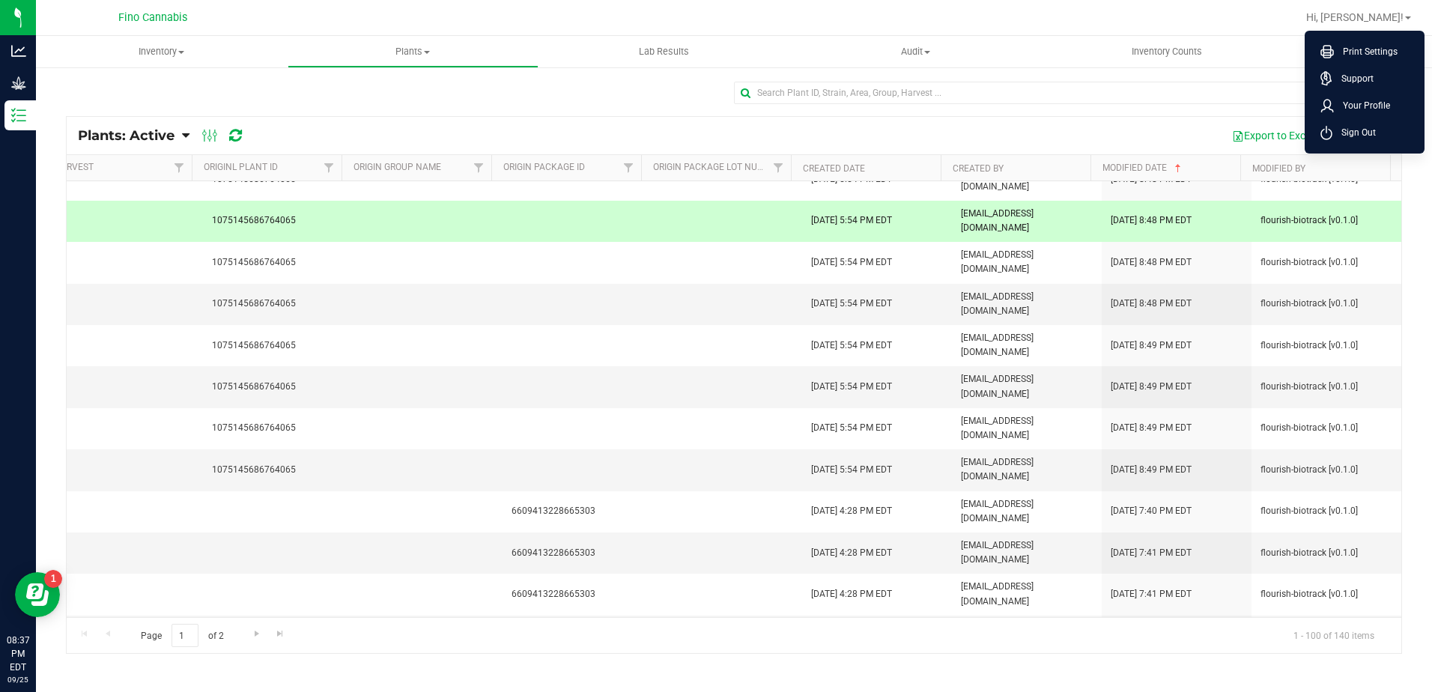
drag, startPoint x: 1376, startPoint y: 133, endPoint x: 1379, endPoint y: 104, distance: 29.4
click at [1376, 133] on li "Sign Out" at bounding box center [1365, 132] width 112 height 27
